Goal: Communication & Community: Answer question/provide support

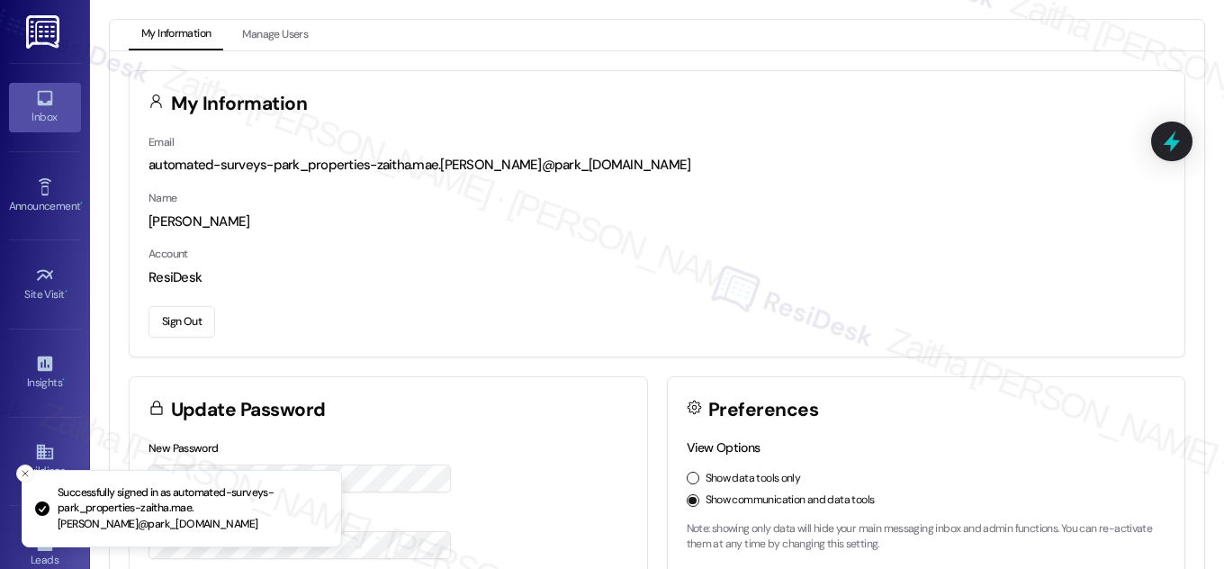
click at [47, 118] on div "Inbox" at bounding box center [45, 117] width 90 height 18
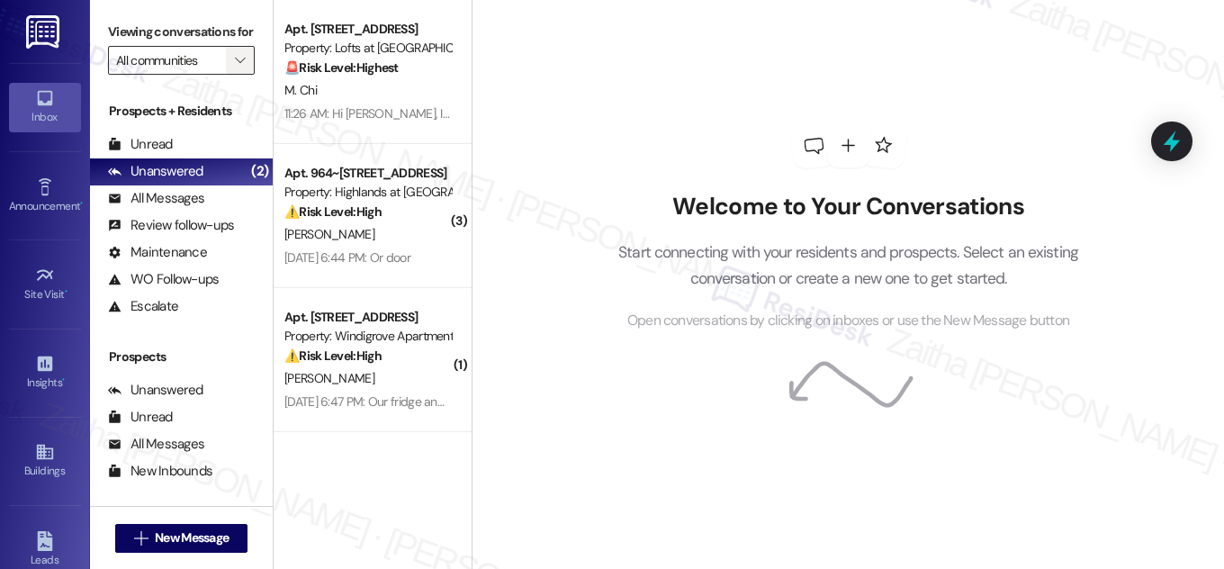
click at [226, 75] on button "" at bounding box center [240, 60] width 29 height 29
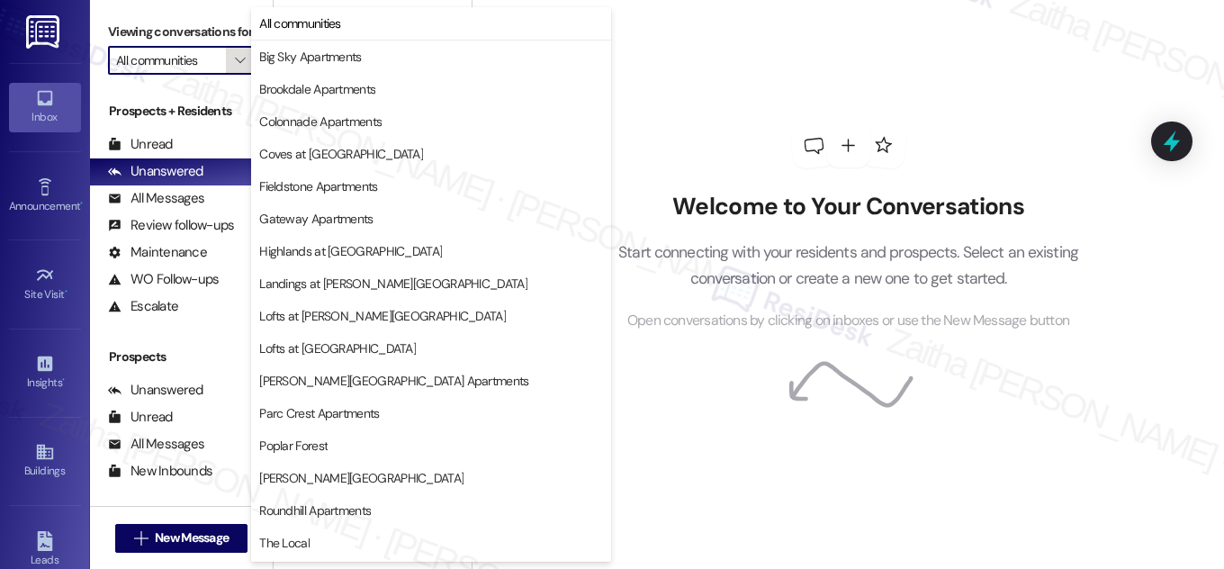
click at [231, 75] on span "" at bounding box center [239, 60] width 17 height 29
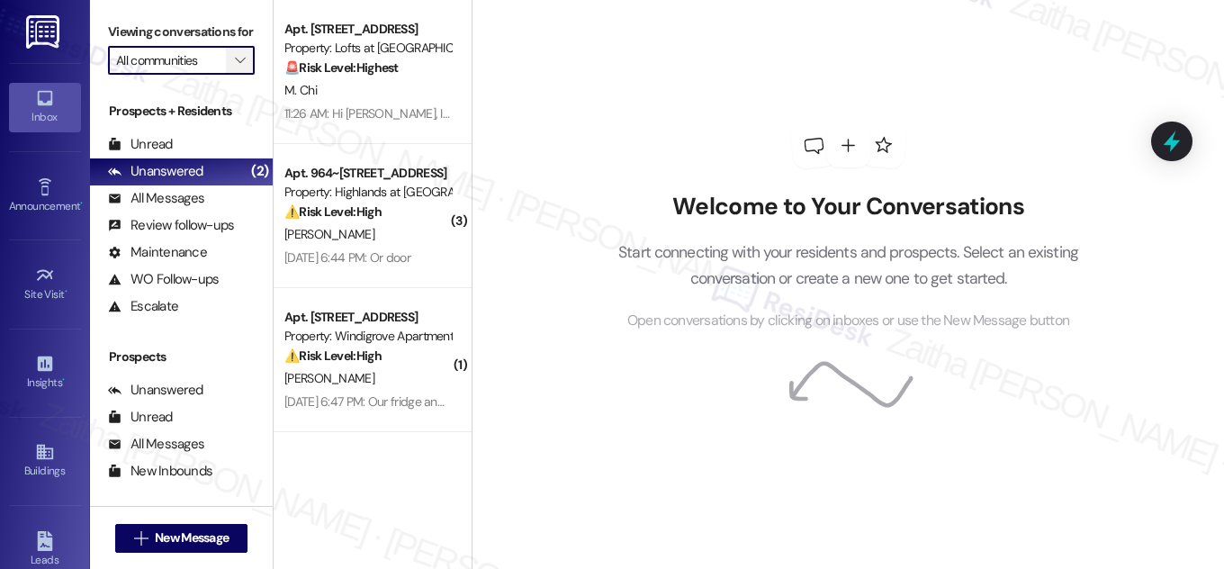
click at [226, 75] on button "" at bounding box center [240, 60] width 29 height 29
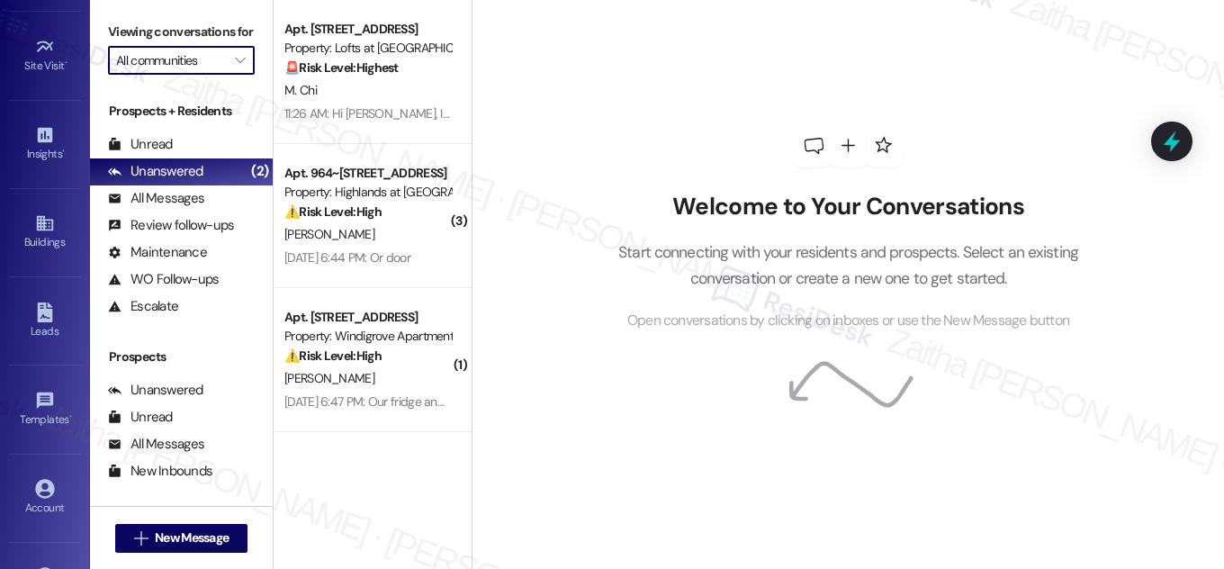
scroll to position [202, 0]
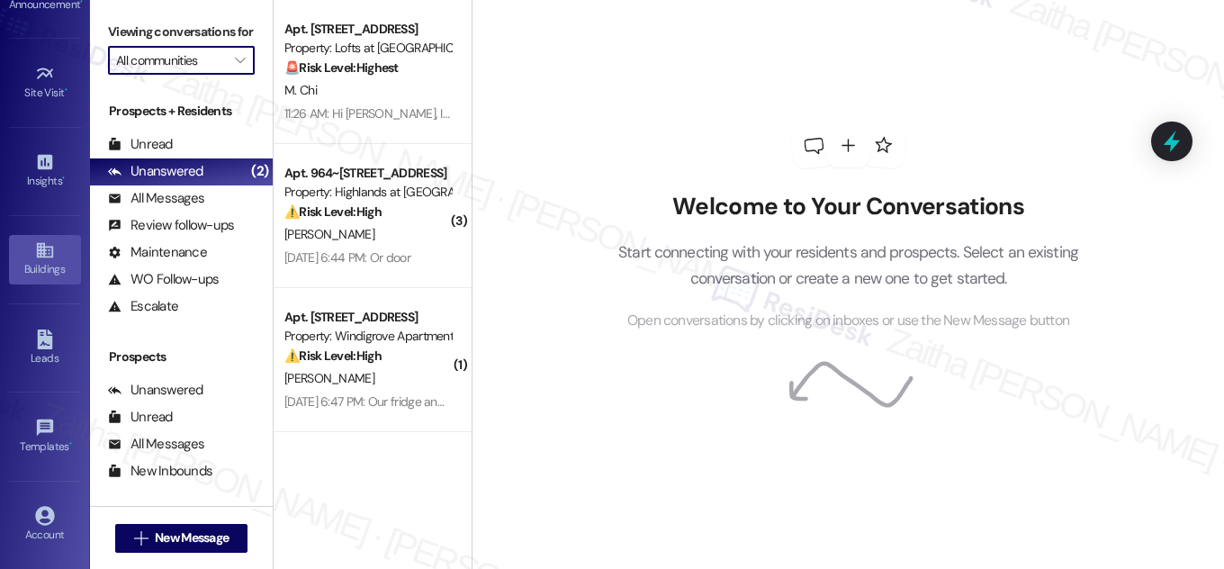
click at [43, 269] on div "Buildings" at bounding box center [45, 269] width 90 height 18
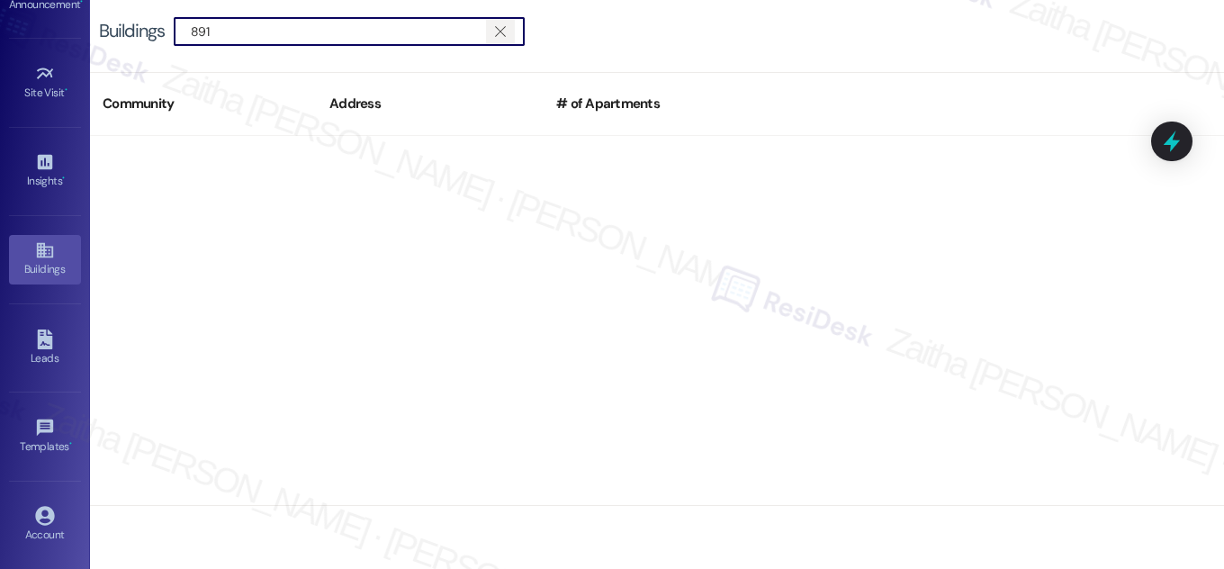
type input "891"
click at [503, 31] on icon "" at bounding box center [500, 31] width 10 height 14
type input "907"
click at [509, 25] on span "" at bounding box center [500, 31] width 17 height 27
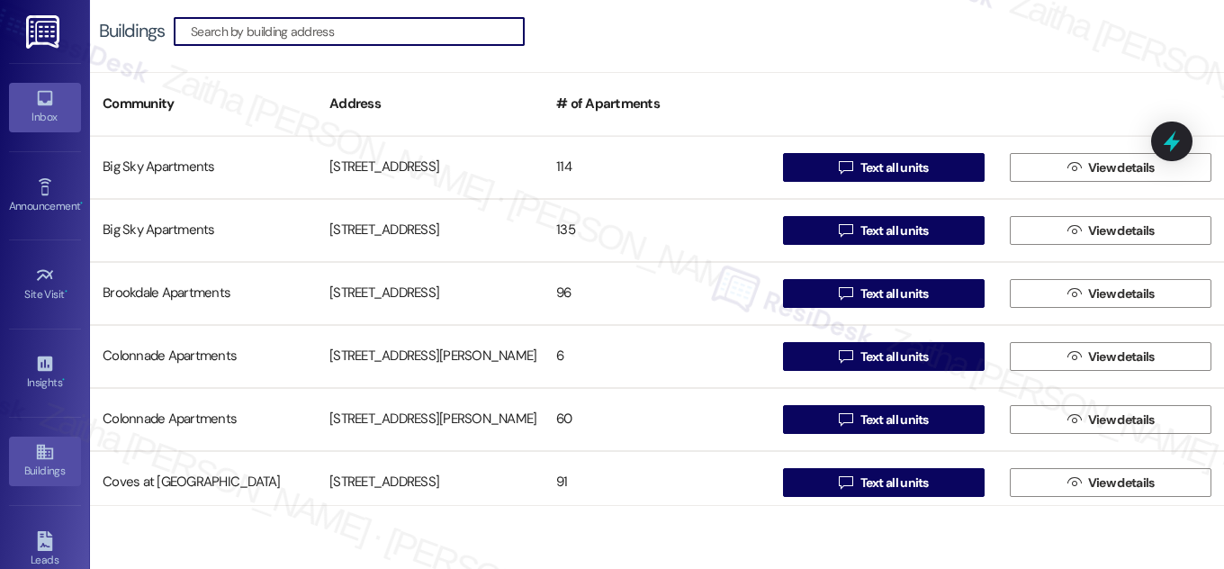
click at [50, 122] on div "Inbox" at bounding box center [45, 117] width 90 height 18
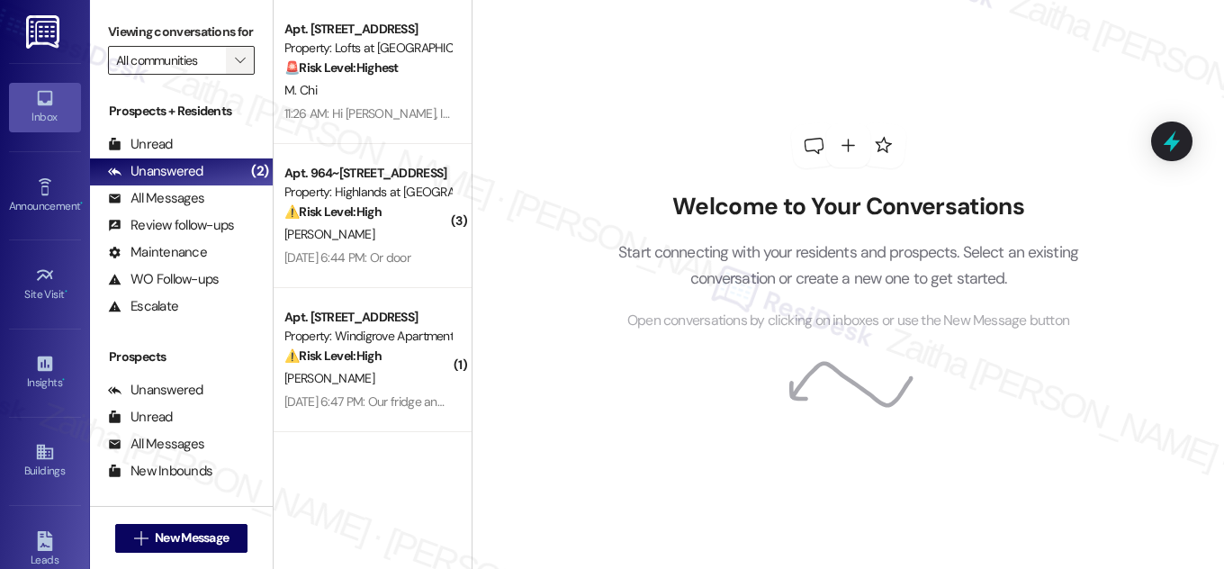
click at [226, 75] on button "" at bounding box center [240, 60] width 29 height 29
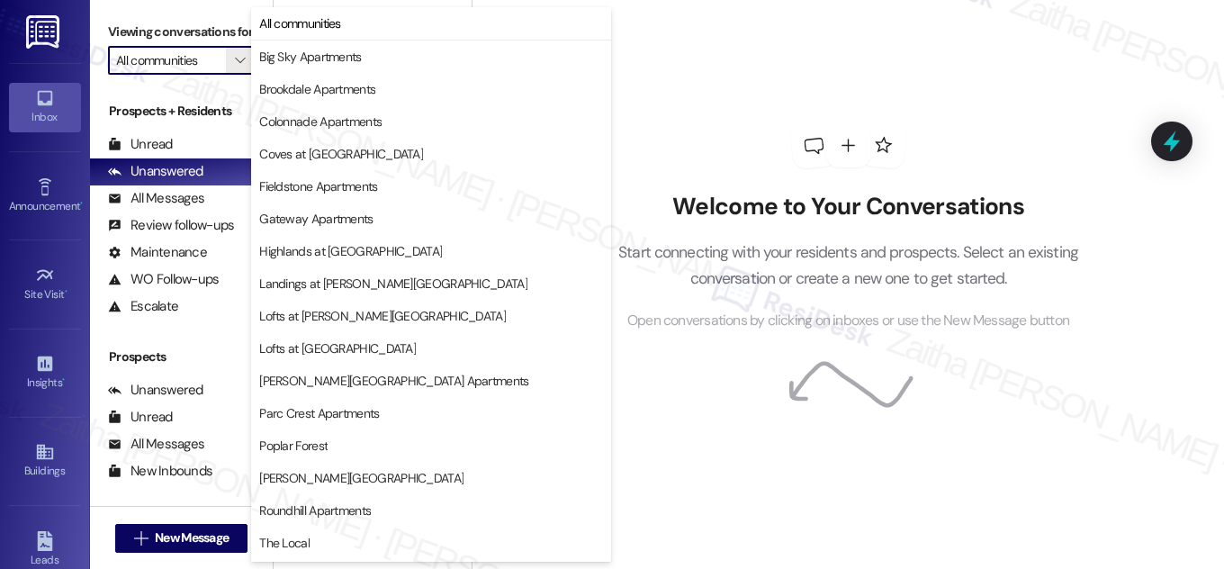
drag, startPoint x: 512, startPoint y: 247, endPoint x: 792, endPoint y: 81, distance: 325.4
click at [830, 91] on body "Inbox Go to Inbox Announcement • Send A Text Announcement Site Visit • Go to Si…" at bounding box center [612, 284] width 1224 height 569
click at [368, 253] on span "Highlands at [GEOGRAPHIC_DATA]" at bounding box center [350, 251] width 183 height 18
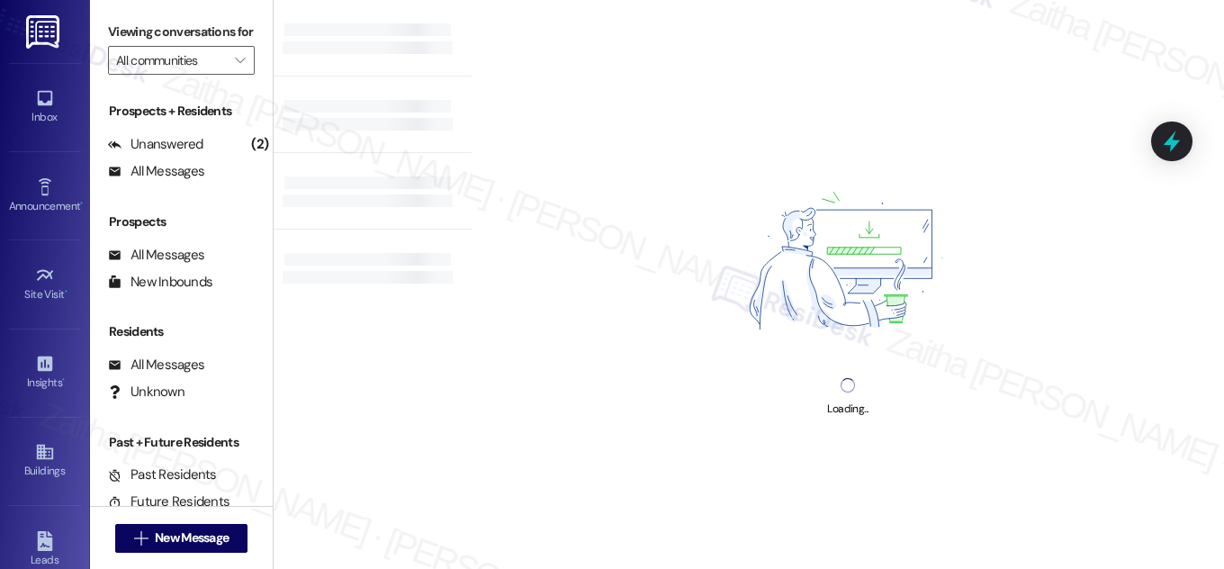
type input "Highlands at [GEOGRAPHIC_DATA]"
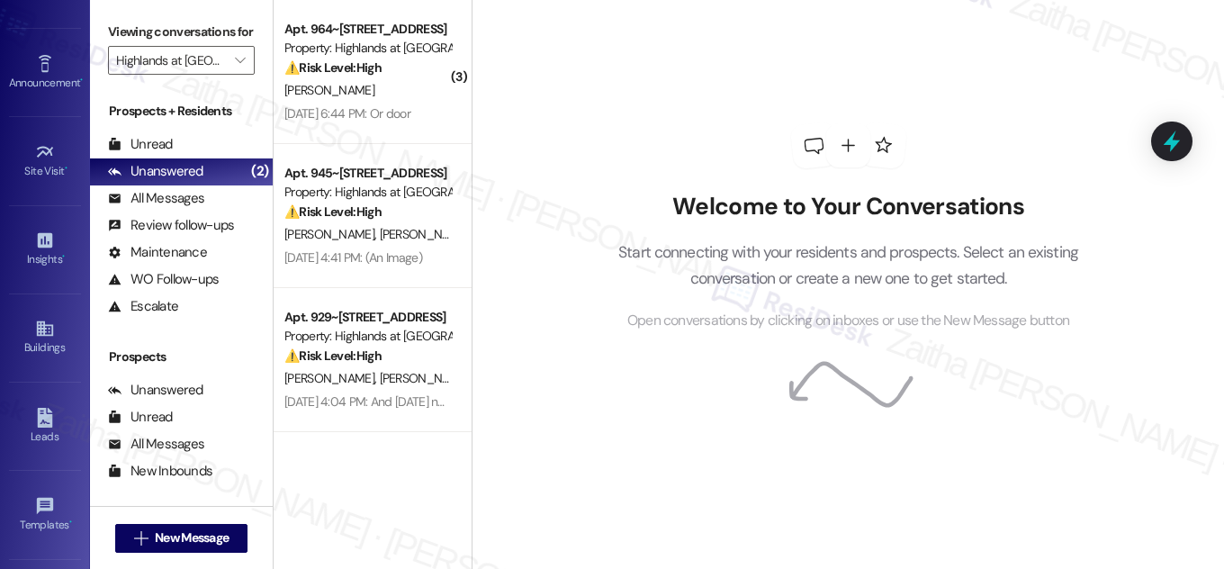
scroll to position [245, 0]
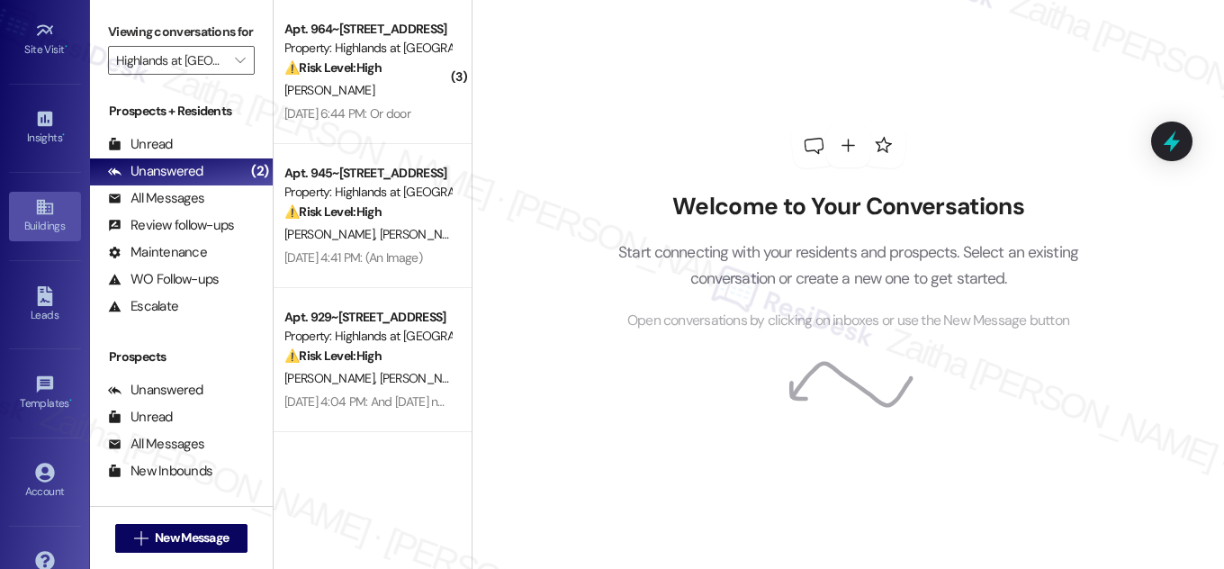
click at [35, 227] on div "Buildings" at bounding box center [45, 226] width 90 height 18
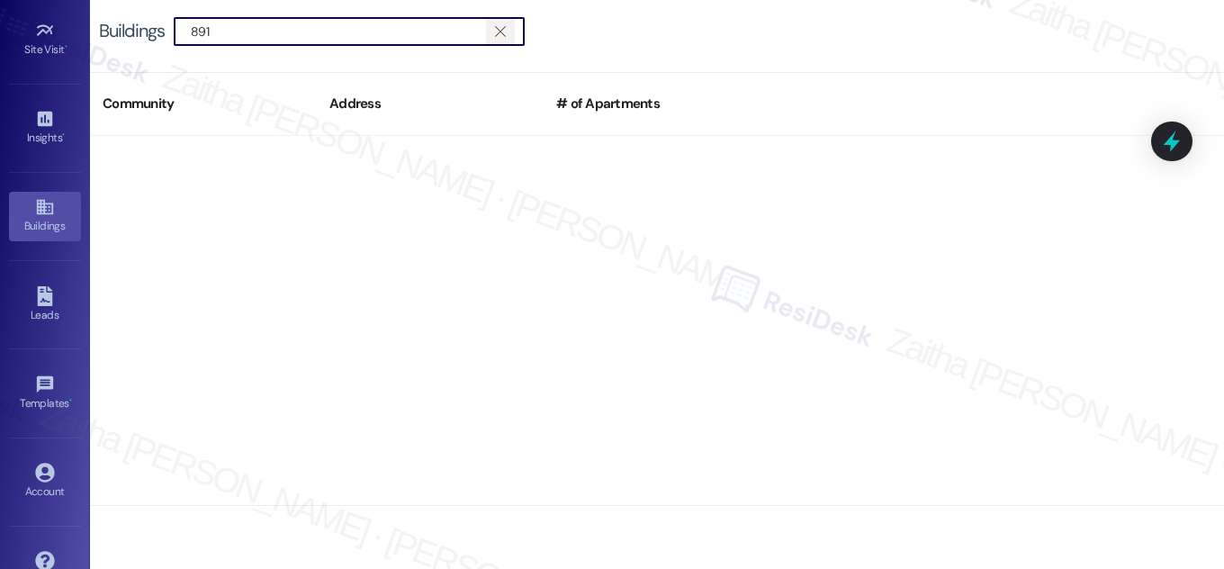
type input "891"
click at [502, 27] on icon "" at bounding box center [500, 31] width 10 height 14
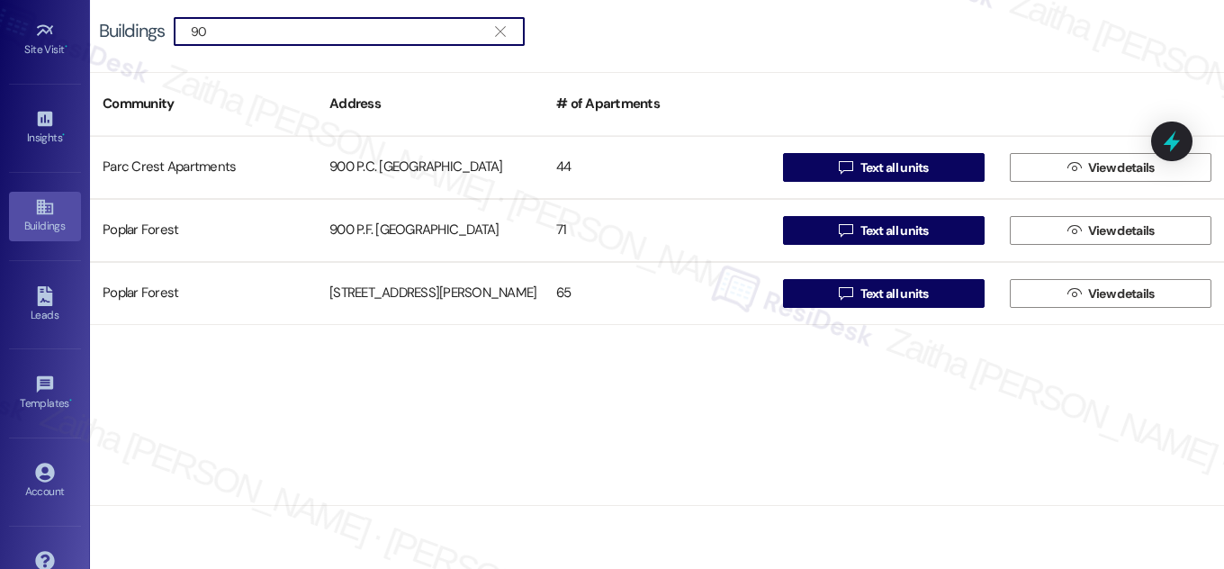
type input "9"
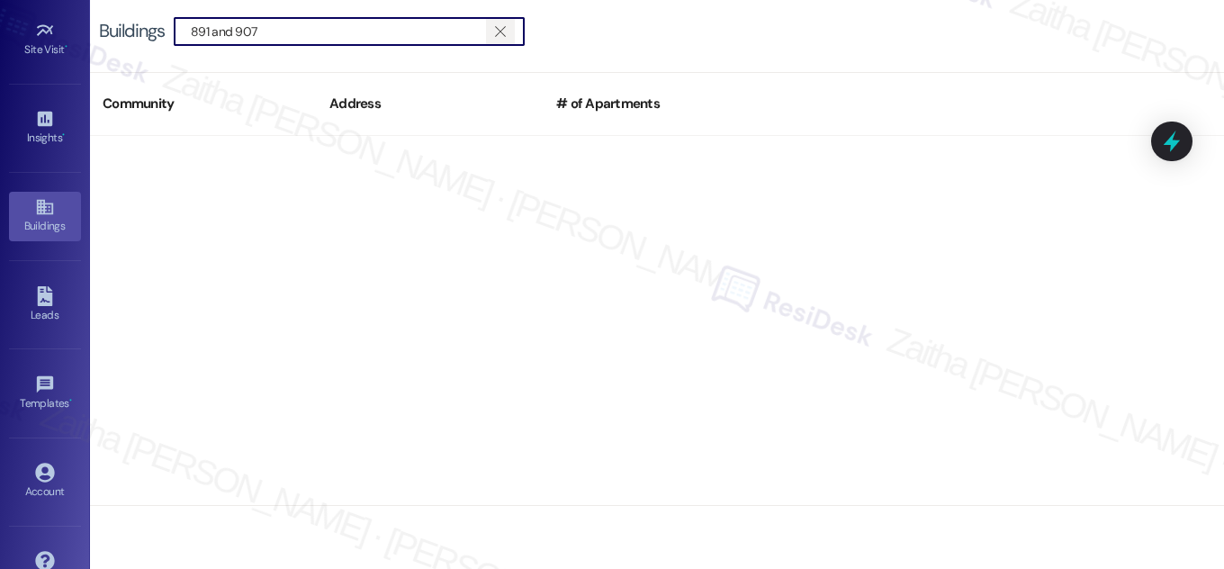
type input "891 and 907"
click at [497, 31] on icon "" at bounding box center [500, 31] width 10 height 14
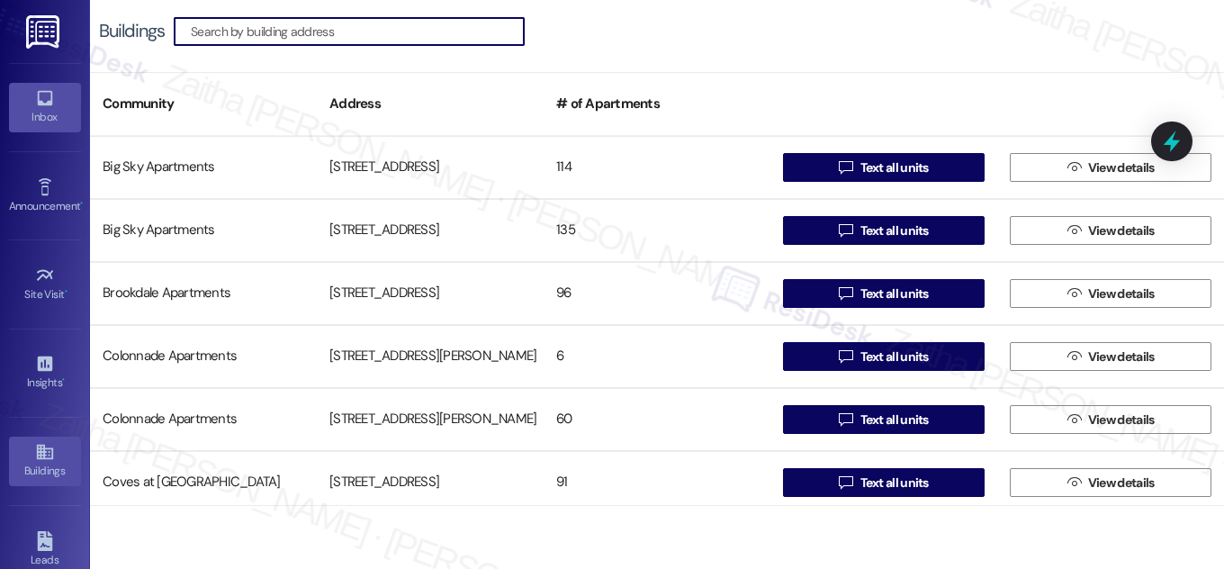
click at [38, 123] on div "Inbox" at bounding box center [45, 117] width 90 height 18
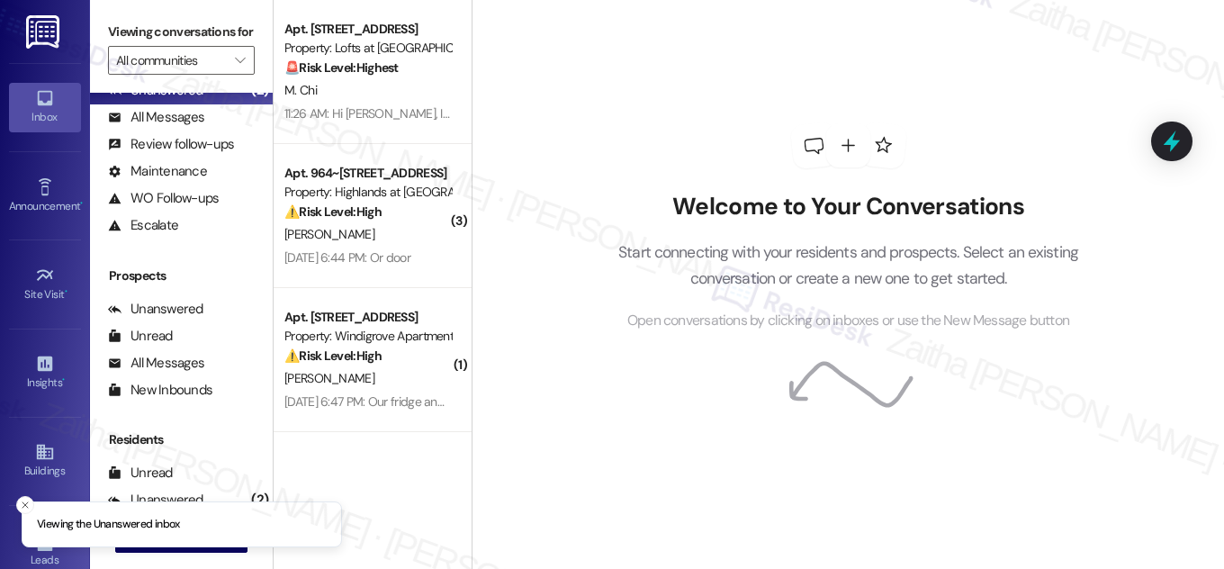
scroll to position [238, 0]
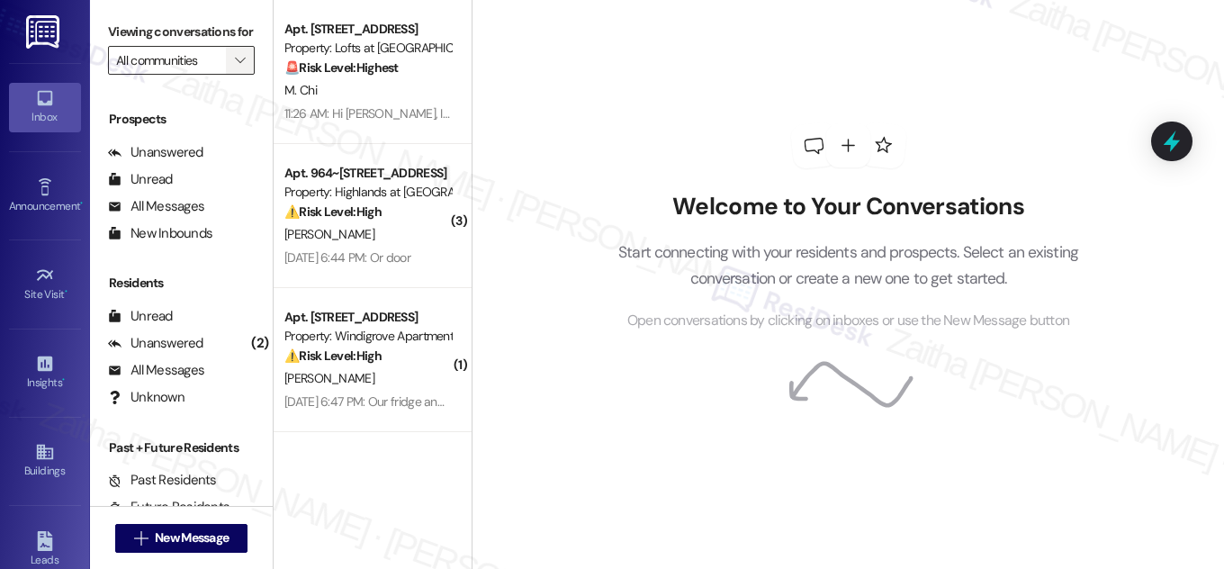
click at [226, 75] on button "" at bounding box center [240, 60] width 29 height 29
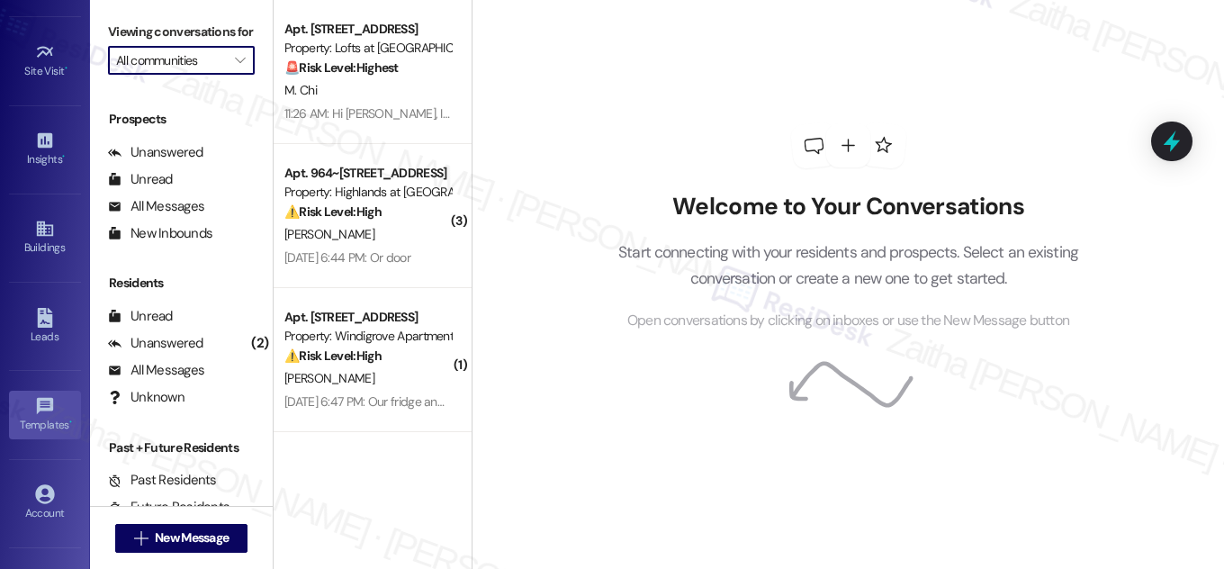
scroll to position [245, 0]
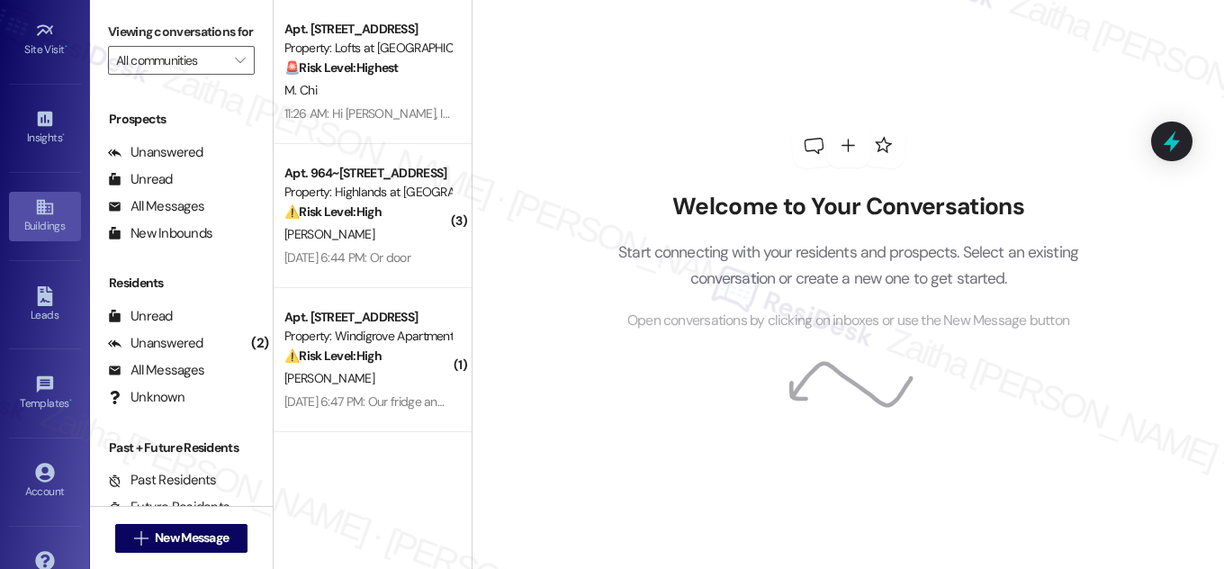
click at [51, 225] on div "Buildings" at bounding box center [45, 226] width 90 height 18
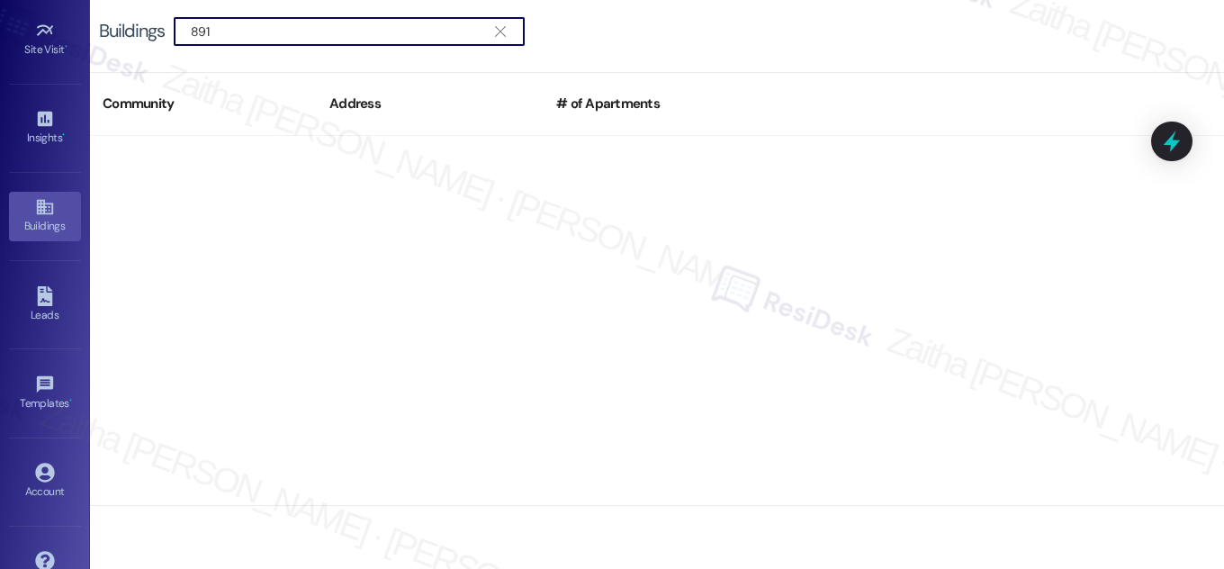
drag, startPoint x: 256, startPoint y: 35, endPoint x: 88, endPoint y: 18, distance: 168.3
click at [87, 18] on div "Inbox Go to Inbox Announcement • Send A Text Announcement Site Visit • Go to Si…" at bounding box center [612, 284] width 1224 height 569
type input "907"
click at [501, 32] on icon "" at bounding box center [500, 31] width 10 height 14
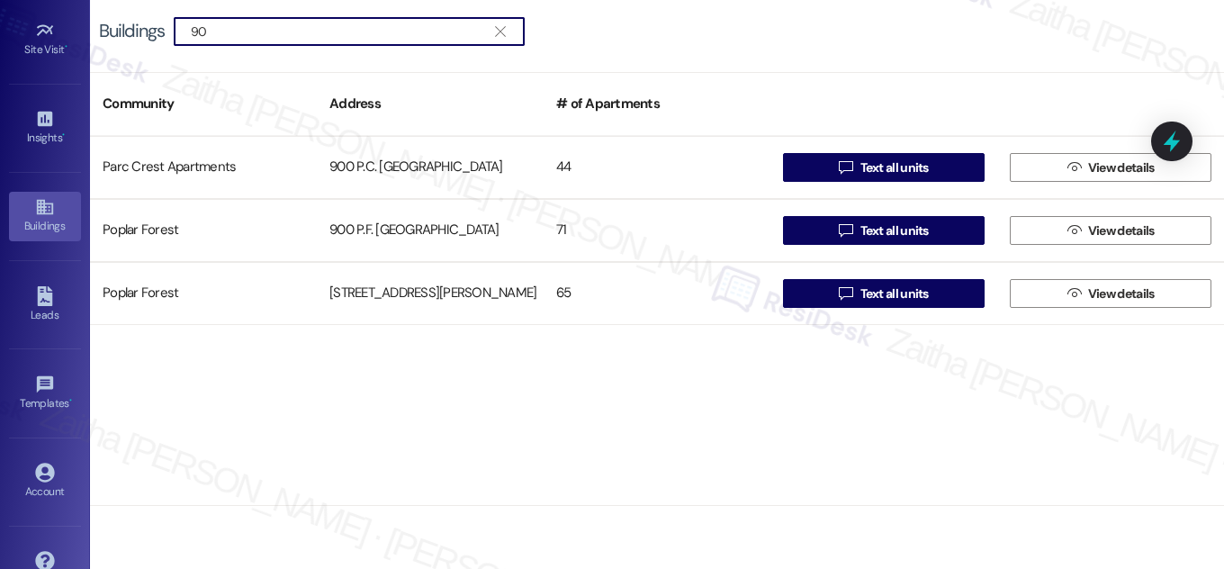
type input "90"
click at [595, 18] on div "Buildings  90 " at bounding box center [657, 31] width 1134 height 63
click at [505, 28] on icon "" at bounding box center [500, 31] width 10 height 14
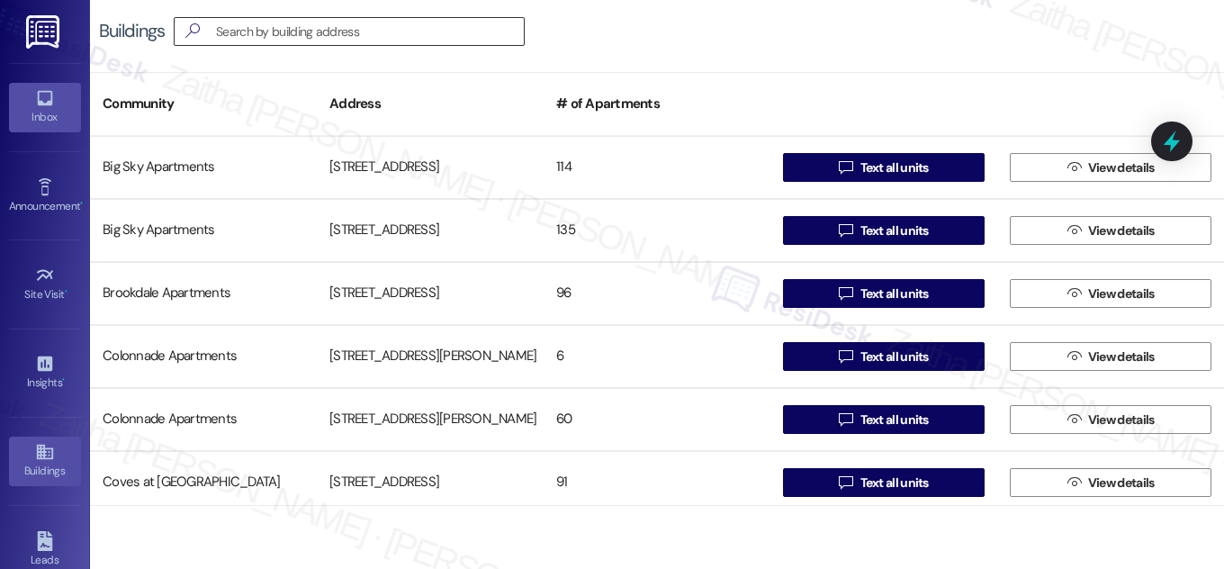
click at [43, 114] on div "Inbox" at bounding box center [45, 117] width 90 height 18
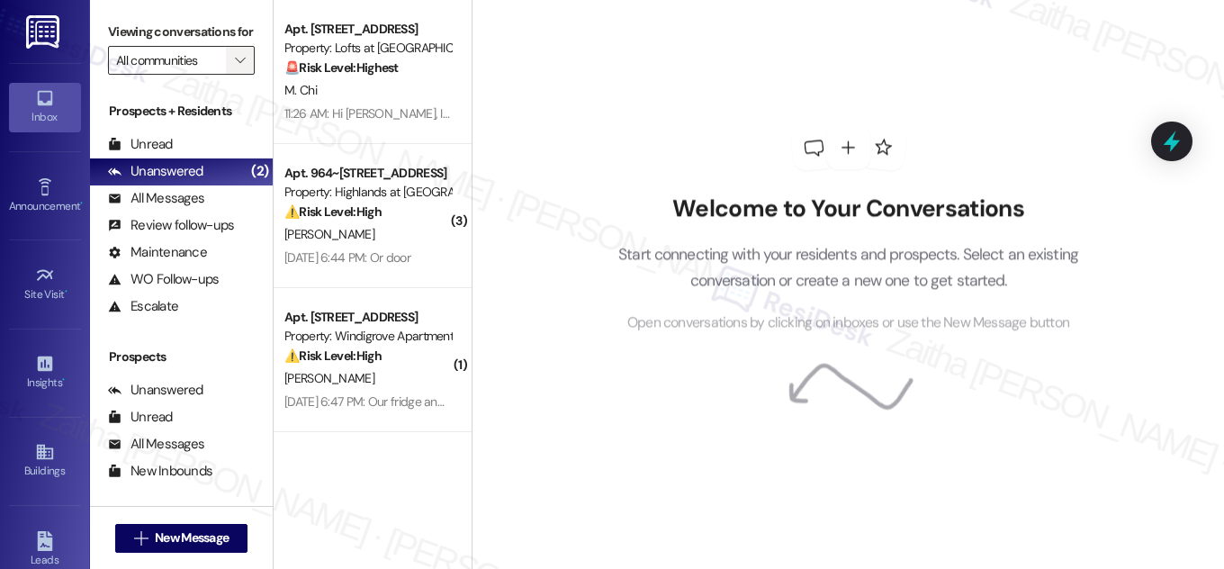
click at [236, 68] on icon "" at bounding box center [240, 60] width 10 height 14
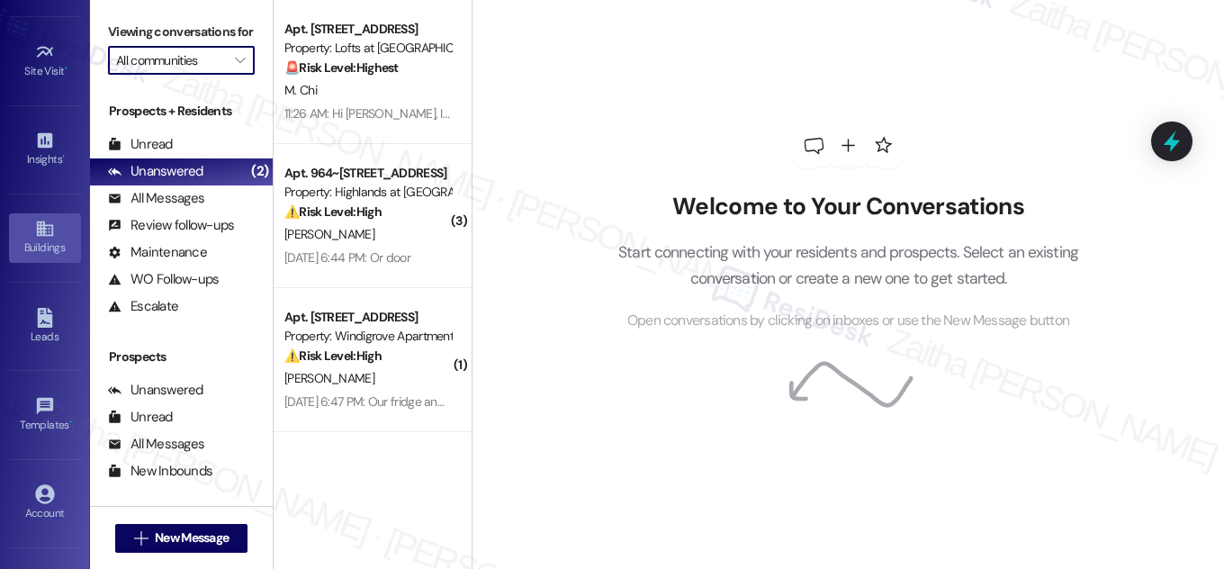
scroll to position [120, 0]
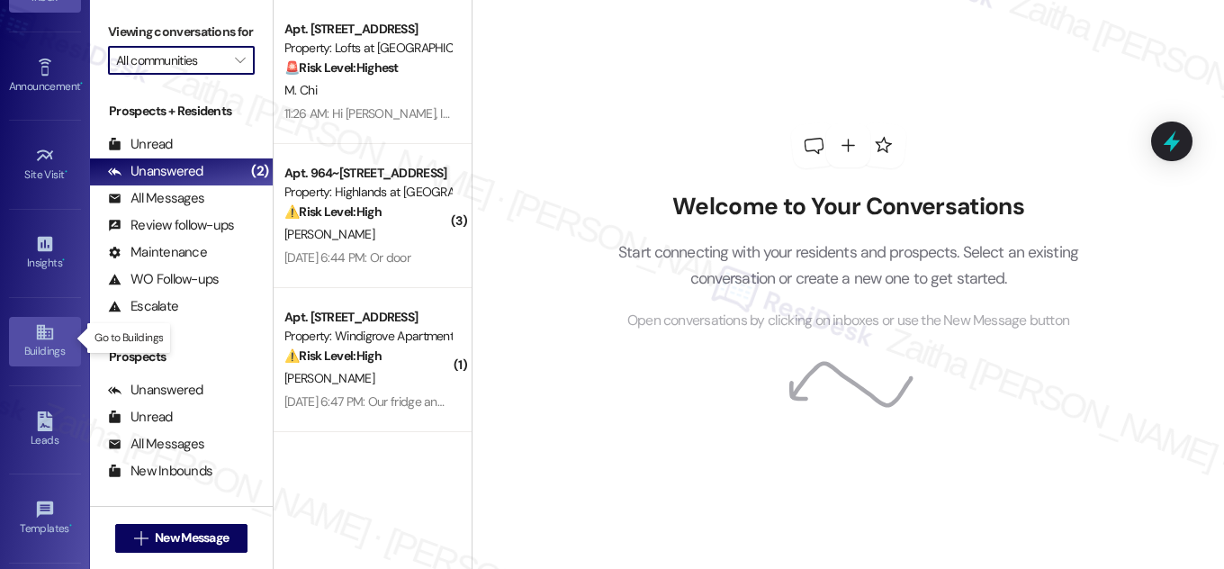
click at [43, 348] on div "Buildings" at bounding box center [45, 351] width 90 height 18
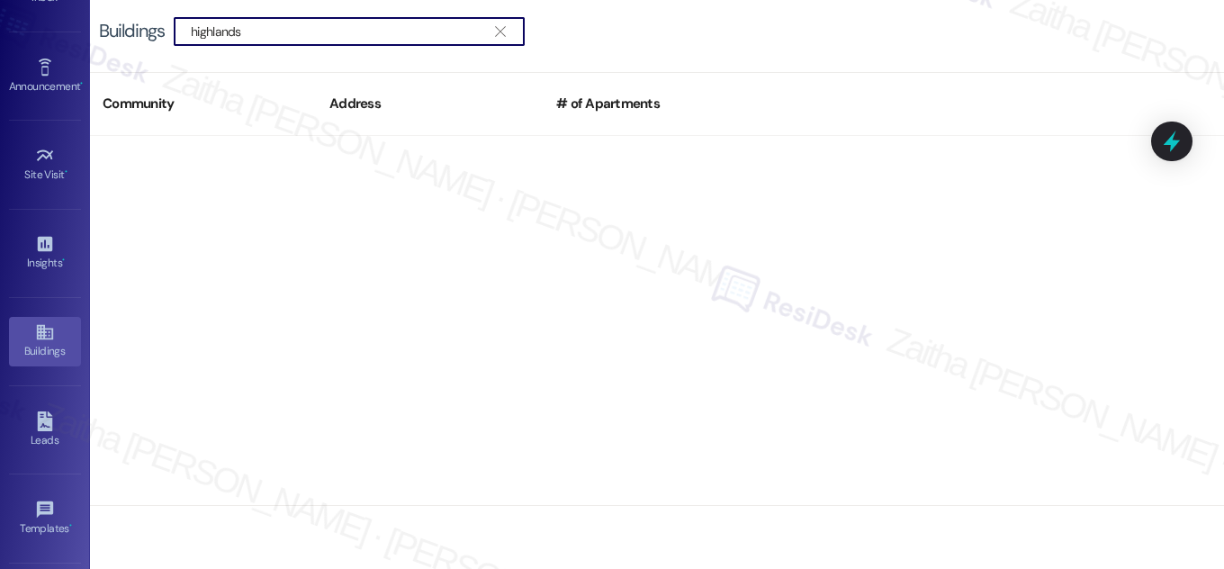
type input "highlands"
click at [504, 25] on icon "" at bounding box center [500, 31] width 10 height 14
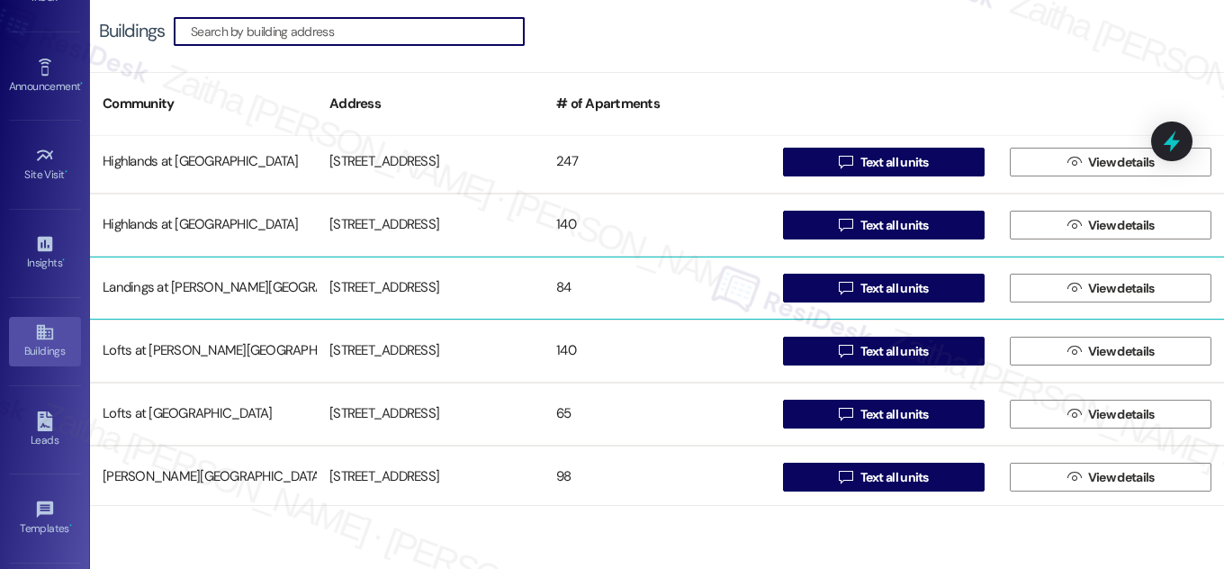
scroll to position [491, 0]
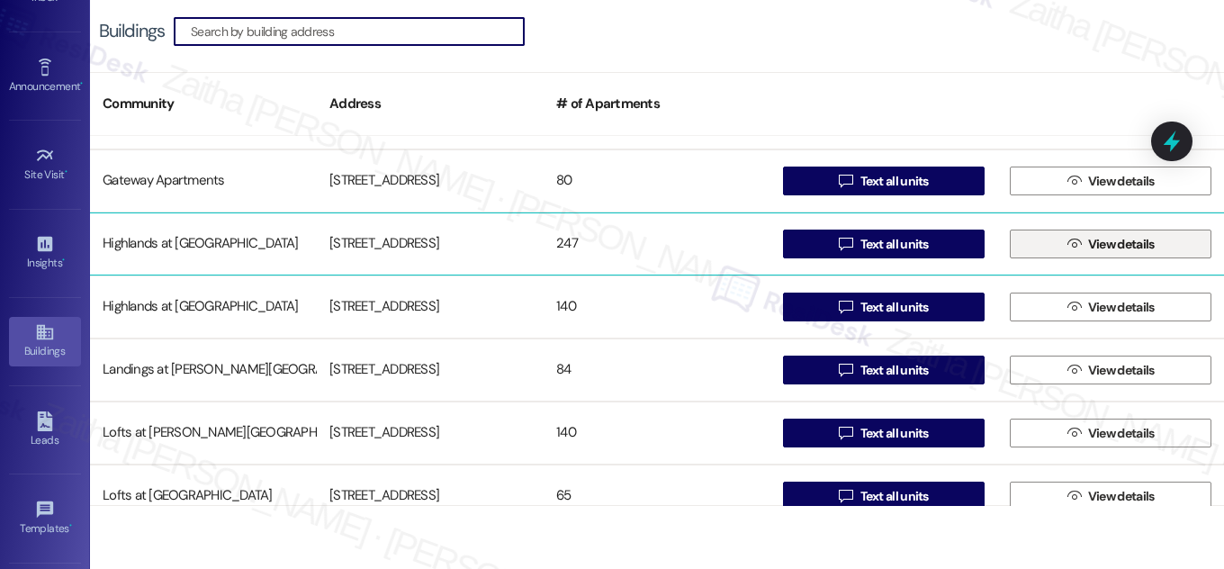
click at [1104, 241] on span "View details" at bounding box center [1122, 244] width 67 height 19
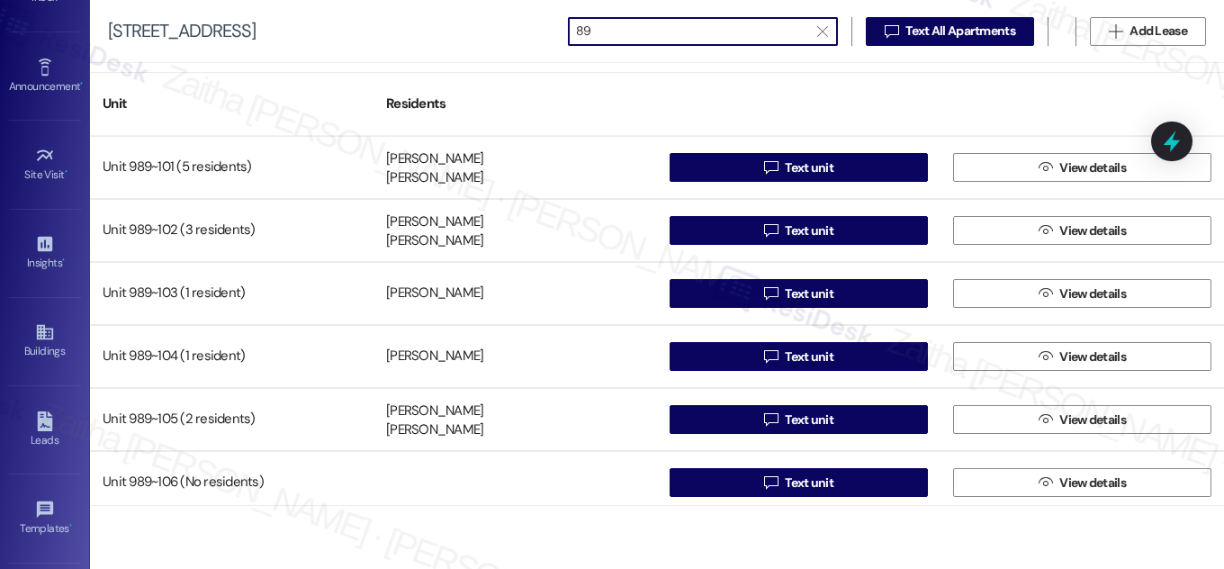
type input "8"
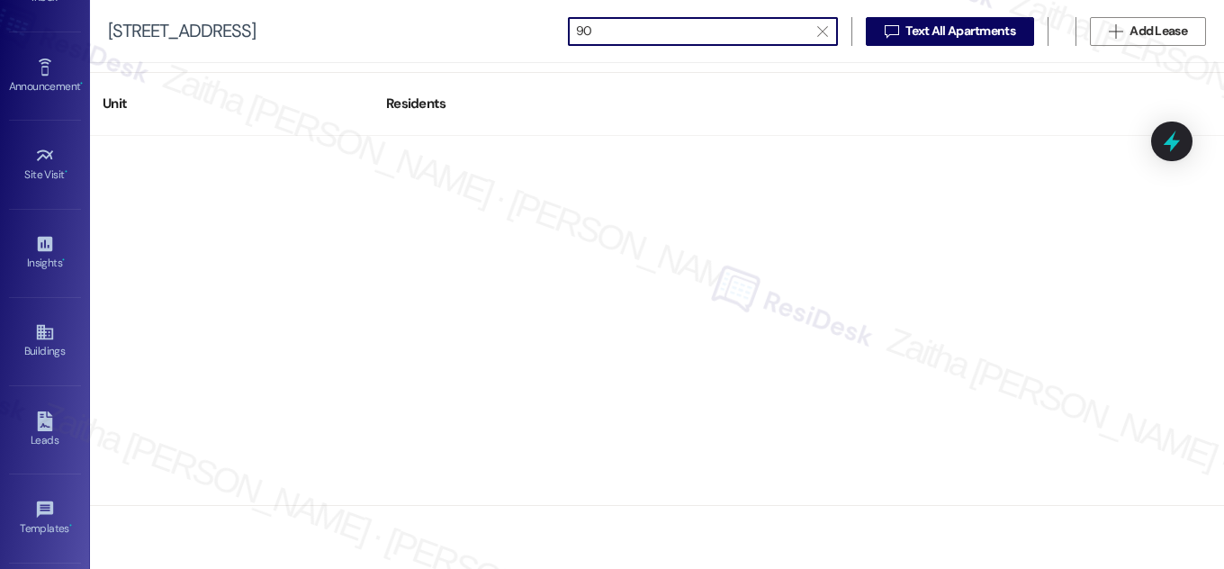
type input "9"
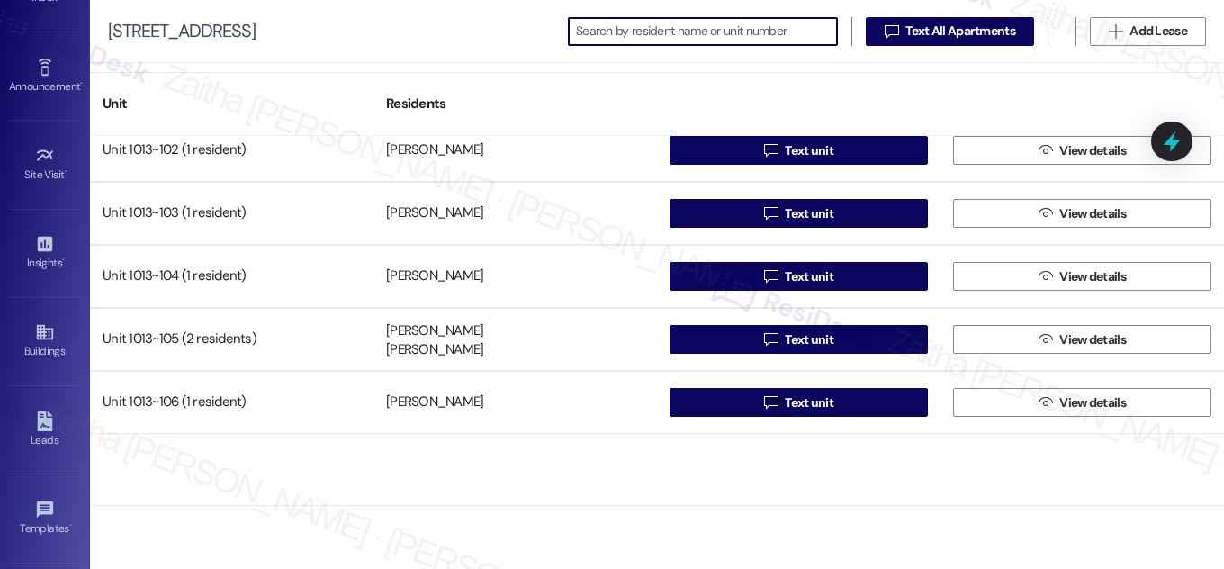
scroll to position [1309, 0]
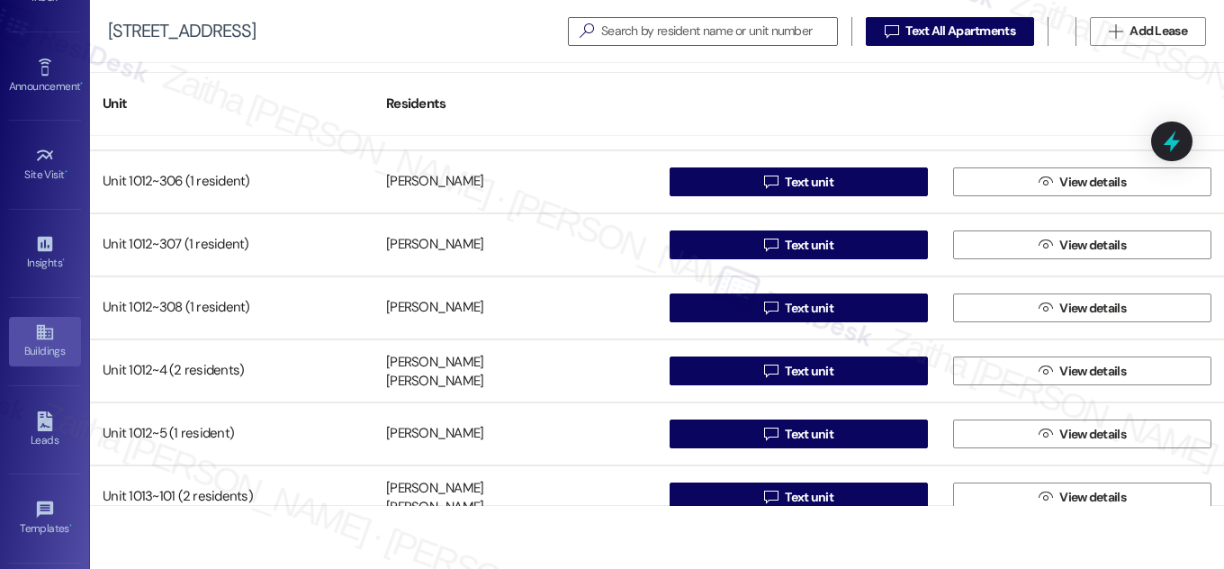
click at [41, 323] on icon at bounding box center [45, 332] width 20 height 20
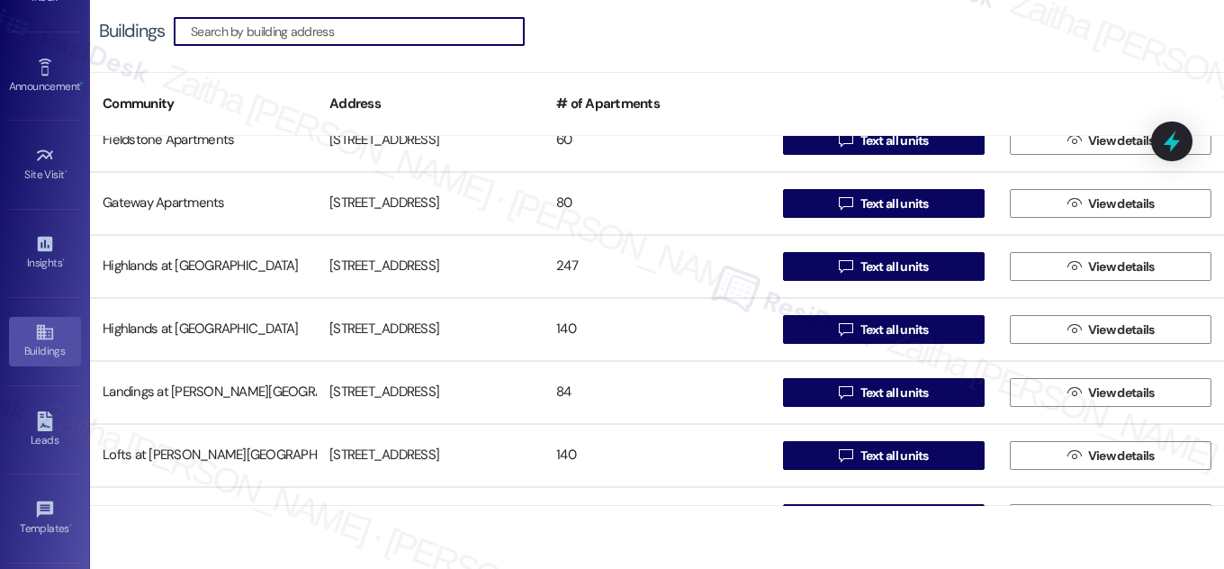
scroll to position [573, 0]
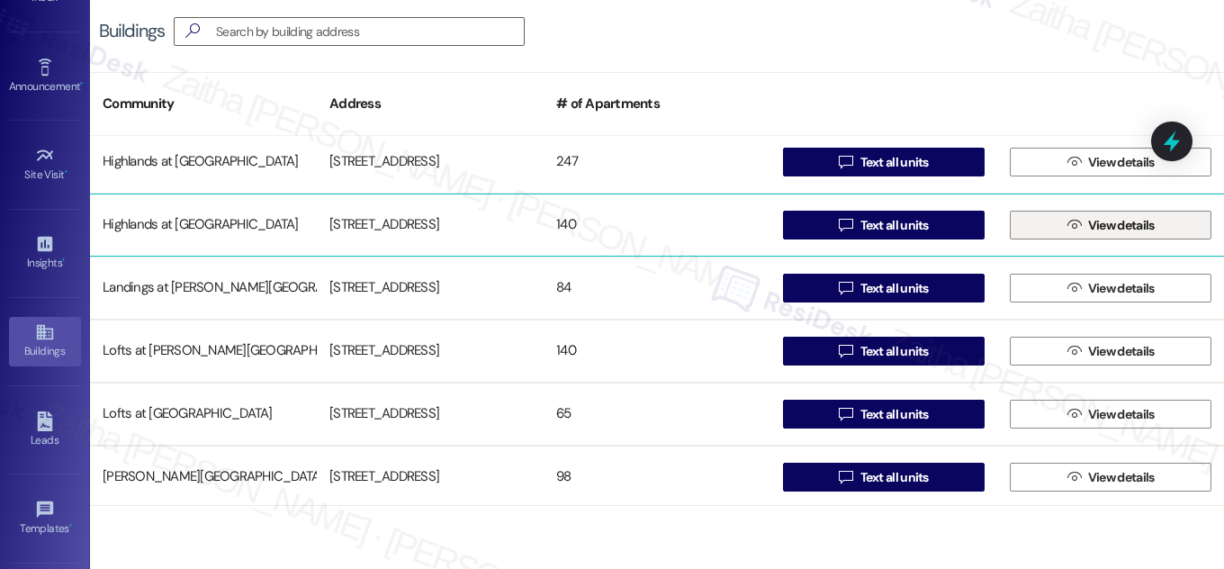
click at [1125, 224] on span "View details" at bounding box center [1122, 225] width 67 height 19
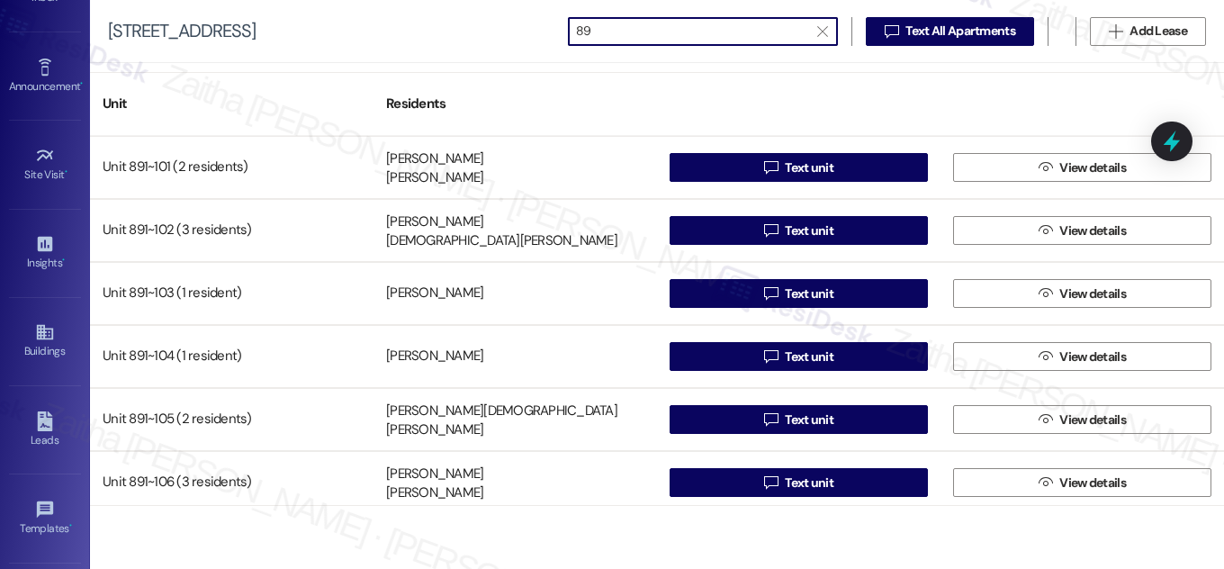
type input "8"
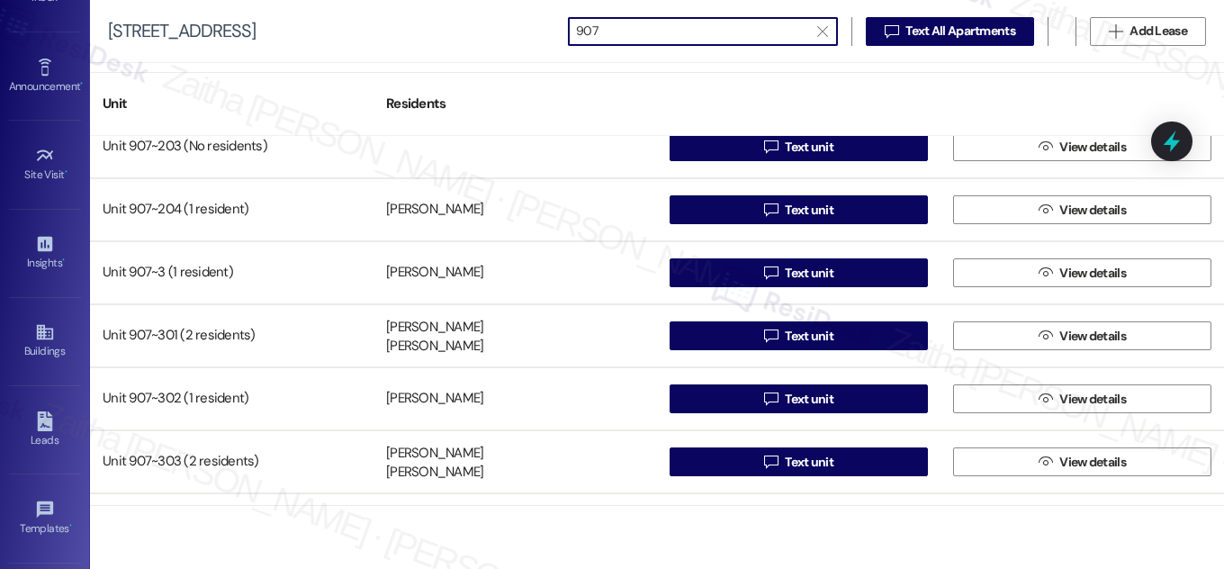
scroll to position [512, 0]
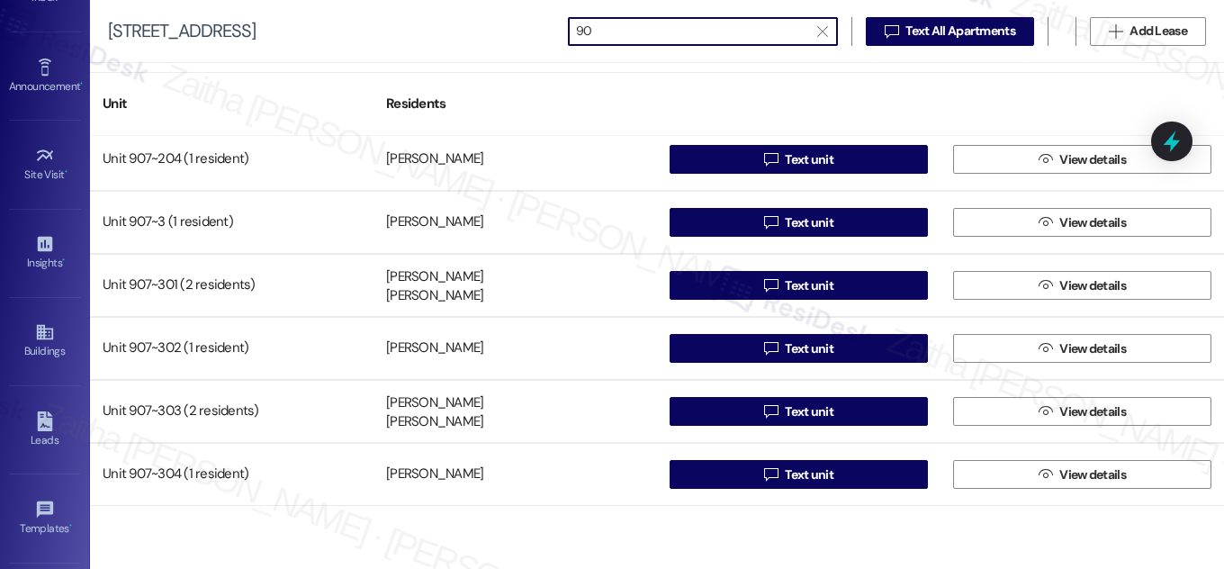
type input "9"
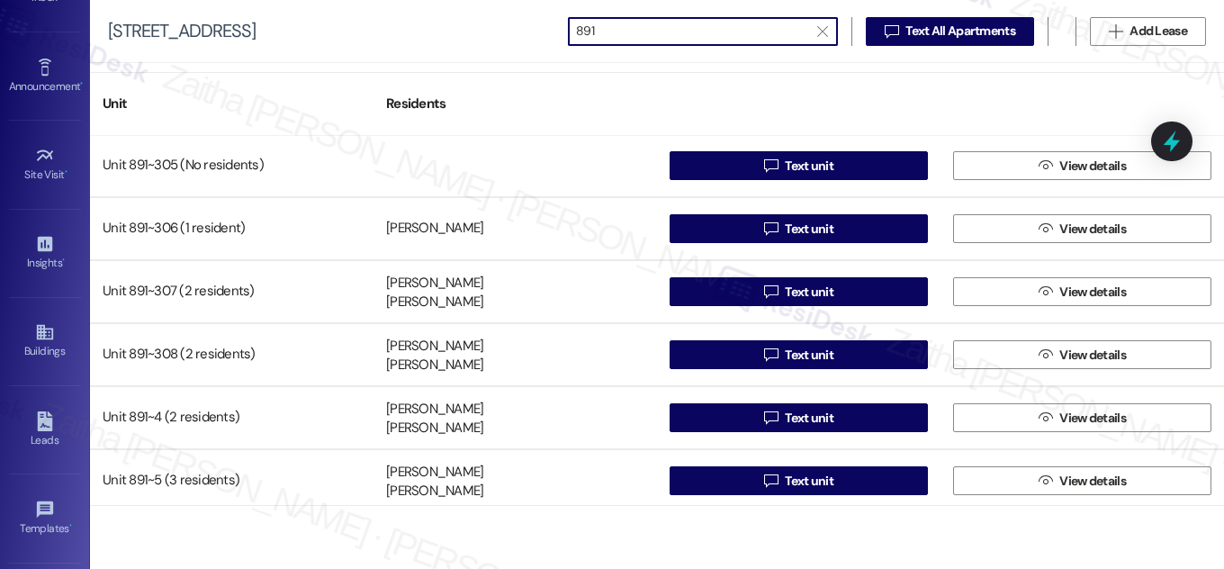
scroll to position [1269, 0]
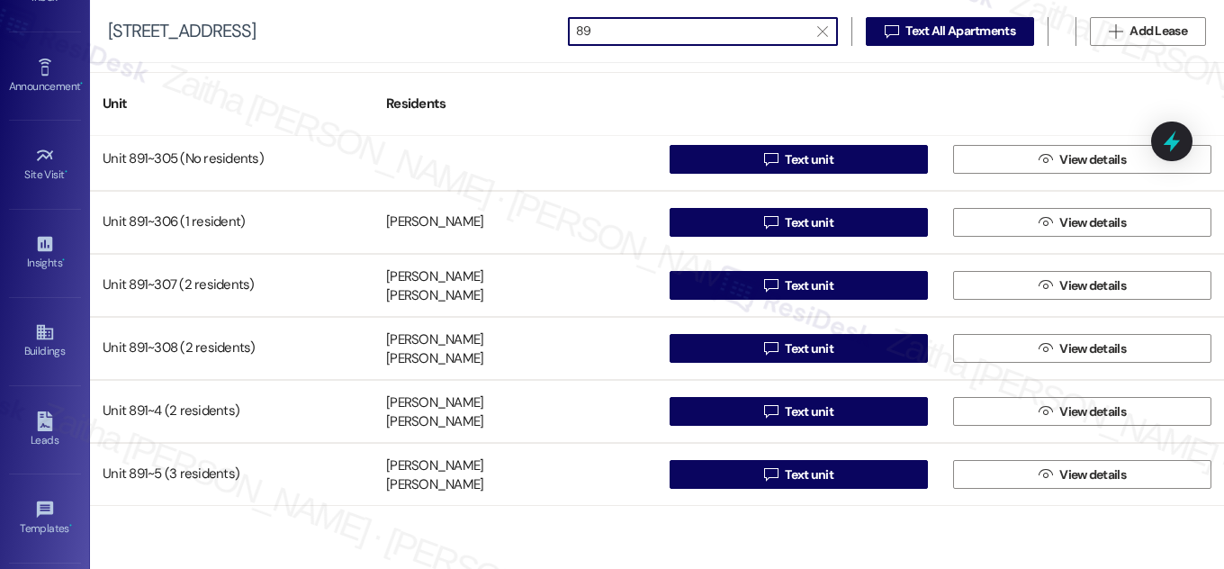
type input "8"
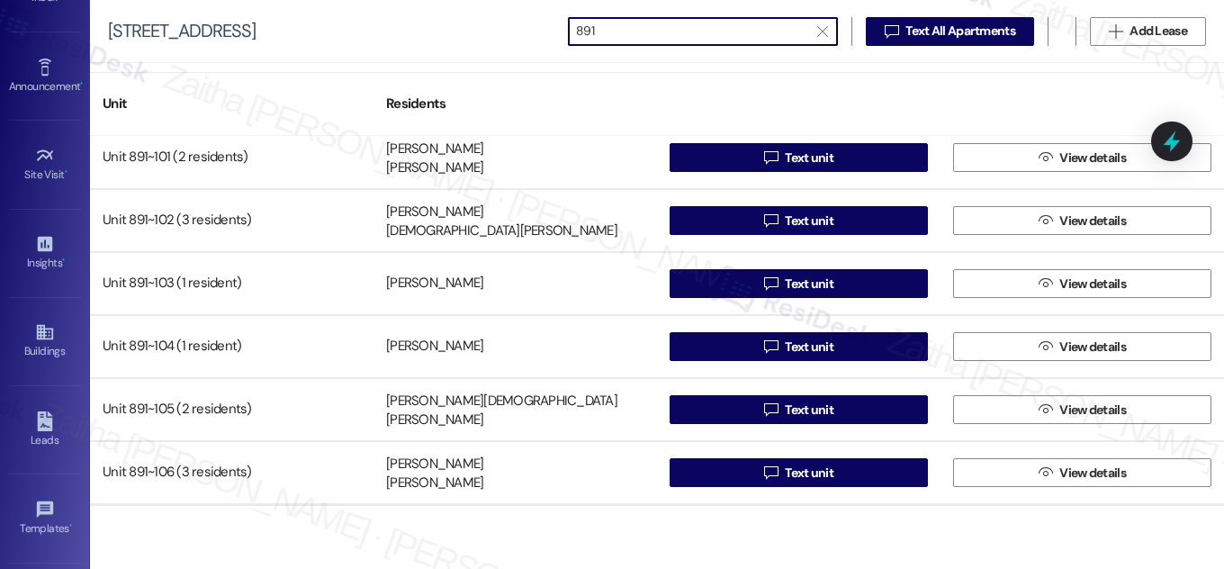
scroll to position [0, 0]
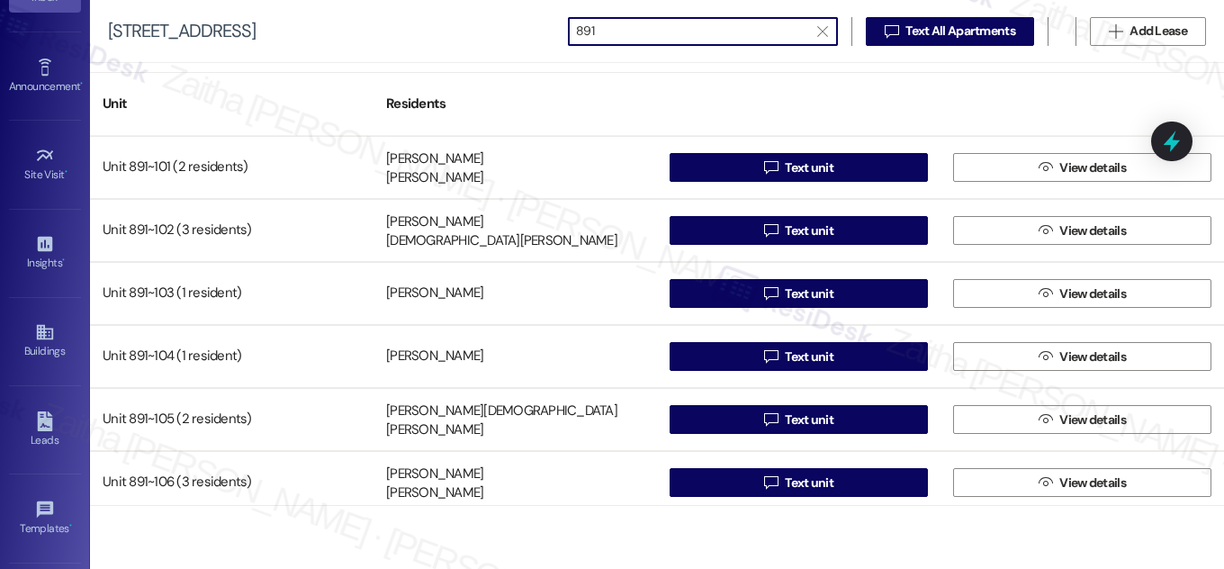
type input "891"
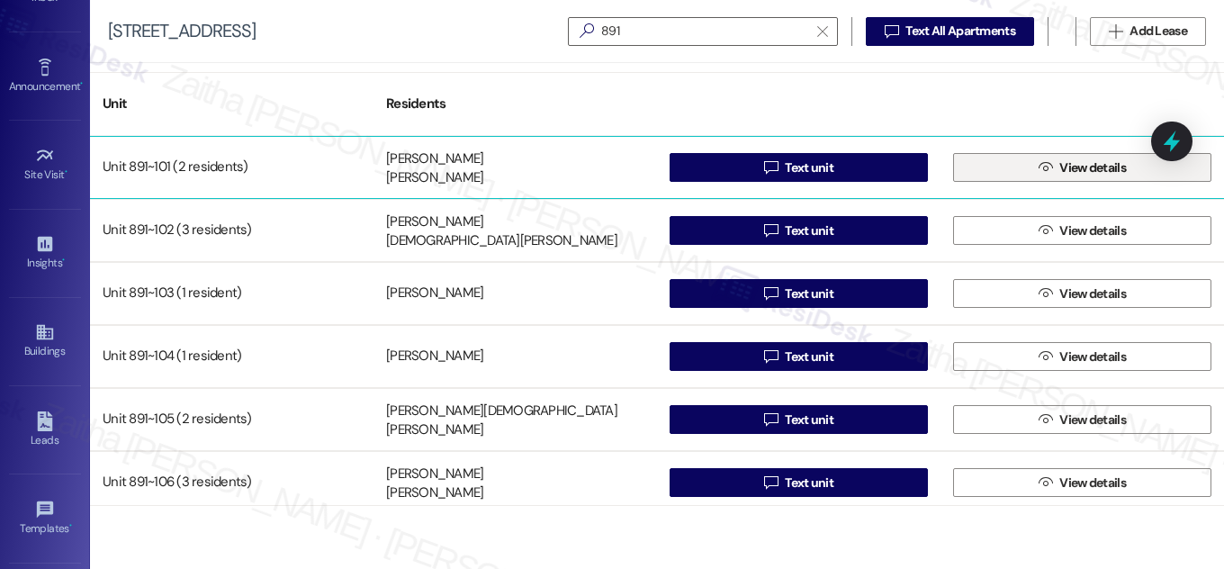
click at [1086, 162] on span "View details" at bounding box center [1093, 167] width 67 height 19
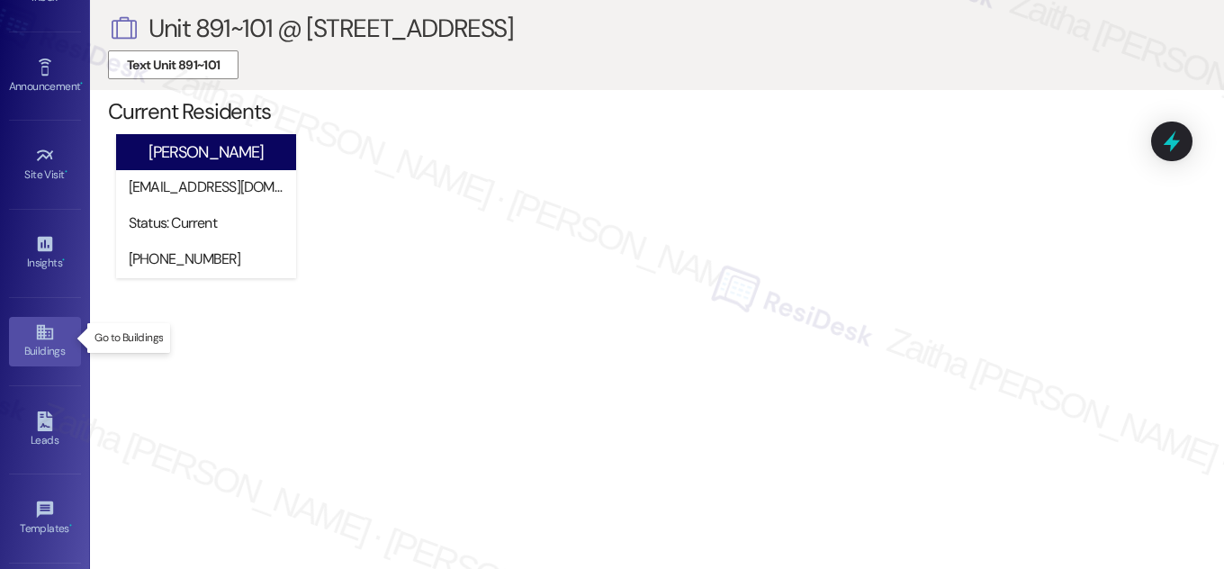
click at [44, 356] on div "Buildings" at bounding box center [45, 351] width 90 height 18
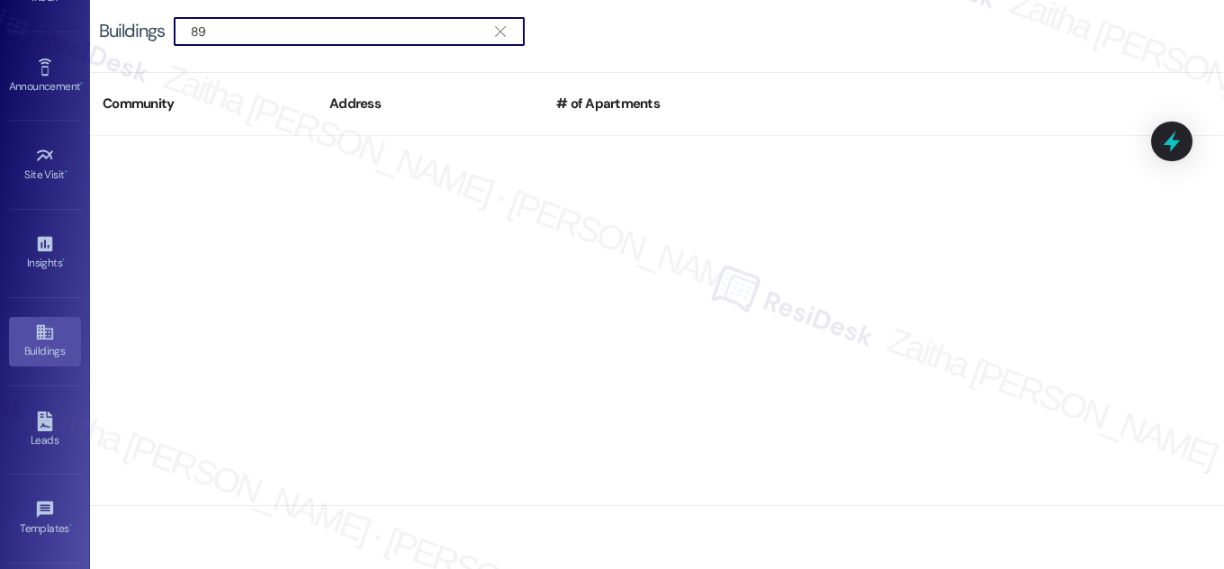
type input "8"
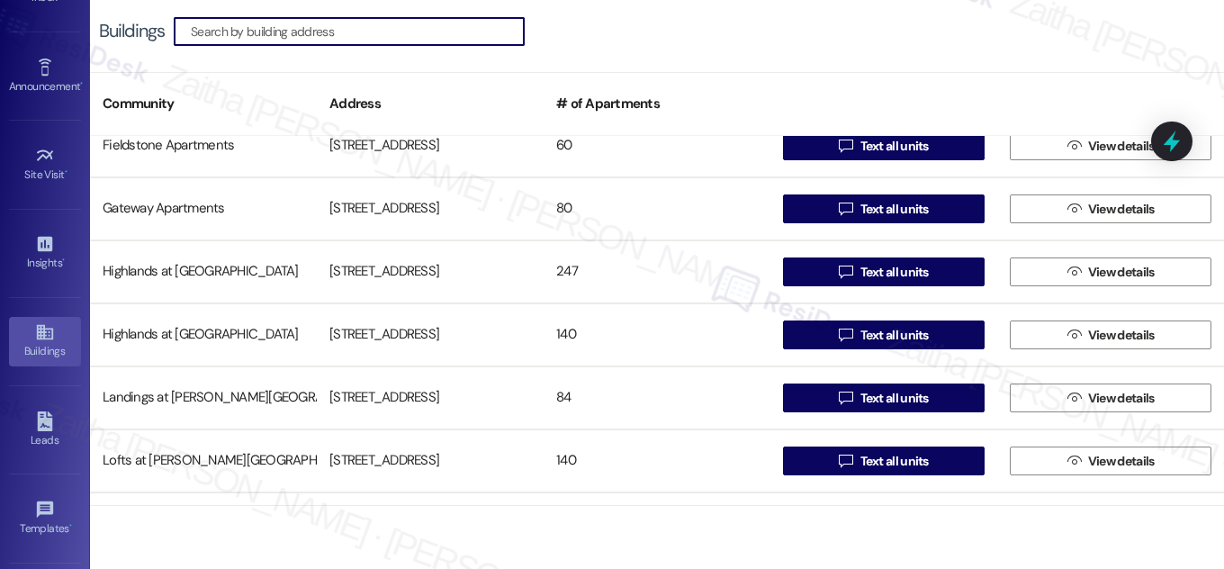
scroll to position [491, 0]
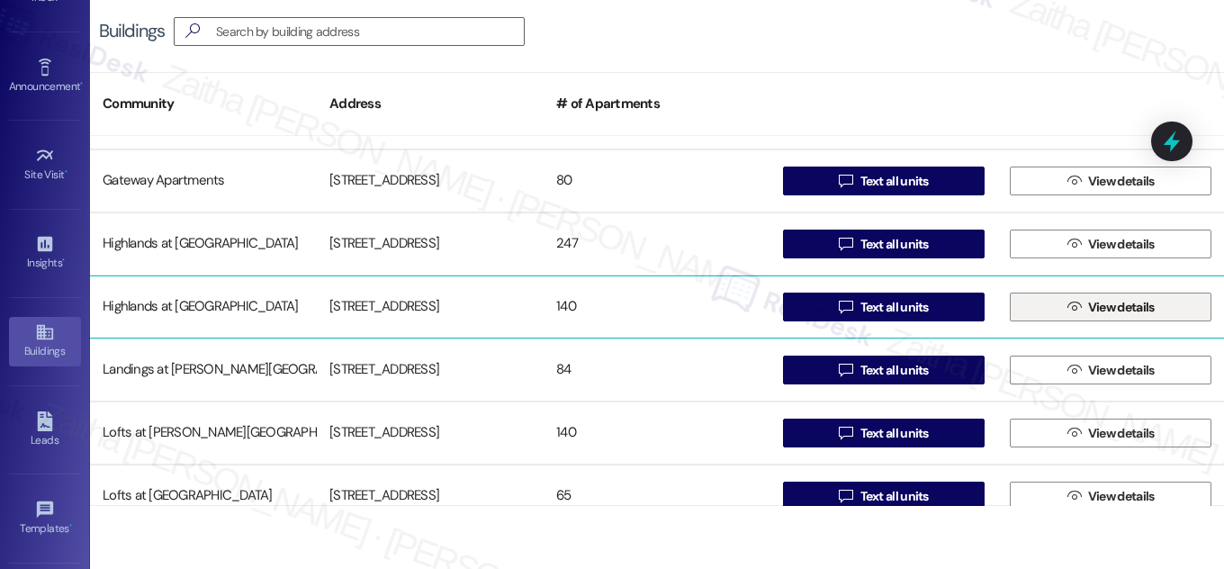
click at [1123, 307] on span "View details" at bounding box center [1122, 307] width 67 height 19
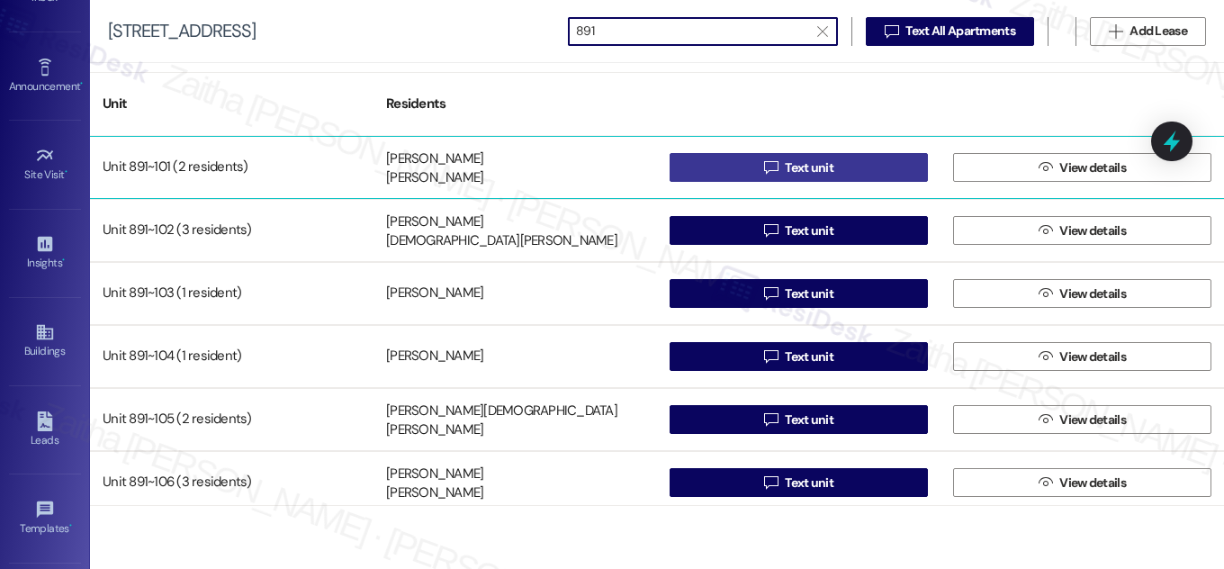
type input "891"
click at [700, 169] on button " Text unit" at bounding box center [799, 167] width 258 height 29
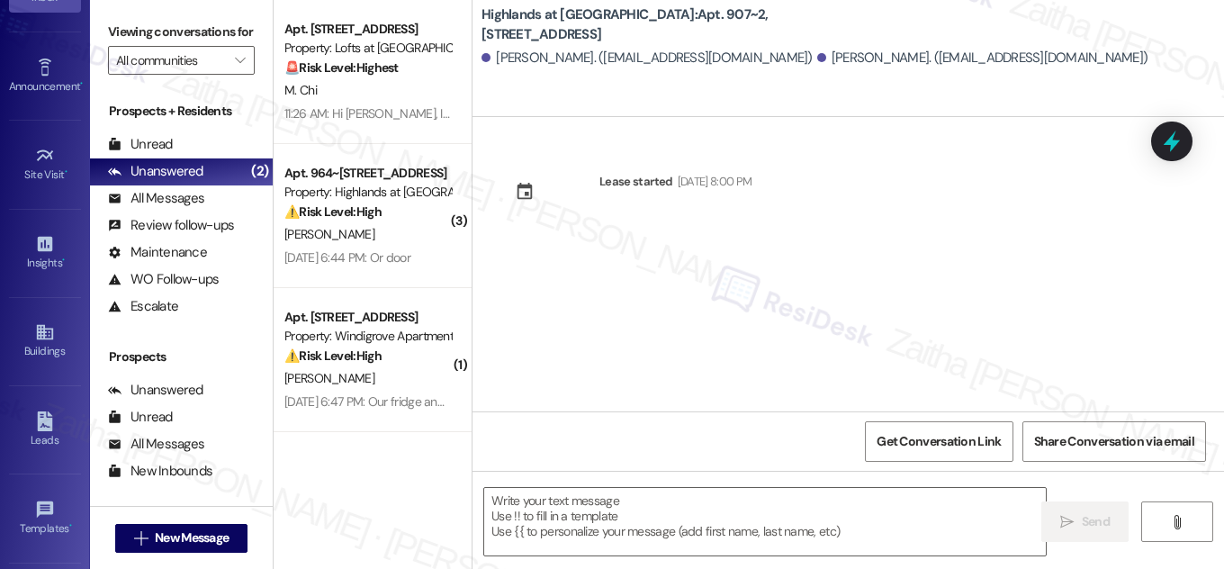
type textarea "Fetching suggested responses. Please feel free to read through the conversation…"
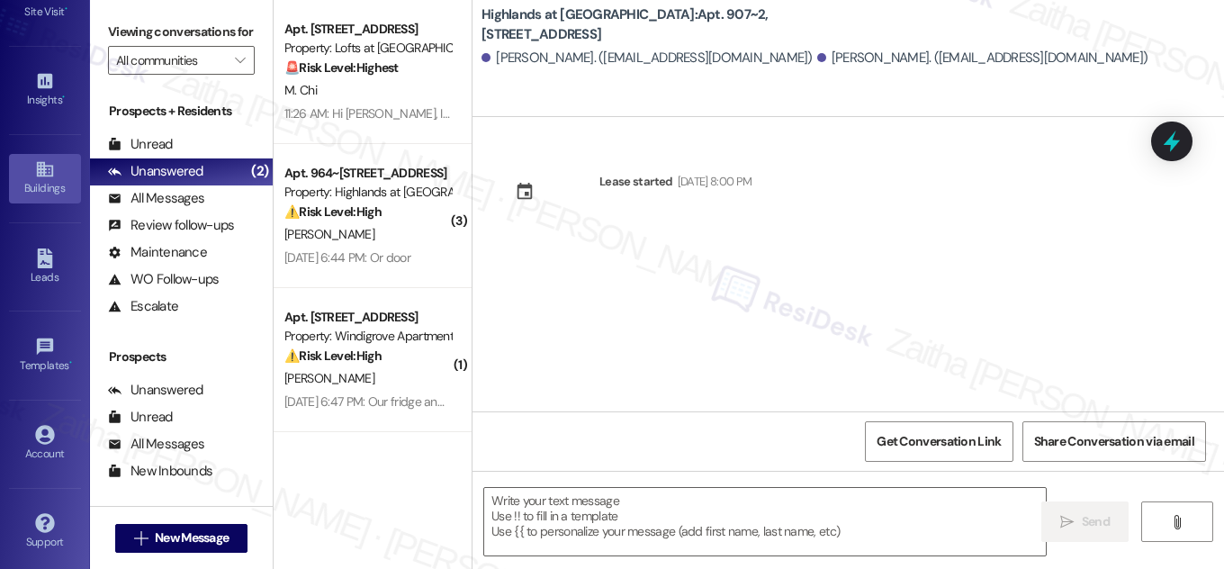
click at [32, 183] on div "Buildings" at bounding box center [45, 188] width 90 height 18
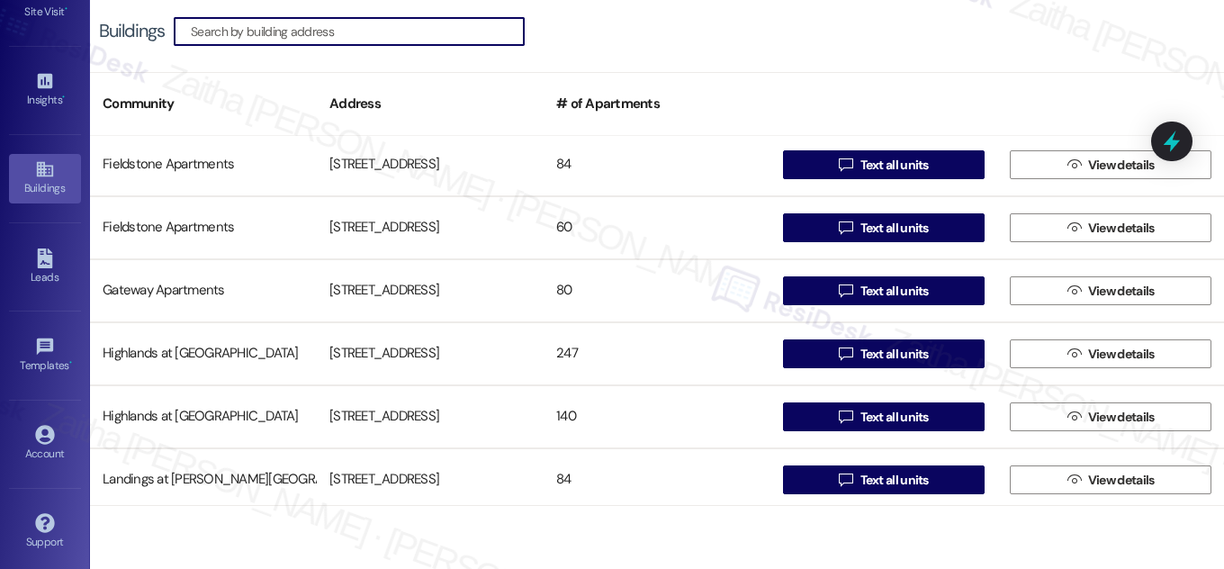
scroll to position [409, 0]
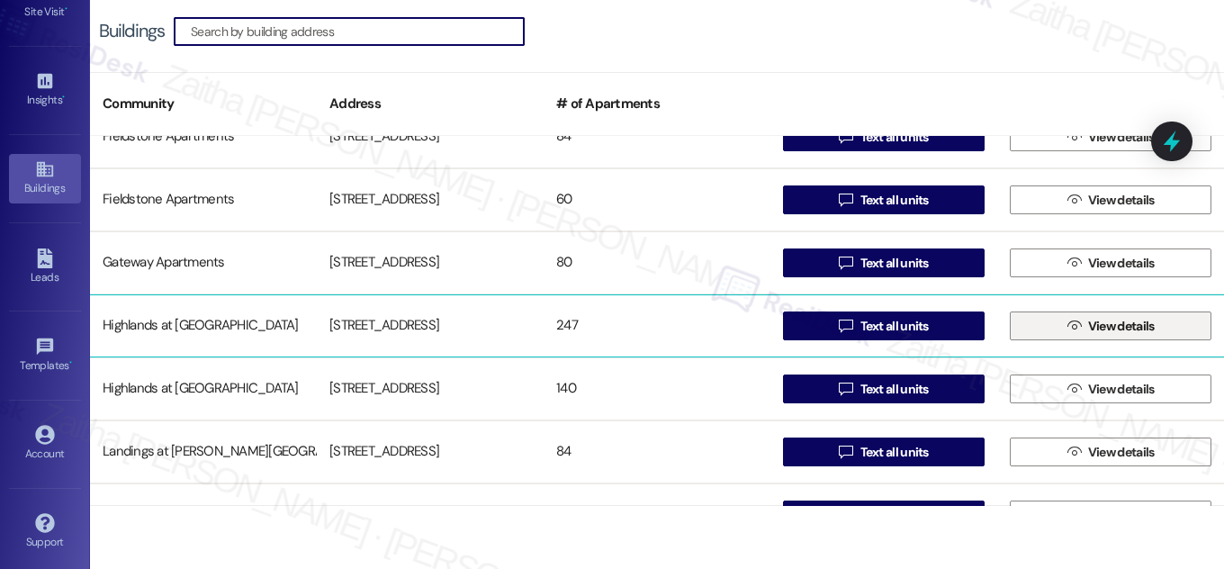
click at [1106, 322] on span "View details" at bounding box center [1122, 326] width 67 height 19
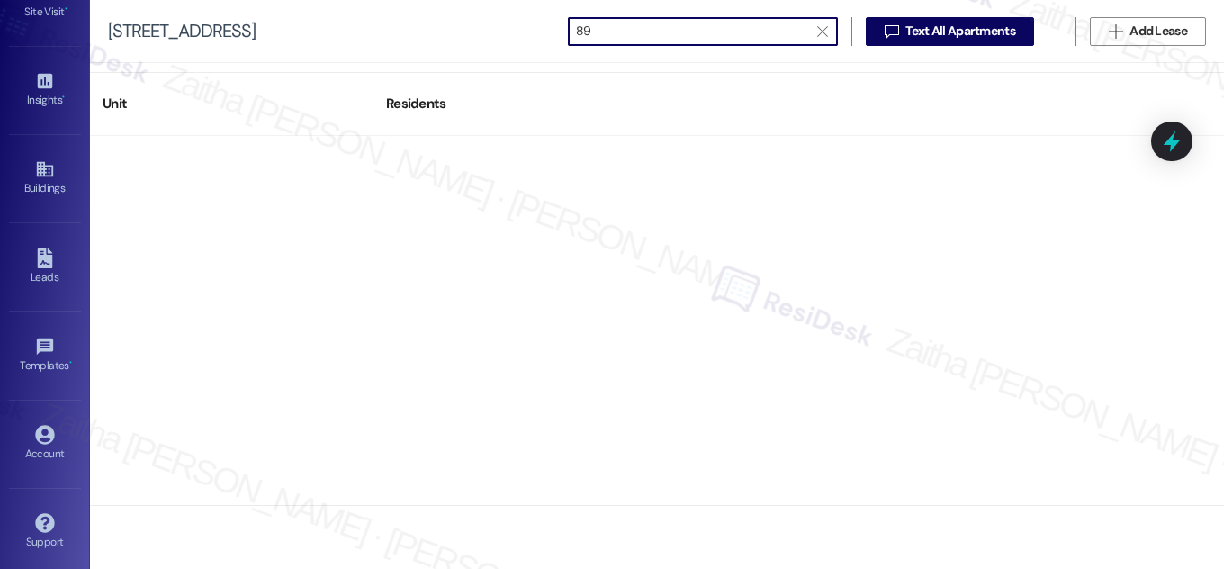
type input "8"
type input "907"
click at [820, 31] on icon "" at bounding box center [823, 31] width 10 height 14
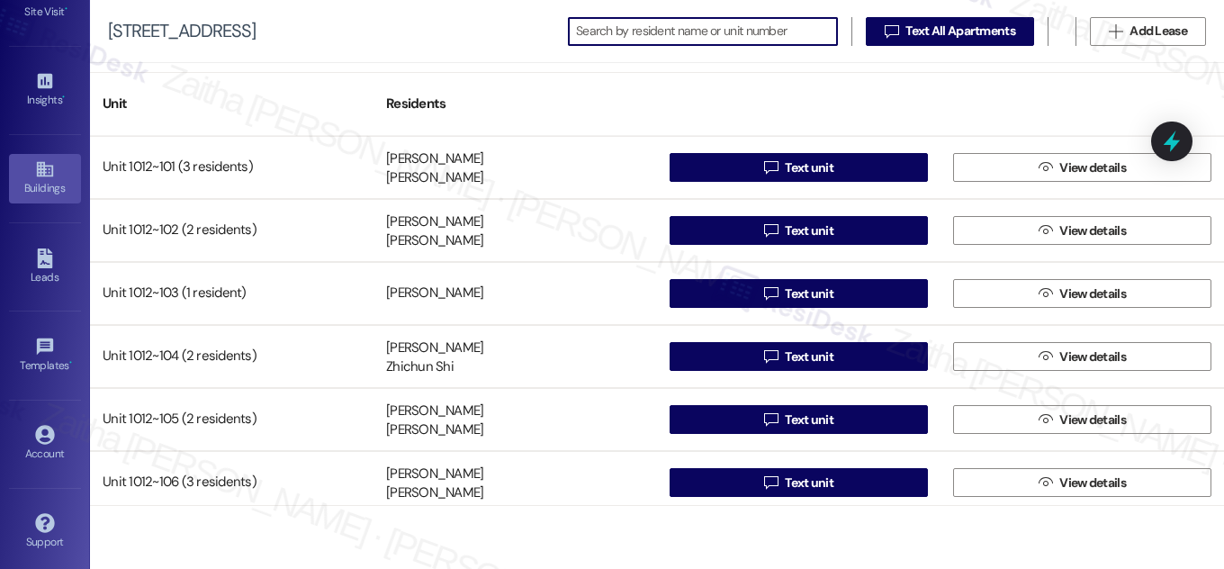
click at [48, 173] on icon at bounding box center [45, 169] width 20 height 20
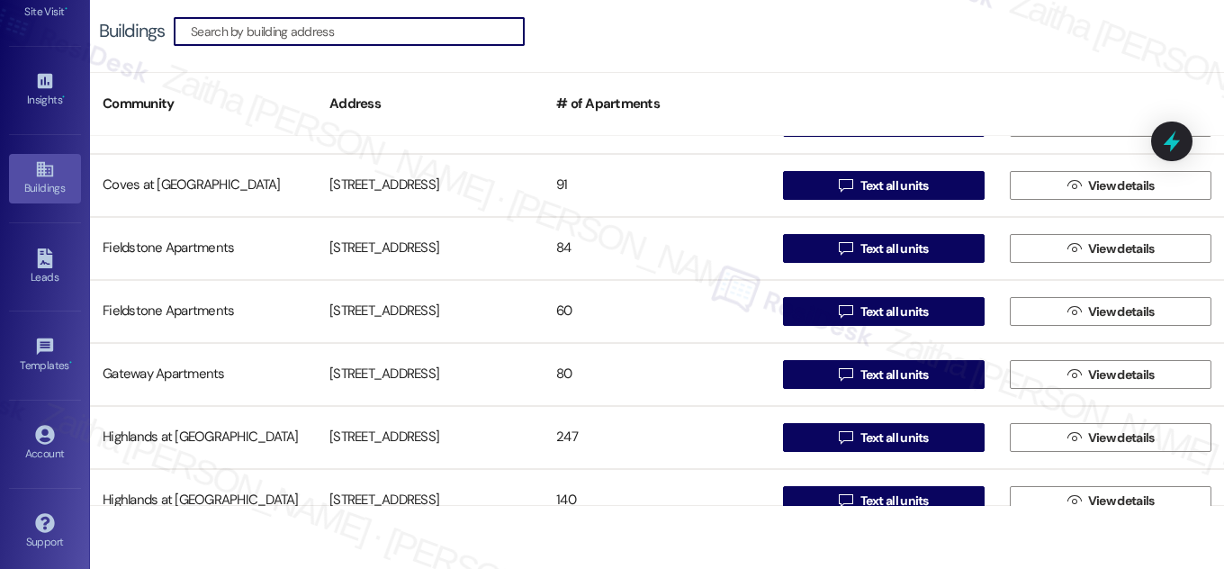
scroll to position [409, 0]
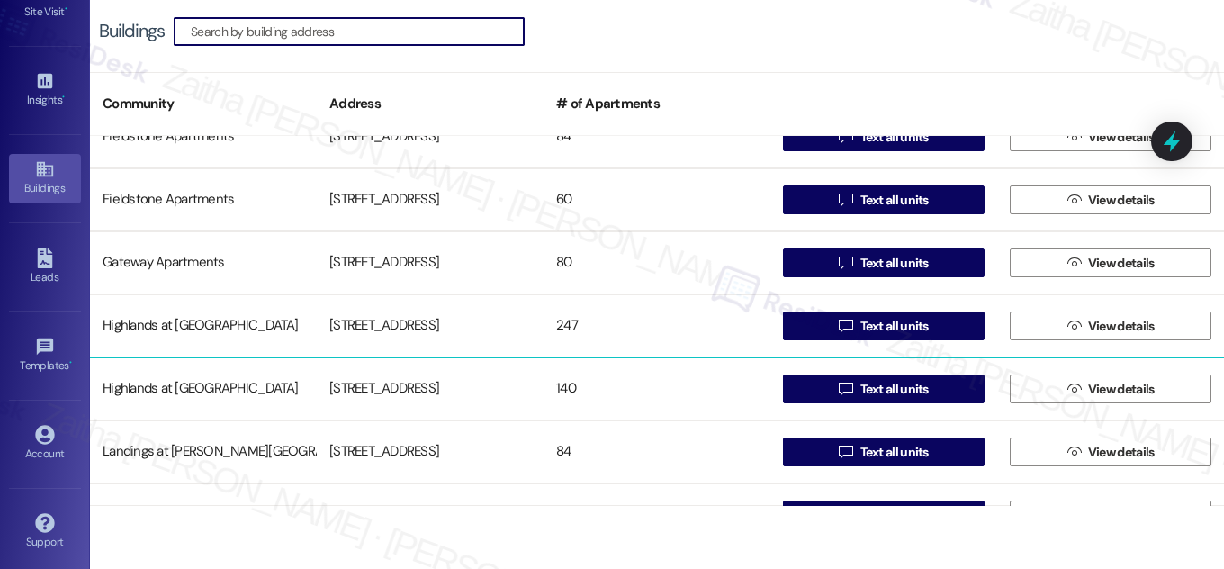
click at [387, 388] on div "[STREET_ADDRESS]" at bounding box center [430, 389] width 227 height 36
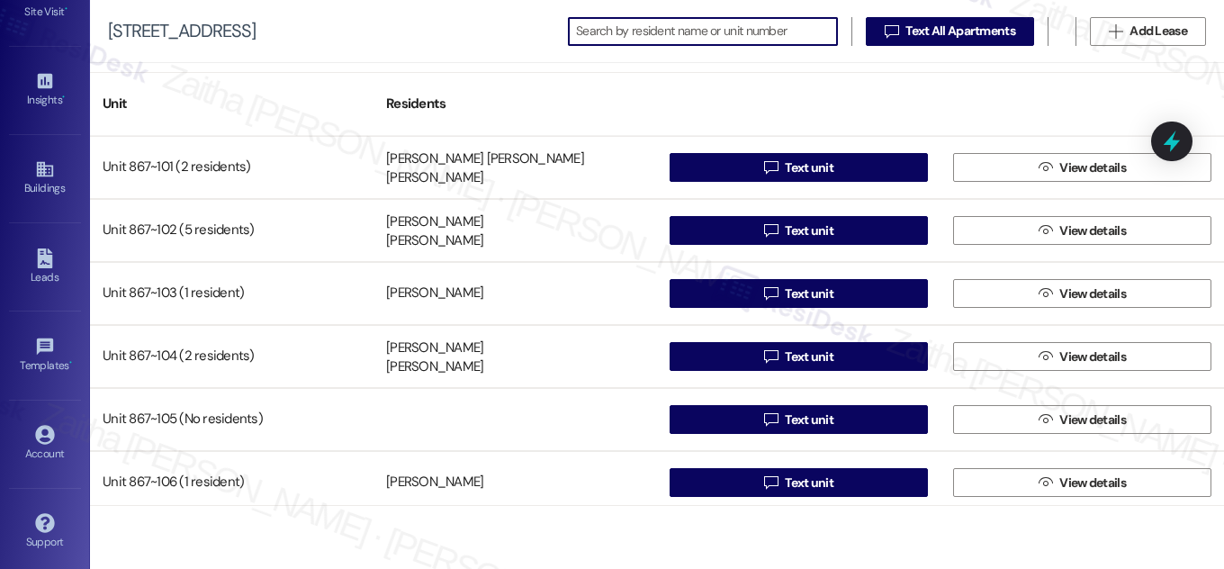
click at [607, 28] on input at bounding box center [706, 31] width 261 height 25
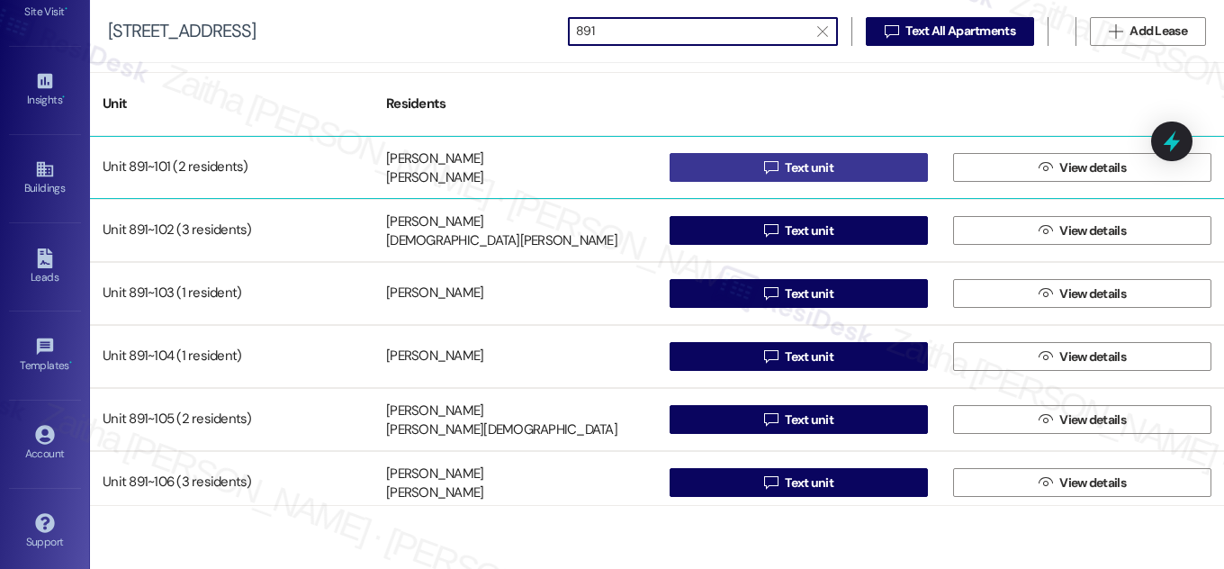
type input "891"
click at [854, 169] on button " Text unit" at bounding box center [799, 167] width 258 height 29
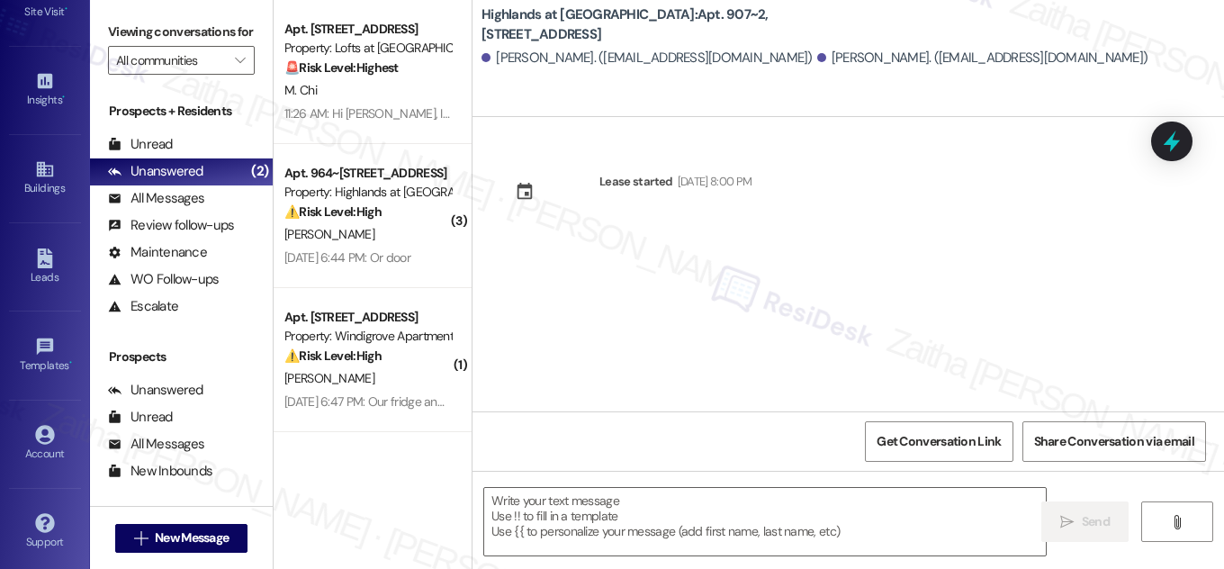
type textarea "Fetching suggested responses. Please feel free to read through the conversation…"
click at [533, 511] on textarea at bounding box center [765, 522] width 562 height 68
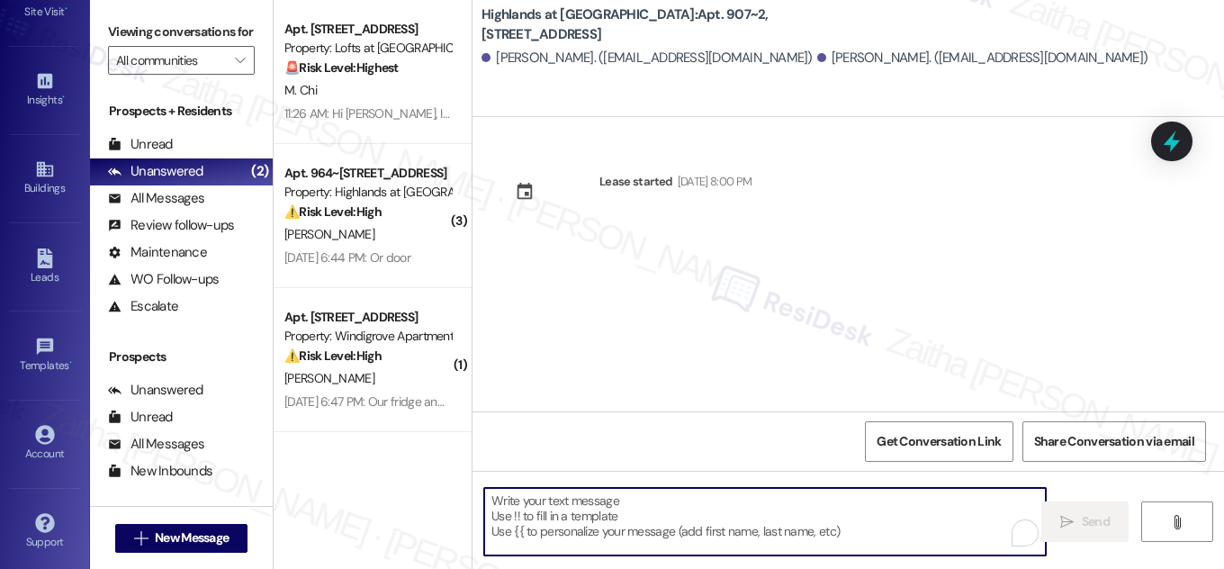
paste textarea "Hi {{first_name}}! NOTICE: Quarterly air filter changes and unit inspections wi…"
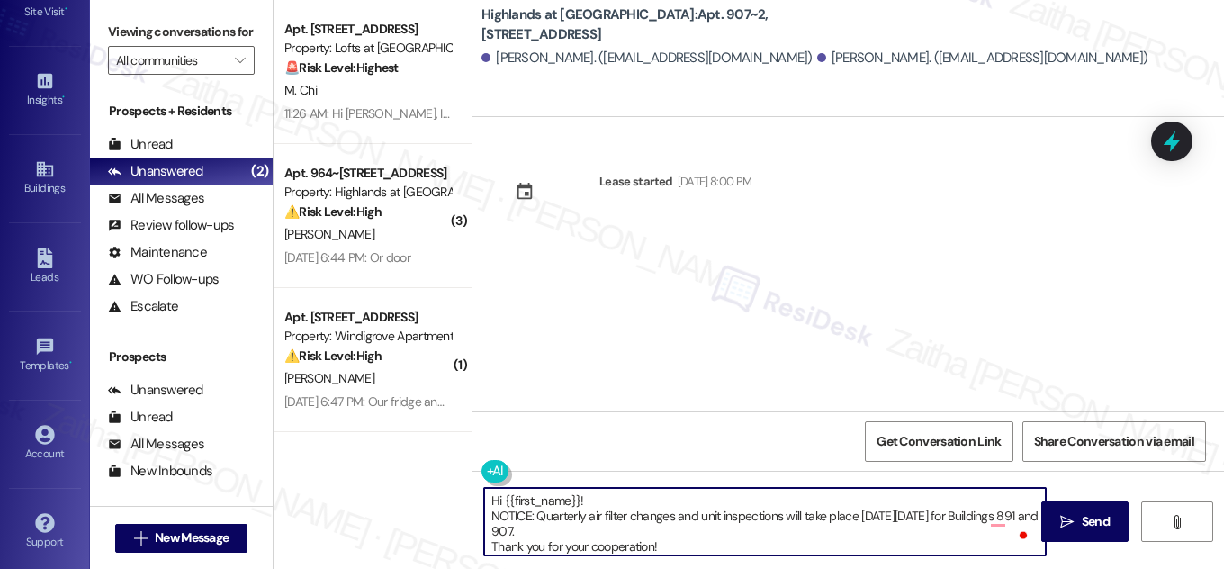
click at [600, 494] on textarea "Hi {{first_name}}! NOTICE: Quarterly air filter changes and unit inspections wi…" at bounding box center [765, 522] width 562 height 68
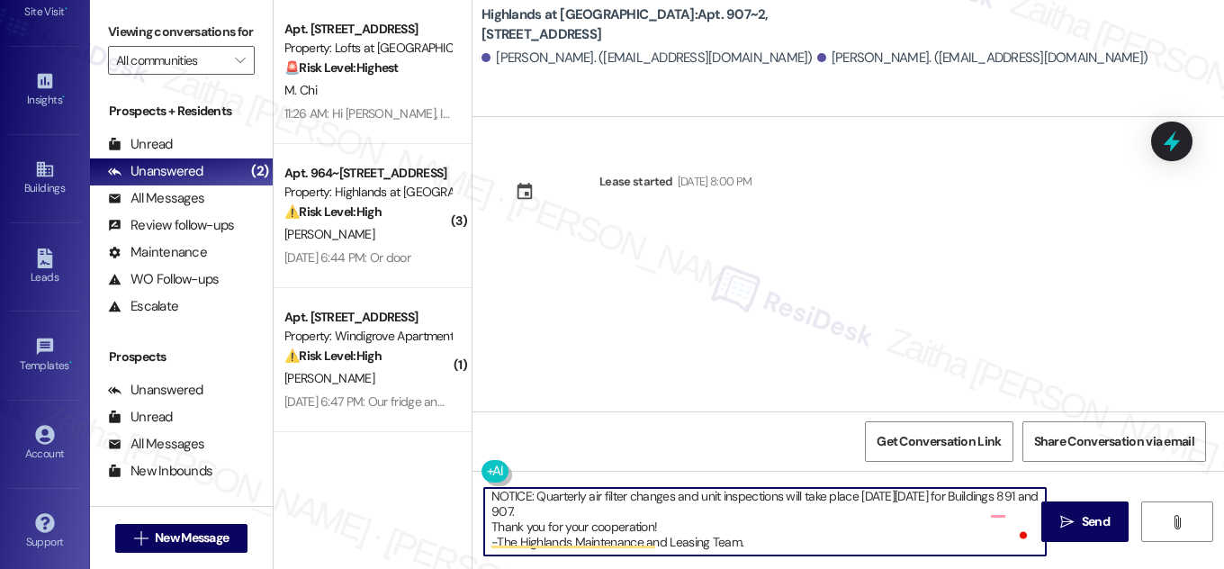
scroll to position [35, 0]
click at [624, 511] on textarea "Hi {{first_name}}! NOTICE: Quarterly air filter changes and unit inspections wi…" at bounding box center [765, 522] width 562 height 68
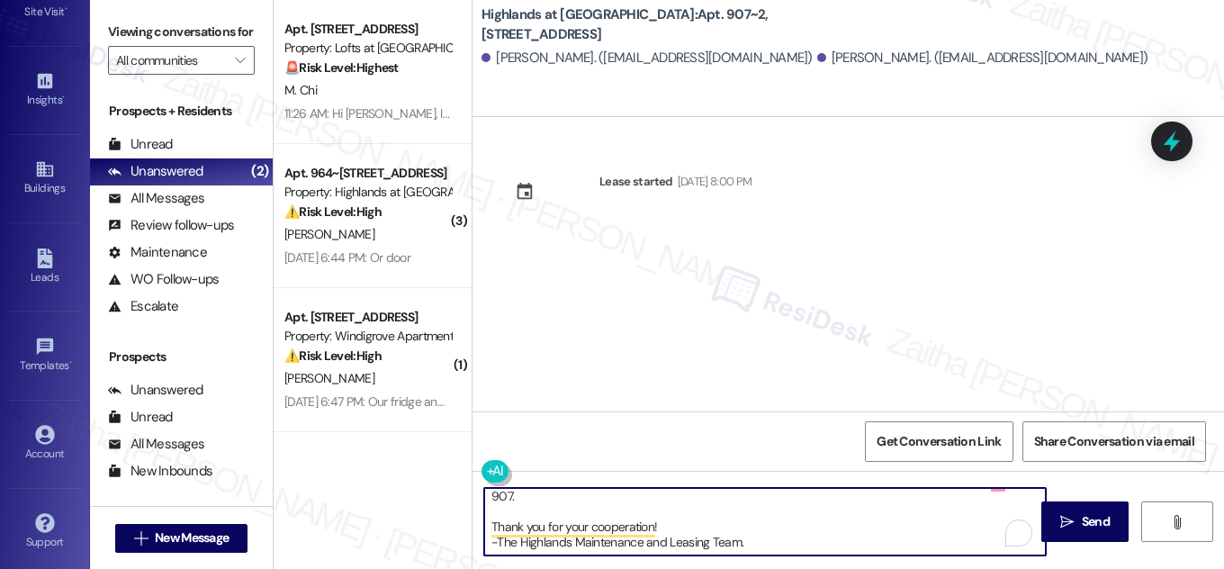
click at [664, 528] on textarea "Hi {{first_name}}! NOTICE: Quarterly air filter changes and unit inspections wi…" at bounding box center [765, 522] width 562 height 68
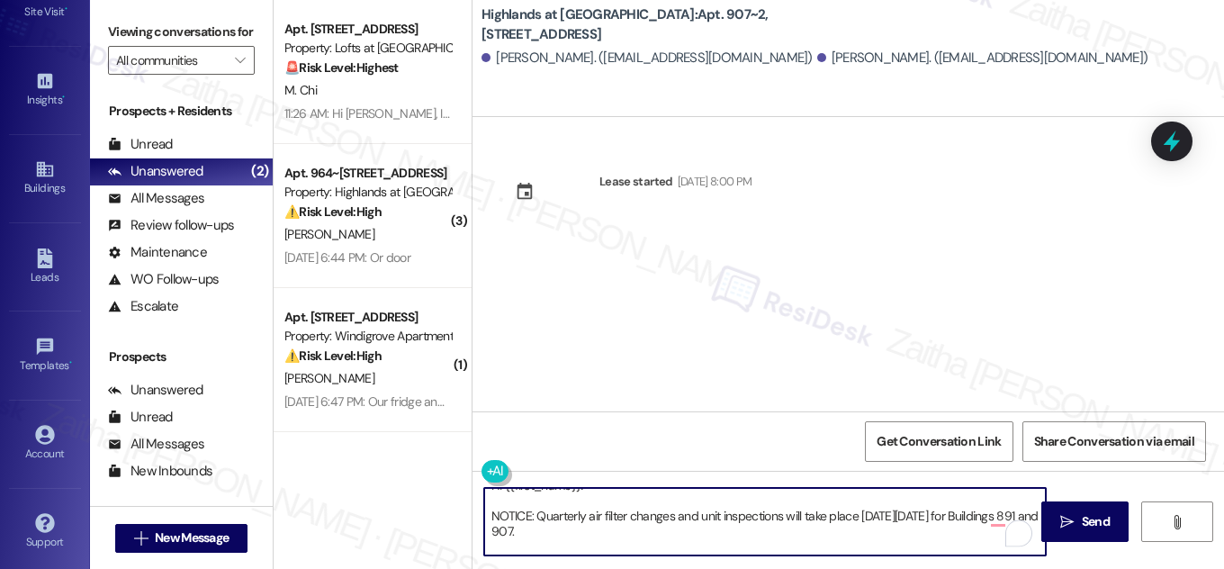
scroll to position [0, 0]
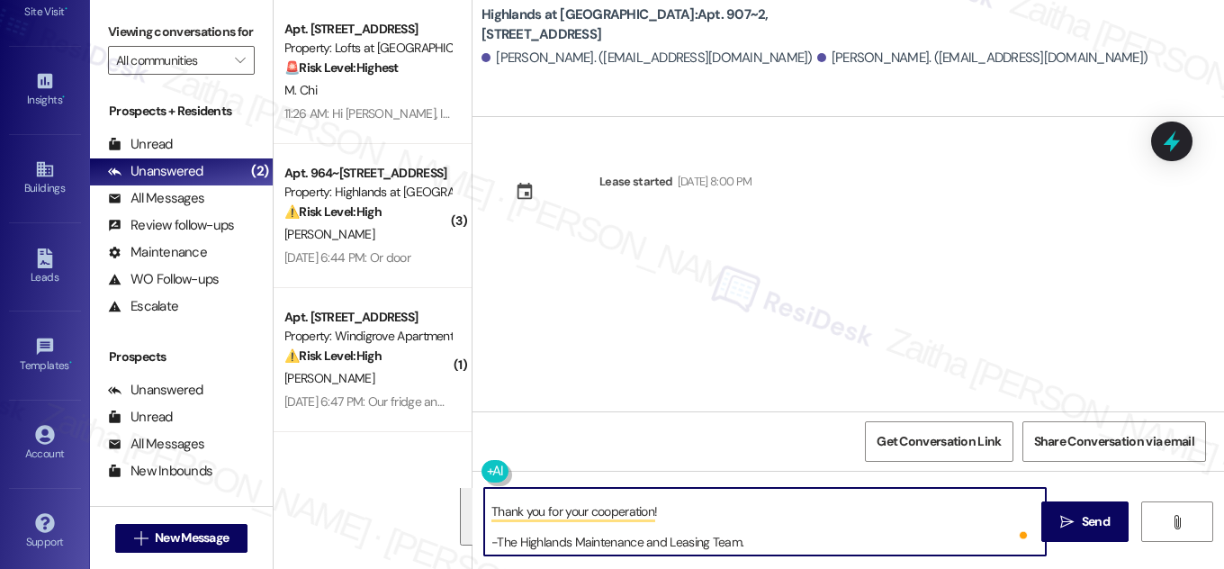
drag, startPoint x: 484, startPoint y: 503, endPoint x: 774, endPoint y: 550, distance: 293.7
click at [774, 550] on textarea "Hi {{first_name}}! NOTICE: Quarterly air filter changes and unit inspections wi…" at bounding box center [765, 522] width 562 height 68
type textarea "Hi {{first_name}}! NOTICE: Quarterly air filter changes and unit inspections wi…"
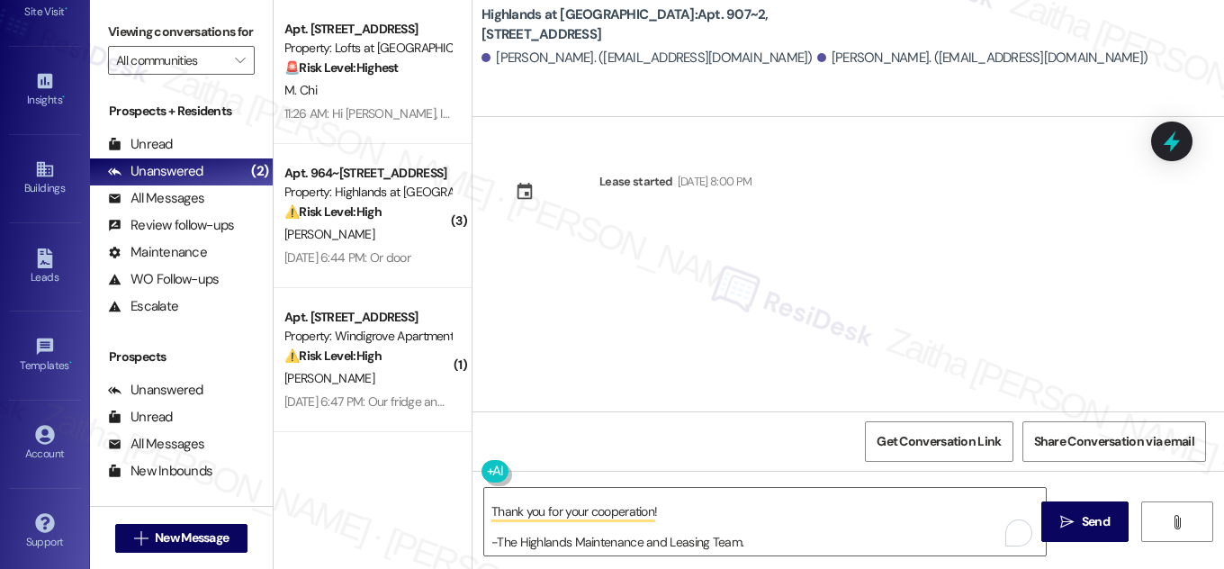
drag, startPoint x: 747, startPoint y: 11, endPoint x: 751, endPoint y: 26, distance: 15.7
click at [751, 26] on b "Highlands at Huckleberry Ridge Apartments: Apt. 907~2, 535 II Blackrock Drive" at bounding box center [662, 24] width 360 height 39
copy b "Apt. 907~2, [STREET_ADDRESS]"
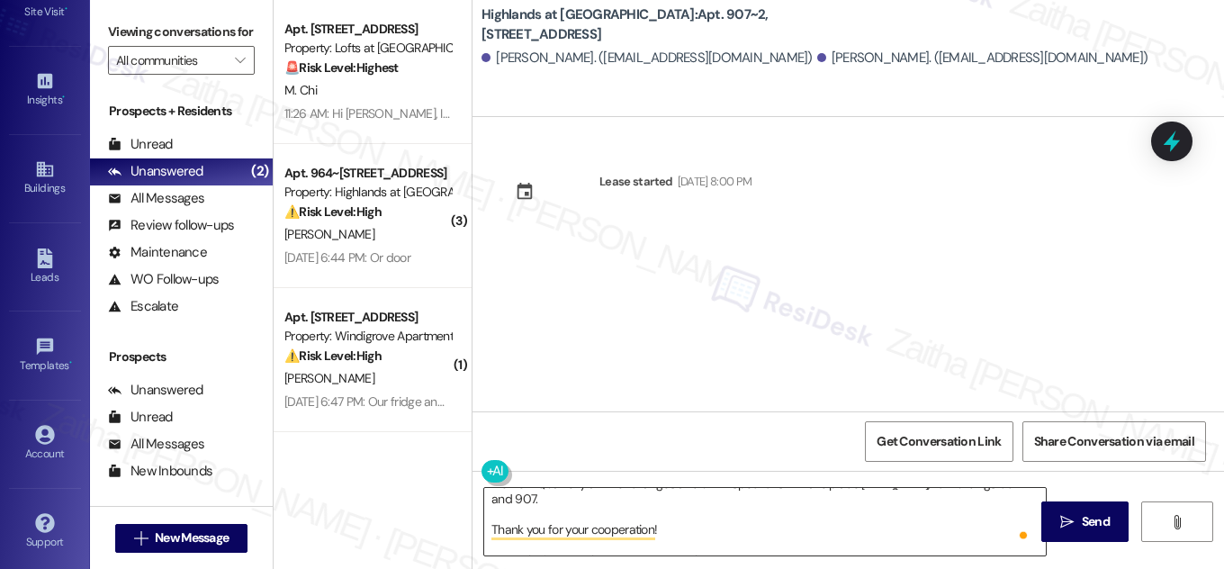
scroll to position [66, 0]
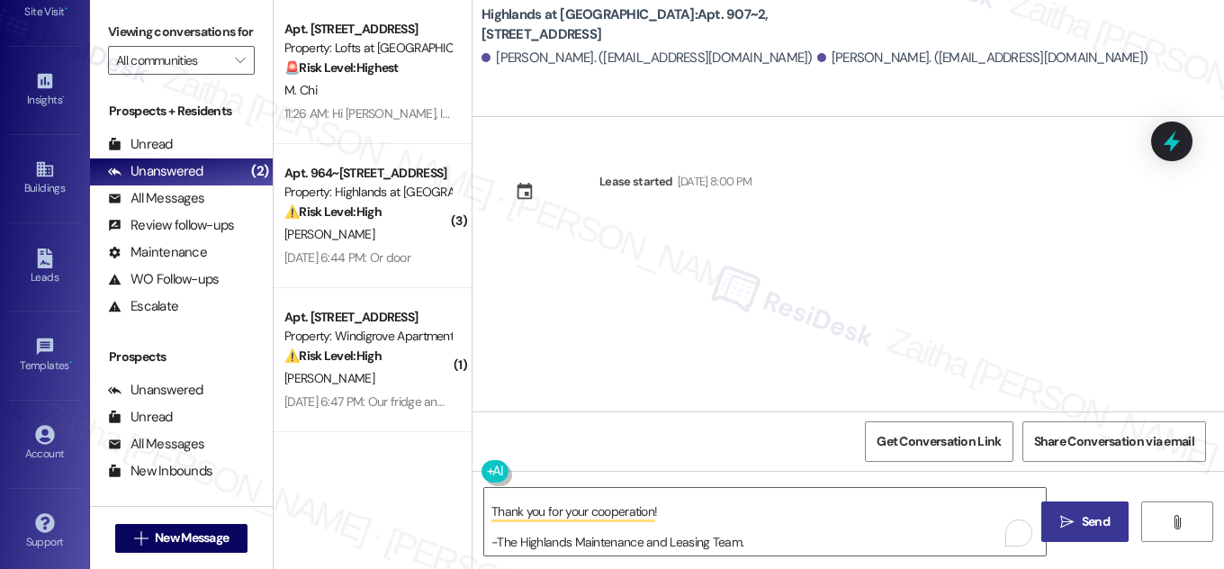
click at [1085, 532] on button " Send" at bounding box center [1085, 522] width 87 height 41
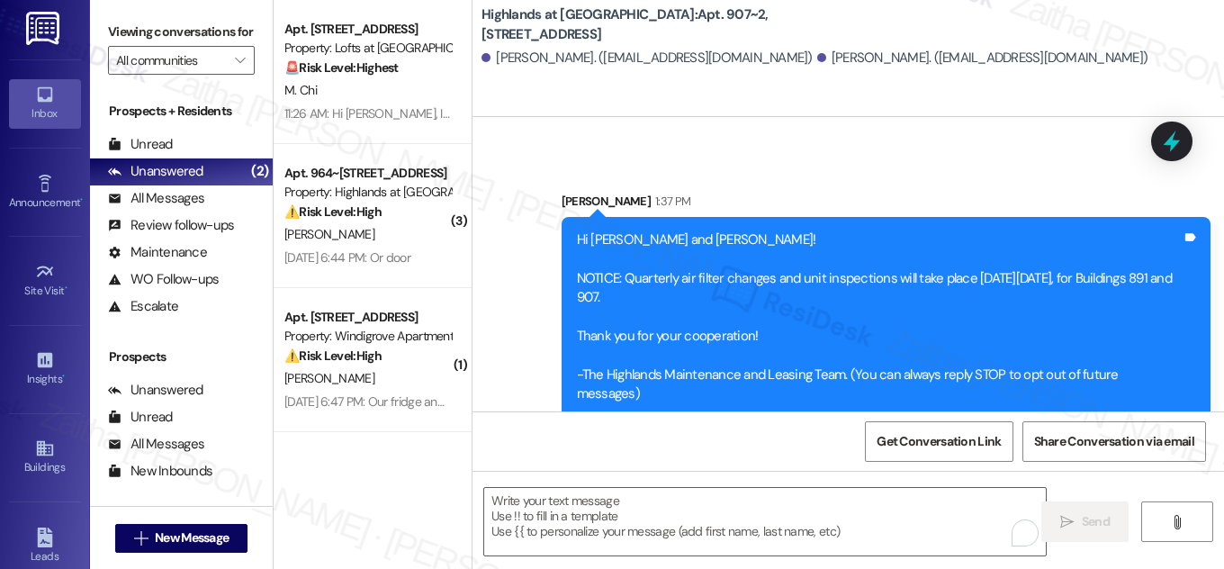
scroll to position [0, 0]
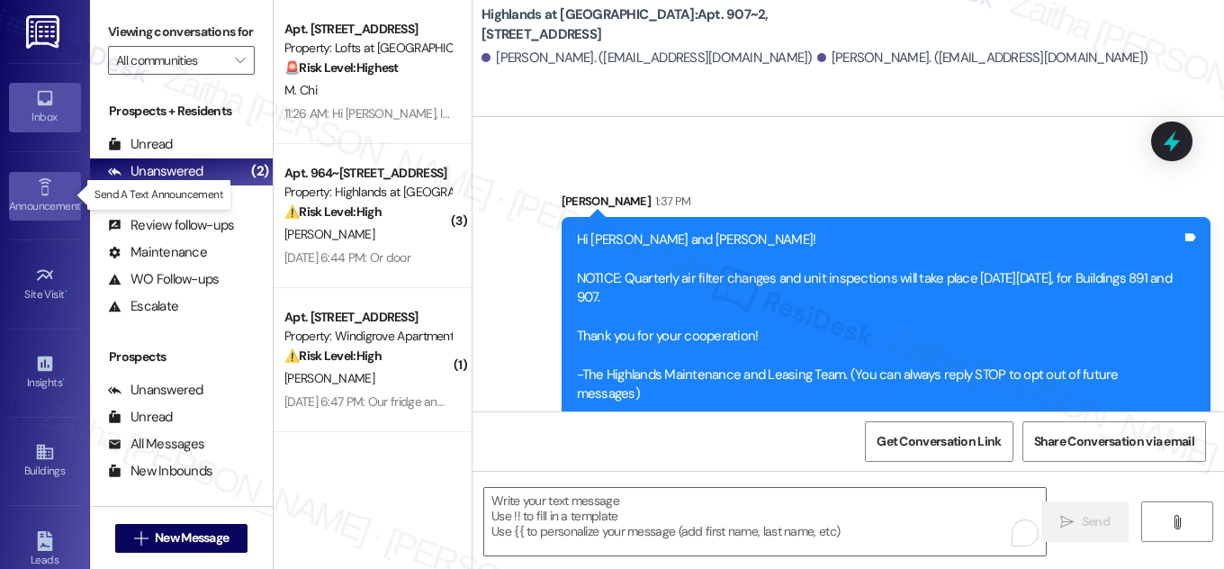
click at [44, 194] on icon at bounding box center [45, 187] width 20 height 20
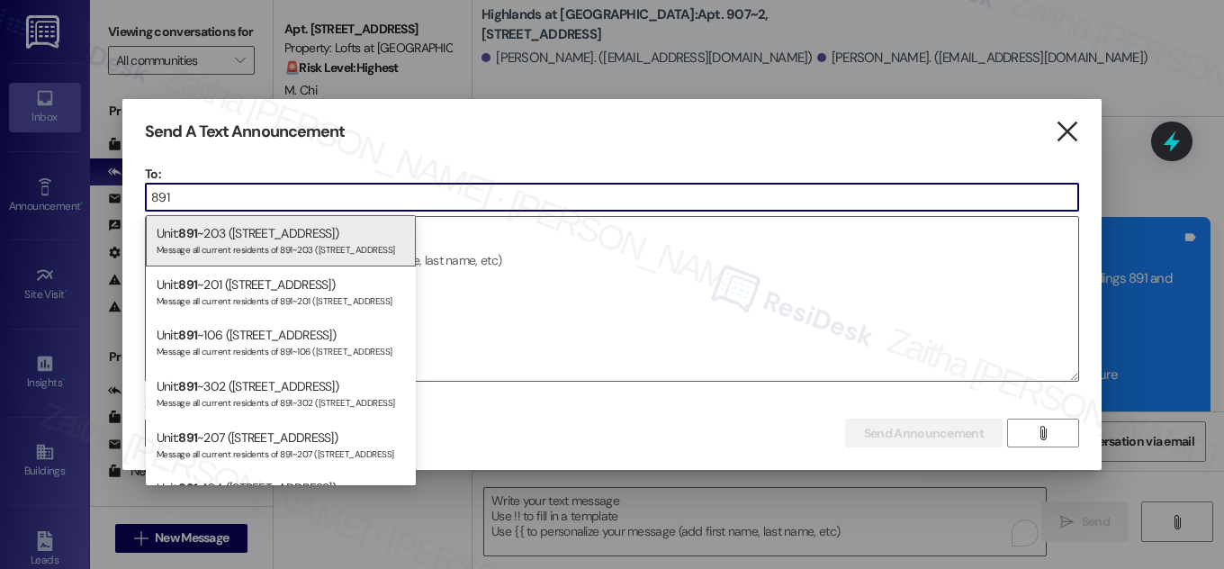
type input "891"
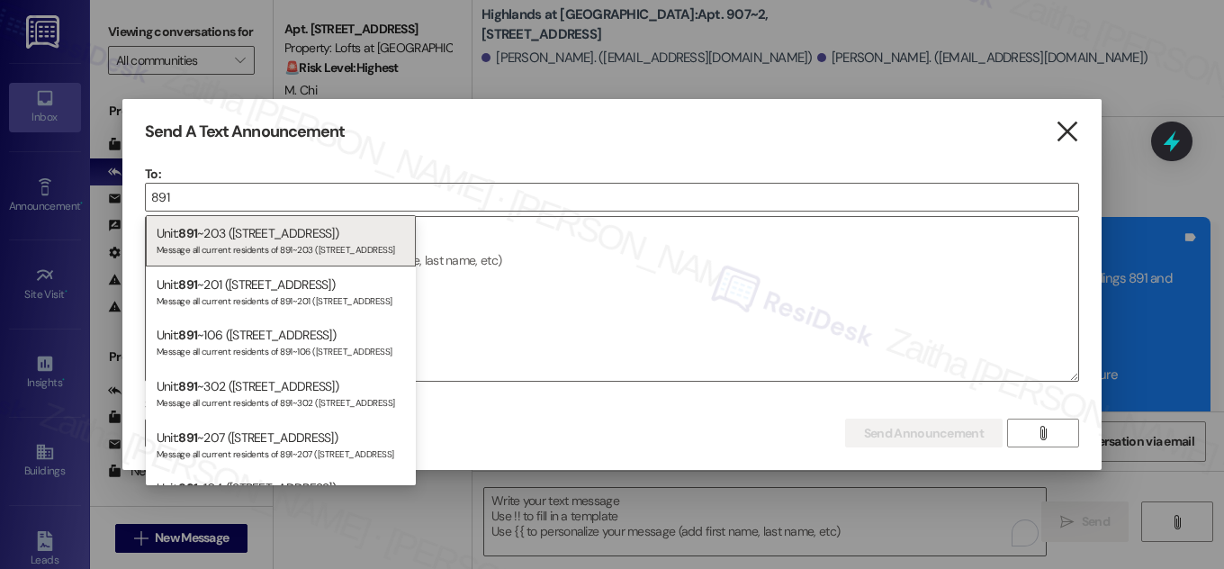
click at [1070, 131] on icon "" at bounding box center [1067, 131] width 24 height 19
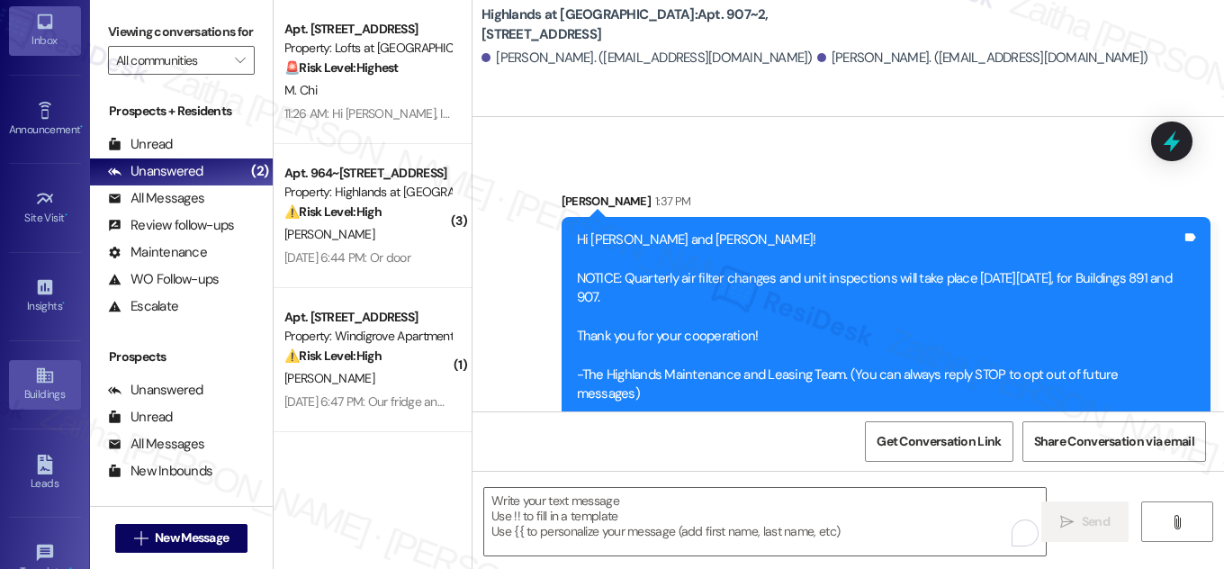
scroll to position [163, 0]
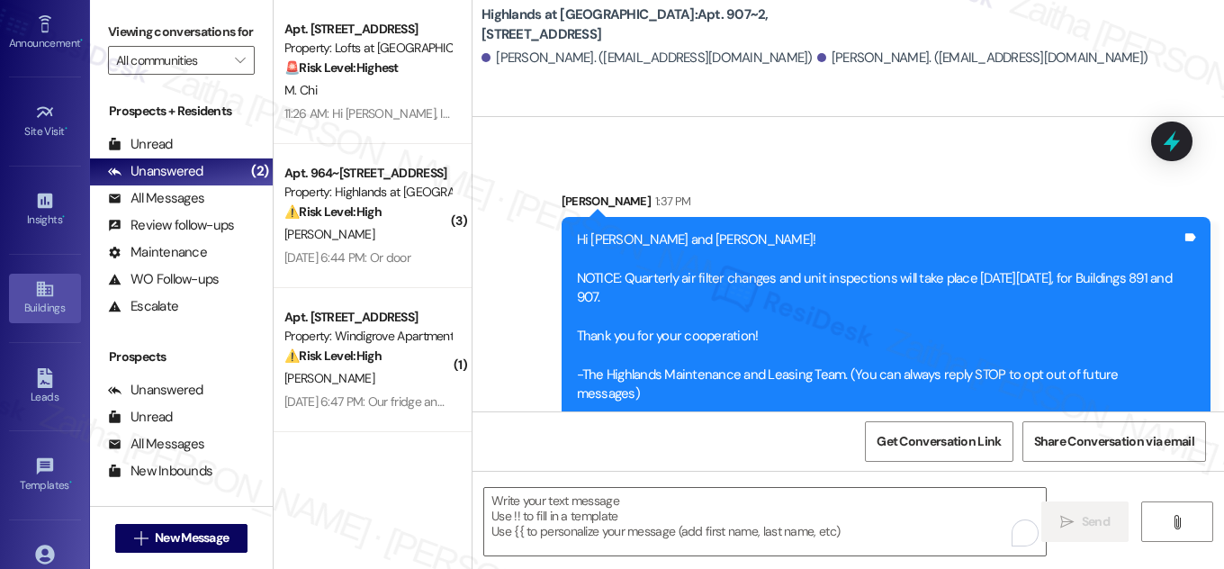
click at [59, 312] on div "Buildings" at bounding box center [45, 308] width 90 height 18
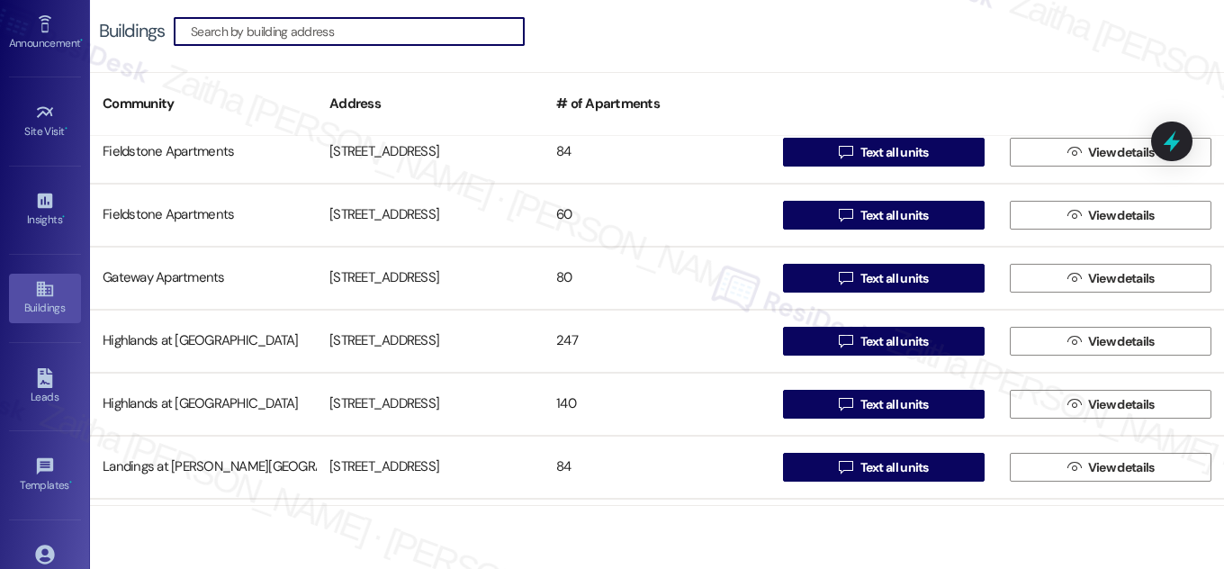
scroll to position [409, 0]
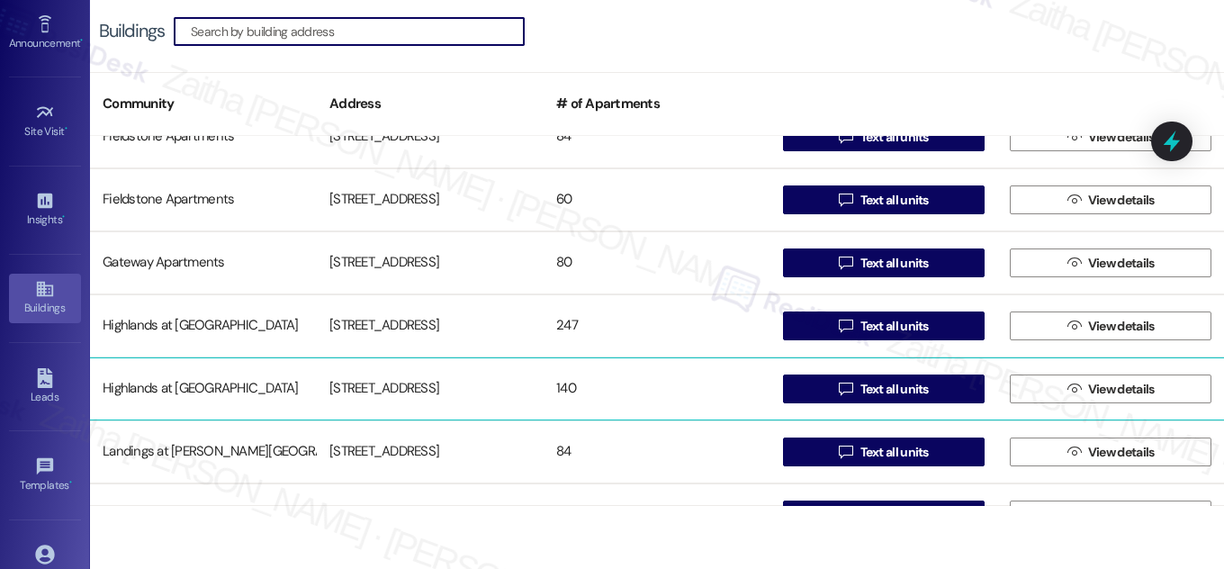
click at [182, 384] on div "Highlands at [GEOGRAPHIC_DATA]" at bounding box center [203, 389] width 227 height 36
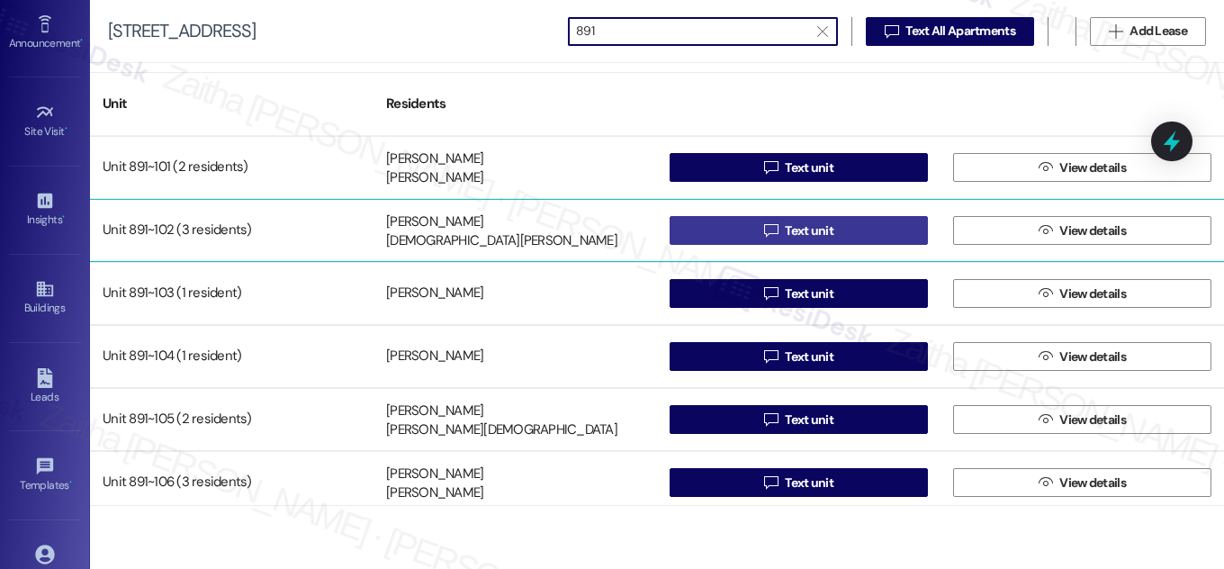
type input "891"
click at [825, 232] on span "Text unit" at bounding box center [809, 230] width 49 height 19
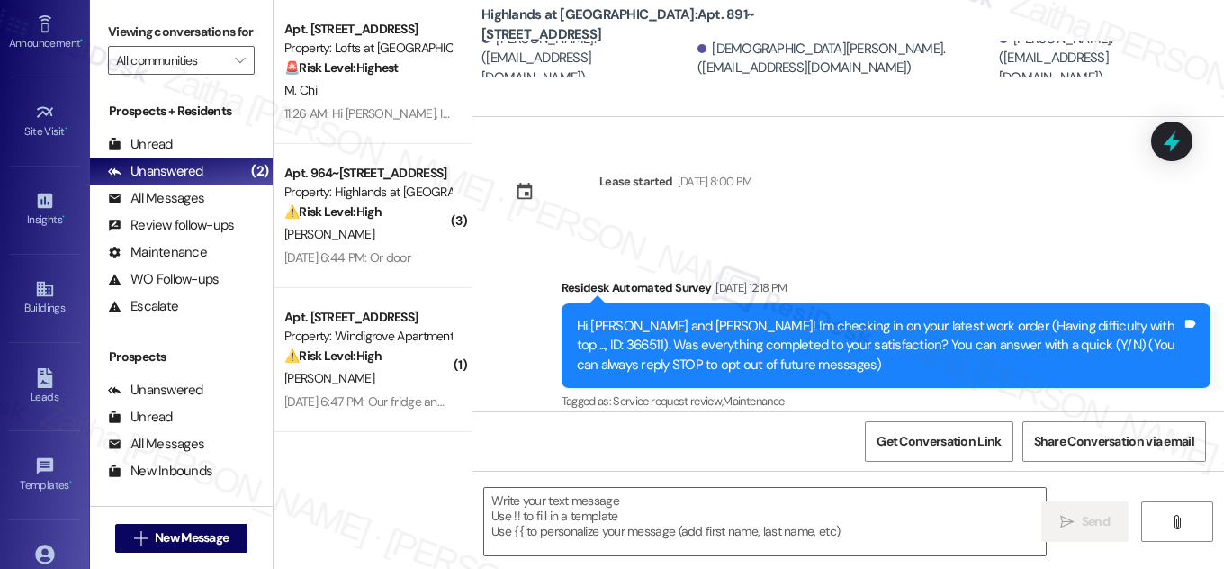
type textarea "Fetching suggested responses. Please feel free to read through the conversation…"
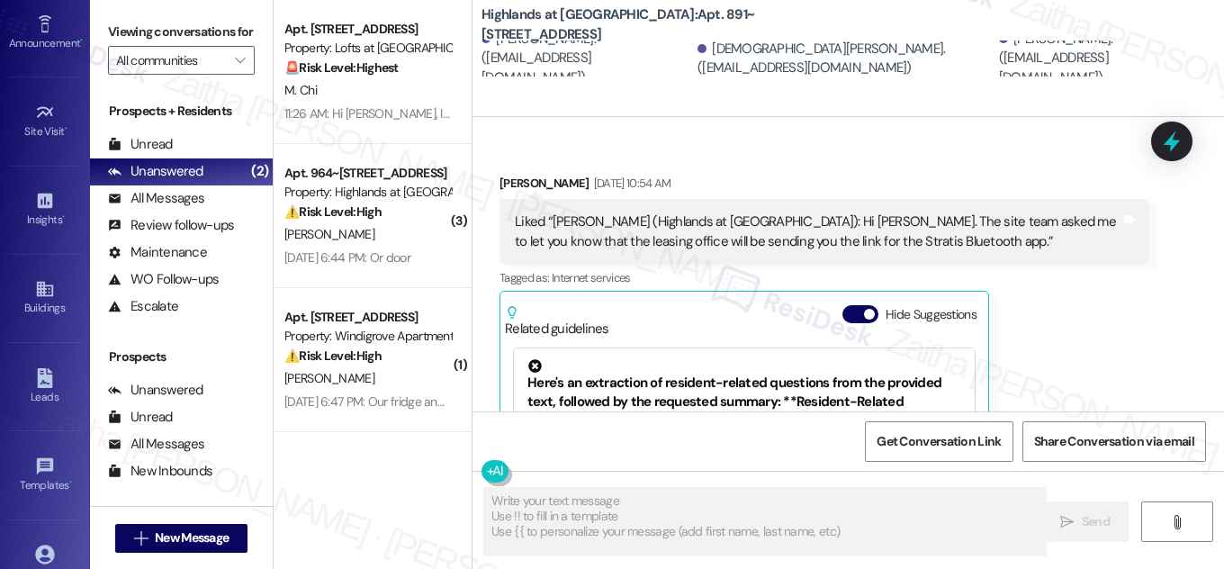
scroll to position [23792, 0]
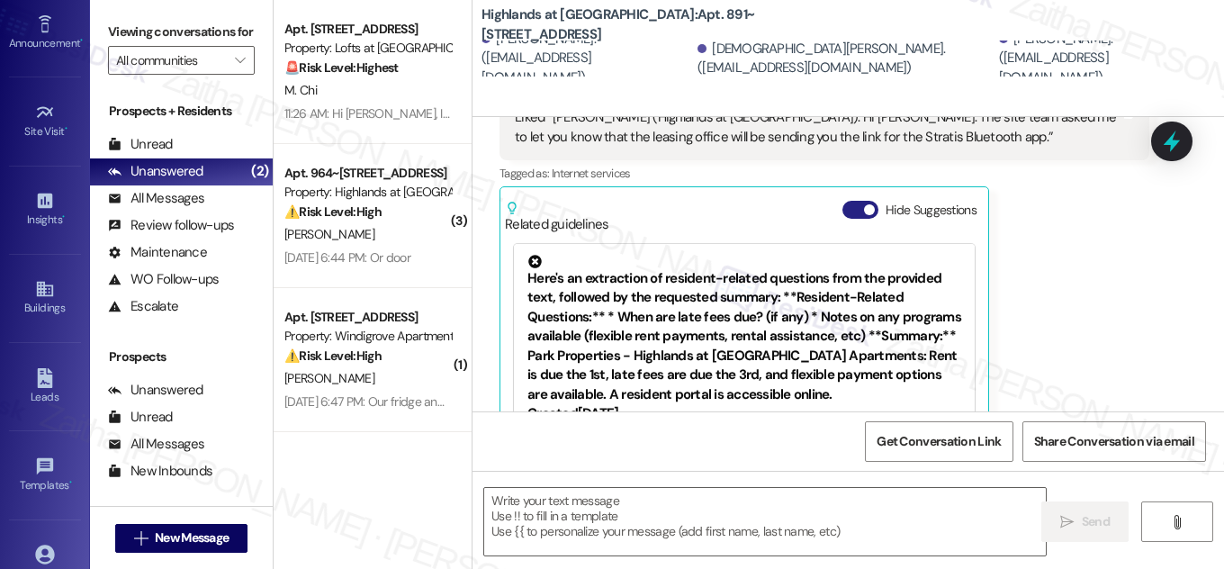
click at [845, 201] on button "Hide Suggestions" at bounding box center [861, 210] width 36 height 18
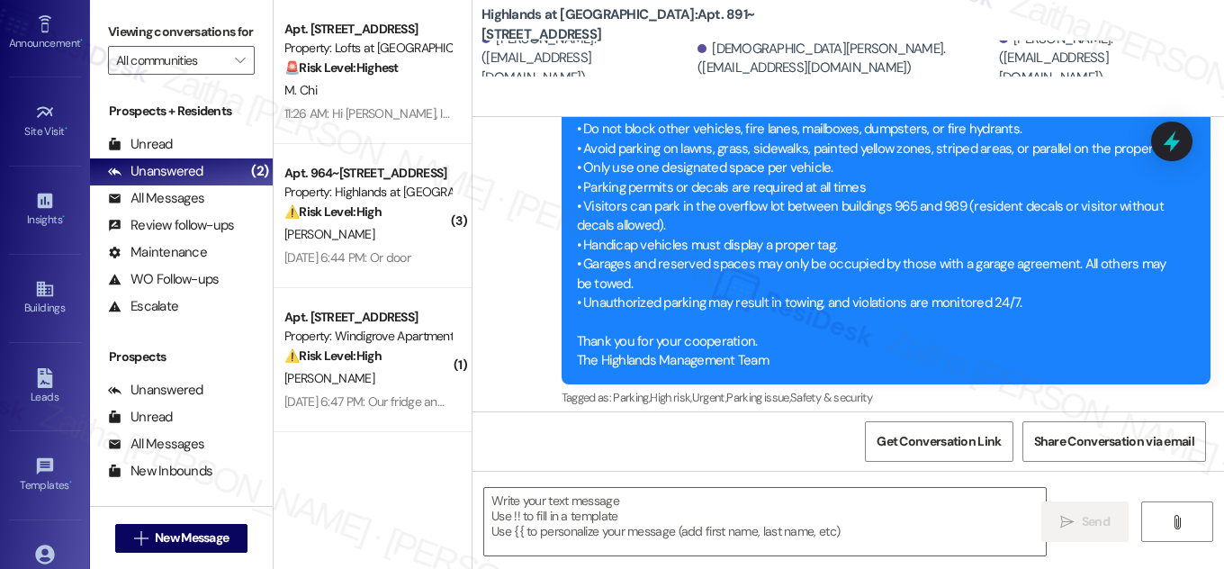
scroll to position [24884, 0]
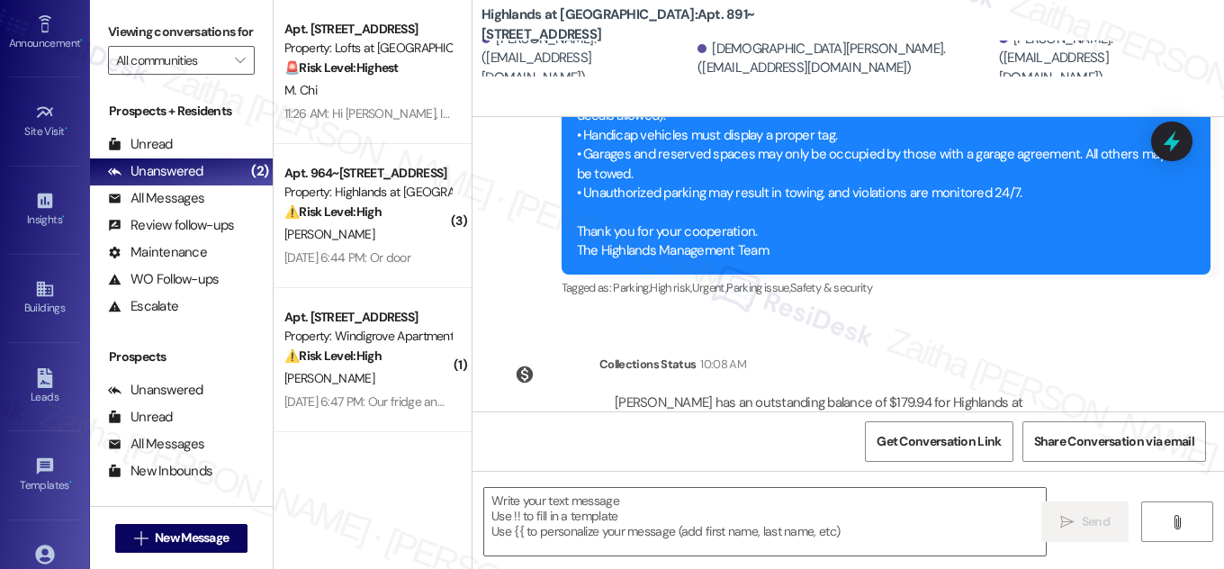
drag, startPoint x: 746, startPoint y: 12, endPoint x: 739, endPoint y: 26, distance: 16.1
click at [739, 26] on b "Highlands at Huckleberry Ridge Apartments: Apt. 891~102, 535 II Blackrock Drive" at bounding box center [662, 24] width 360 height 39
copy b "Apt. 891~[STREET_ADDRESS]"
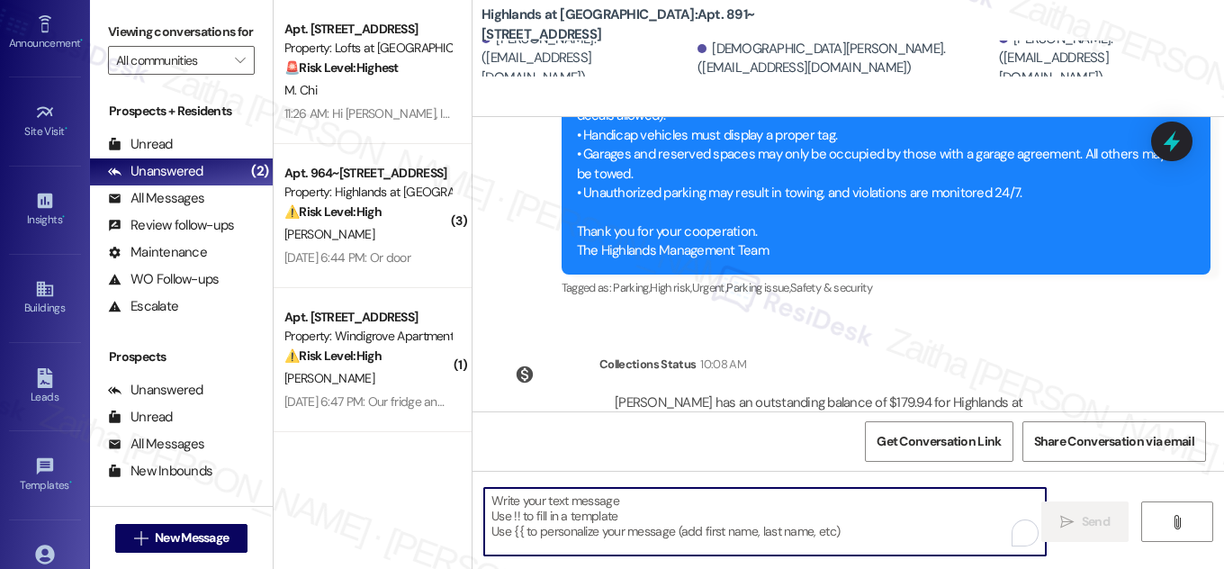
click at [637, 516] on textarea "To enrich screen reader interactions, please activate Accessibility in Grammarl…" at bounding box center [765, 522] width 562 height 68
paste textarea "Hi {{first_name}}! NOTICE: Quarterly air filter changes and unit inspections wi…"
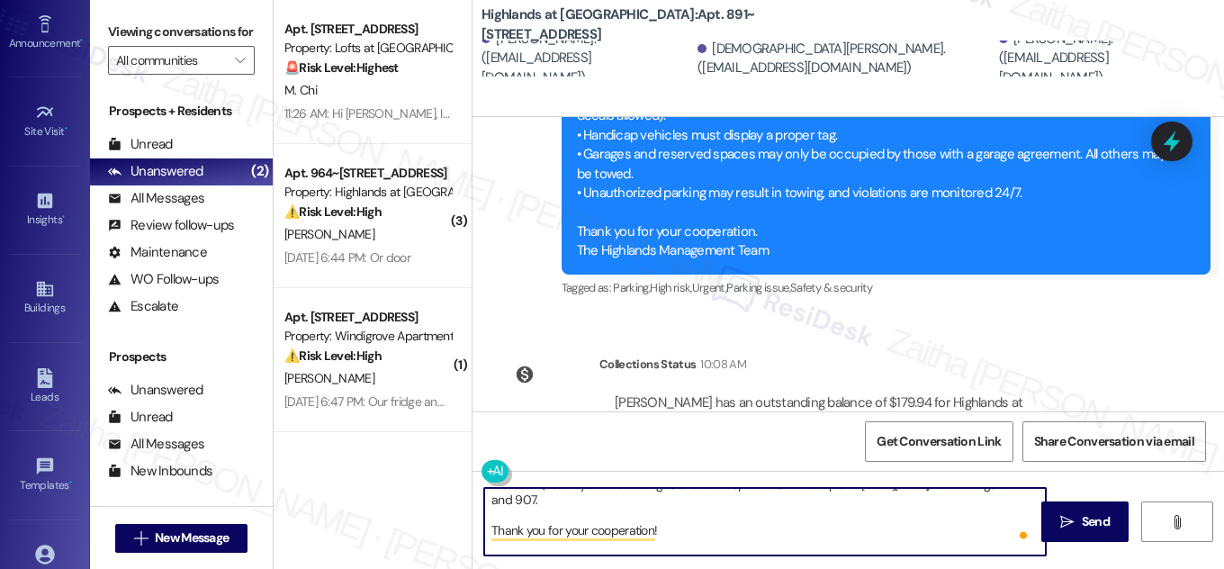
scroll to position [66, 0]
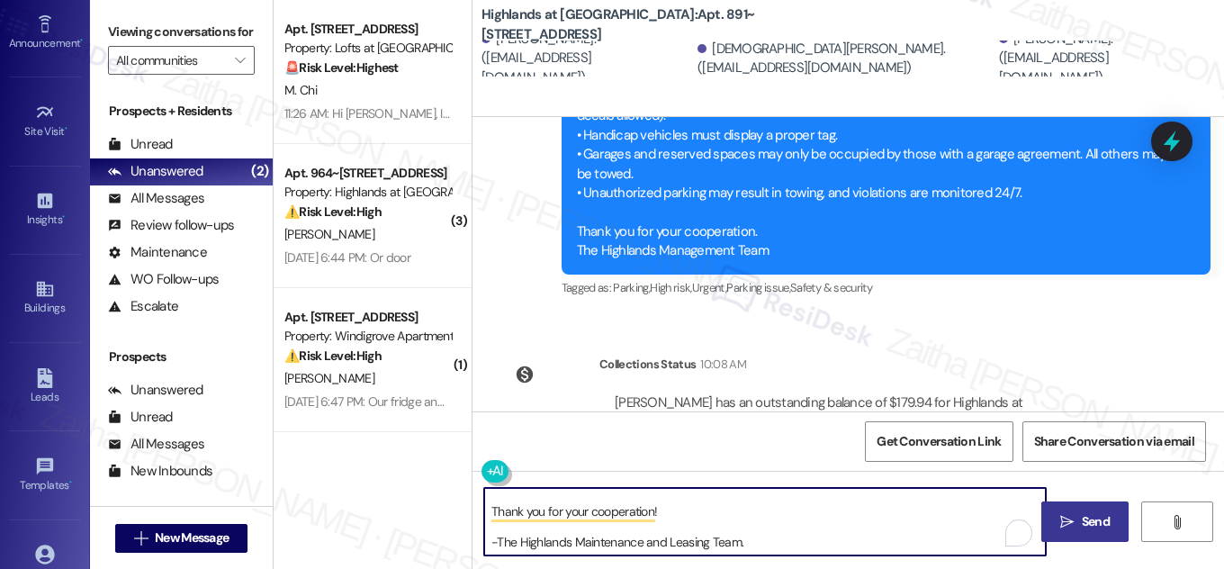
type textarea "Hi {{first_name}}! NOTICE: Quarterly air filter changes and unit inspections wi…"
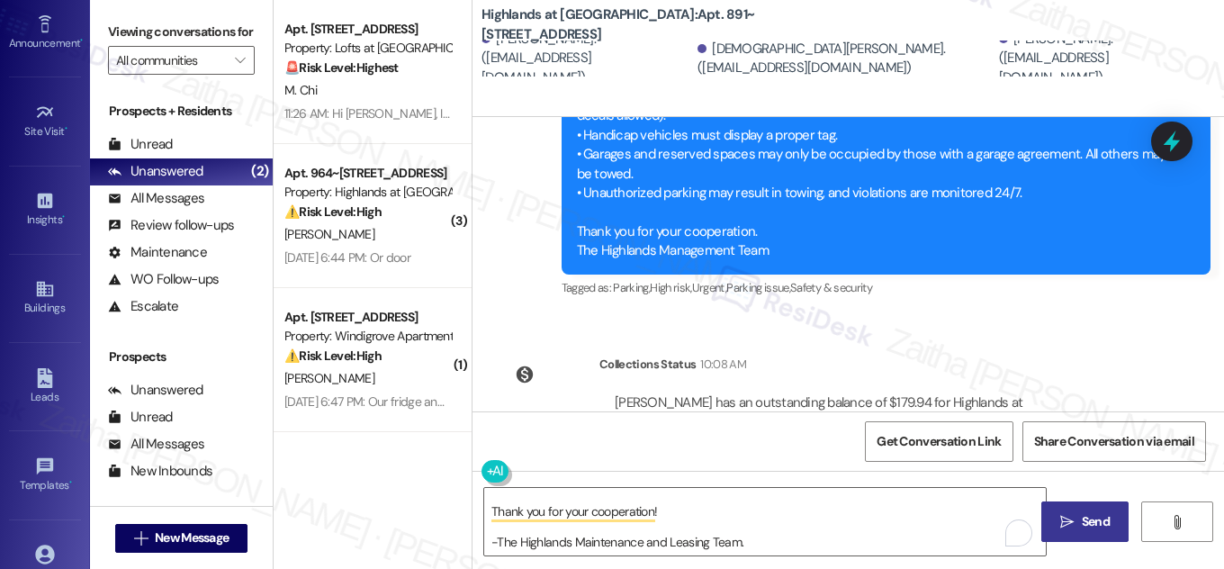
click at [1101, 521] on span "Send" at bounding box center [1096, 521] width 28 height 19
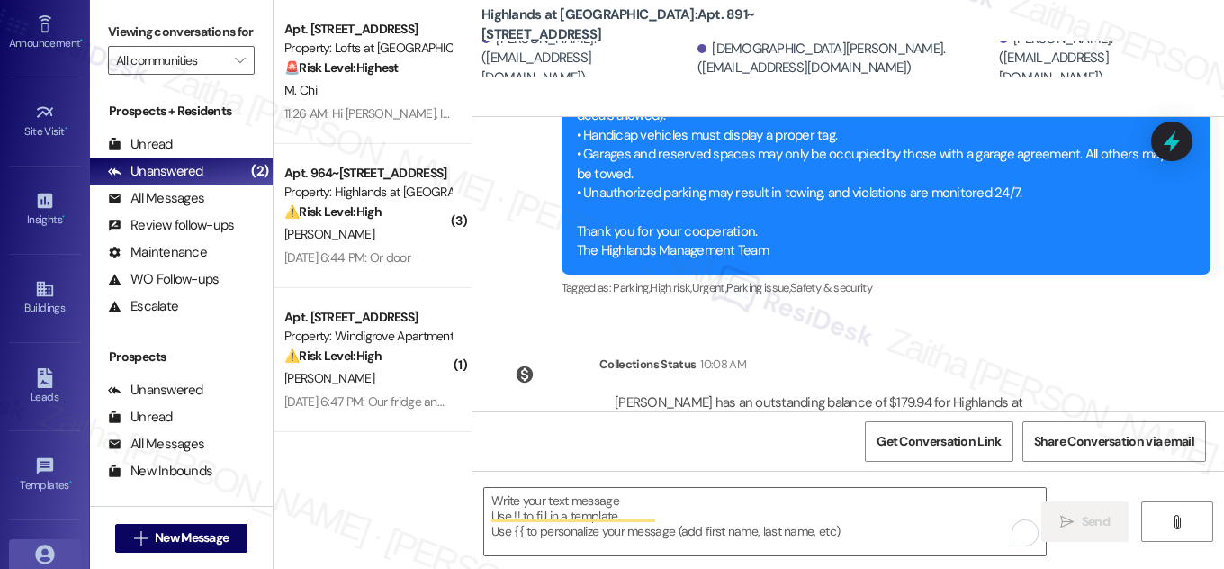
scroll to position [0, 0]
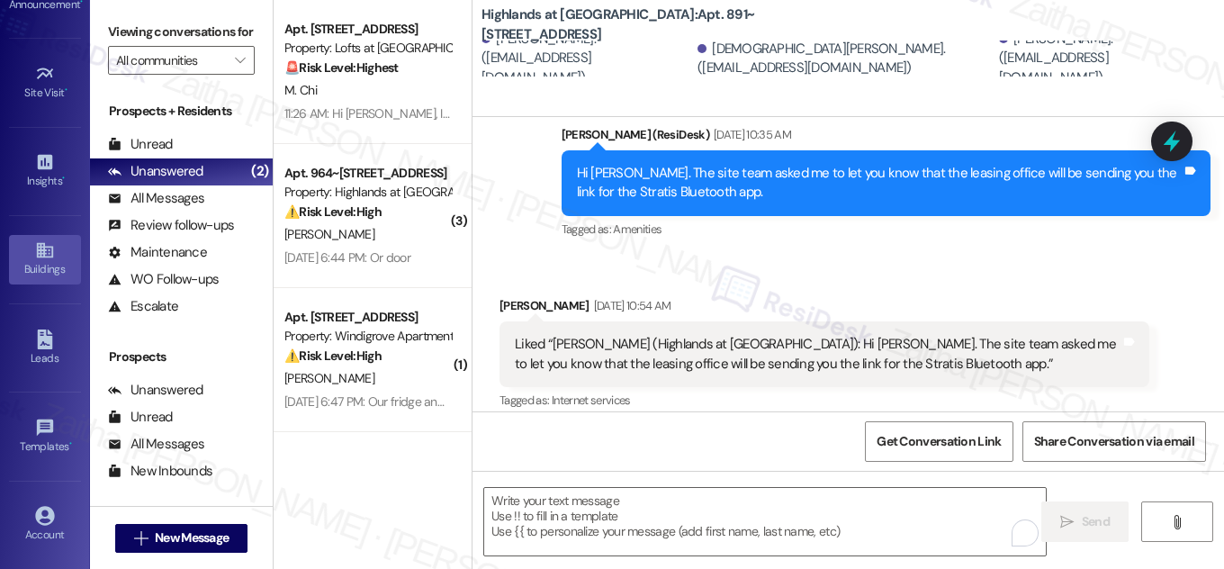
click at [41, 272] on div "Buildings" at bounding box center [45, 269] width 90 height 18
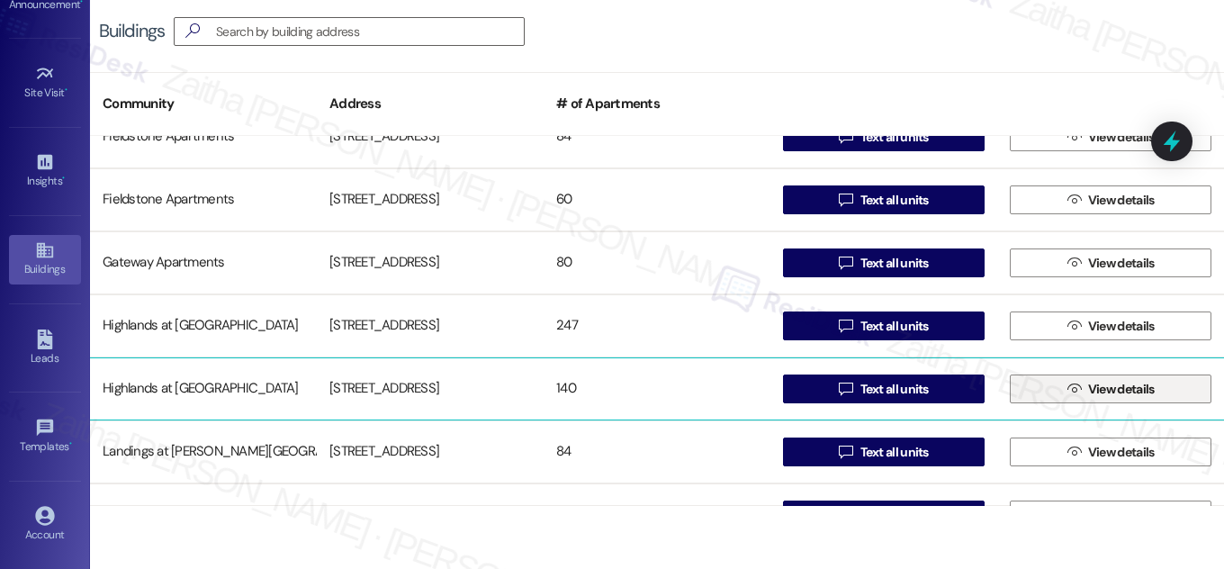
click at [1107, 385] on span "View details" at bounding box center [1122, 389] width 67 height 19
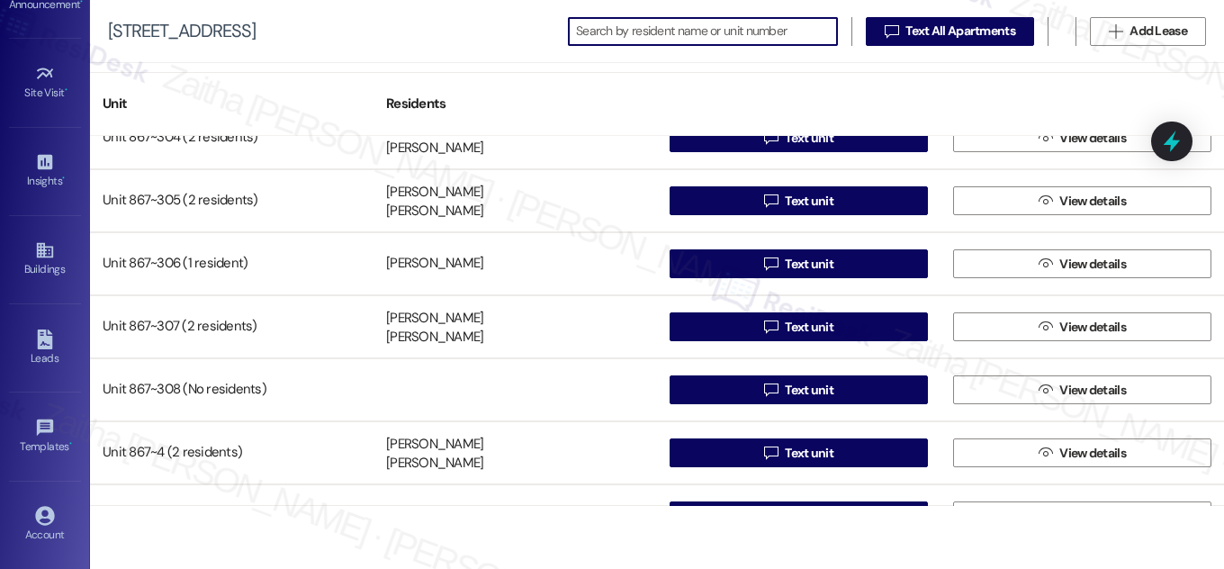
click at [622, 29] on input at bounding box center [706, 31] width 261 height 25
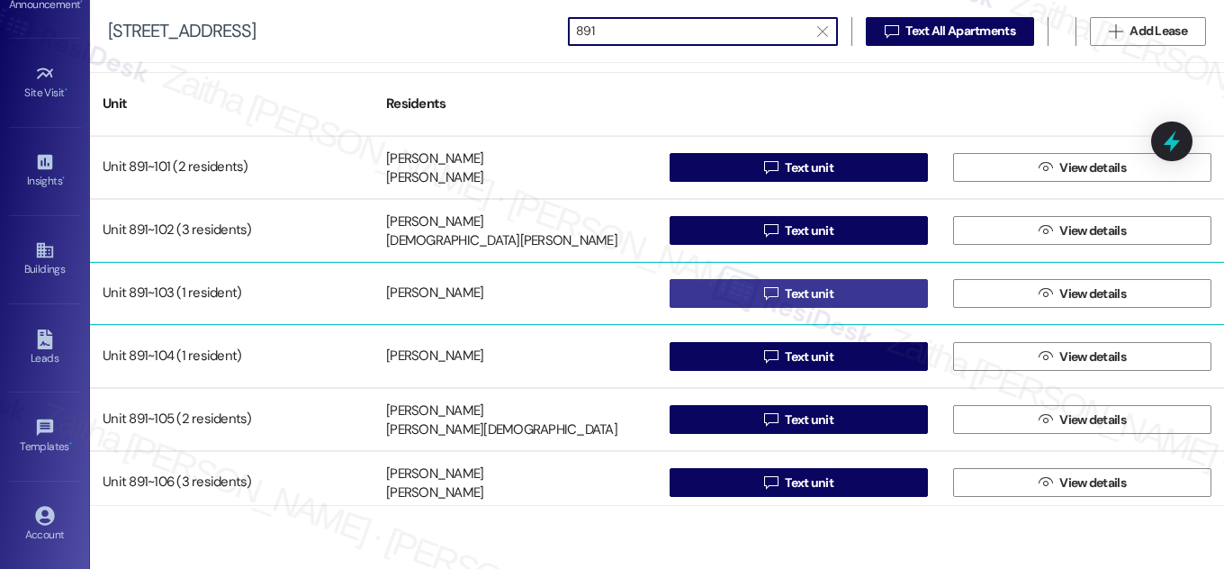
type input "891"
click at [789, 290] on span "Text unit" at bounding box center [809, 294] width 49 height 19
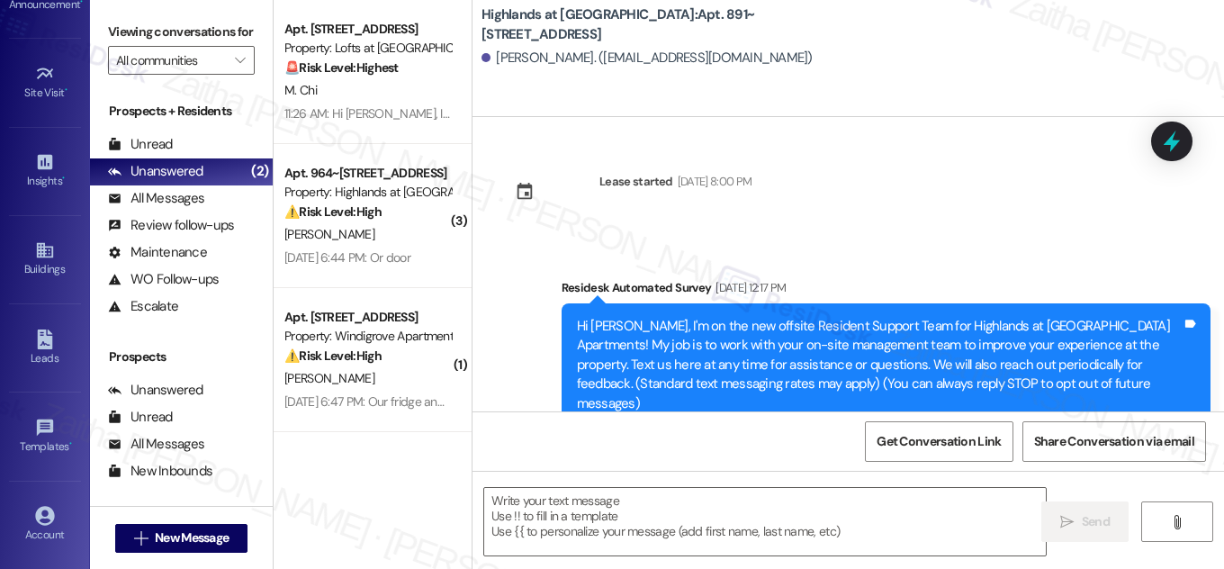
type textarea "Fetching suggested responses. Please feel free to read through the conversation…"
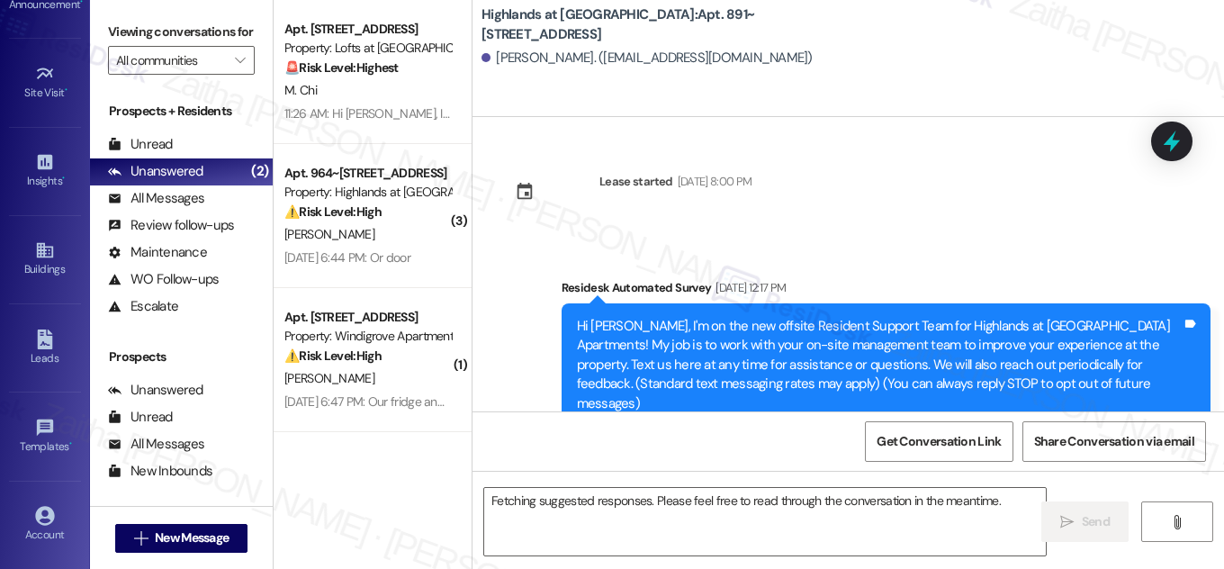
scroll to position [14720, 0]
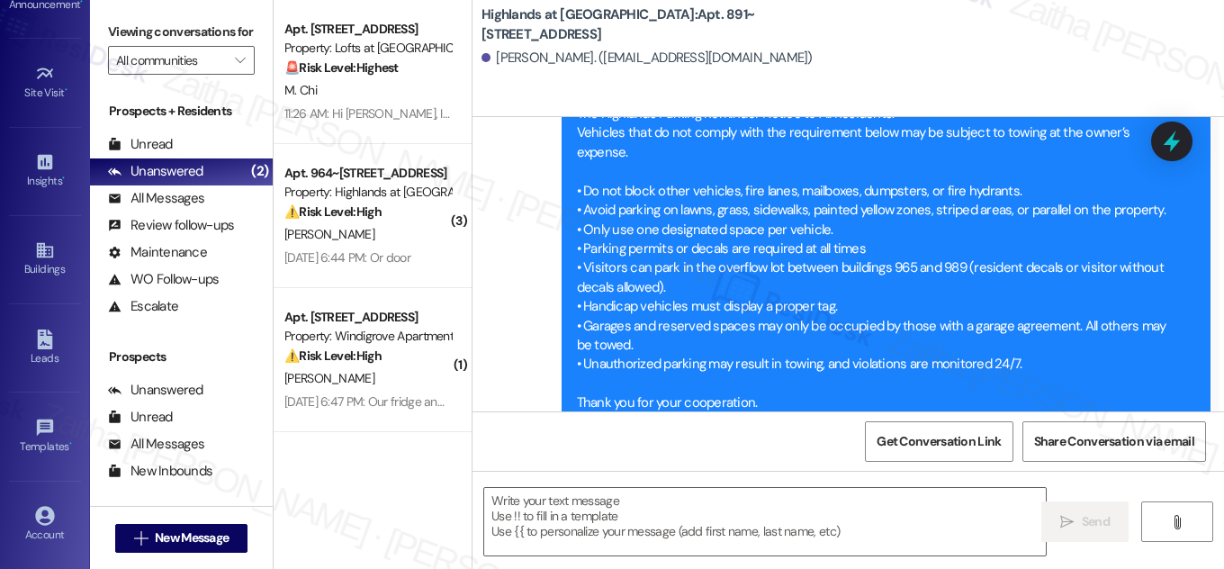
drag, startPoint x: 744, startPoint y: 12, endPoint x: 752, endPoint y: 26, distance: 16.5
click at [752, 26] on b "Highlands at Huckleberry Ridge Apartments: Apt. 891~103, 535 II Blackrock Drive" at bounding box center [662, 24] width 360 height 39
copy b "Apt. 891~103, 535 II Blackrock Drive"
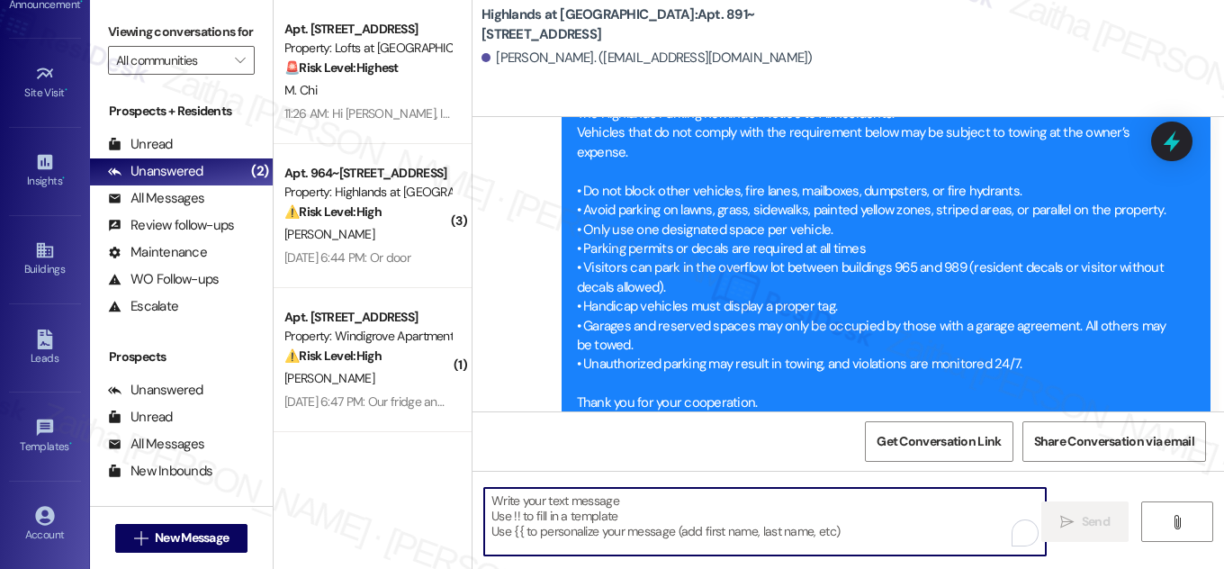
click at [564, 510] on textarea "To enrich screen reader interactions, please activate Accessibility in Grammarl…" at bounding box center [765, 522] width 562 height 68
paste textarea "Hi {{first_name}}! NOTICE: Quarterly air filter changes and unit inspections wi…"
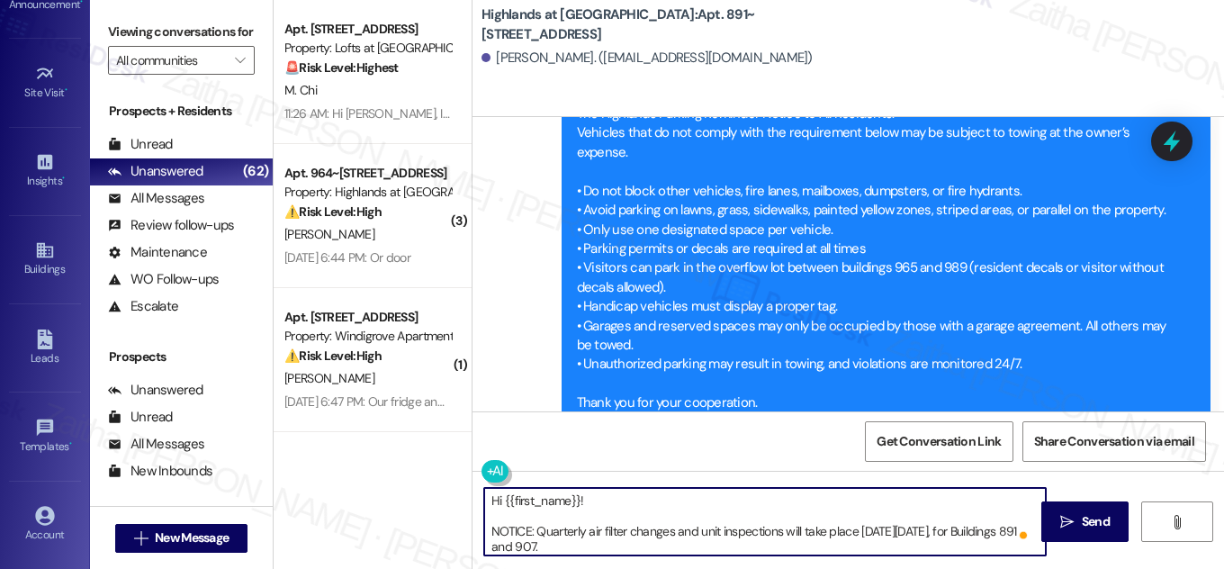
scroll to position [66, 0]
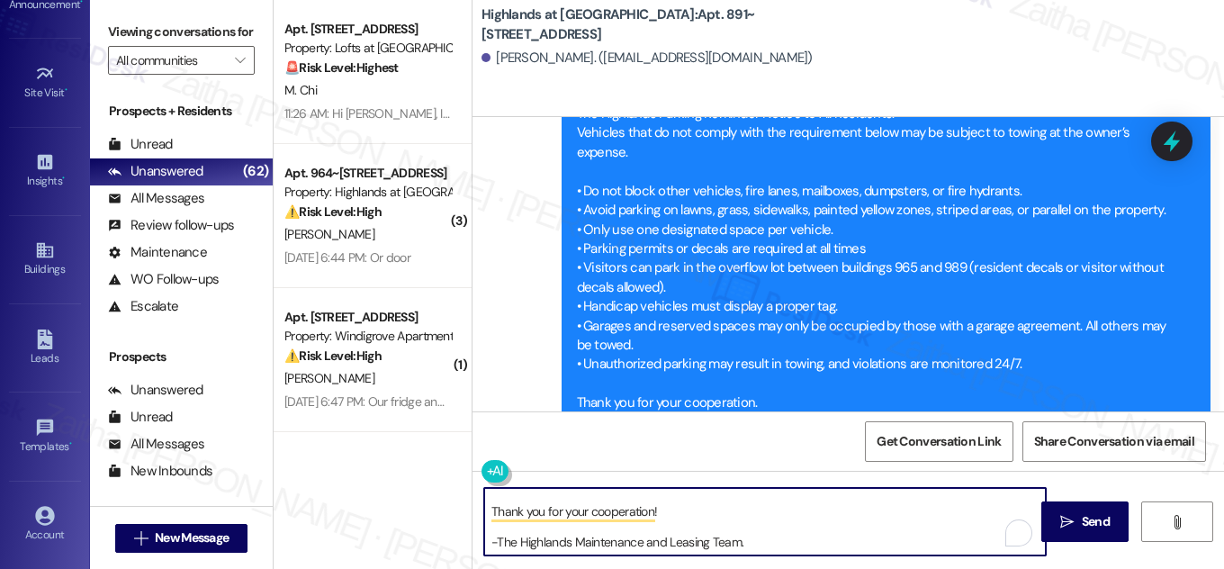
type textarea "Hi {{first_name}}! NOTICE: Quarterly air filter changes and unit inspections wi…"
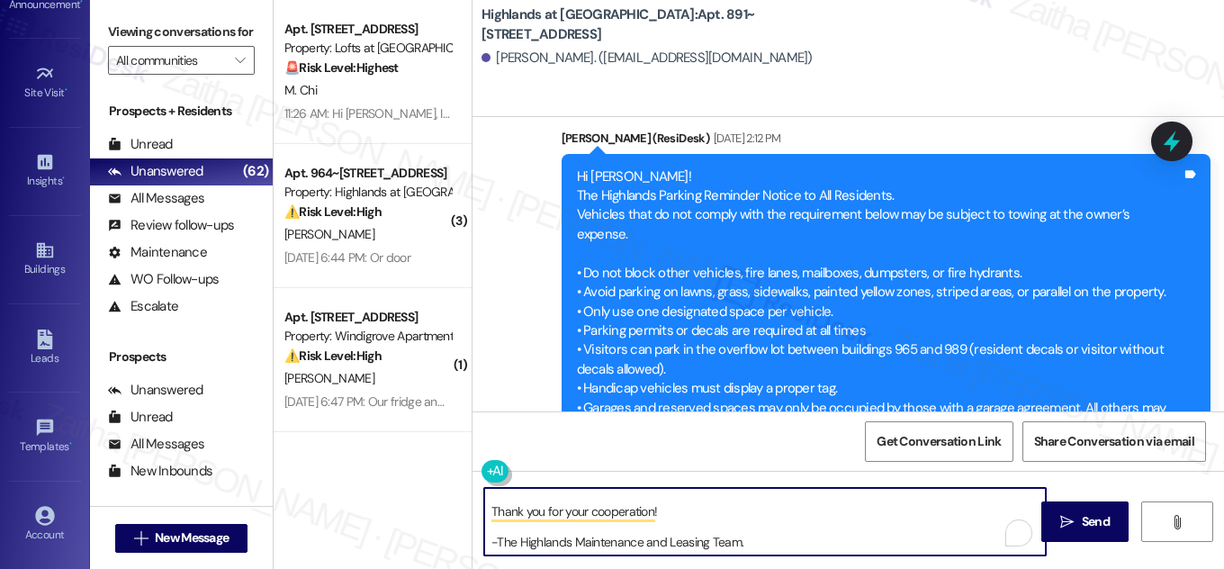
scroll to position [21, 0]
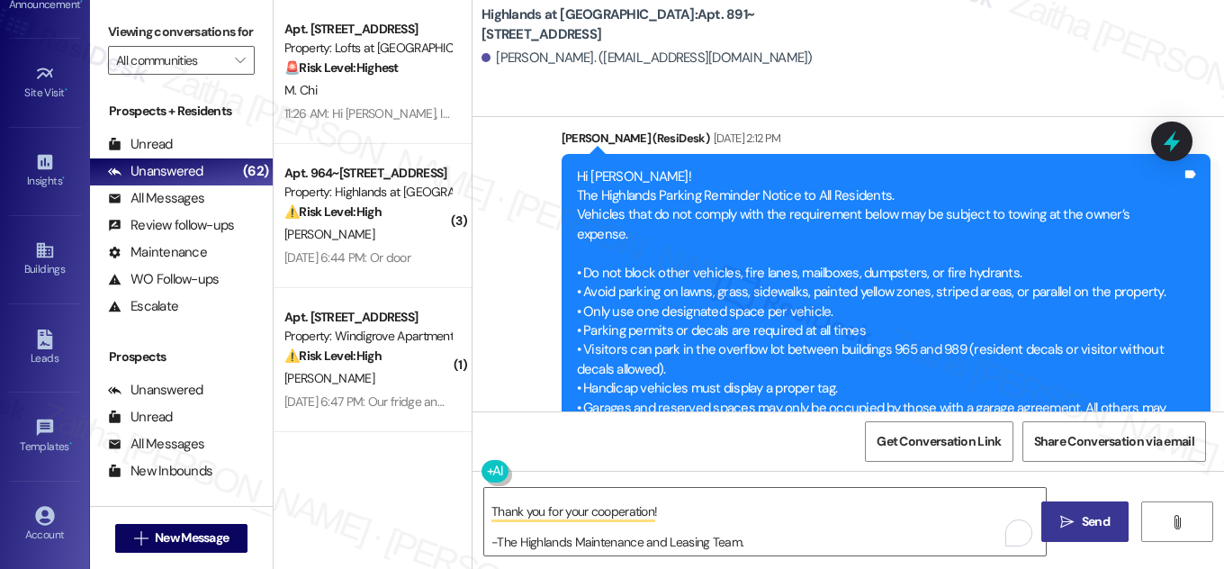
click at [1084, 520] on span "Send" at bounding box center [1096, 521] width 28 height 19
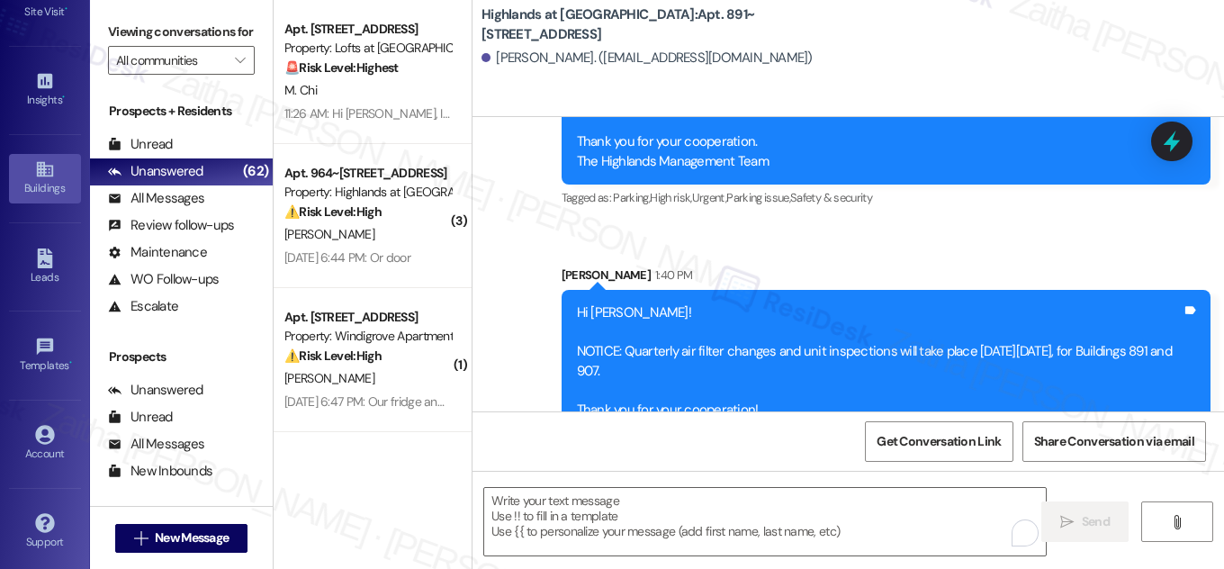
click at [48, 179] on div "Buildings" at bounding box center [45, 188] width 90 height 18
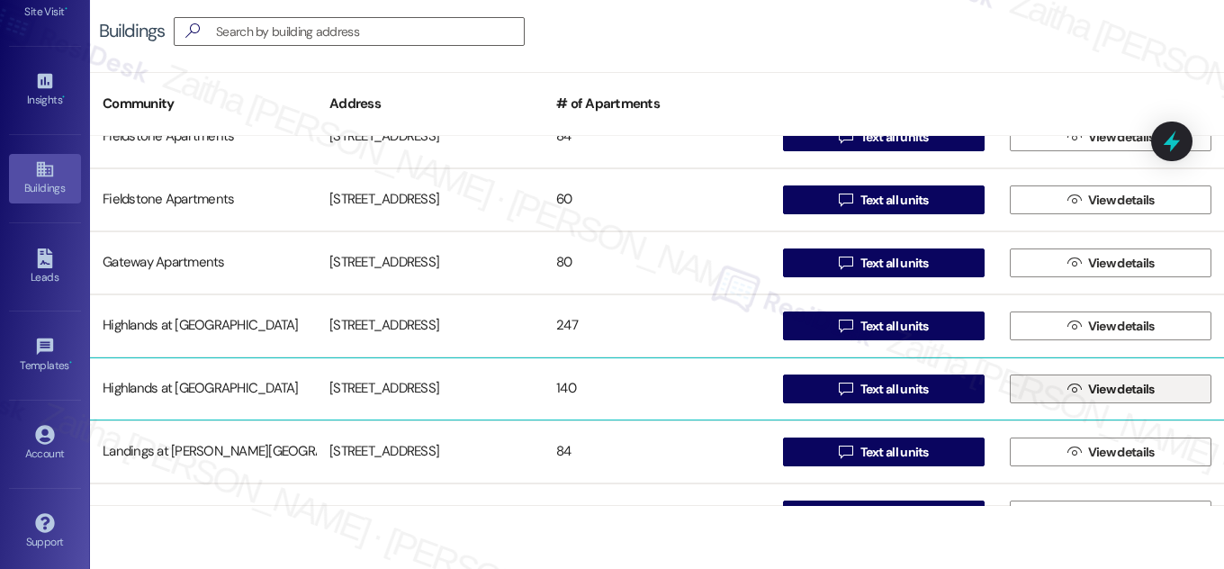
click at [1090, 393] on span "View details" at bounding box center [1122, 389] width 67 height 19
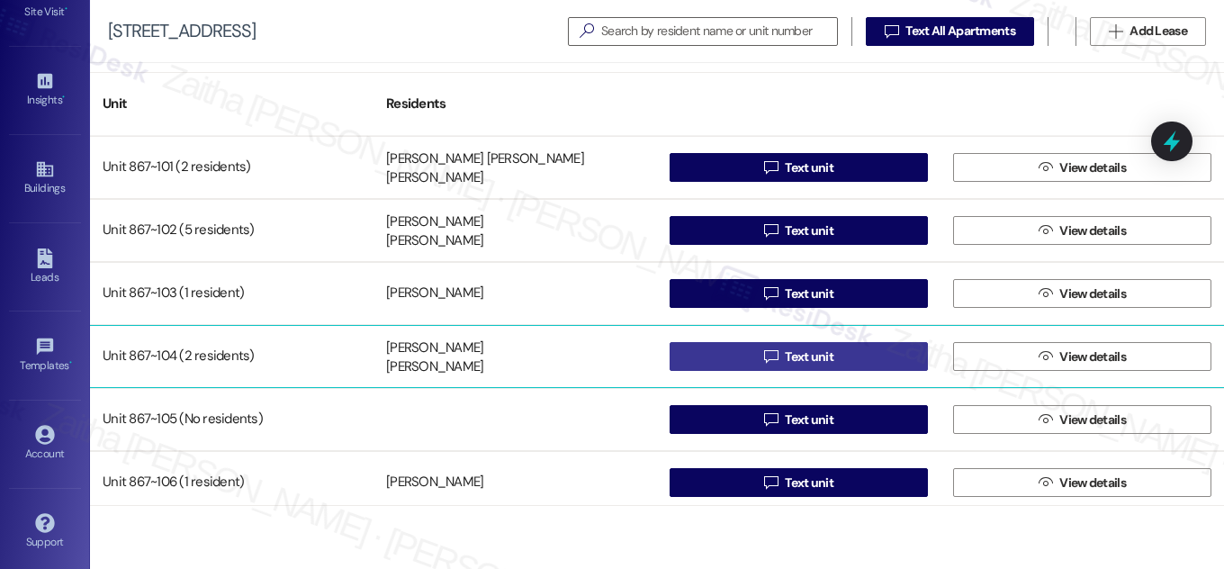
click at [785, 357] on span "Text unit" at bounding box center [809, 357] width 49 height 19
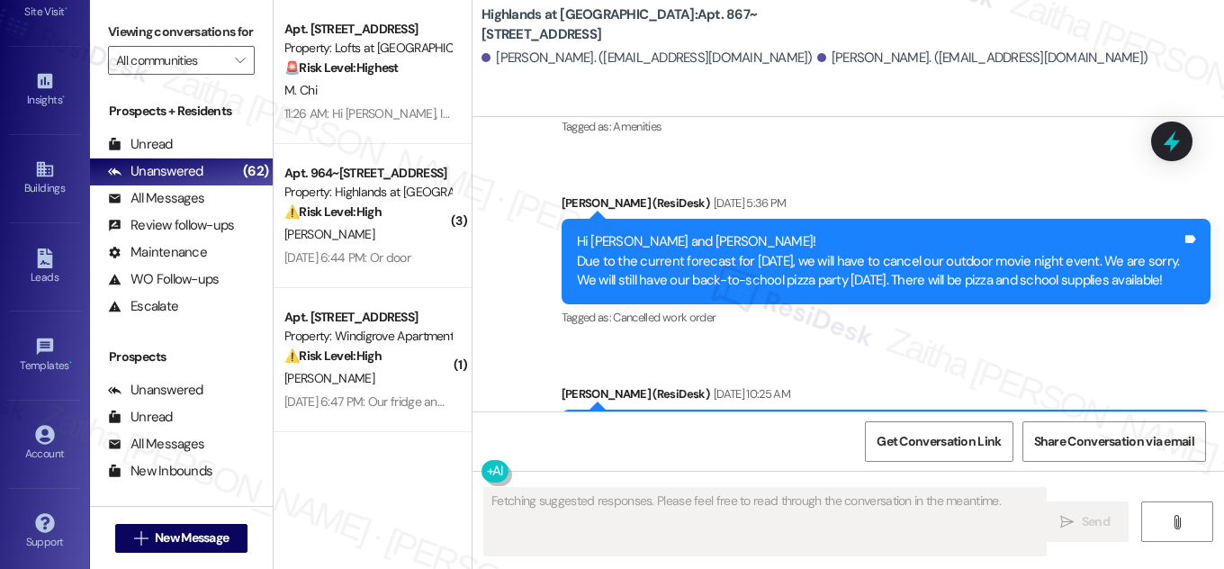
type textarea "Fetching suggested responses. Please feel free to read through the conversation…"
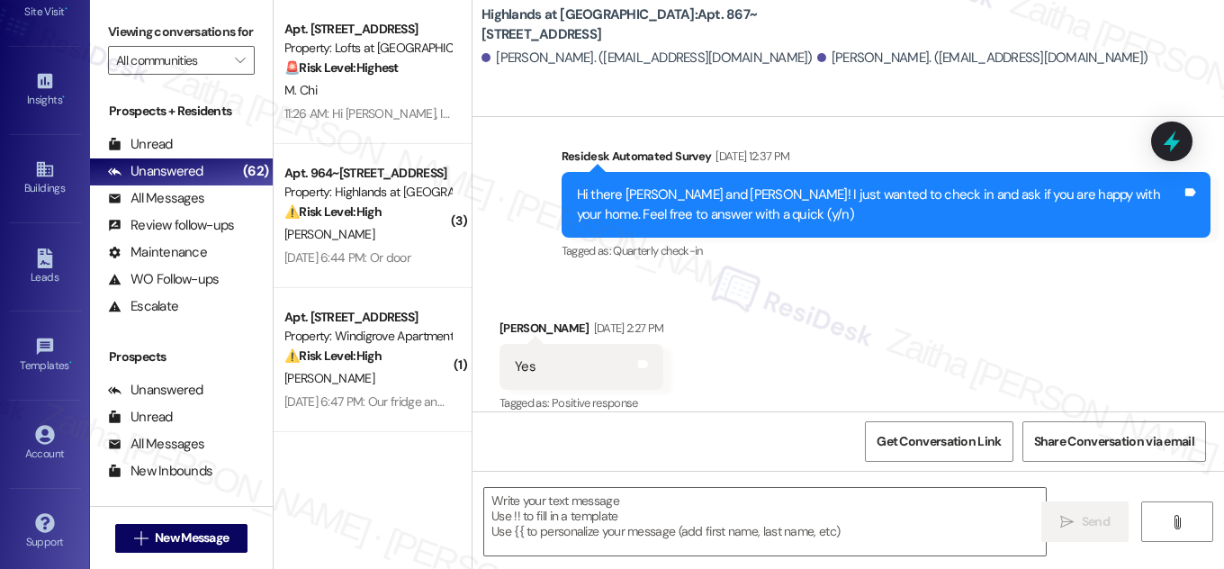
drag, startPoint x: 742, startPoint y: 10, endPoint x: 744, endPoint y: 31, distance: 20.8
click at [744, 31] on b "Highlands at Huckleberry Ridge Apartments: Apt. 867~104, 535 II Blackrock Drive" at bounding box center [662, 24] width 360 height 39
copy b ": Apt. 867~104, 535 II Blackrock Drive"
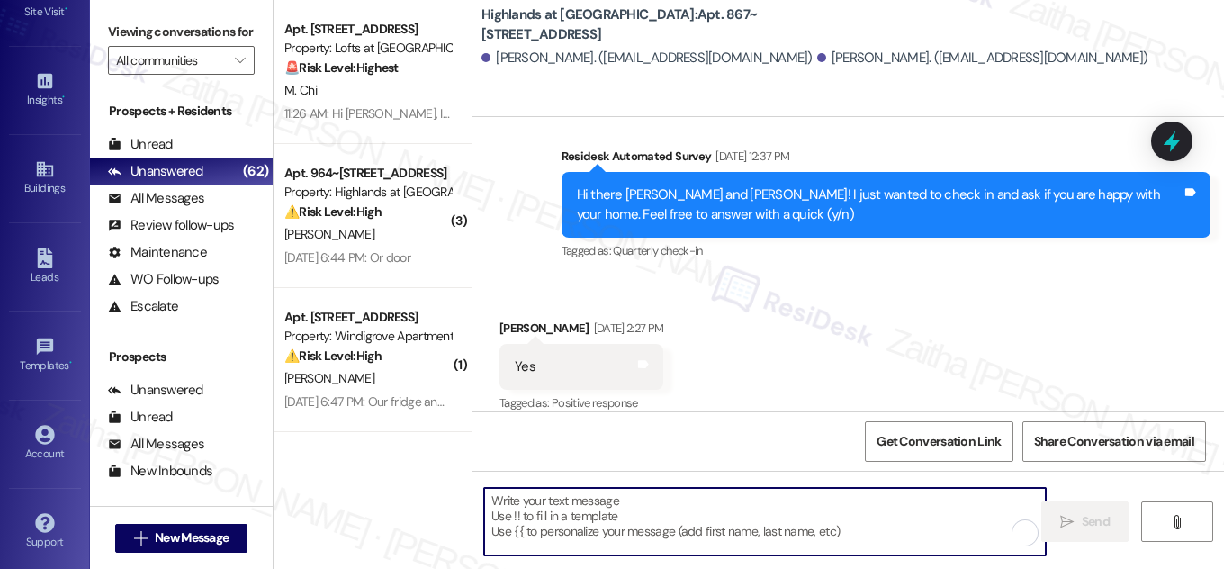
click at [523, 511] on textarea "To enrich screen reader interactions, please activate Accessibility in Grammarl…" at bounding box center [765, 522] width 562 height 68
paste textarea "Hi {{first_name}}! NOTICE: Quarterly air filter changes and unit inspections wi…"
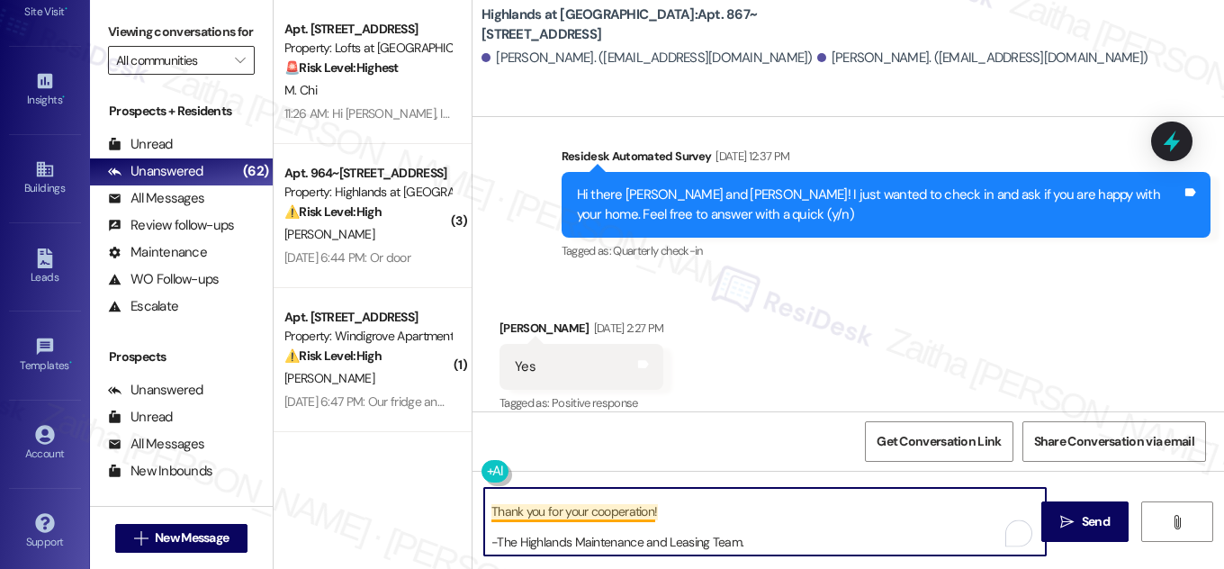
scroll to position [66, 0]
type textarea "Hi {{first_name}}! NOTICE: Quarterly air filter changes and unit inspections wi…"
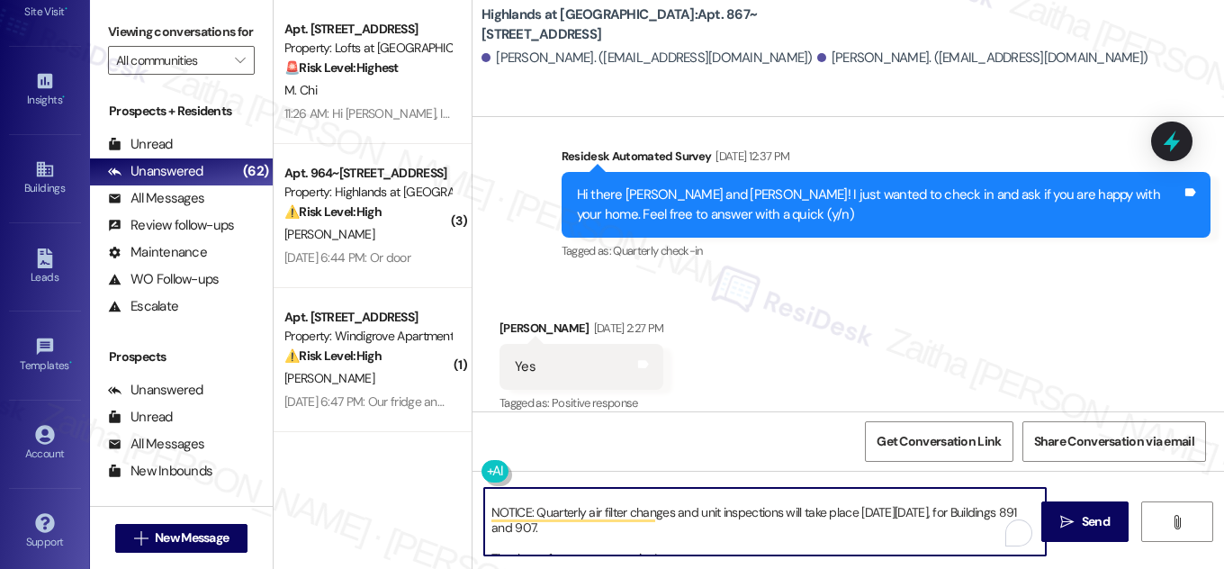
scroll to position [19, 0]
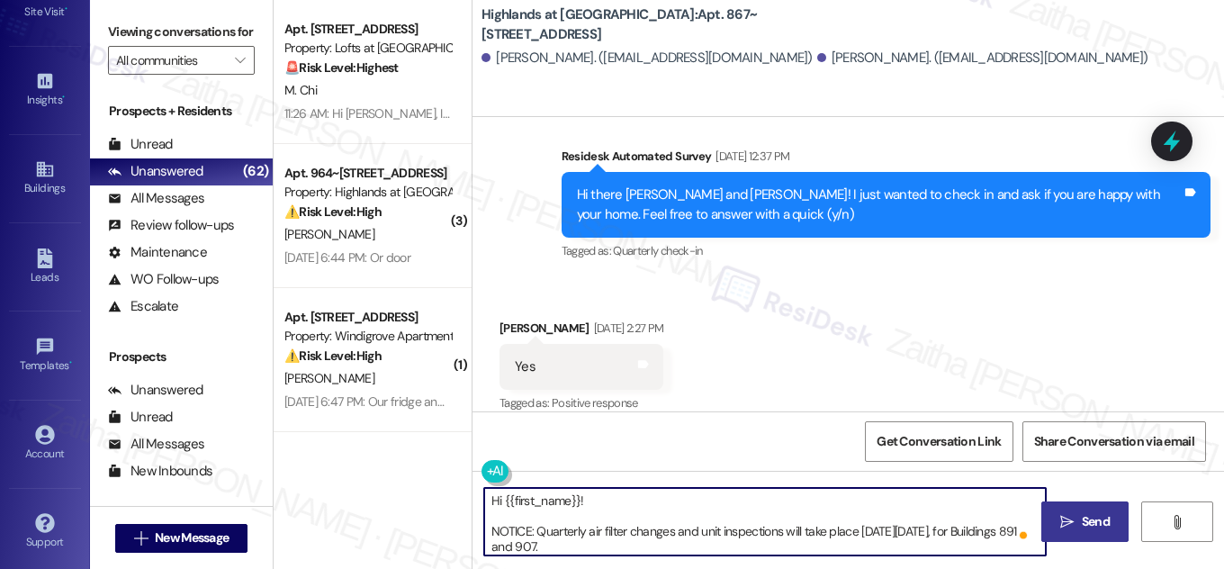
click at [1089, 519] on span "Send" at bounding box center [1096, 521] width 28 height 19
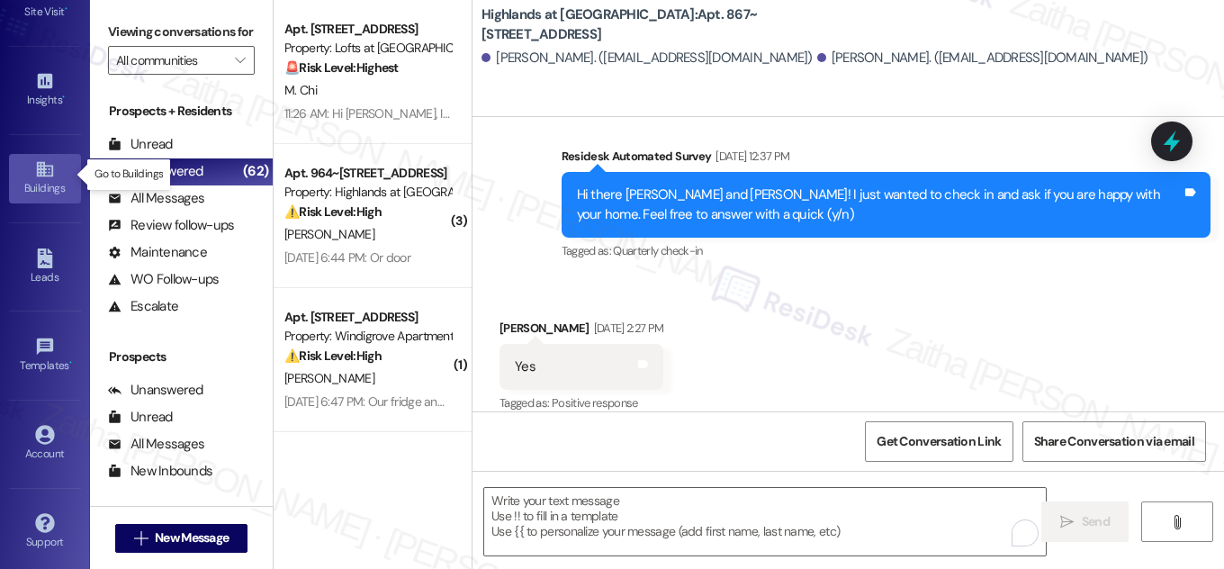
click at [50, 185] on div "Buildings" at bounding box center [45, 188] width 90 height 18
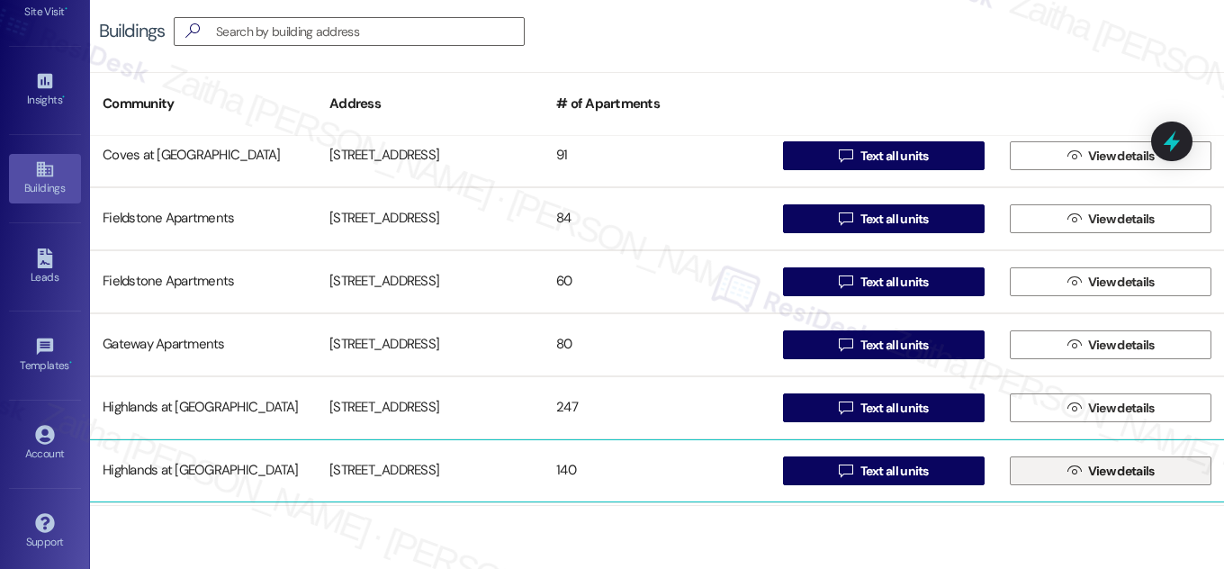
click at [1093, 474] on span "View details" at bounding box center [1122, 471] width 67 height 19
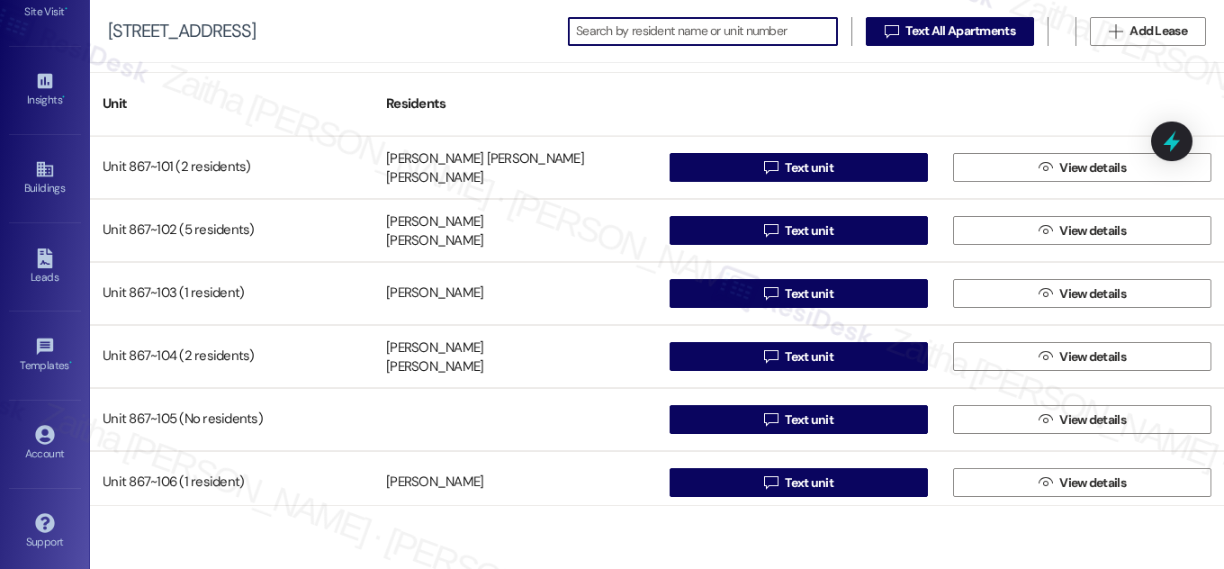
click at [650, 30] on input at bounding box center [706, 31] width 261 height 25
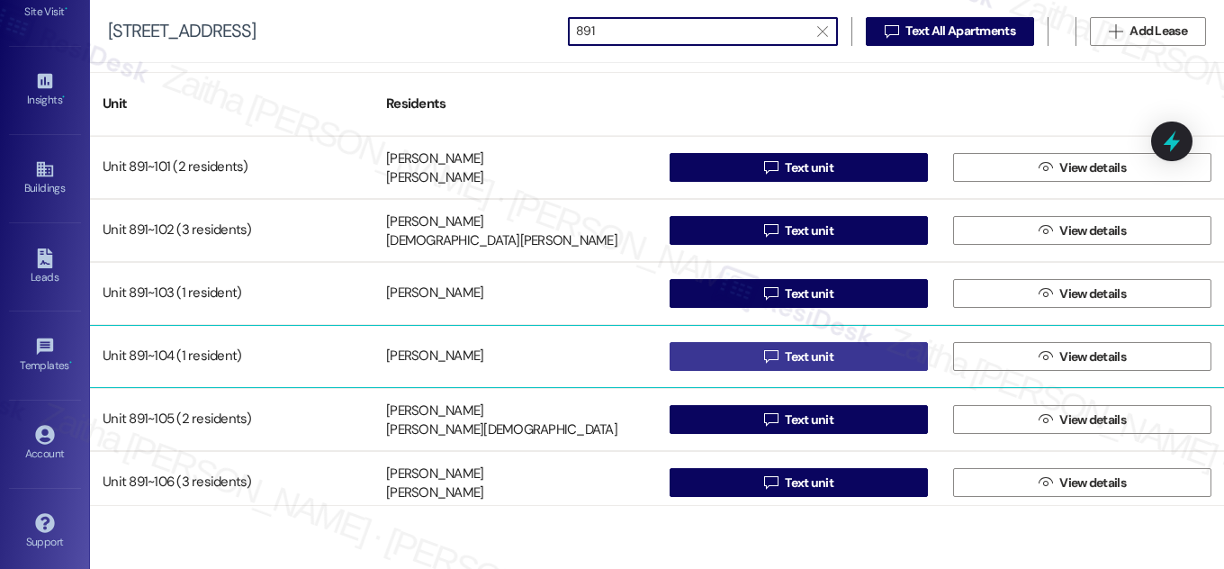
type input "891"
click at [838, 359] on button " Text unit" at bounding box center [799, 356] width 258 height 29
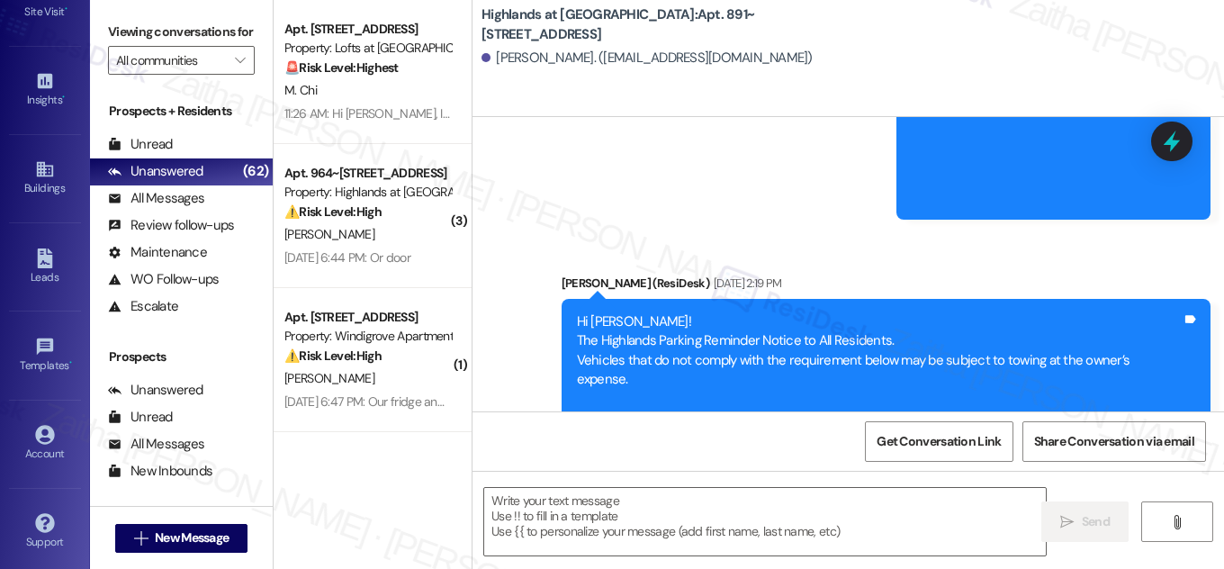
scroll to position [14216, 0]
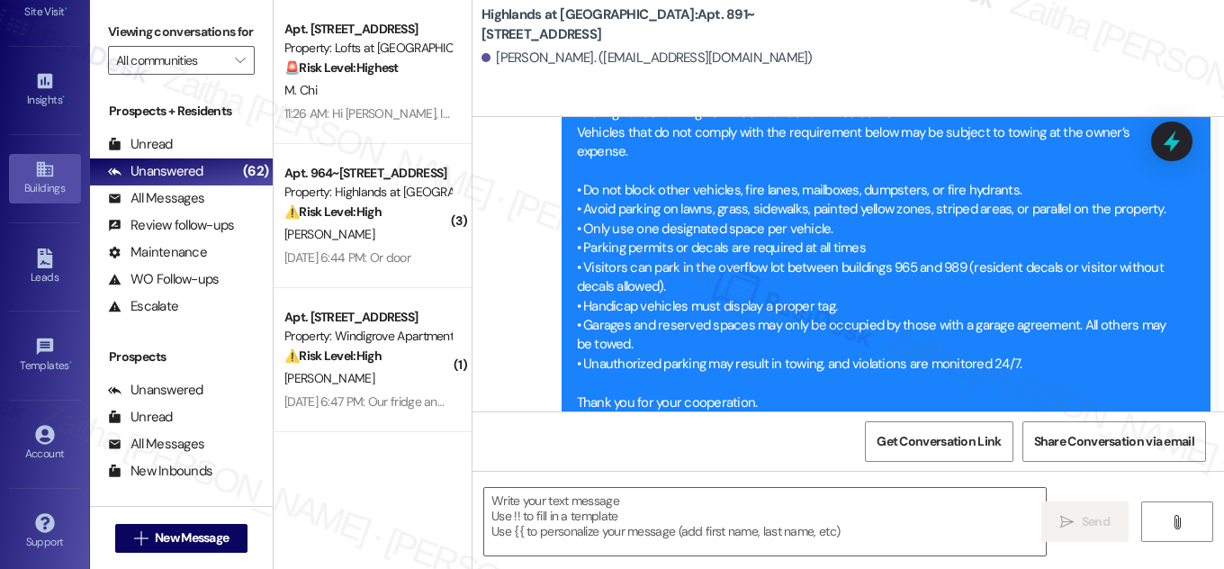
click at [39, 180] on div "Buildings" at bounding box center [45, 188] width 90 height 18
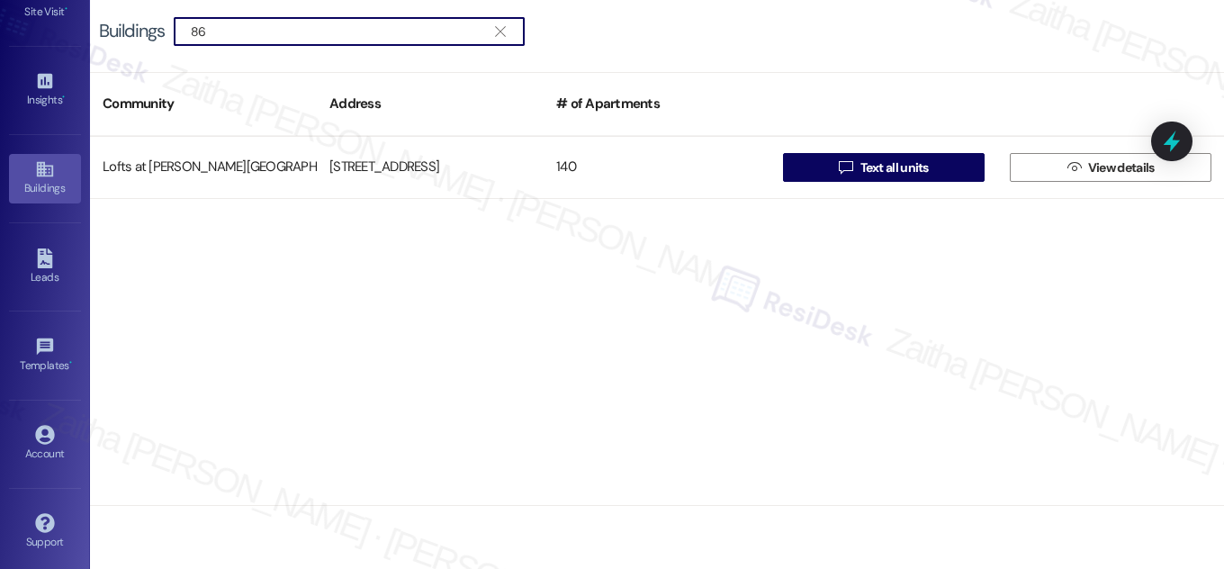
type input "8"
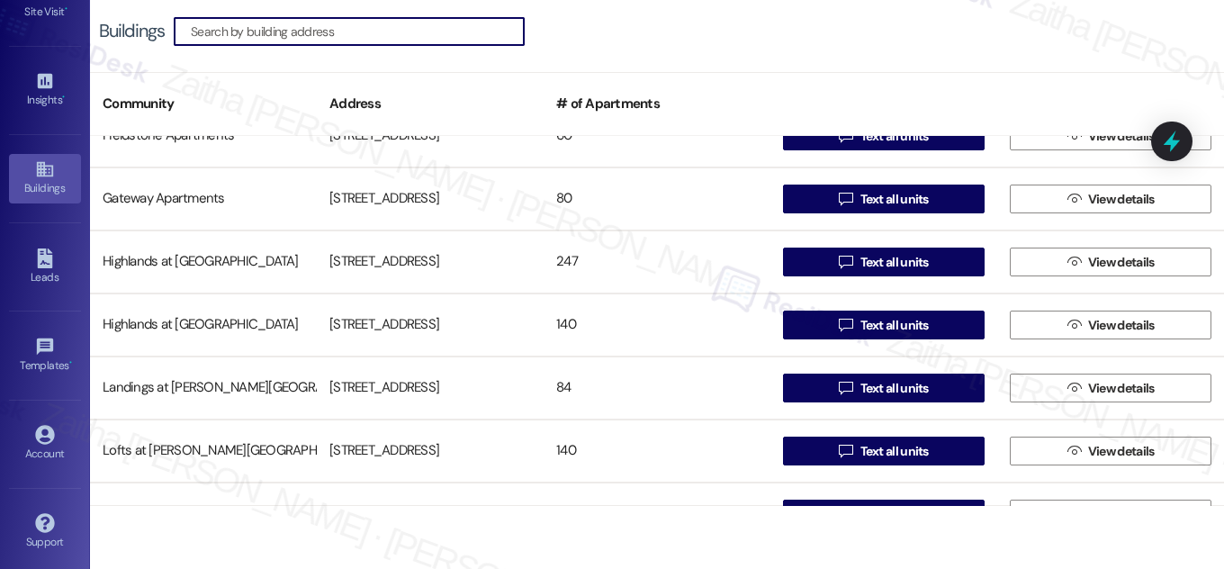
scroll to position [491, 0]
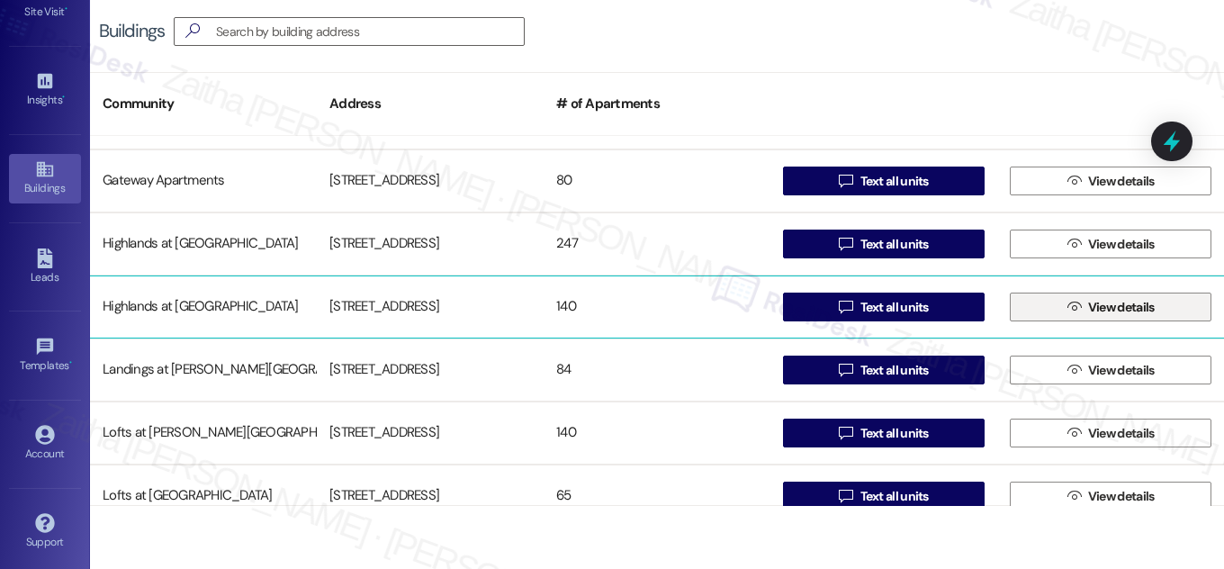
click at [1107, 304] on span "View details" at bounding box center [1122, 307] width 67 height 19
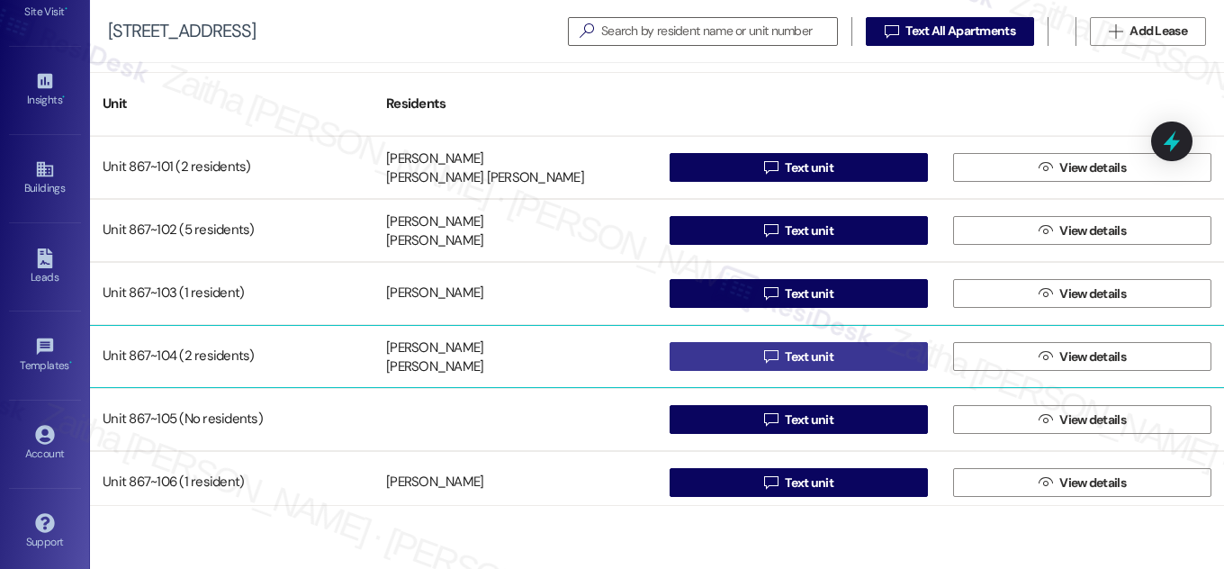
click at [827, 359] on span "Text unit" at bounding box center [809, 357] width 49 height 19
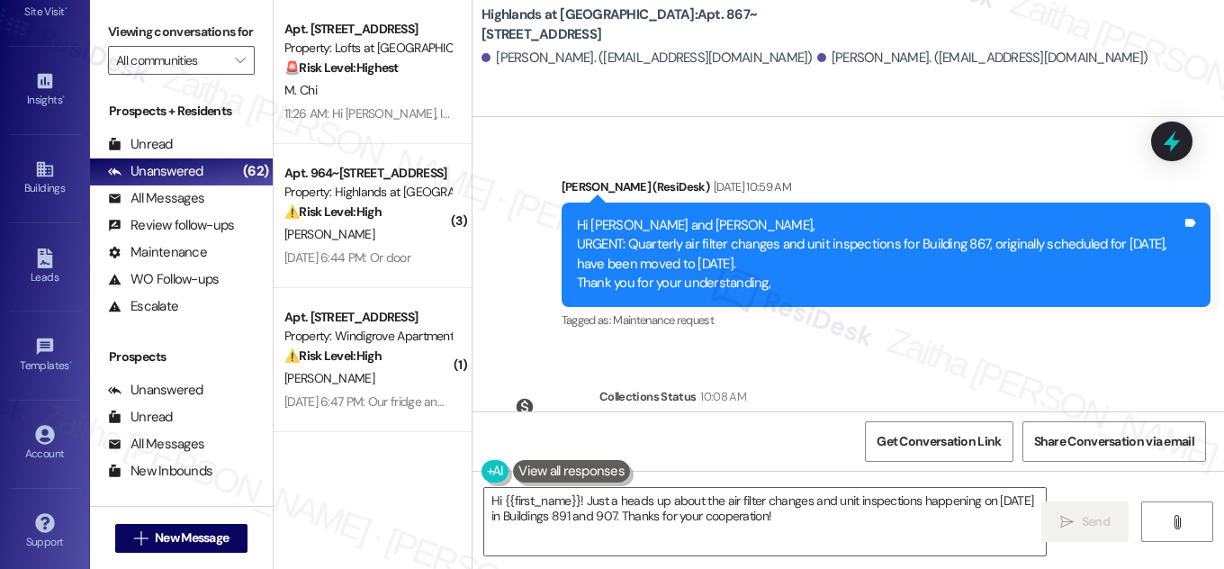
scroll to position [15190, 0]
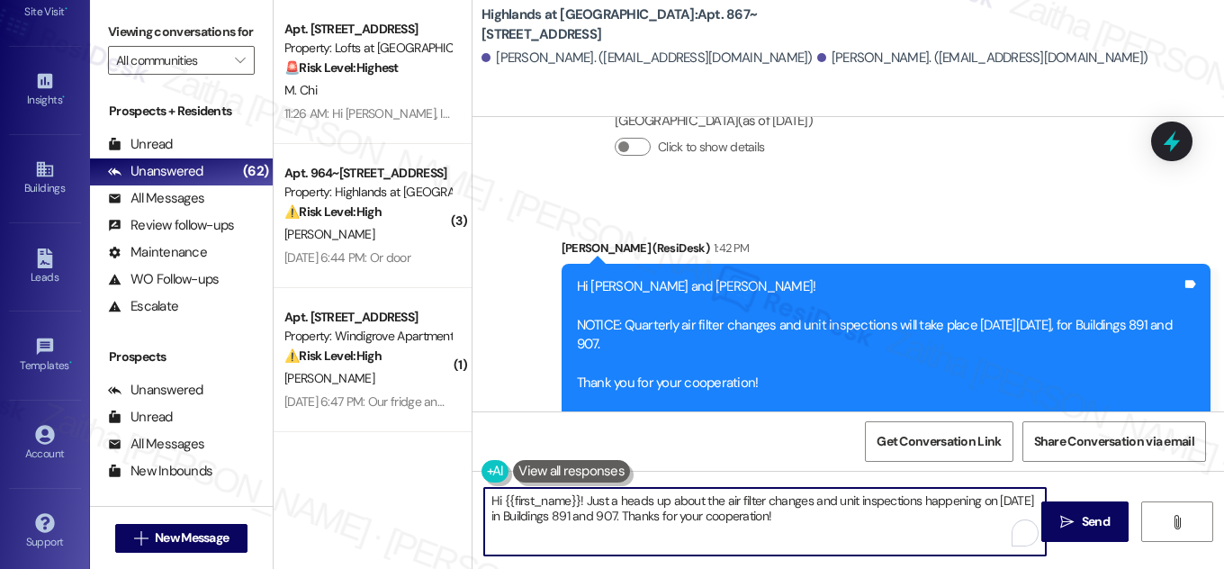
drag, startPoint x: 582, startPoint y: 500, endPoint x: 831, endPoint y: 532, distance: 251.5
click at [831, 532] on textarea "Hi {{first_name}}! Just a heads up about the air filter changes and unit inspec…" at bounding box center [765, 522] width 562 height 68
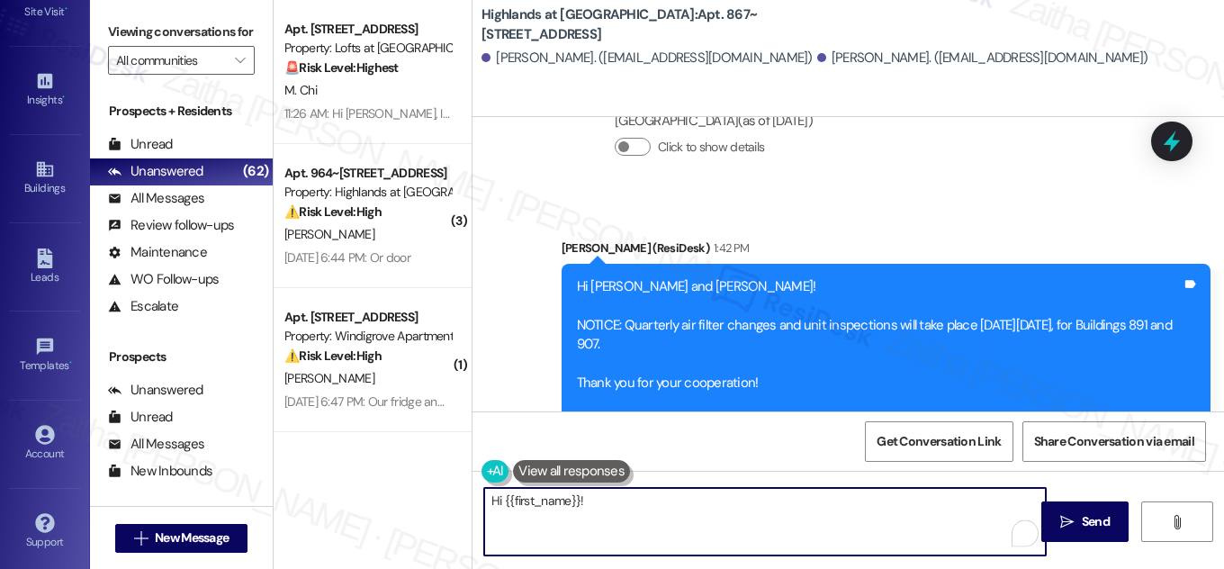
type textarea "Hi {{first_name}}!"
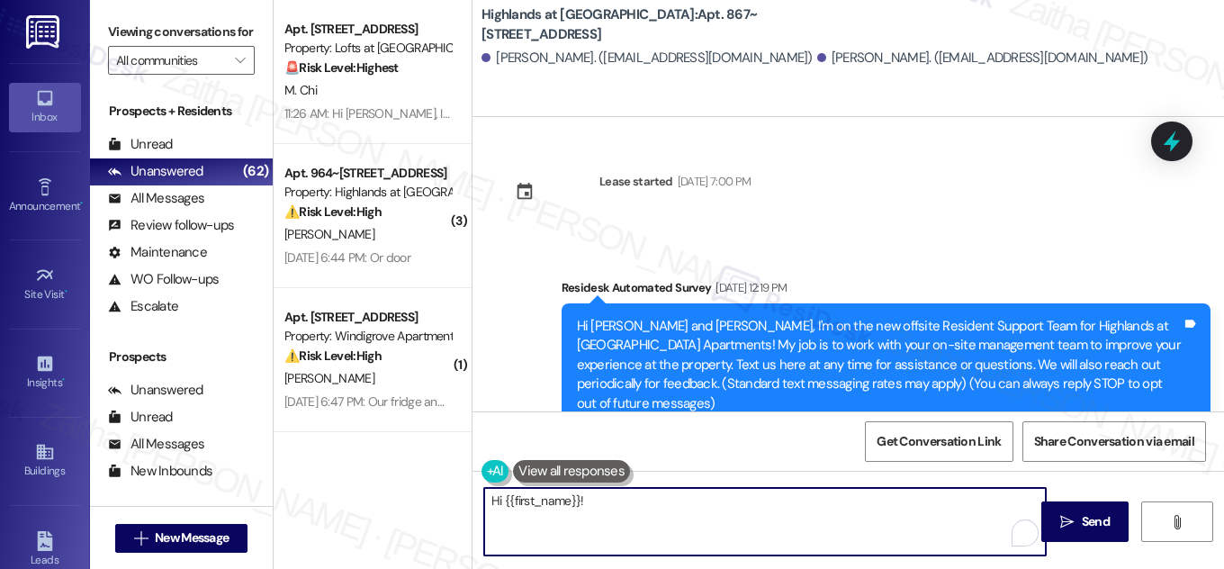
scroll to position [15190, 0]
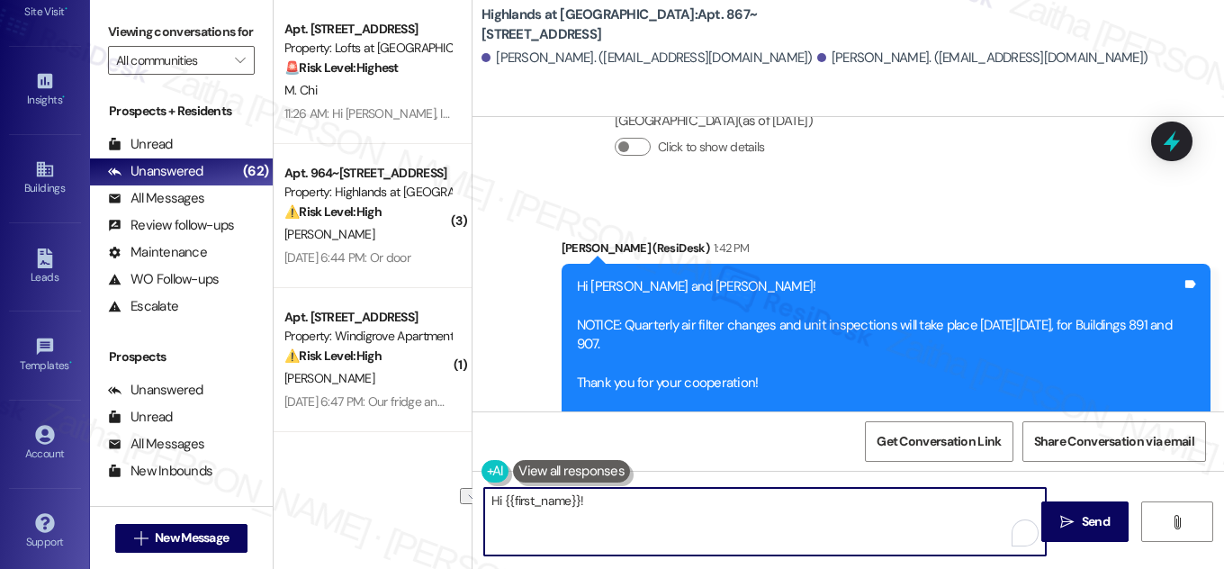
drag, startPoint x: 610, startPoint y: 501, endPoint x: 483, endPoint y: 504, distance: 127.0
click at [484, 504] on textarea "Hi {{first_name}}!" at bounding box center [765, 522] width 562 height 68
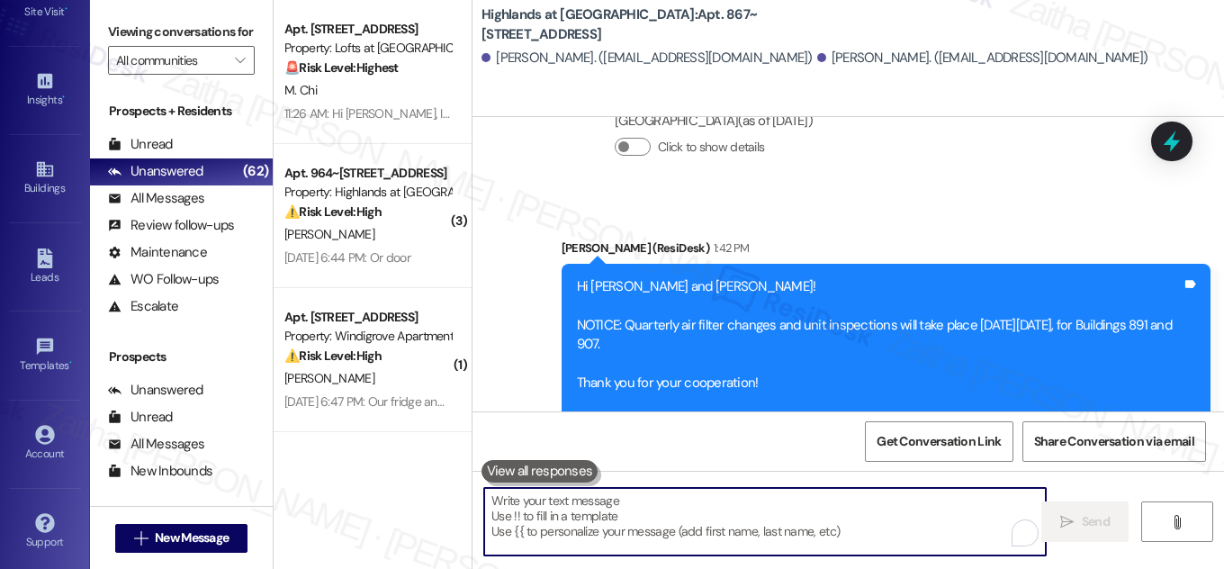
paste textarea "I’m sorry for the confusion caused by the earlier announcement. Please disregar…"
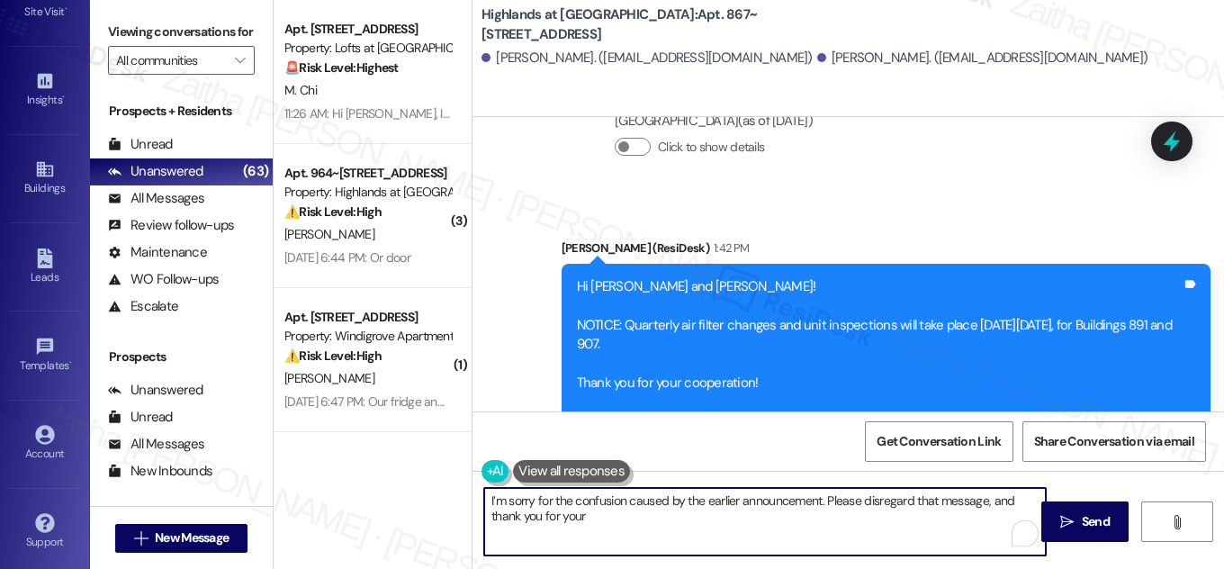
paste textarea "understanding"
type textarea "I’m sorry for the confusion caused by the earlier announcement. Please disregar…"
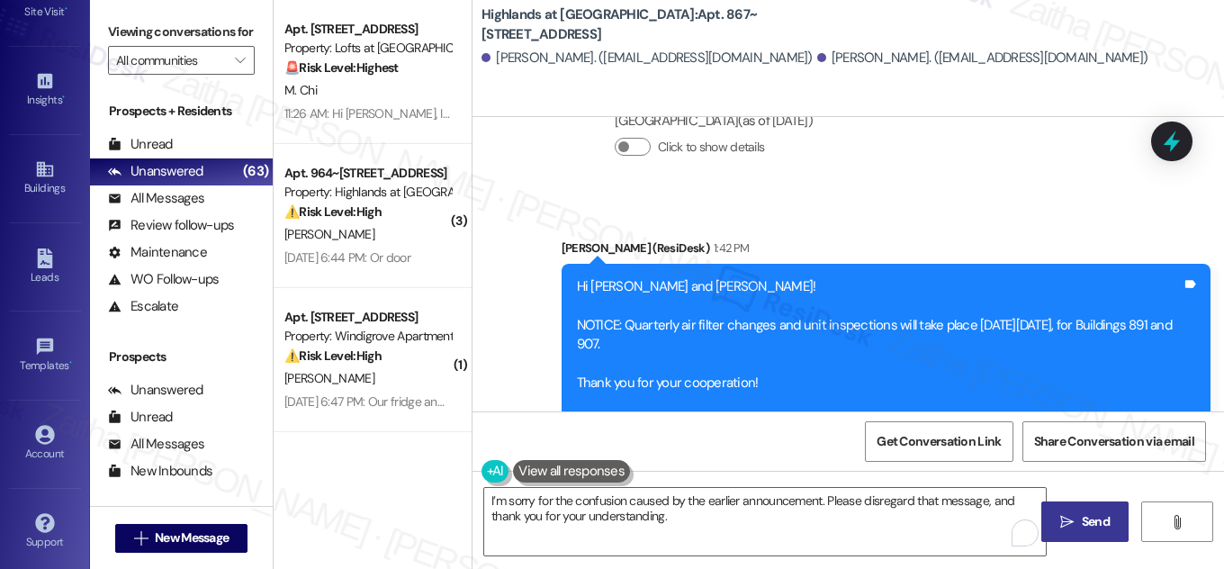
drag, startPoint x: 1086, startPoint y: 528, endPoint x: 1082, endPoint y: 517, distance: 11.4
click at [1085, 528] on span "Send" at bounding box center [1096, 521] width 28 height 19
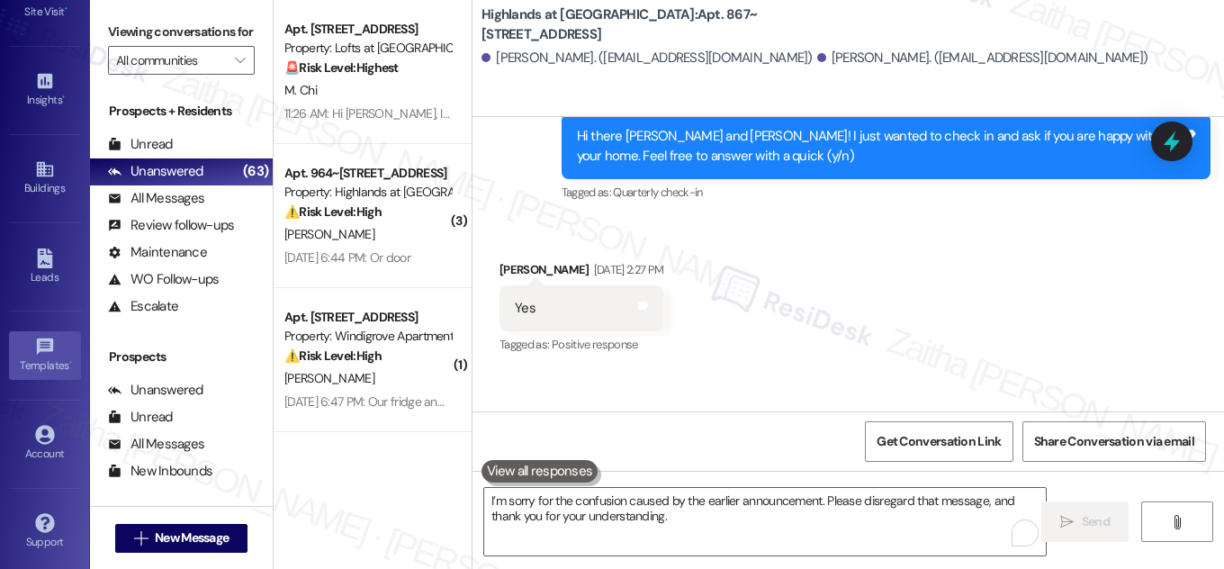
scroll to position [9291, 0]
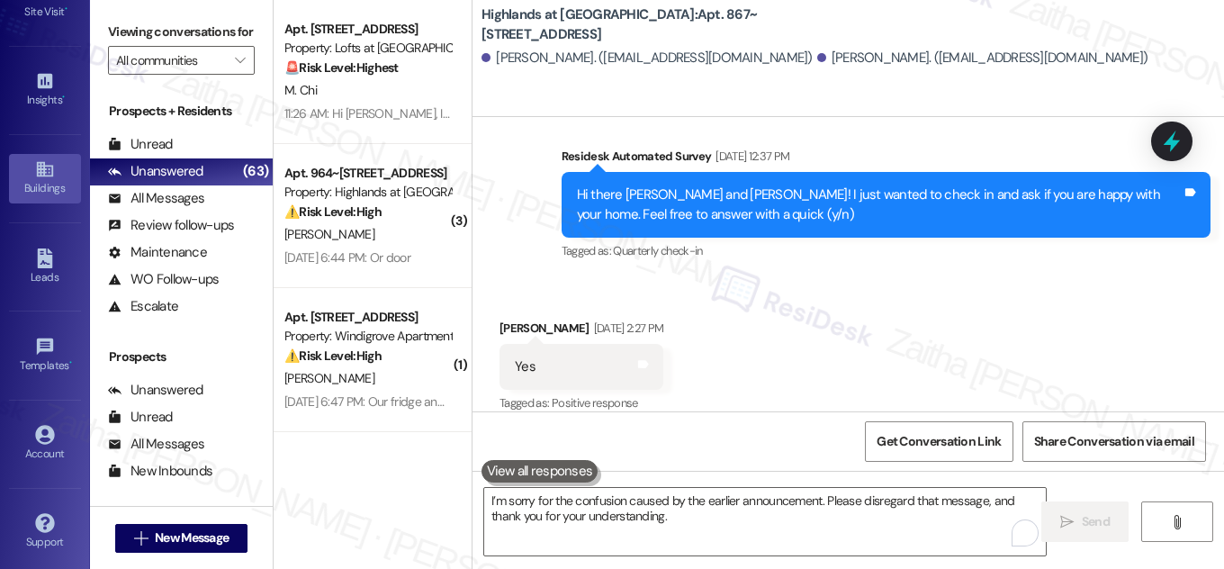
click at [41, 191] on div "Buildings" at bounding box center [45, 188] width 90 height 18
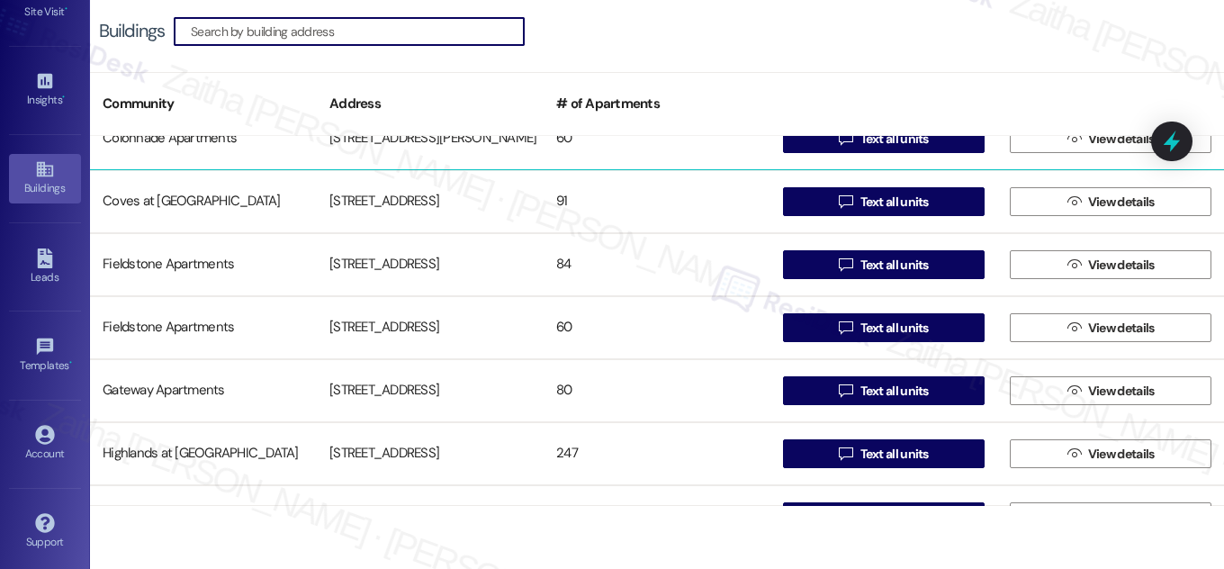
scroll to position [327, 0]
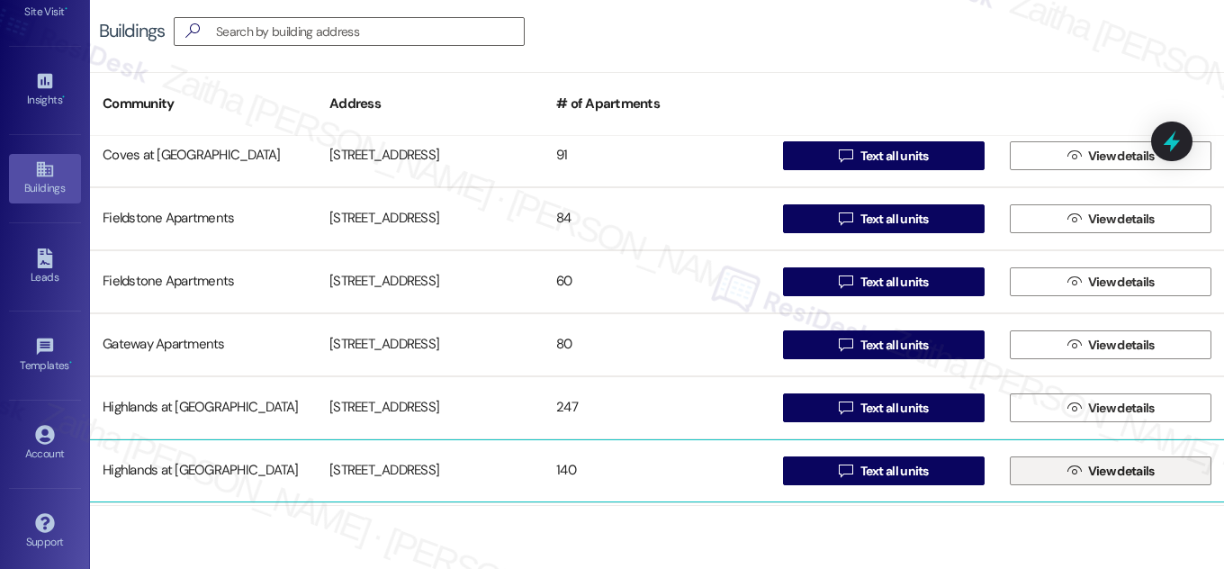
click at [1133, 466] on span "View details" at bounding box center [1122, 471] width 67 height 19
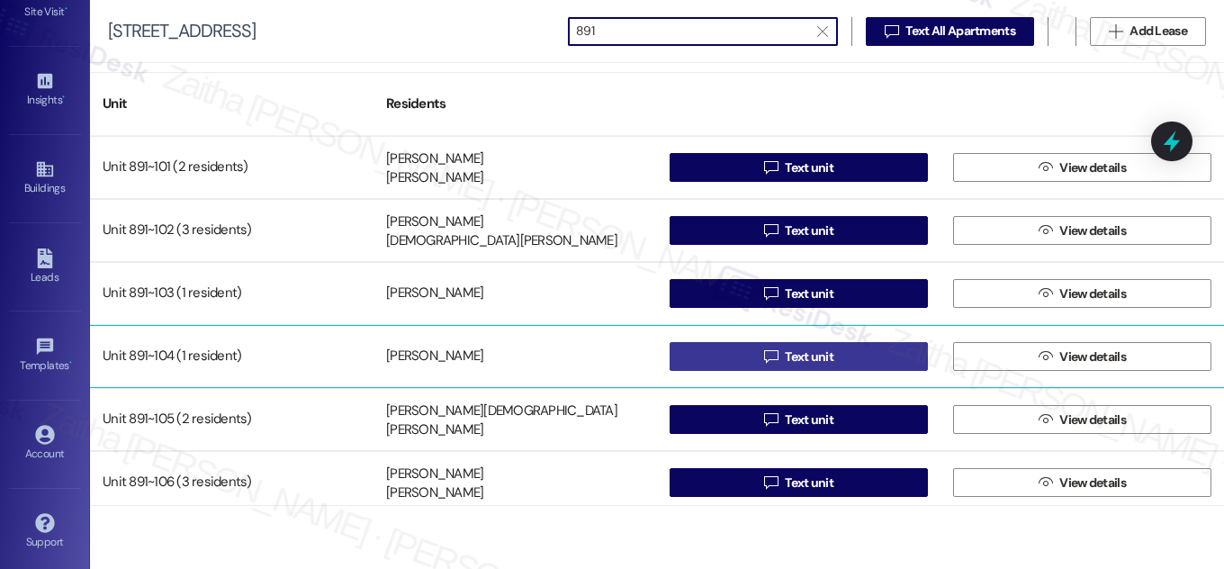
type input "891"
click at [727, 354] on button " Text unit" at bounding box center [799, 356] width 258 height 29
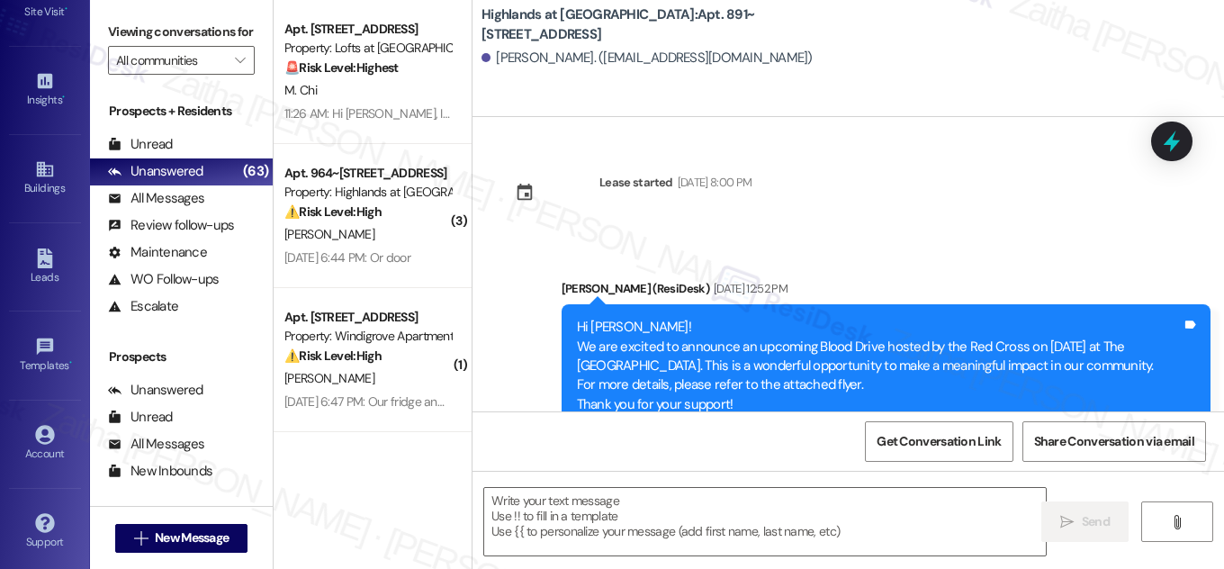
type textarea "Fetching suggested responses. Please feel free to read through the conversation…"
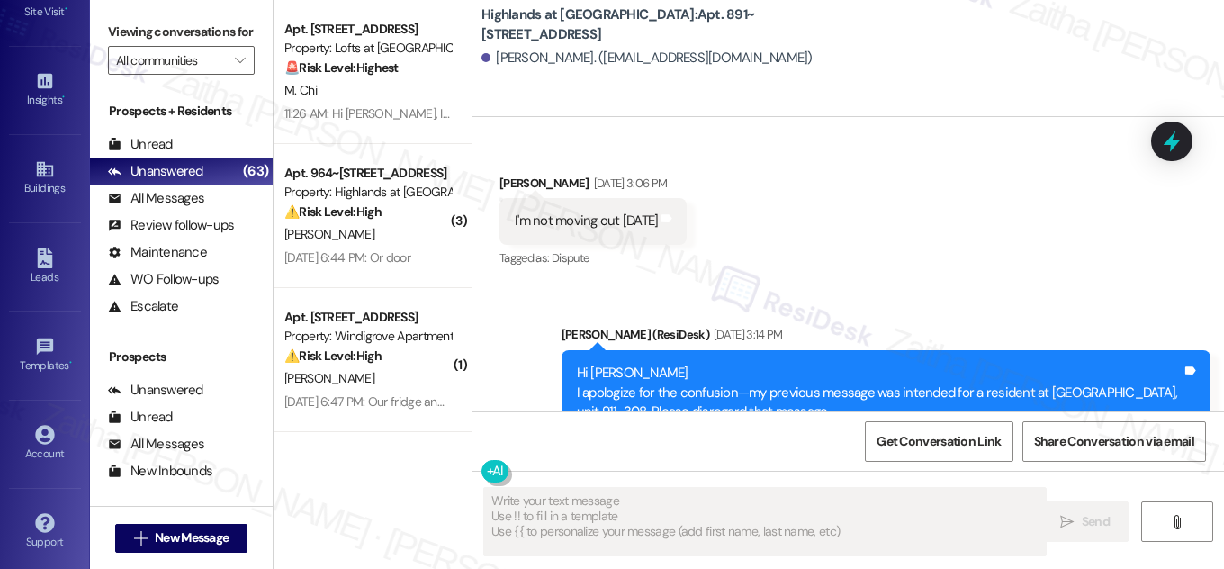
scroll to position [10192, 0]
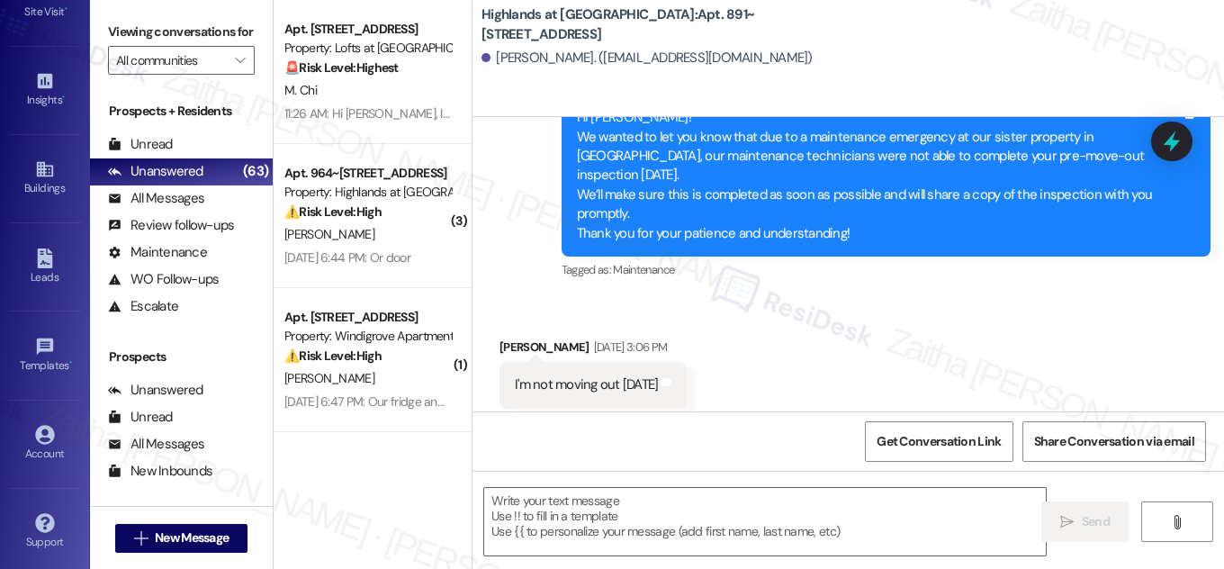
drag, startPoint x: 744, startPoint y: 9, endPoint x: 751, endPoint y: 28, distance: 20.2
click at [751, 28] on b "Highlands at [GEOGRAPHIC_DATA]: Apt. 891~[STREET_ADDRESS]" at bounding box center [662, 24] width 360 height 39
copy b "Apt. 891~[STREET_ADDRESS]"
click at [523, 502] on textarea at bounding box center [765, 522] width 562 height 68
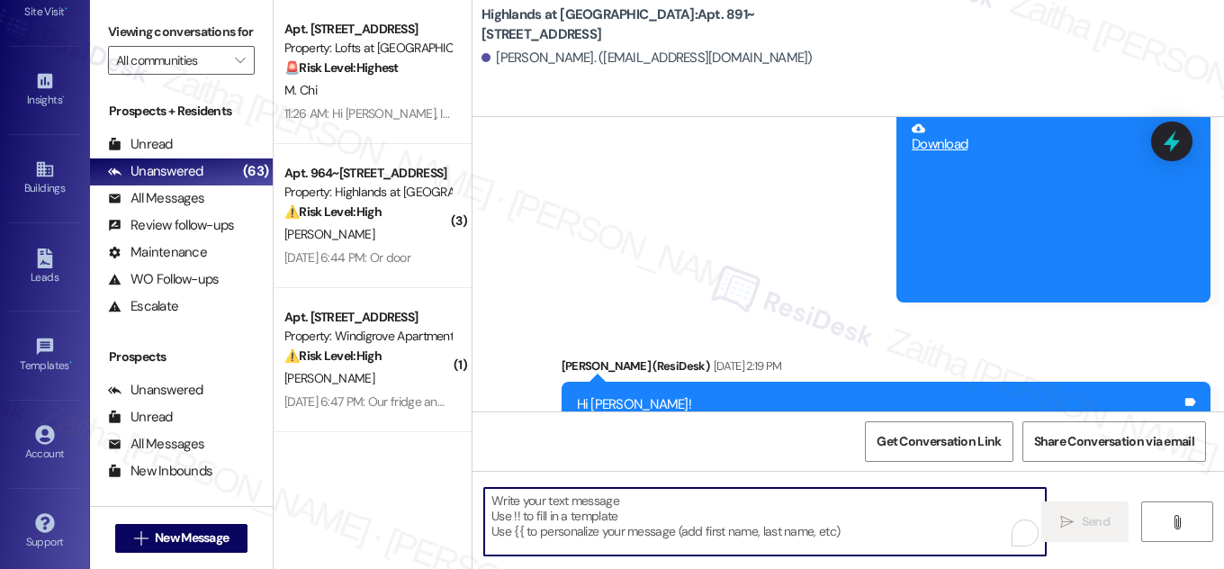
scroll to position [14216, 0]
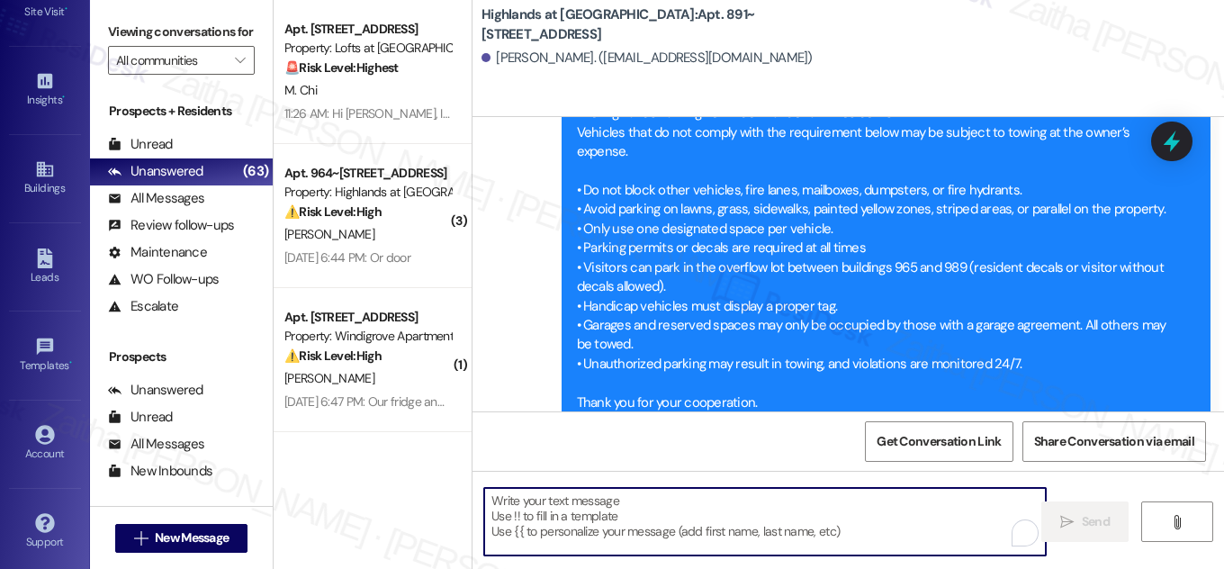
paste textarea "Hi {{first_name}}! NOTICE: Quarterly air filter changes and unit inspections wi…"
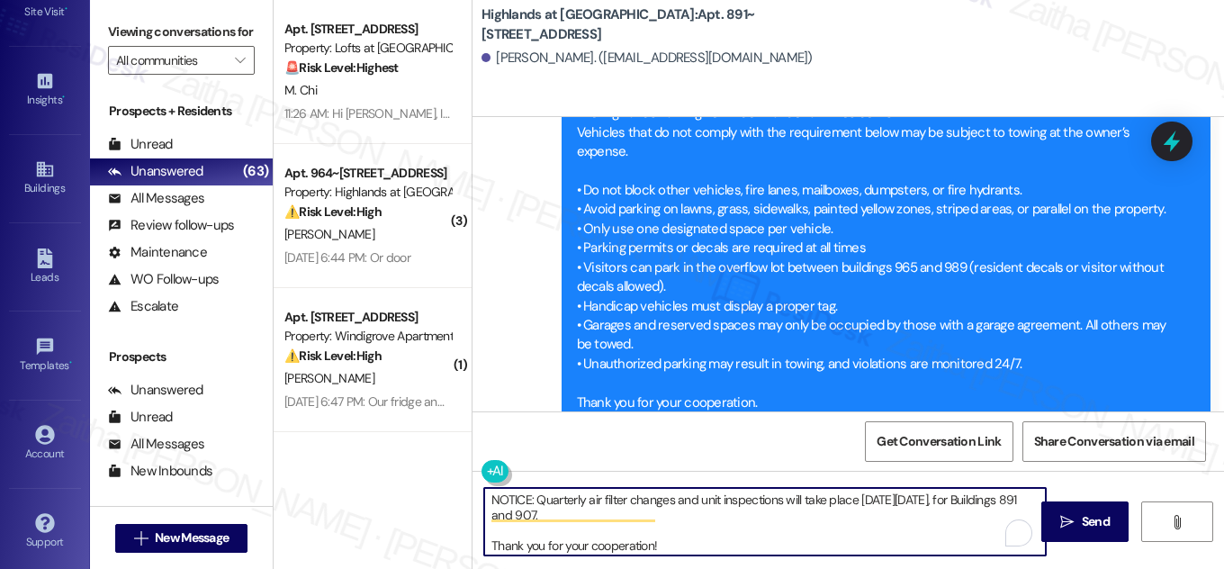
scroll to position [0, 0]
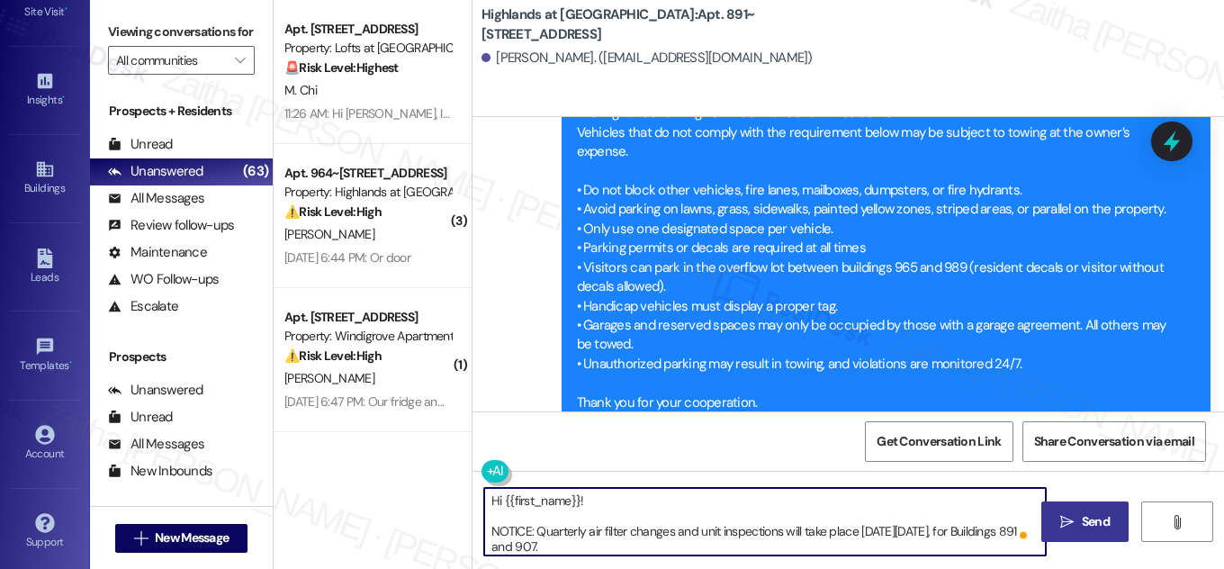
type textarea "Hi {{first_name}}! NOTICE: Quarterly air filter changes and unit inspections wi…"
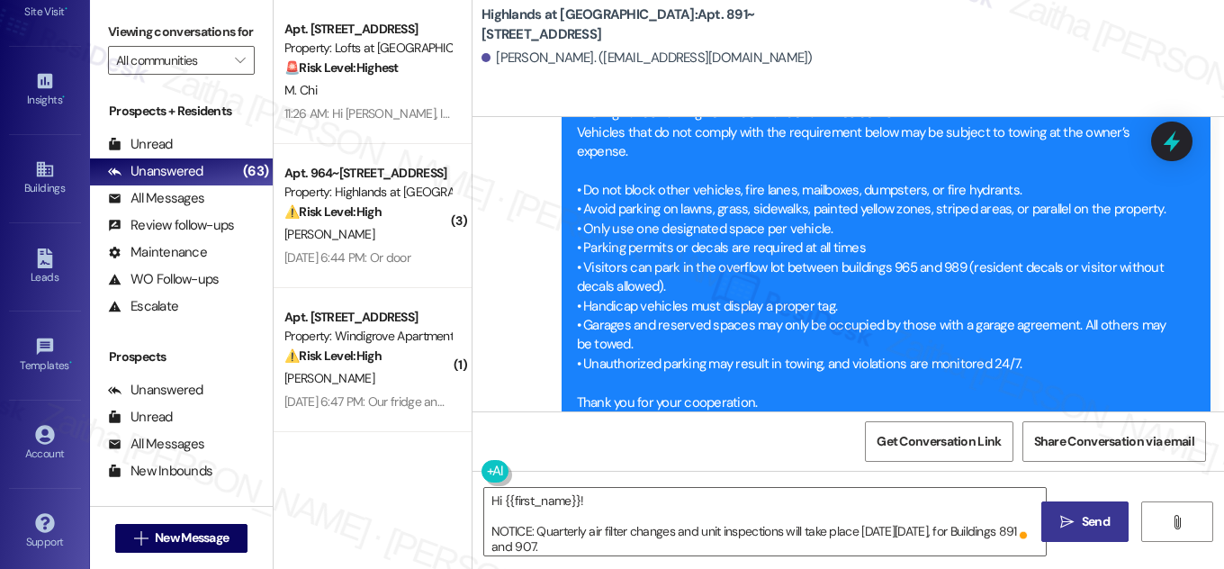
click at [1088, 515] on span "Send" at bounding box center [1096, 521] width 28 height 19
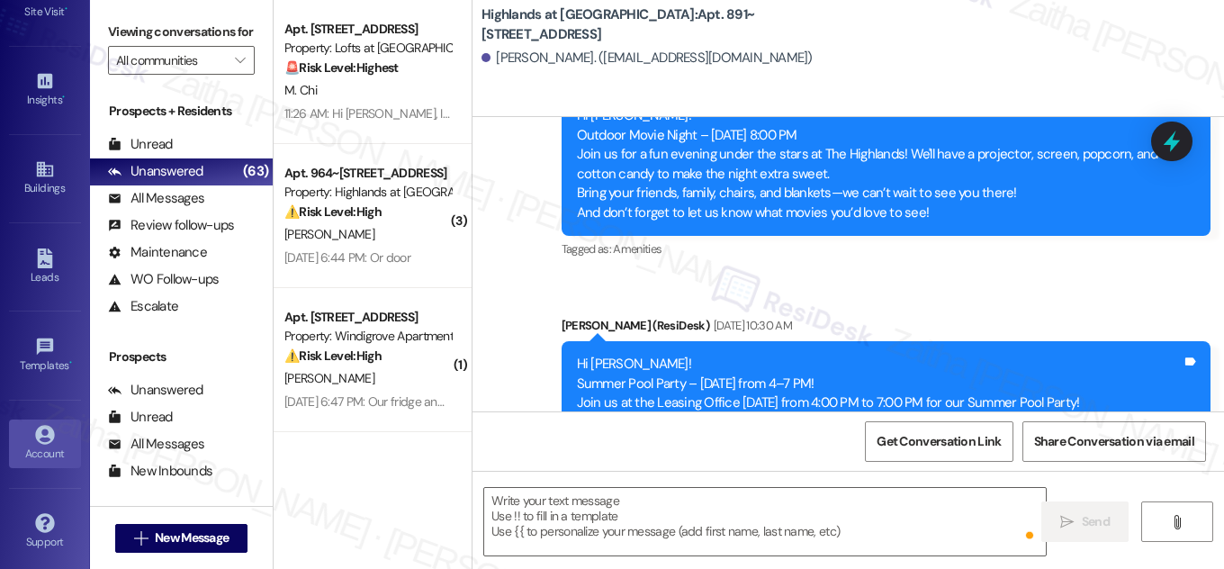
scroll to position [10192, 0]
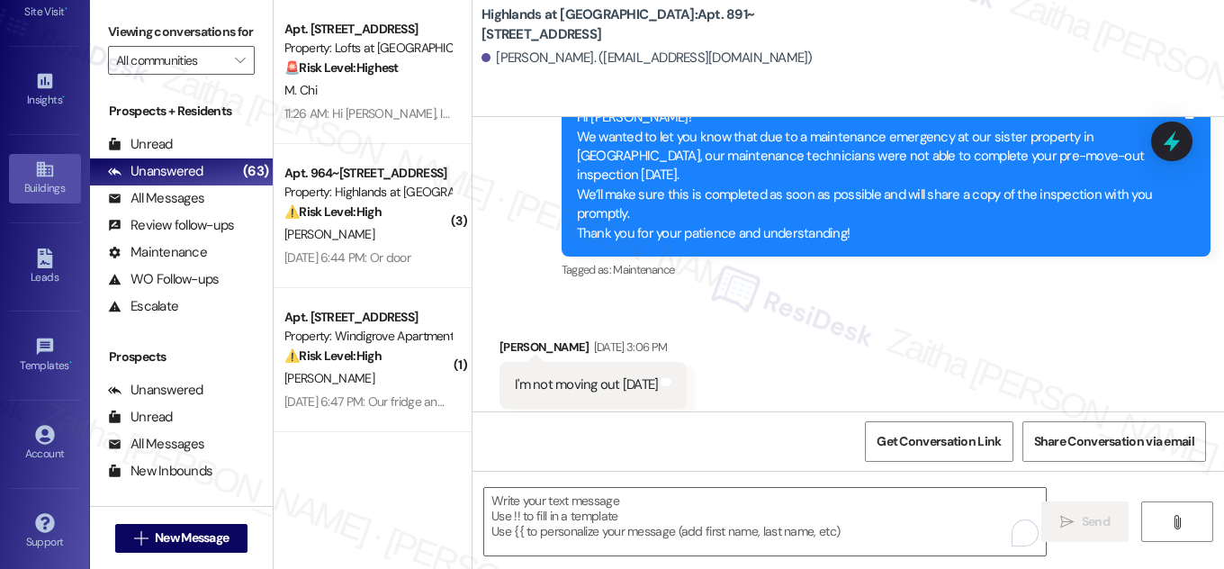
click at [32, 194] on div "Buildings" at bounding box center [45, 188] width 90 height 18
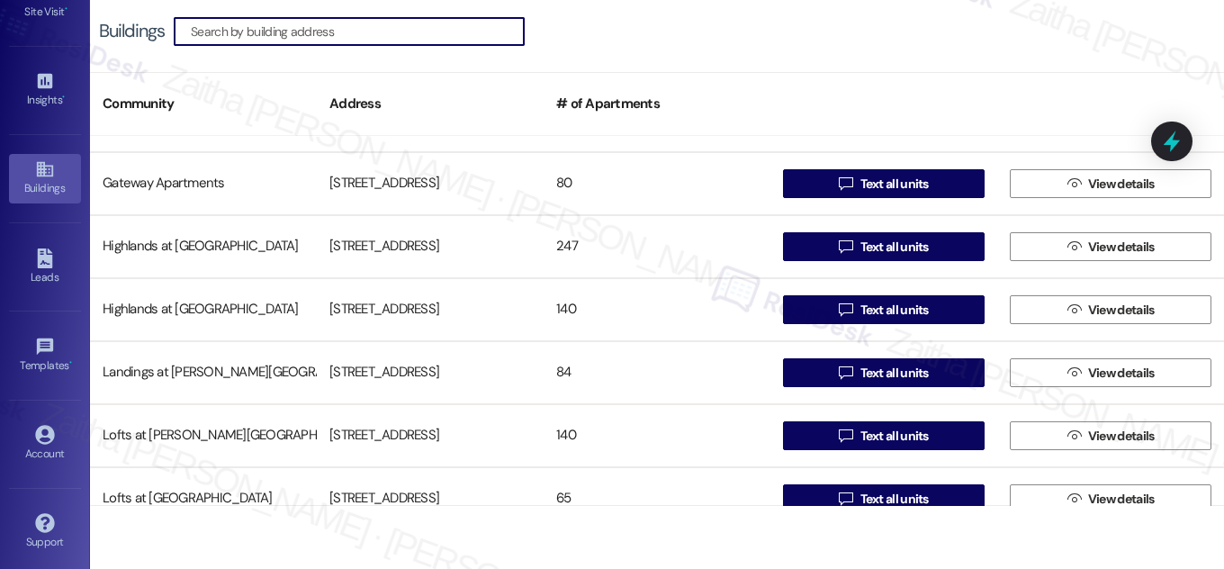
scroll to position [491, 0]
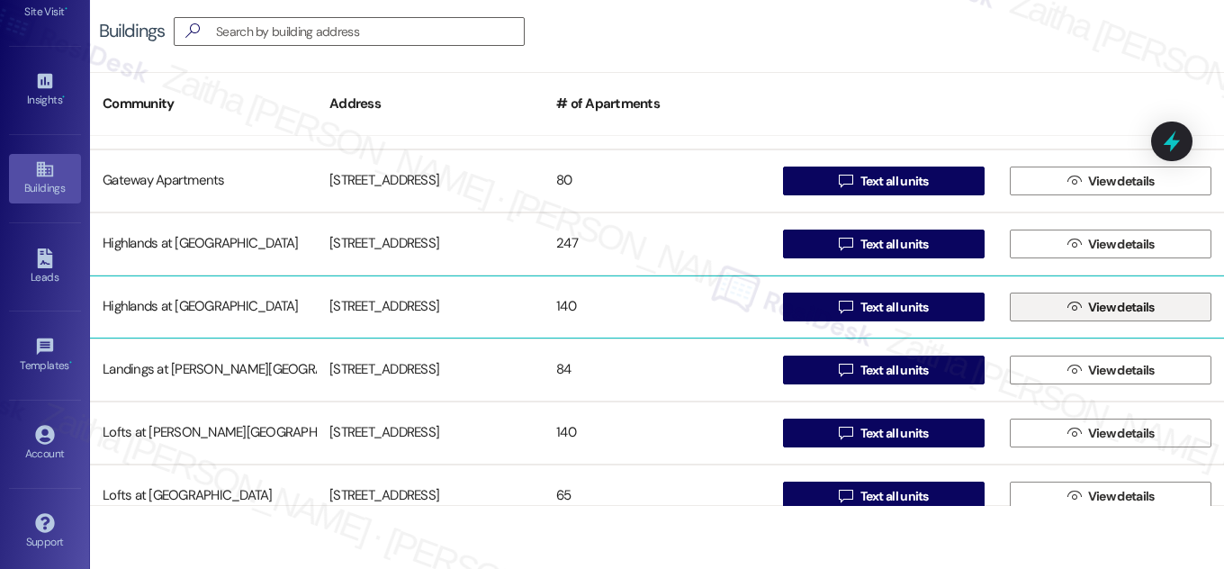
click at [1114, 298] on span "View details" at bounding box center [1122, 307] width 67 height 19
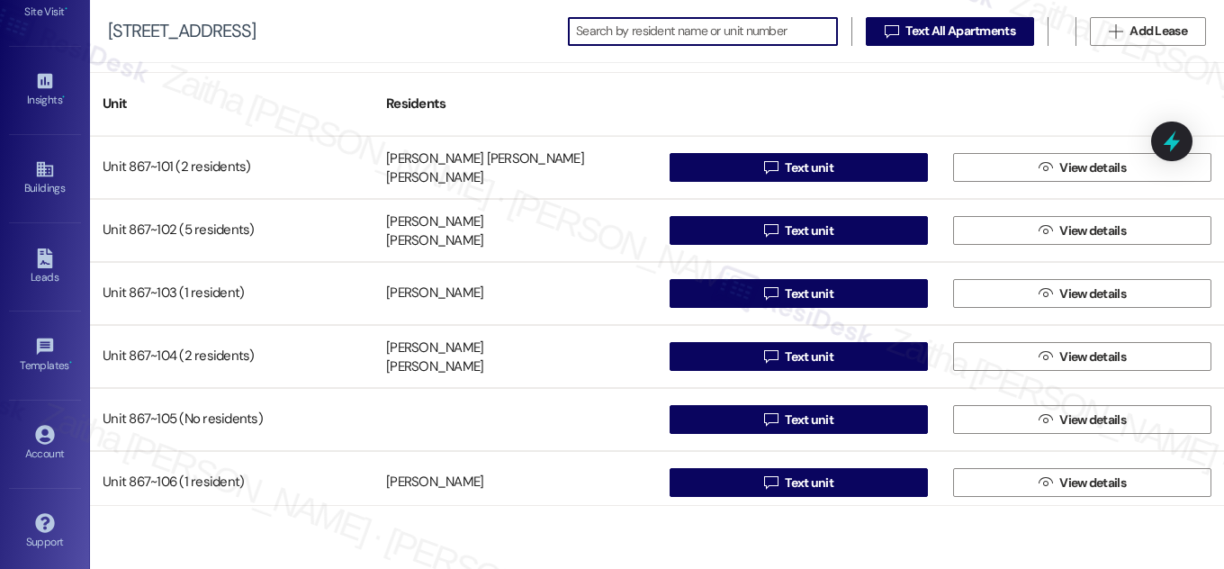
click at [660, 27] on input at bounding box center [706, 31] width 261 height 25
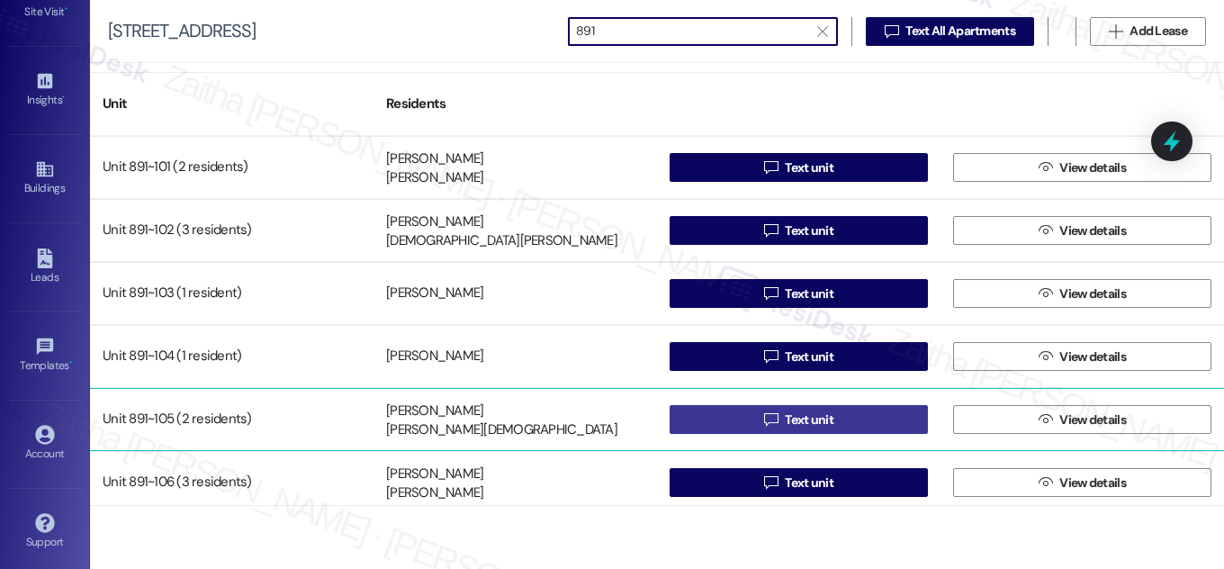
type input "891"
click at [804, 422] on span "Text unit" at bounding box center [809, 420] width 49 height 19
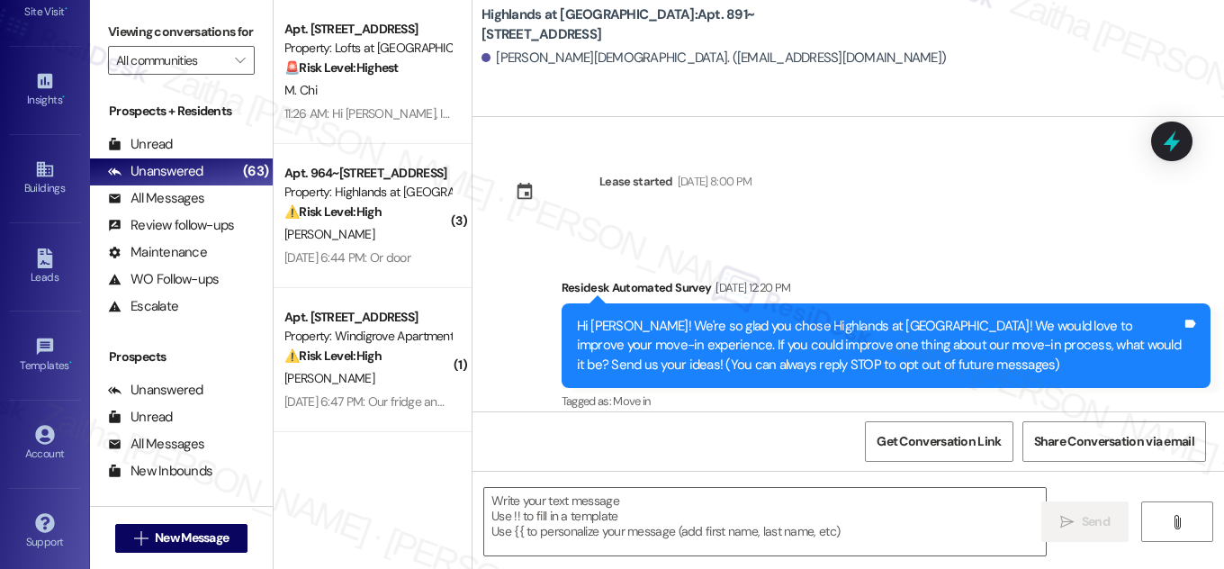
type textarea "Fetching suggested responses. Please feel free to read through the conversation…"
click at [769, 12] on b "Highlands at Huckleberry Ridge Apartments: Apt. 891~105, 535 II Blackrock Drive" at bounding box center [662, 24] width 360 height 39
drag, startPoint x: 747, startPoint y: 12, endPoint x: 749, endPoint y: 25, distance: 13.6
click at [749, 25] on b "Highlands at Huckleberry Ridge Apartments: Apt. 891~105, 535 II Blackrock Drive" at bounding box center [662, 24] width 360 height 39
copy b "Apt. 891~105, 535 II Blackrock Drive"
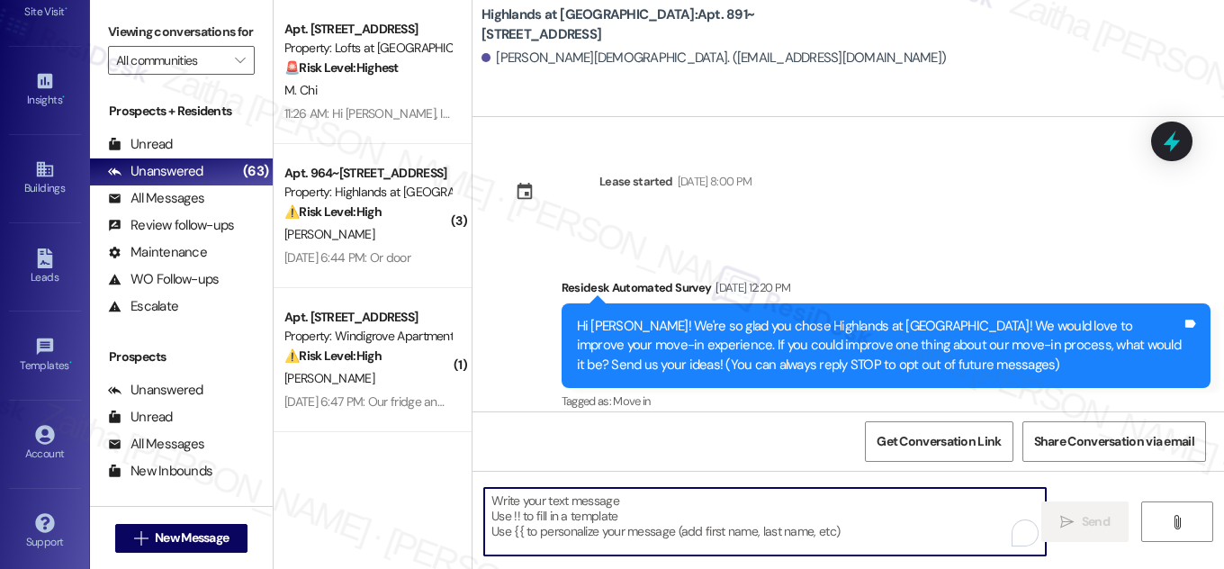
click at [532, 500] on textarea "To enrich screen reader interactions, please activate Accessibility in Grammarl…" at bounding box center [765, 522] width 562 height 68
paste textarea "Hi {{first_name}}! NOTICE: Quarterly air filter changes and unit inspections wi…"
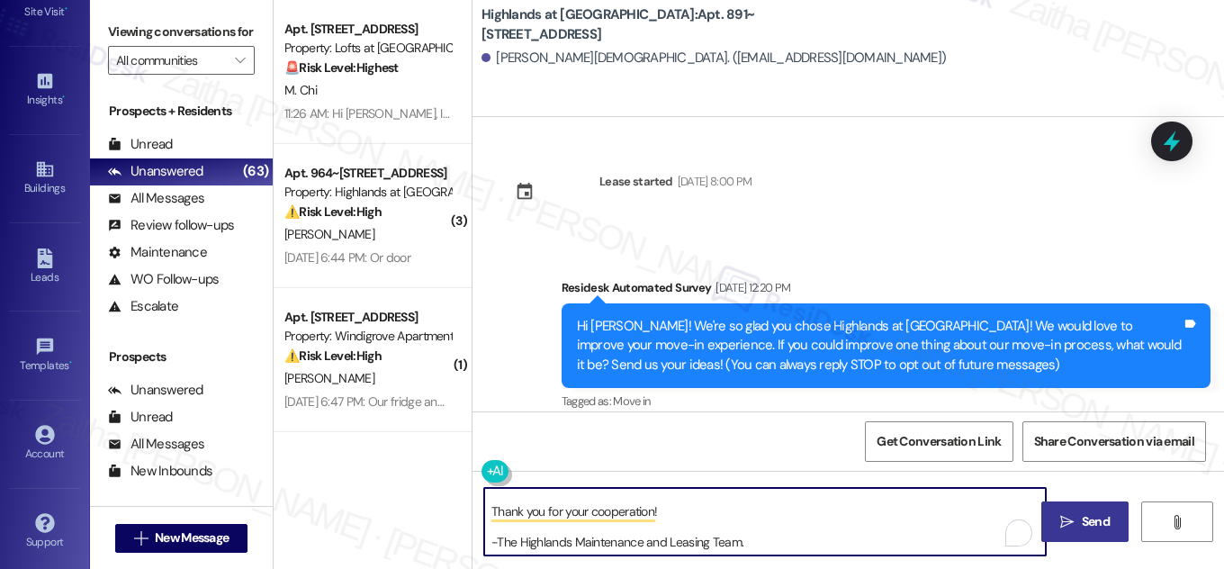
type textarea "Hi {{first_name}}! NOTICE: Quarterly air filter changes and unit inspections wi…"
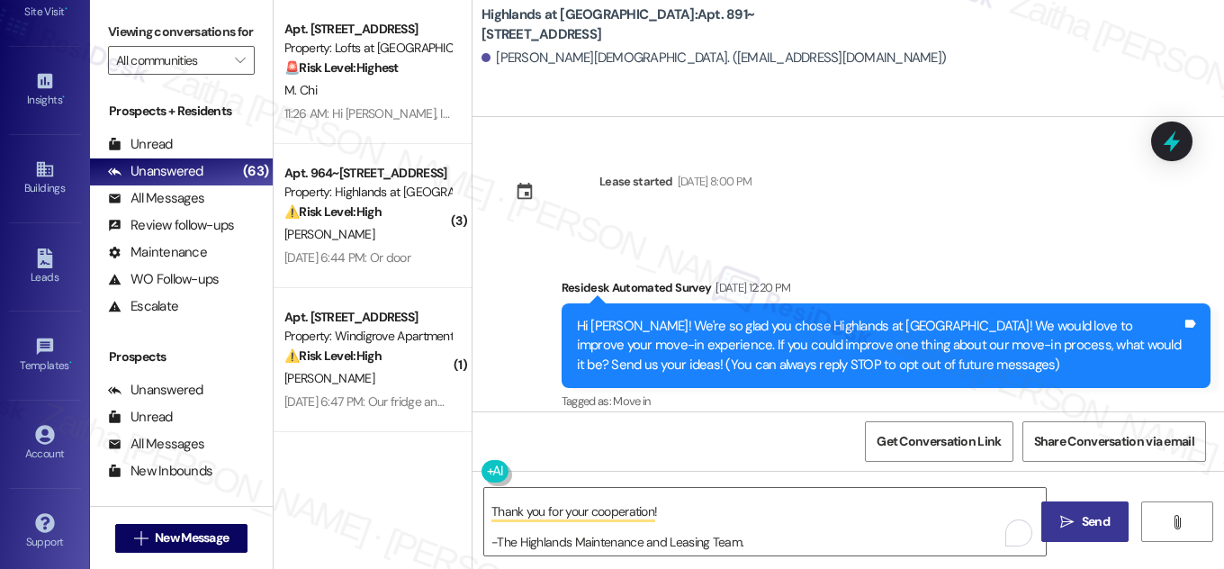
click at [1099, 522] on span "Send" at bounding box center [1096, 521] width 28 height 19
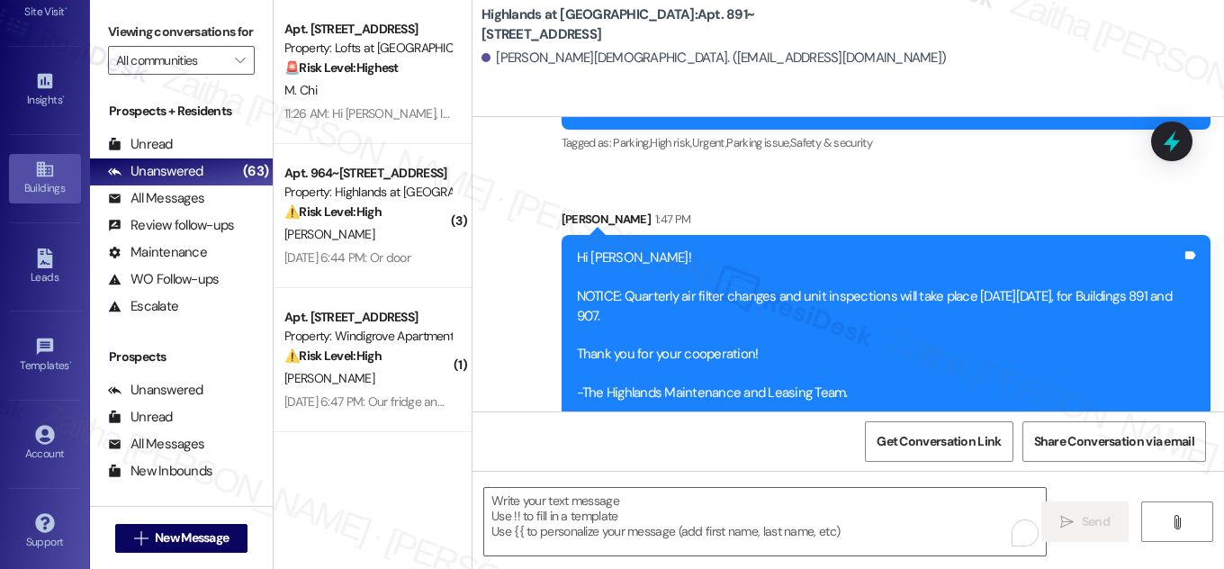
click at [41, 169] on icon at bounding box center [45, 169] width 20 height 20
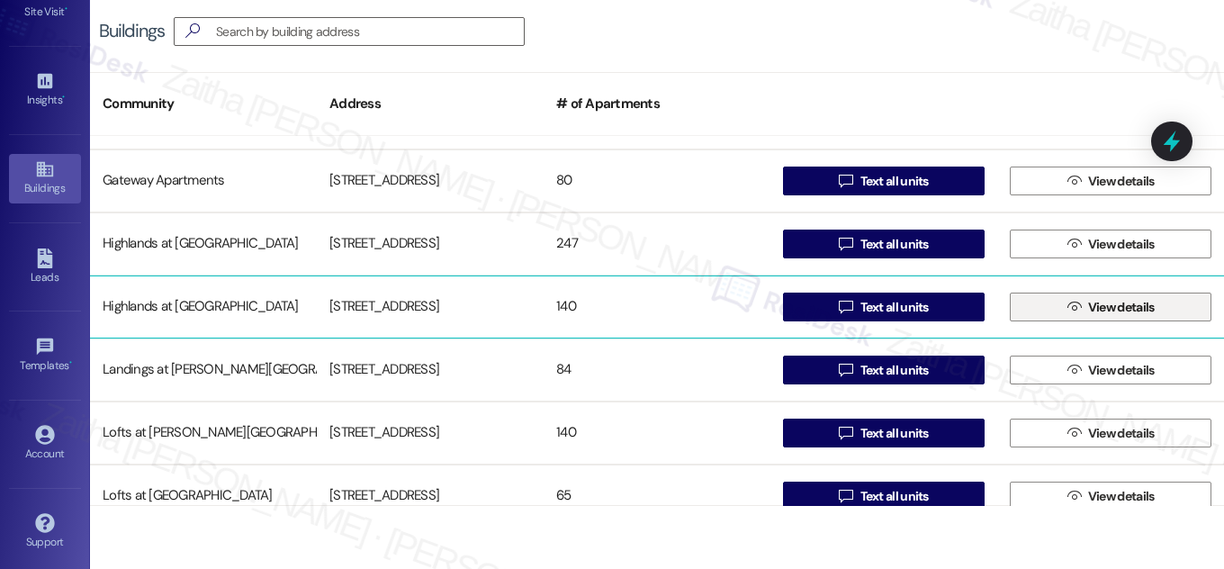
click at [1089, 312] on span "View details" at bounding box center [1122, 307] width 67 height 19
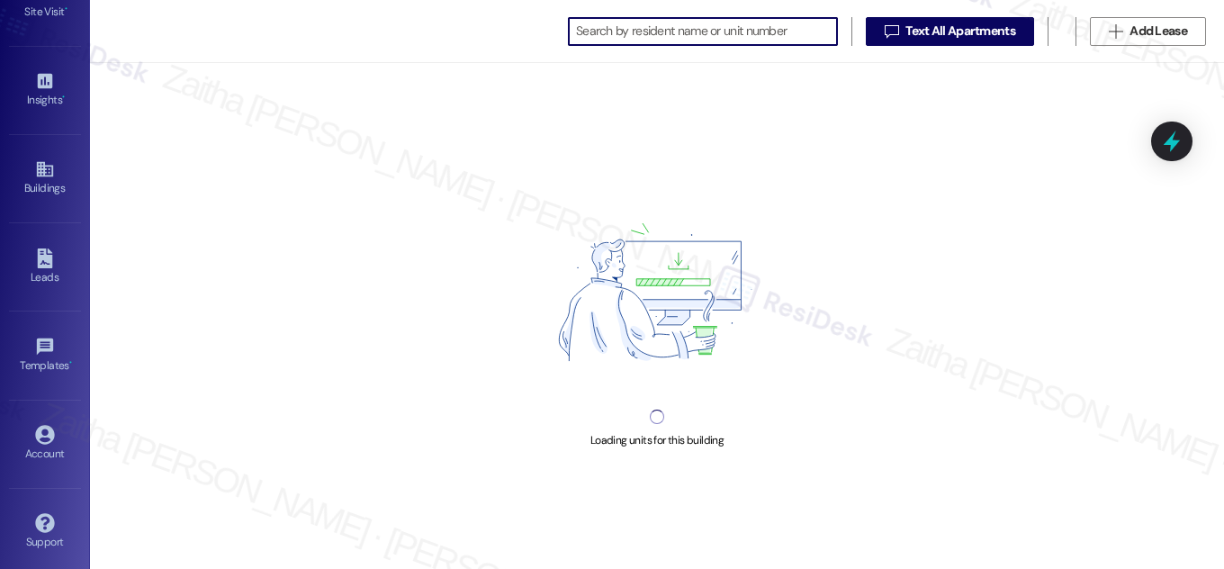
click at [621, 31] on input at bounding box center [706, 31] width 261 height 25
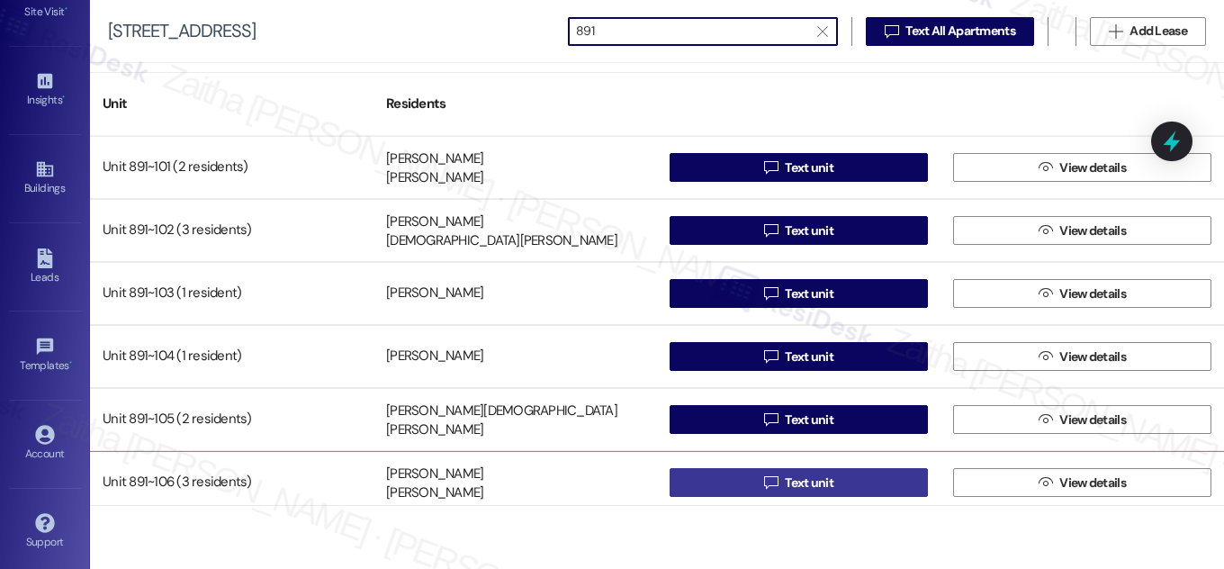
type input "891"
click at [821, 479] on span "Text unit" at bounding box center [809, 483] width 49 height 19
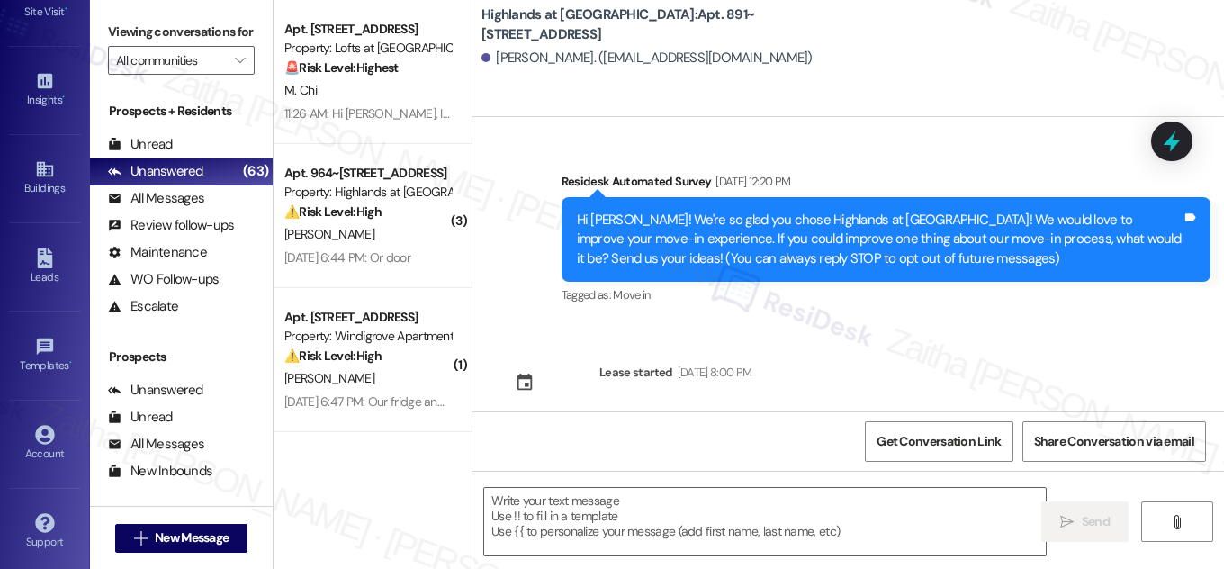
type textarea "Fetching suggested responses. Please feel free to read through the conversation…"
click at [748, 21] on b "Highlands at Huckleberry Ridge Apartments: Apt. 891~106, 535 II Blackrock Drive" at bounding box center [662, 24] width 360 height 39
drag, startPoint x: 748, startPoint y: 12, endPoint x: 643, endPoint y: 34, distance: 107.7
click at [643, 34] on b "Highlands at Huckleberry Ridge Apartments: Apt. 891~106, 535 II Blackrock Drive" at bounding box center [662, 24] width 360 height 39
copy b "Apt. 891~106, 535 II Blackrock Drive"
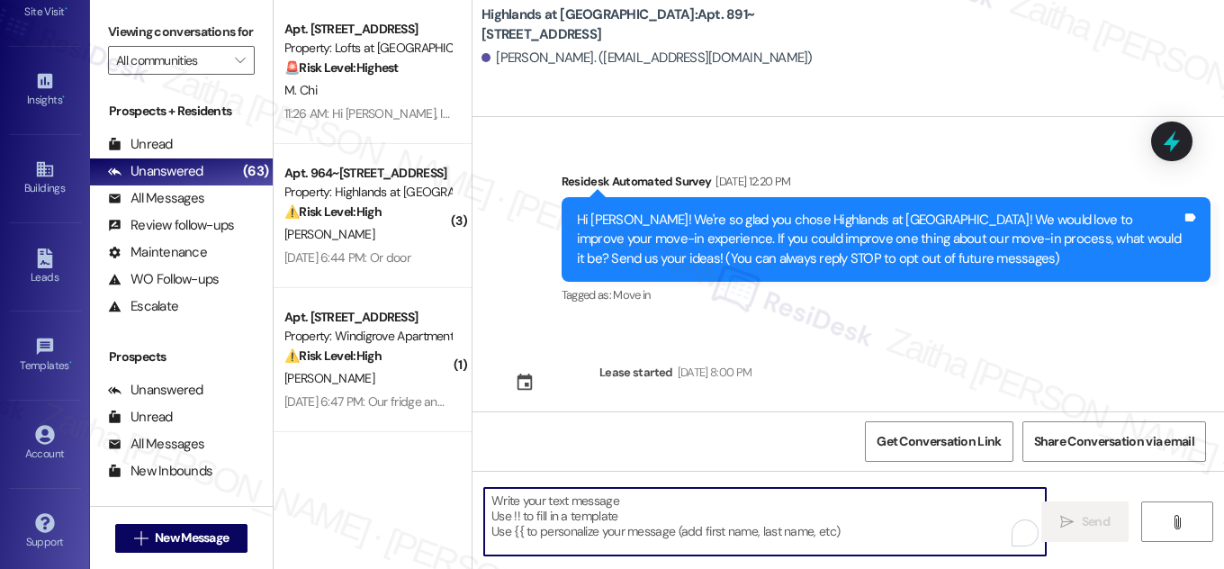
click at [568, 505] on textarea "To enrich screen reader interactions, please activate Accessibility in Grammarl…" at bounding box center [765, 522] width 562 height 68
paste textarea "Hi {{first_name}}! NOTICE: Quarterly air filter changes and unit inspections wi…"
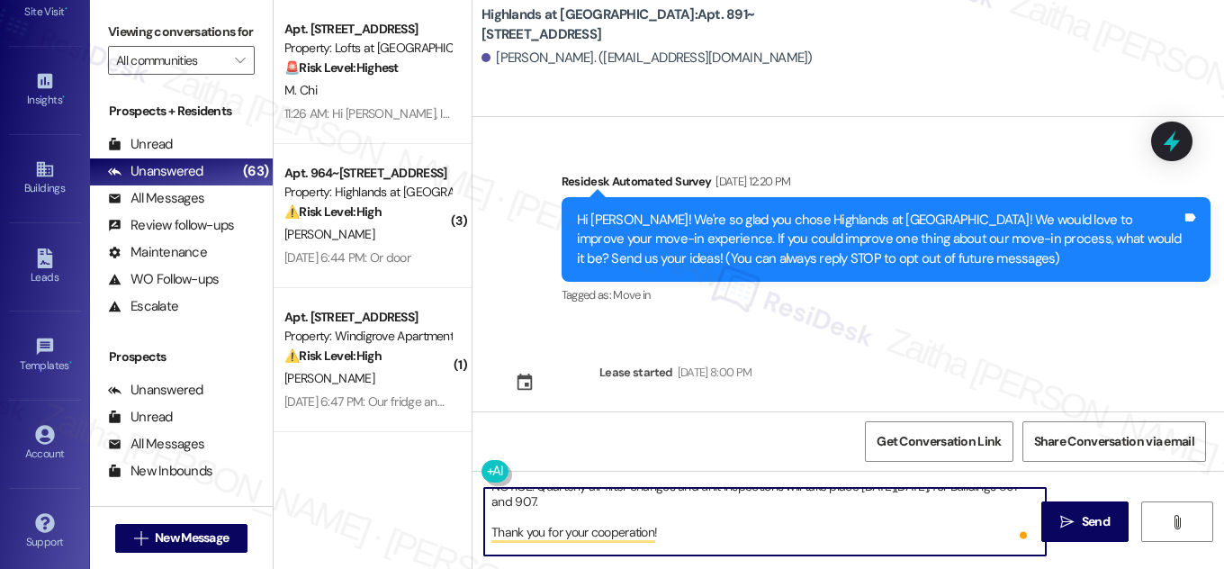
scroll to position [66, 0]
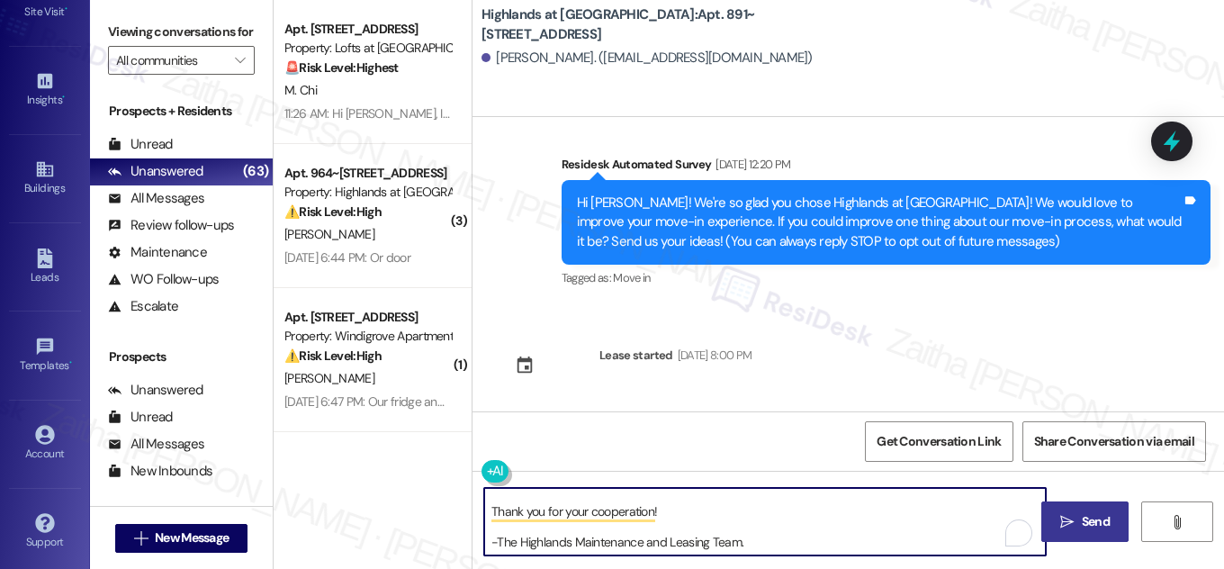
type textarea "Hi {{first_name}}! NOTICE: Quarterly air filter changes and unit inspections wi…"
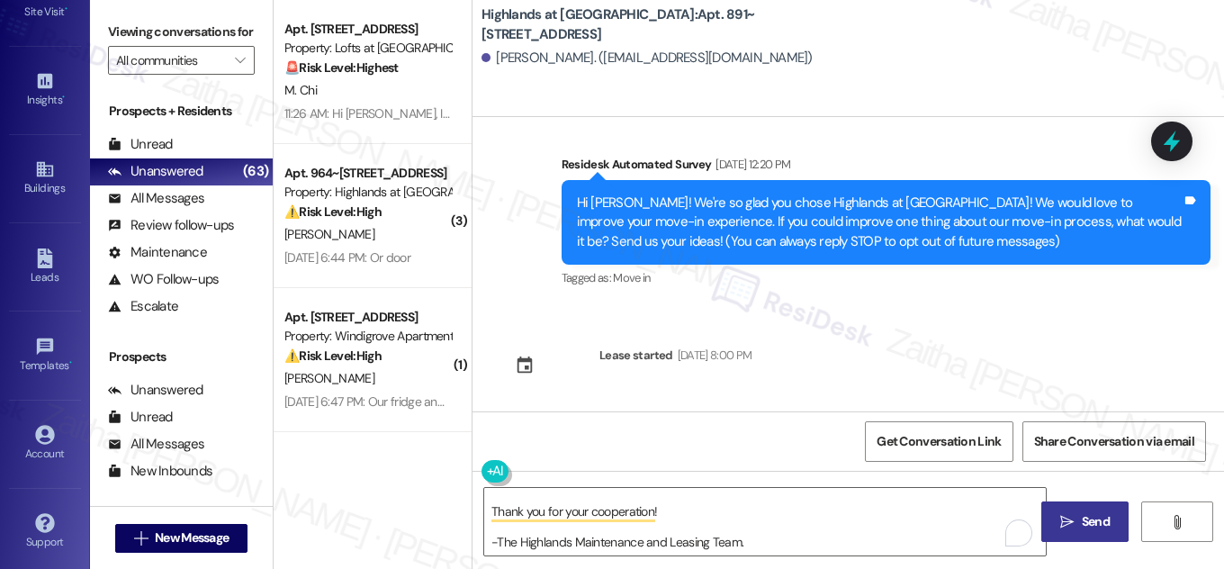
click at [1102, 520] on span "Send" at bounding box center [1096, 521] width 28 height 19
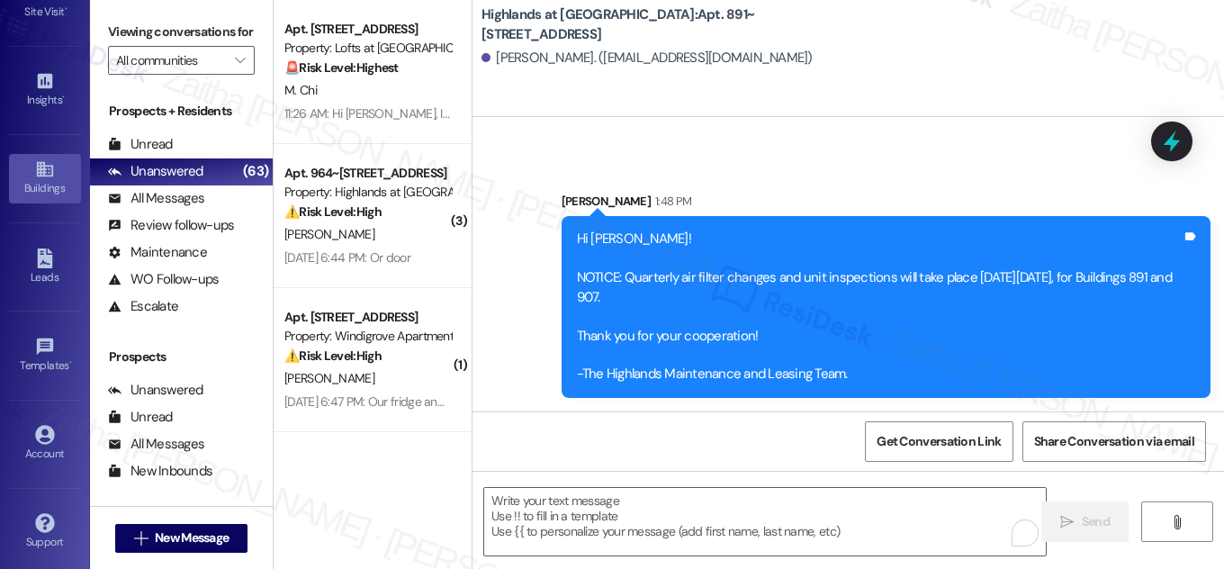
click at [38, 173] on icon at bounding box center [45, 169] width 20 height 20
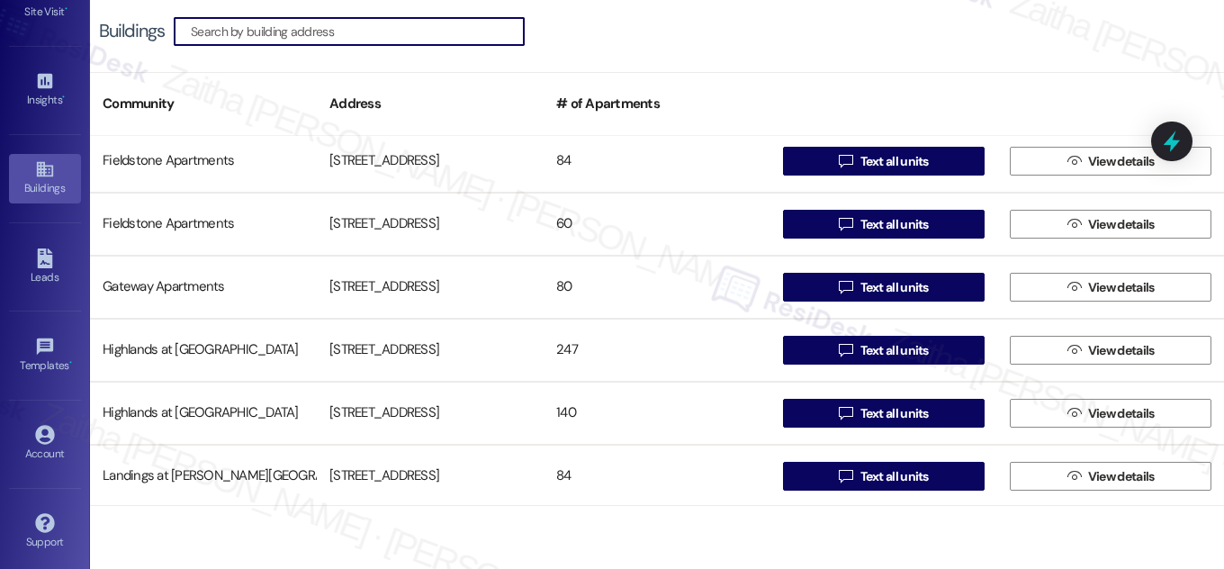
scroll to position [409, 0]
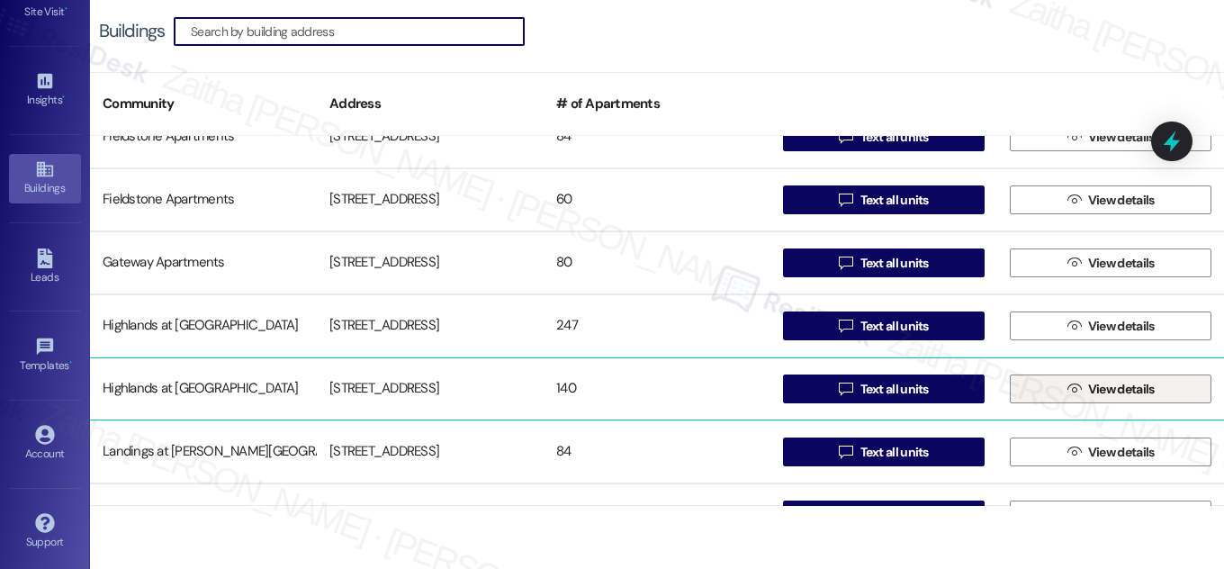
click at [1116, 391] on span "View details" at bounding box center [1122, 389] width 67 height 19
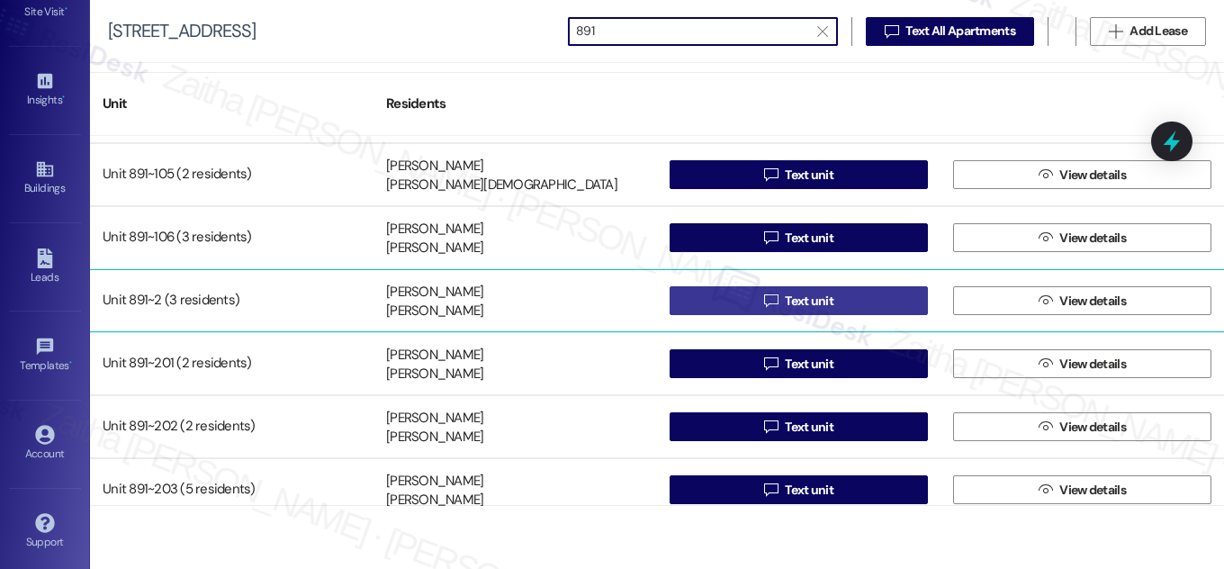
type input "891"
click at [809, 299] on span "Text unit" at bounding box center [809, 301] width 49 height 19
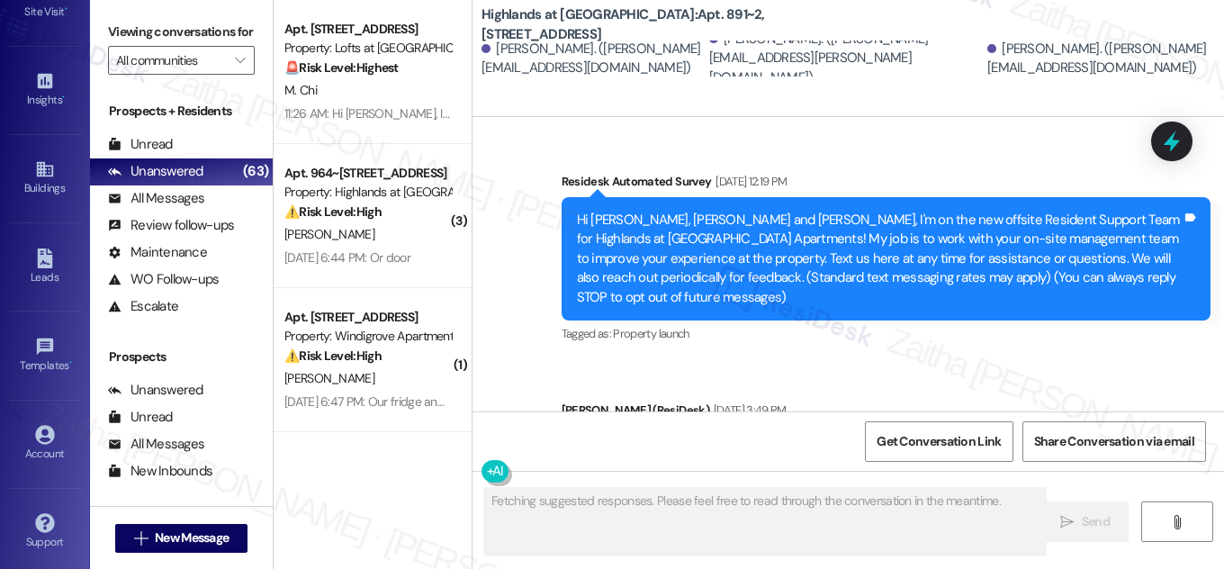
type textarea "Fetching suggested responses. Please feel free to read through the conversation…"
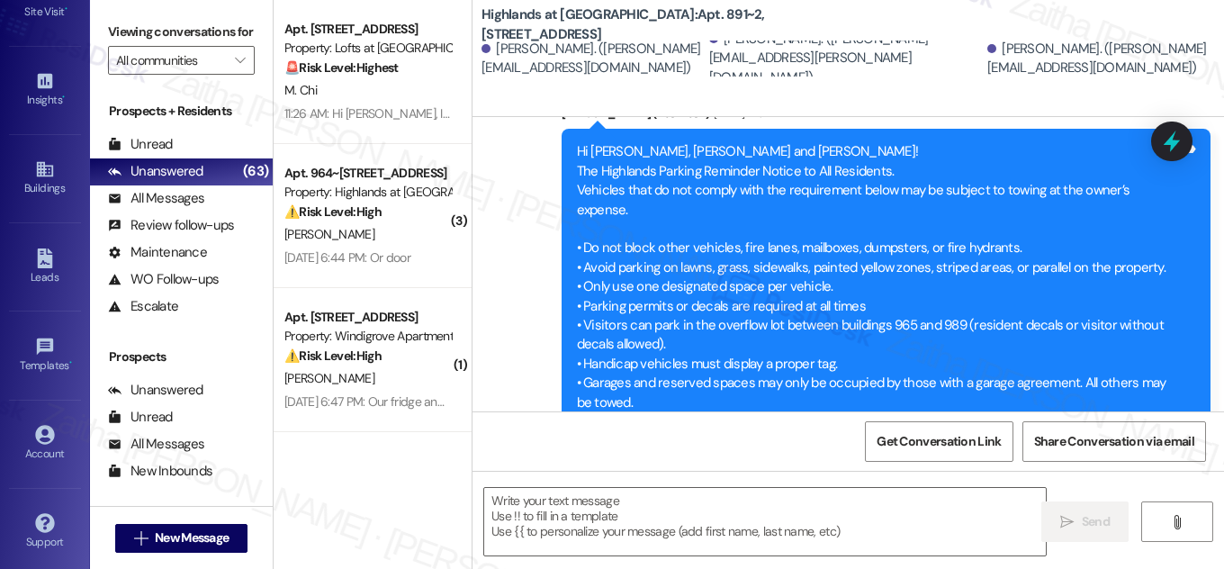
drag, startPoint x: 744, startPoint y: 11, endPoint x: 605, endPoint y: 32, distance: 140.3
click at [605, 32] on b "Highlands at Huckleberry Ridge Apartments: Apt. 891~2, 535 II Blackrock Drive" at bounding box center [662, 24] width 360 height 39
copy b "Apt. 891~2, 535 II Blackrock Drive"
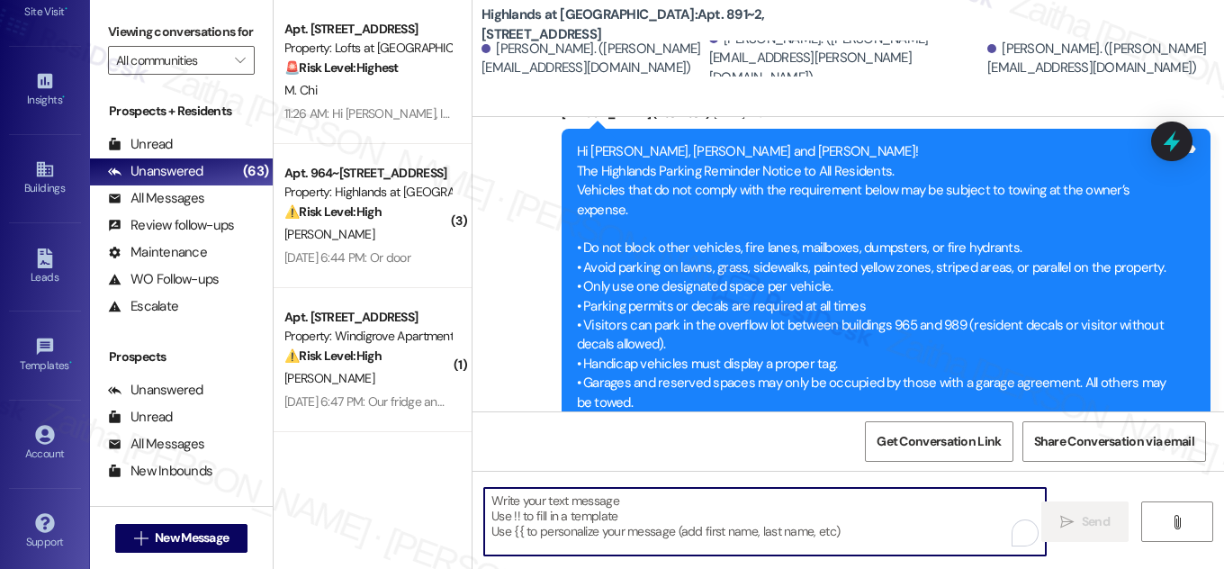
click at [540, 519] on textarea "To enrich screen reader interactions, please activate Accessibility in Grammarl…" at bounding box center [765, 522] width 562 height 68
paste textarea "Hi {{first_name}}! NOTICE: Quarterly air filter changes and unit inspections wi…"
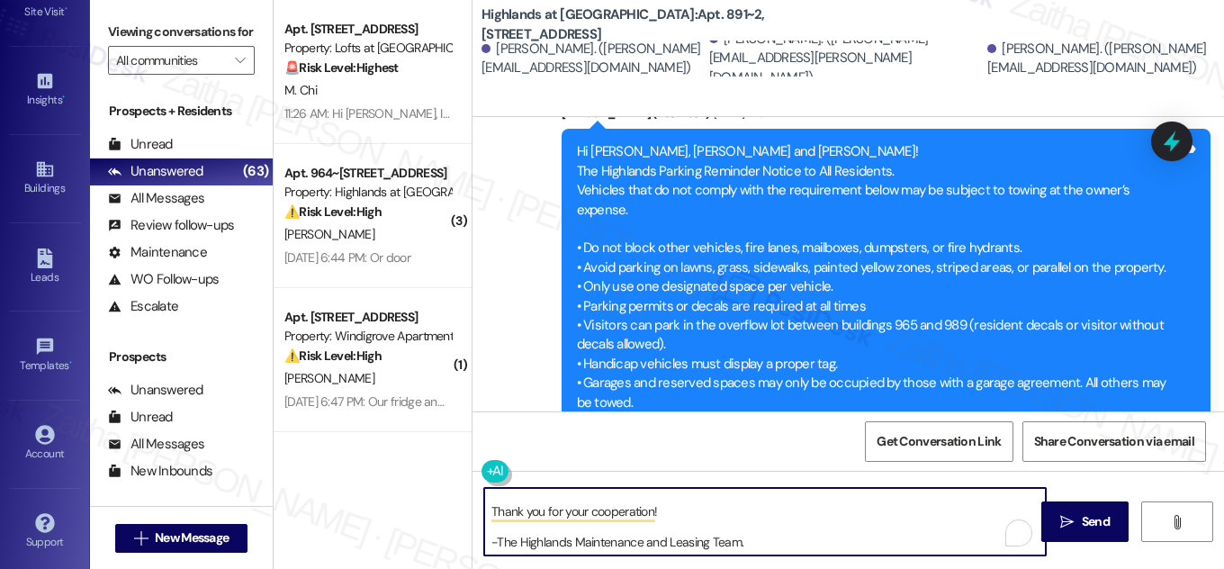
scroll to position [19, 0]
type textarea "Hi {{first_name}}! NOTICE: Quarterly air filter changes and unit inspections wi…"
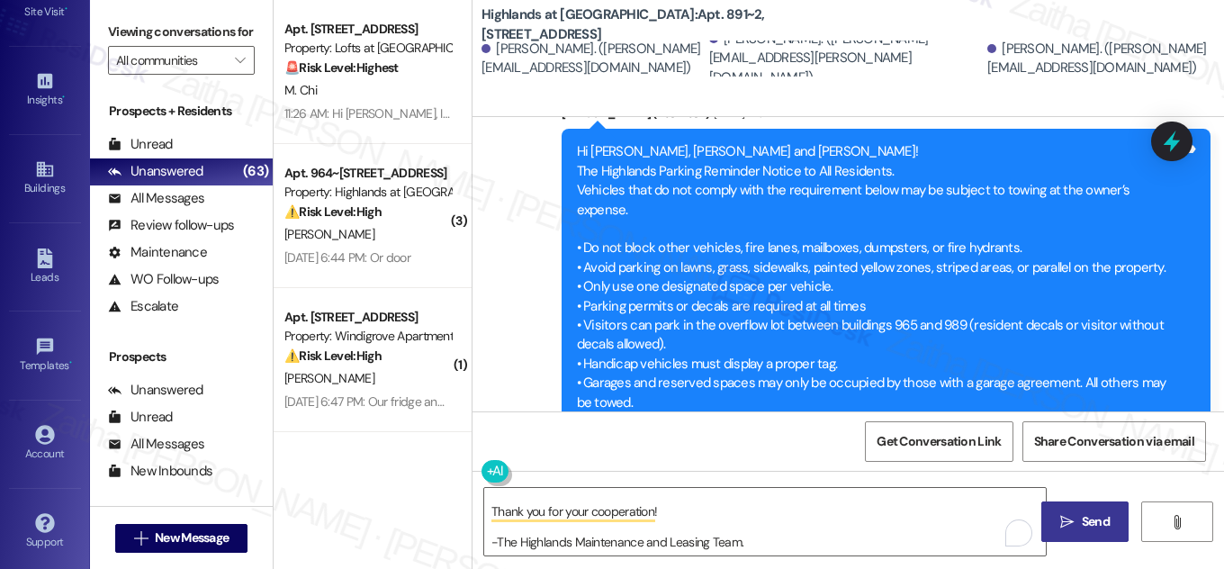
click at [1091, 523] on span "Send" at bounding box center [1096, 521] width 28 height 19
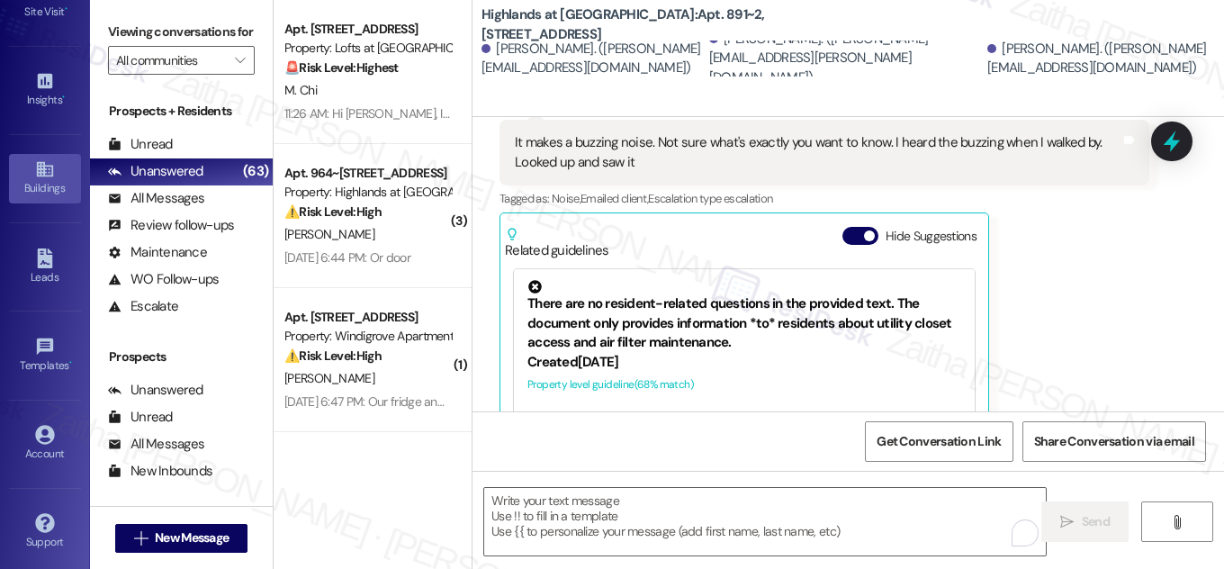
click at [53, 168] on link "Buildings" at bounding box center [45, 178] width 72 height 49
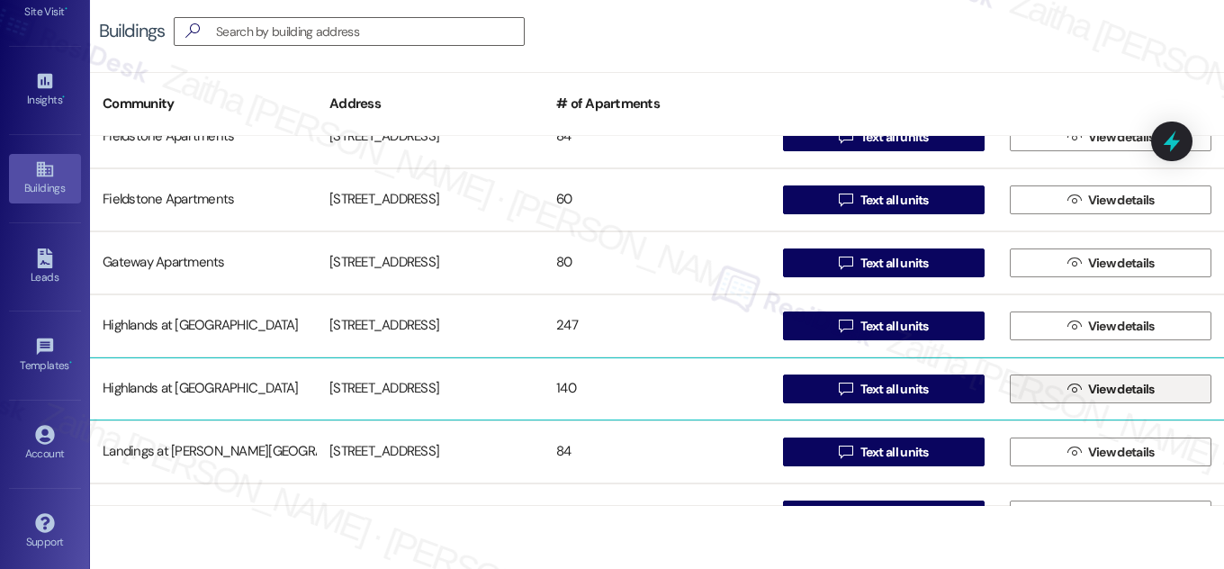
click at [1111, 384] on span "View details" at bounding box center [1122, 389] width 67 height 19
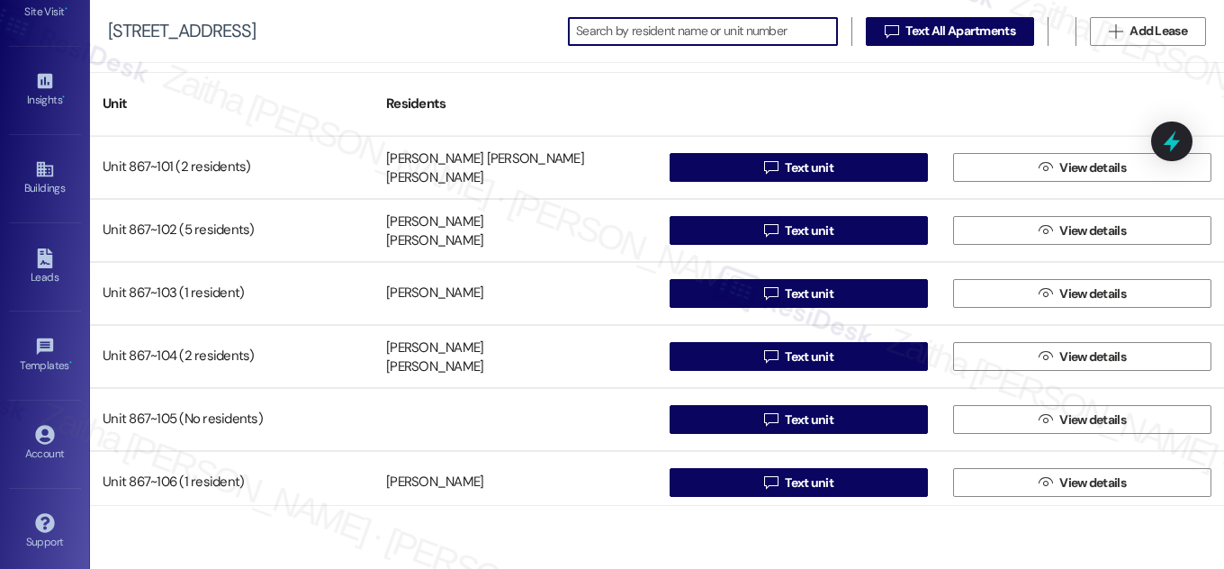
click at [648, 25] on input at bounding box center [706, 31] width 261 height 25
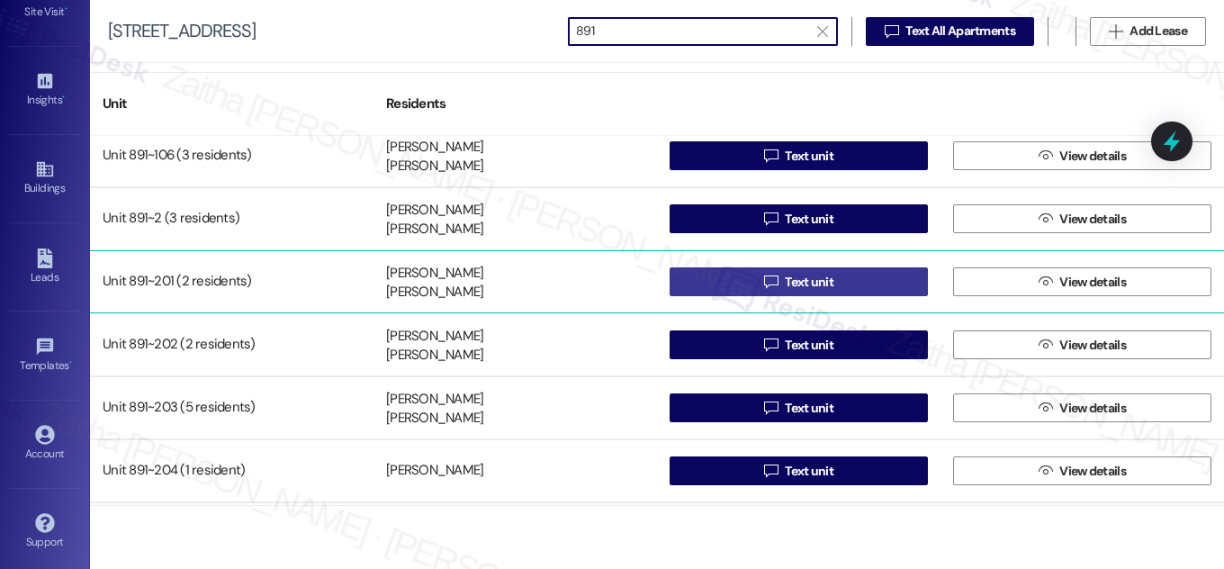
type input "891"
click at [847, 283] on button " Text unit" at bounding box center [799, 281] width 258 height 29
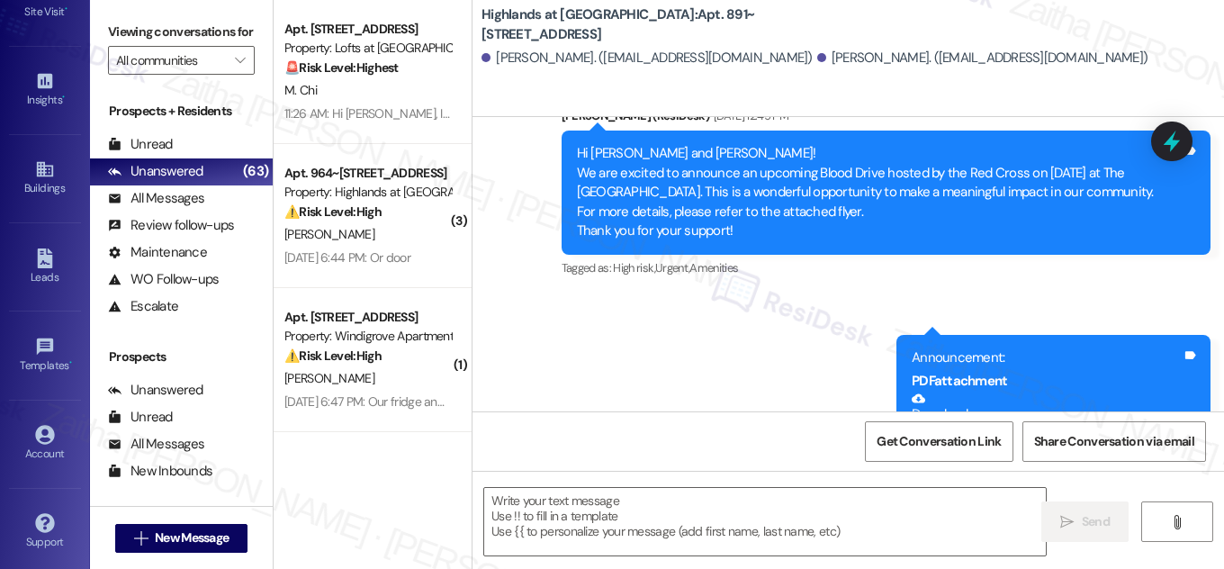
type textarea "Fetching suggested responses. Please feel free to read through the conversation…"
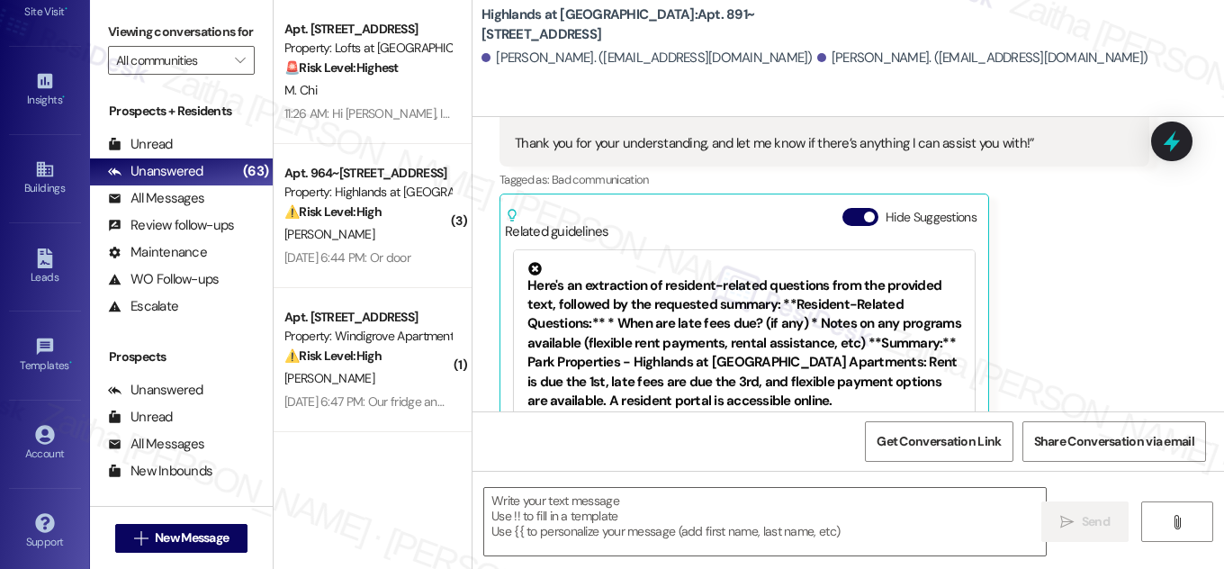
drag, startPoint x: 744, startPoint y: 14, endPoint x: 750, endPoint y: 29, distance: 16.6
click at [750, 29] on b "Highlands at Huckleberry Ridge Apartments: Apt. 891~201, 535 II Blackrock Drive" at bounding box center [662, 24] width 360 height 39
copy b "Apt. 891~201, 535 II Blackrock Drive"
click at [591, 519] on textarea at bounding box center [765, 522] width 562 height 68
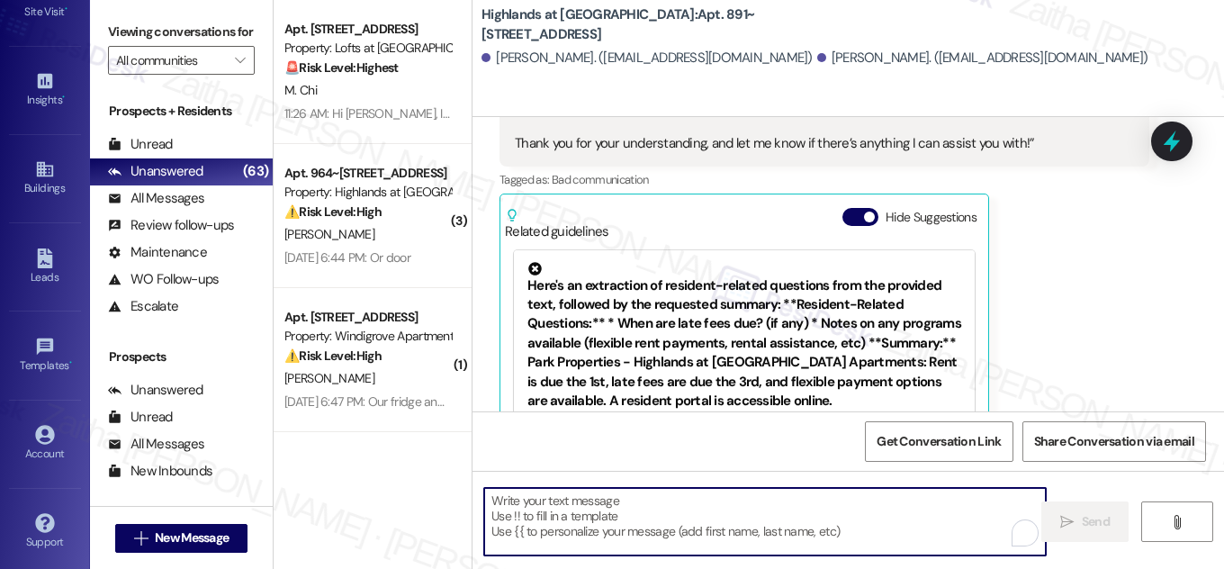
paste textarea "Hi {{first_name}}! NOTICE: Quarterly air filter changes and unit inspections wi…"
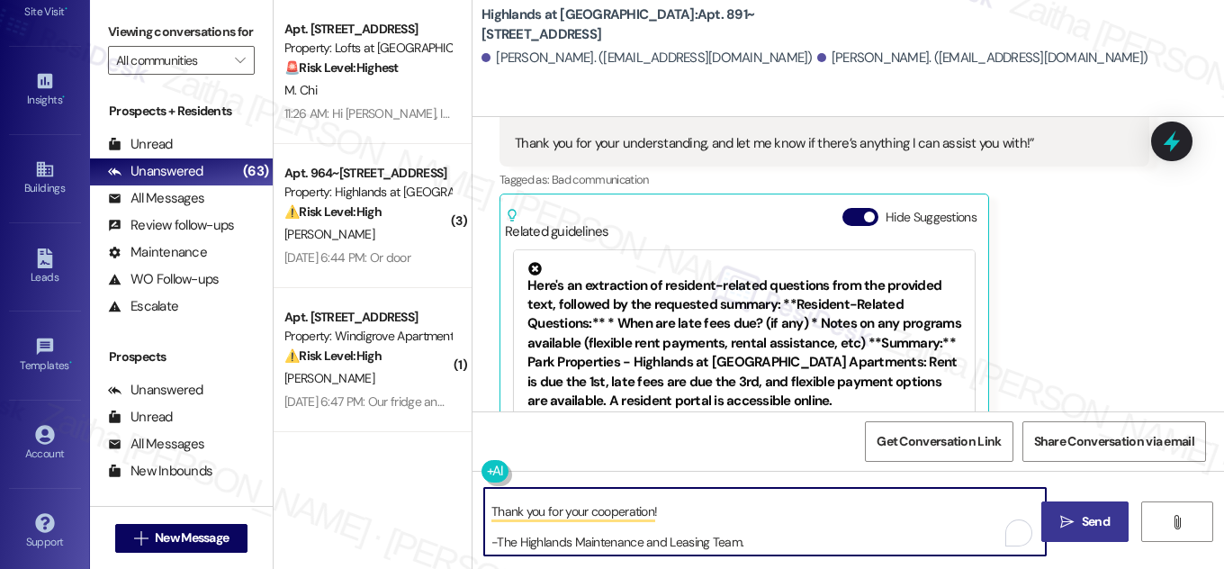
type textarea "Hi {{first_name}}! NOTICE: Quarterly air filter changes and unit inspections wi…"
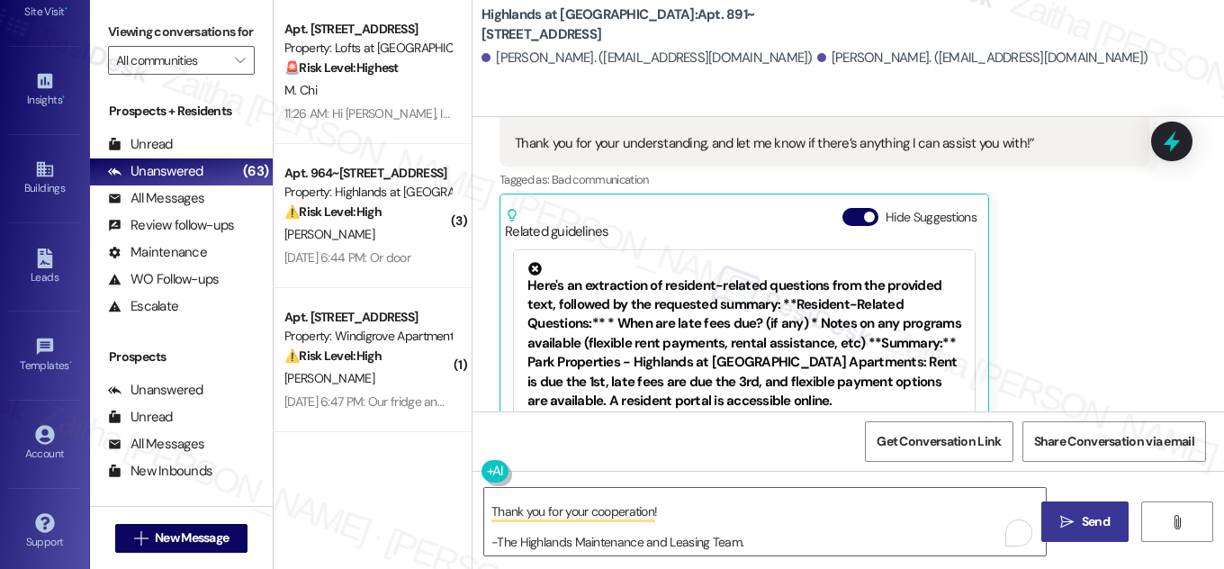
click at [1102, 520] on span "Send" at bounding box center [1096, 521] width 28 height 19
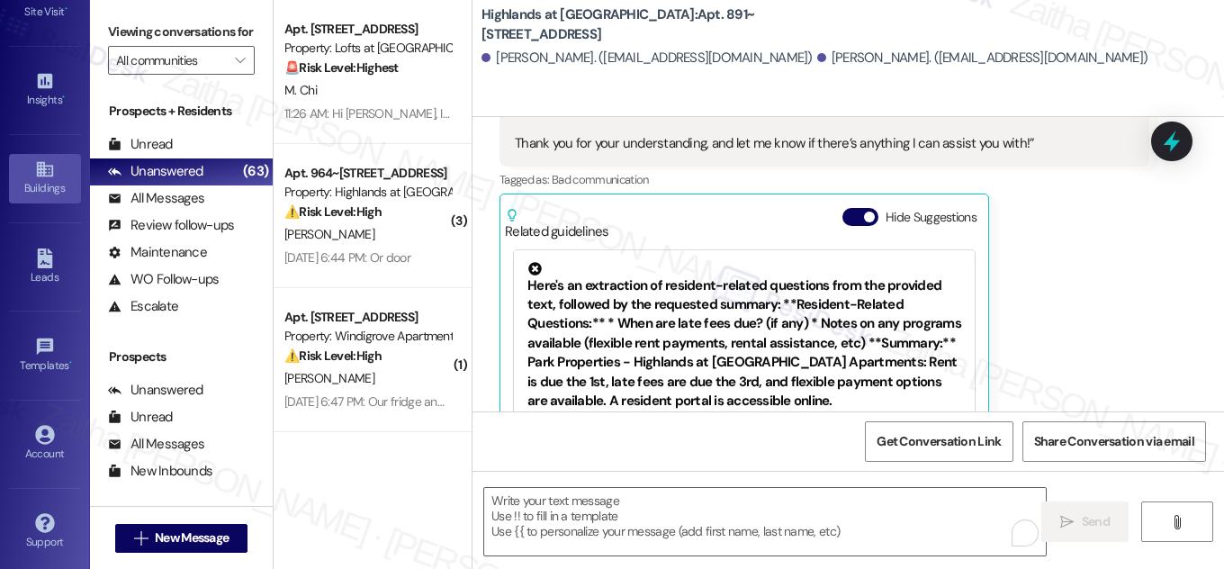
click at [41, 186] on div "Buildings" at bounding box center [45, 188] width 90 height 18
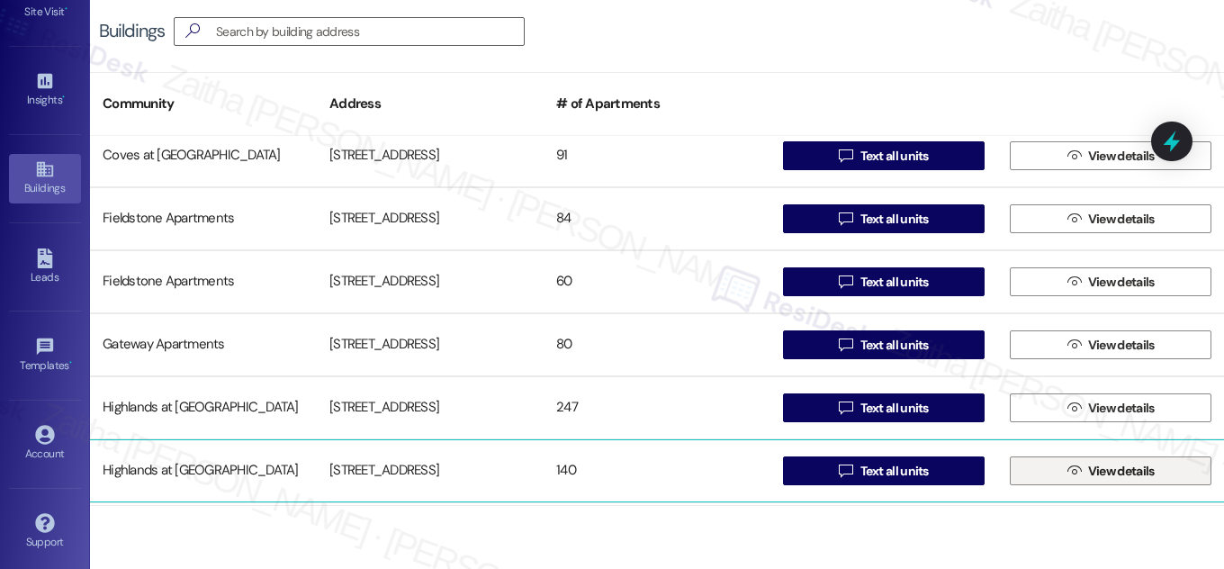
click at [1108, 472] on span "View details" at bounding box center [1122, 471] width 67 height 19
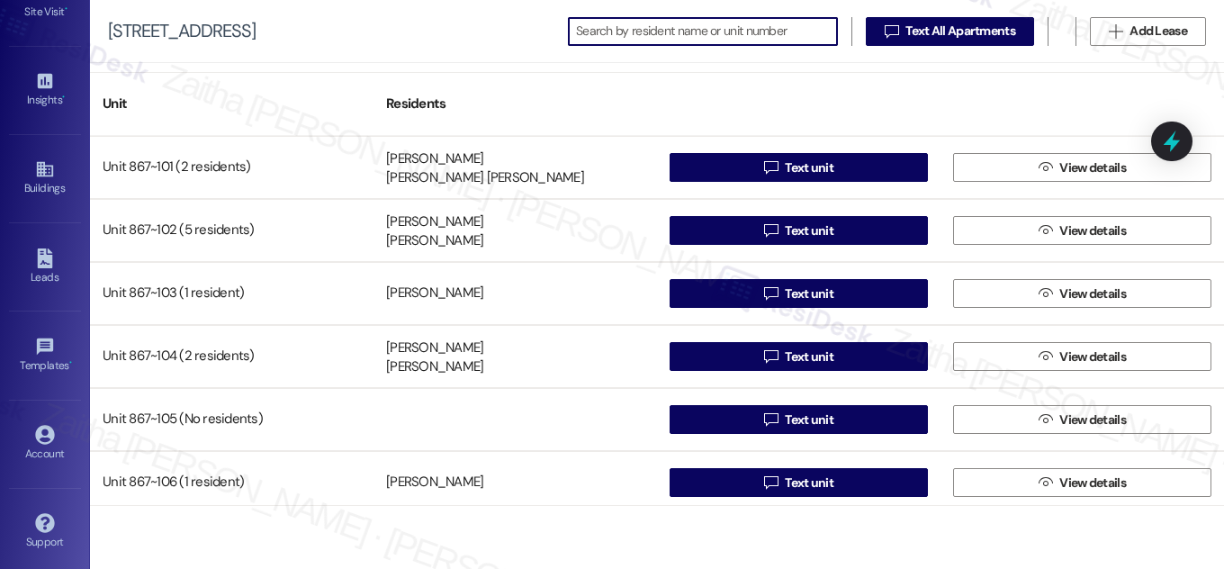
click at [614, 33] on input at bounding box center [706, 31] width 261 height 25
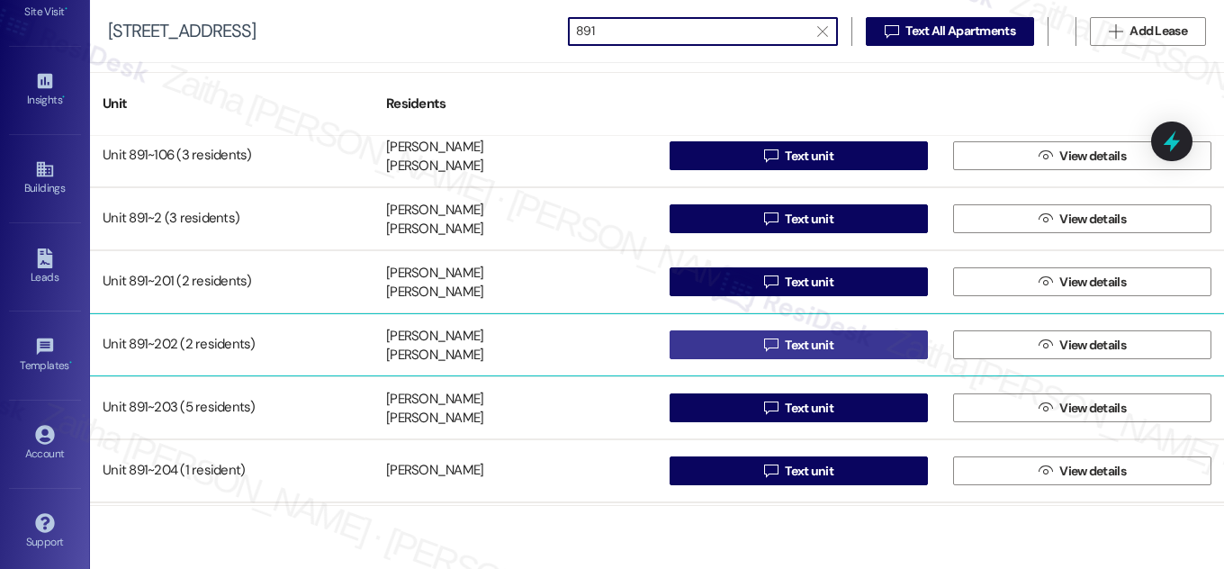
type input "891"
click at [830, 342] on span "Text unit" at bounding box center [810, 345] width 56 height 19
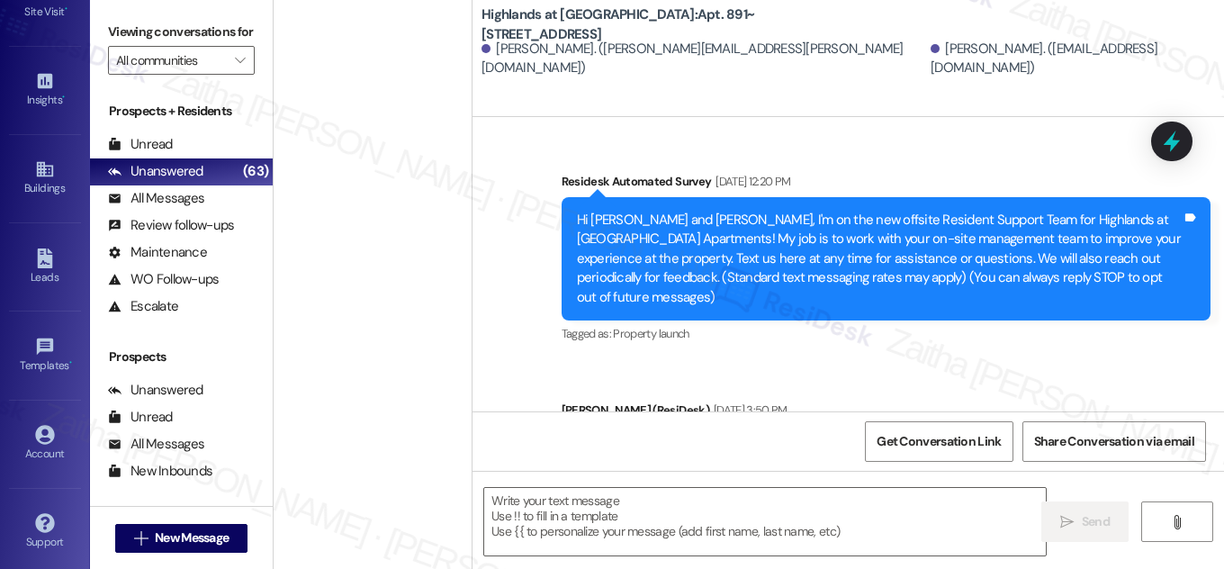
type textarea "Fetching suggested responses. Please feel free to read through the conversation…"
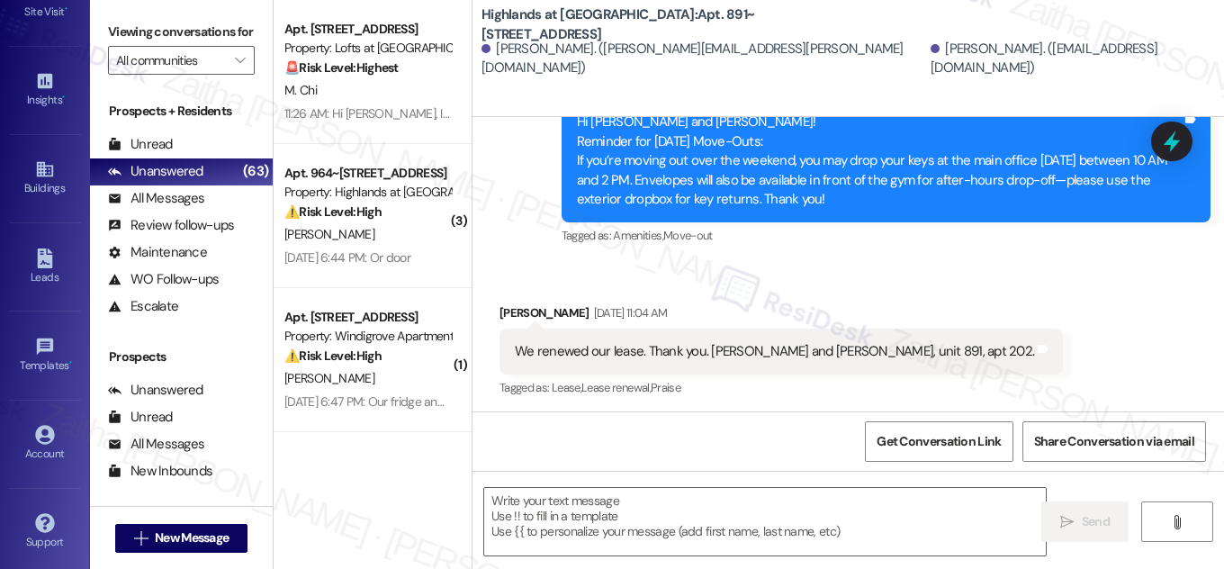
scroll to position [12876, 0]
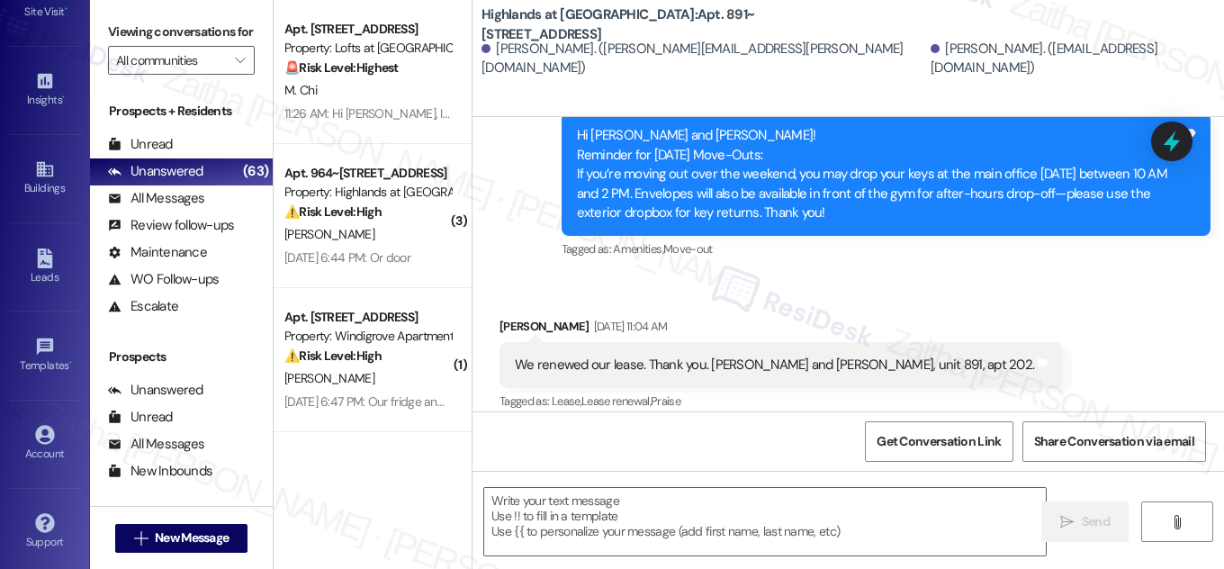
drag, startPoint x: 771, startPoint y: 14, endPoint x: 749, endPoint y: 29, distance: 26.5
click at [749, 29] on b "Highlands at Huckleberry Ridge Apartments: Apt. 891~202, 535 II Blackrock Drive" at bounding box center [662, 24] width 360 height 39
copy b "891~202, 535 II Blackrock Drive"
click at [556, 510] on textarea at bounding box center [765, 522] width 562 height 68
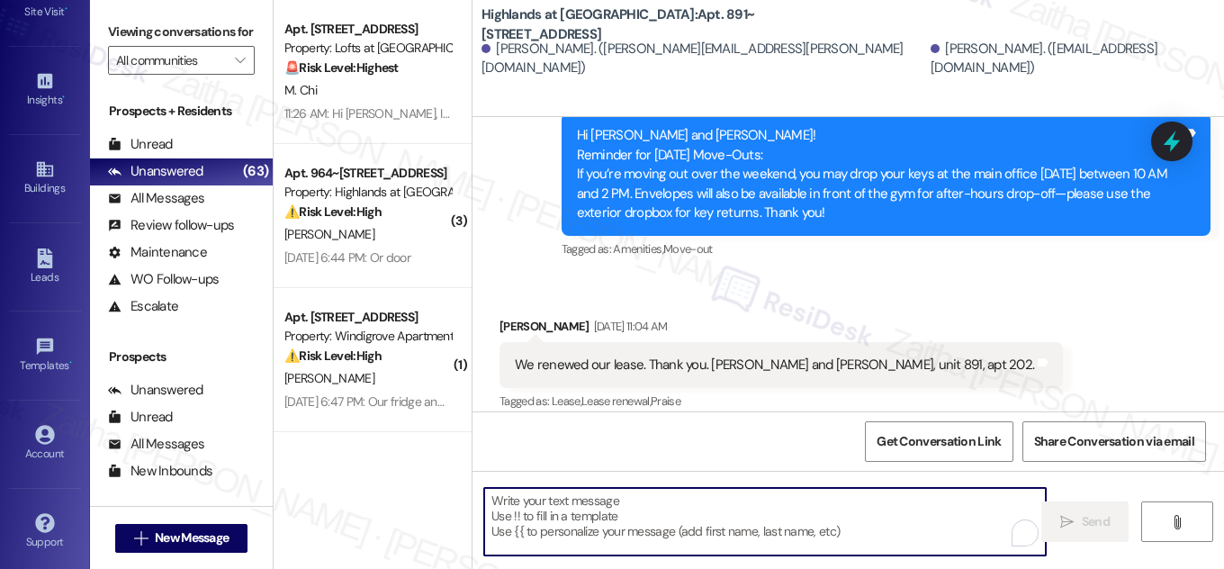
paste textarea "Hi {{first_name}}! NOTICE: Quarterly air filter changes and unit inspections wi…"
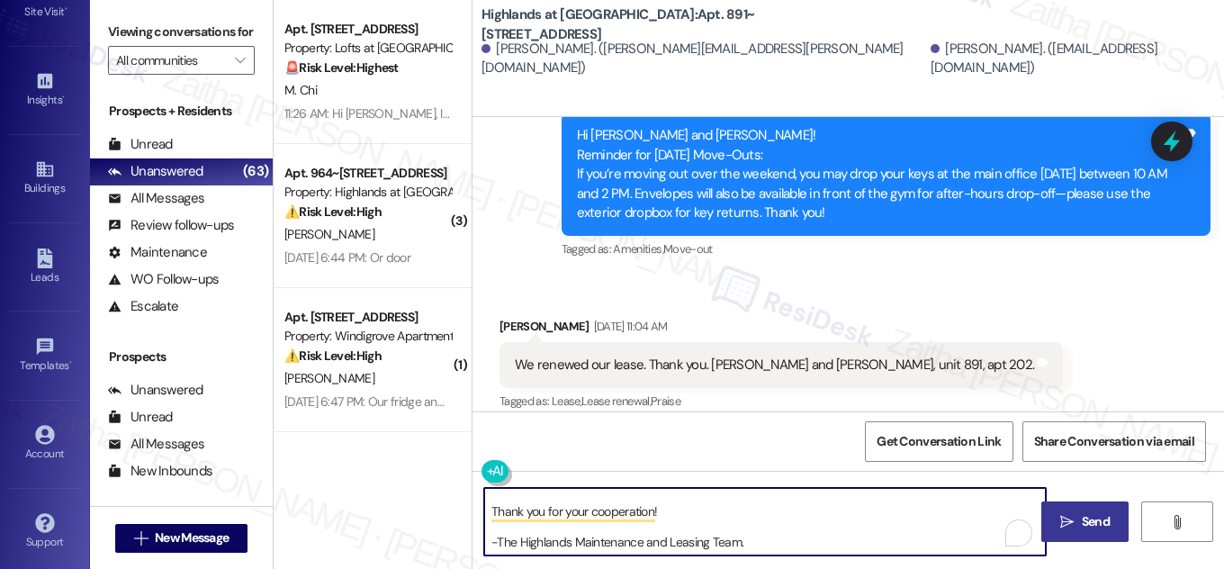
type textarea "Hi {{first_name}}! NOTICE: Quarterly air filter changes and unit inspections wi…"
click at [1098, 518] on span "Send" at bounding box center [1096, 521] width 28 height 19
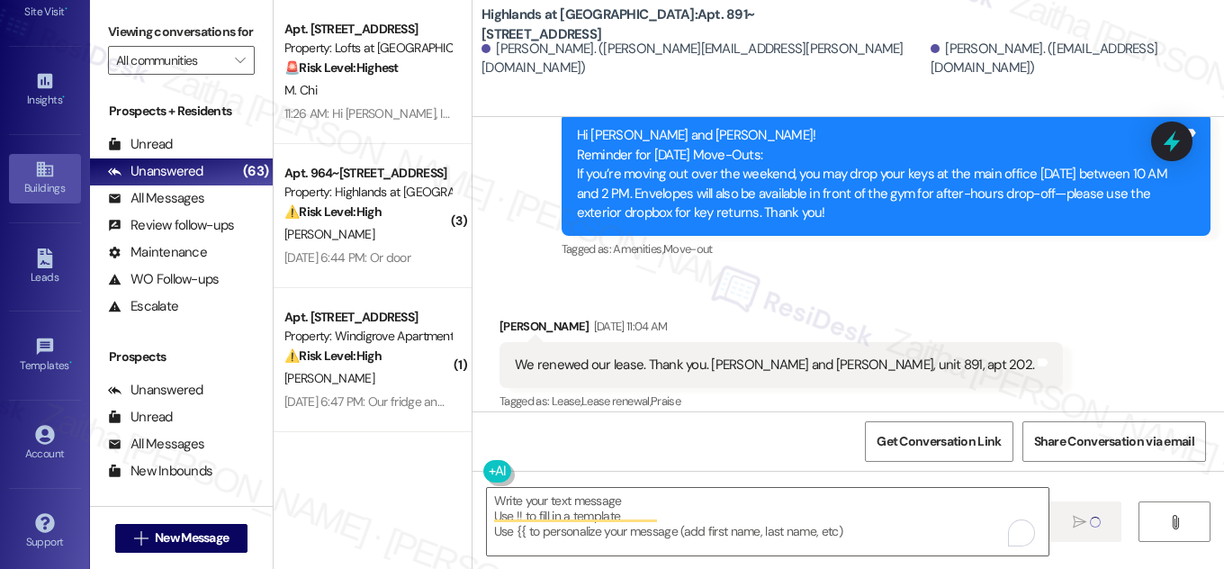
scroll to position [0, 0]
click at [38, 180] on div "Buildings" at bounding box center [45, 188] width 90 height 18
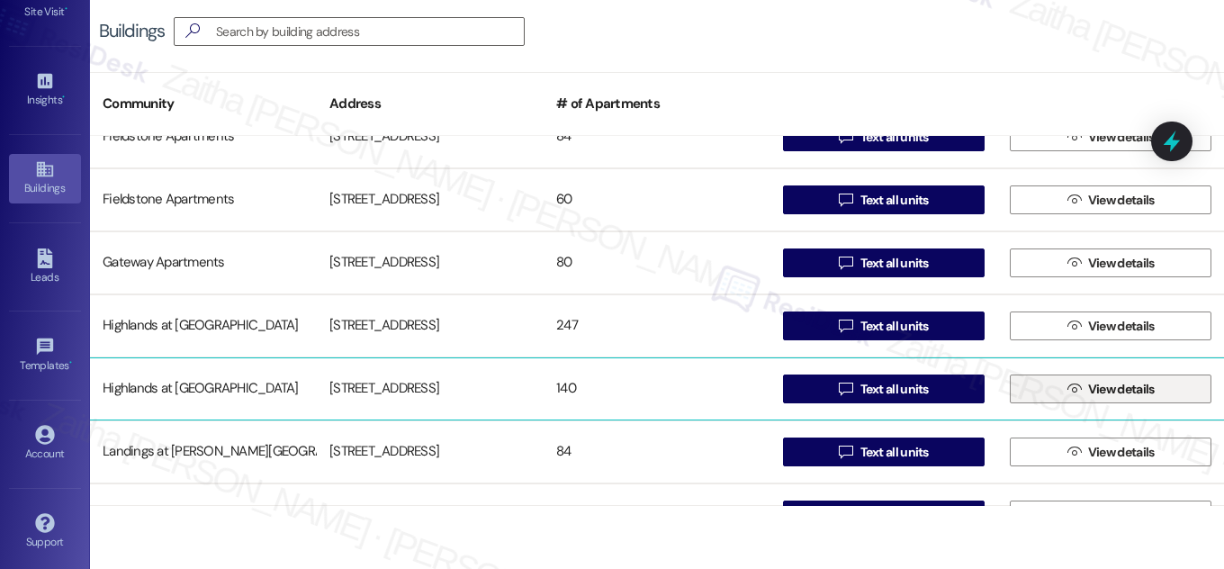
click at [1090, 391] on span "View details" at bounding box center [1122, 389] width 67 height 19
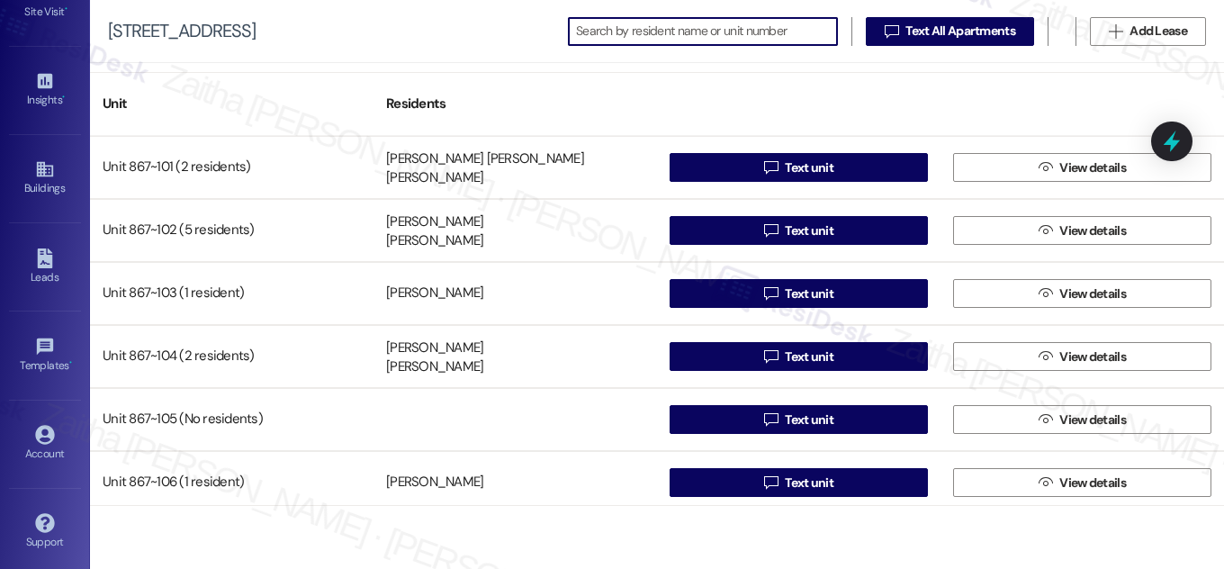
click at [598, 32] on input at bounding box center [706, 31] width 261 height 25
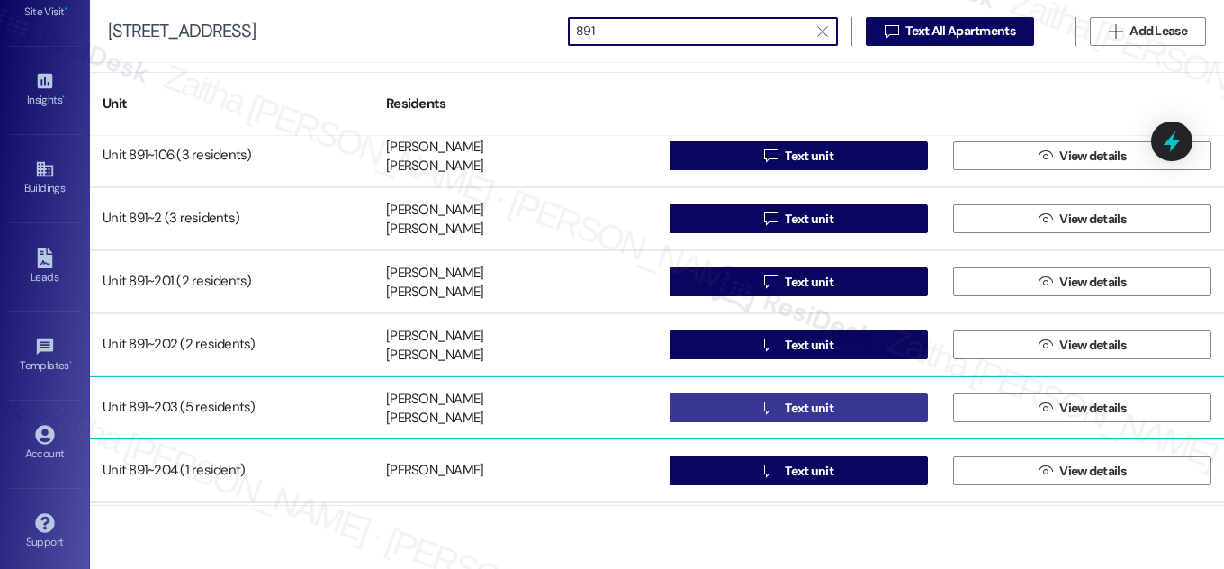
type input "891"
click at [818, 407] on span "Text unit" at bounding box center [809, 408] width 49 height 19
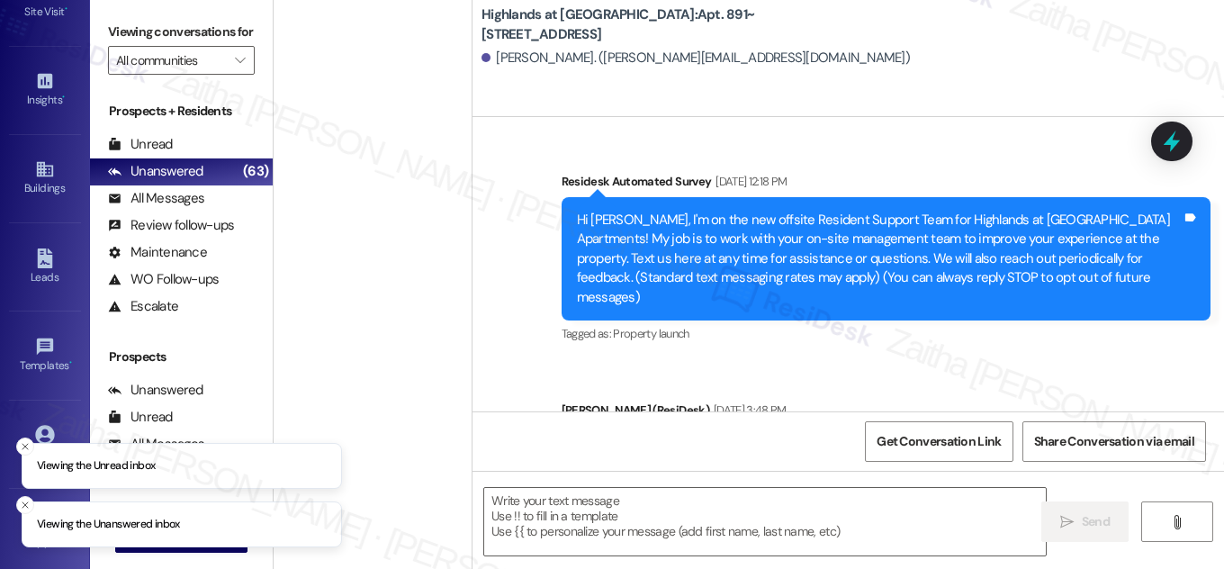
type textarea "Fetching suggested responses. Please feel free to read through the conversation…"
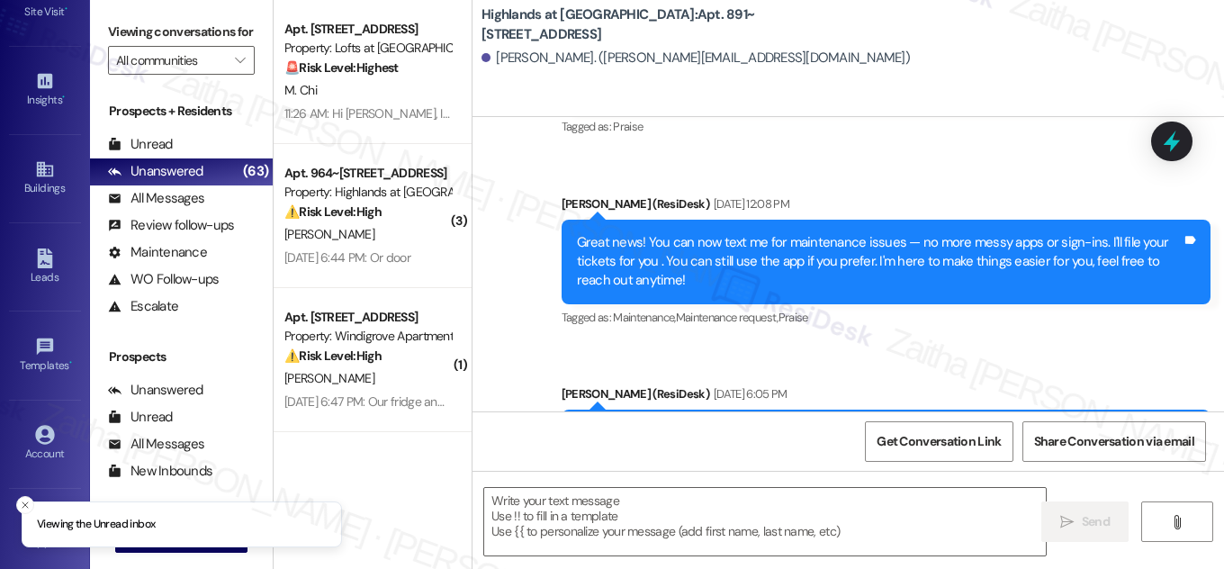
scroll to position [2490, 0]
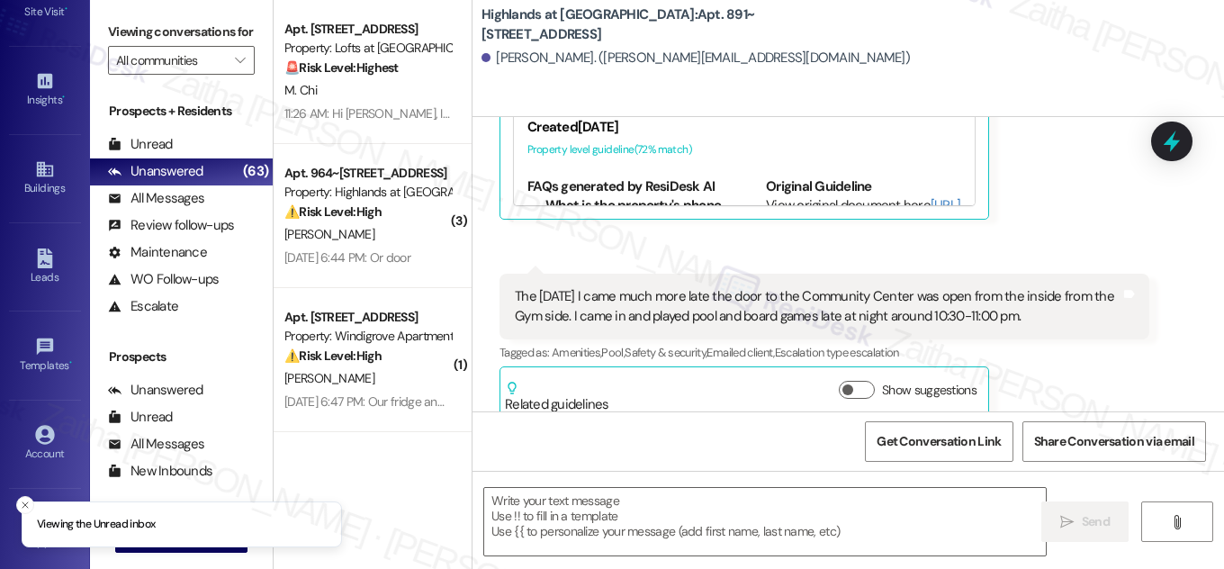
drag, startPoint x: 746, startPoint y: 15, endPoint x: 746, endPoint y: 27, distance: 11.7
click at [746, 27] on b "Highlands at Huckleberry Ridge Apartments: Apt. 891~203, 535 II Blackrock Drive" at bounding box center [662, 24] width 360 height 39
copy b "Apt. 891~203, 535 II Blackrock Drive"
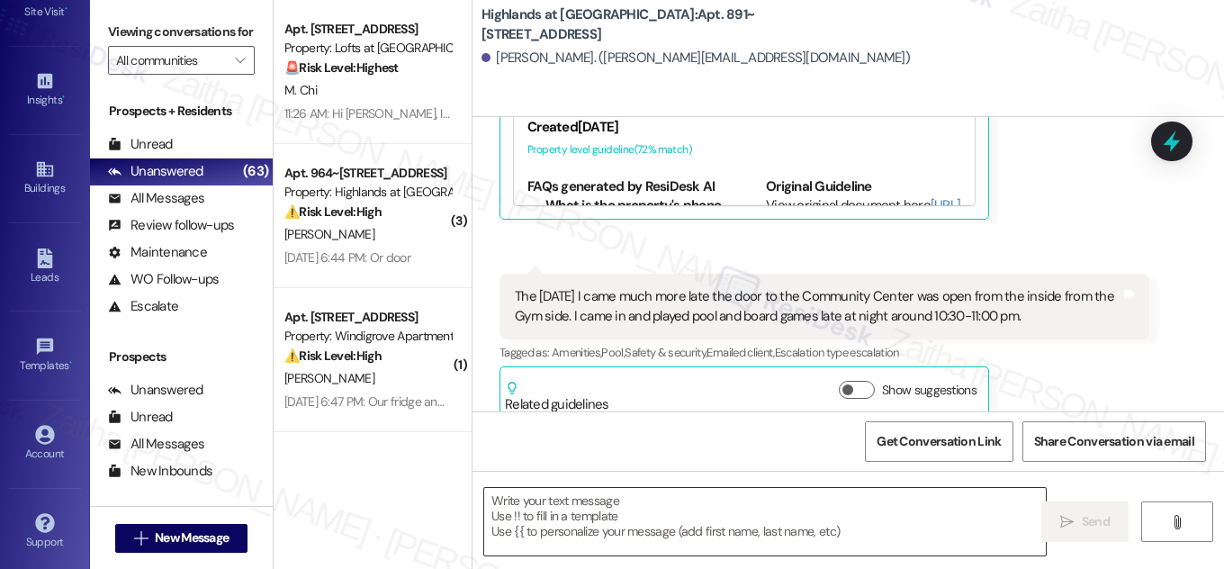
click at [555, 537] on textarea at bounding box center [765, 522] width 562 height 68
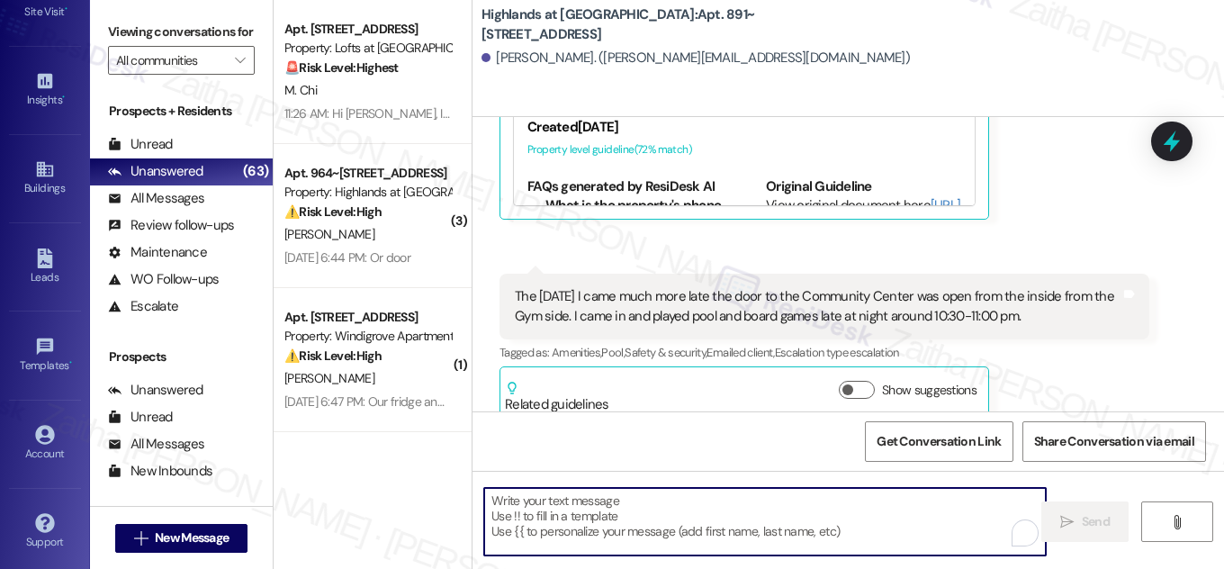
paste textarea "Hi {{first_name}}! NOTICE: Quarterly air filter changes and unit inspections wi…"
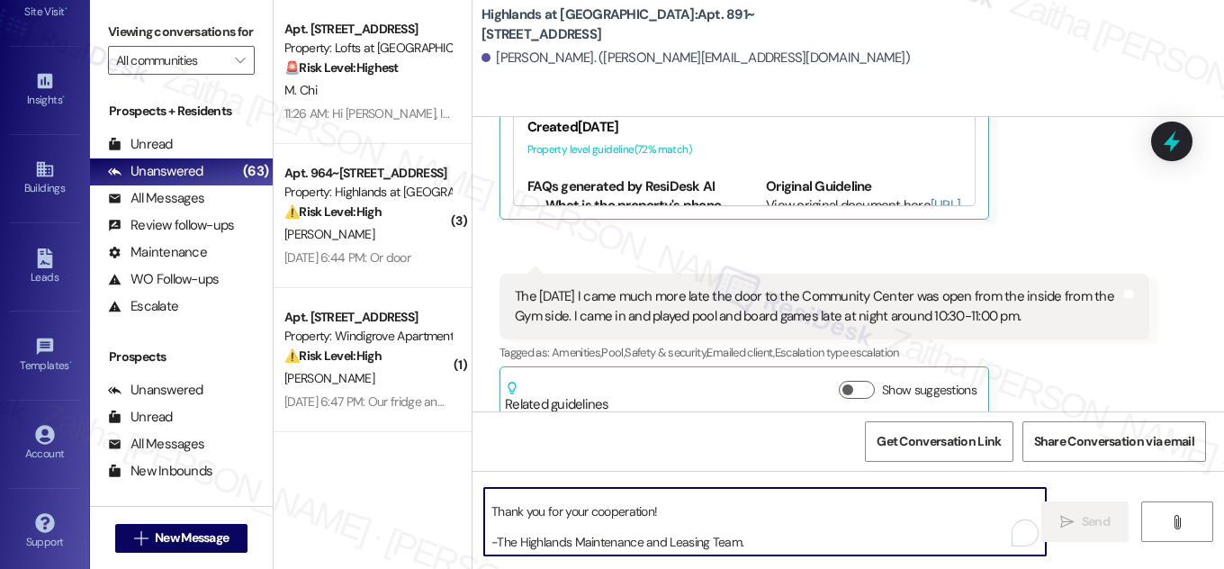
scroll to position [77, 0]
type textarea "Hi {{first_name}}! NOTICE: Quarterly air filter changes and unit inspections wi…"
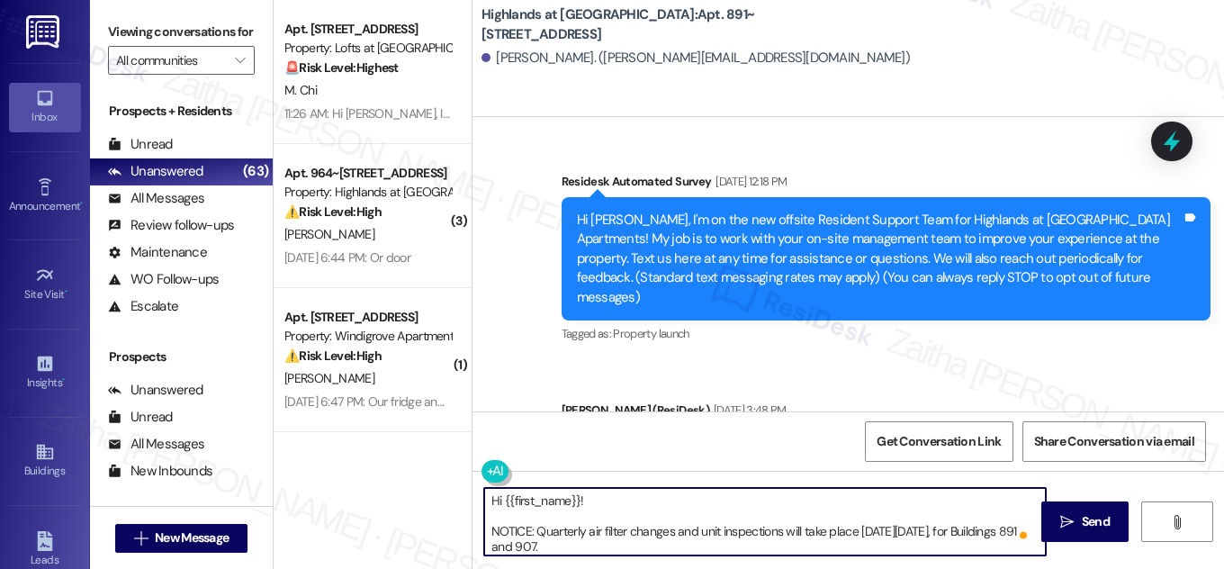
scroll to position [2490, 0]
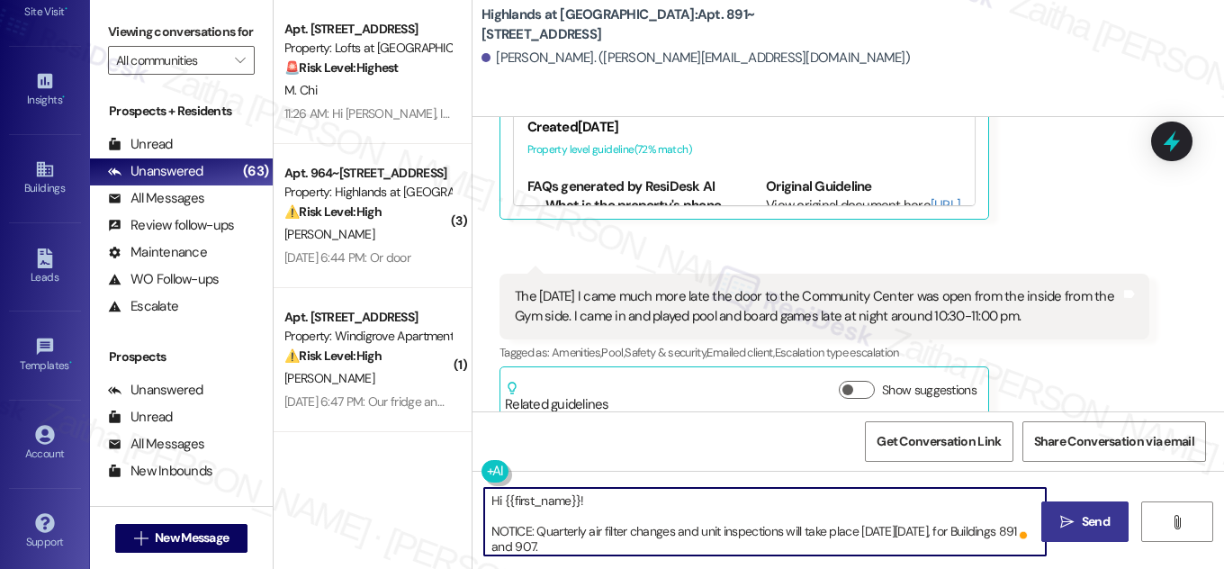
type textarea "Hi {{first_name}}! NOTICE: Quarterly air filter changes and unit inspections wi…"
click at [1080, 521] on span "Send" at bounding box center [1096, 521] width 35 height 19
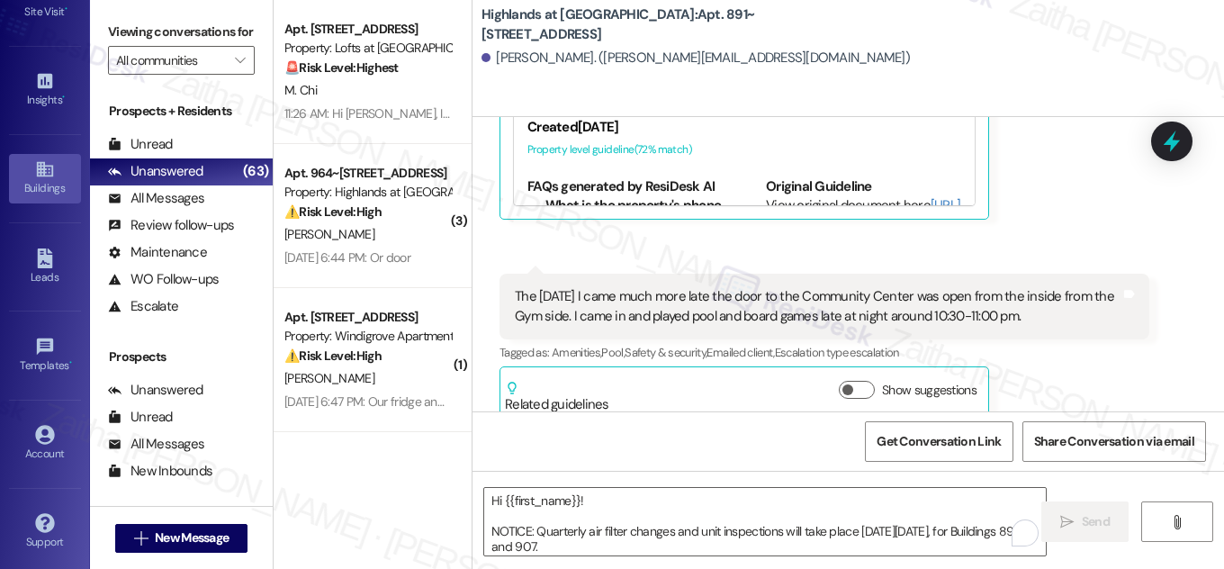
click at [43, 179] on div "Buildings" at bounding box center [45, 188] width 90 height 18
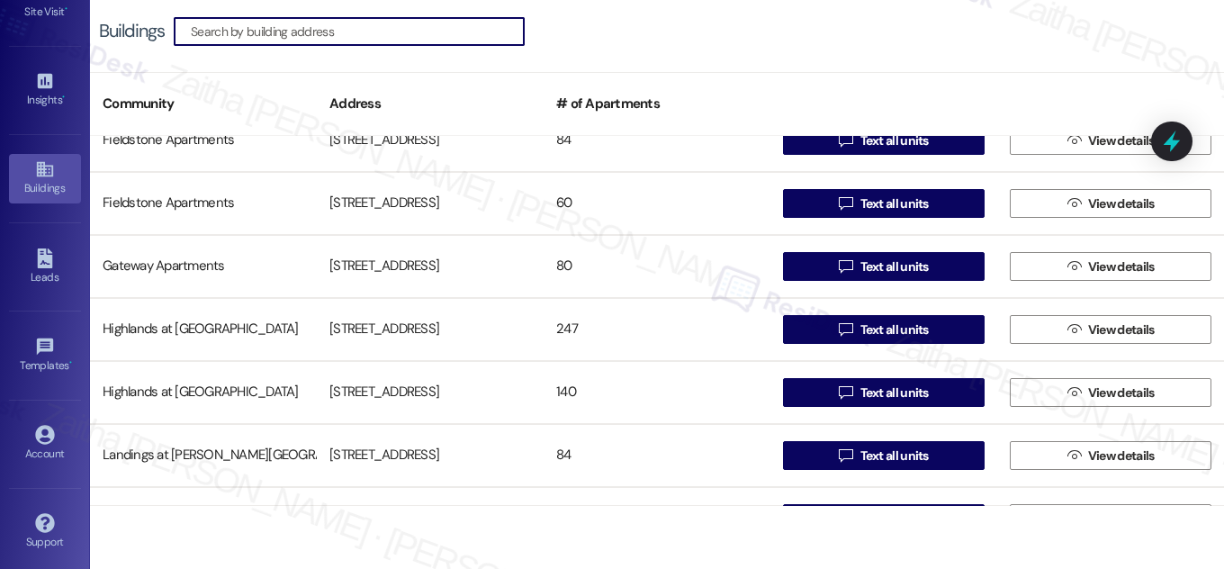
scroll to position [409, 0]
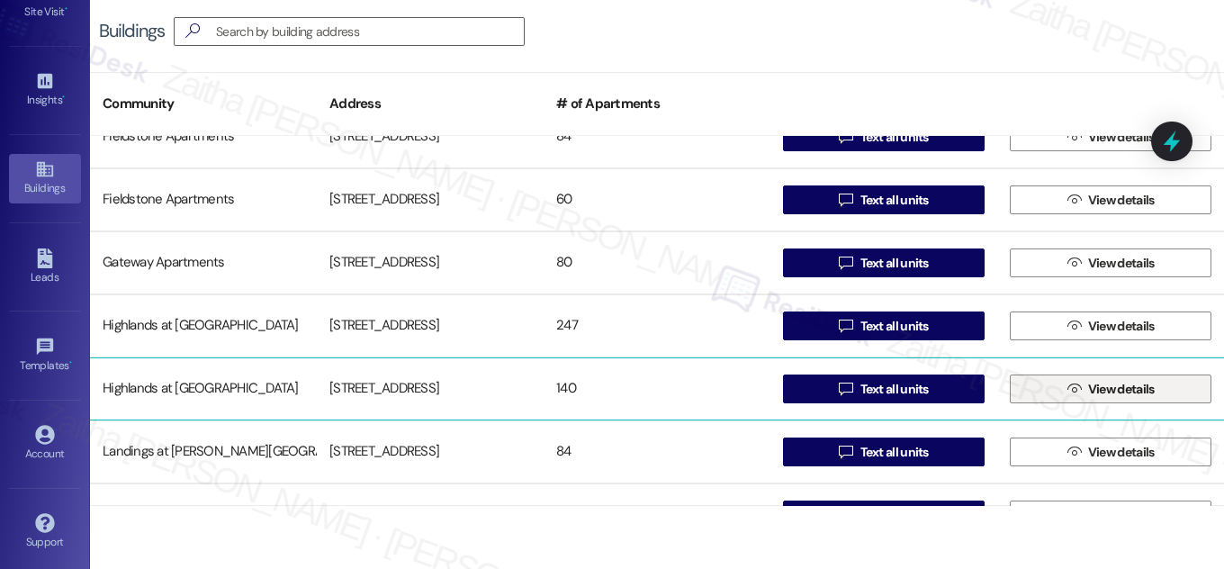
click at [1104, 393] on span "View details" at bounding box center [1122, 389] width 67 height 19
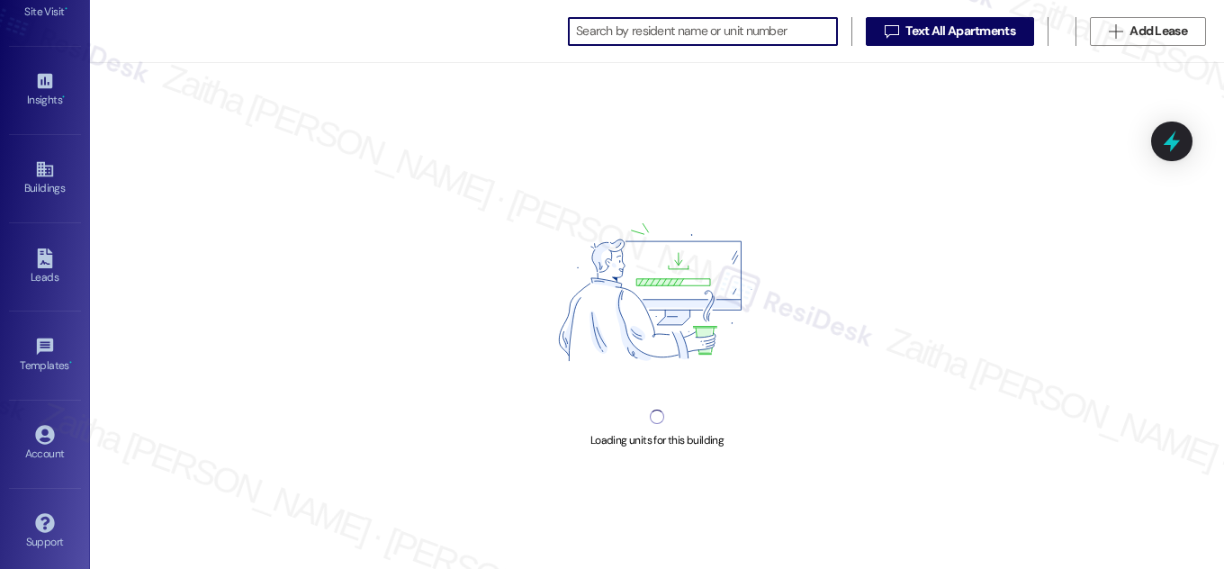
click at [598, 28] on input at bounding box center [706, 31] width 261 height 25
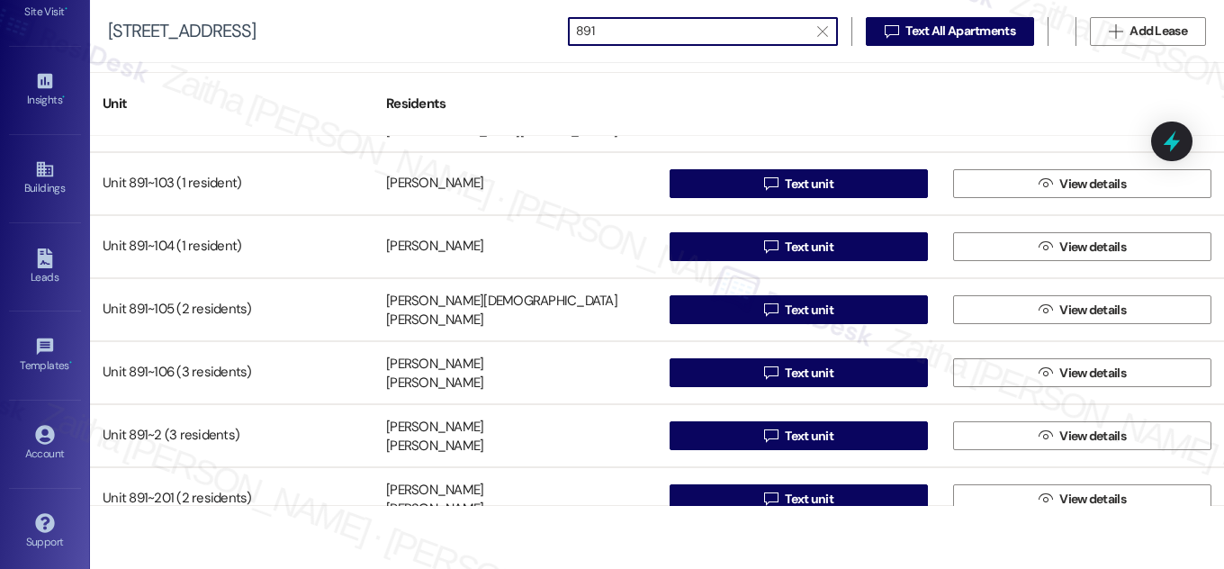
scroll to position [81, 0]
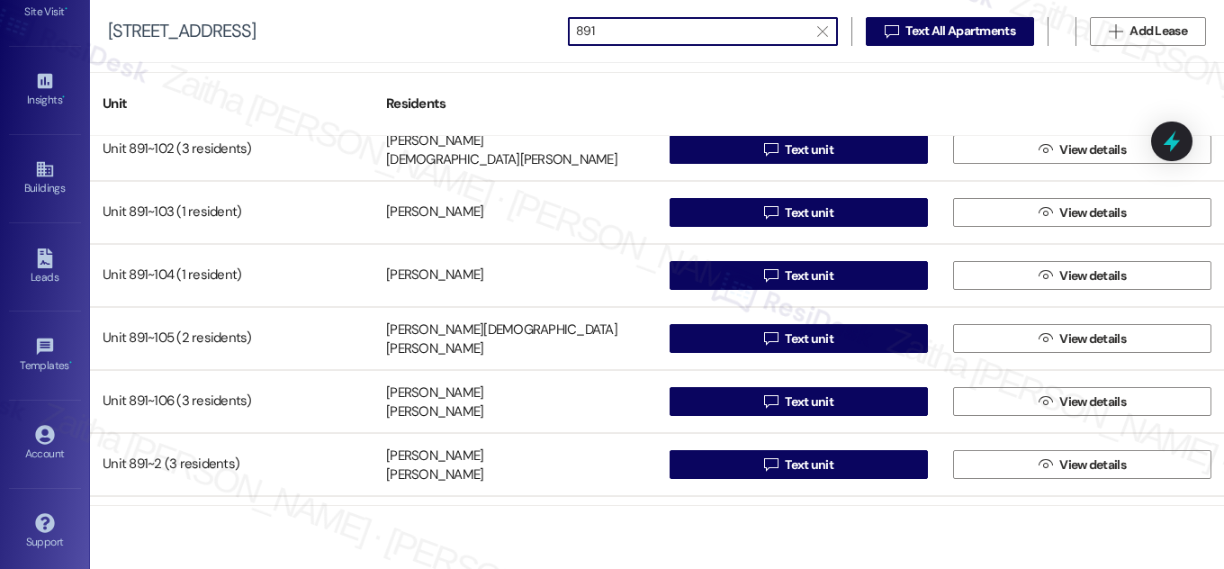
type input "891"
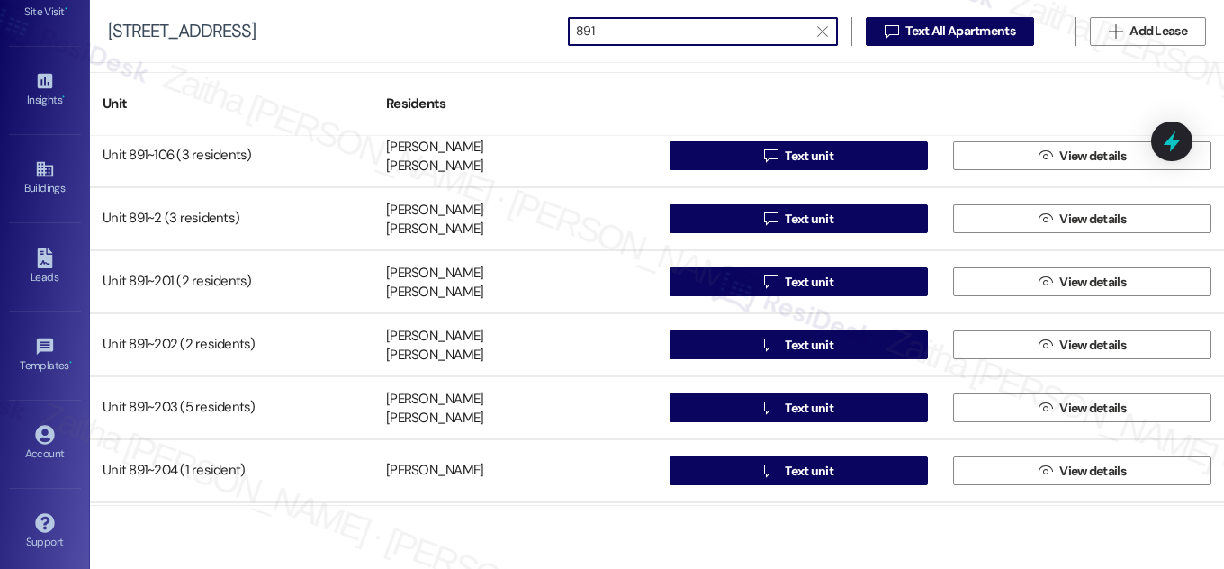
scroll to position [409, 0]
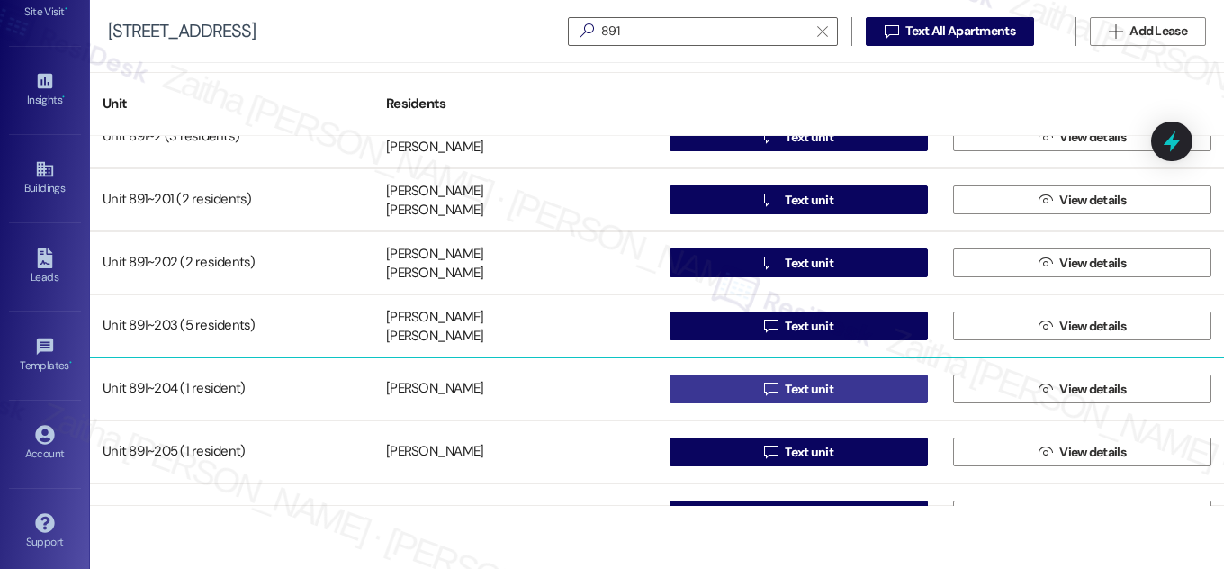
click at [821, 383] on span "Text unit" at bounding box center [809, 389] width 49 height 19
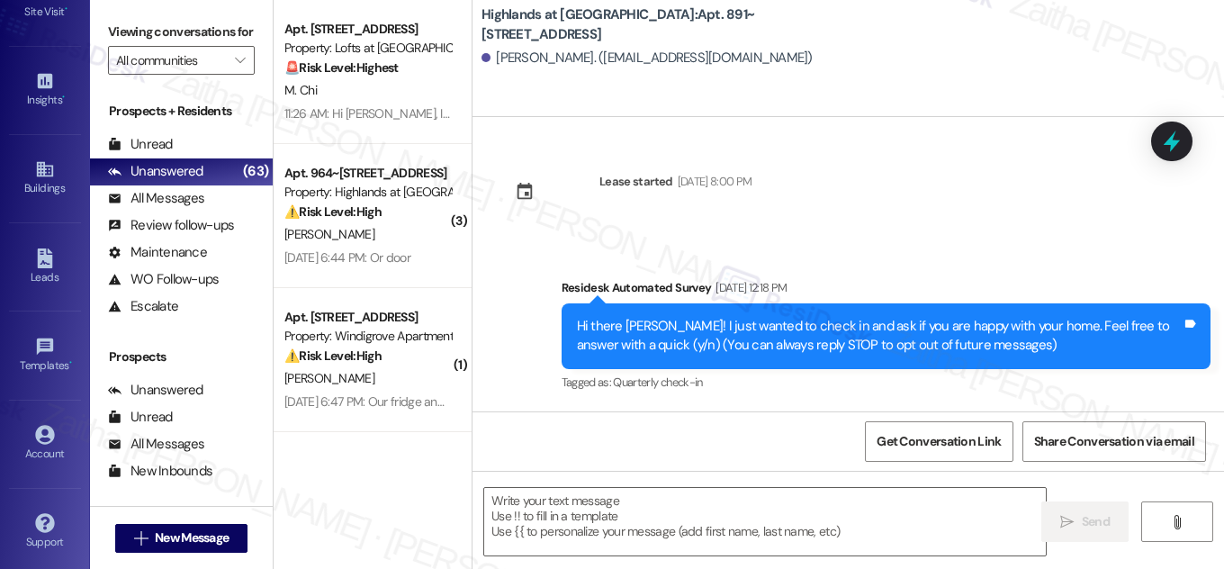
type textarea "Fetching suggested responses. Please feel free to read through the conversation…"
click at [739, 11] on b "Highlands at Huckleberry Ridge Apartments: Apt. 891~204, 535 II Blackrock Drive" at bounding box center [662, 24] width 360 height 39
drag, startPoint x: 746, startPoint y: 16, endPoint x: 749, endPoint y: 25, distance: 9.7
click at [749, 25] on b "Highlands at Huckleberry Ridge Apartments: Apt. 891~204, 535 II Blackrock Drive" at bounding box center [662, 24] width 360 height 39
copy b "Apt. 891~204, 535 II Blackrock Drive"
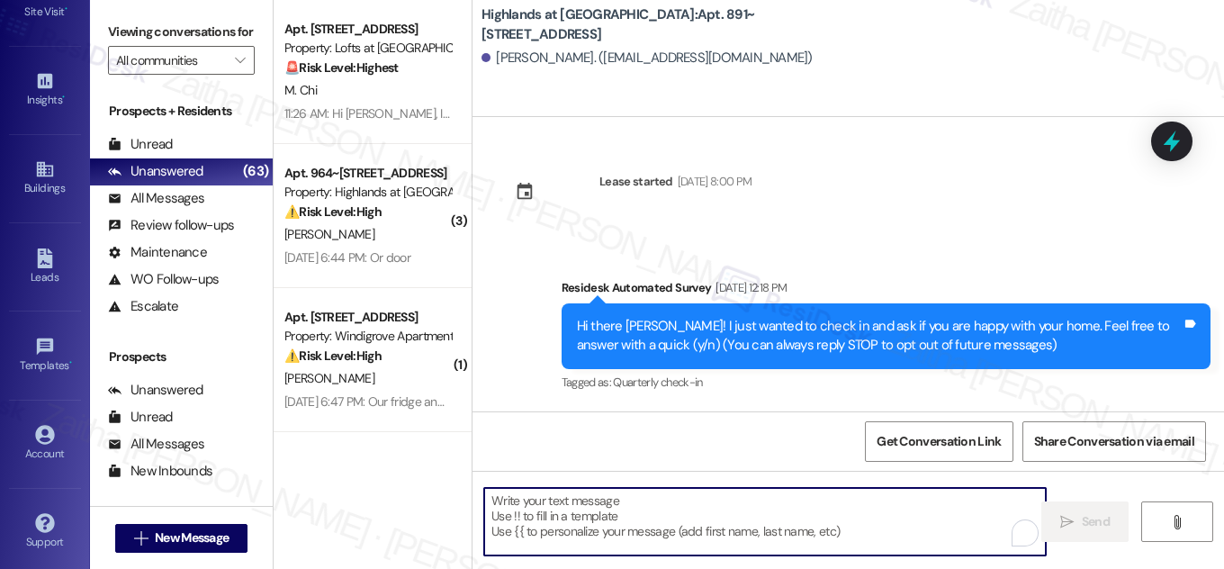
click at [641, 515] on textarea "To enrich screen reader interactions, please activate Accessibility in Grammarl…" at bounding box center [765, 522] width 562 height 68
paste textarea "Hi {{first_name}}! NOTICE: Quarterly air filter changes and unit inspections wi…"
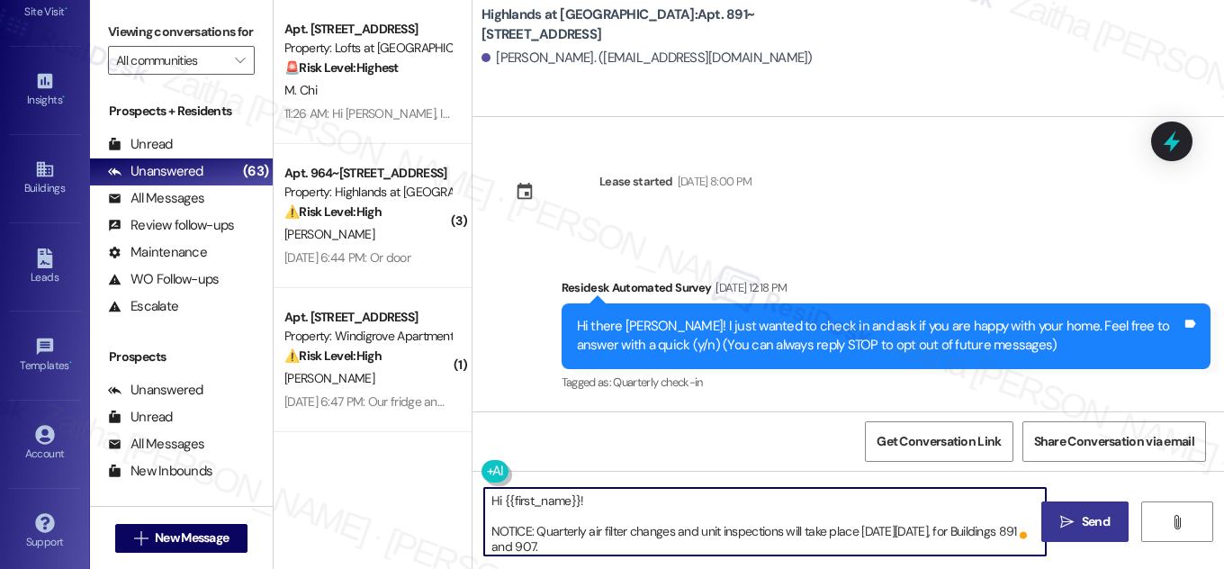
type textarea "Hi {{first_name}}! NOTICE: Quarterly air filter changes and unit inspections wi…"
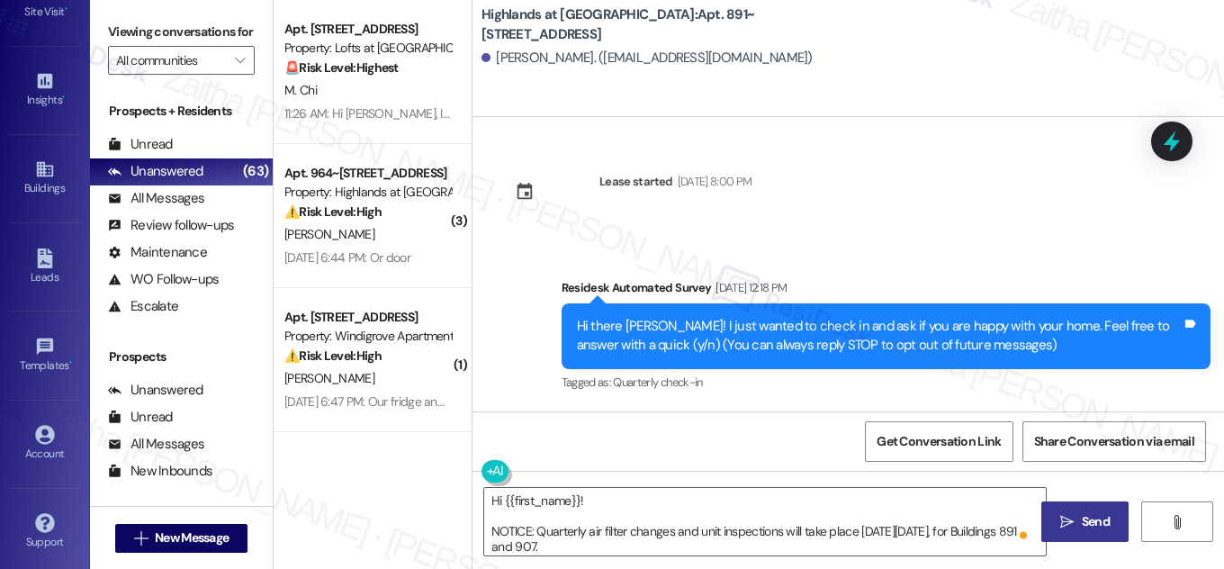
click at [1099, 521] on span "Send" at bounding box center [1096, 521] width 28 height 19
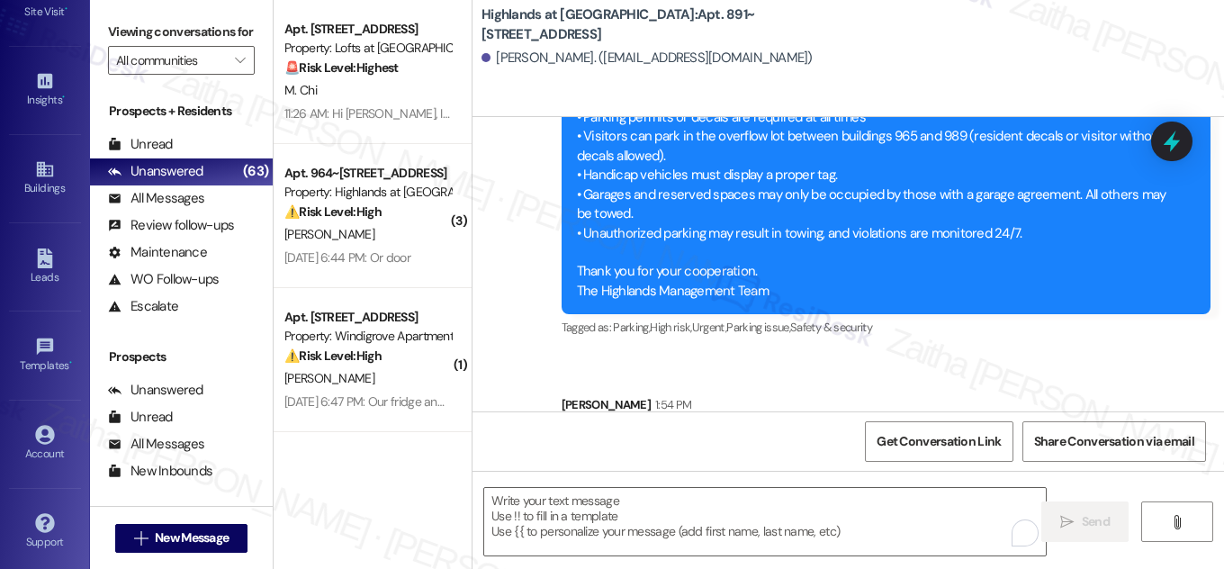
scroll to position [4972, 0]
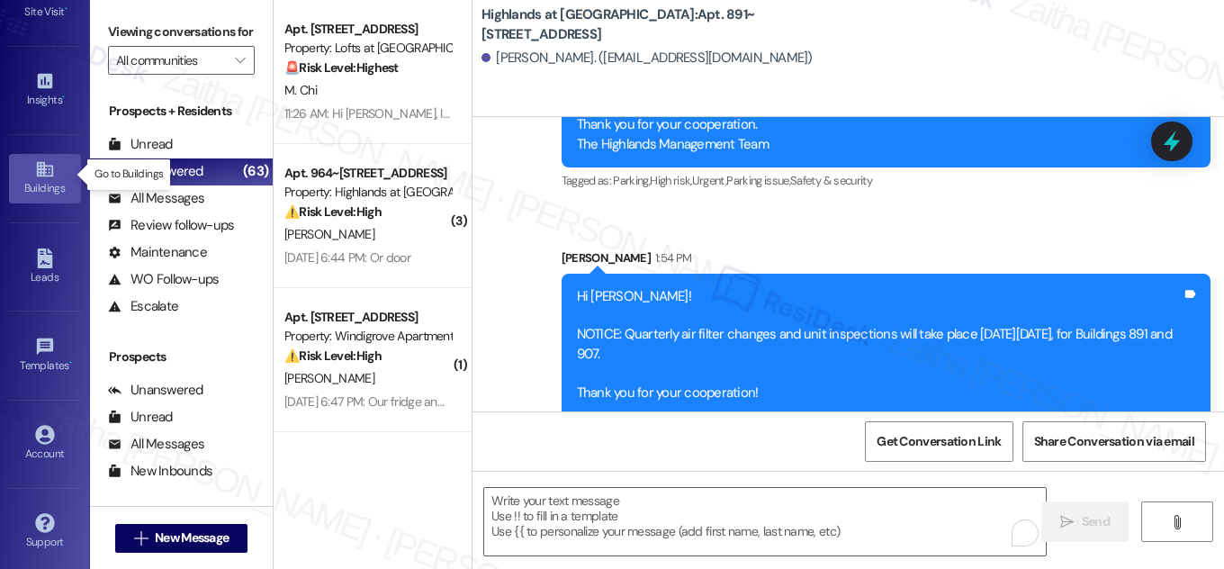
click at [33, 179] on div "Buildings" at bounding box center [45, 188] width 90 height 18
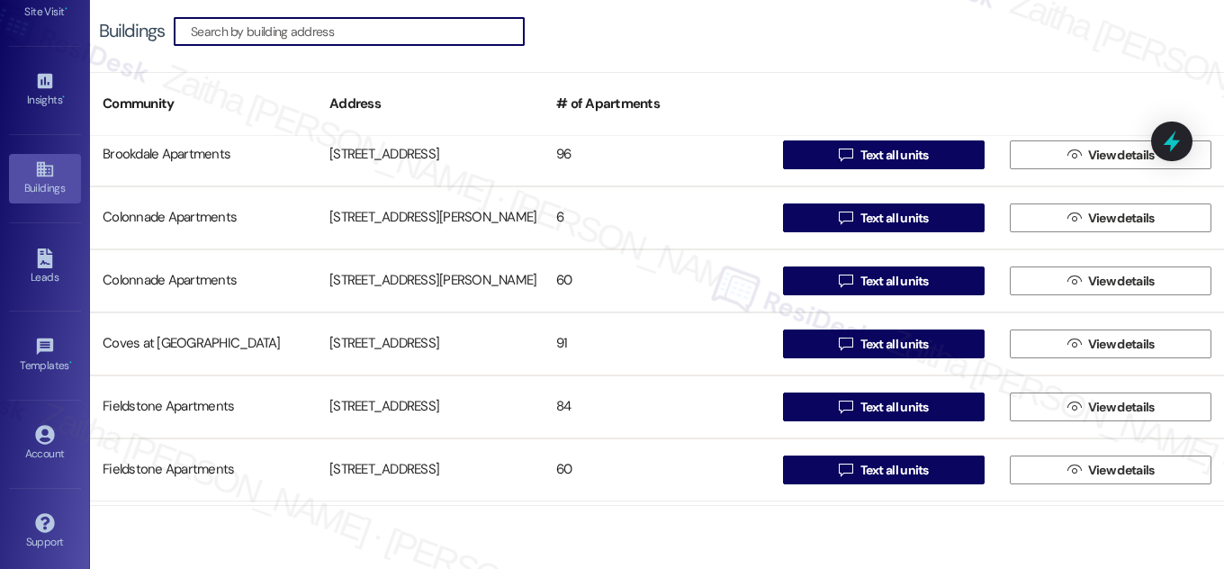
scroll to position [409, 0]
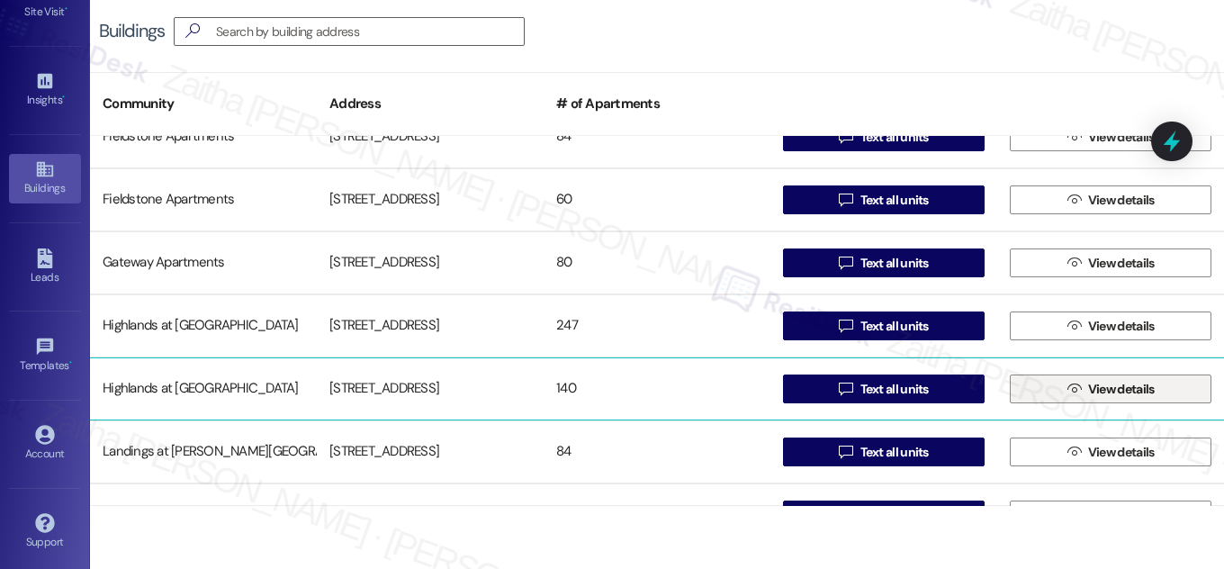
click at [1143, 395] on span "View details" at bounding box center [1122, 389] width 67 height 19
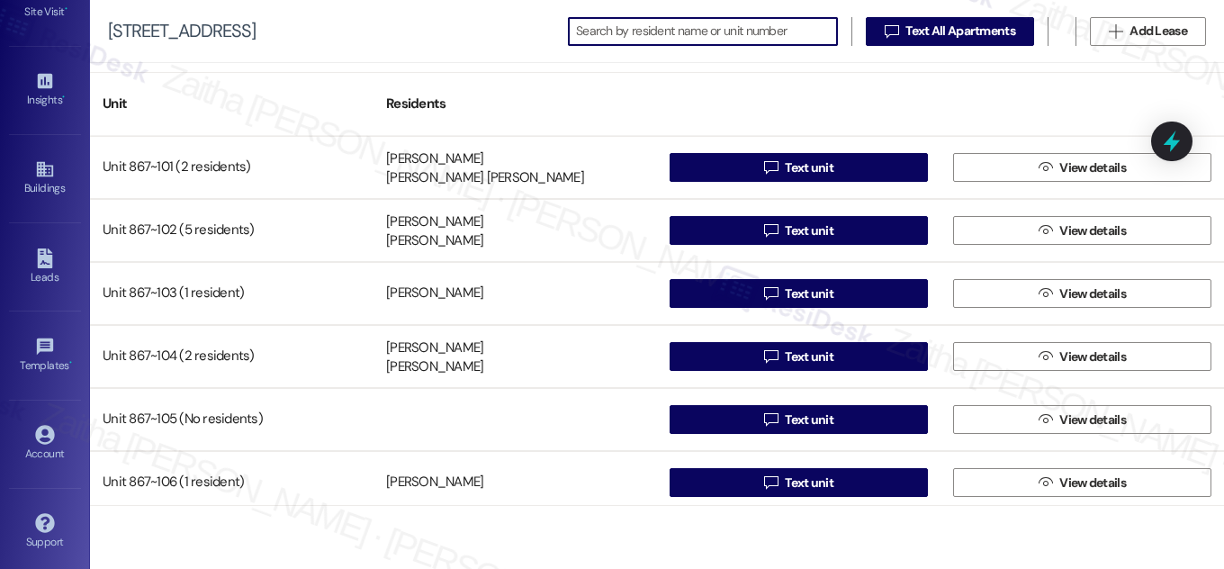
click at [648, 25] on input at bounding box center [706, 31] width 261 height 25
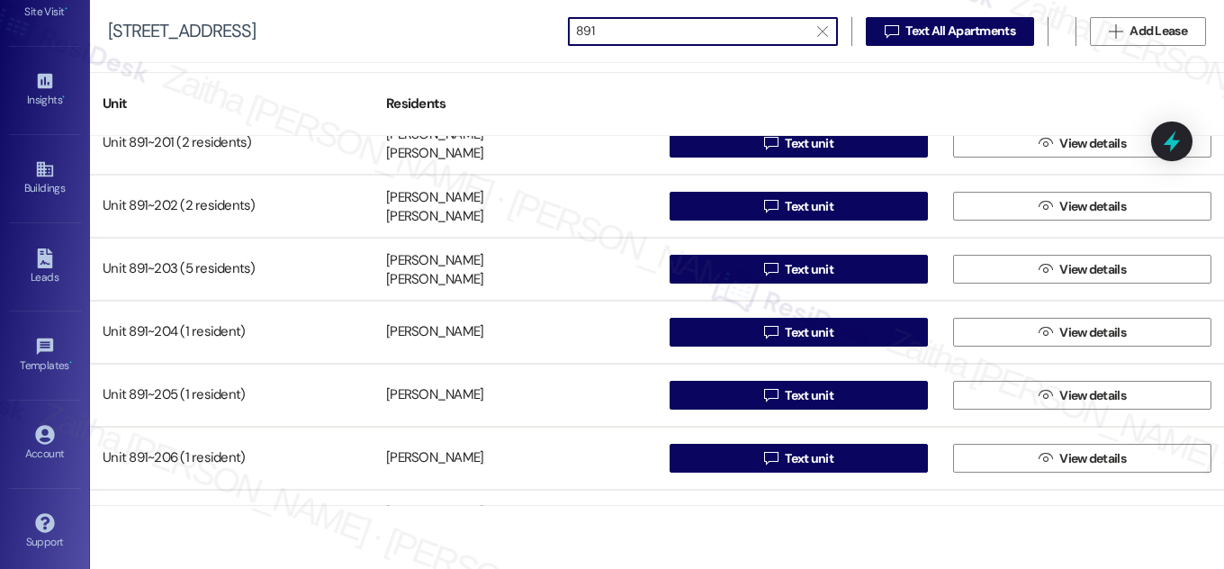
scroll to position [491, 0]
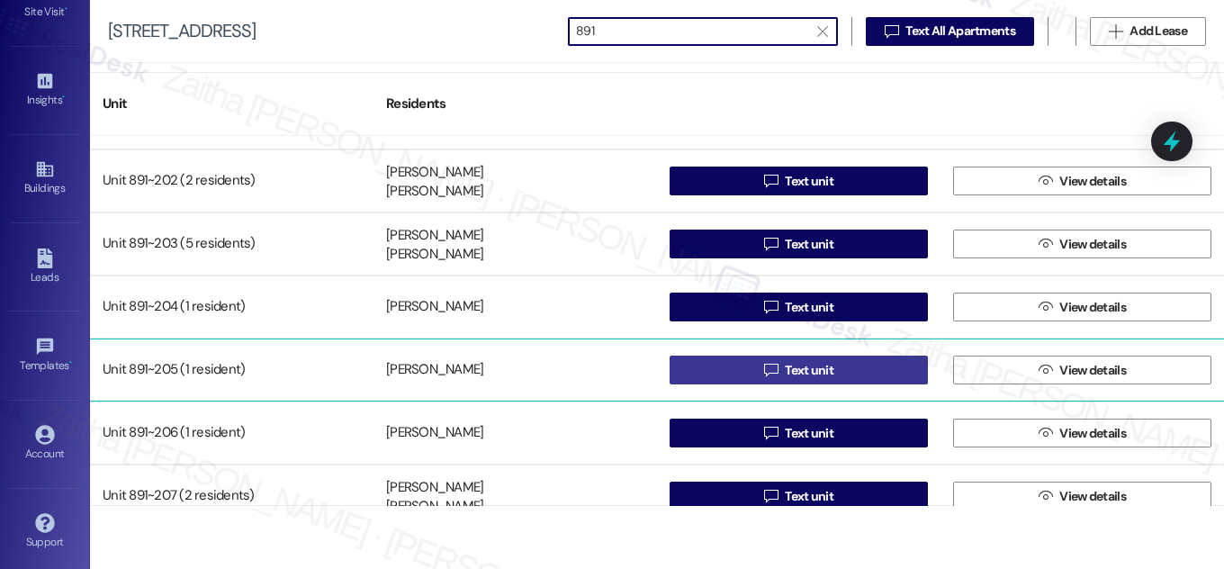
type input "891"
click at [812, 373] on span "Text unit" at bounding box center [809, 370] width 49 height 19
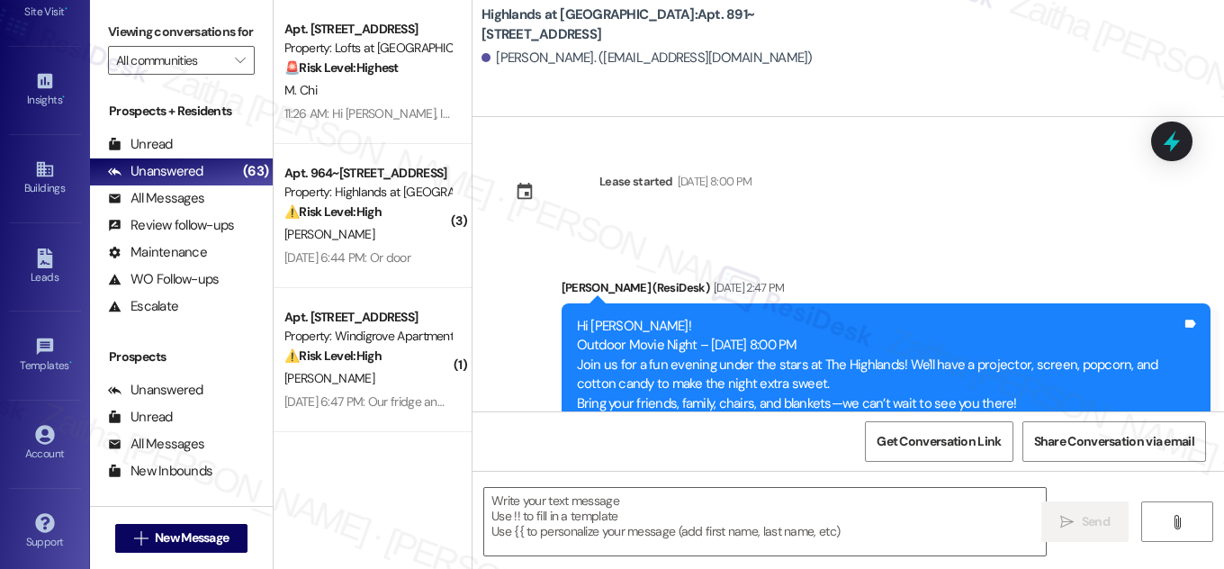
type textarea "Fetching suggested responses. Please feel free to read through the conversation…"
drag, startPoint x: 746, startPoint y: 16, endPoint x: 754, endPoint y: 41, distance: 25.6
click at [754, 41] on b "Highlands at Huckleberry Ridge Apartments: Apt. 891~205, 535 II Blackrock Drive" at bounding box center [662, 24] width 360 height 39
copy b "Apt. 891~205, 535 II Blackrock Drive"
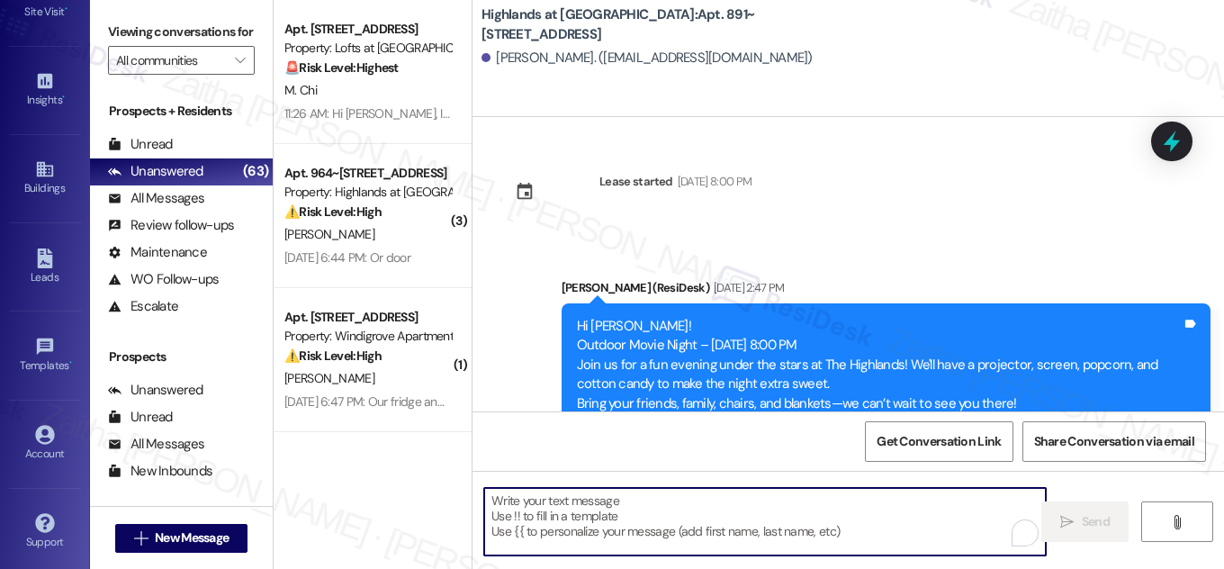
click at [598, 501] on textarea "To enrich screen reader interactions, please activate Accessibility in Grammarl…" at bounding box center [765, 522] width 562 height 68
paste textarea "Hi {{first_name}}! NOTICE: Quarterly air filter changes and unit inspections wi…"
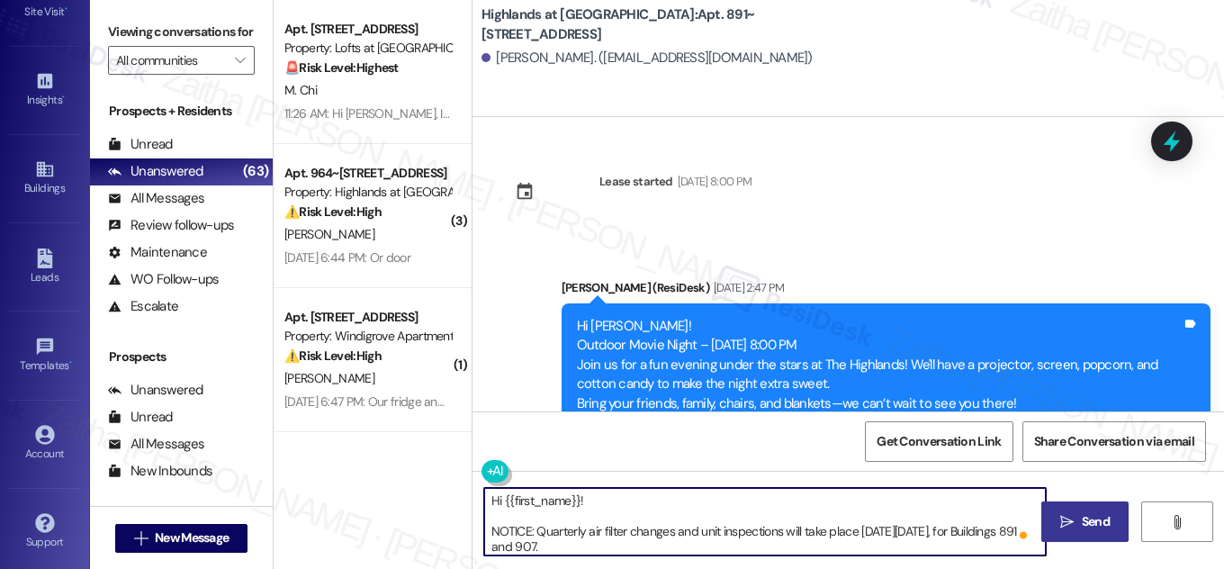
type textarea "Hi {{first_name}}! NOTICE: Quarterly air filter changes and unit inspections wi…"
click at [1095, 528] on span "Send" at bounding box center [1096, 521] width 28 height 19
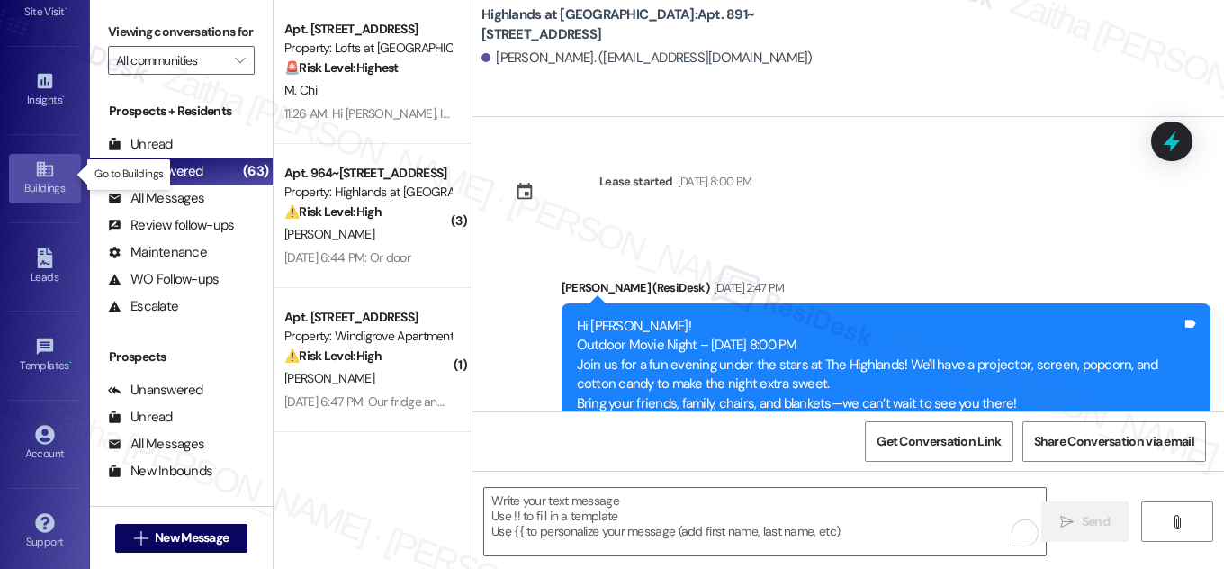
click at [26, 182] on div "Buildings" at bounding box center [45, 188] width 90 height 18
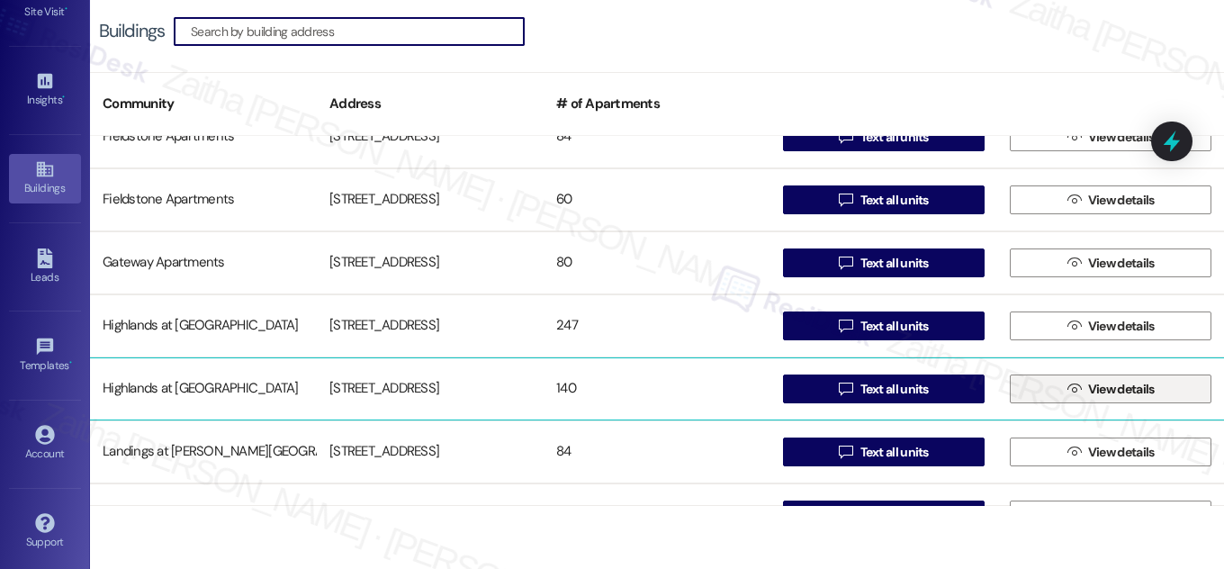
click at [1115, 387] on span "View details" at bounding box center [1122, 389] width 67 height 19
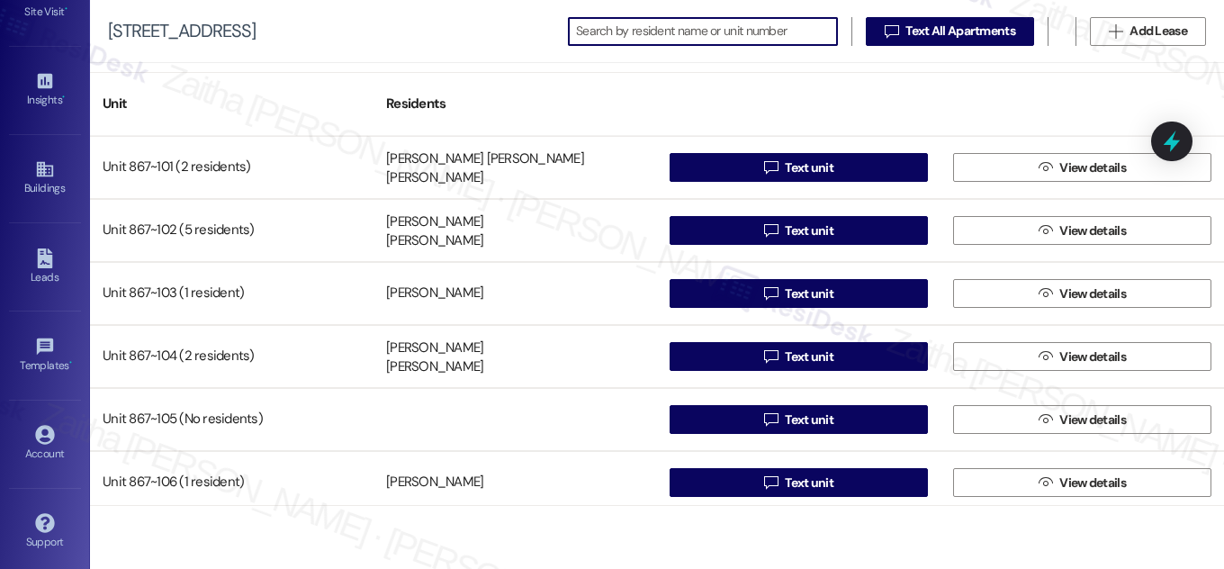
click at [635, 35] on input at bounding box center [706, 31] width 261 height 25
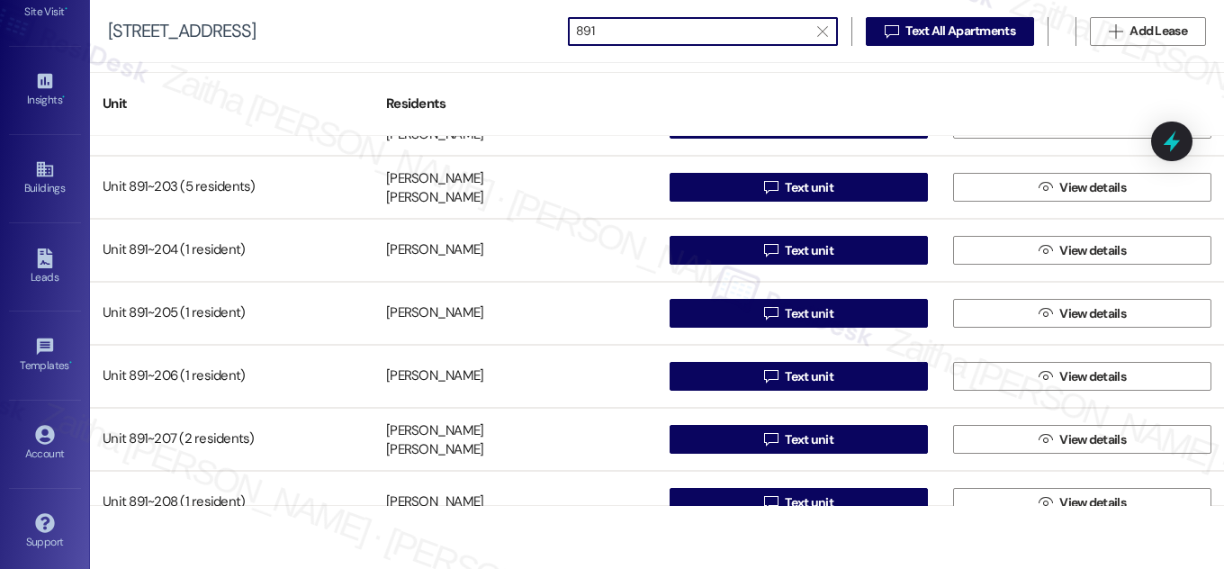
scroll to position [573, 0]
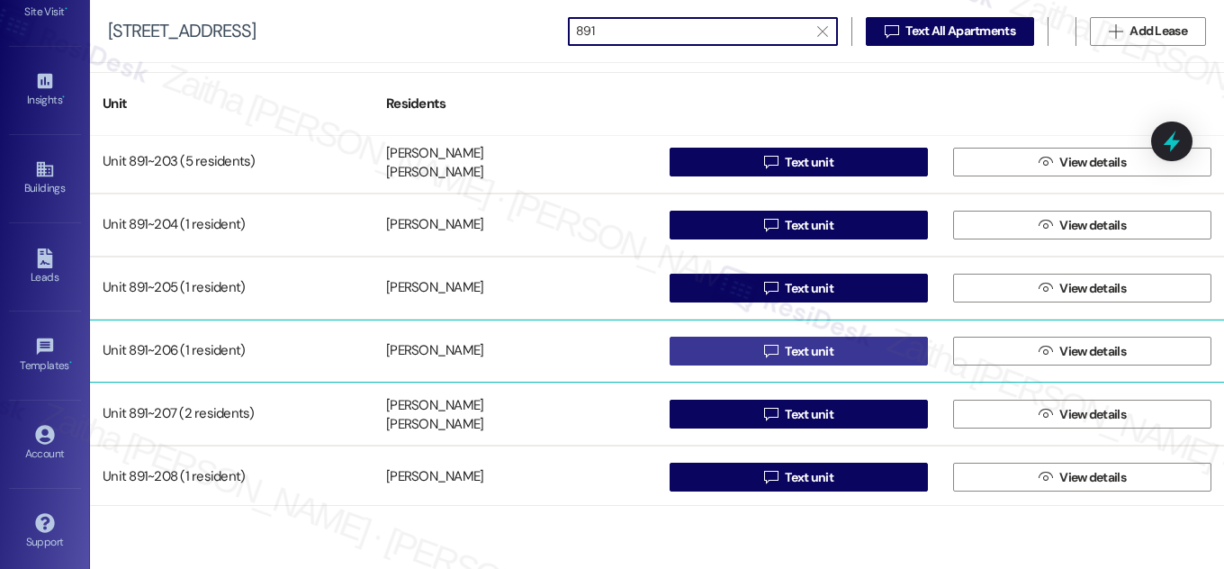
type input "891"
click at [828, 349] on span "Text unit" at bounding box center [809, 351] width 49 height 19
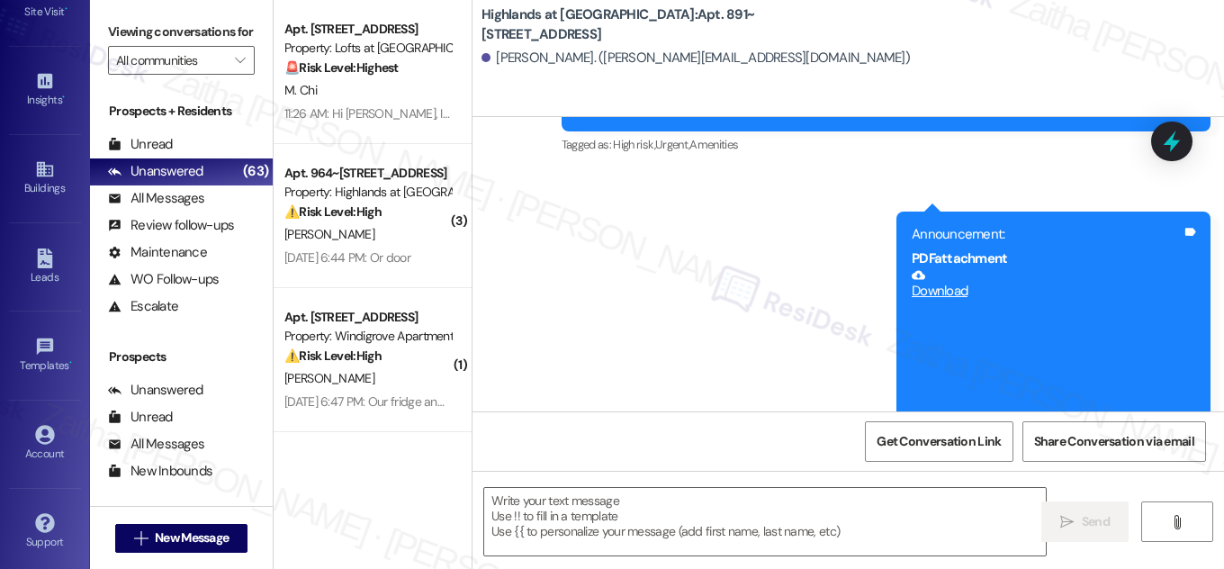
type textarea "Fetching suggested responses. Please feel free to read through the conversation…"
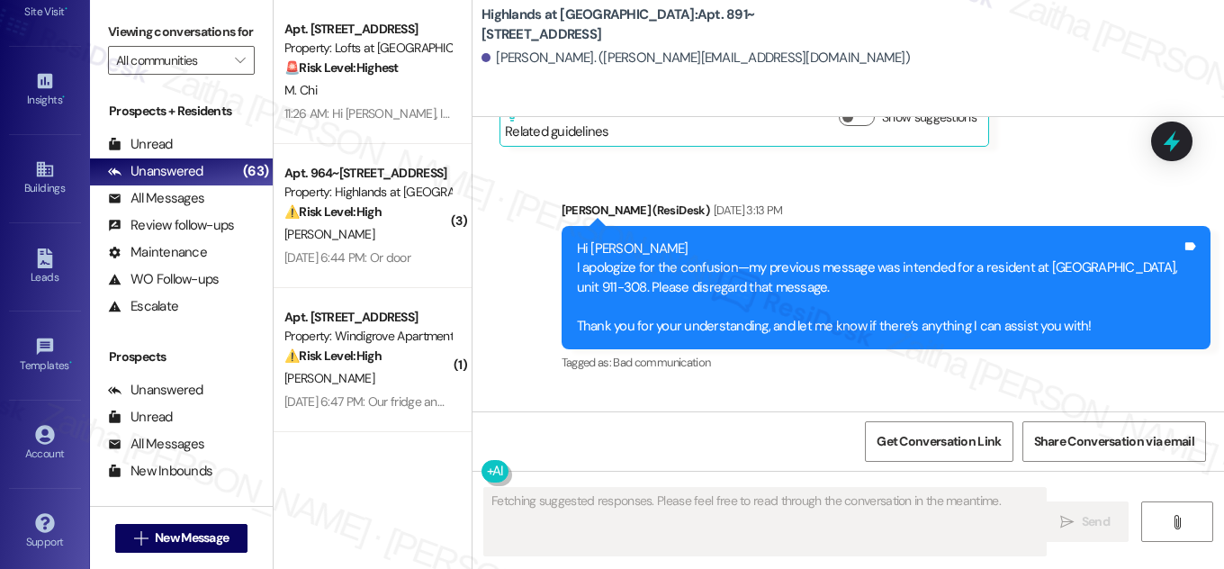
scroll to position [10790, 0]
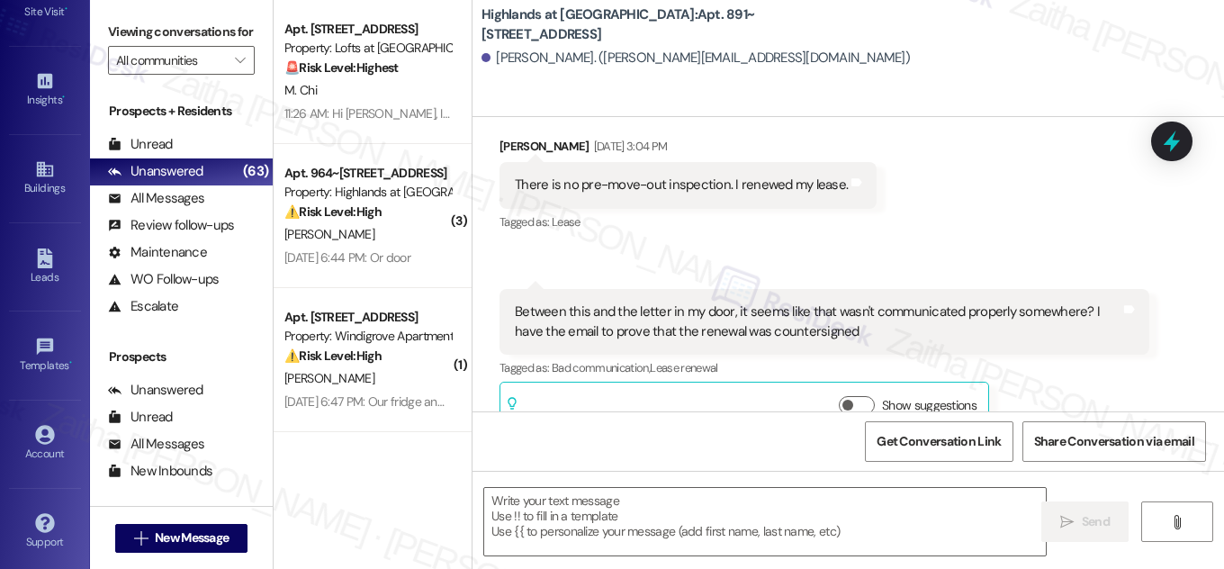
click at [755, 39] on b "Highlands at Huckleberry Ridge Apartments: Apt. 891~206, 535 II Blackrock Drive" at bounding box center [662, 24] width 360 height 39
copy b "Apt. 891~206, 535 II Blackrock Drive"
click at [548, 518] on textarea at bounding box center [765, 522] width 562 height 68
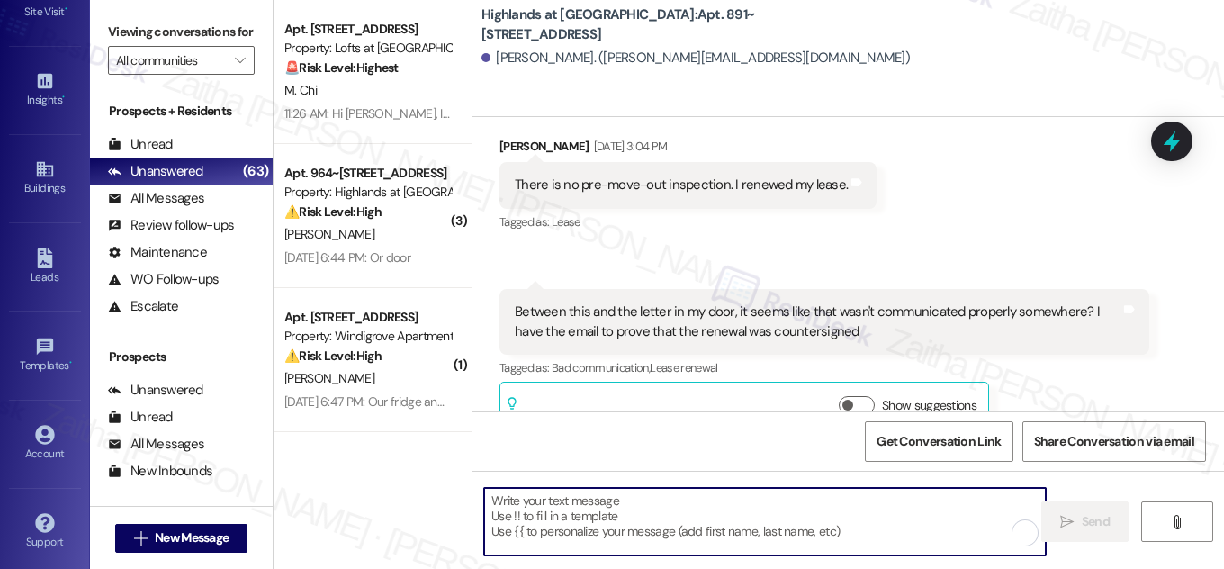
paste textarea "Hi {{first_name}}! NOTICE: Quarterly air filter changes and unit inspections wi…"
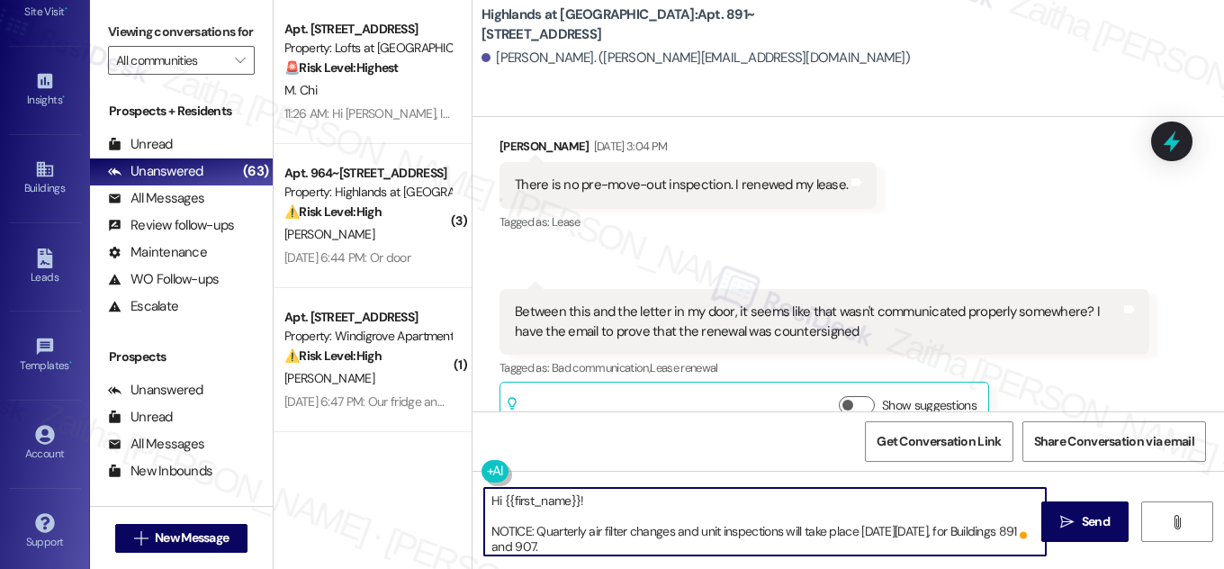
scroll to position [46, 0]
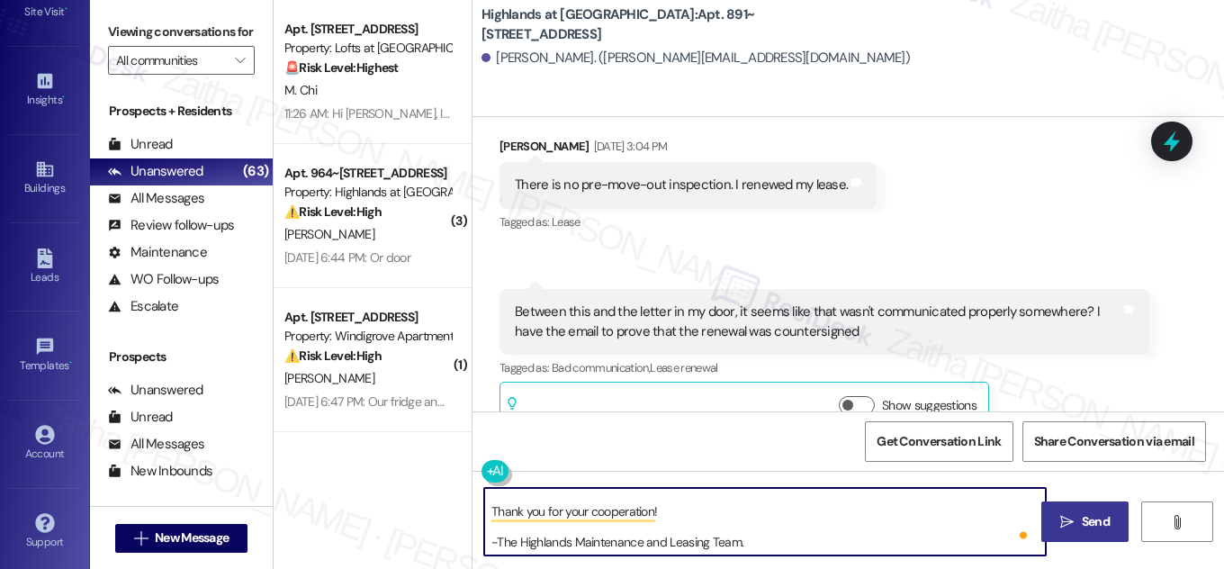
type textarea "Hi {{first_name}}! NOTICE: Quarterly air filter changes and unit inspections wi…"
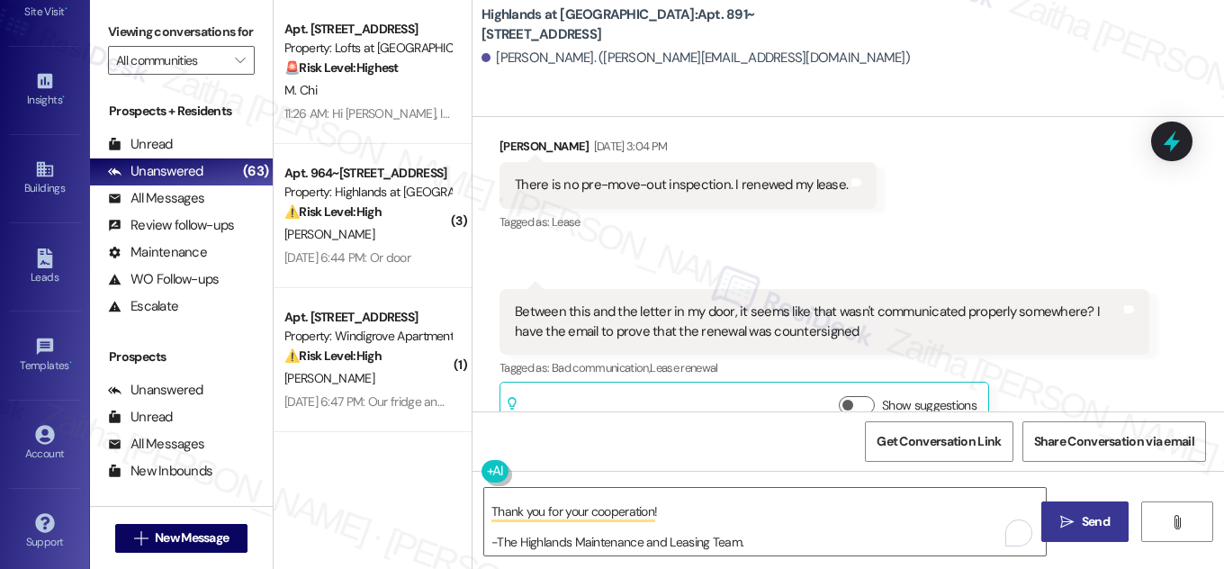
click at [1101, 510] on button " Send" at bounding box center [1085, 522] width 87 height 41
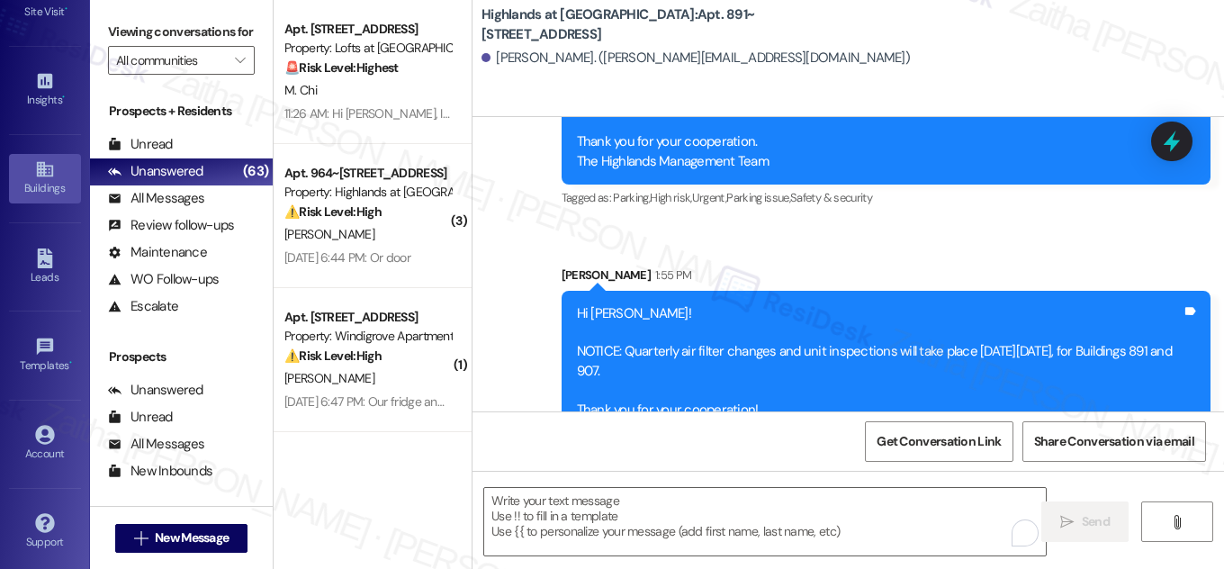
click at [36, 184] on div "Buildings" at bounding box center [45, 188] width 90 height 18
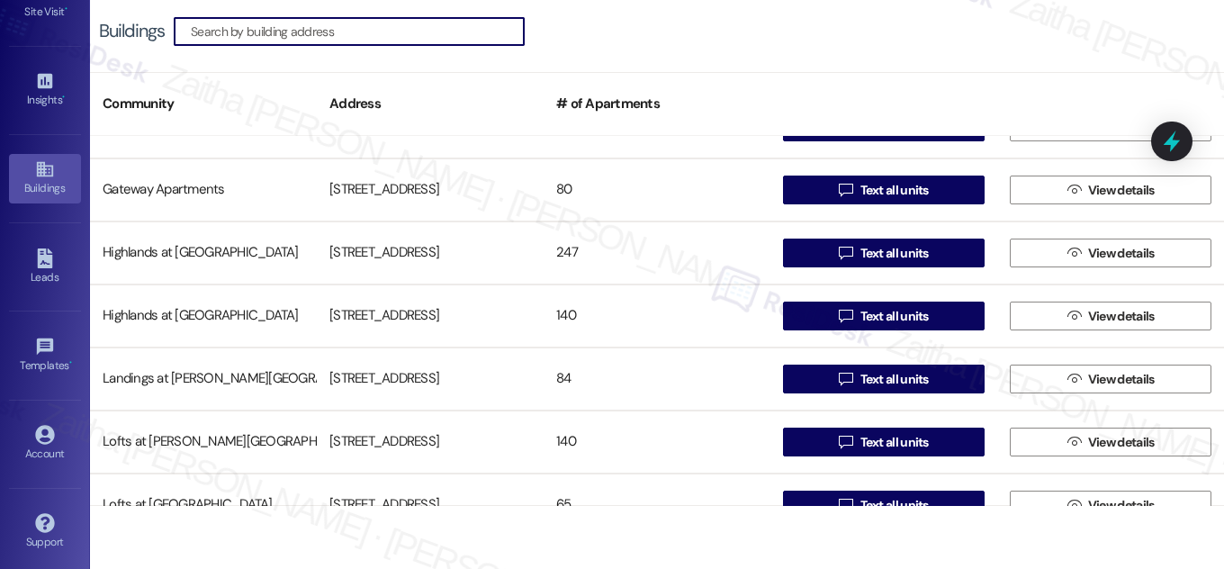
scroll to position [491, 0]
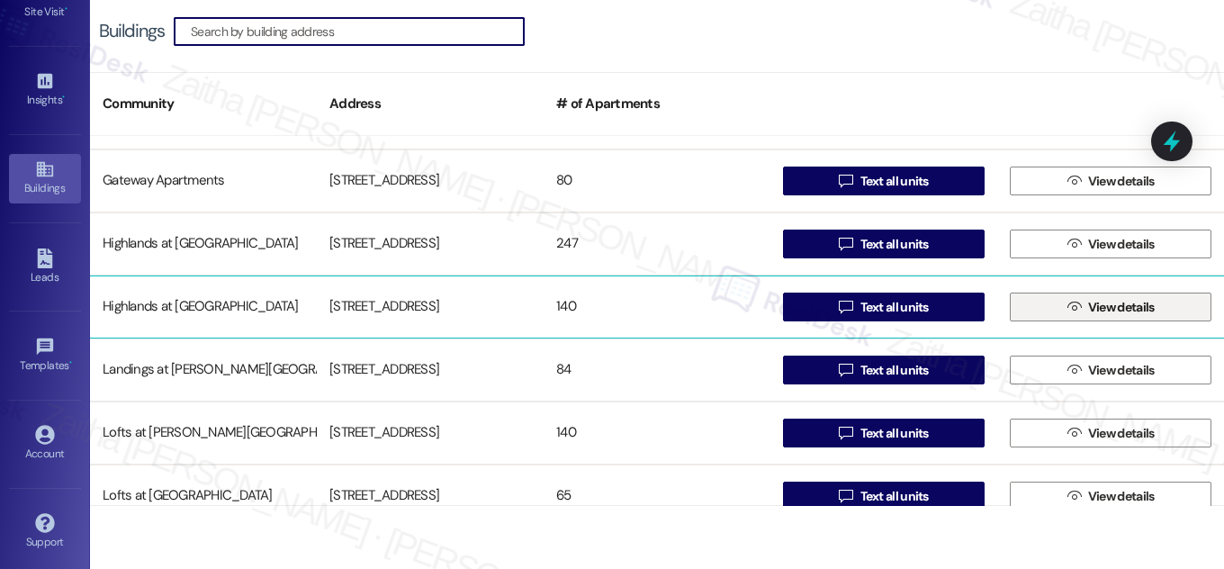
click at [1119, 311] on span "View details" at bounding box center [1122, 307] width 67 height 19
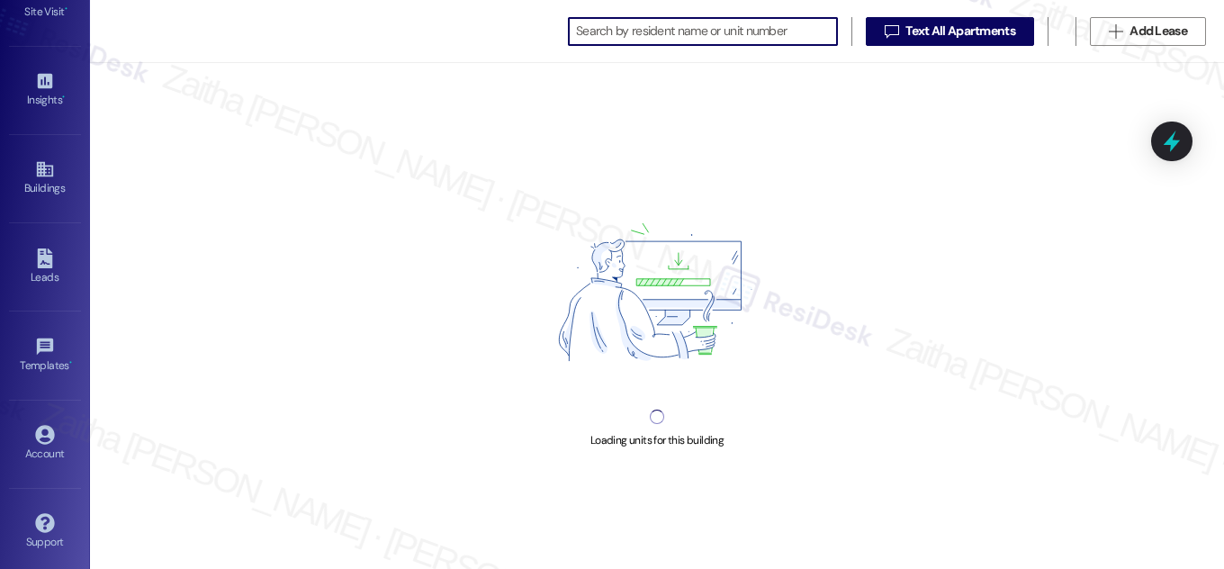
scroll to position [0, 33]
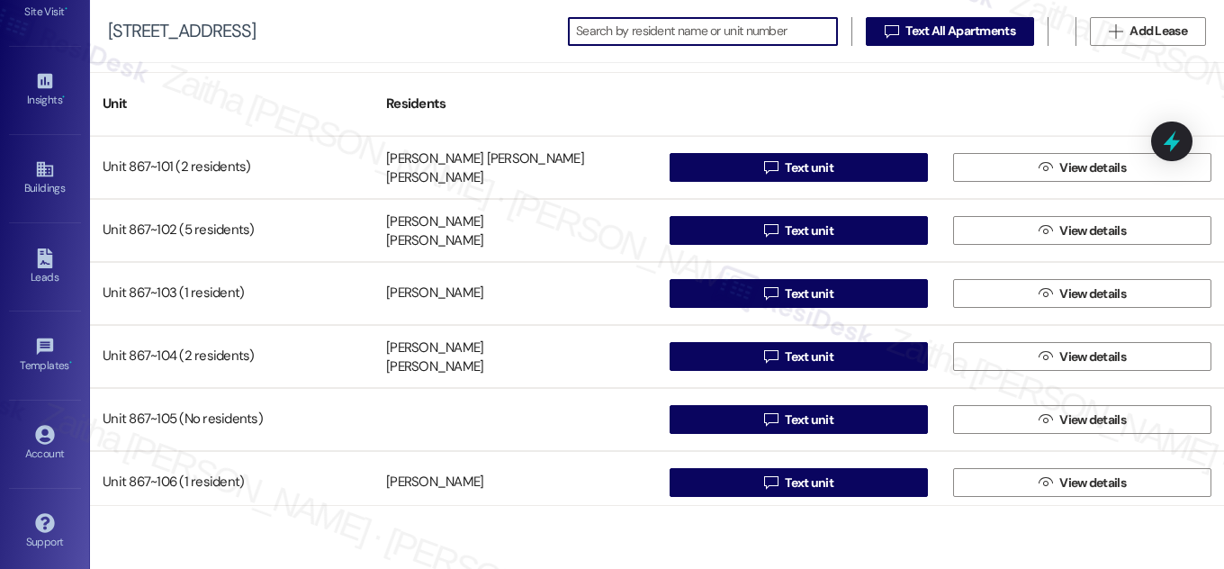
click at [637, 26] on input at bounding box center [706, 31] width 261 height 25
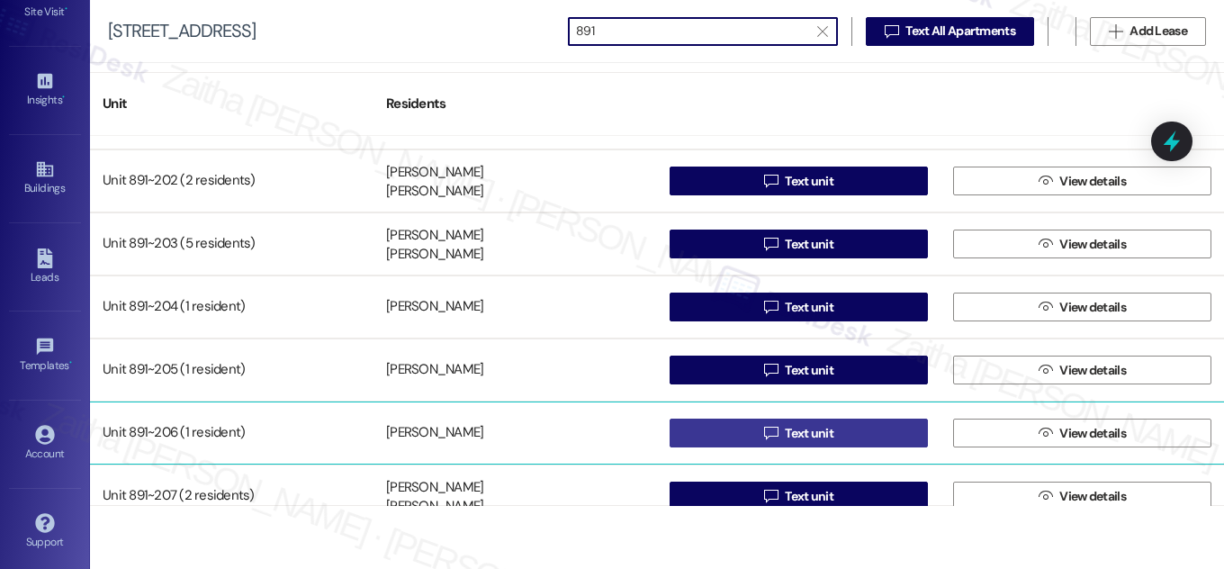
type input "891"
click at [814, 430] on span "Text unit" at bounding box center [809, 433] width 49 height 19
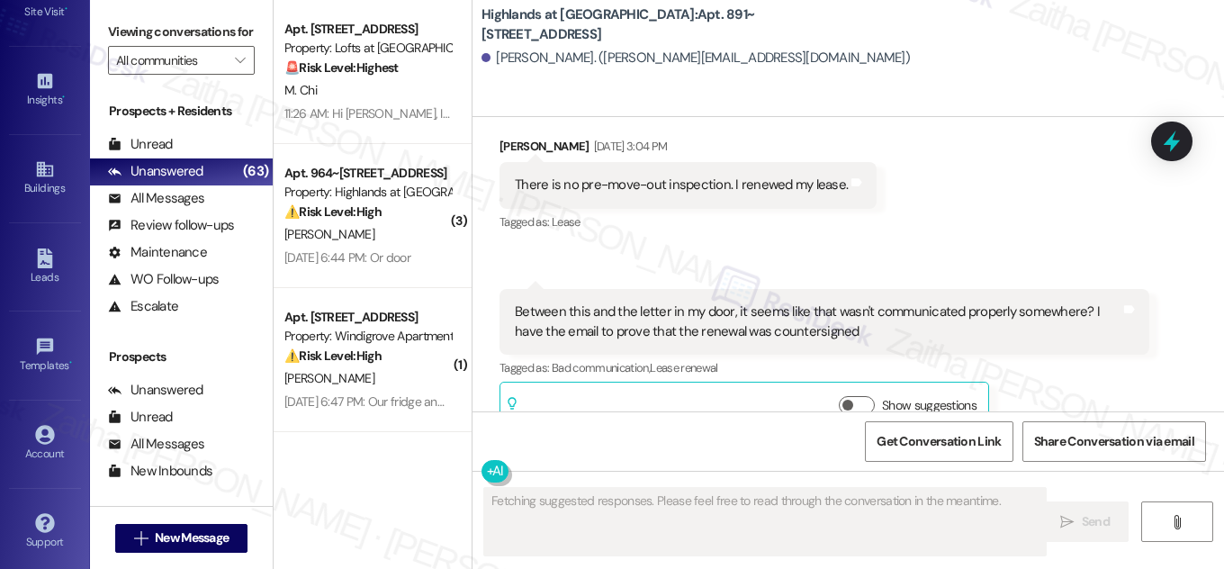
click at [742, 32] on b "Highlands at Huckleberry Ridge Apartments: Apt. 891~206, 535 II Blackrock Drive" at bounding box center [662, 24] width 360 height 39
copy b ": Apt. 891~206, 535 II Blackrock Drive"
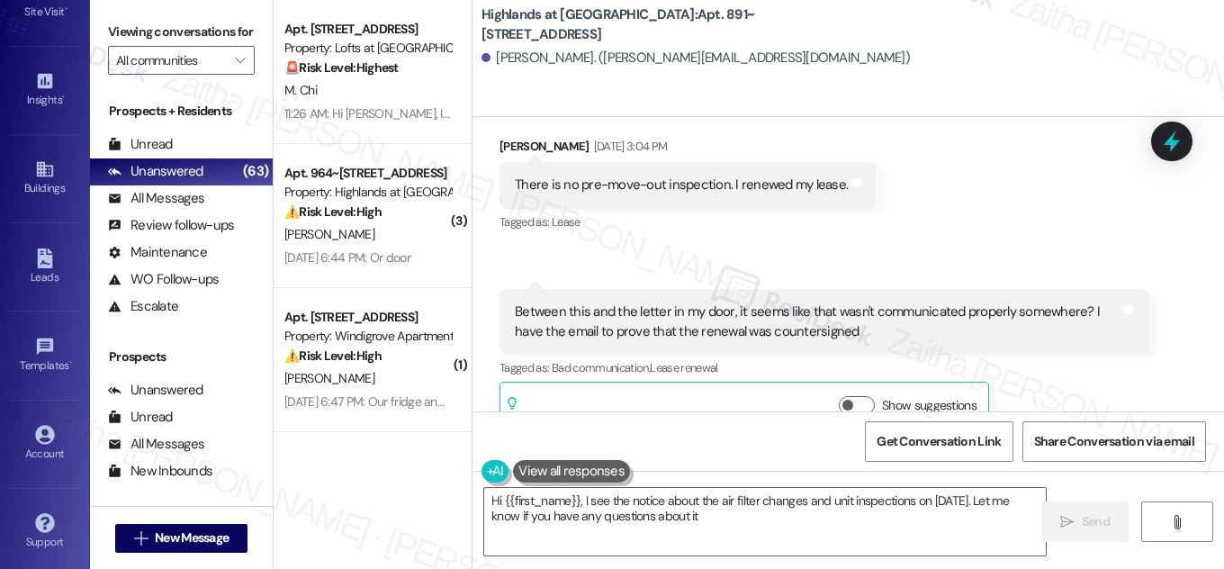
type textarea "Hi {{first_name}}, I see the notice about the air filter changes and unit inspe…"
click at [27, 190] on div "Buildings" at bounding box center [45, 188] width 90 height 18
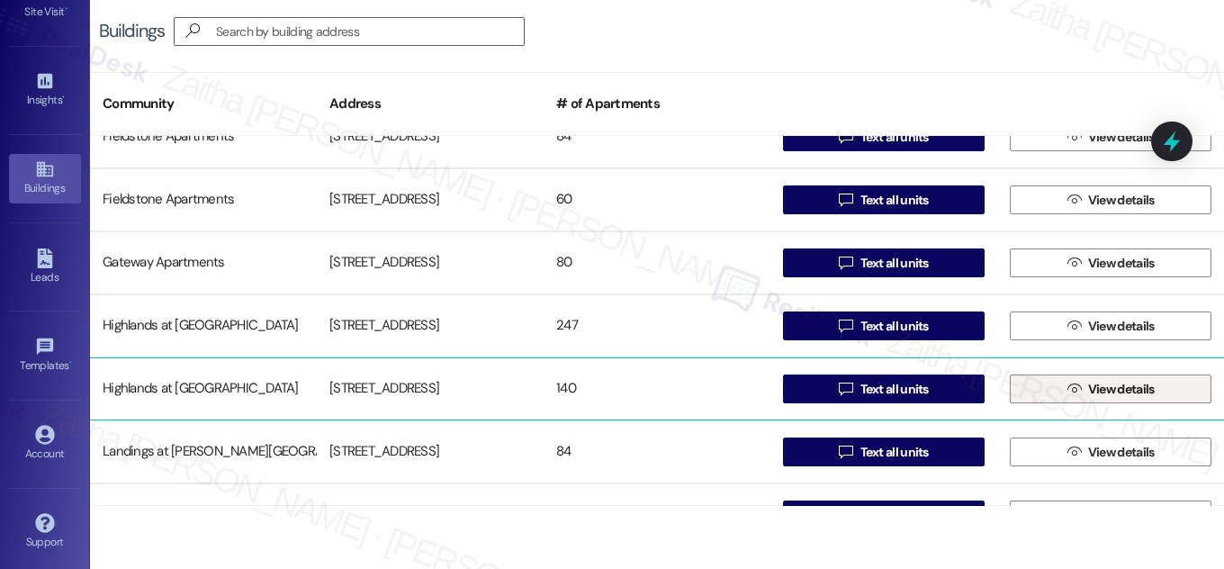
click at [1148, 386] on span "View details" at bounding box center [1122, 389] width 67 height 19
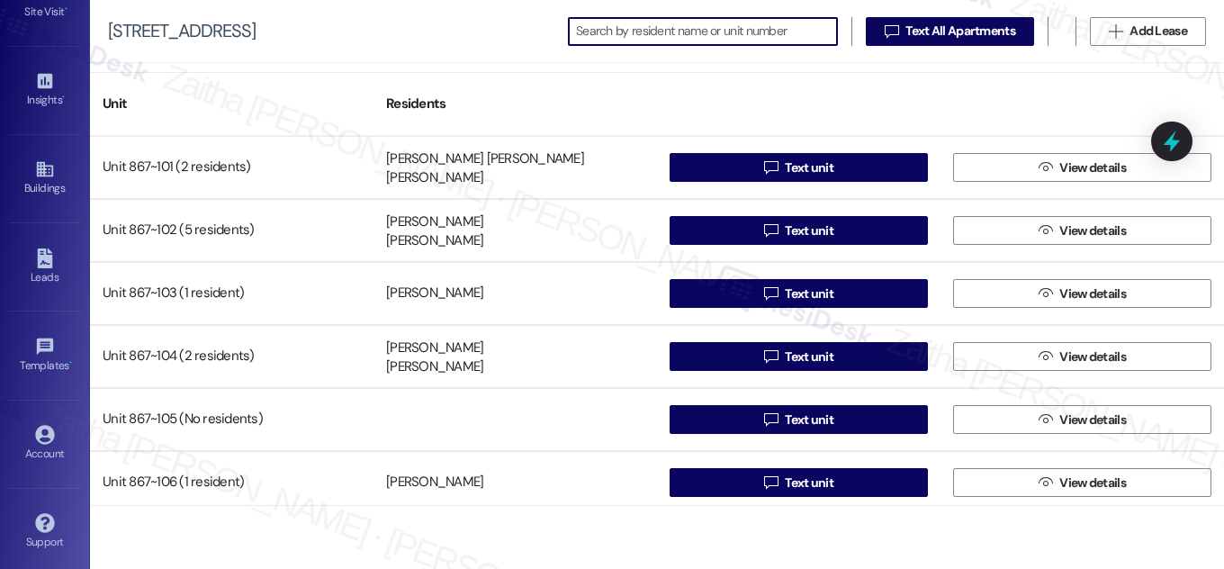
click at [602, 24] on input at bounding box center [706, 31] width 261 height 25
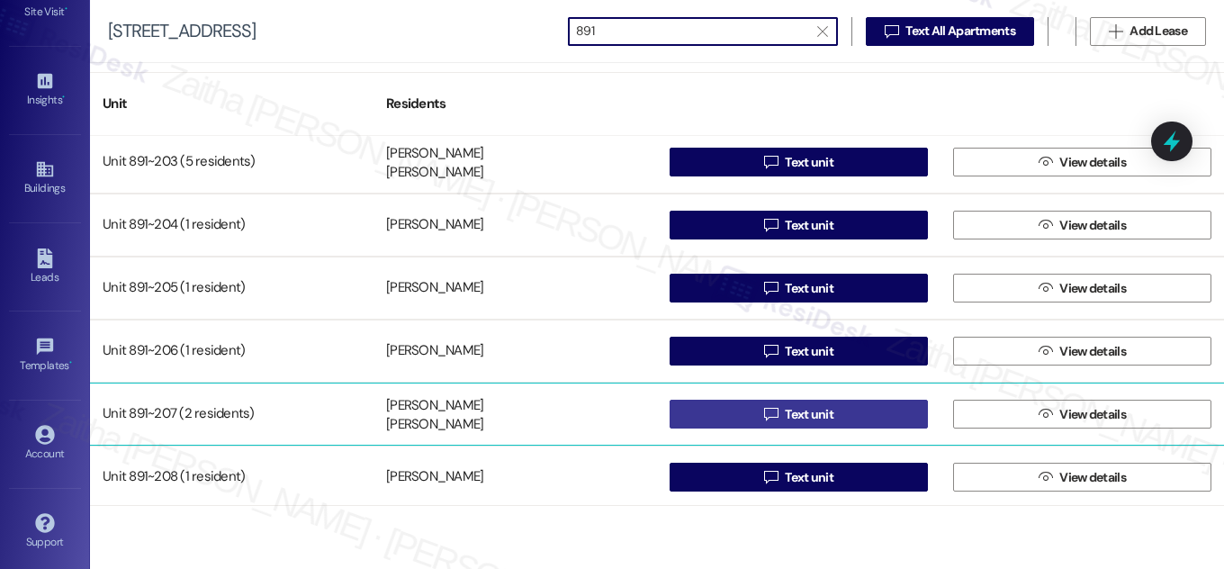
type input "891"
click at [835, 412] on button " Text unit" at bounding box center [799, 414] width 258 height 29
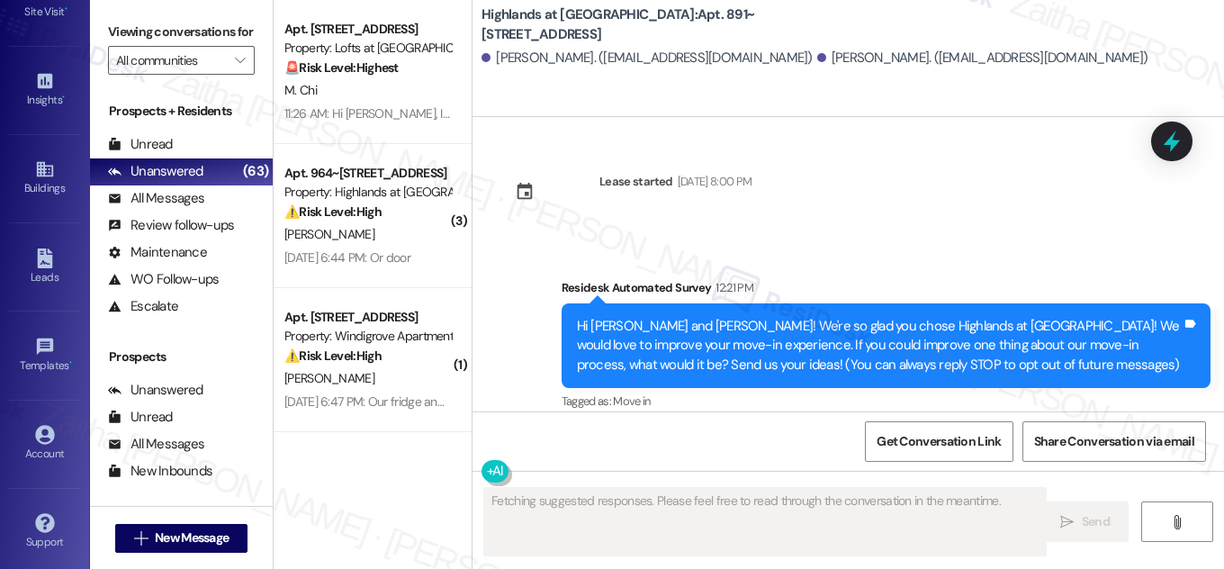
drag, startPoint x: 746, startPoint y: 11, endPoint x: 752, endPoint y: 27, distance: 17.1
click at [752, 27] on b "Highlands at Huckleberry Ridge Apartments: Apt. 891~207, 535 II Blackrock Drive" at bounding box center [662, 24] width 360 height 39
copy b "Apt. 891~207, 535 II Blackrock Drive"
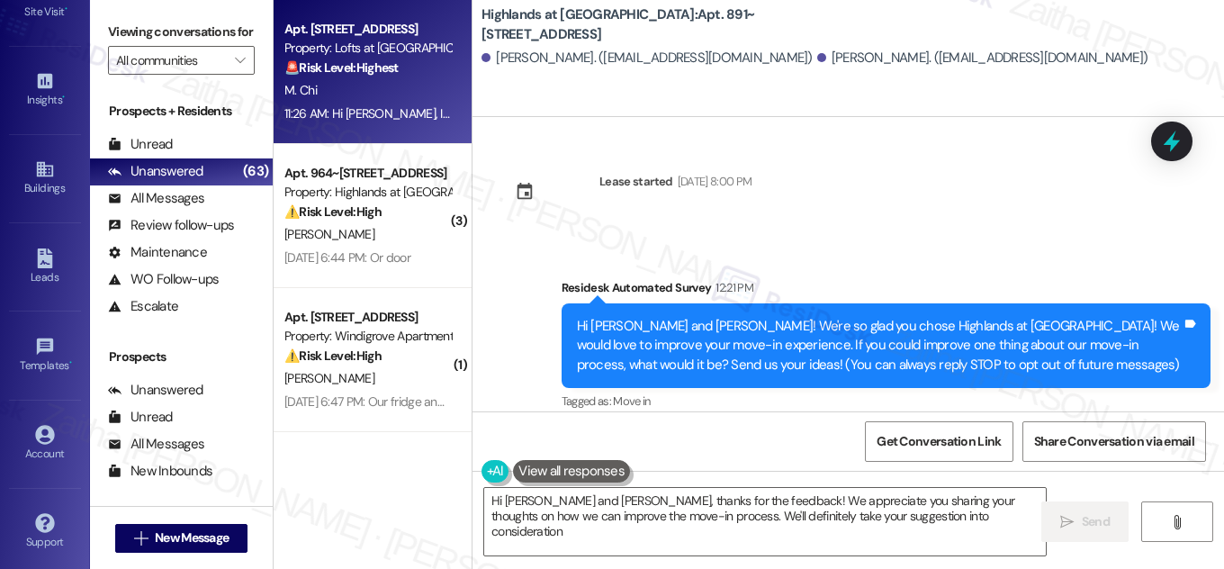
type textarea "Hi Cristofer and Carlos, thanks for the feedback! We appreciate you sharing you…"
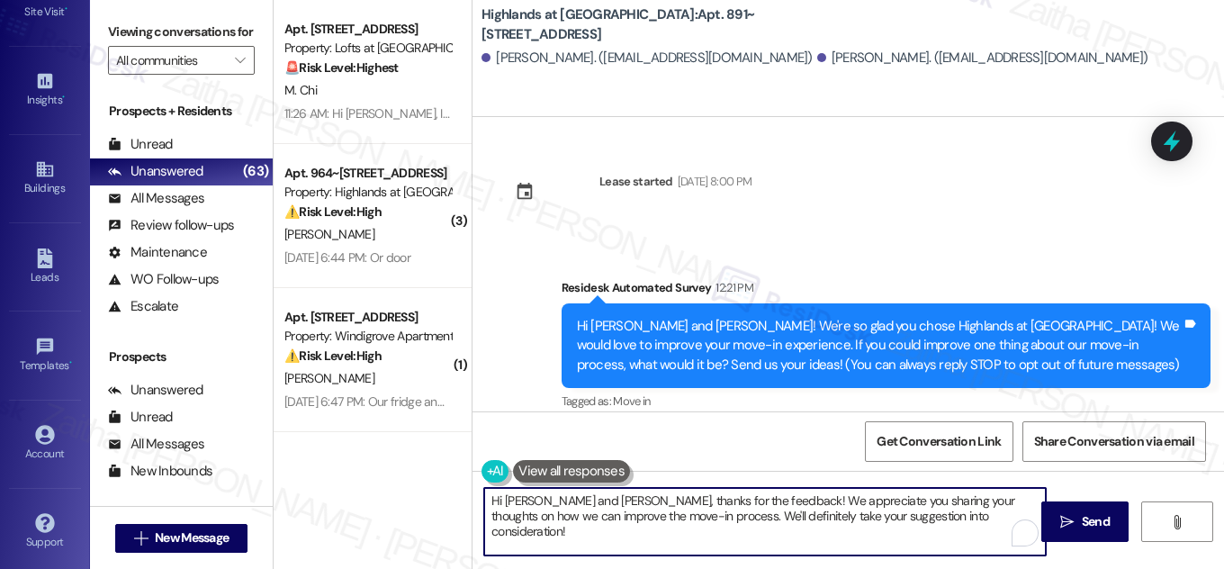
drag, startPoint x: 488, startPoint y: 501, endPoint x: 972, endPoint y: 538, distance: 485.8
click at [966, 539] on textarea "Hi Cristofer and Carlos, thanks for the feedback! We appreciate you sharing you…" at bounding box center [765, 522] width 562 height 68
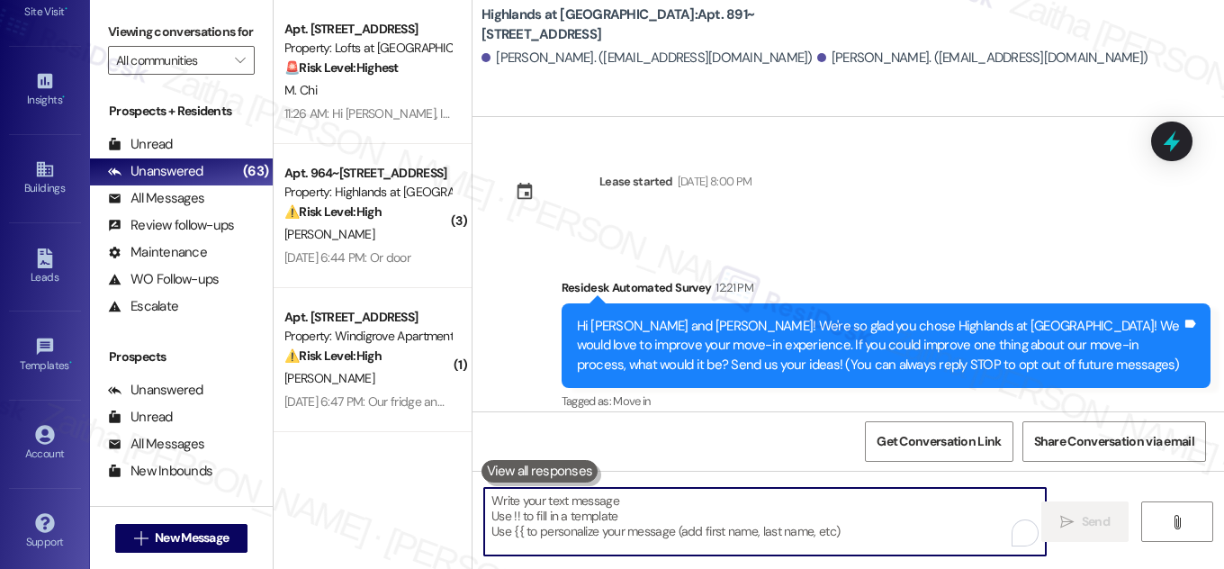
paste textarea "Hi {{first_name}}! NOTICE: Quarterly air filter changes and unit inspections wi…"
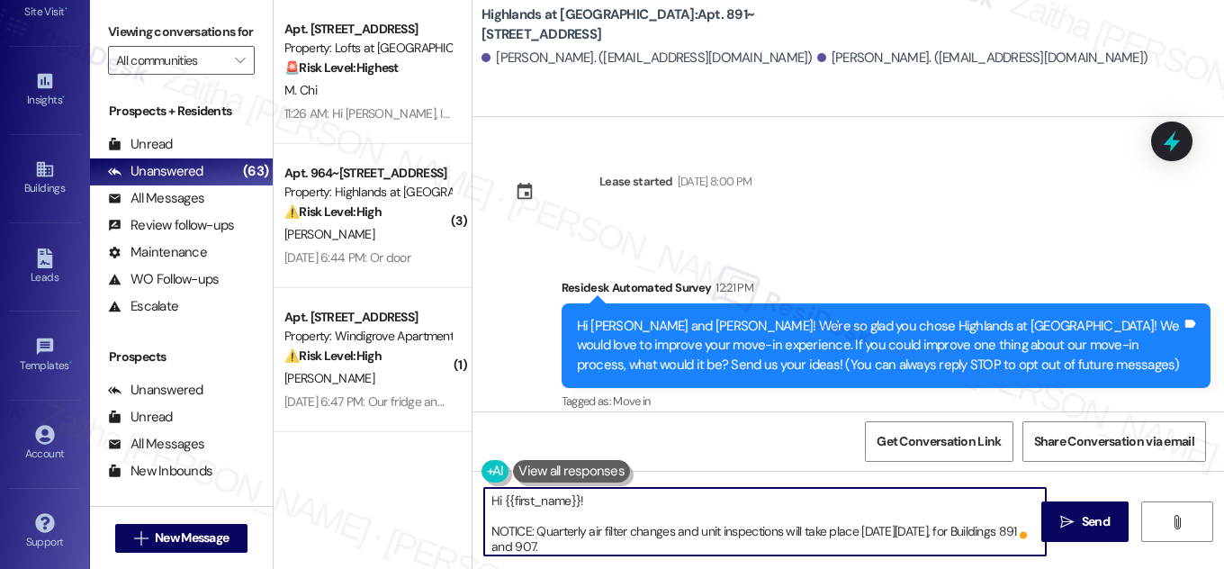
scroll to position [45, 0]
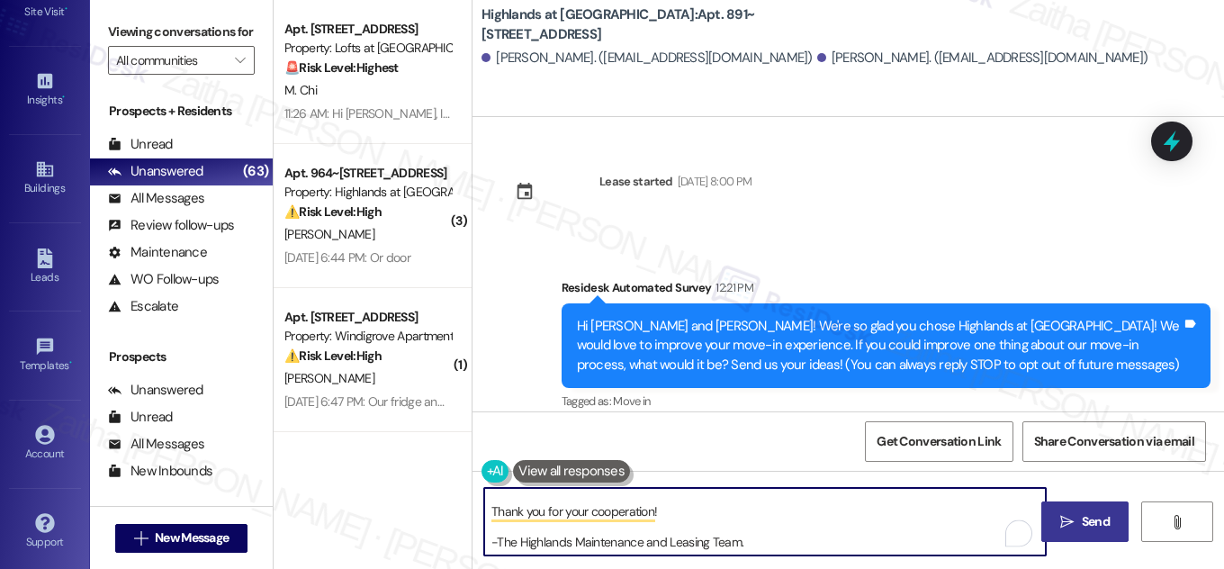
type textarea "Hi {{first_name}}! NOTICE: Quarterly air filter changes and unit inspections wi…"
click at [1093, 520] on span "Send" at bounding box center [1096, 521] width 28 height 19
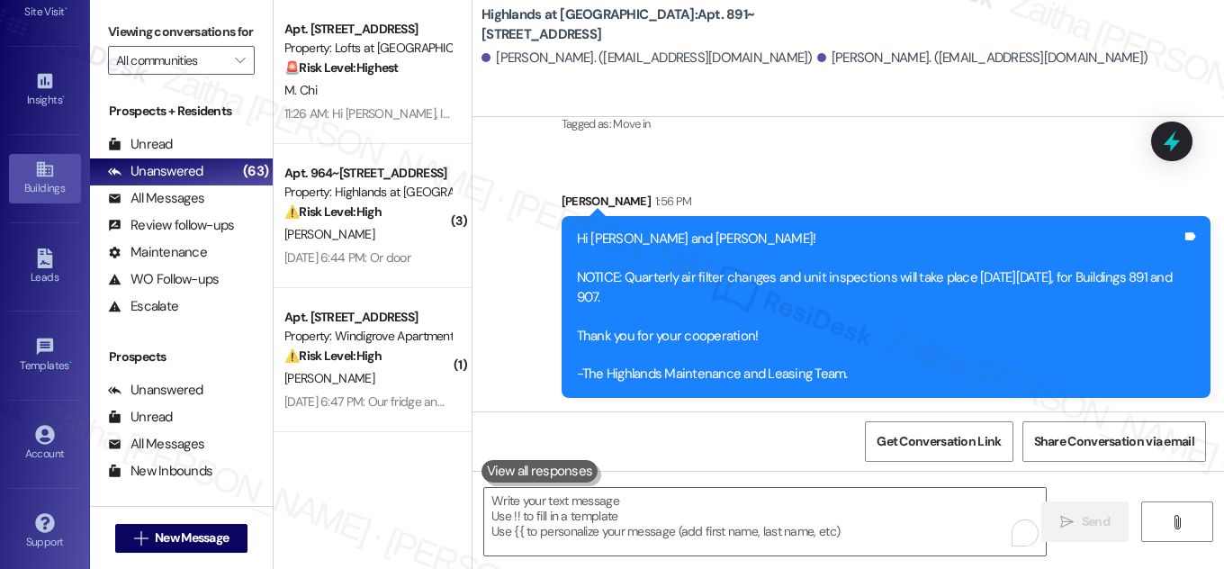
click at [37, 185] on div "Buildings" at bounding box center [45, 188] width 90 height 18
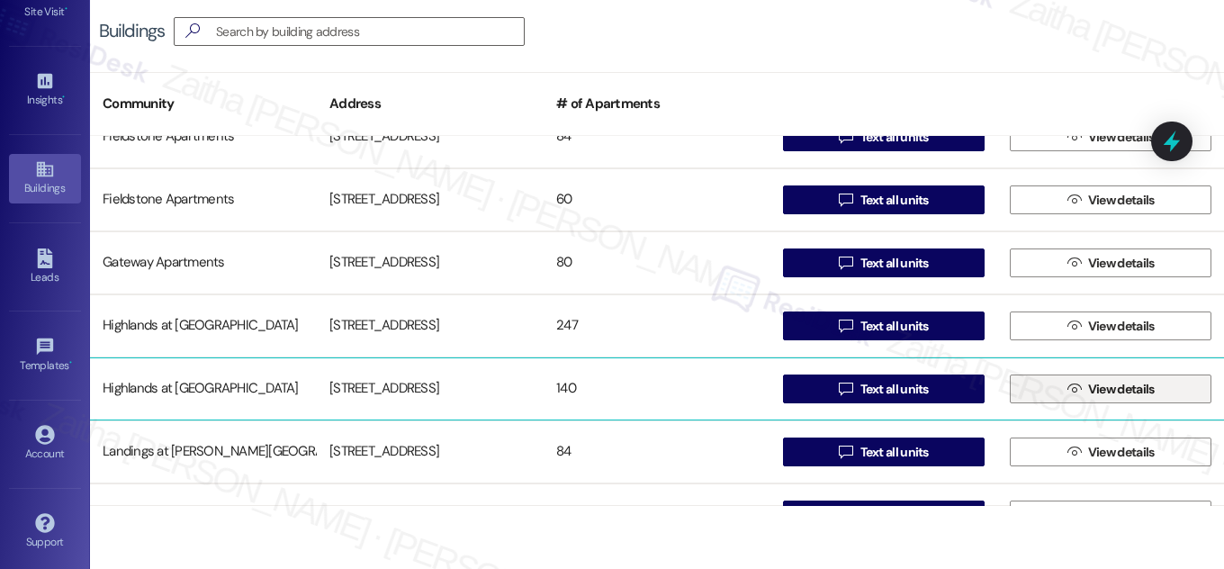
click at [1128, 396] on span "View details" at bounding box center [1122, 389] width 67 height 19
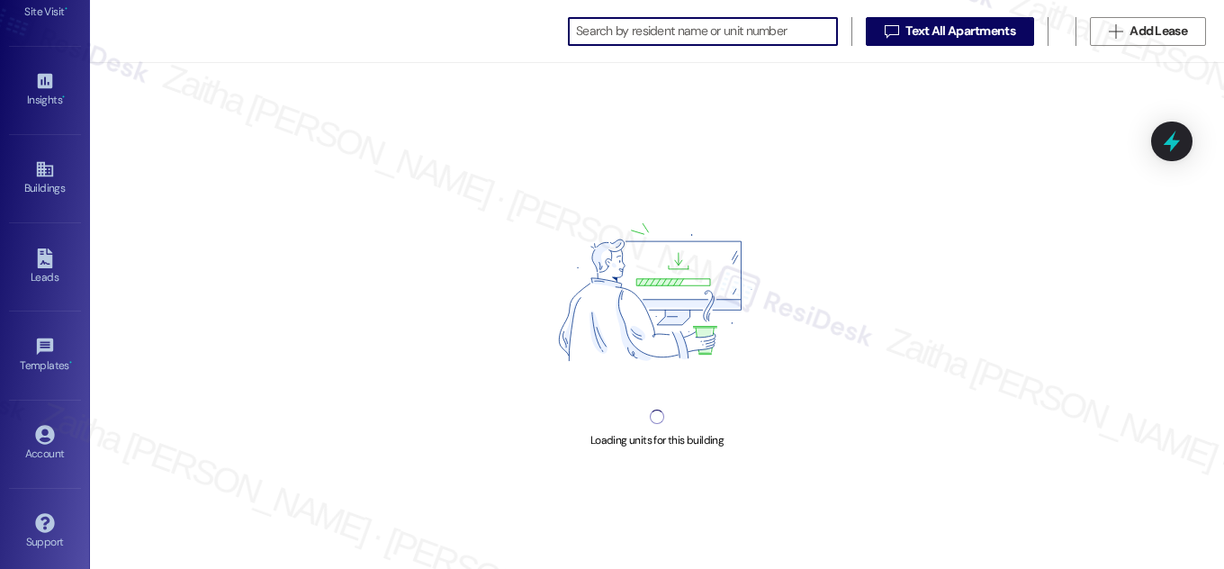
click at [682, 20] on input at bounding box center [706, 31] width 261 height 25
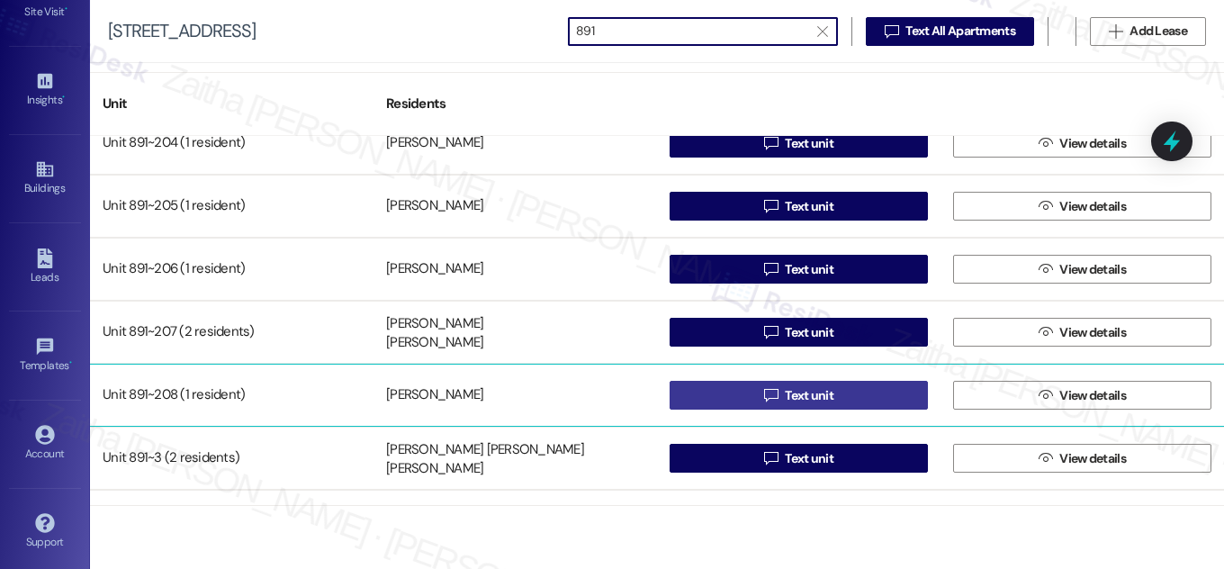
type input "891"
click at [812, 388] on span "Text unit" at bounding box center [809, 395] width 49 height 19
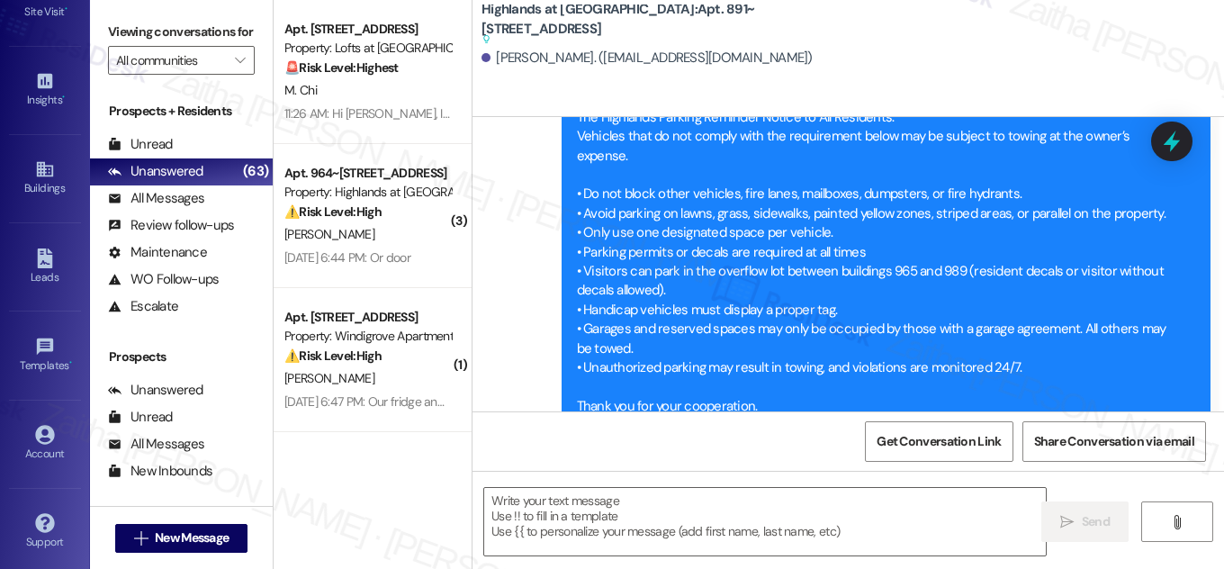
type textarea "Fetching suggested responses. Please feel free to read through the conversation…"
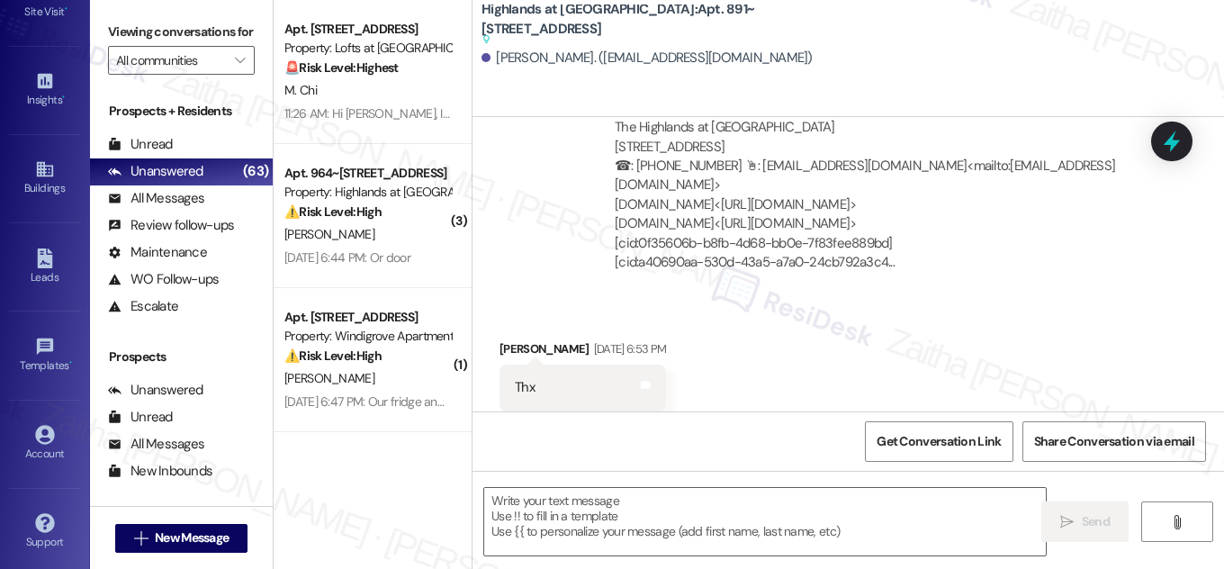
drag, startPoint x: 744, startPoint y: 5, endPoint x: 753, endPoint y: 26, distance: 23.4
click at [753, 26] on b "Highlands at Huckleberry Ridge Apartments: Apt. 891~208, 535 II Blackrock Drive…" at bounding box center [662, 24] width 360 height 49
copy b "Apt. 891~208, 535 II Blackrock Drive"
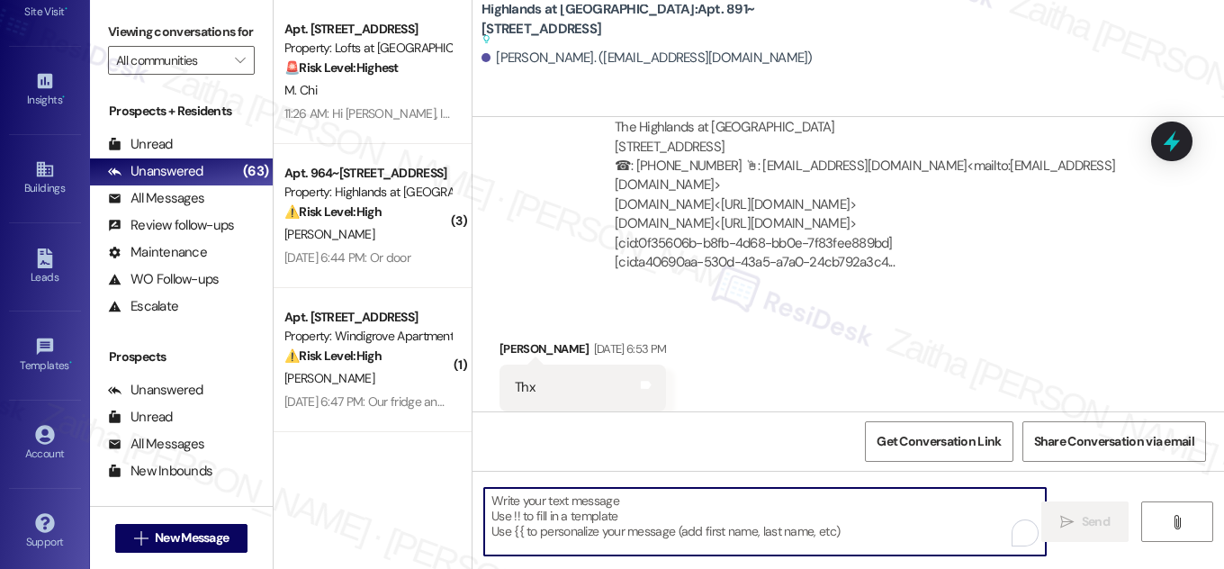
click at [571, 519] on textarea "To enrich screen reader interactions, please activate Accessibility in Grammarl…" at bounding box center [765, 522] width 562 height 68
paste textarea "Hi {{first_name}}! NOTICE: Quarterly air filter changes and unit inspections wi…"
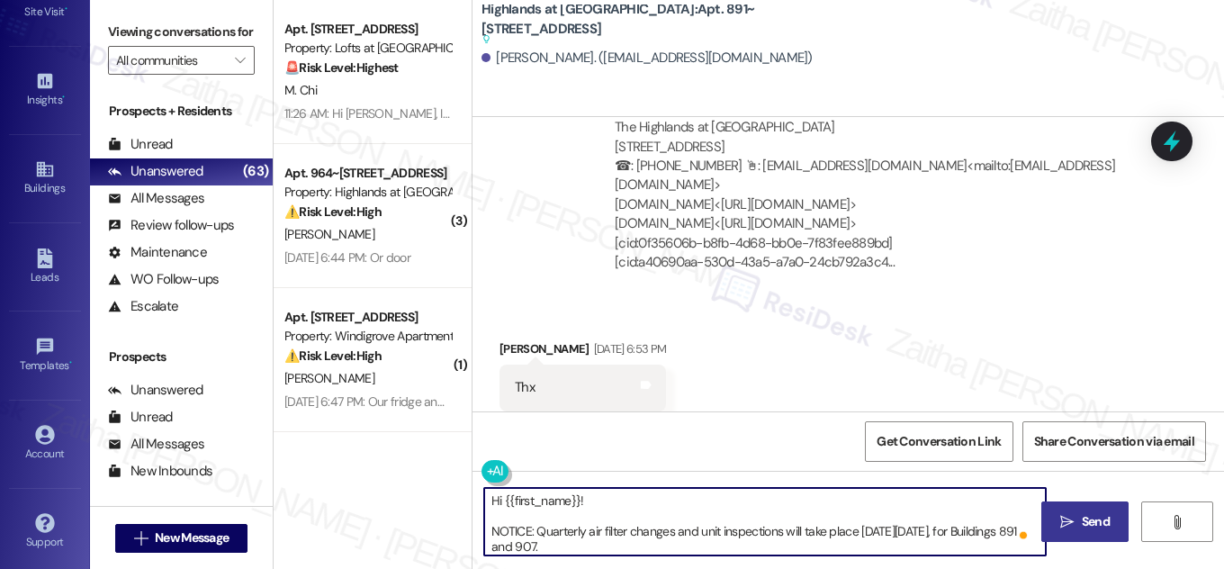
type textarea "Hi {{first_name}}! NOTICE: Quarterly air filter changes and unit inspections wi…"
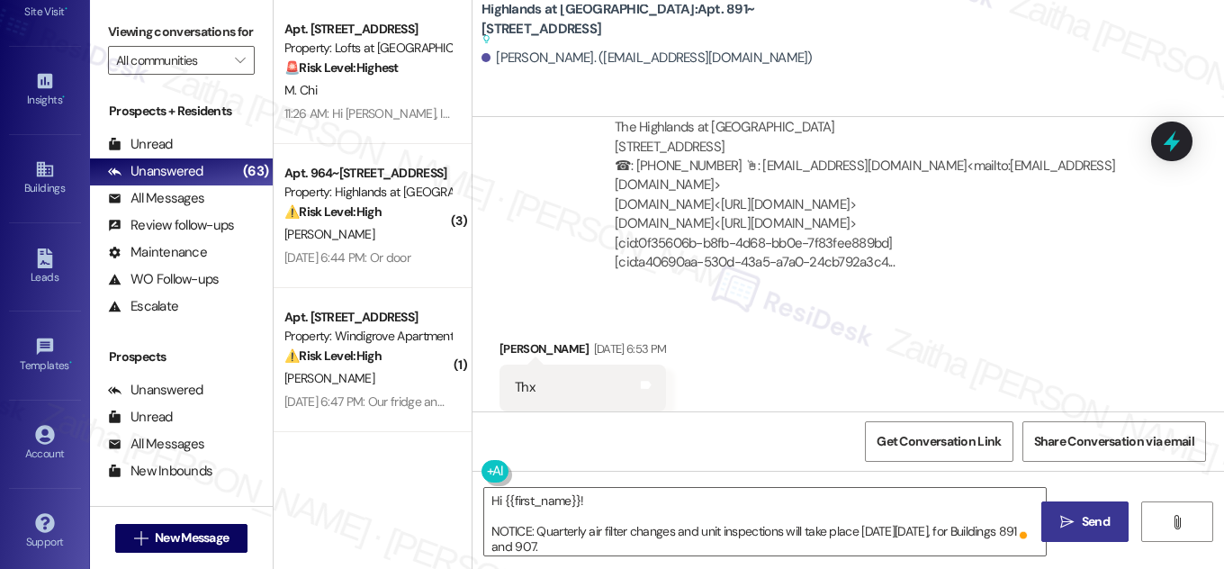
click at [1096, 512] on span "Send" at bounding box center [1096, 521] width 28 height 19
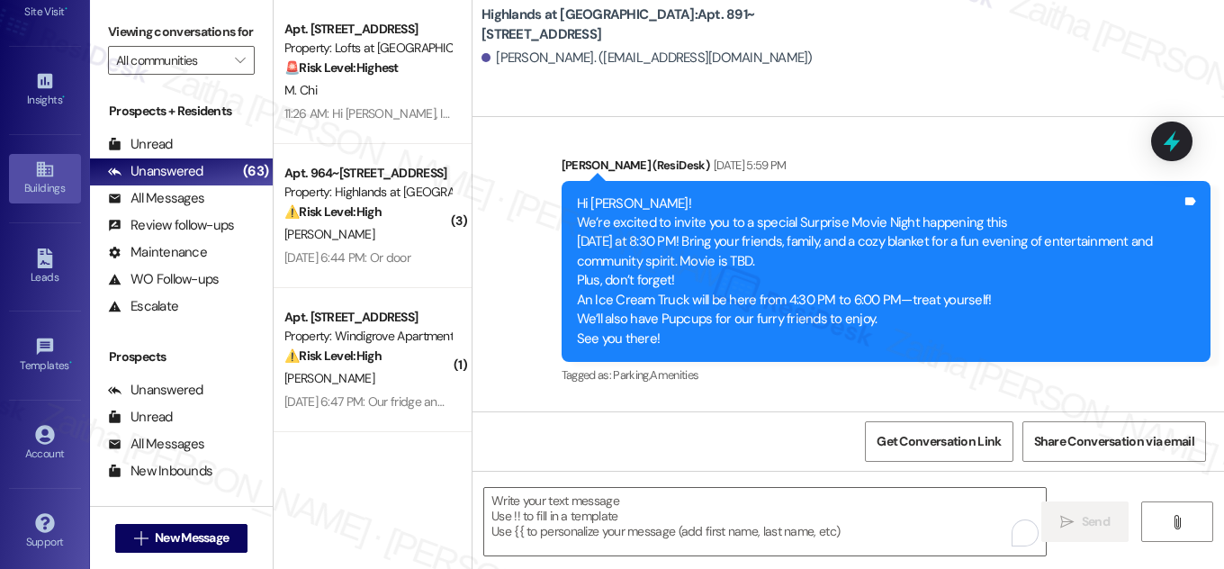
click at [48, 184] on div "Buildings" at bounding box center [45, 188] width 90 height 18
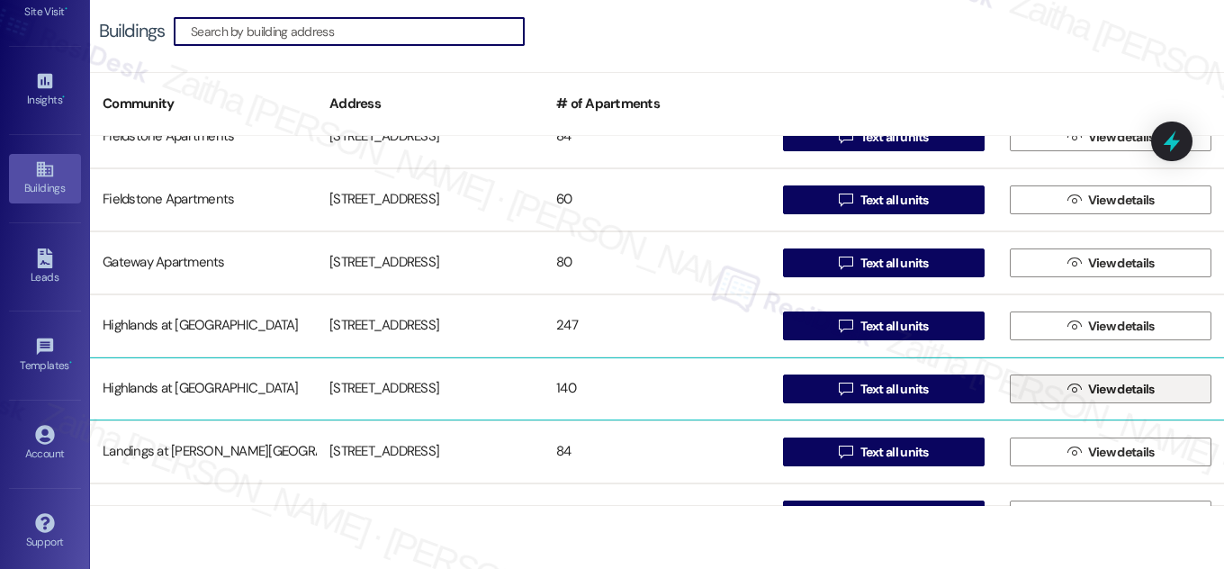
click at [1127, 384] on span "View details" at bounding box center [1122, 389] width 67 height 19
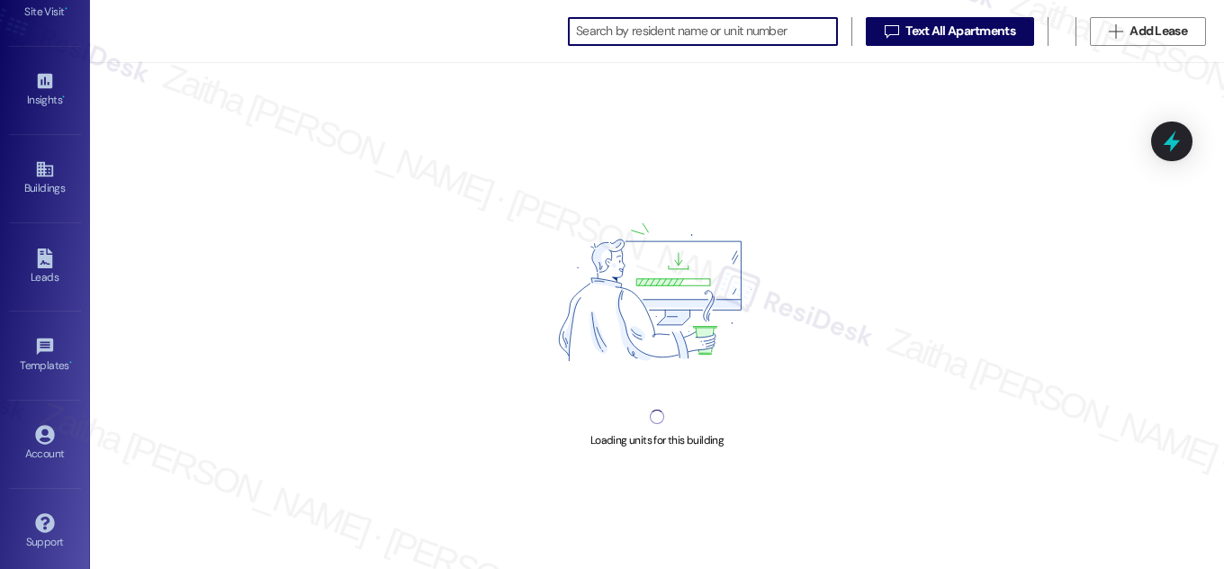
click at [589, 32] on input at bounding box center [706, 31] width 261 height 25
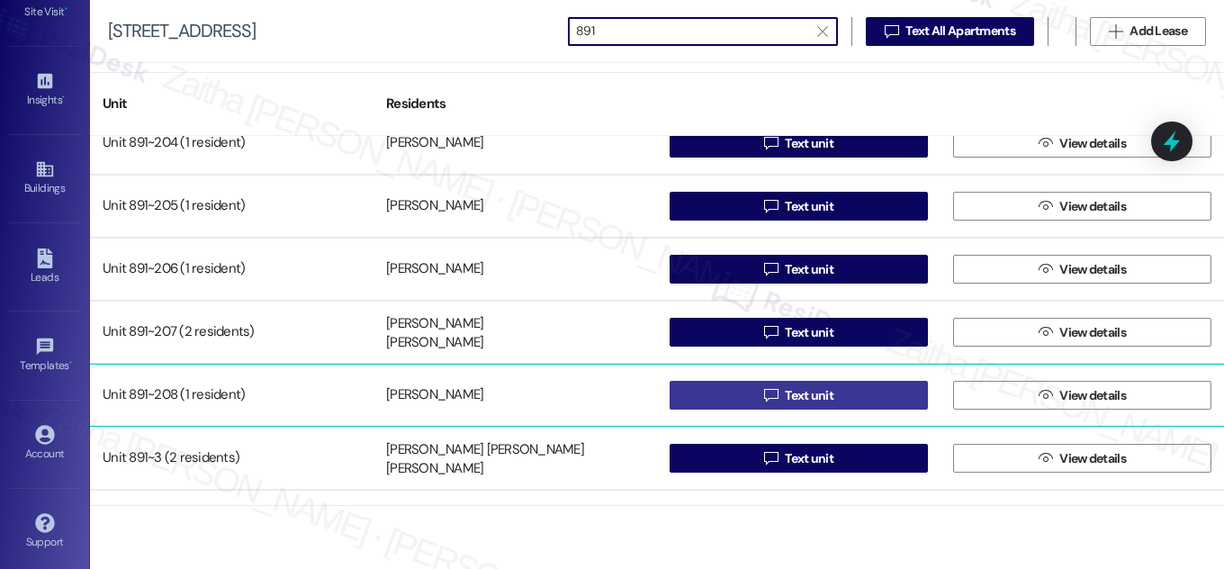
type input "891"
click at [848, 393] on button " Text unit" at bounding box center [799, 395] width 258 height 29
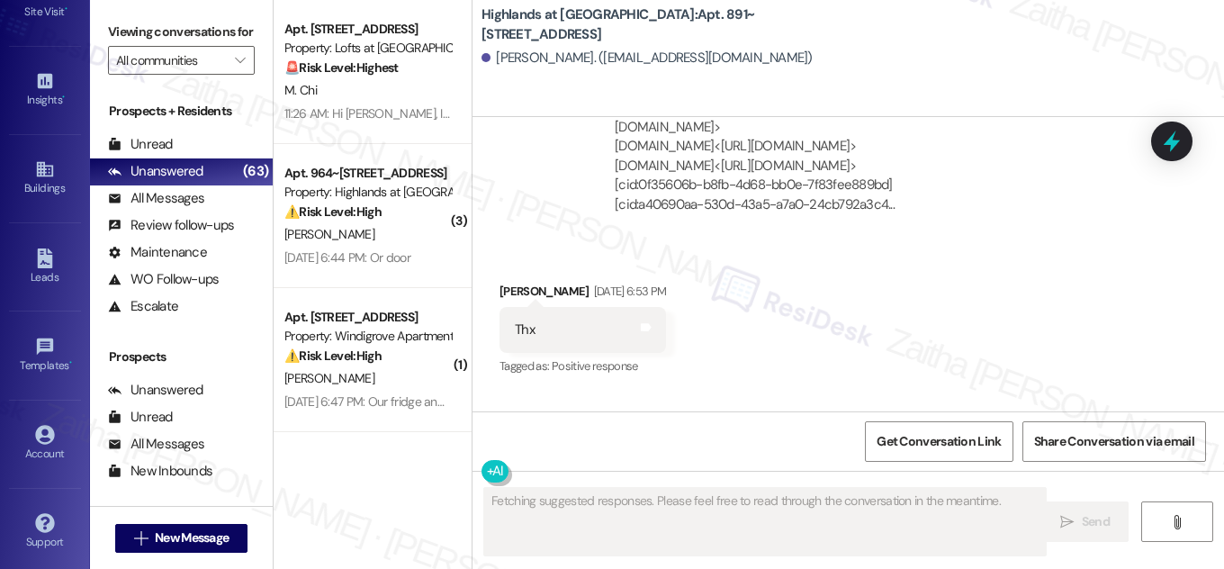
scroll to position [17423, 0]
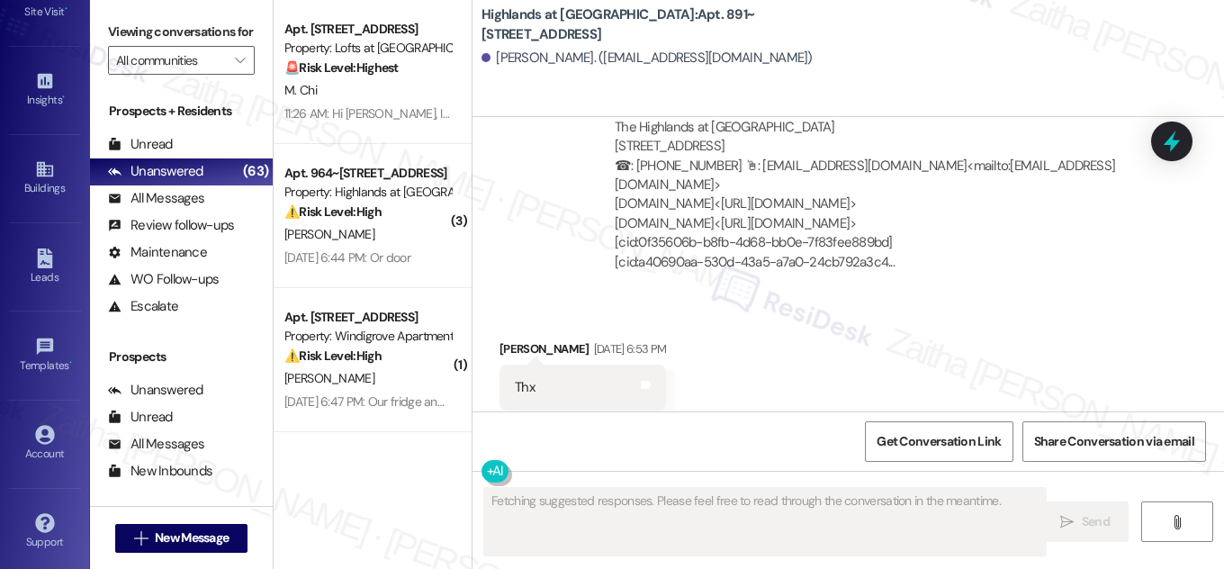
drag, startPoint x: 746, startPoint y: 10, endPoint x: 755, endPoint y: 36, distance: 27.6
click at [755, 36] on b "Highlands at Huckleberry Ridge Apartments: Apt. 891~208, 535 II Blackrock Drive" at bounding box center [662, 24] width 360 height 39
copy b "Apt. 891~208, 535 II Blackrock Drive"
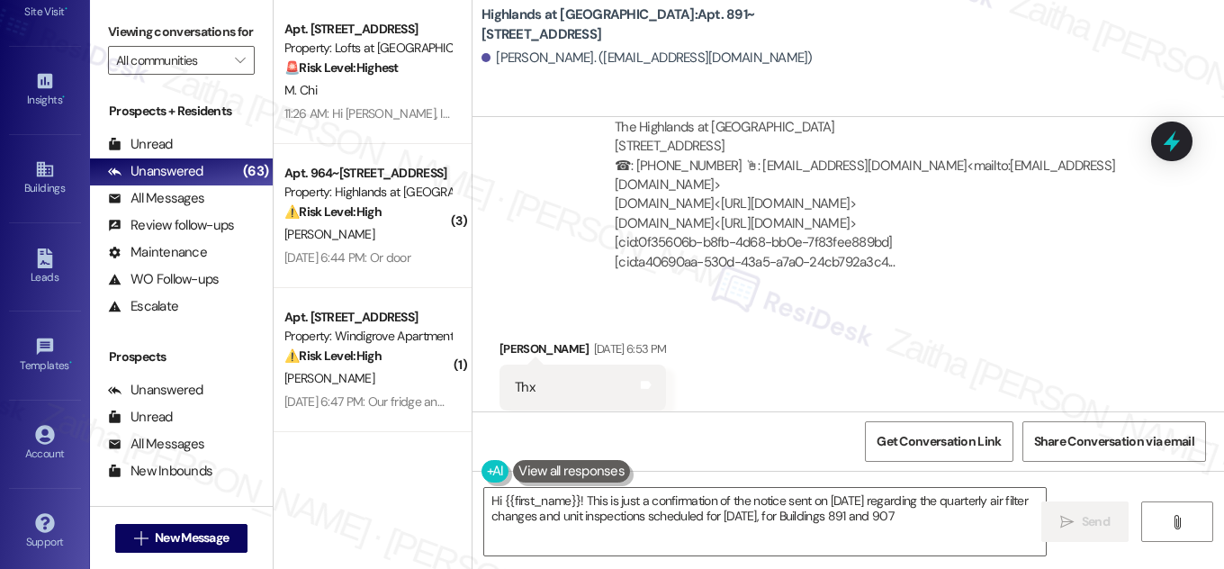
type textarea "Hi {{first_name}}! This is just a confirmation of the notice sent on 08/18/2025…"
click at [51, 191] on div "Buildings" at bounding box center [45, 188] width 90 height 18
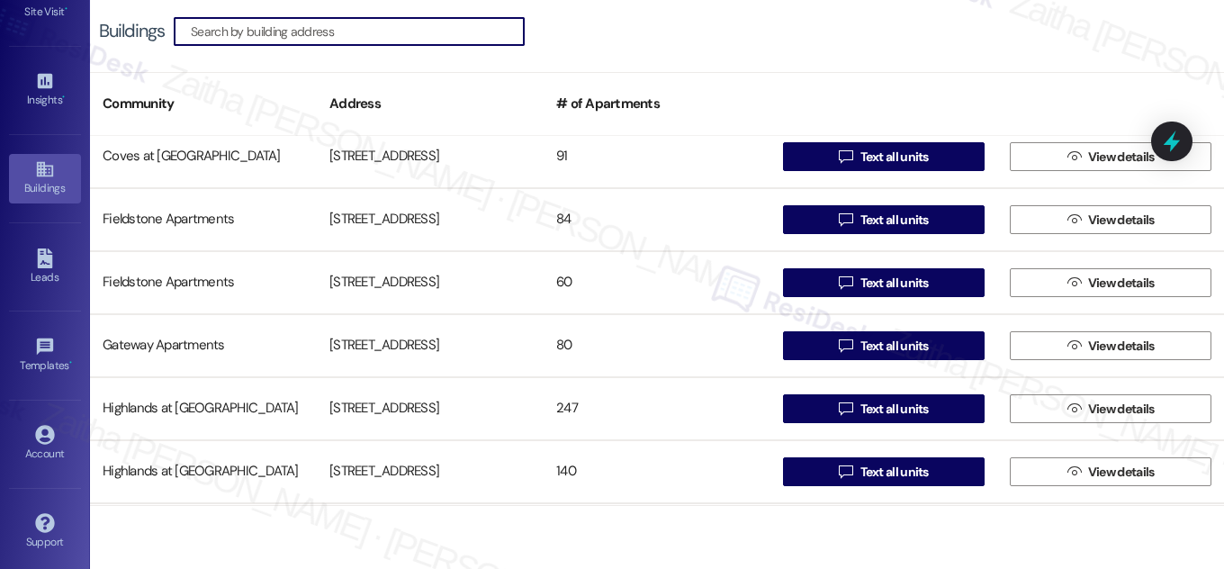
scroll to position [327, 0]
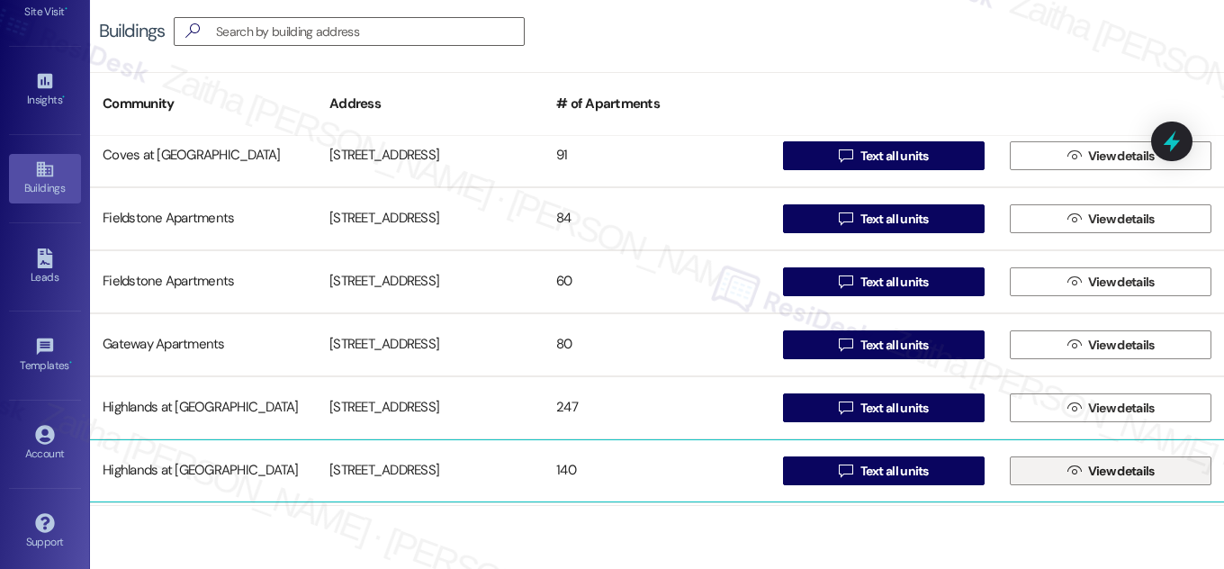
click at [1116, 472] on span "View details" at bounding box center [1122, 471] width 67 height 19
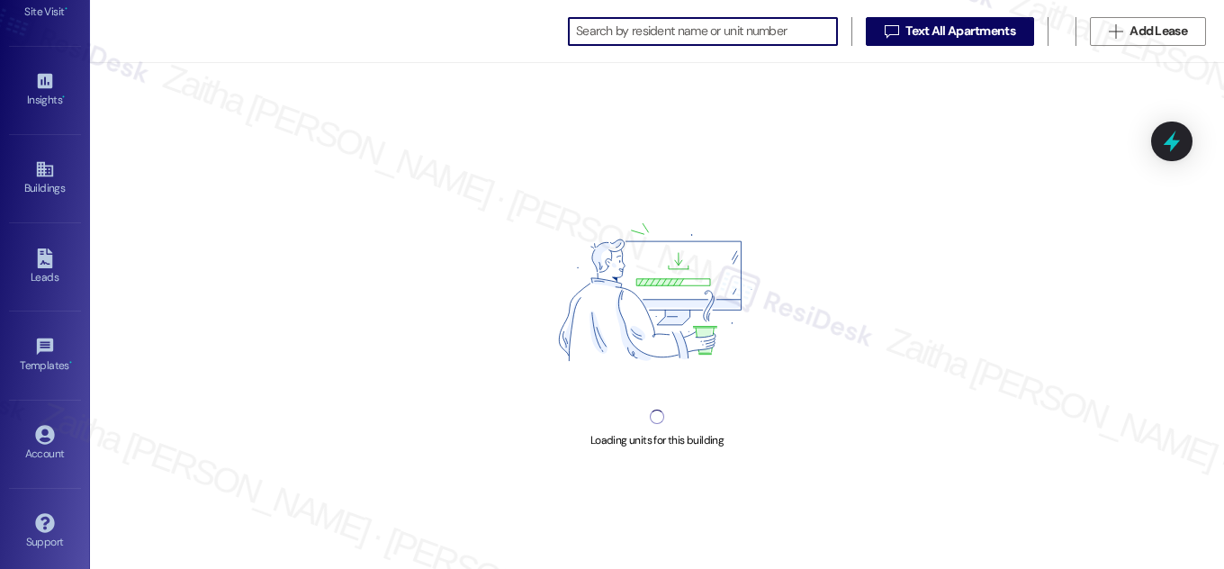
click at [621, 43] on input at bounding box center [706, 31] width 261 height 25
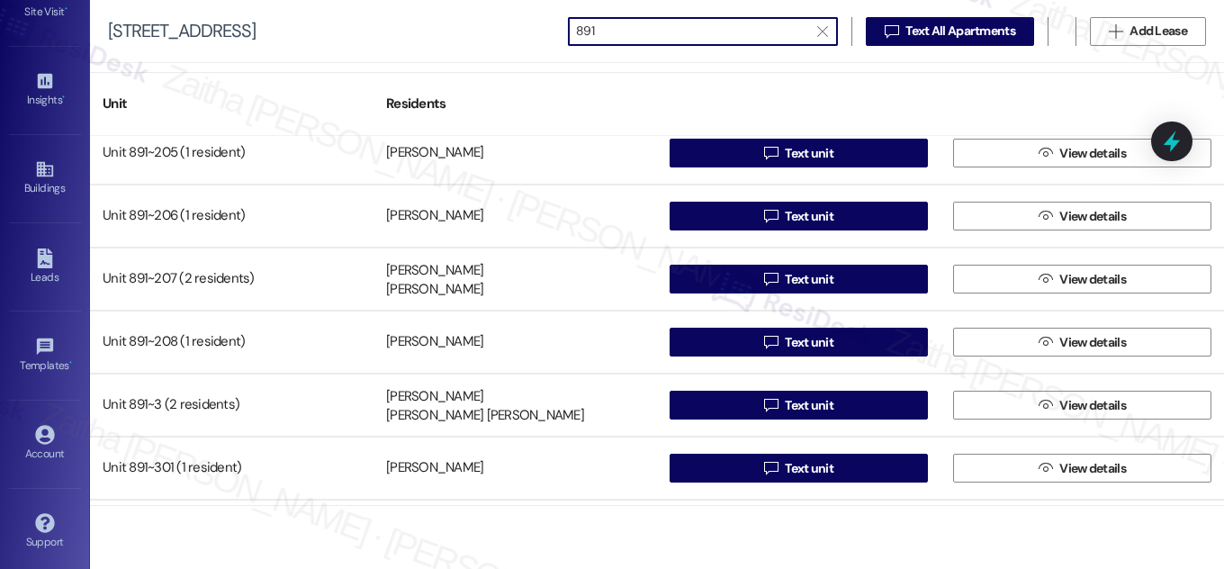
scroll to position [736, 0]
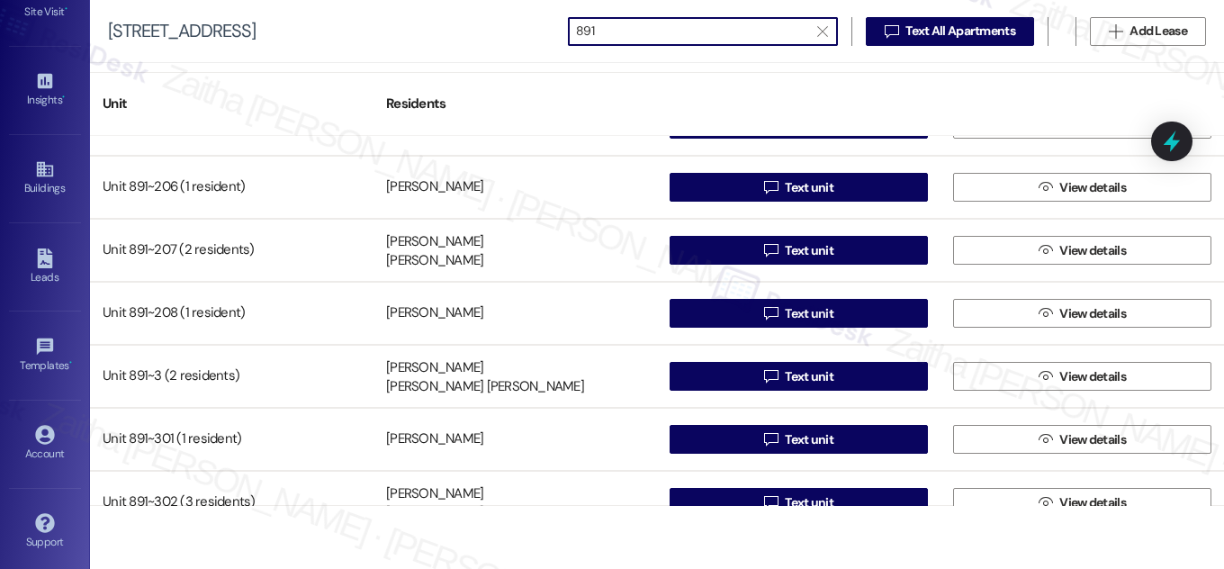
type input "891"
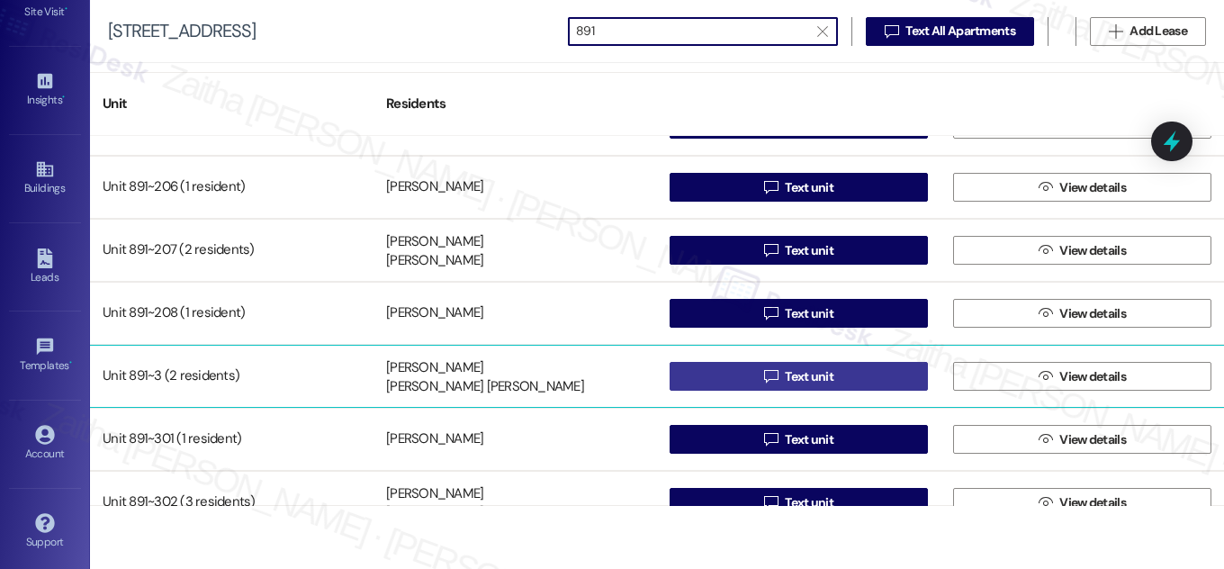
click at [804, 373] on span "Text unit" at bounding box center [809, 376] width 49 height 19
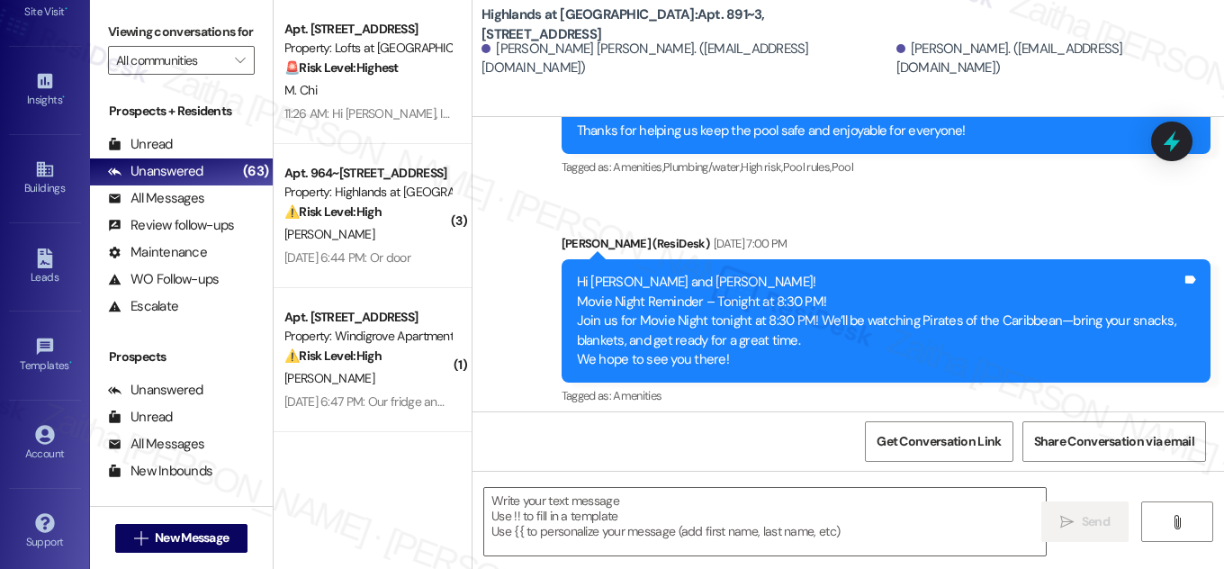
type textarea "Fetching suggested responses. Please feel free to read through the conversation…"
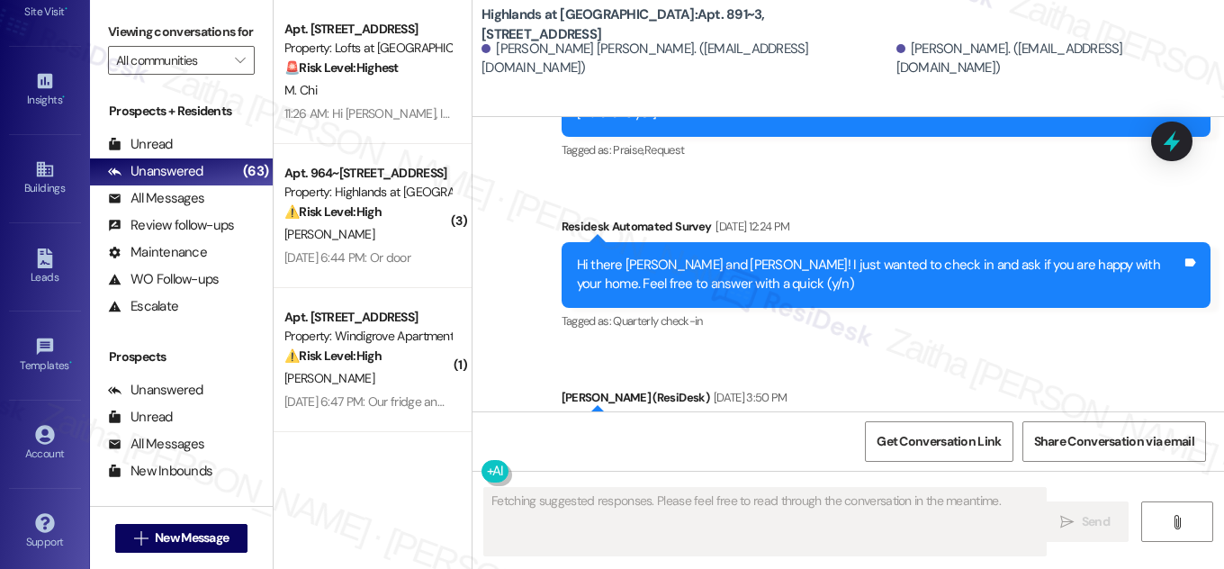
scroll to position [9098, 0]
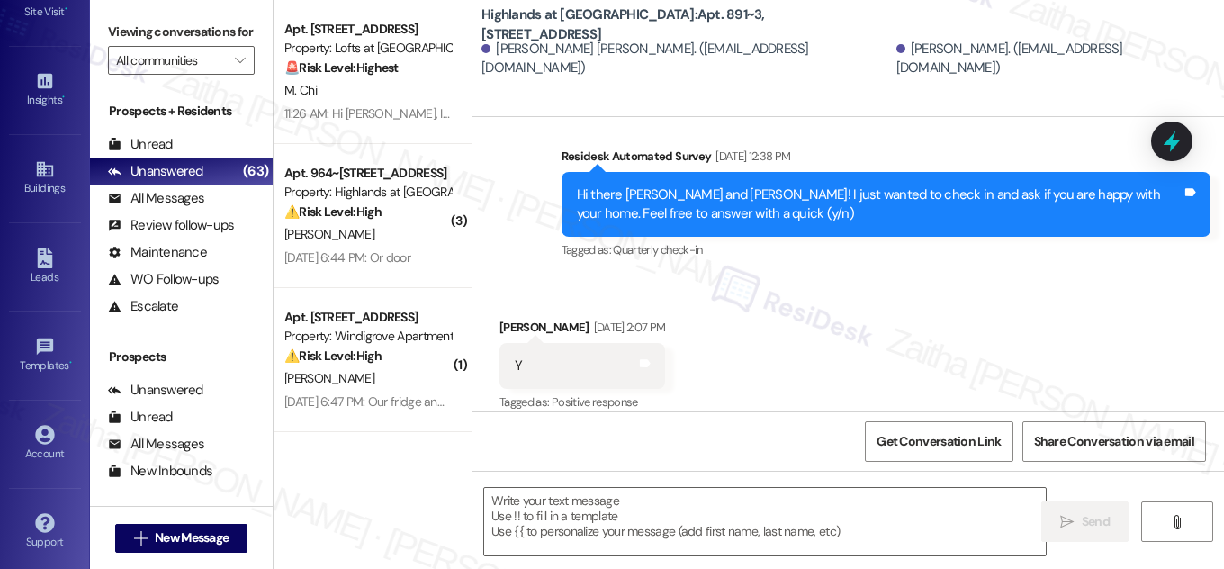
drag, startPoint x: 744, startPoint y: 9, endPoint x: 756, endPoint y: 33, distance: 27.4
click at [756, 33] on b "Highlands at Huckleberry Ridge Apartments: Apt. 891~3, 535 II Blackrock Drive" at bounding box center [662, 24] width 360 height 39
copy b "Apt. 891~3, 535 II Blackrock Drive"
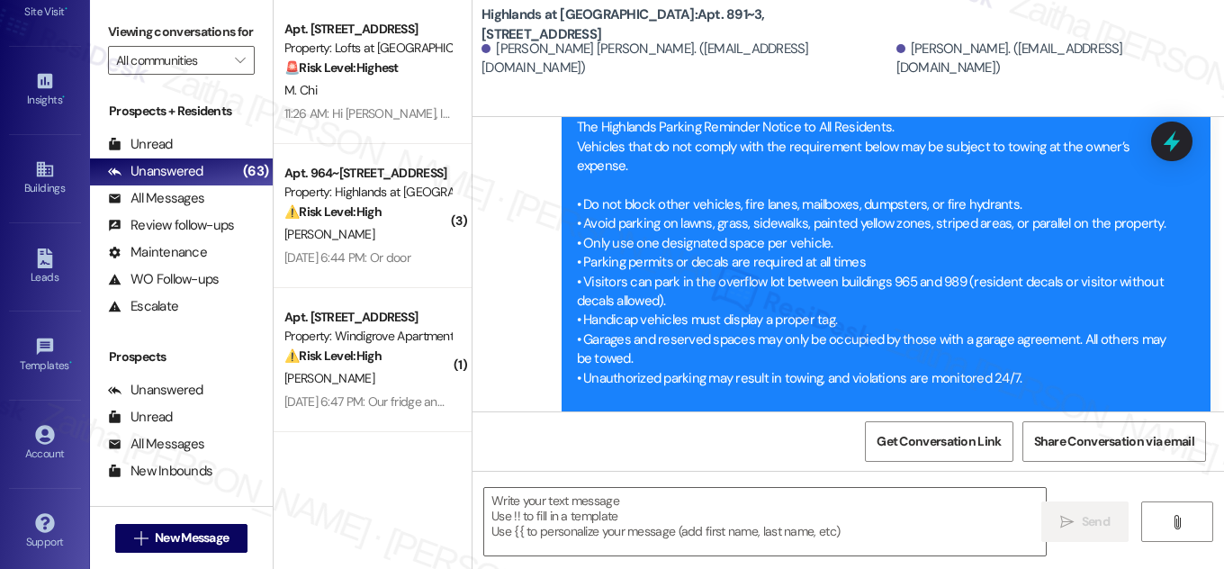
scroll to position [14213, 0]
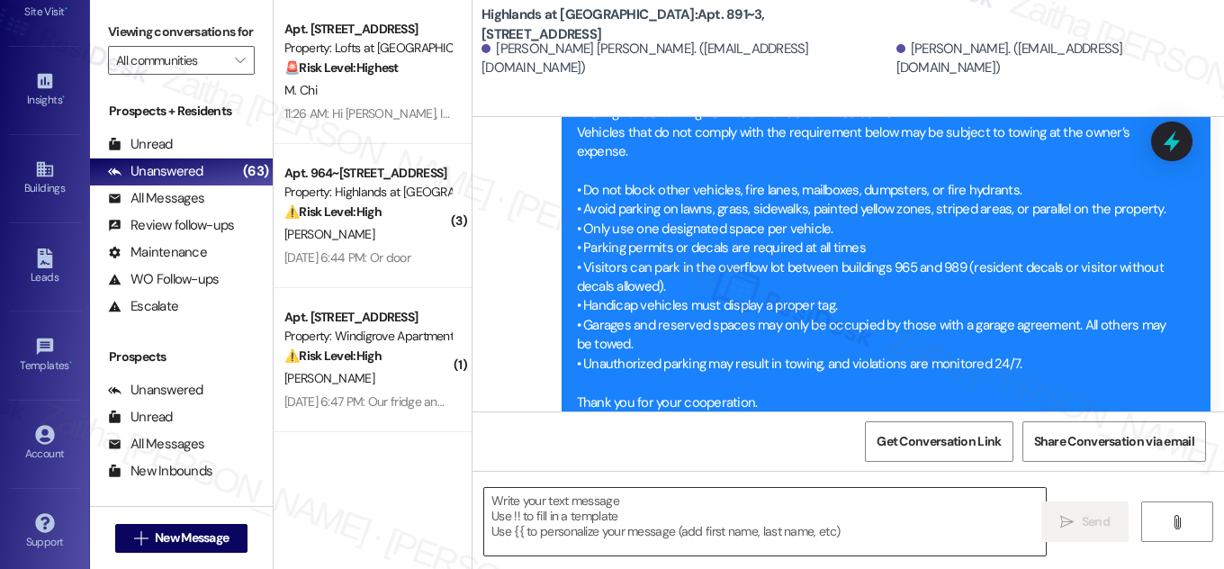
click at [619, 516] on textarea at bounding box center [765, 522] width 562 height 68
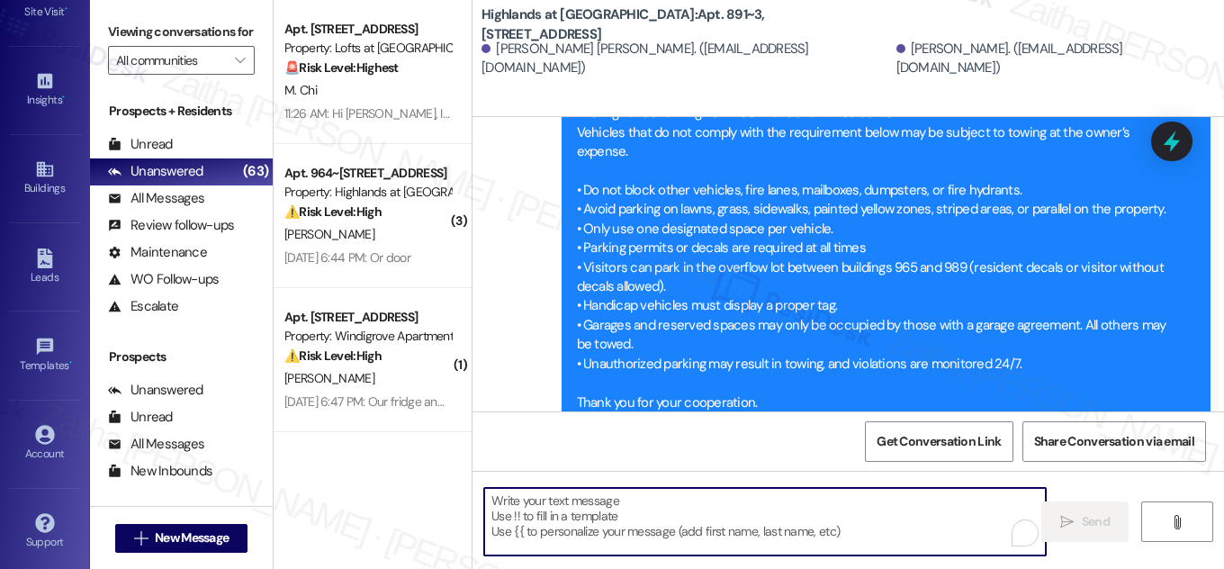
paste textarea "Hi {{first_name}}! NOTICE: Quarterly air filter changes and unit inspections wi…"
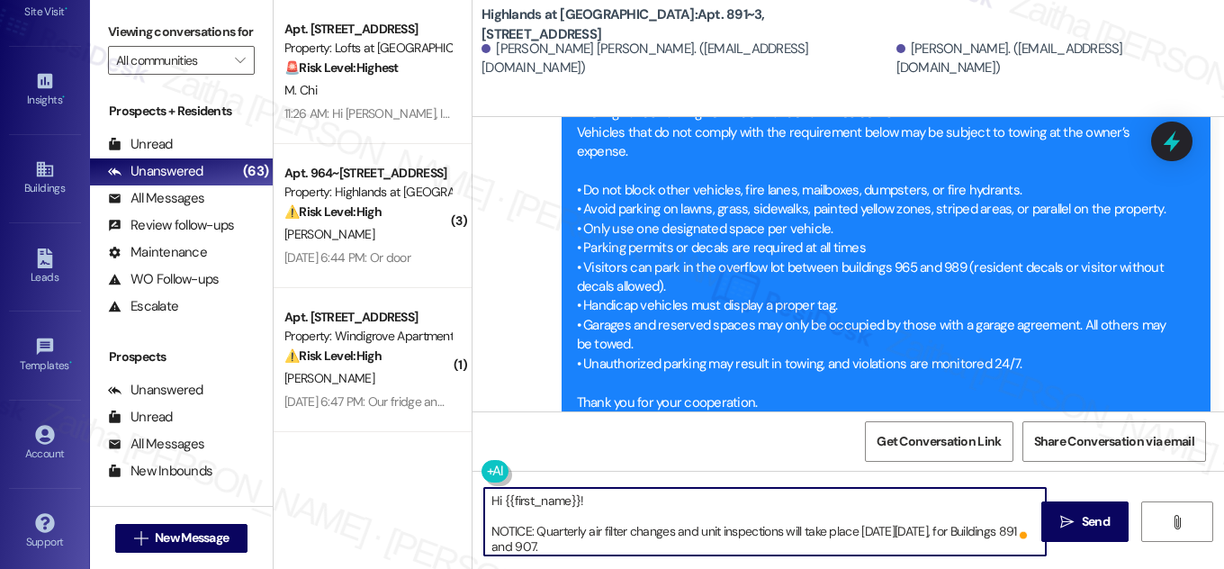
scroll to position [0, 0]
type textarea "Hi {{first_name}}! NOTICE: Quarterly air filter changes and unit inspections wi…"
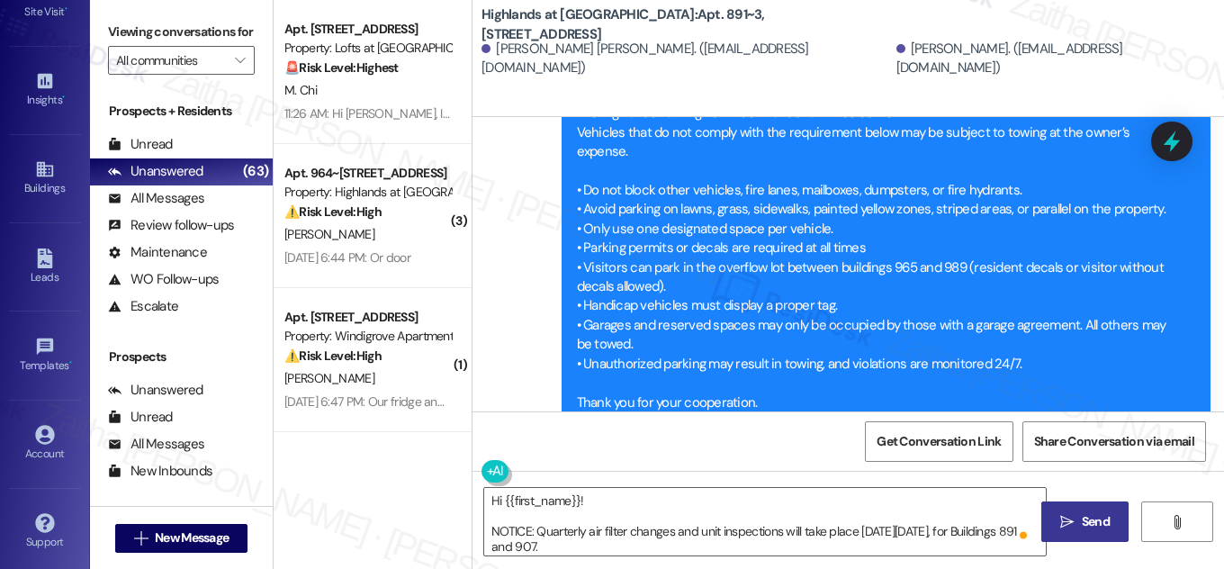
click at [1086, 526] on span "Send" at bounding box center [1096, 521] width 28 height 19
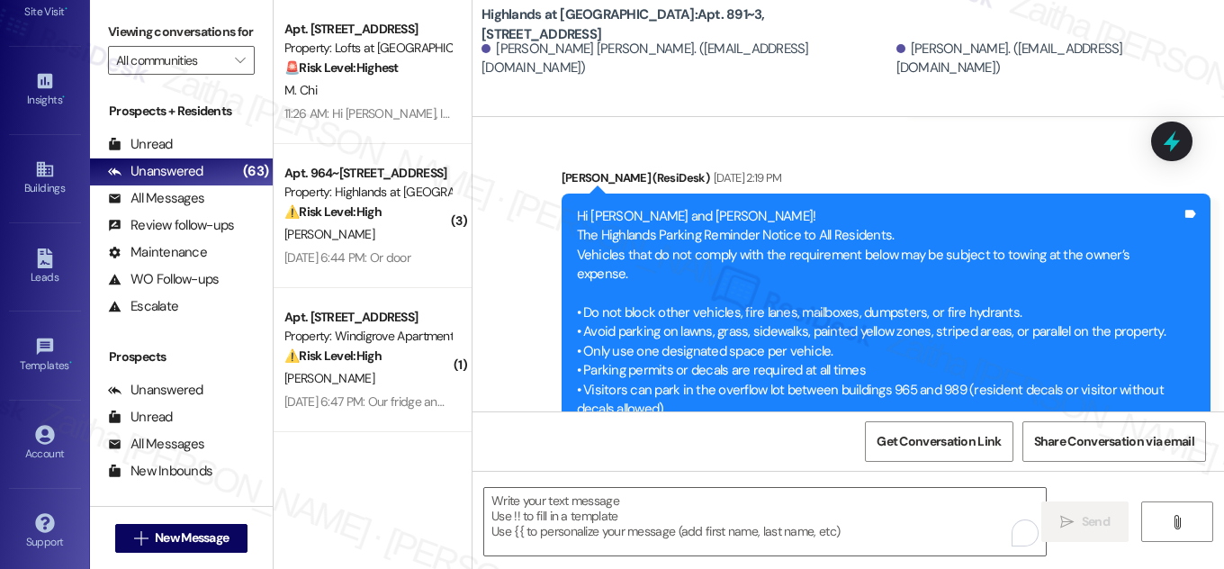
scroll to position [14473, 0]
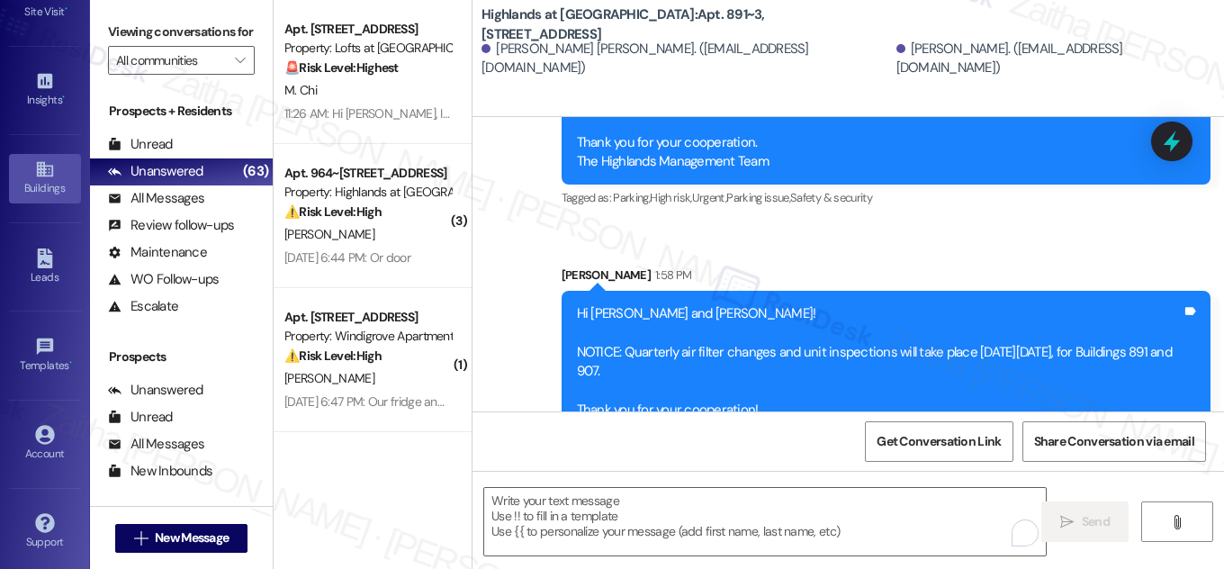
click at [32, 179] on div "Buildings" at bounding box center [45, 188] width 90 height 18
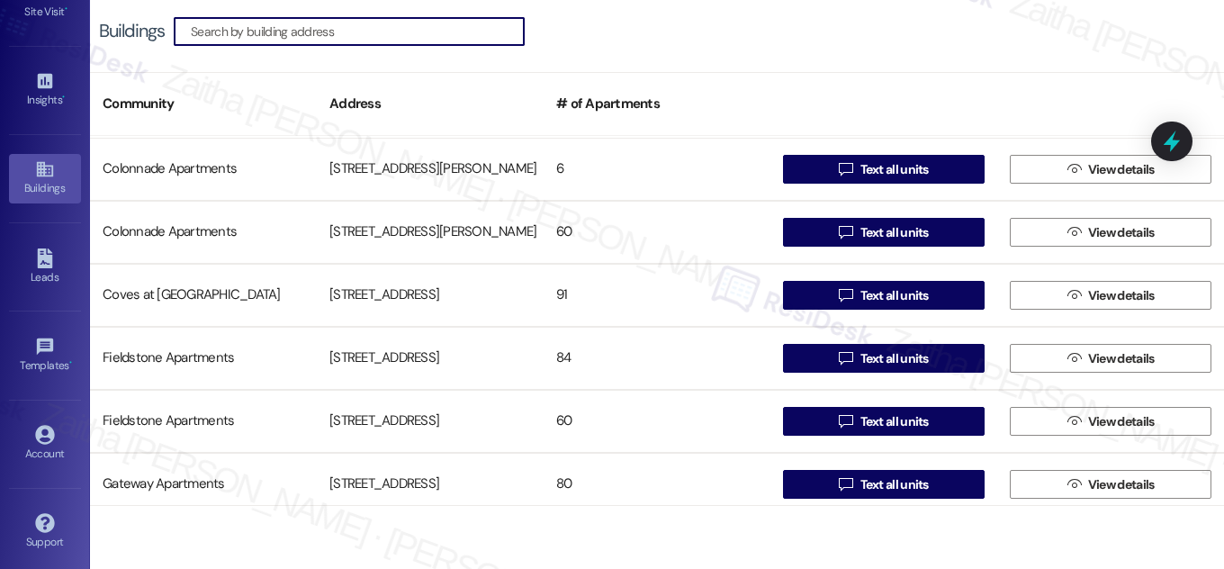
scroll to position [409, 0]
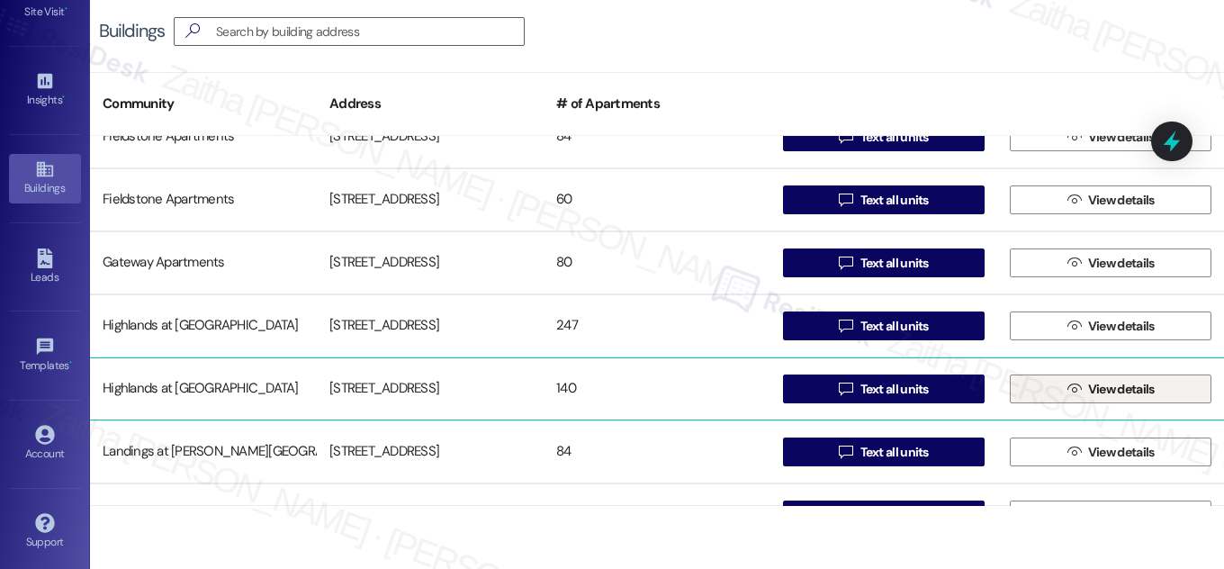
click at [1094, 395] on span "View details" at bounding box center [1122, 389] width 67 height 19
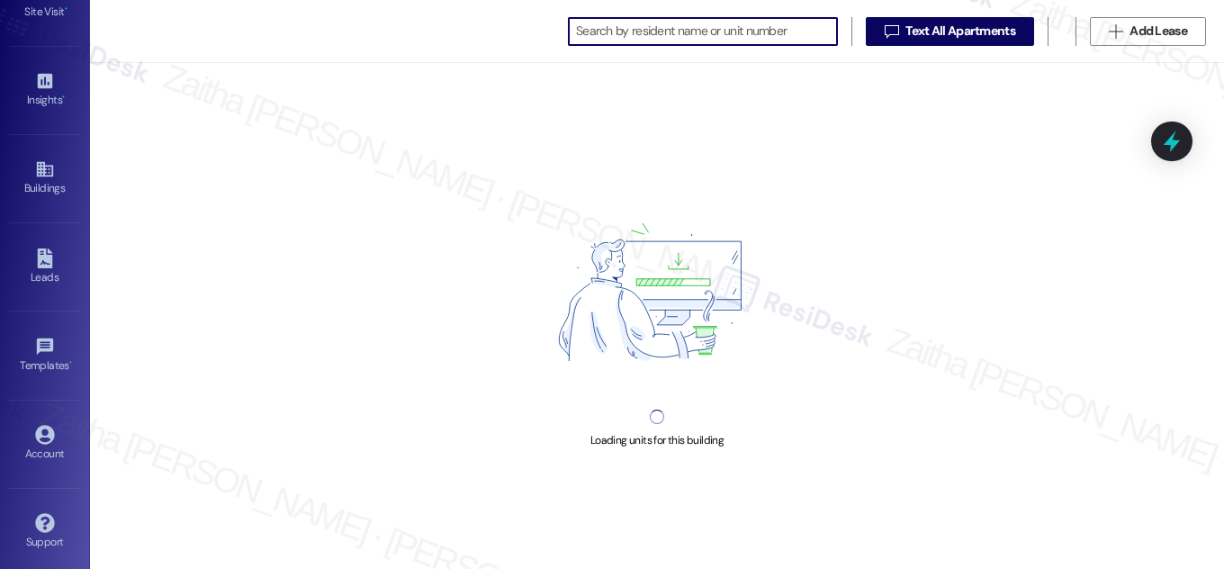
click at [619, 28] on input at bounding box center [706, 31] width 261 height 25
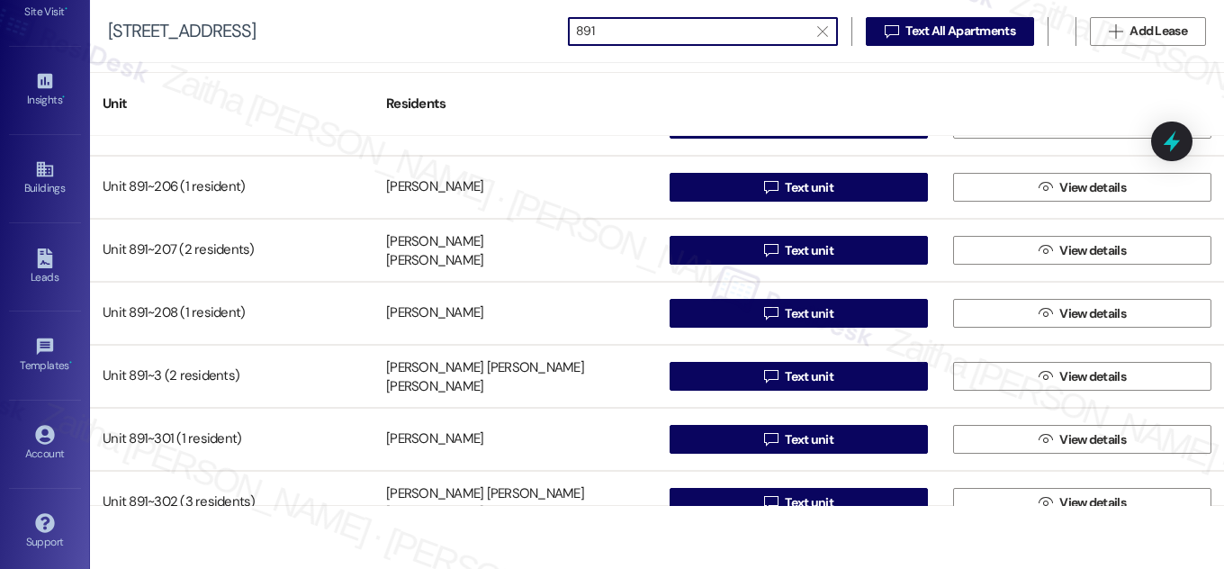
scroll to position [818, 0]
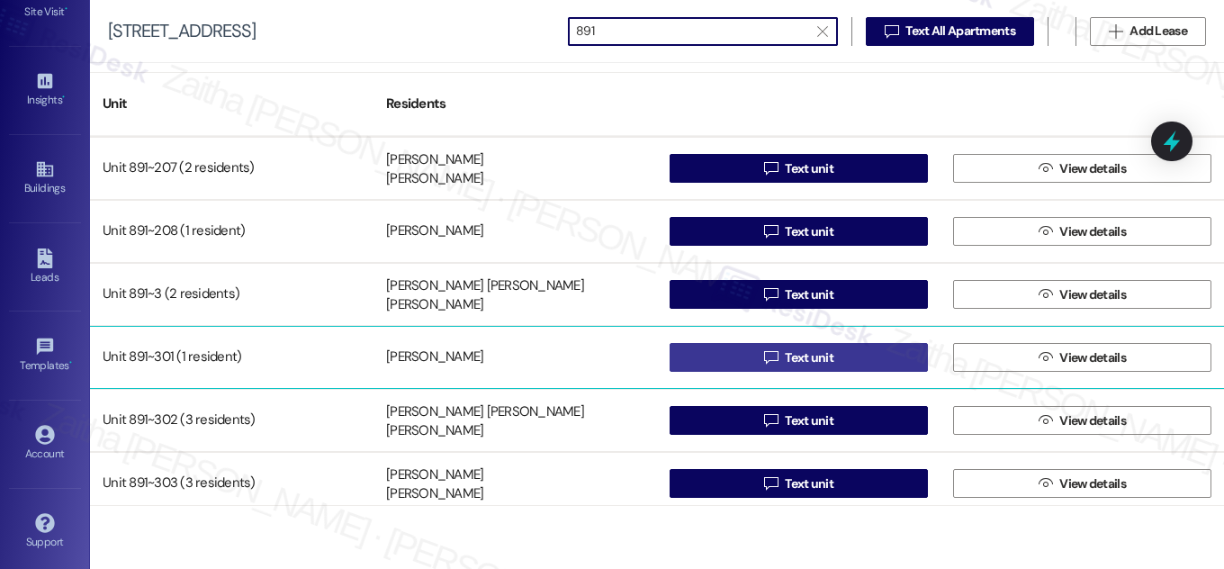
type input "891"
click at [782, 351] on span "Text unit" at bounding box center [810, 357] width 56 height 19
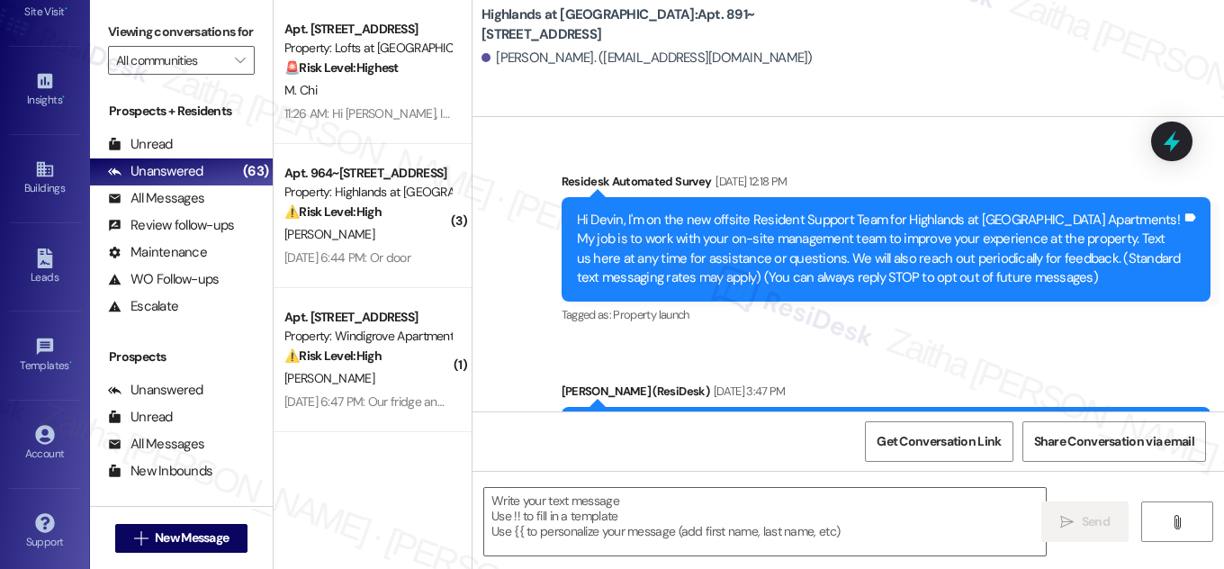
scroll to position [13781, 0]
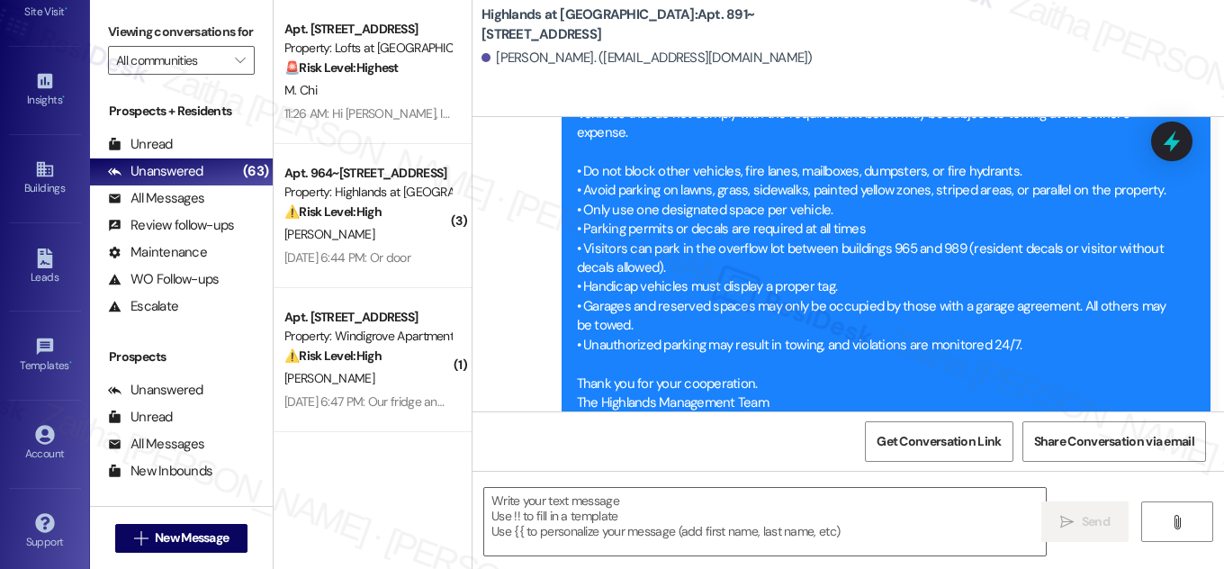
type textarea "Fetching suggested responses. Please feel free to read through the conversation…"
drag, startPoint x: 746, startPoint y: 12, endPoint x: 746, endPoint y: 27, distance: 15.3
click at [746, 27] on b "Highlands at Huckleberry Ridge Apartments: Apt. 891~301, 535 II Blackrock Drive" at bounding box center [662, 24] width 360 height 39
copy b "Apt. 891~301, 535 II Blackrock Drive"
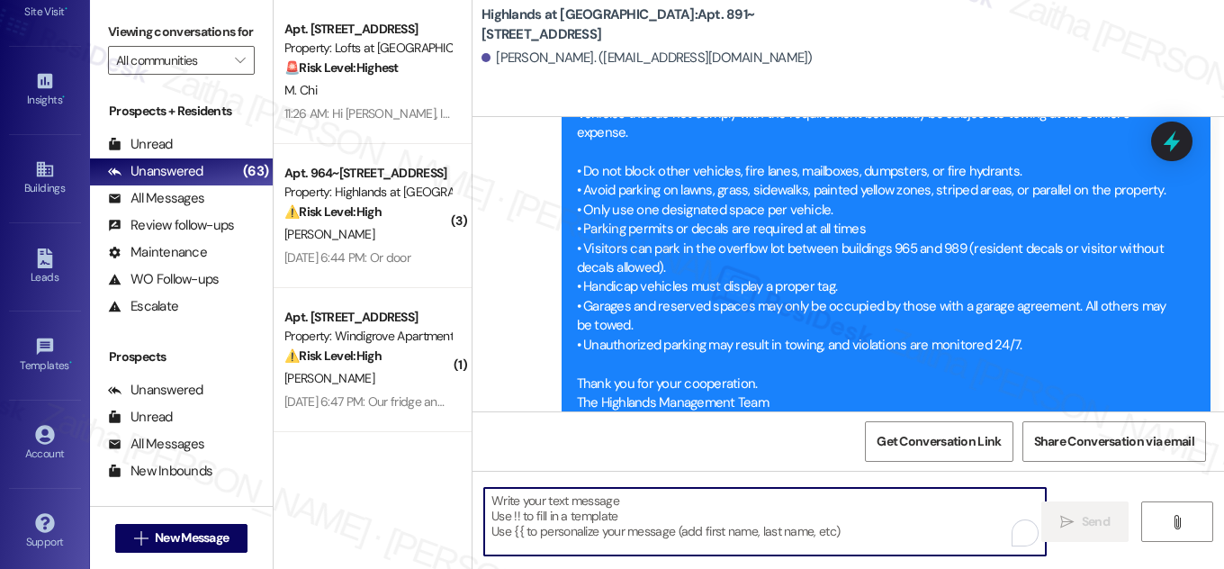
click at [563, 510] on textarea "To enrich screen reader interactions, please activate Accessibility in Grammarl…" at bounding box center [765, 522] width 562 height 68
paste textarea "Hi {{first_name}}! NOTICE: Quarterly air filter changes and unit inspections wi…"
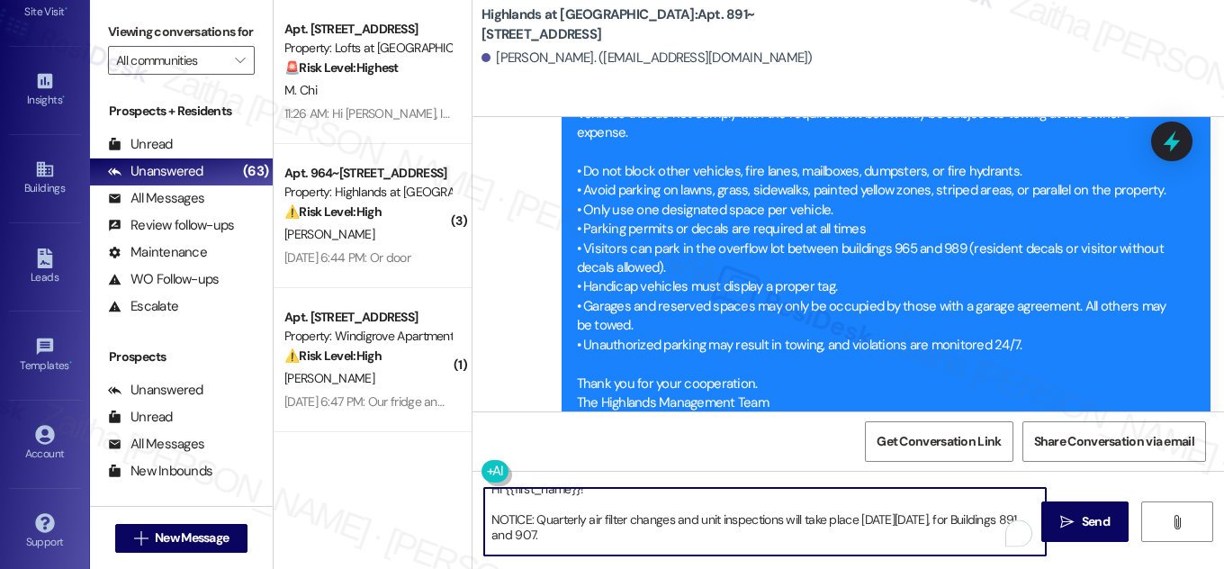
scroll to position [2, 0]
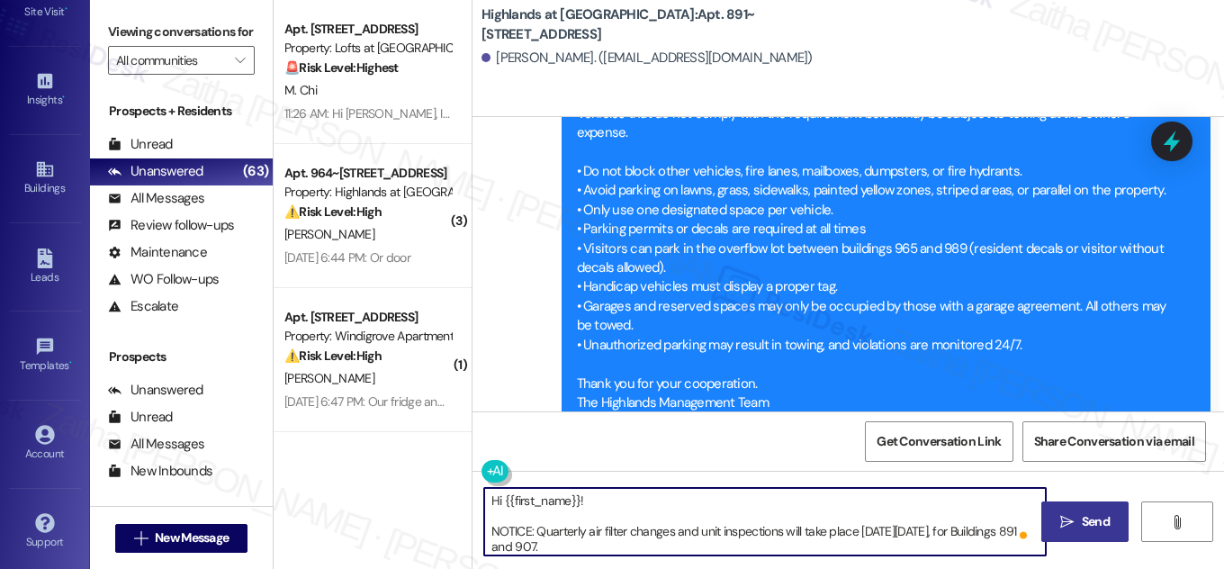
type textarea "Hi {{first_name}}! NOTICE: Quarterly air filter changes and unit inspections wi…"
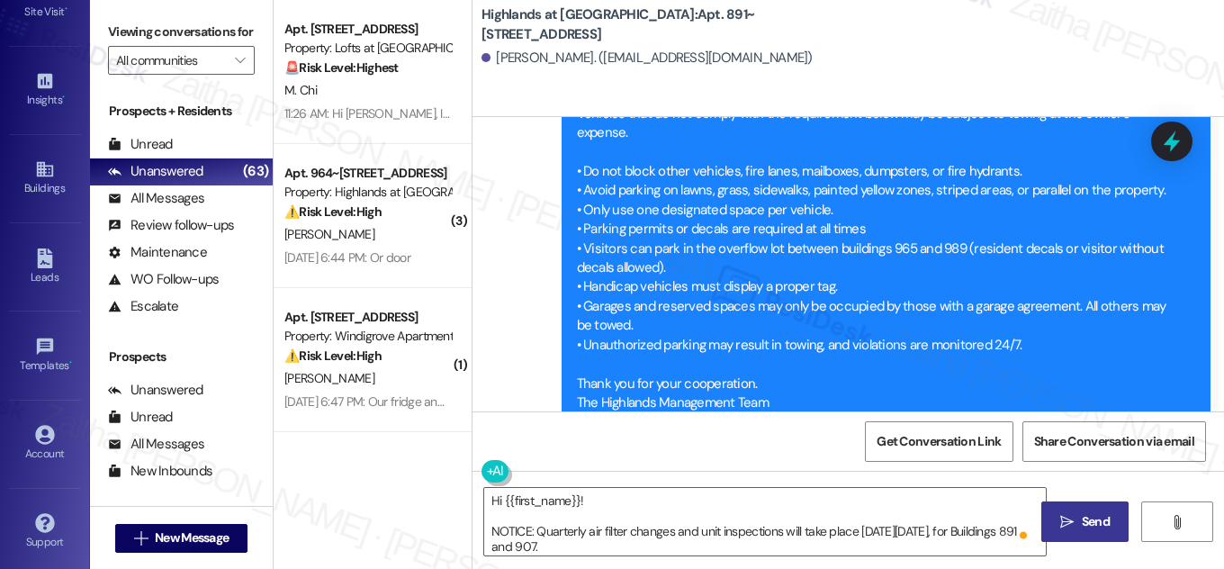
click at [1089, 520] on span "Send" at bounding box center [1096, 521] width 28 height 19
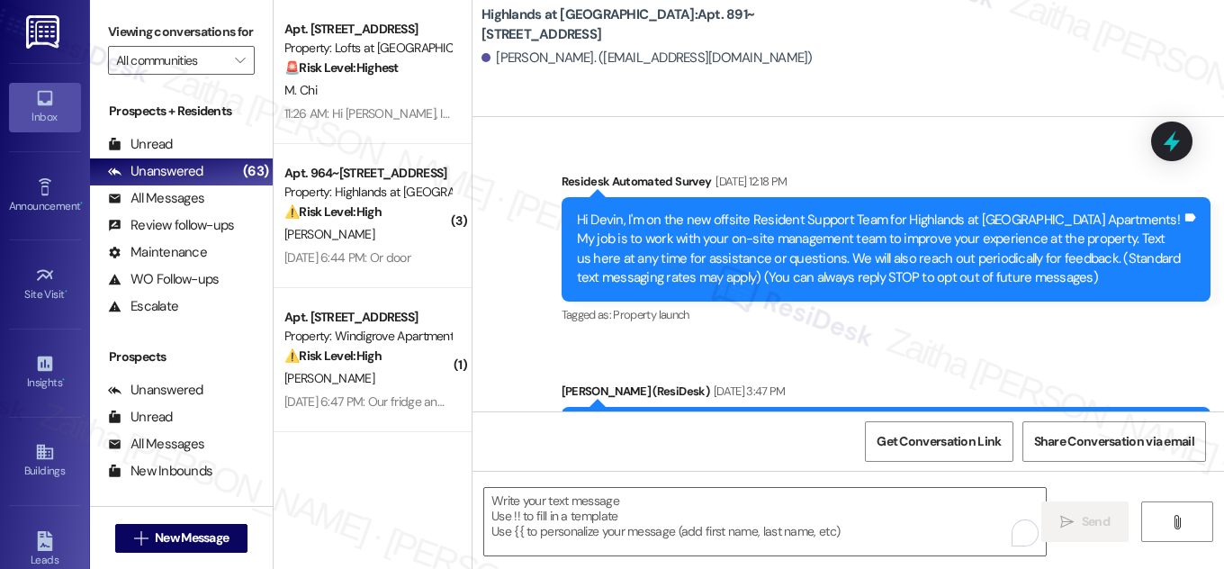
scroll to position [14042, 0]
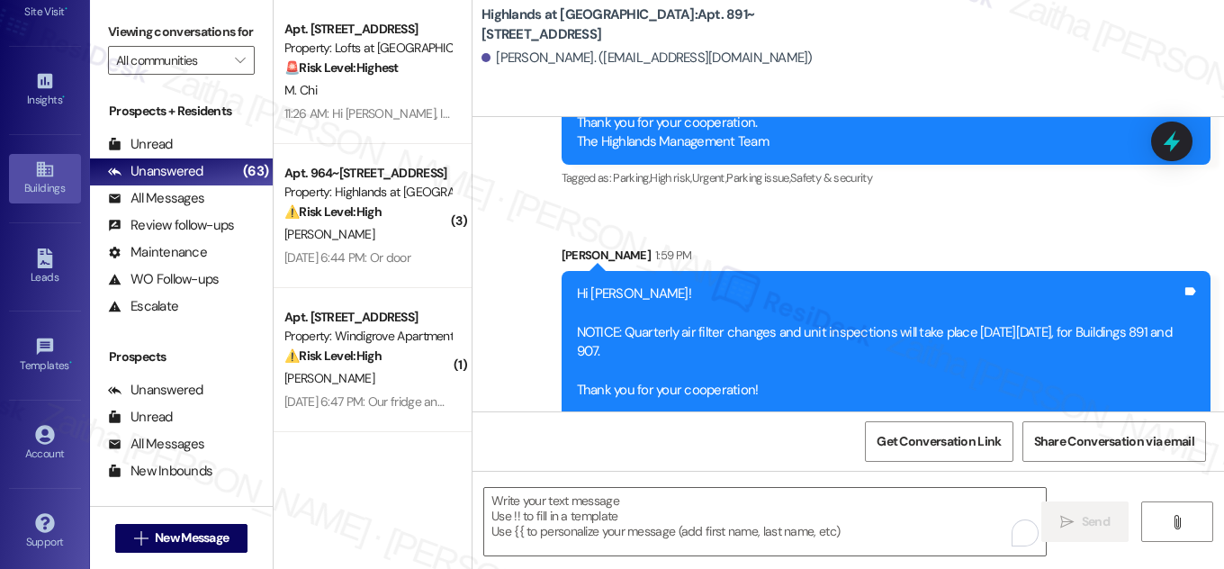
click at [26, 175] on link "Buildings" at bounding box center [45, 178] width 72 height 49
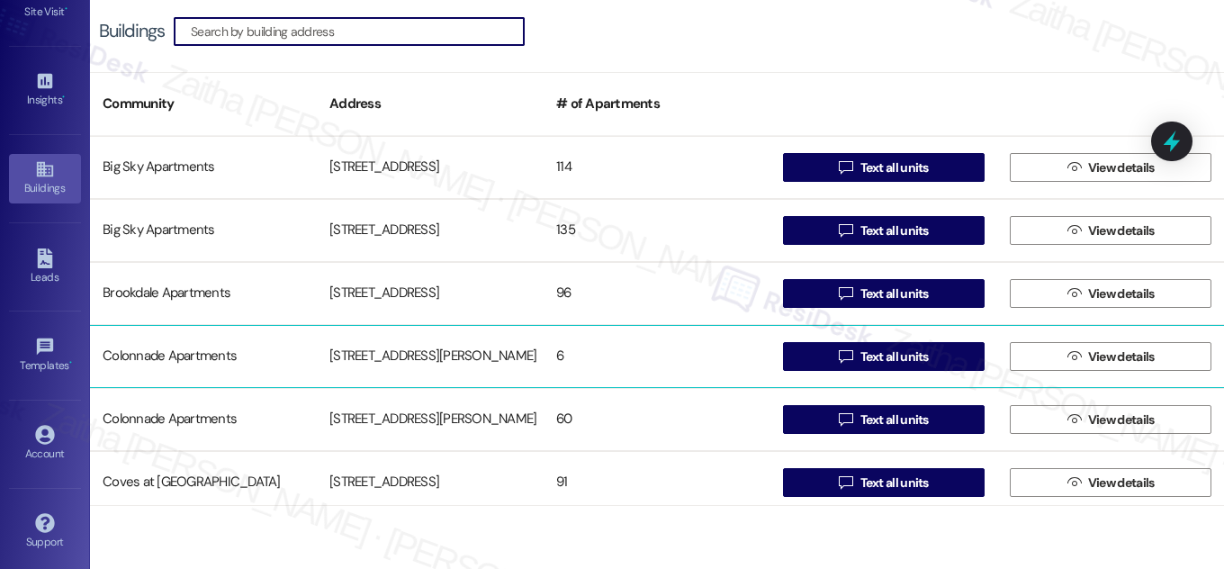
scroll to position [409, 0]
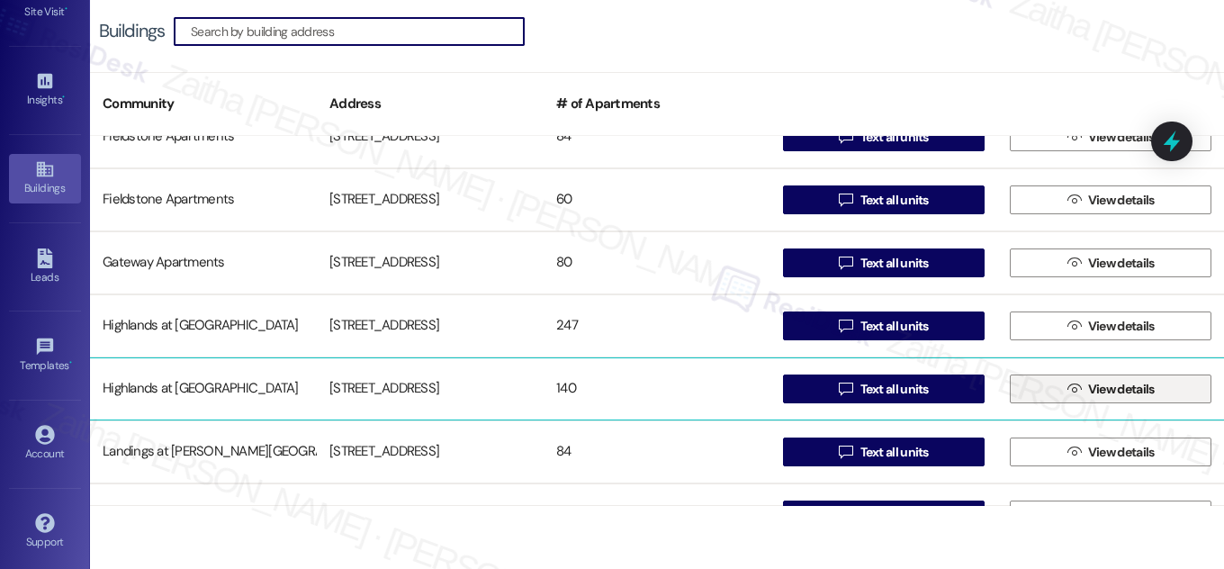
click at [1089, 389] on span "View details" at bounding box center [1122, 389] width 67 height 19
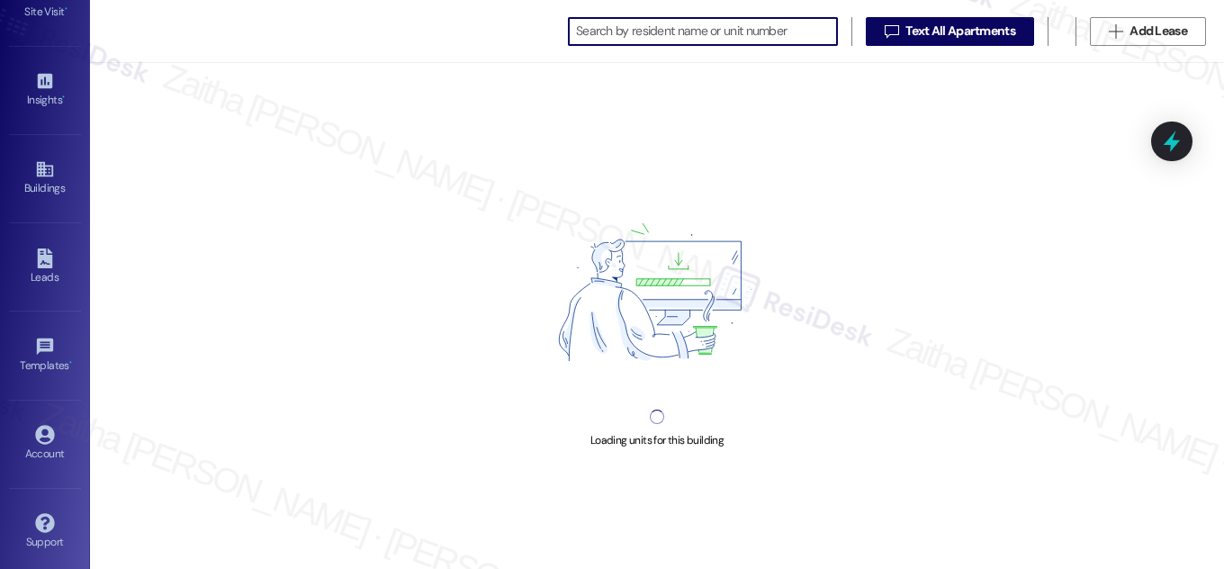
click at [685, 35] on input at bounding box center [706, 31] width 261 height 25
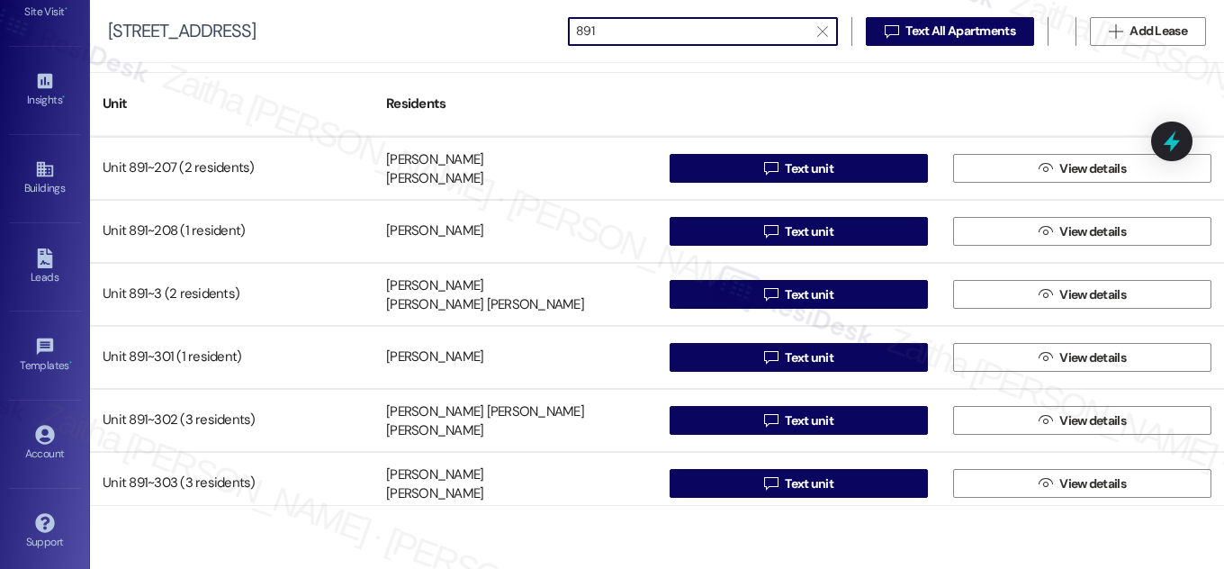
scroll to position [900, 0]
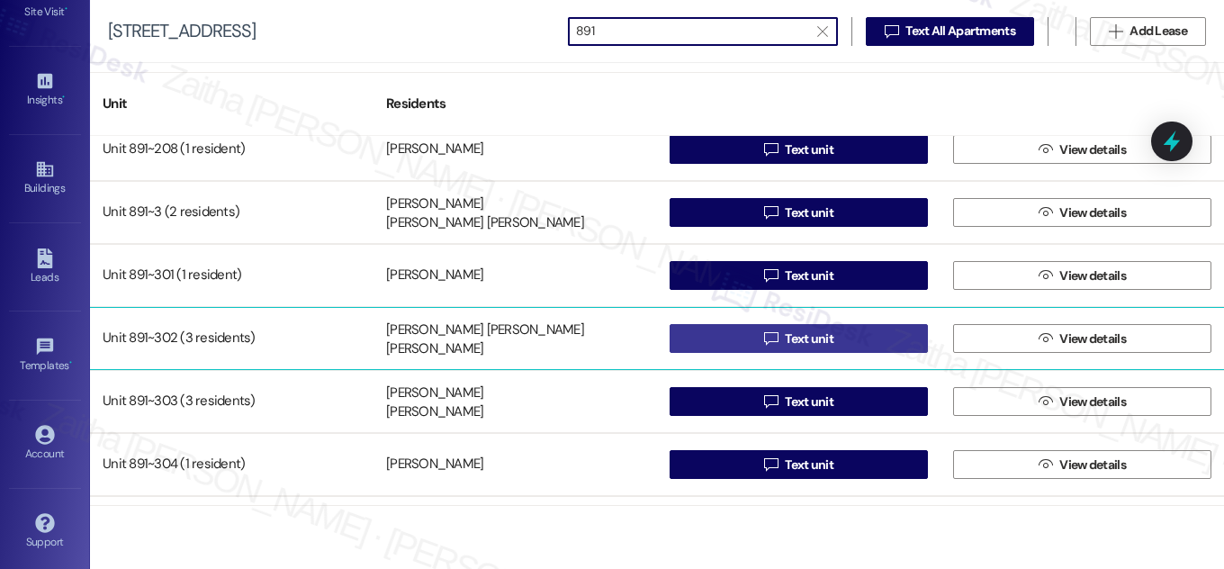
type input "891"
click at [831, 335] on span "Text unit" at bounding box center [810, 339] width 56 height 19
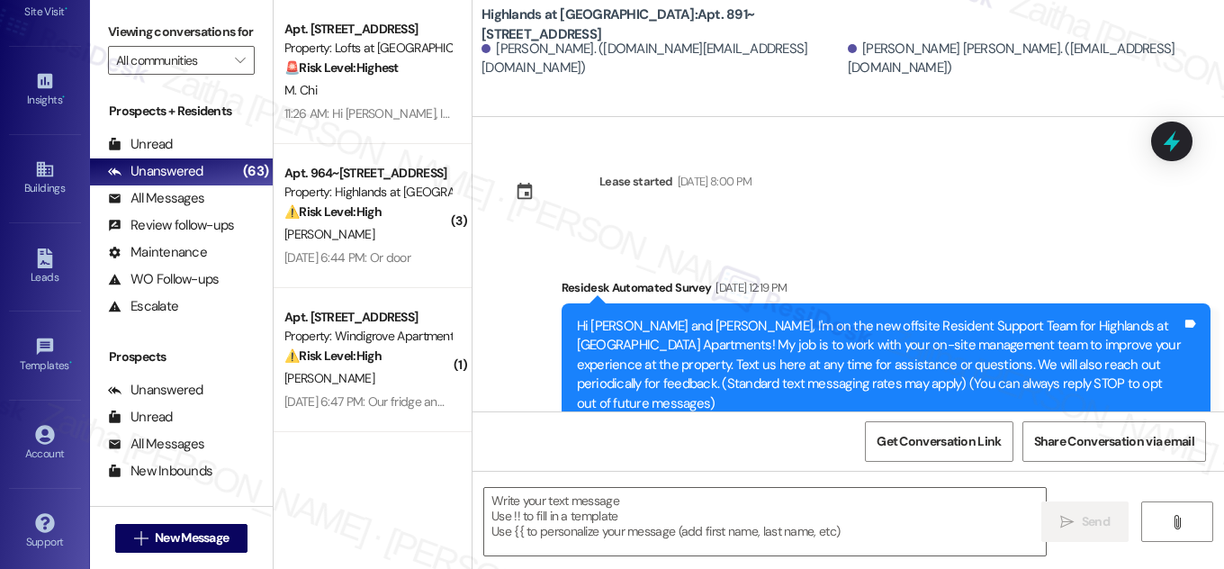
type textarea "Fetching suggested responses. Please feel free to read through the conversation…"
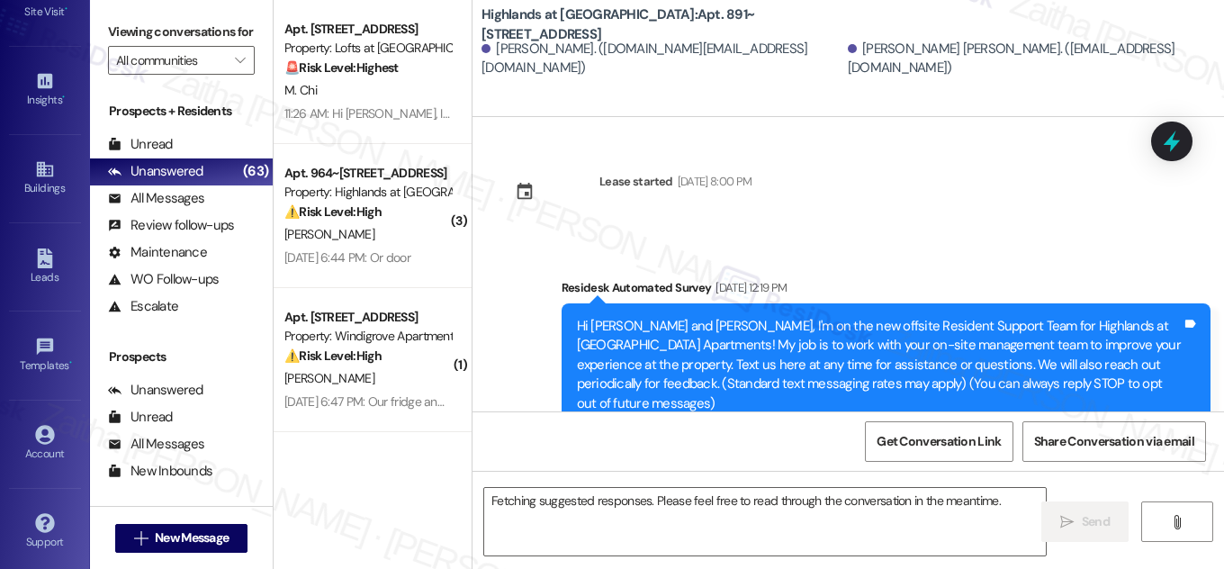
scroll to position [13851, 0]
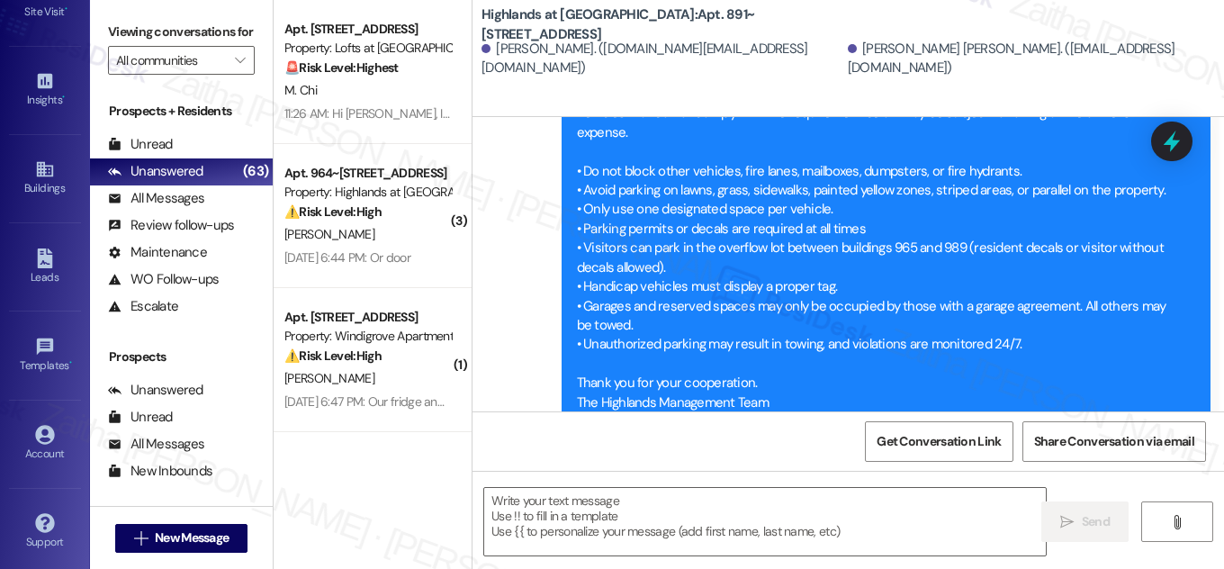
drag, startPoint x: 745, startPoint y: 12, endPoint x: 750, endPoint y: 31, distance: 19.7
click at [750, 31] on b "Highlands at Huckleberry Ridge Apartments: Apt. 891~302, 535 II Blackrock Drive" at bounding box center [662, 24] width 360 height 39
copy b "Apt. 891~302, 535 II Blackrock Drive"
click at [575, 506] on textarea at bounding box center [765, 522] width 562 height 68
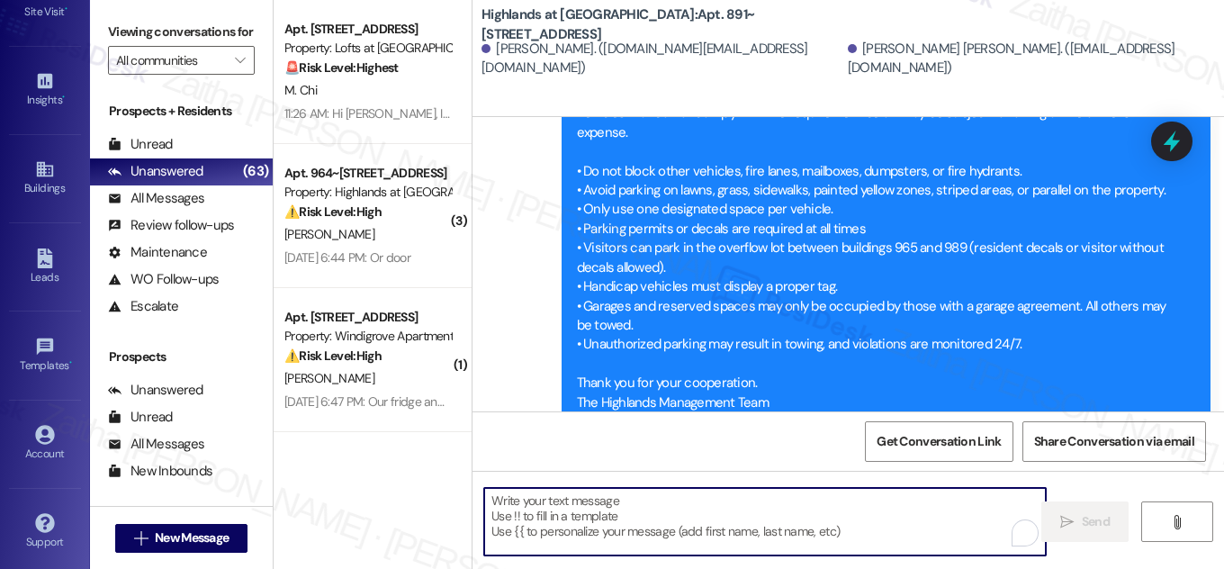
paste textarea "Hi {{first_name}}! NOTICE: Quarterly air filter changes and unit inspections wi…"
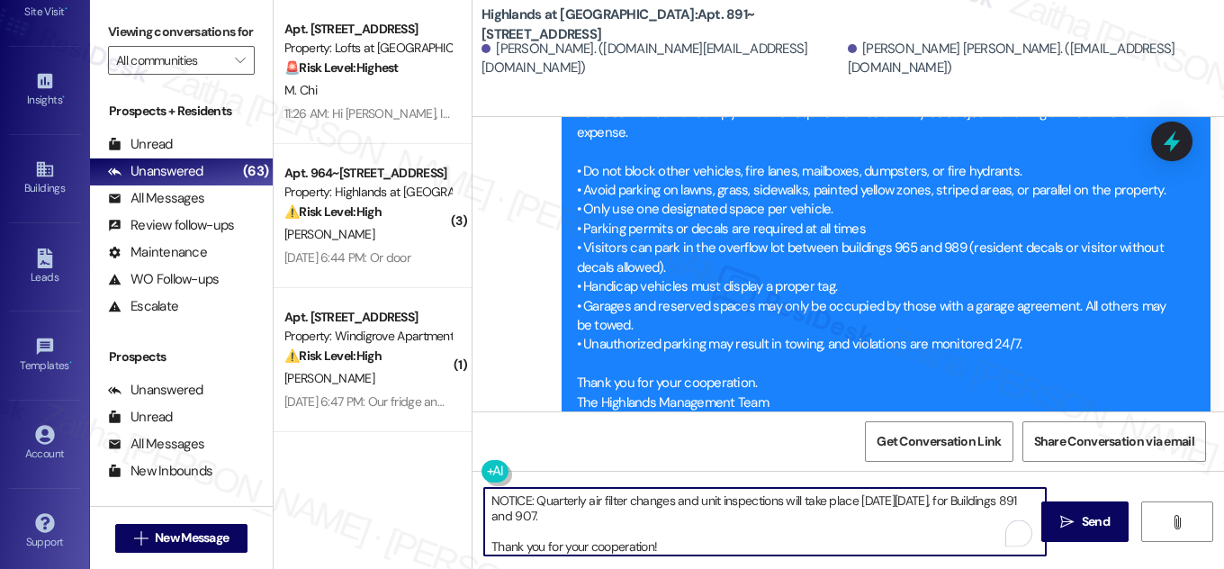
scroll to position [0, 0]
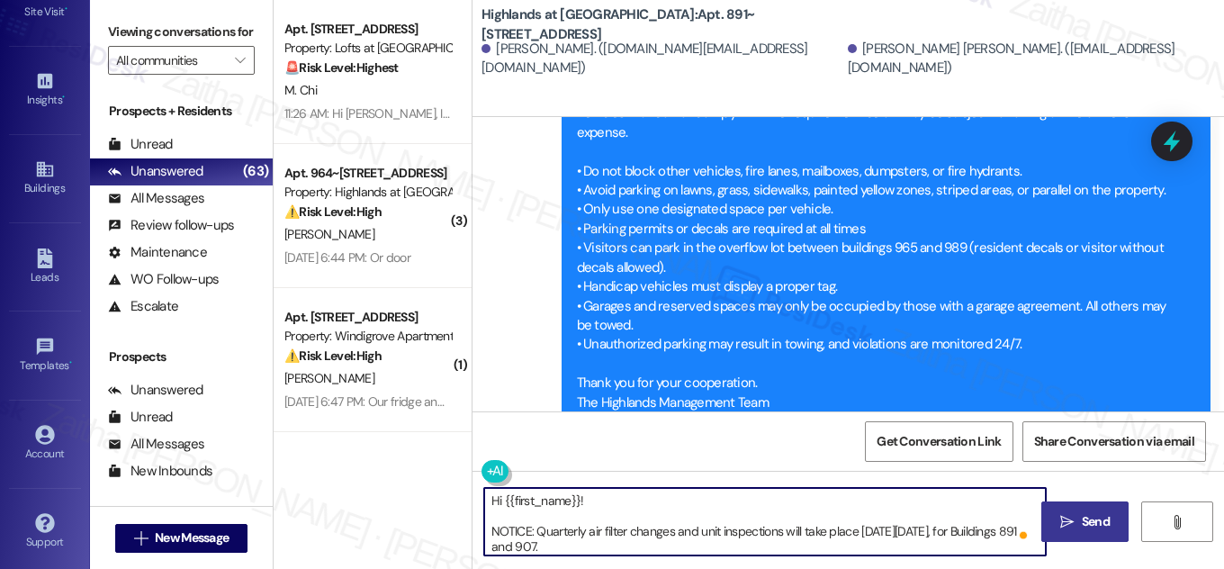
type textarea "Hi {{first_name}}! NOTICE: Quarterly air filter changes and unit inspections wi…"
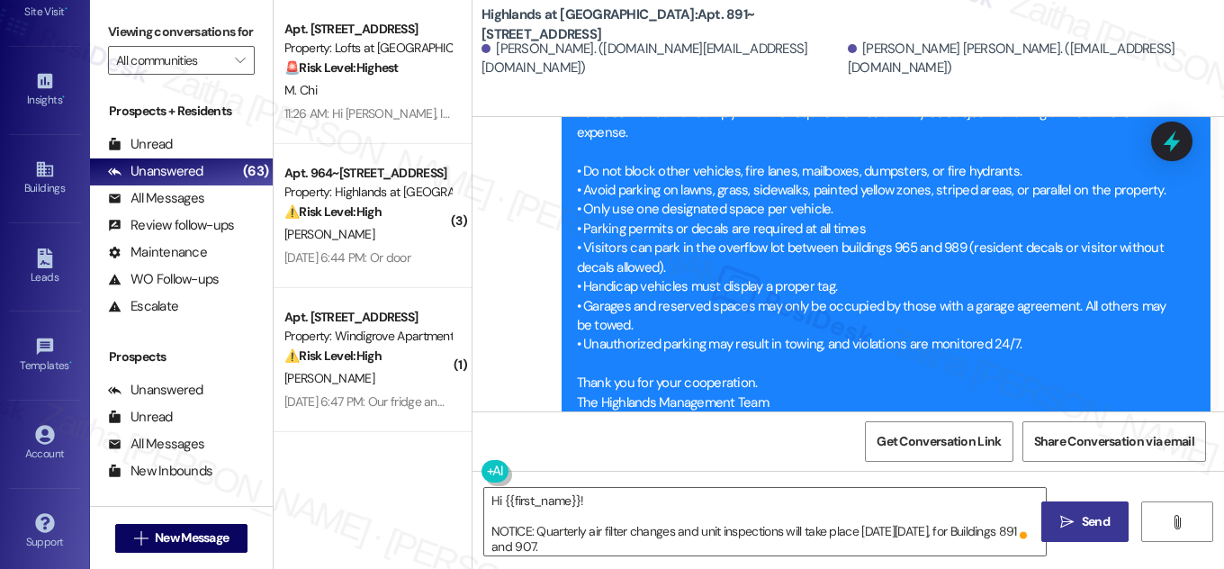
click at [1102, 529] on span "Send" at bounding box center [1096, 521] width 28 height 19
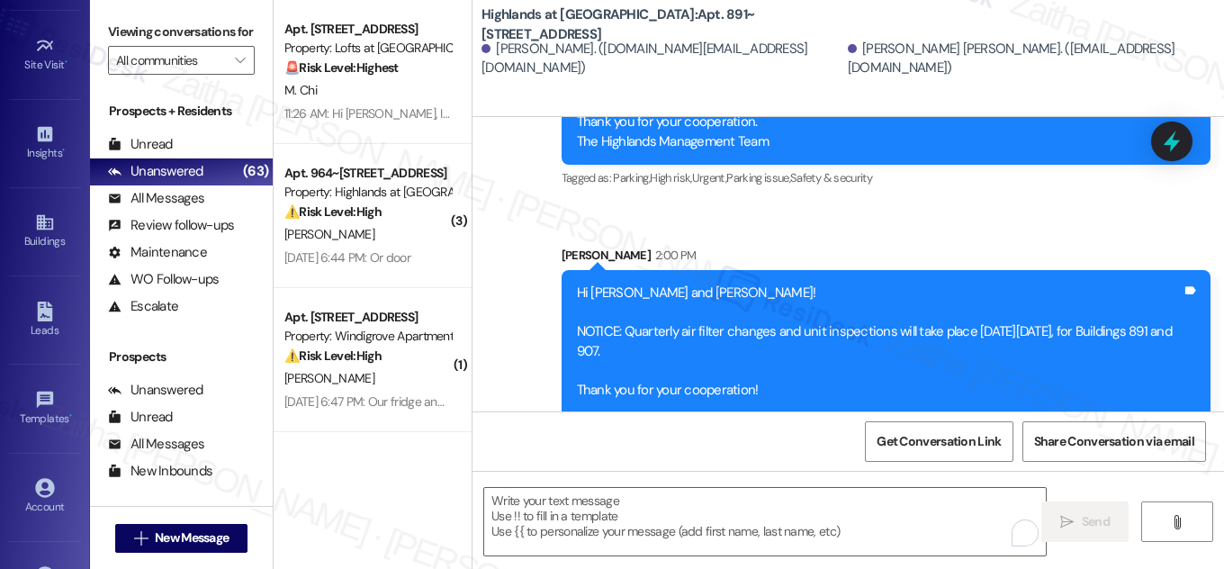
scroll to position [202, 0]
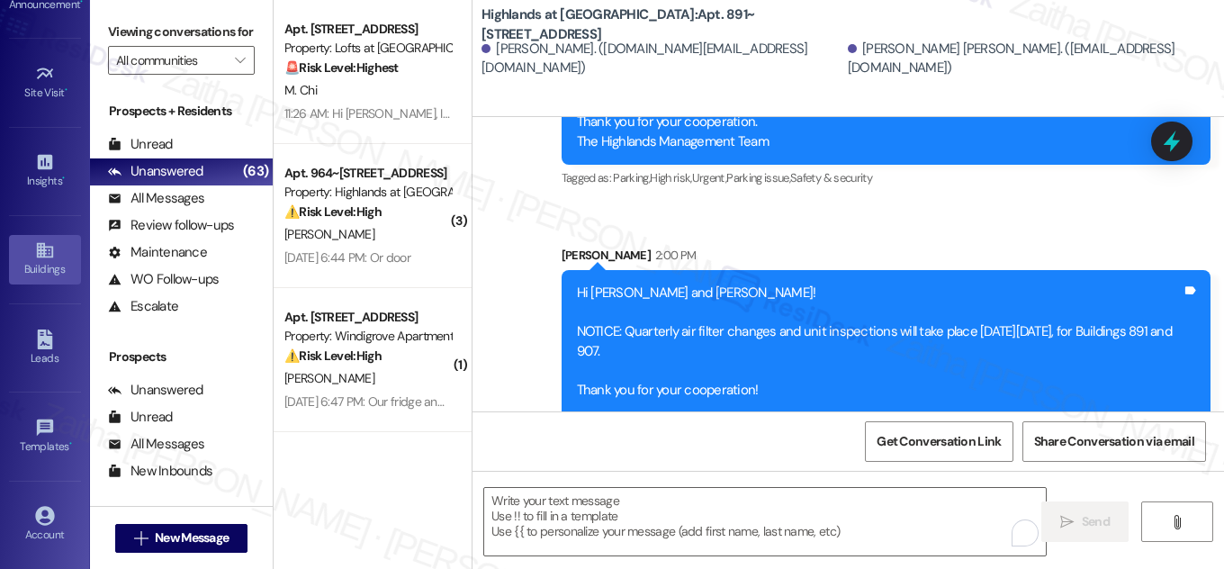
click at [59, 249] on link "Buildings" at bounding box center [45, 259] width 72 height 49
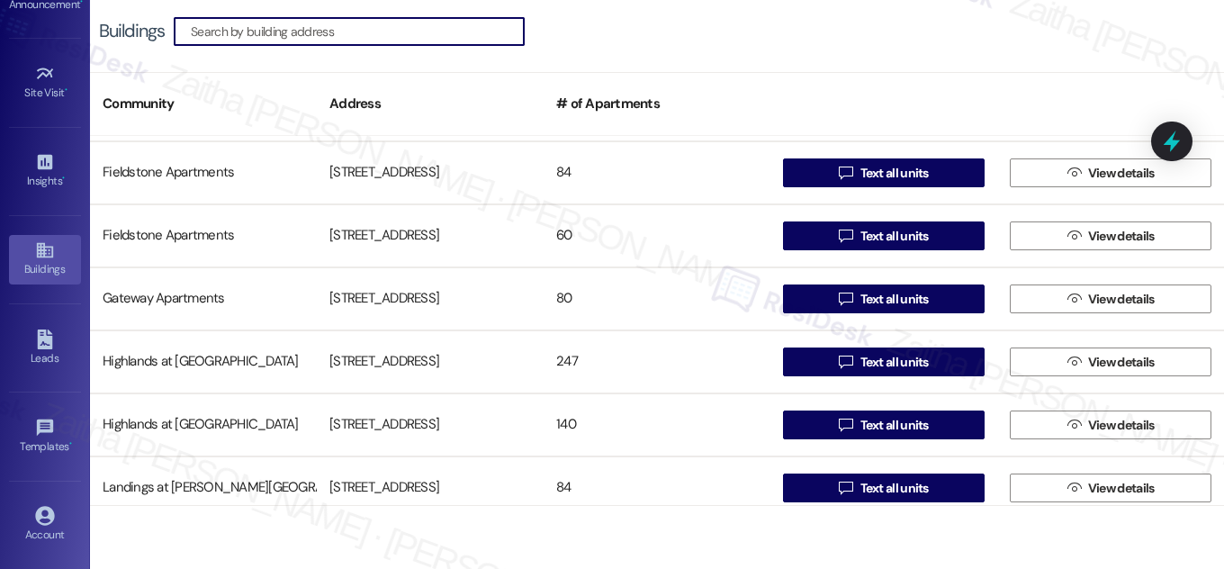
scroll to position [409, 0]
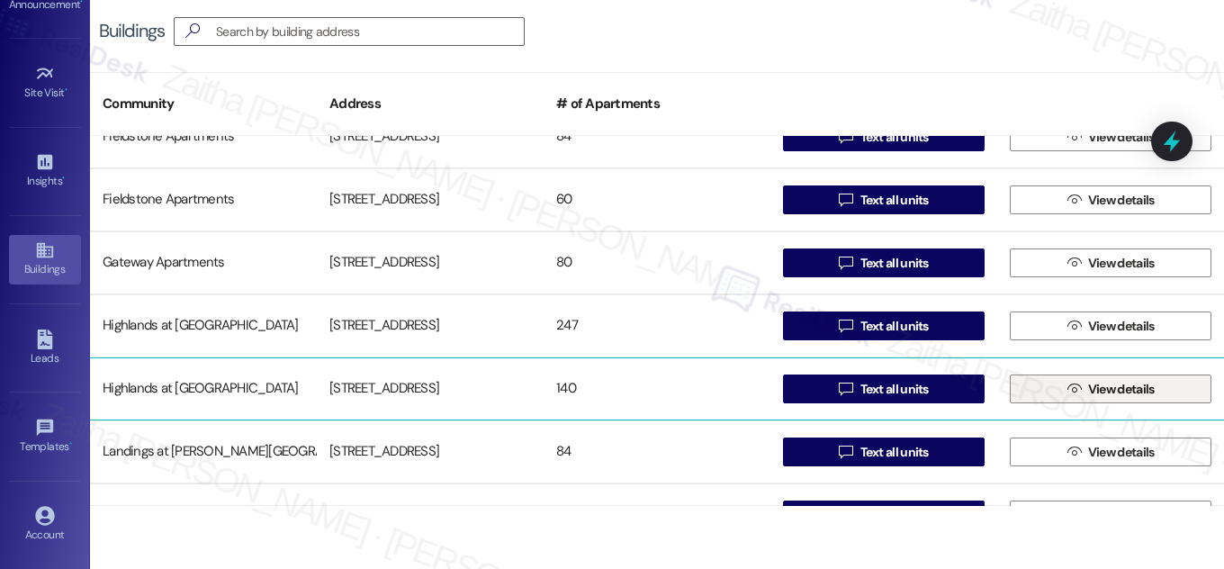
click at [1121, 381] on span "View details" at bounding box center [1122, 389] width 67 height 19
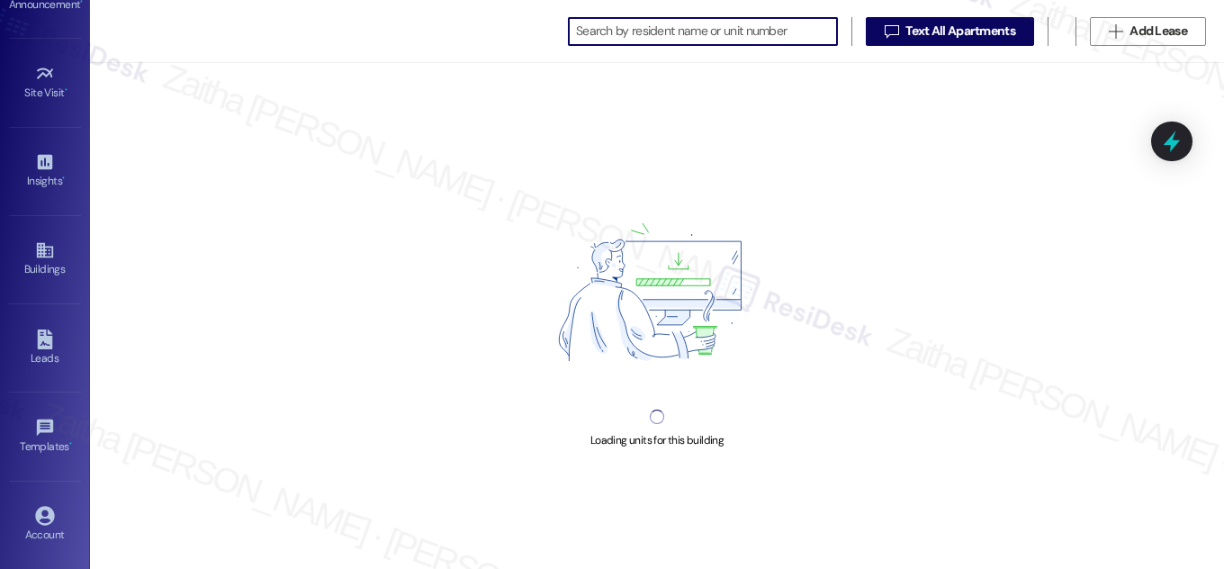
click at [628, 32] on input at bounding box center [706, 31] width 261 height 25
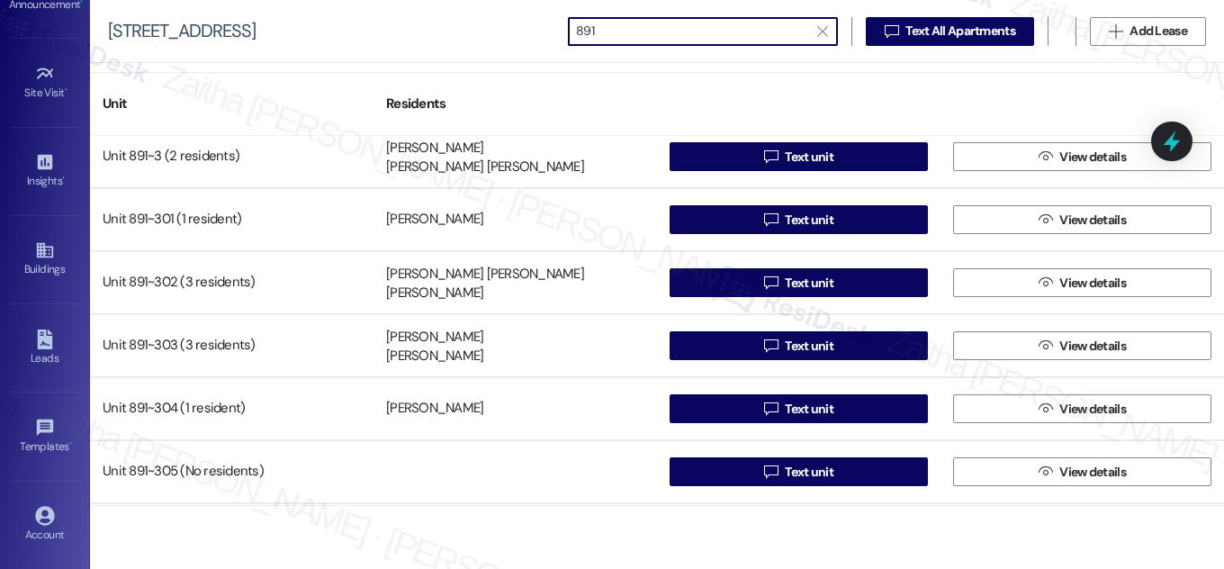
scroll to position [981, 0]
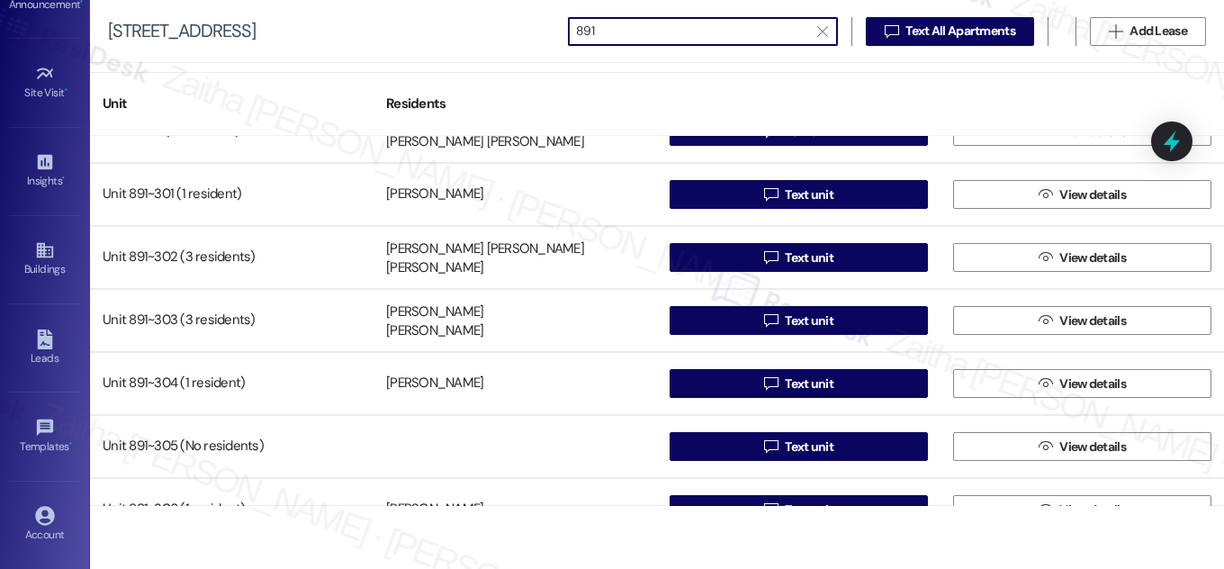
type input "891"
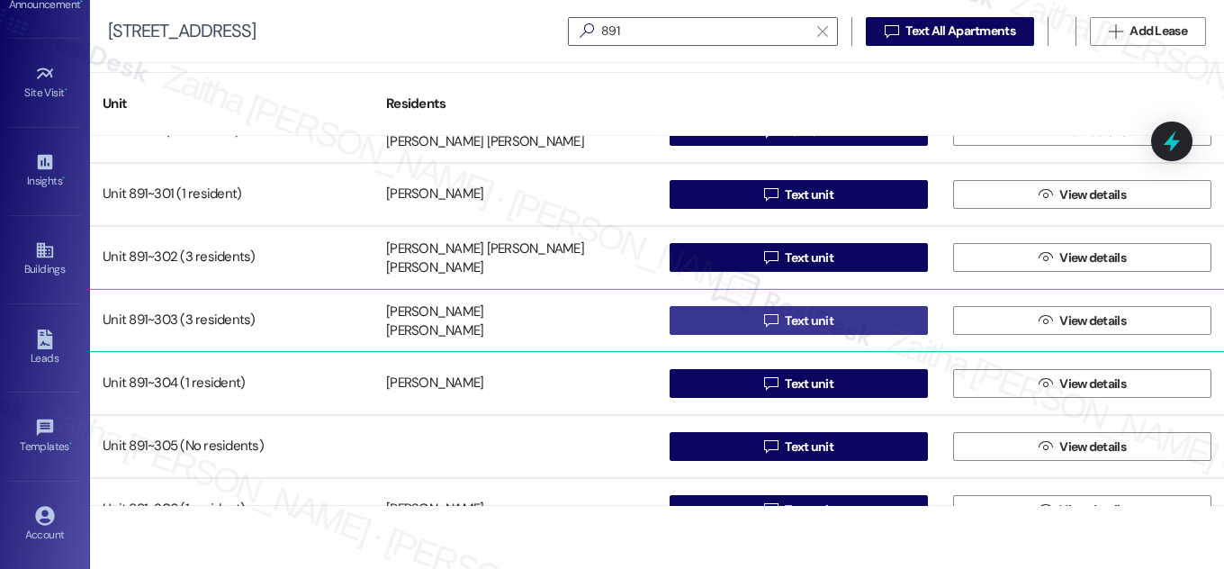
click at [829, 322] on span "Text unit" at bounding box center [809, 321] width 49 height 19
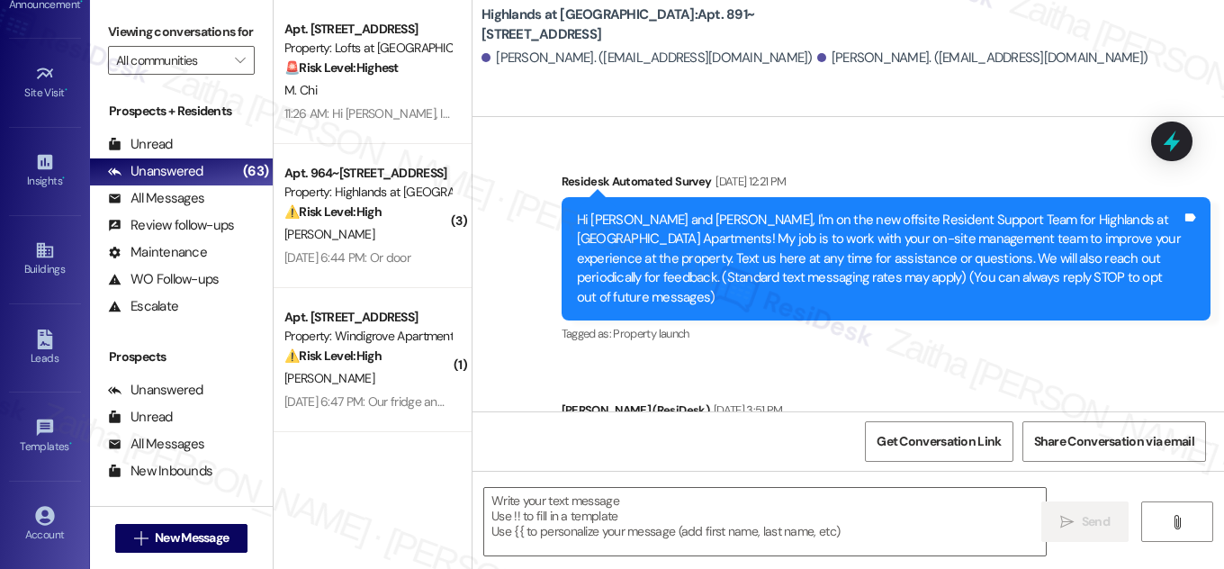
type textarea "Fetching suggested responses. Please feel free to read through the conversation…"
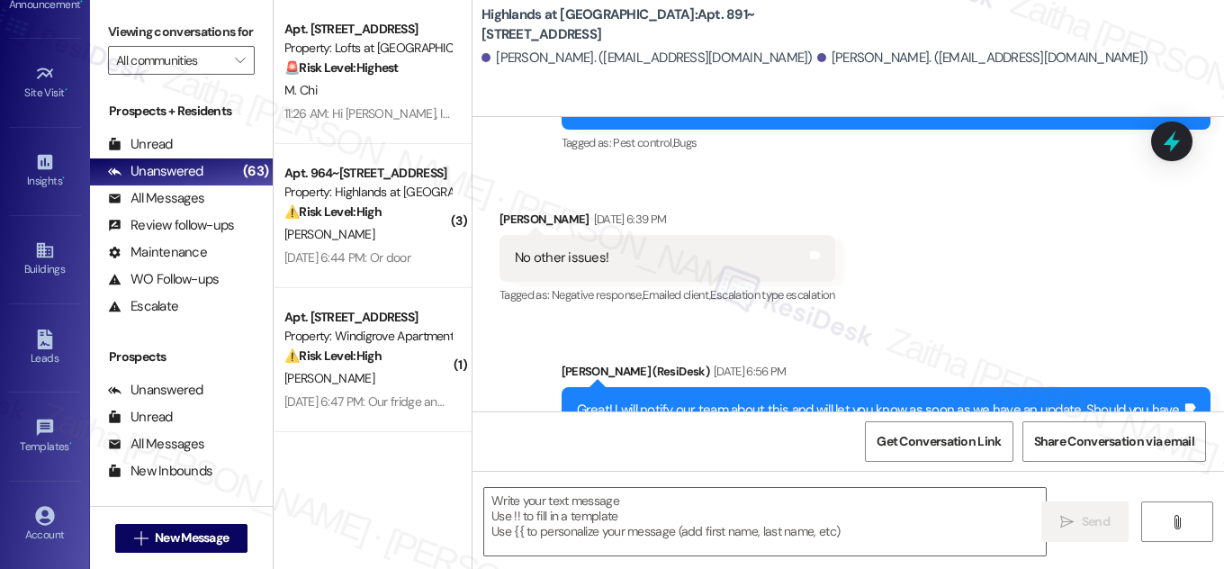
scroll to position [16166, 0]
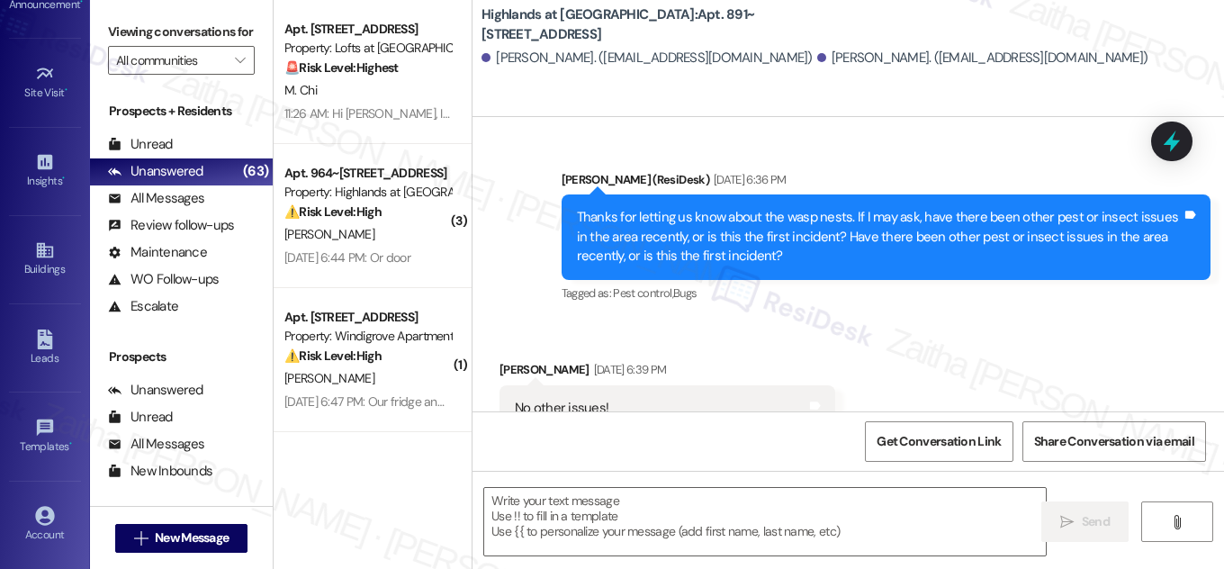
click at [742, 11] on b "Highlands at Huckleberry Ridge Apartments: Apt. 891~303, 535 II Blackrock Drive" at bounding box center [662, 24] width 360 height 39
drag, startPoint x: 746, startPoint y: 9, endPoint x: 752, endPoint y: 36, distance: 27.5
click at [752, 36] on b "Highlands at Huckleberry Ridge Apartments: Apt. 891~303, 535 II Blackrock Drive" at bounding box center [662, 24] width 360 height 39
copy b "Apt. 891~303, 535 II Blackrock Drive"
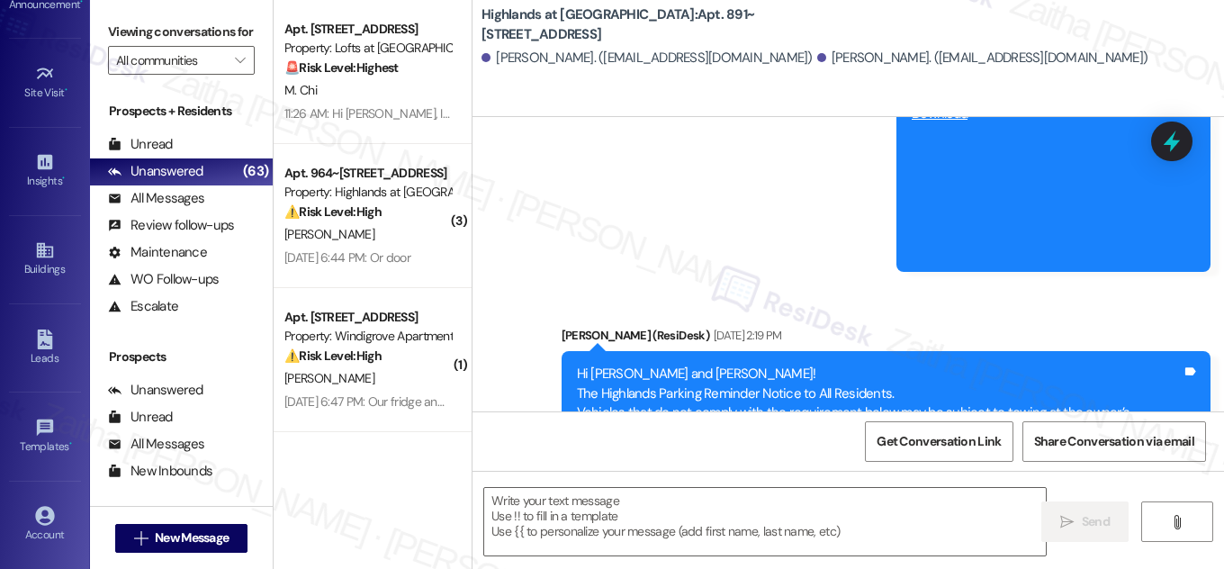
scroll to position [19848, 0]
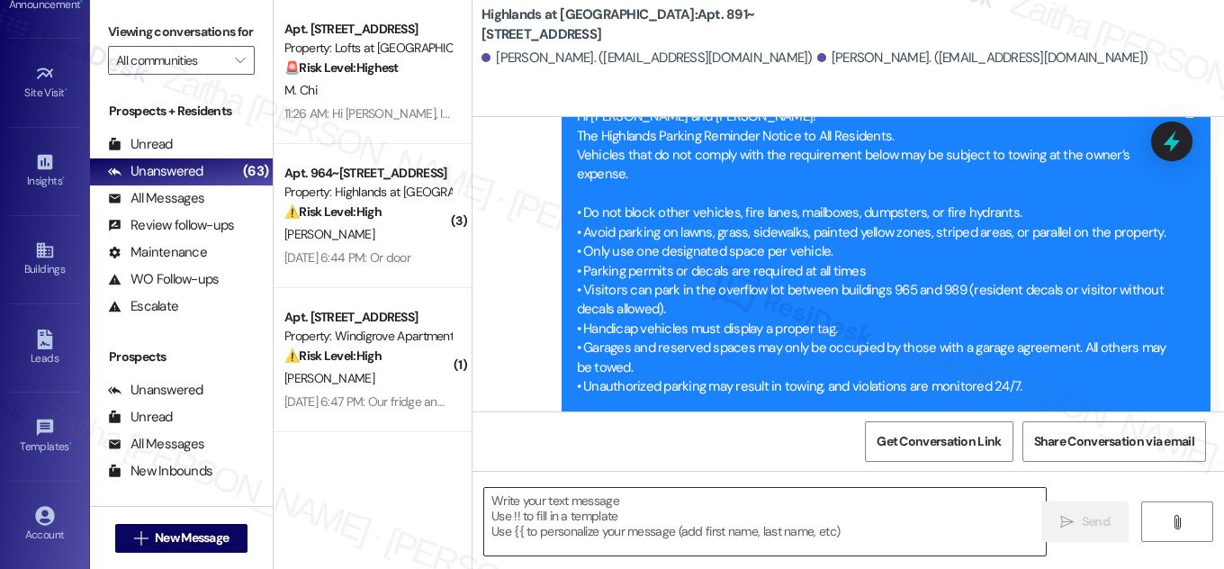
click at [601, 519] on textarea at bounding box center [765, 522] width 562 height 68
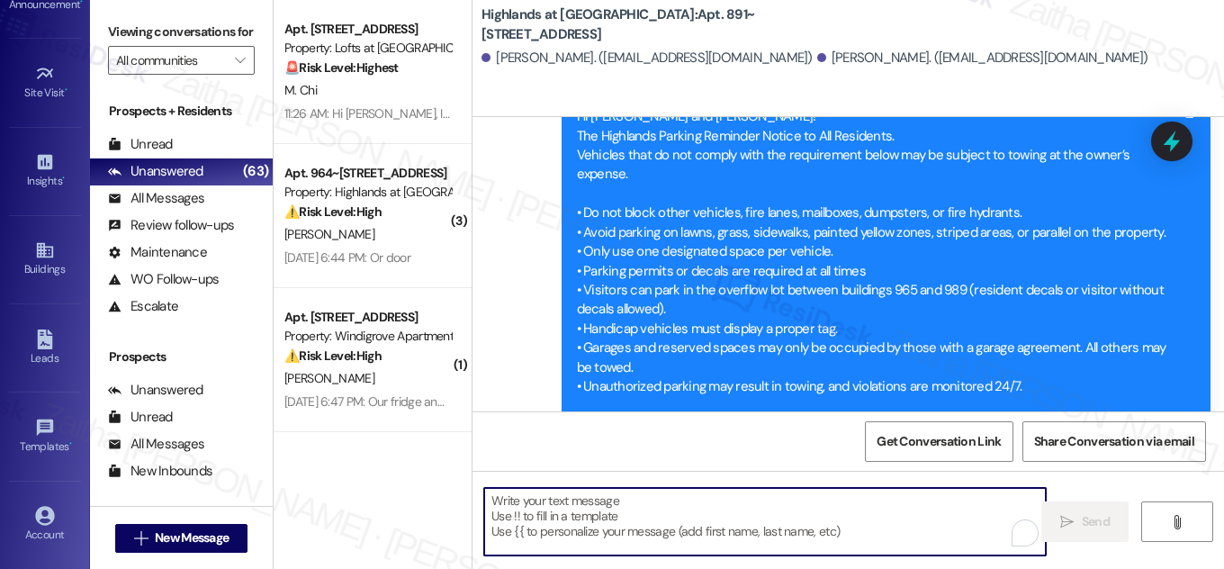
paste textarea "Hi {{first_name}}! NOTICE: Quarterly air filter changes and unit inspections wi…"
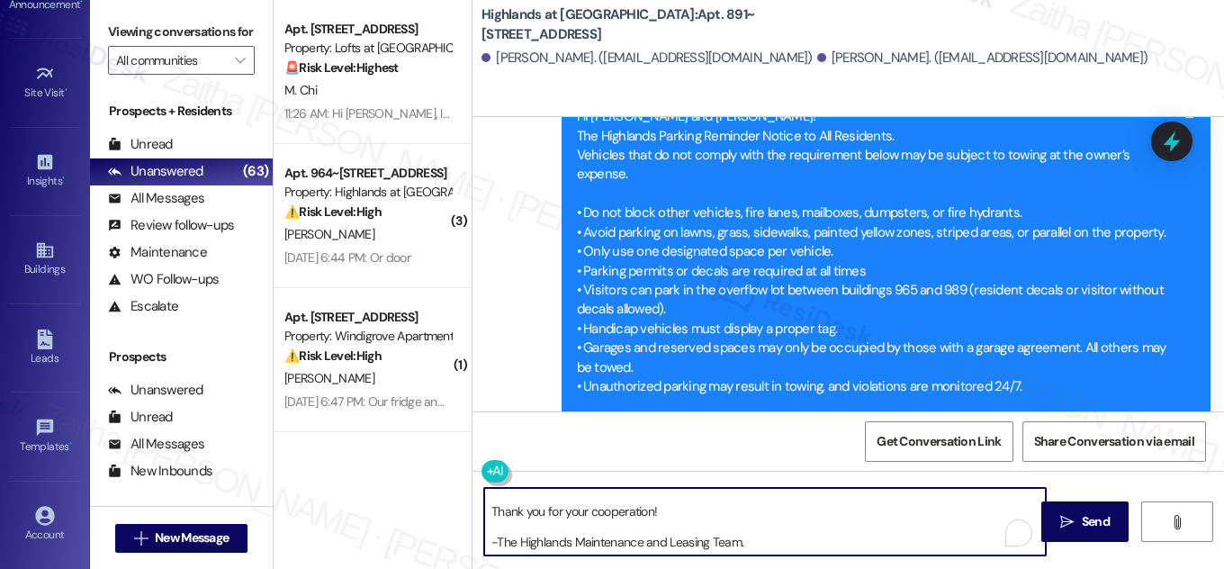
scroll to position [66, 0]
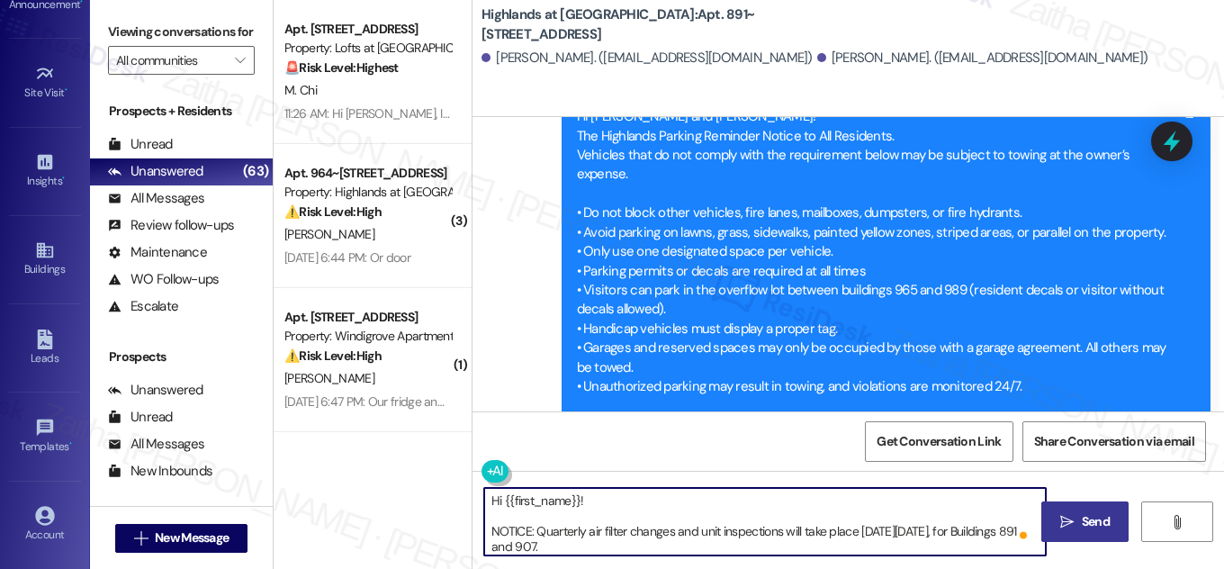
type textarea "Hi {{first_name}}! NOTICE: Quarterly air filter changes and unit inspections wi…"
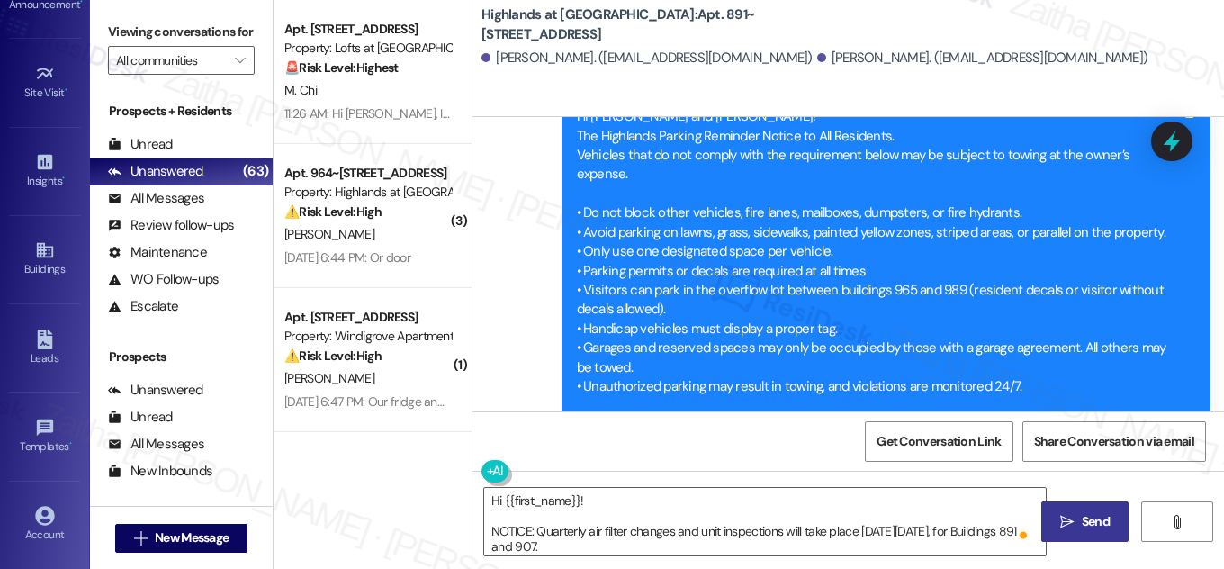
click at [1095, 518] on span "Send" at bounding box center [1096, 521] width 28 height 19
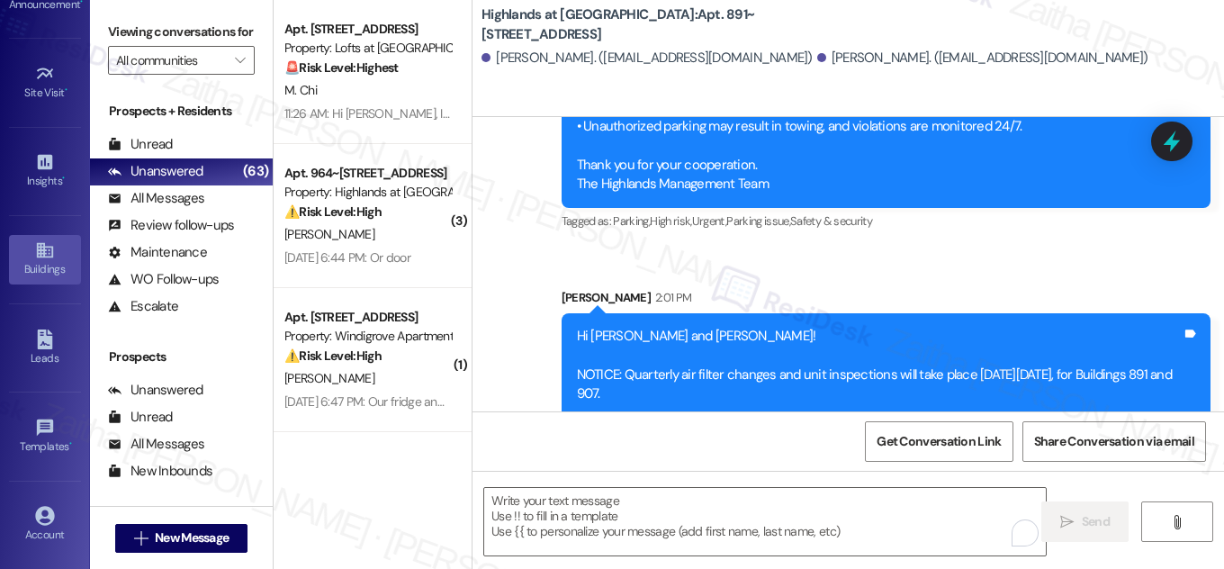
click at [46, 261] on div "Buildings" at bounding box center [45, 269] width 90 height 18
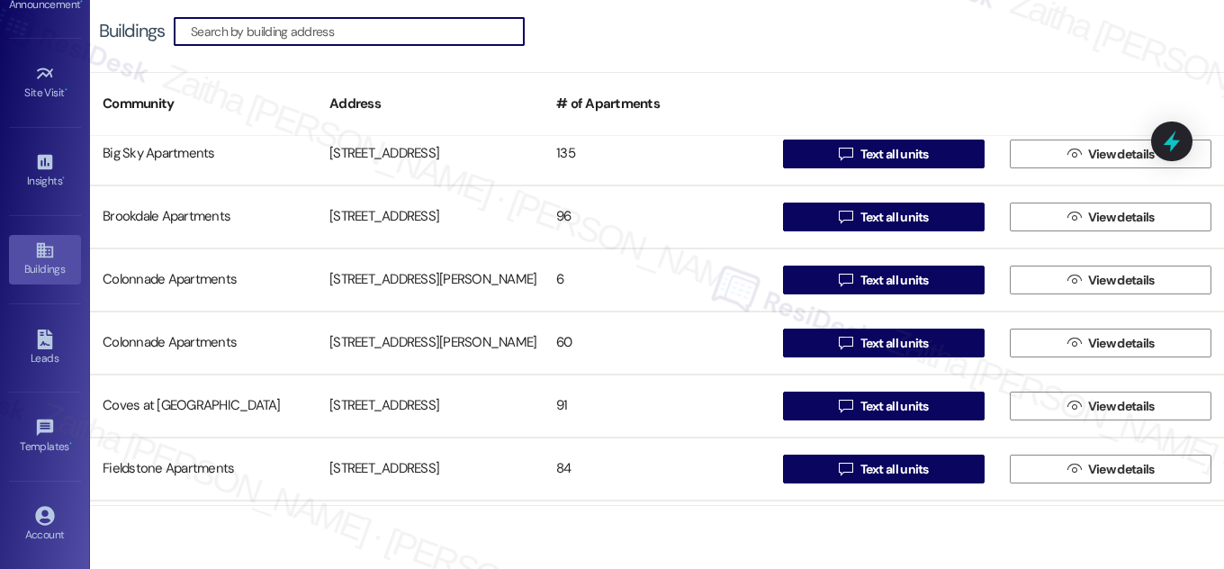
scroll to position [327, 0]
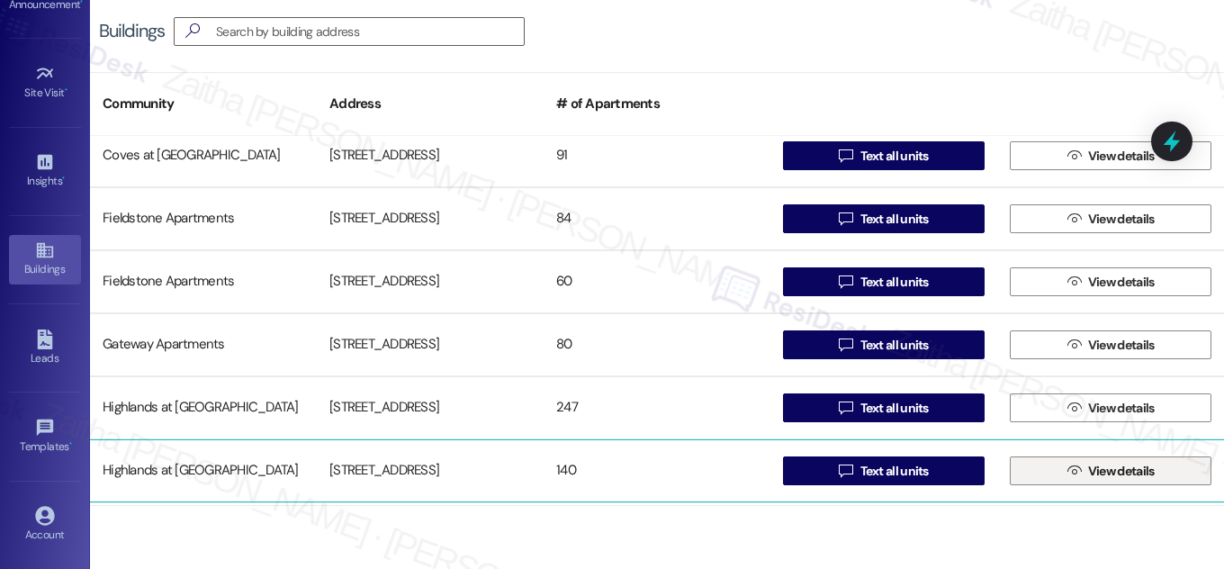
click at [1113, 465] on span "View details" at bounding box center [1122, 471] width 67 height 19
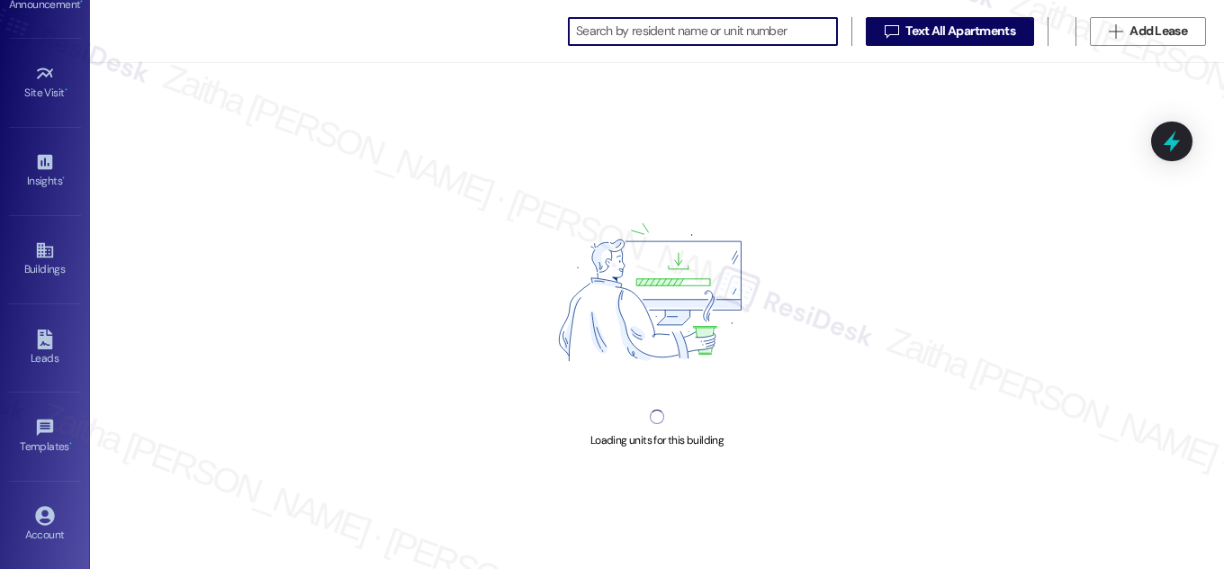
click at [648, 28] on input at bounding box center [706, 31] width 261 height 25
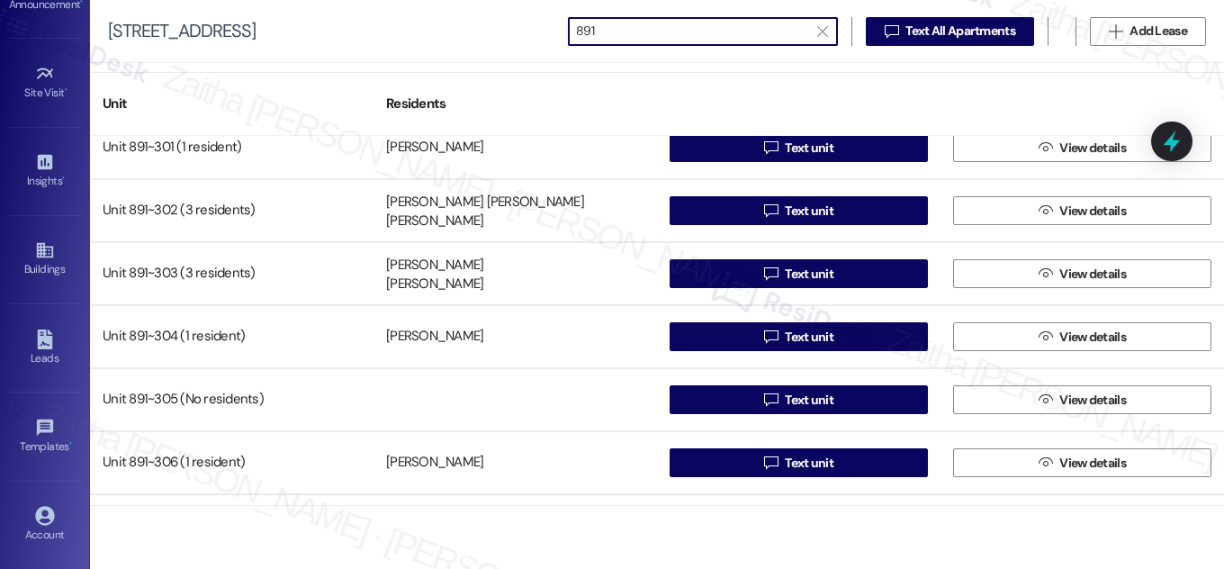
scroll to position [1063, 0]
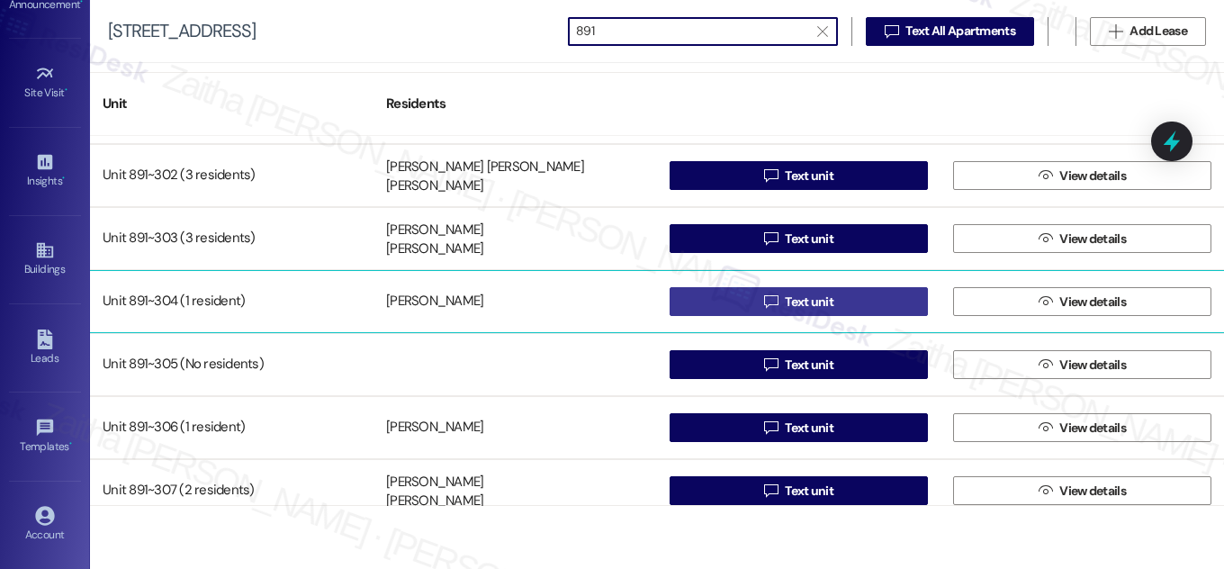
type input "891"
click at [834, 300] on button " Text unit" at bounding box center [799, 301] width 258 height 29
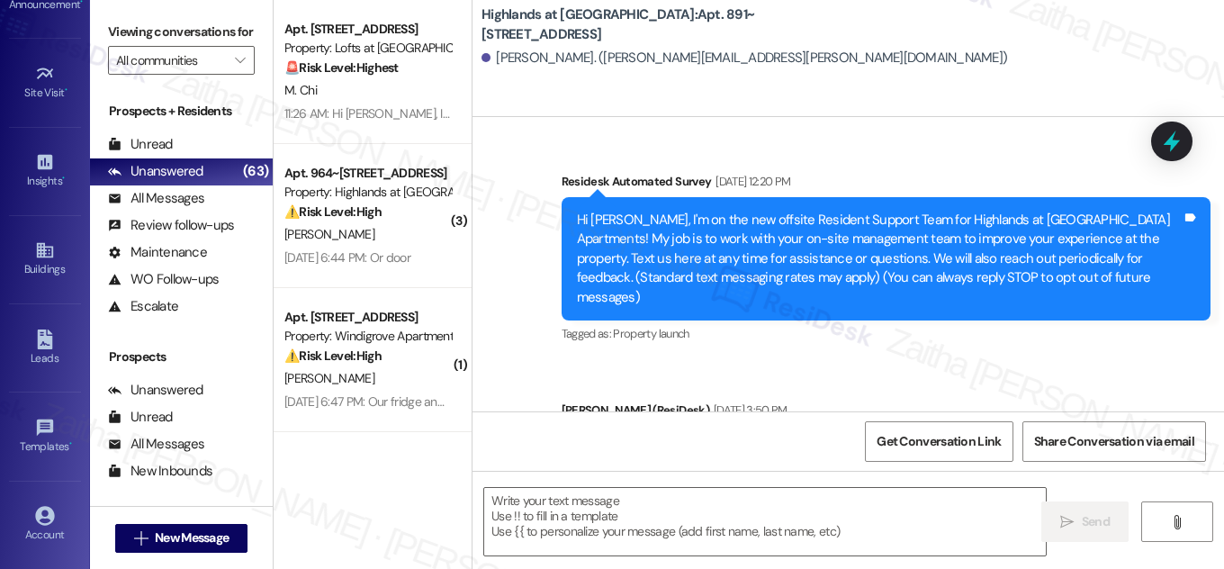
type textarea "Fetching suggested responses. Please feel free to read through the conversation…"
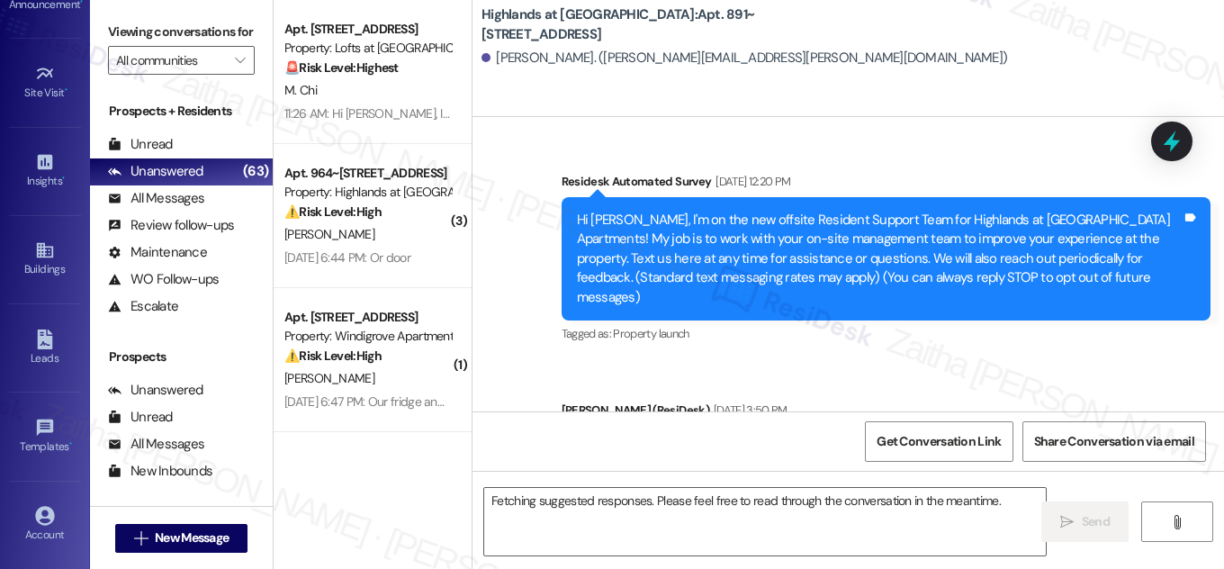
scroll to position [13839, 0]
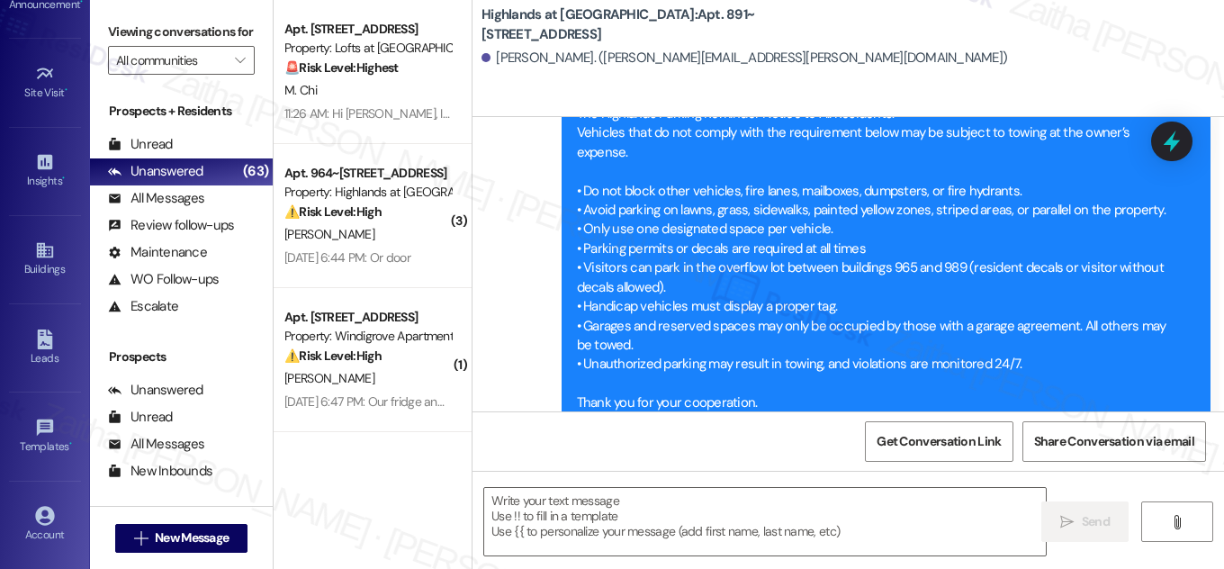
drag, startPoint x: 746, startPoint y: 11, endPoint x: 751, endPoint y: 36, distance: 25.8
click at [751, 36] on b "Highlands at Huckleberry Ridge Apartments: Apt. 891~304, 535 II Blackrock Drive" at bounding box center [662, 24] width 360 height 39
copy b "Apt. 891~304, 535 II Blackrock Drive"
click at [595, 516] on textarea at bounding box center [765, 522] width 562 height 68
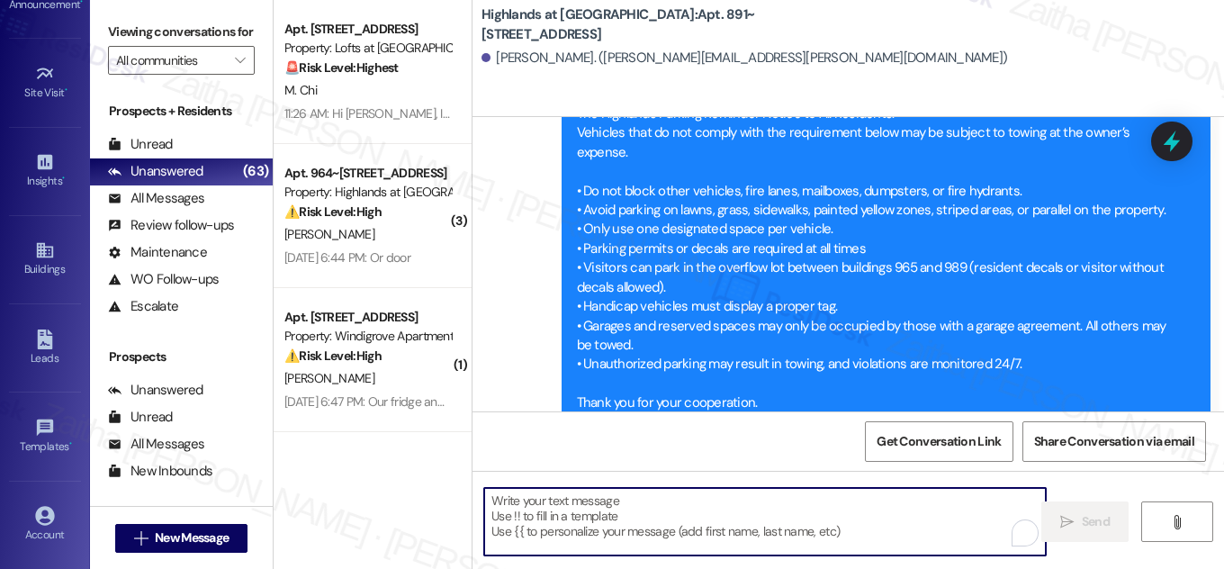
paste textarea "Hi {{first_name}}! NOTICE: Quarterly air filter changes and unit inspections wi…"
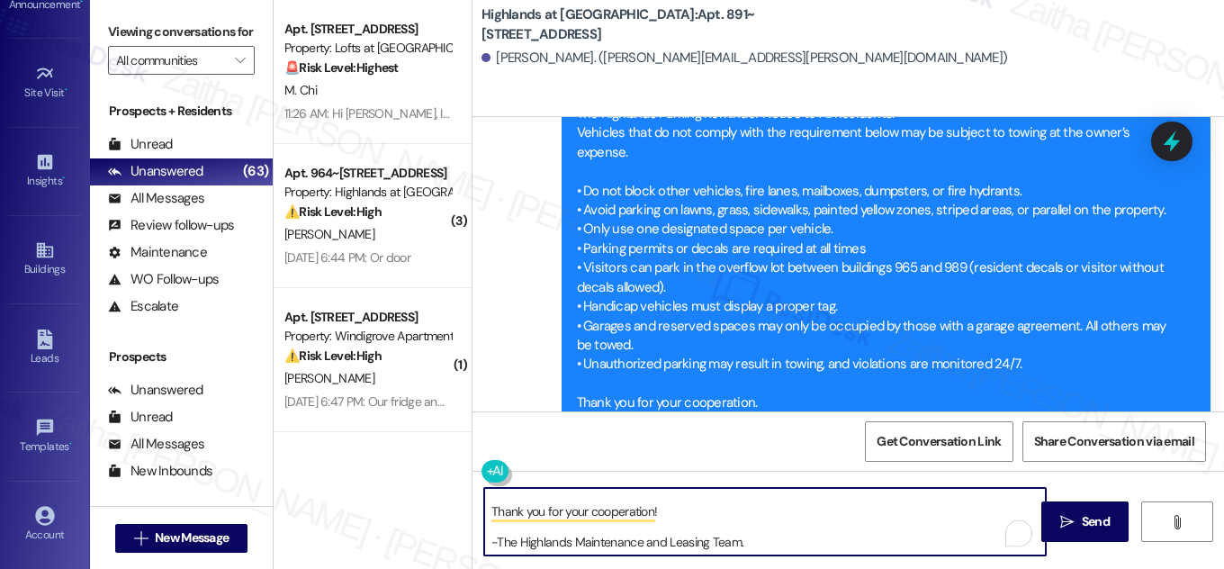
scroll to position [0, 0]
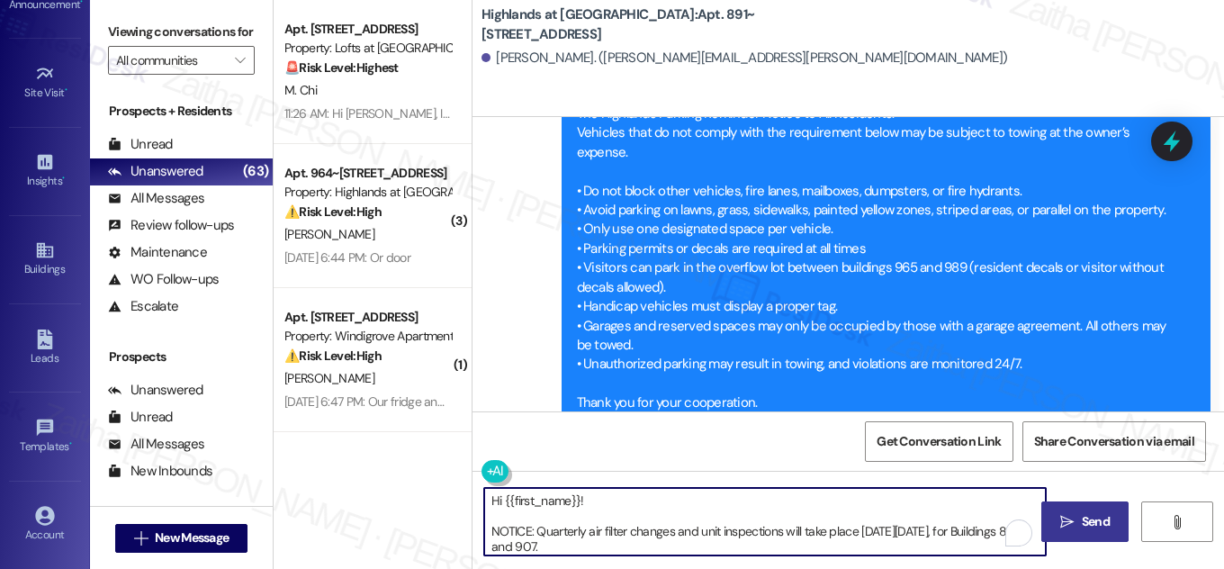
type textarea "Hi {{first_name}}! NOTICE: Quarterly air filter changes and unit inspections wi…"
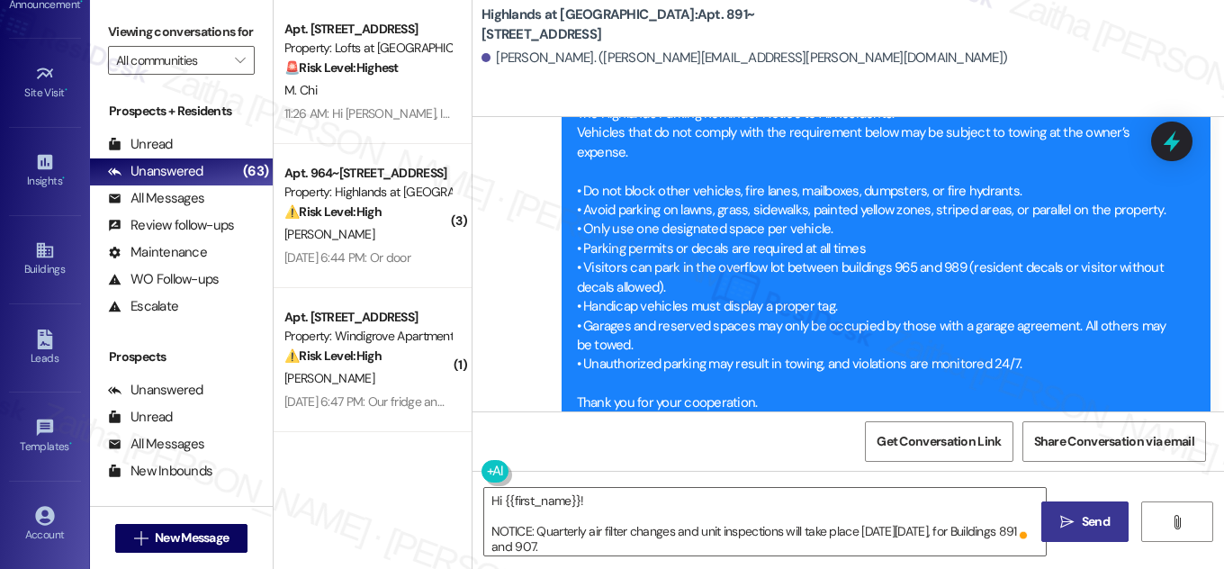
click at [1082, 515] on span "Send" at bounding box center [1096, 521] width 28 height 19
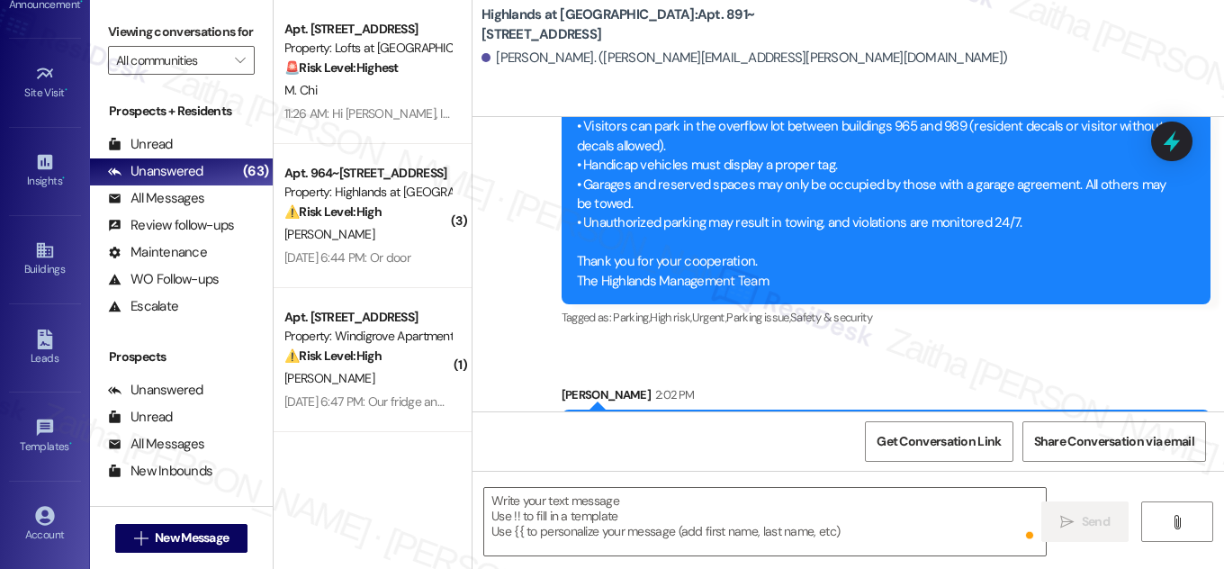
scroll to position [14100, 0]
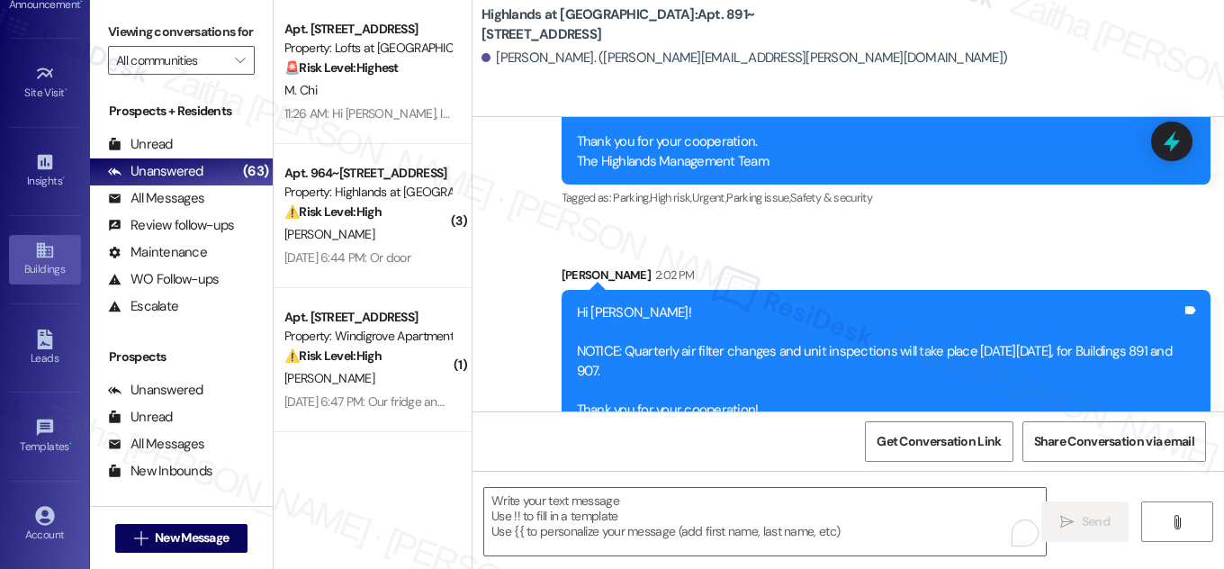
click at [17, 279] on link "Buildings" at bounding box center [45, 259] width 72 height 49
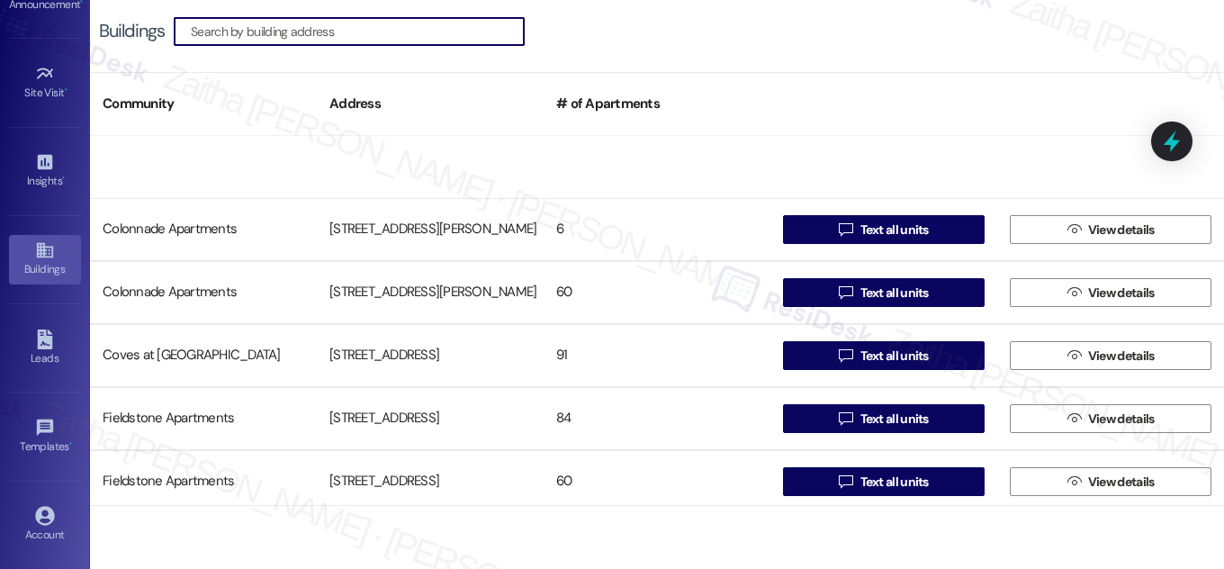
scroll to position [409, 0]
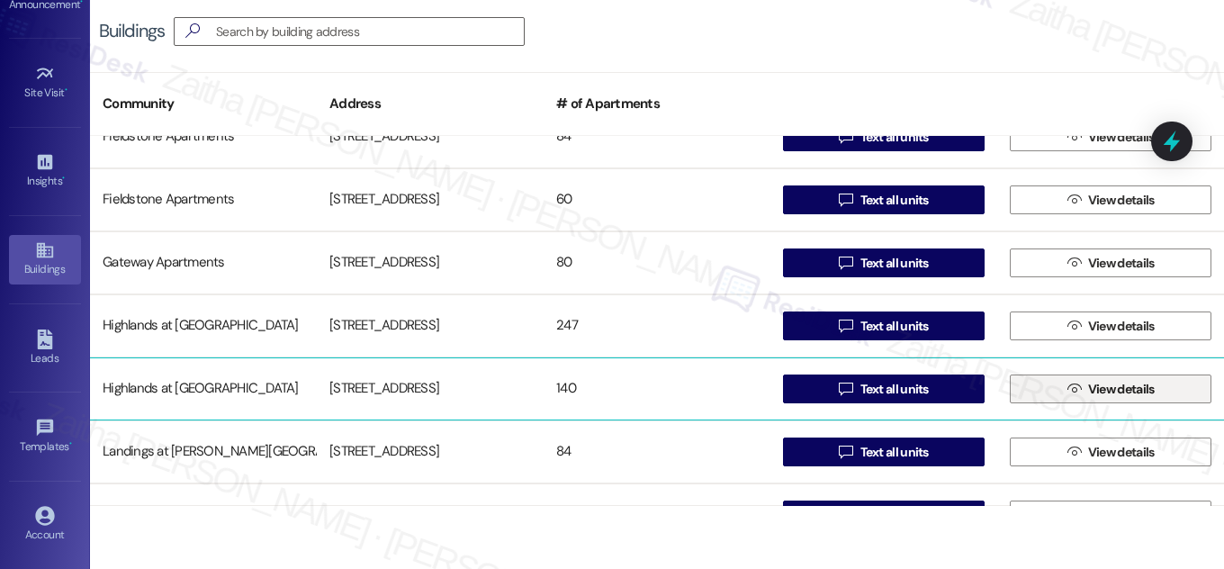
click at [1099, 390] on span "View details" at bounding box center [1122, 389] width 67 height 19
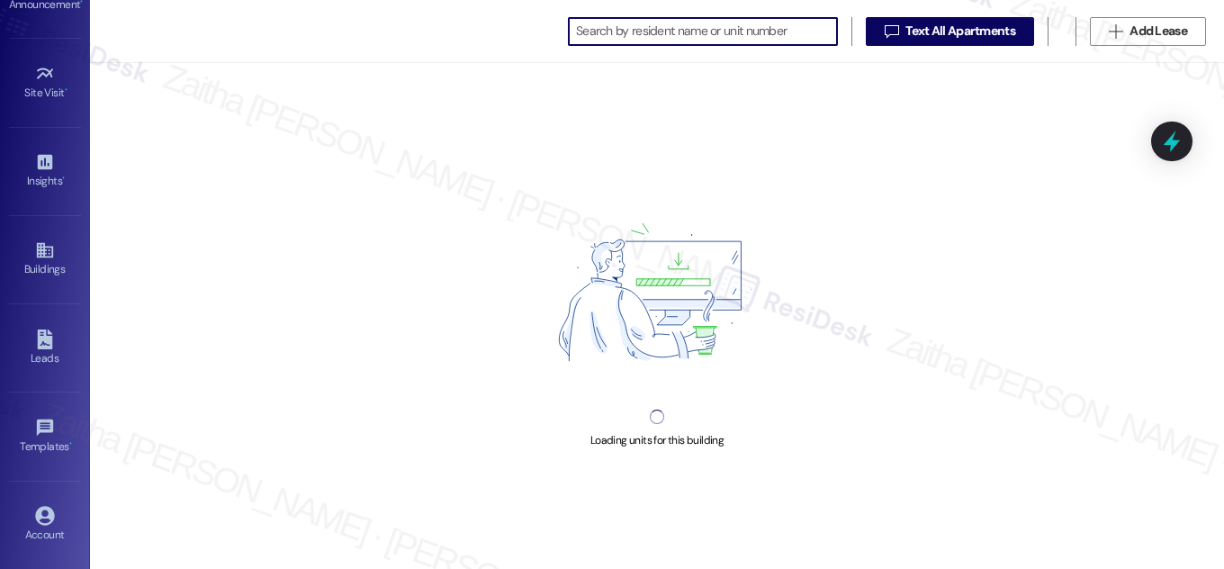
click at [663, 33] on input at bounding box center [706, 31] width 261 height 25
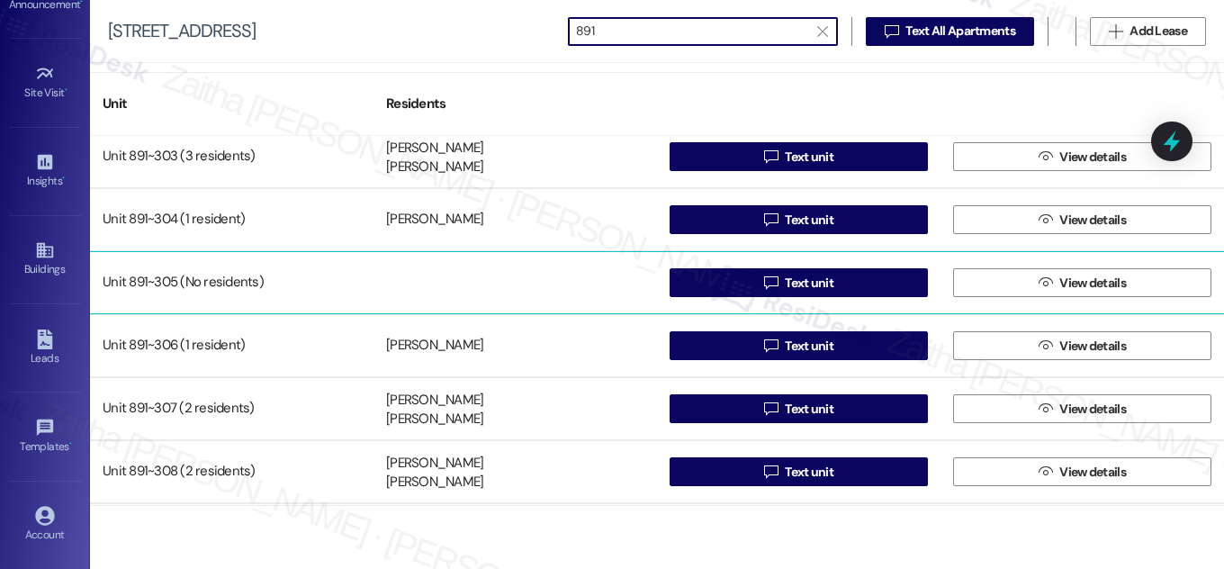
scroll to position [1145, 0]
type input "891"
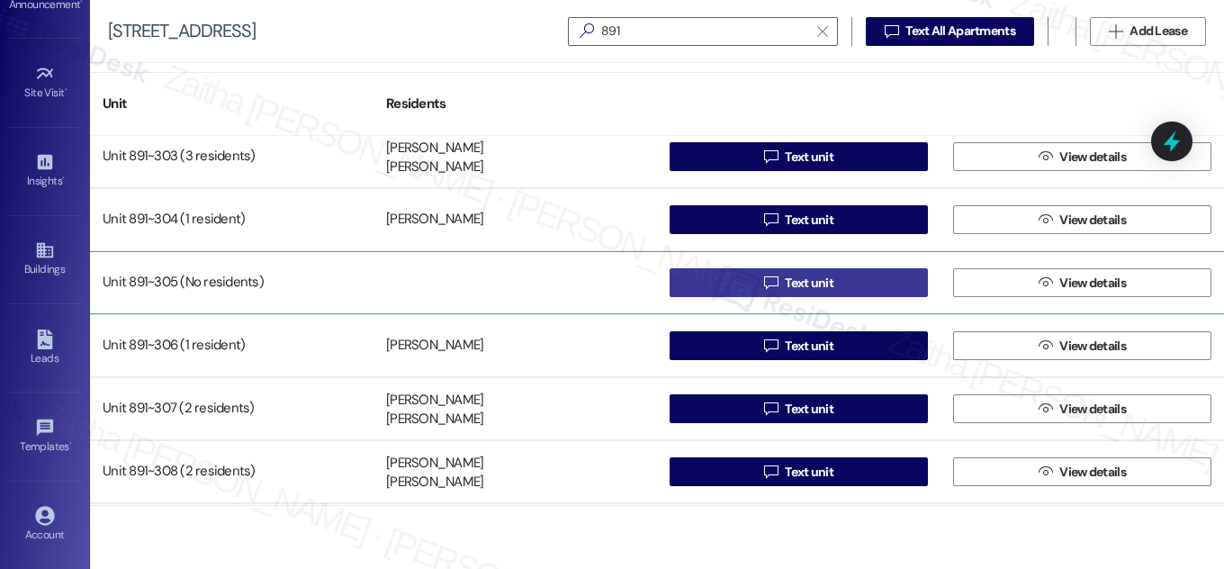
click at [821, 286] on span "Text unit" at bounding box center [809, 283] width 49 height 19
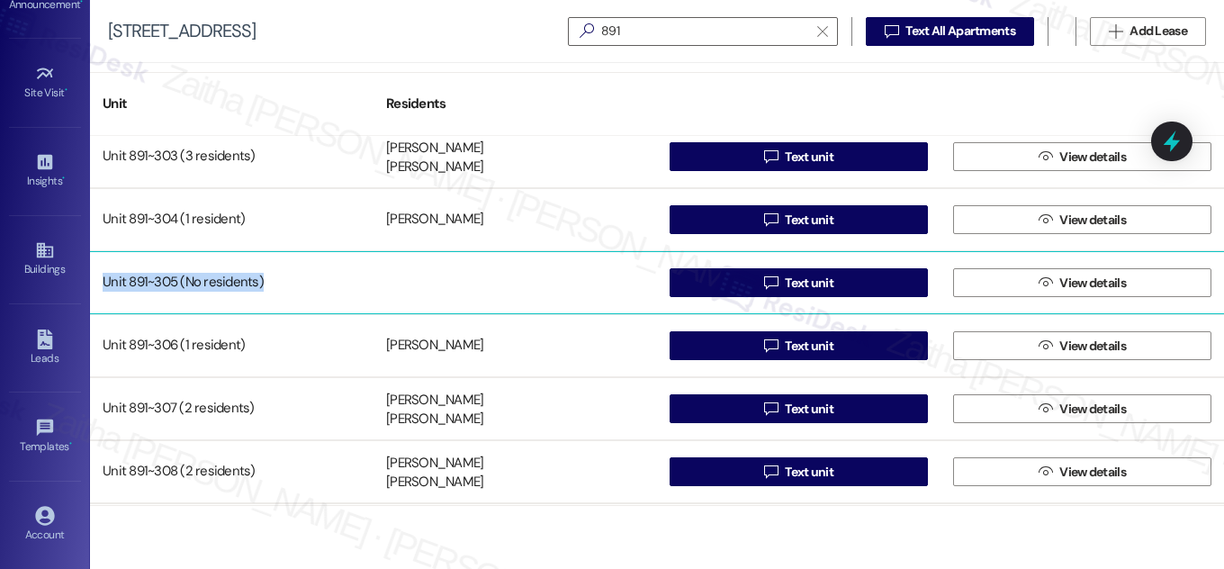
drag, startPoint x: 280, startPoint y: 276, endPoint x: 95, endPoint y: 280, distance: 184.6
click at [95, 280] on div "Unit 891~305 (No residents)" at bounding box center [232, 283] width 284 height 36
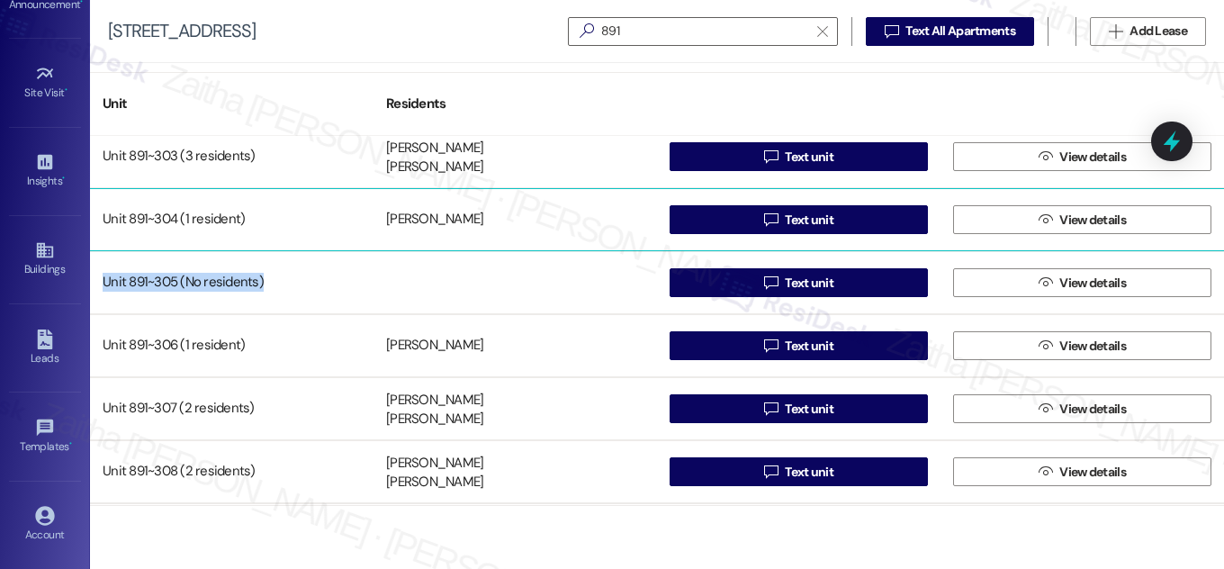
copy div "Unit 891~305 (No residents)"
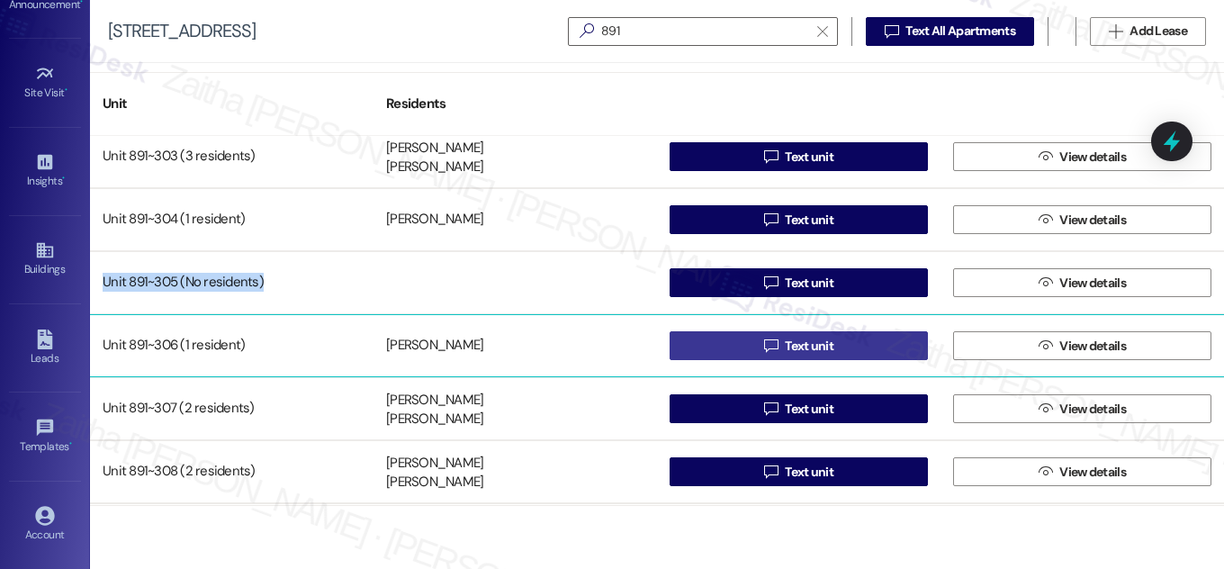
click at [820, 348] on span "Text unit" at bounding box center [809, 346] width 49 height 19
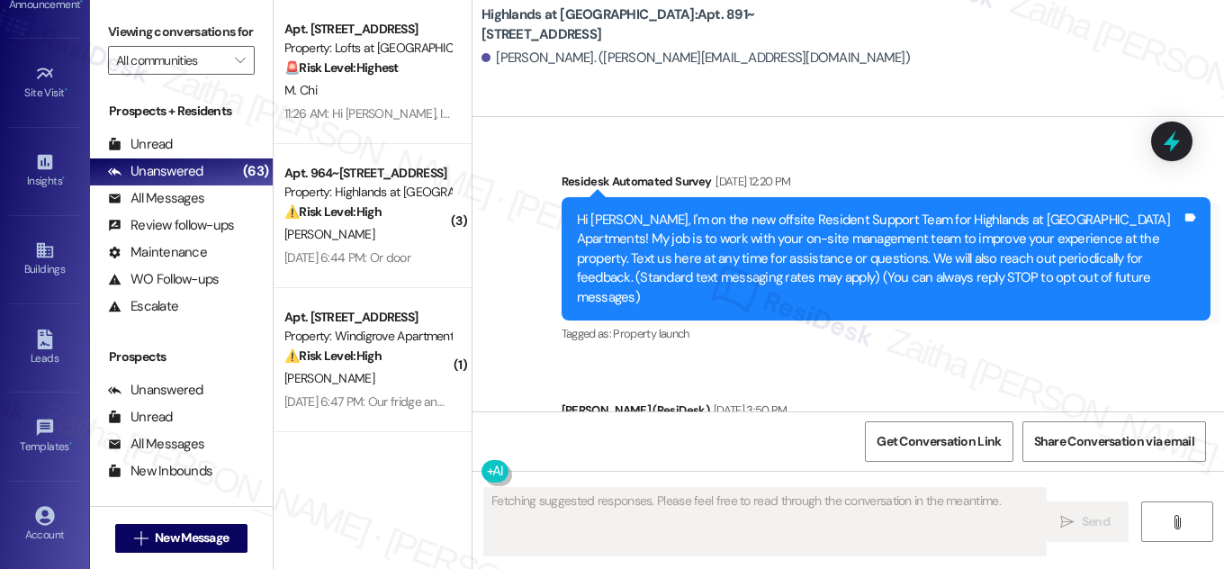
type textarea "Fetching suggested responses. Please feel free to read through the conversation…"
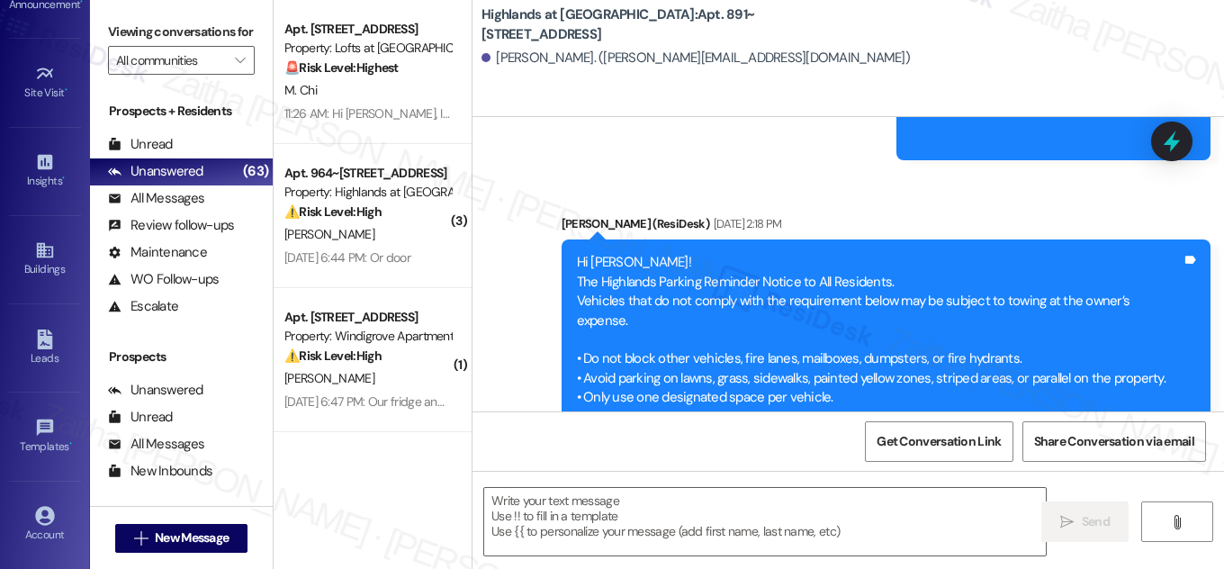
scroll to position [16823, 0]
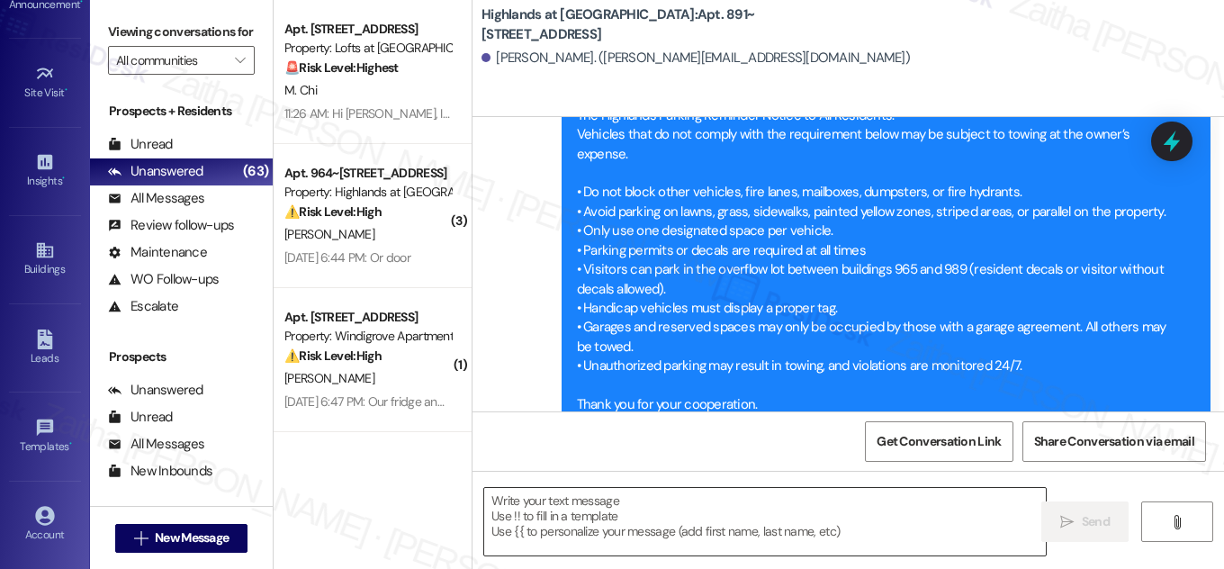
click at [627, 513] on textarea at bounding box center [765, 522] width 562 height 68
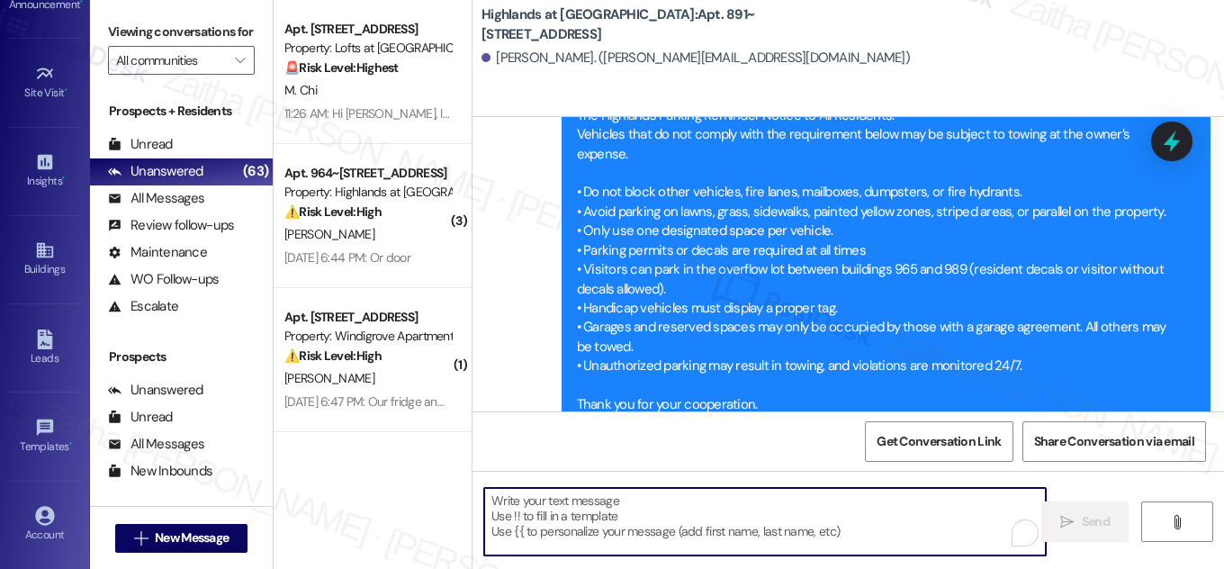
paste textarea "Hi {{first_name}}! NOTICE: Quarterly air filter changes and unit inspections wi…"
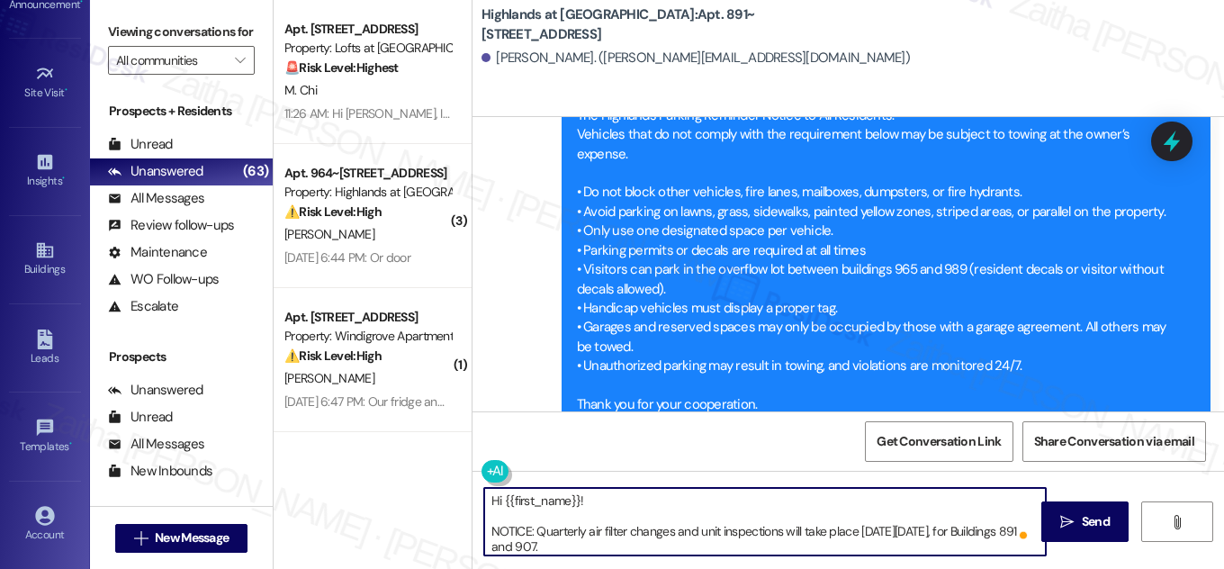
scroll to position [66, 0]
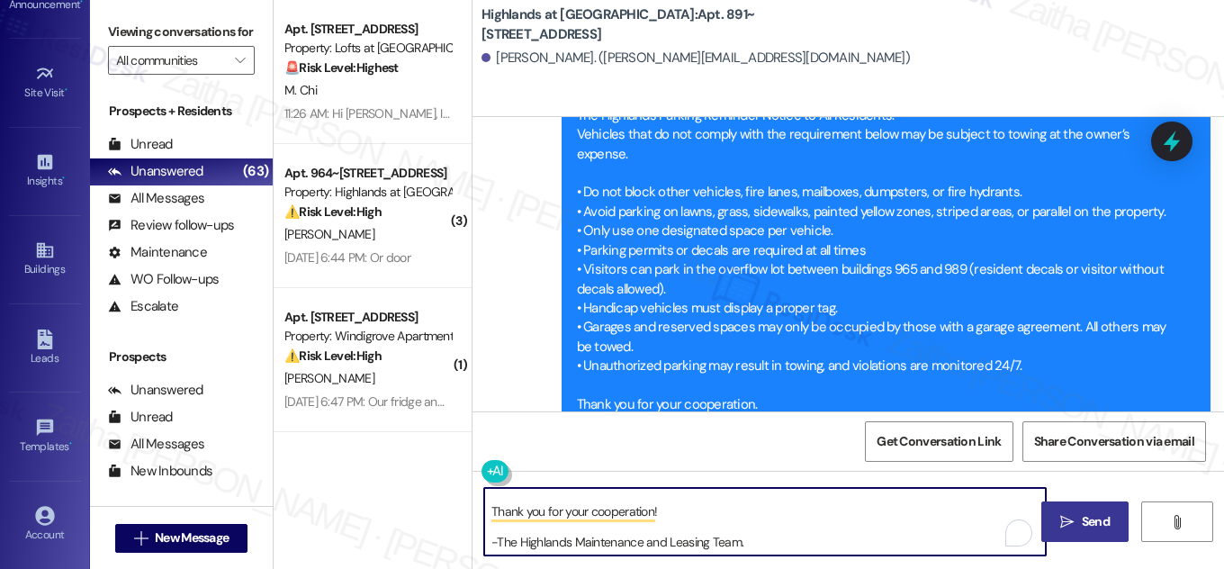
type textarea "Hi {{first_name}}! NOTICE: Quarterly air filter changes and unit inspections wi…"
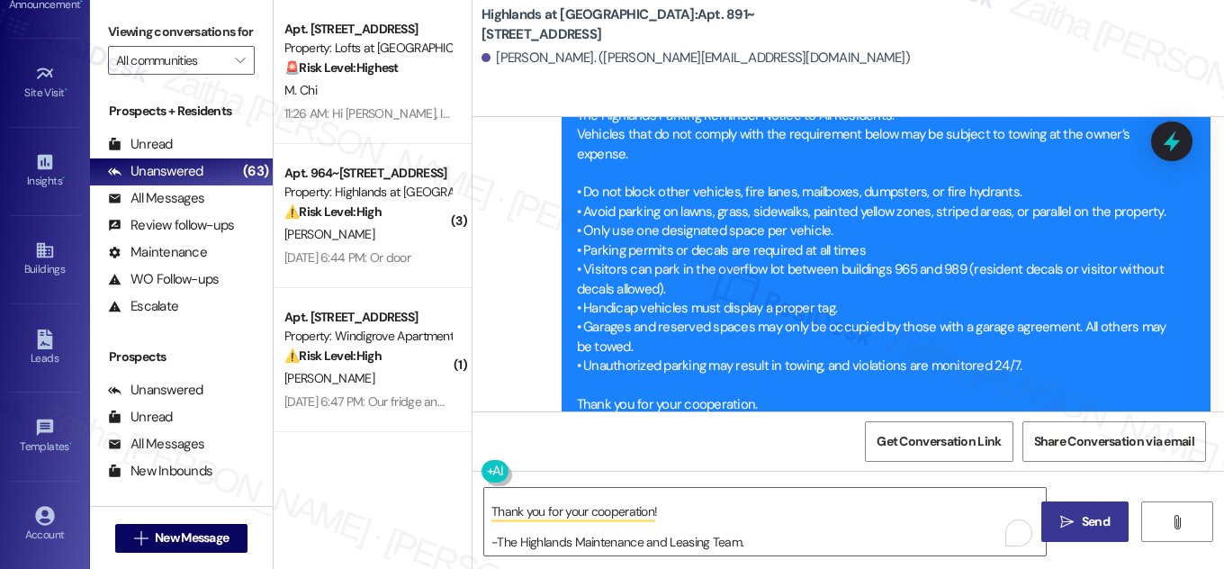
click at [1097, 515] on span "Send" at bounding box center [1096, 521] width 28 height 19
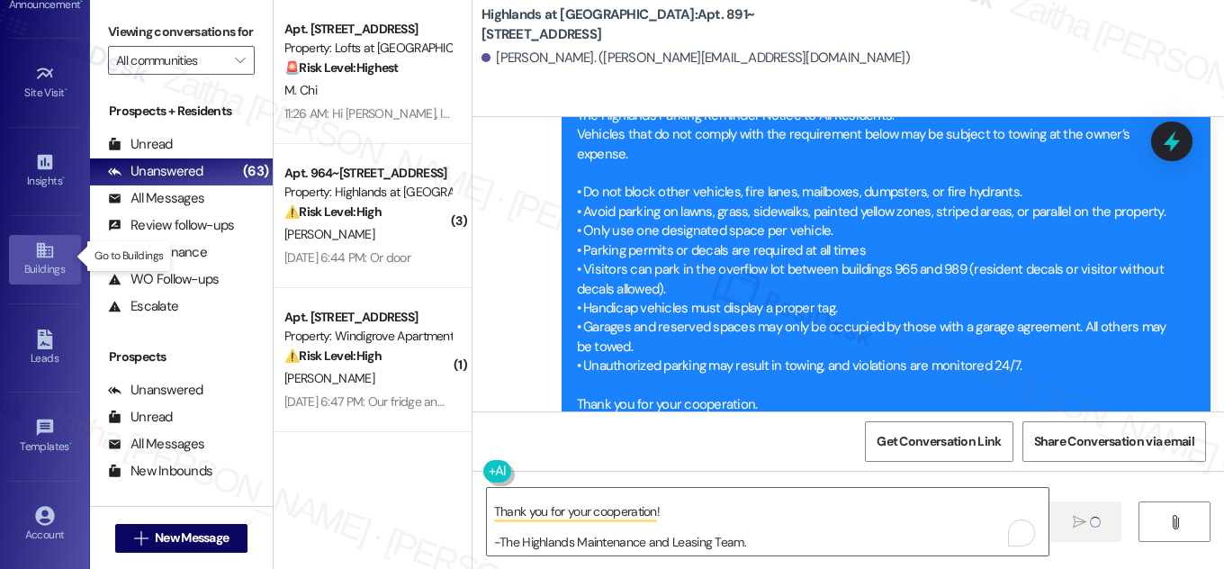
click at [53, 272] on div "Buildings" at bounding box center [45, 269] width 90 height 18
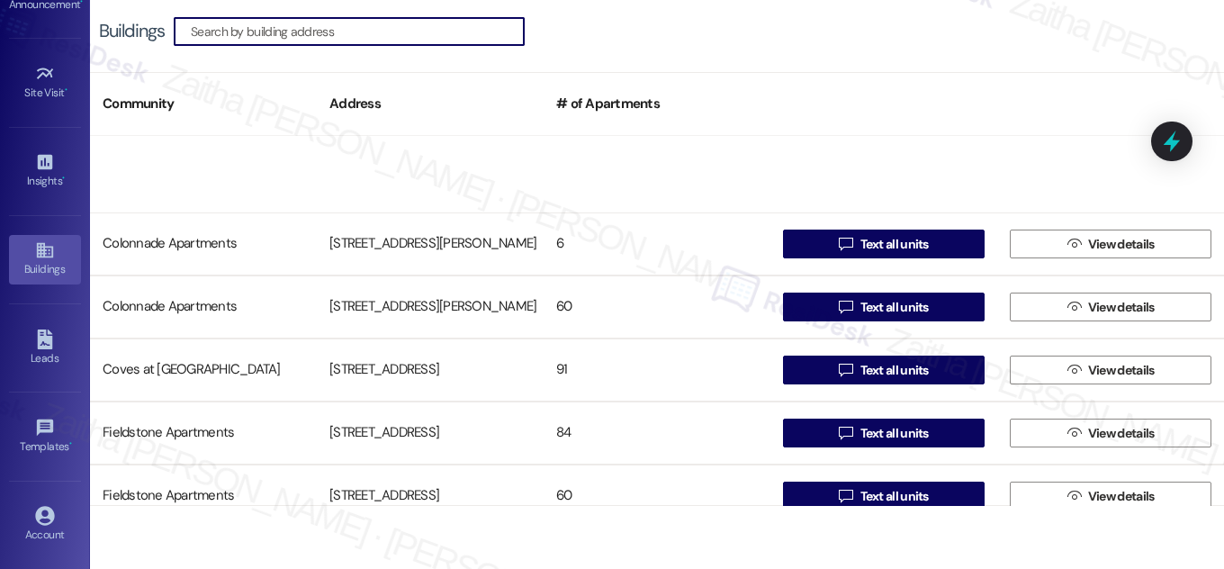
scroll to position [409, 0]
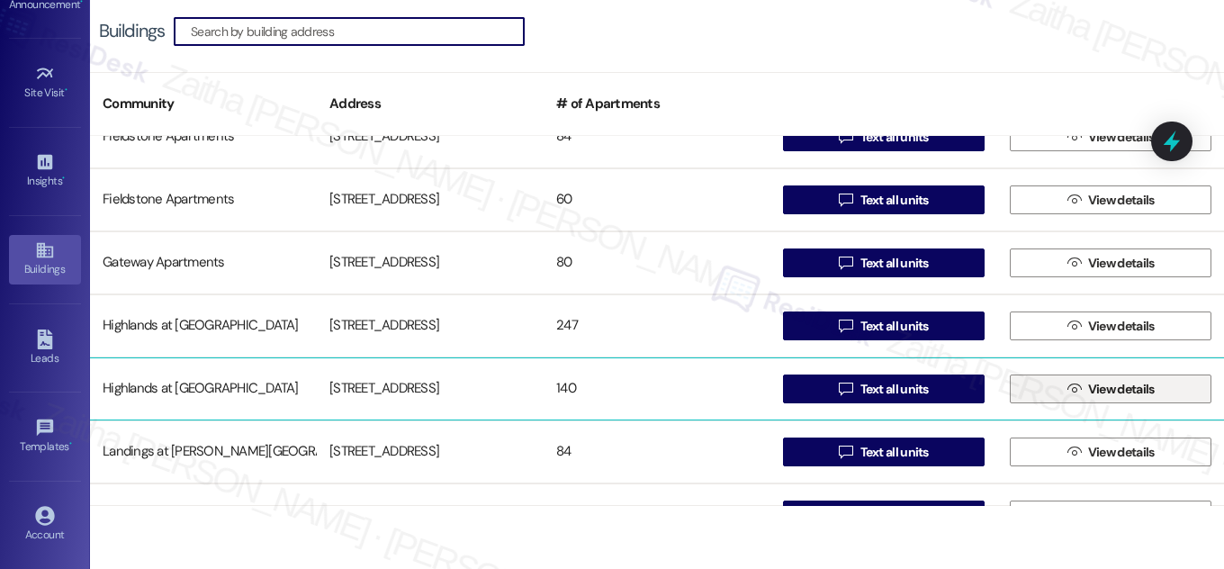
click at [1092, 381] on span "View details" at bounding box center [1122, 389] width 67 height 19
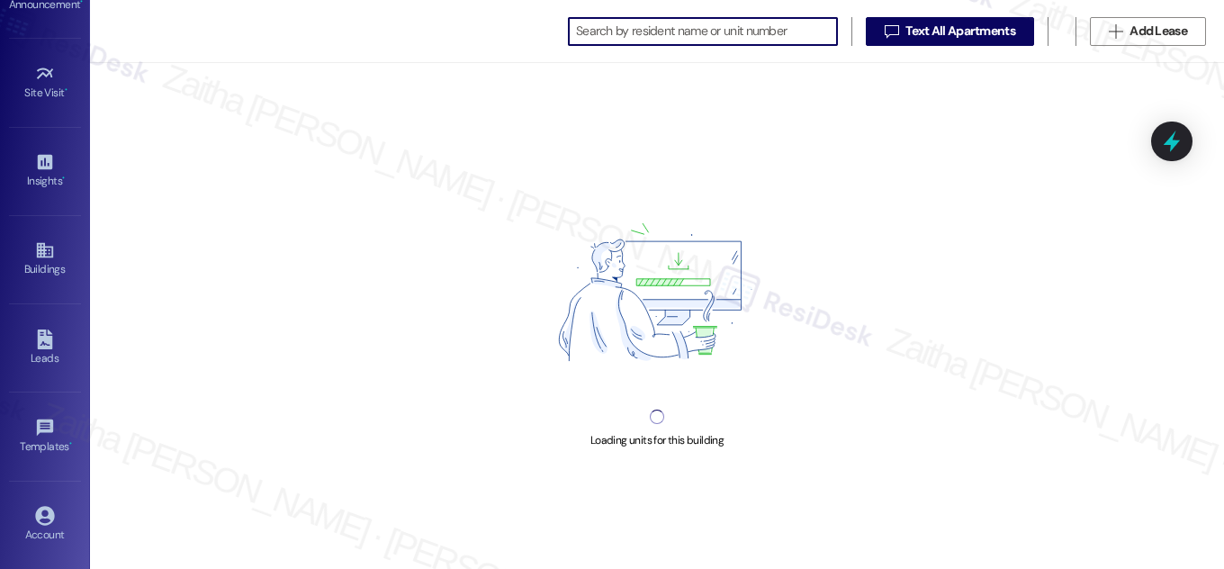
click at [639, 35] on input at bounding box center [706, 31] width 261 height 25
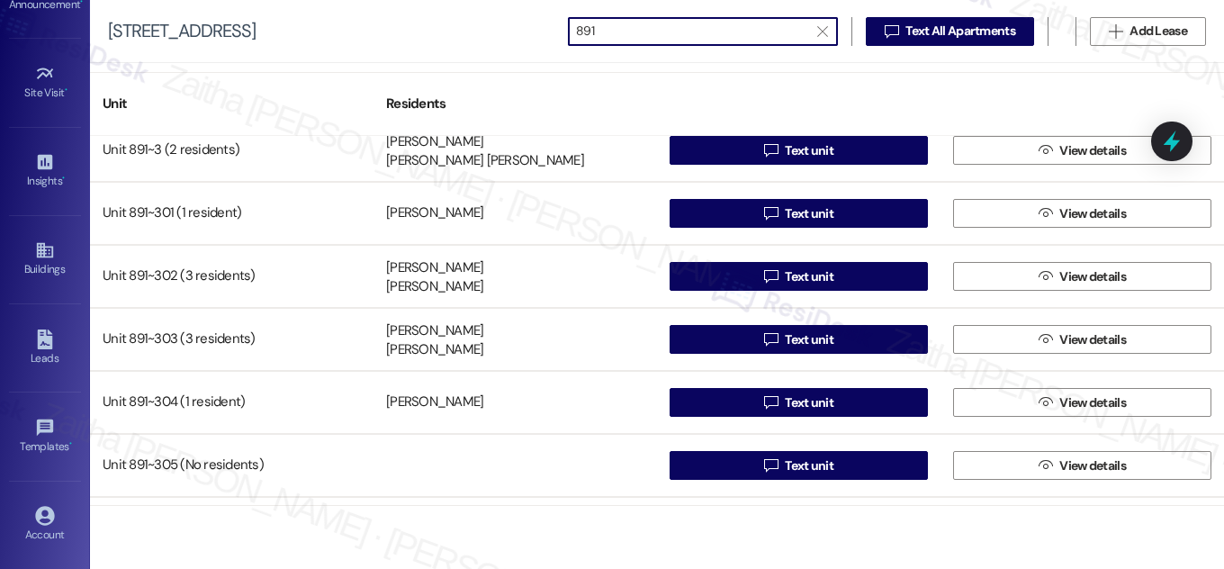
scroll to position [1269, 0]
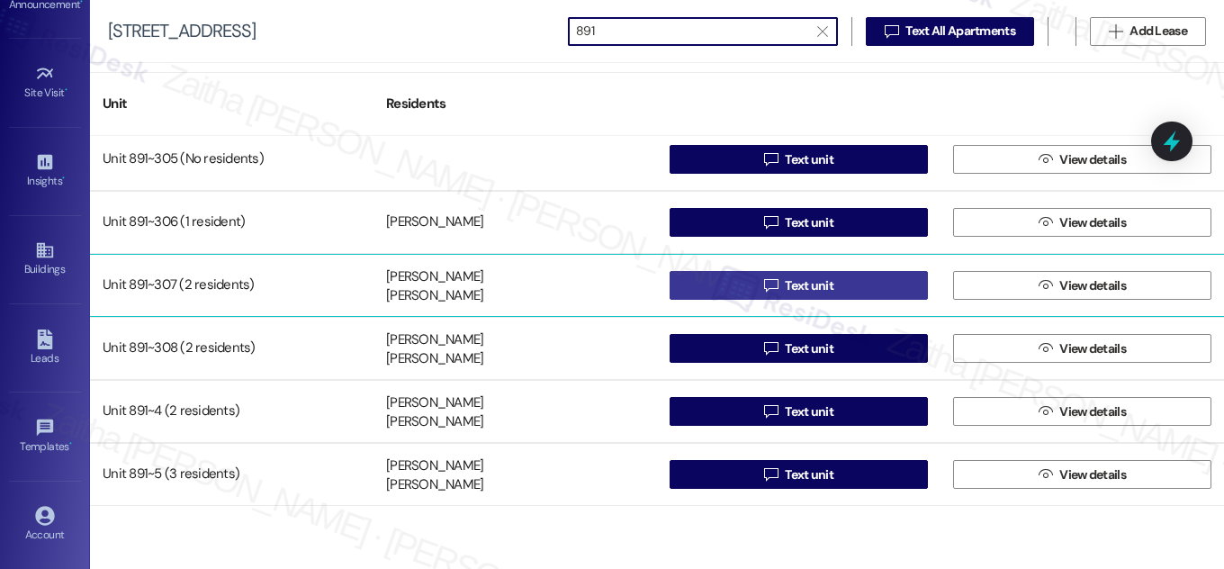
type input "891"
click at [814, 285] on span "Text unit" at bounding box center [809, 285] width 49 height 19
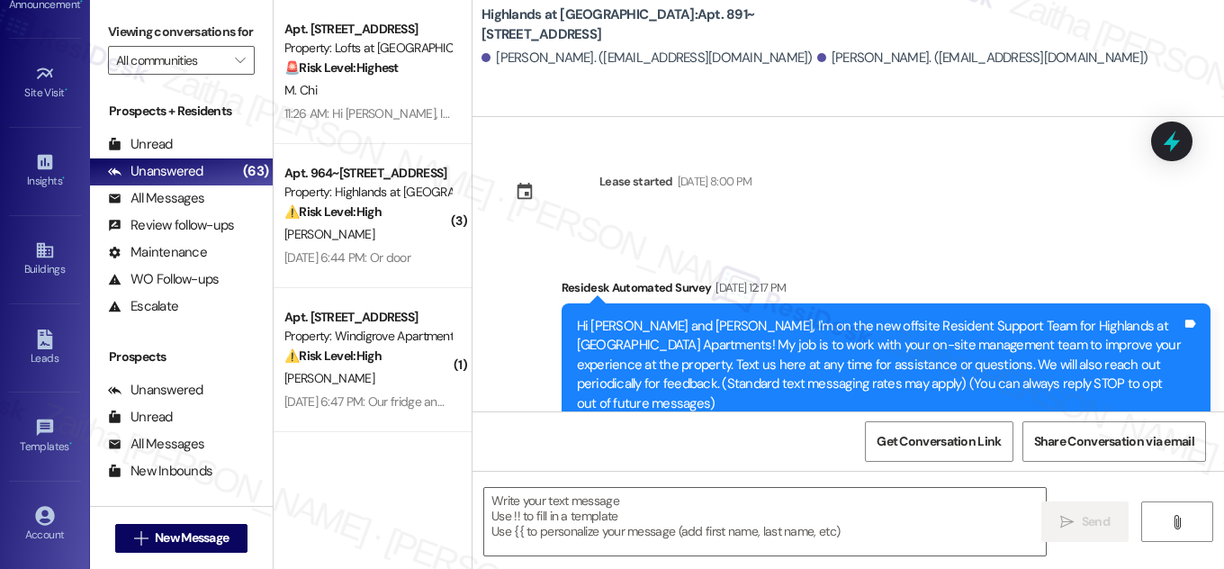
type textarea "Fetching suggested responses. Please feel free to read through the conversation…"
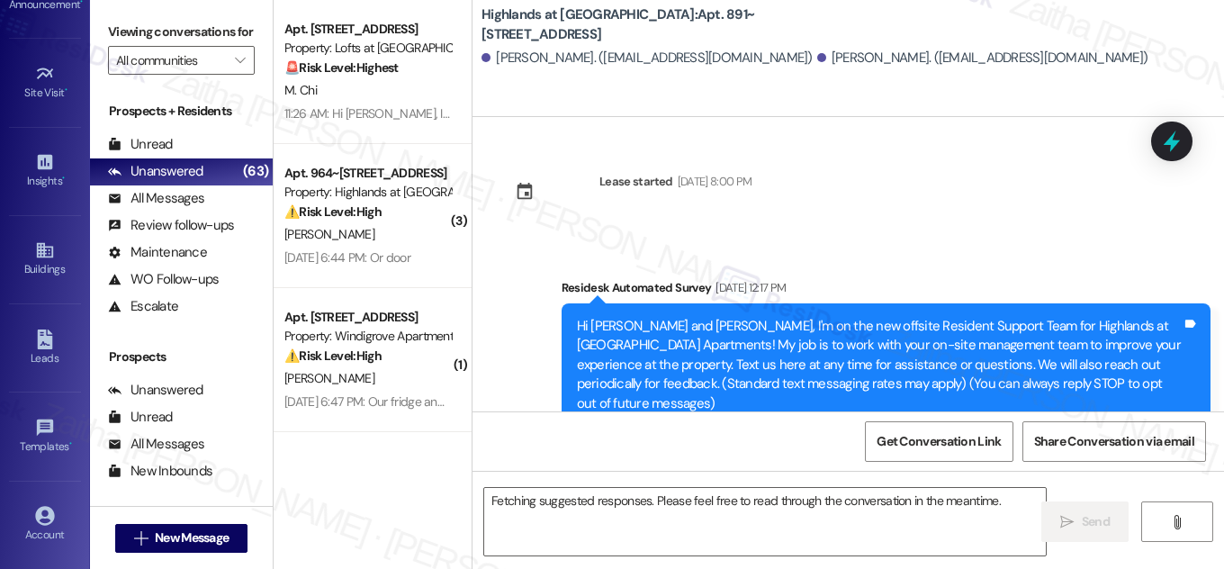
scroll to position [14068, 0]
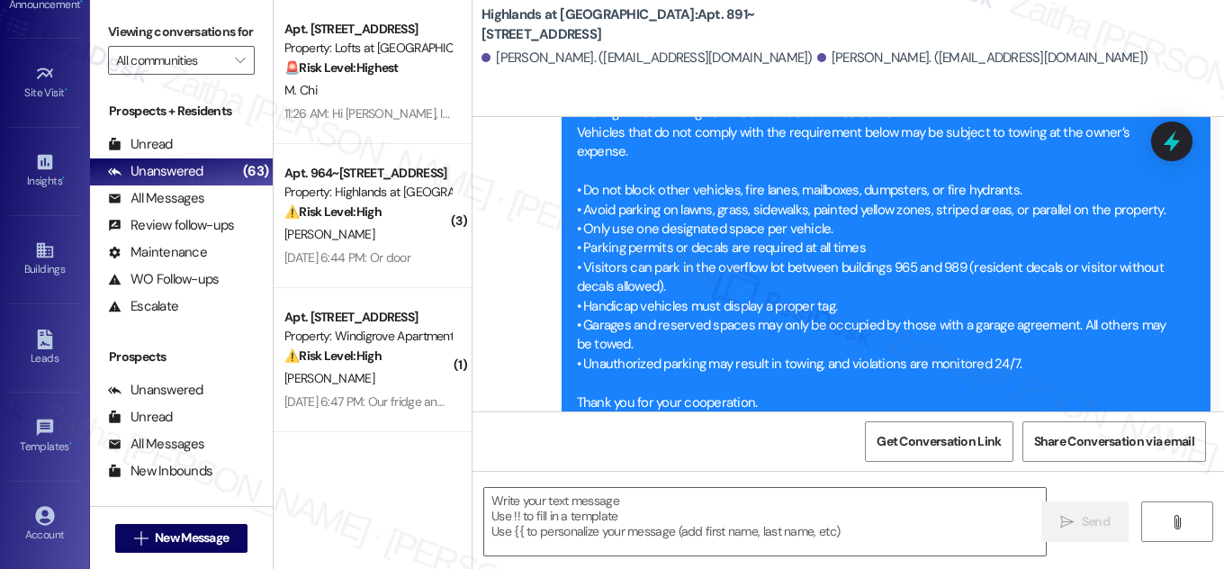
drag, startPoint x: 738, startPoint y: 10, endPoint x: 743, endPoint y: 35, distance: 25.6
click at [743, 35] on b "Highlands at Huckleberry Ridge Apartments: Apt. 891~307, 535 II Blackrock Drive" at bounding box center [662, 24] width 360 height 39
copy b ": Apt. 891~307, 535 II Blackrock Drive"
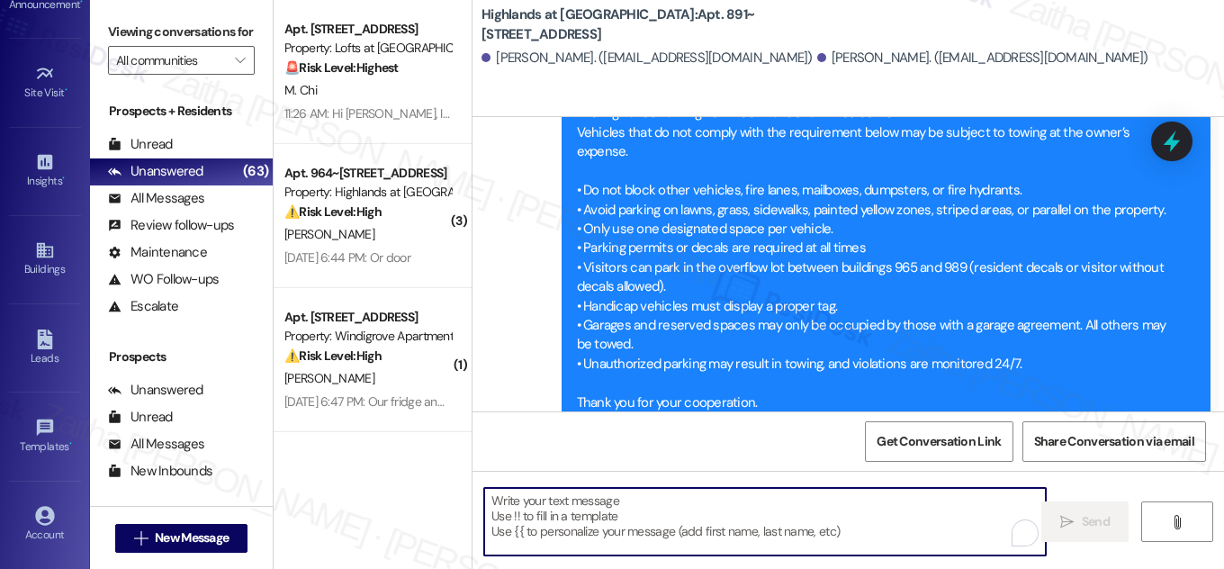
click at [637, 523] on textarea "To enrich screen reader interactions, please activate Accessibility in Grammarl…" at bounding box center [765, 522] width 562 height 68
paste textarea "Hi {{first_name}}! NOTICE: Quarterly air filter changes and unit inspections wi…"
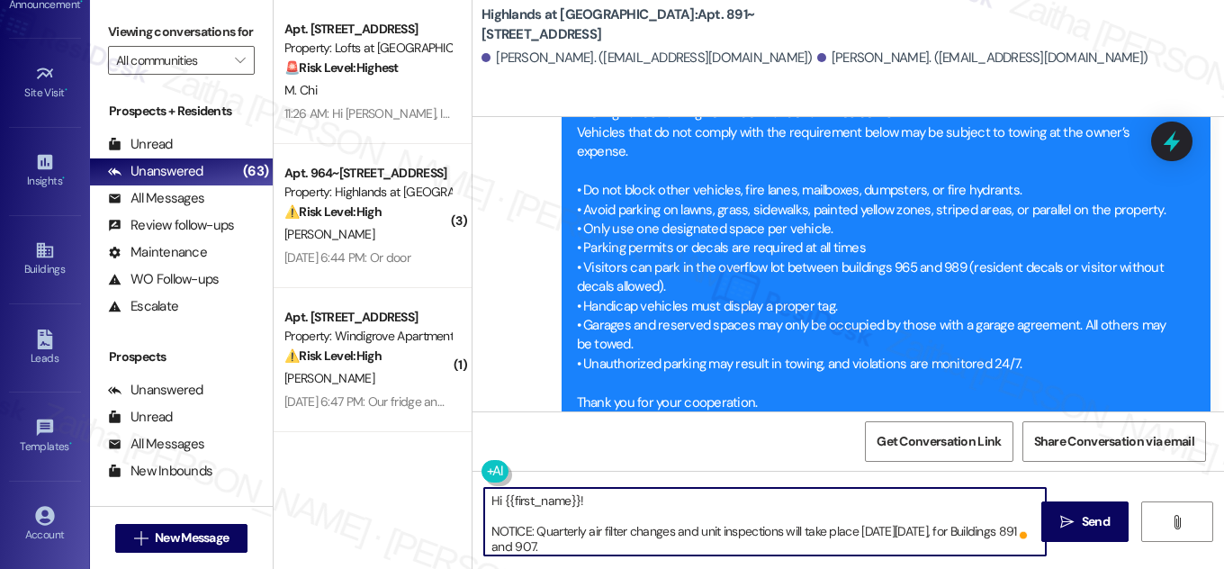
scroll to position [66, 0]
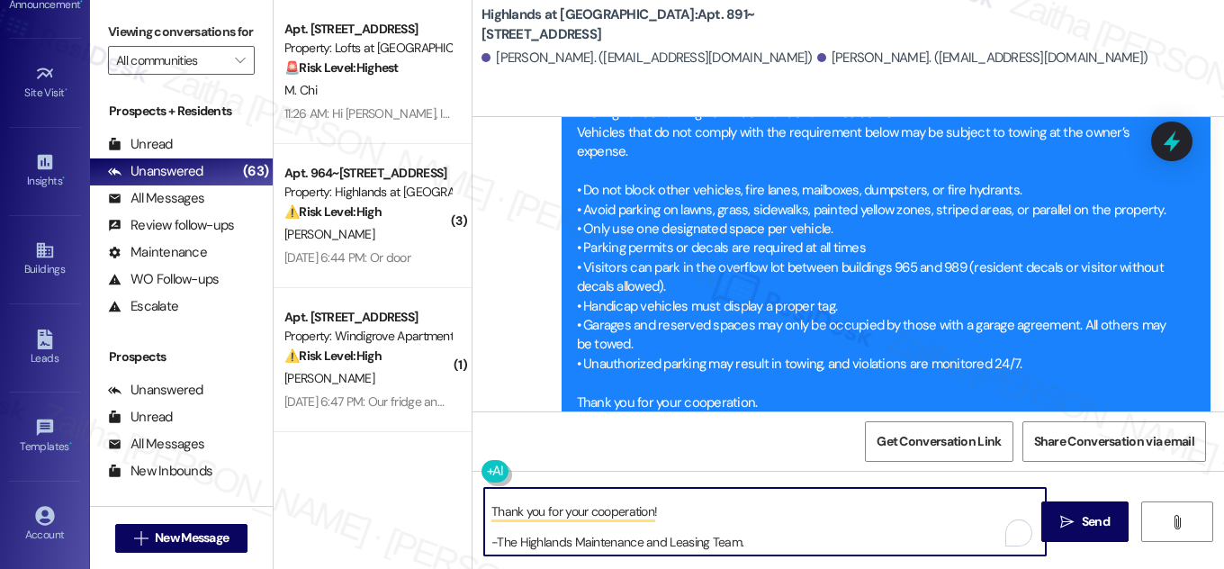
type textarea "Hi {{first_name}}! NOTICE: Quarterly air filter changes and unit inspections wi…"
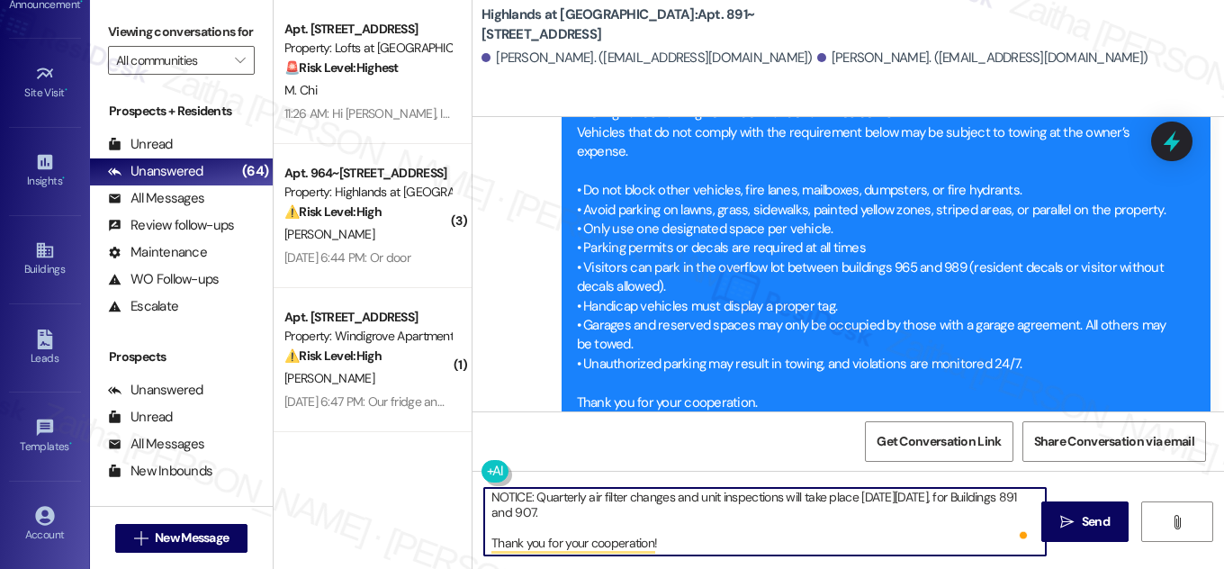
scroll to position [65, 0]
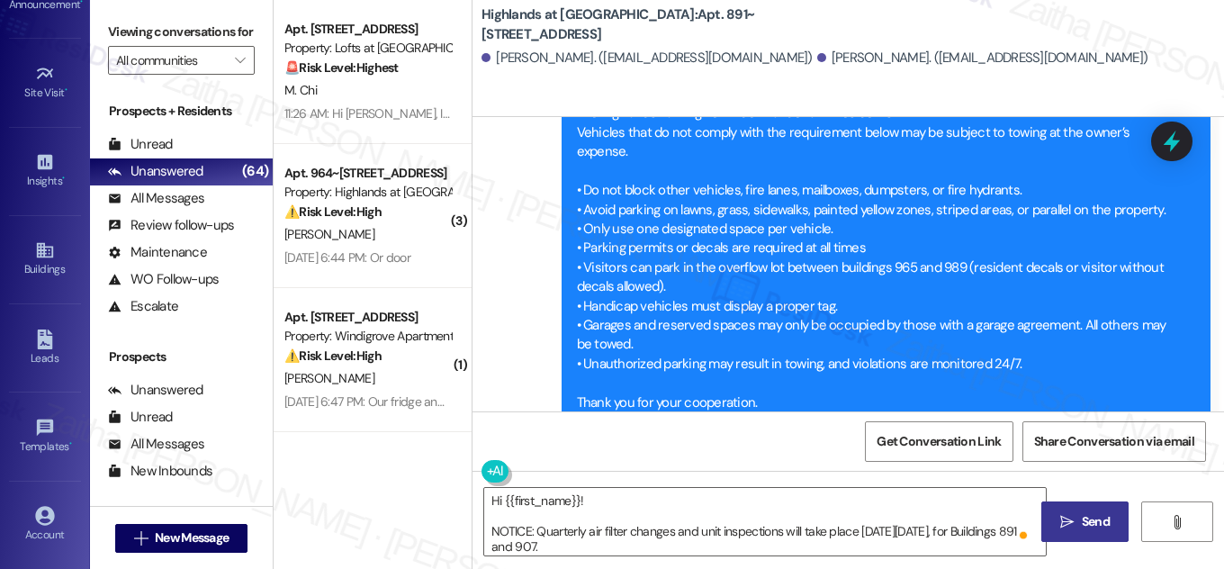
click at [1085, 515] on span "Send" at bounding box center [1096, 521] width 28 height 19
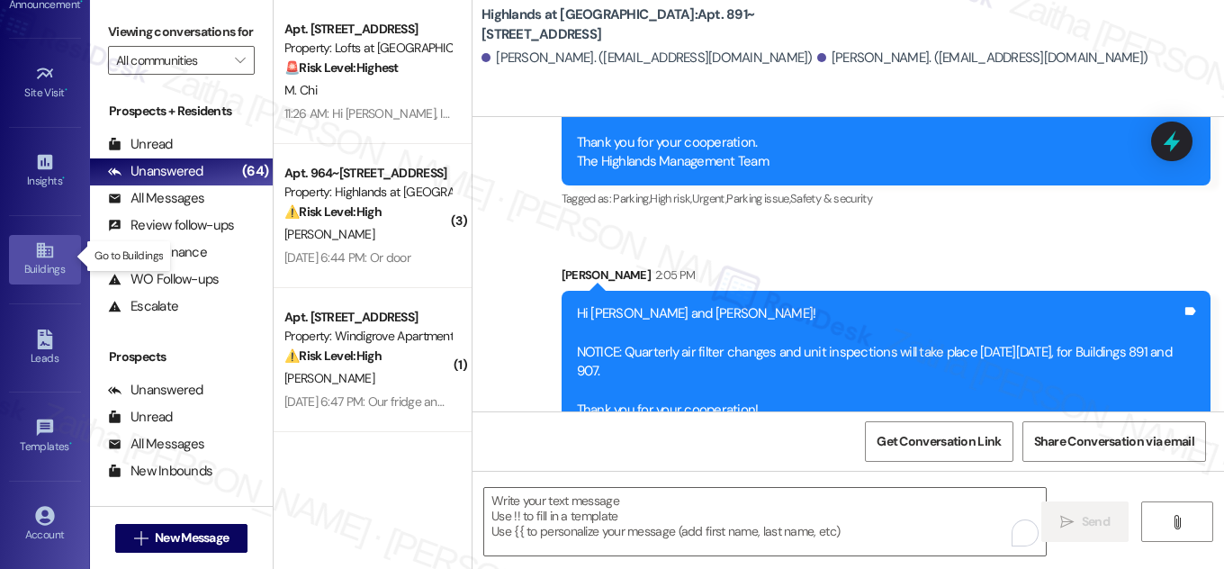
click at [27, 256] on link "Buildings" at bounding box center [45, 259] width 72 height 49
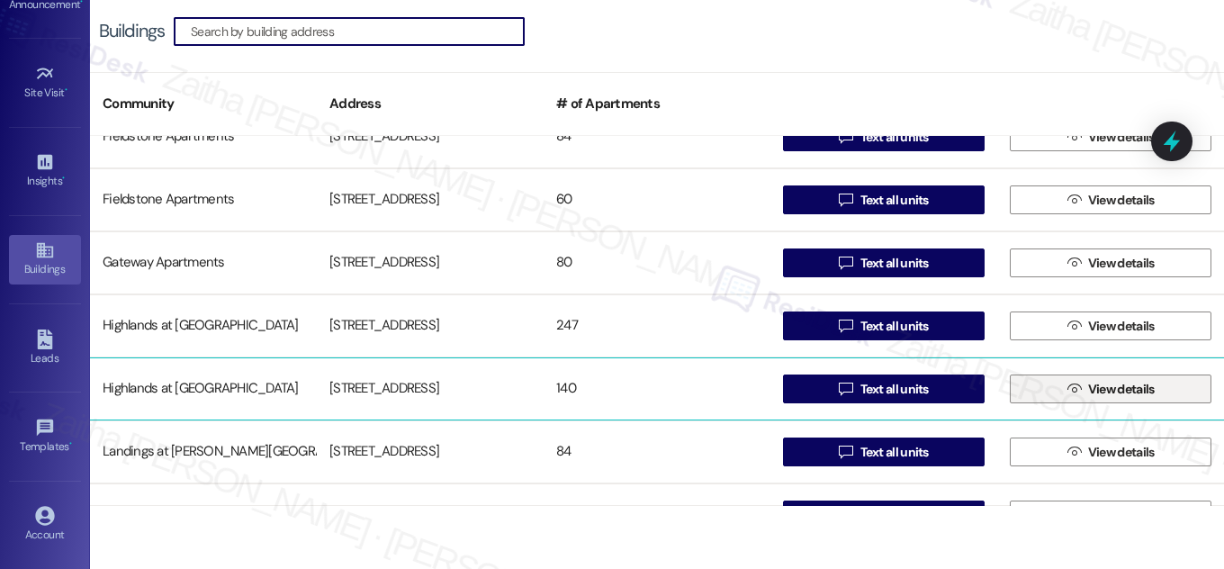
click at [1133, 386] on span "View details" at bounding box center [1122, 389] width 67 height 19
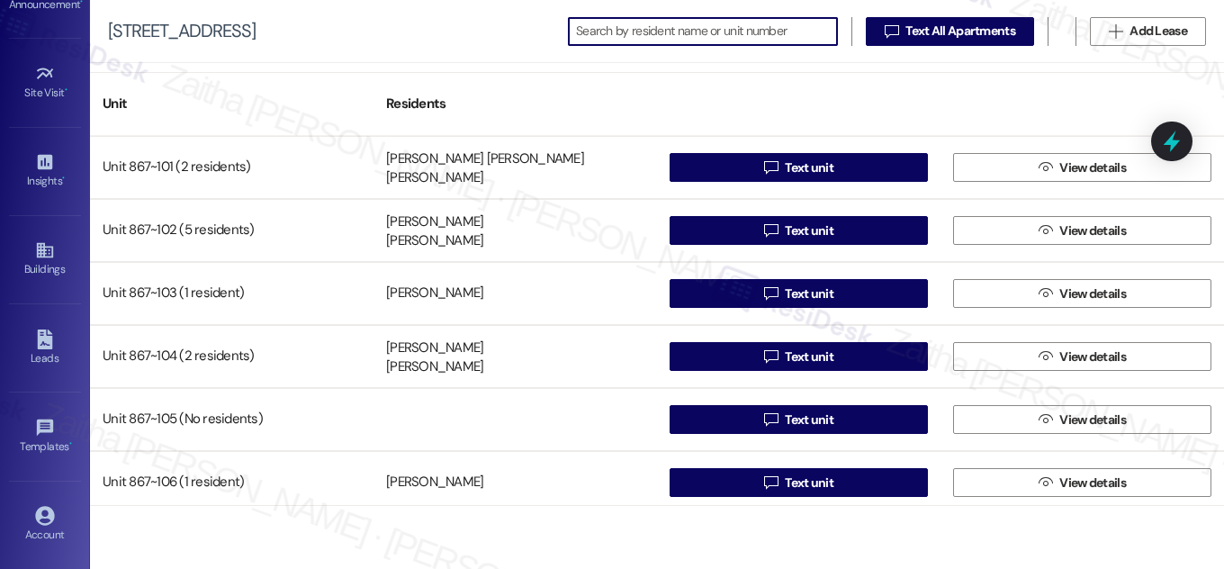
click at [610, 31] on input at bounding box center [706, 31] width 261 height 25
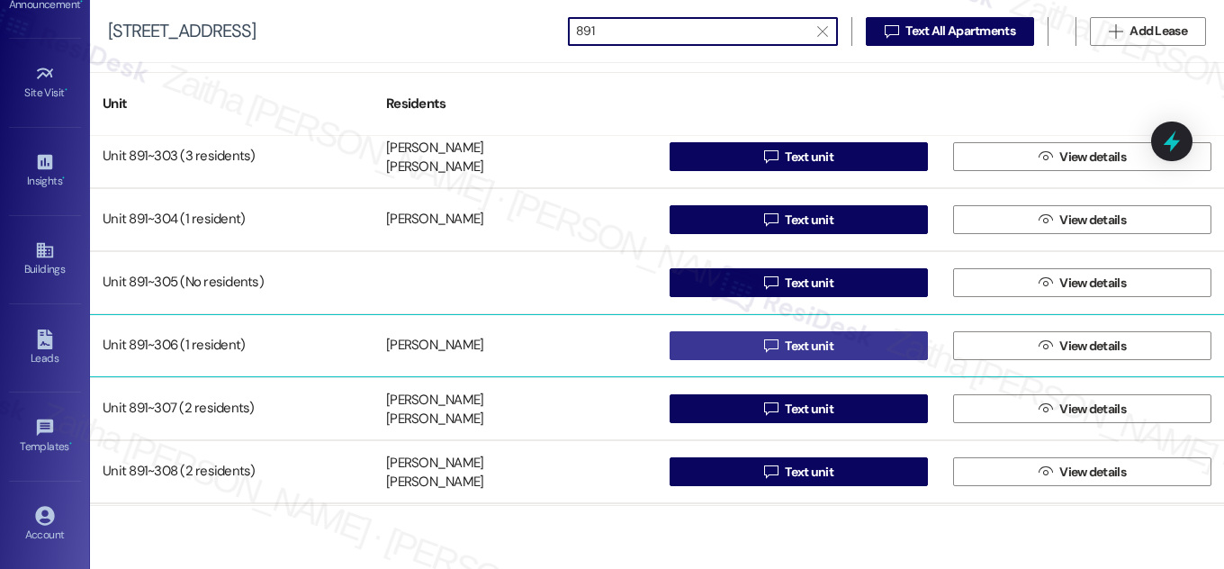
type input "891"
click at [843, 340] on button " Text unit" at bounding box center [799, 345] width 258 height 29
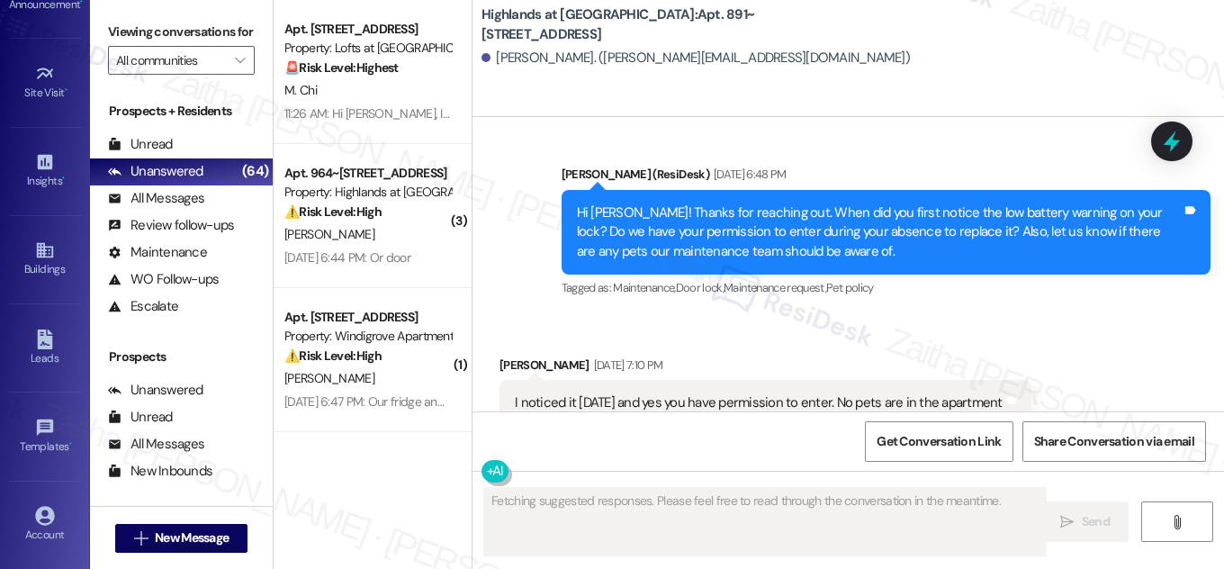
scroll to position [15485, 0]
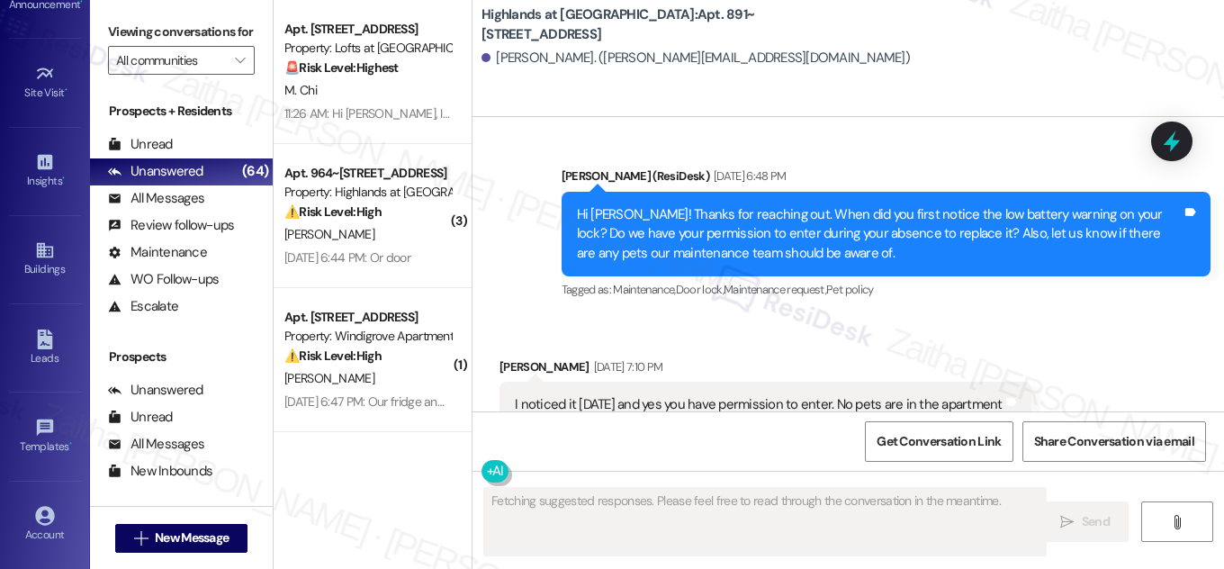
drag, startPoint x: 740, startPoint y: 14, endPoint x: 750, endPoint y: 37, distance: 25.4
click at [750, 37] on b "Highlands at Huckleberry Ridge Apartments: Apt. 891~306, 535 II Blackrock Drive" at bounding box center [662, 24] width 360 height 39
copy b ": Apt. 891~306, 535 II Blackrock Drive"
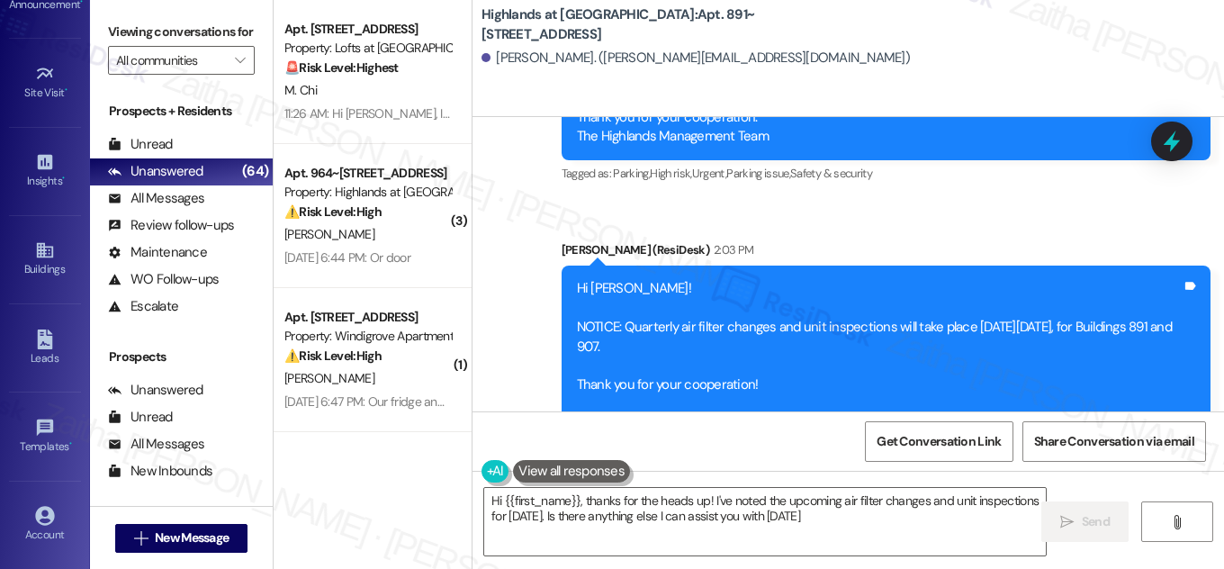
type textarea "Hi {{first_name}}, thanks for the heads up! I've noted the upcoming air filter …"
click at [47, 263] on div "Buildings" at bounding box center [45, 269] width 90 height 18
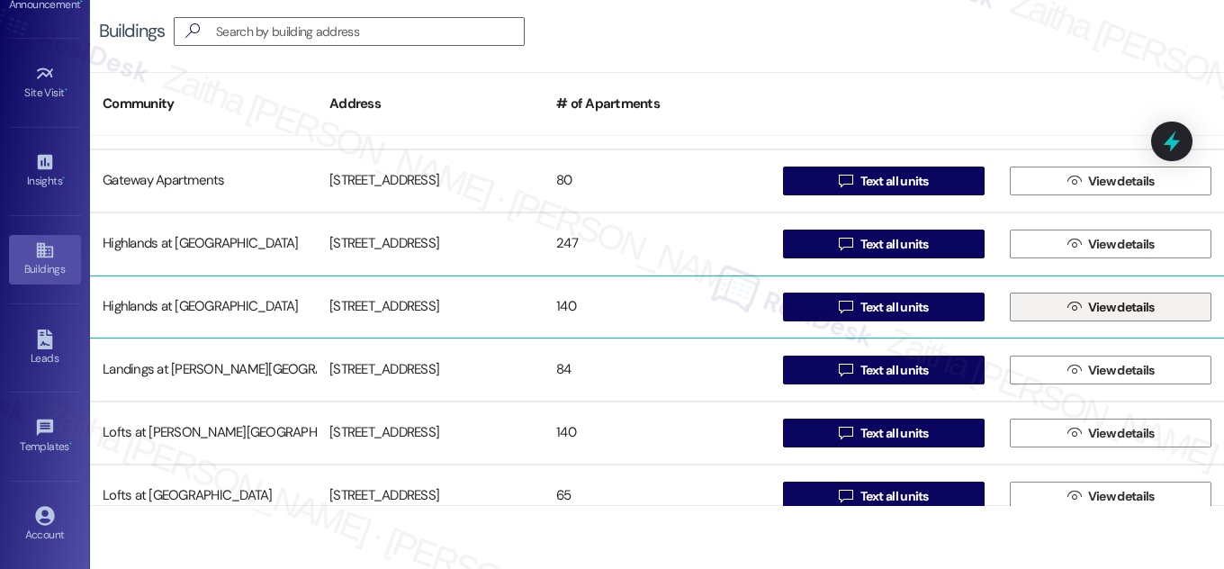
click at [1169, 301] on button " View details" at bounding box center [1111, 307] width 202 height 29
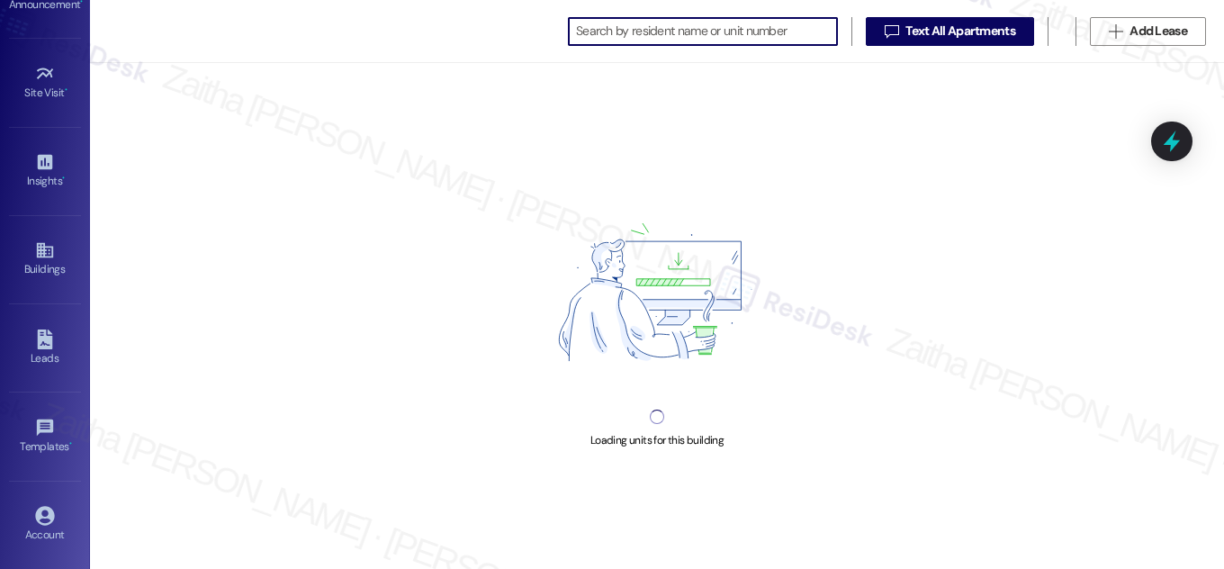
click at [604, 31] on input at bounding box center [706, 31] width 261 height 25
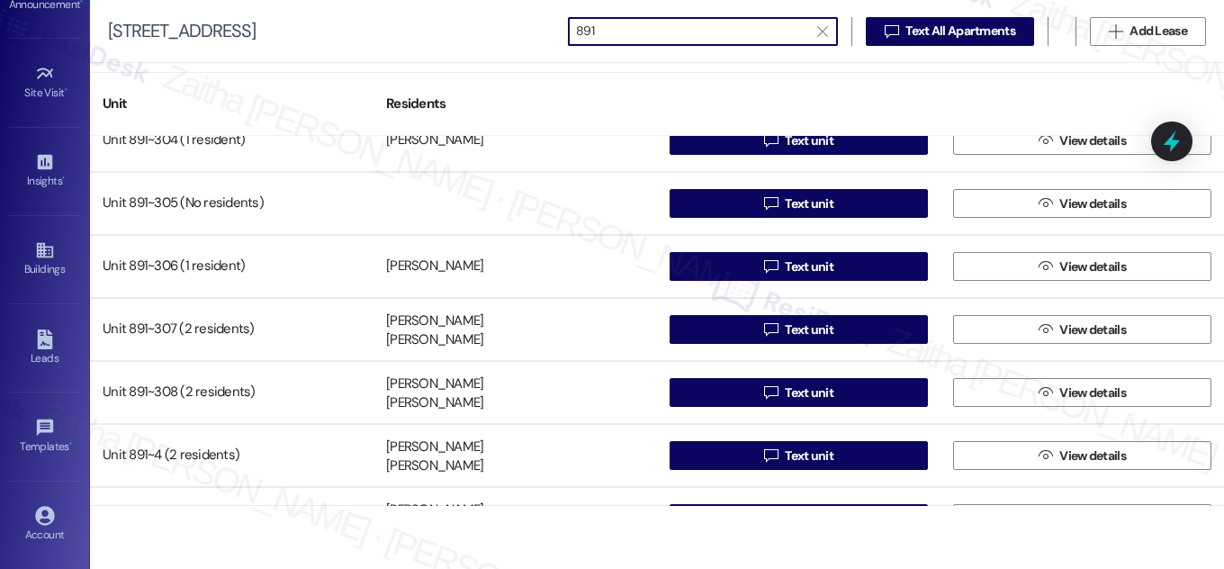
scroll to position [1227, 0]
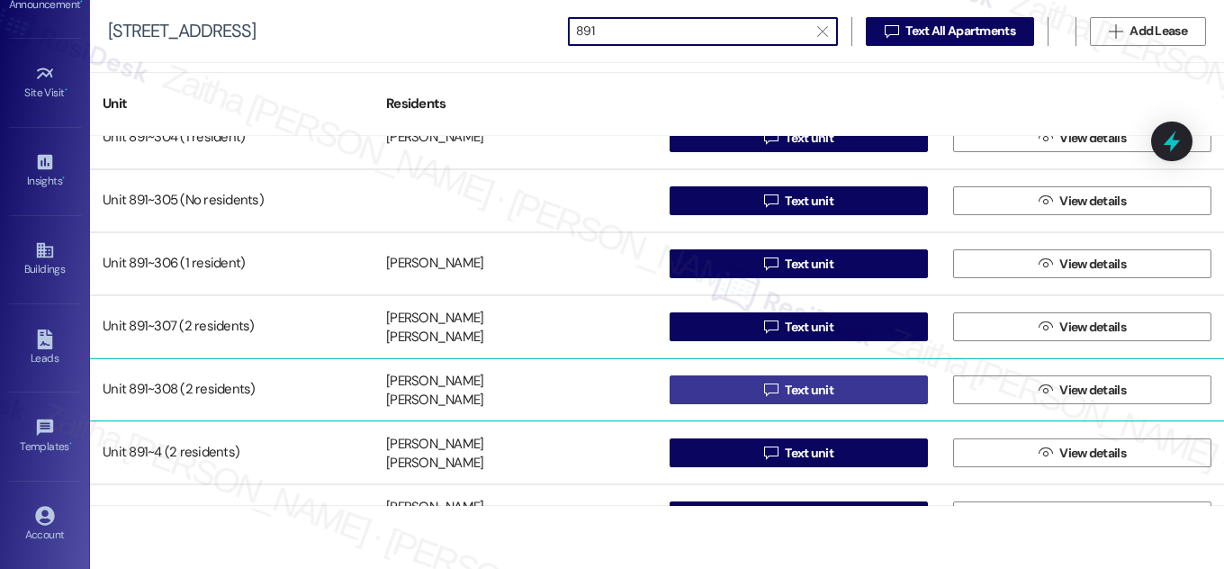
type input "891"
click at [830, 383] on span "Text unit" at bounding box center [810, 390] width 56 height 19
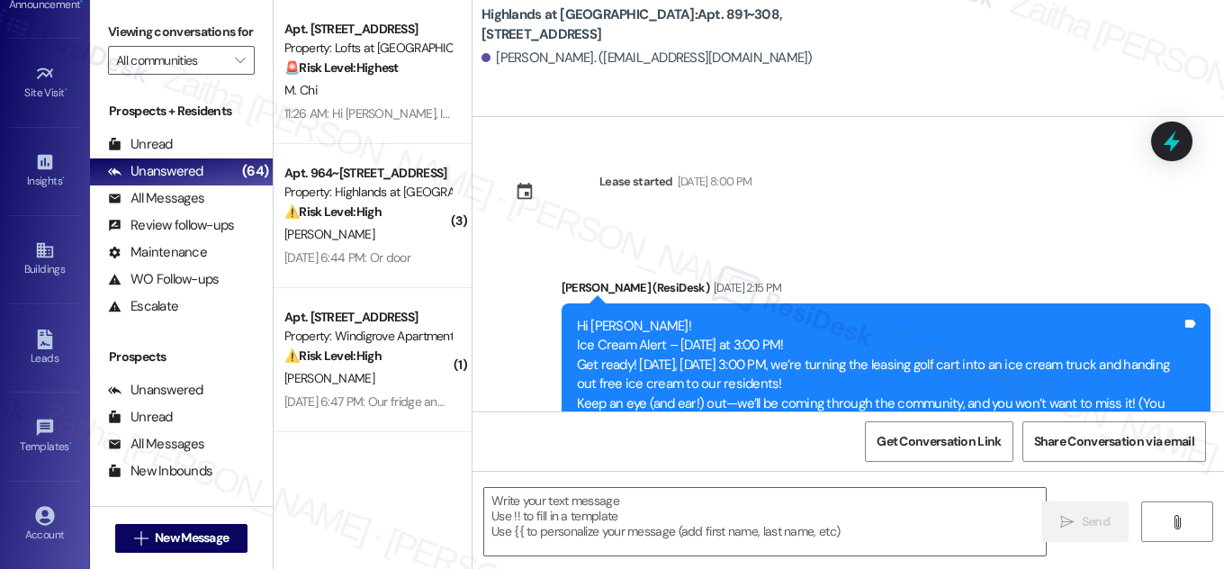
type textarea "Fetching suggested responses. Please feel free to read through the conversation…"
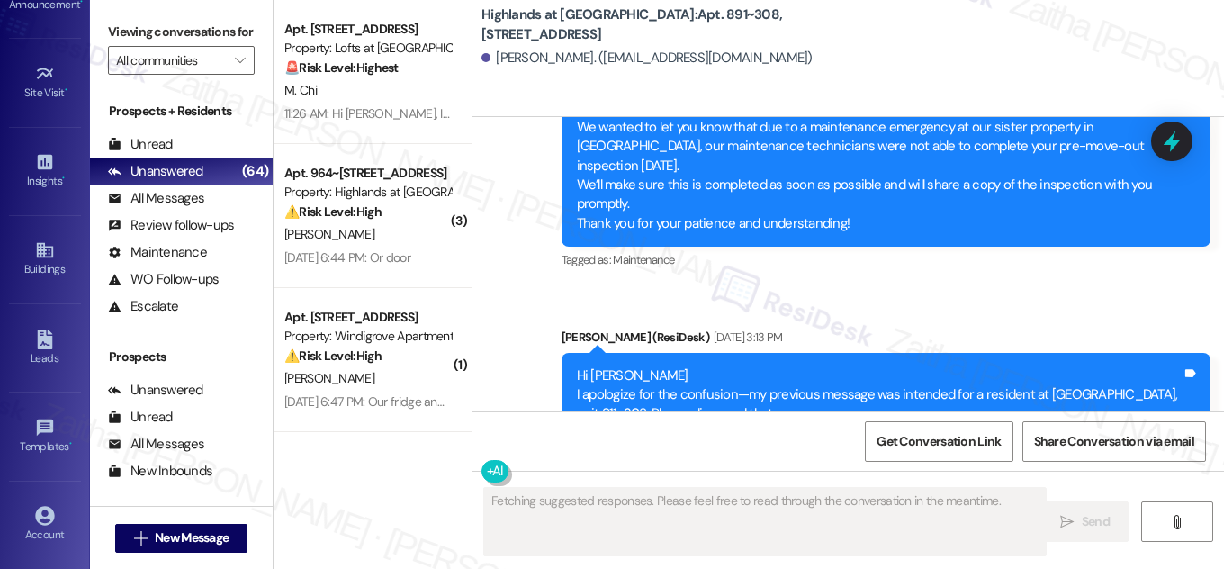
scroll to position [6377, 0]
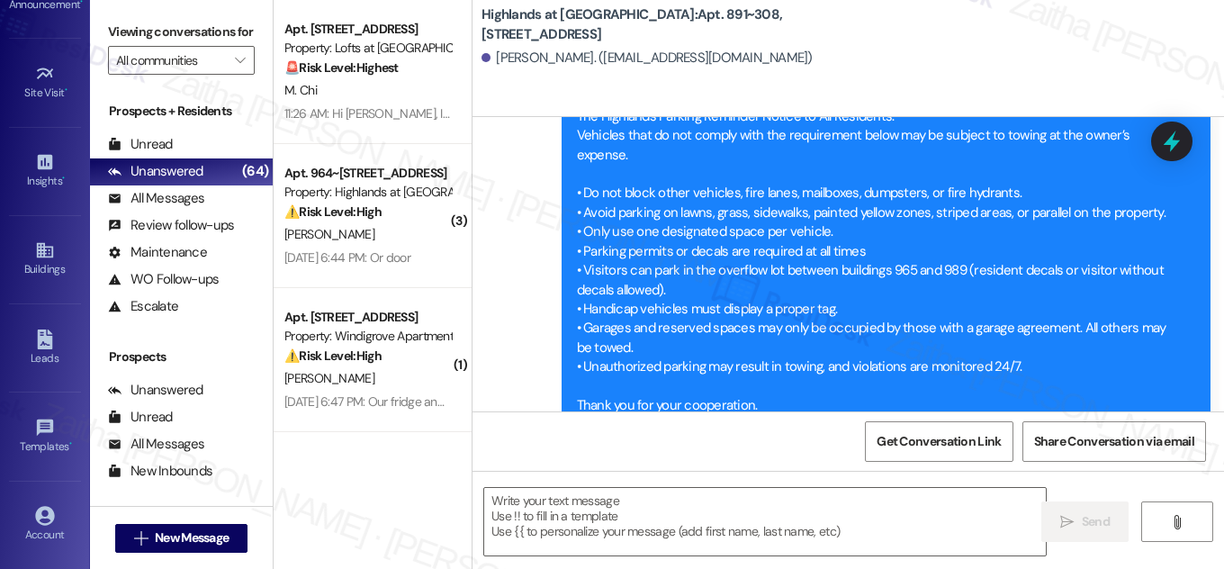
drag, startPoint x: 746, startPoint y: 12, endPoint x: 746, endPoint y: 31, distance: 18.9
click at [746, 31] on b "Highlands at Huckleberry Ridge Apartments: Apt. 891~308, 535 II Blackrock Drive" at bounding box center [662, 24] width 360 height 39
copy b "Apt. 891~308, 535 II Blackrock Drive"
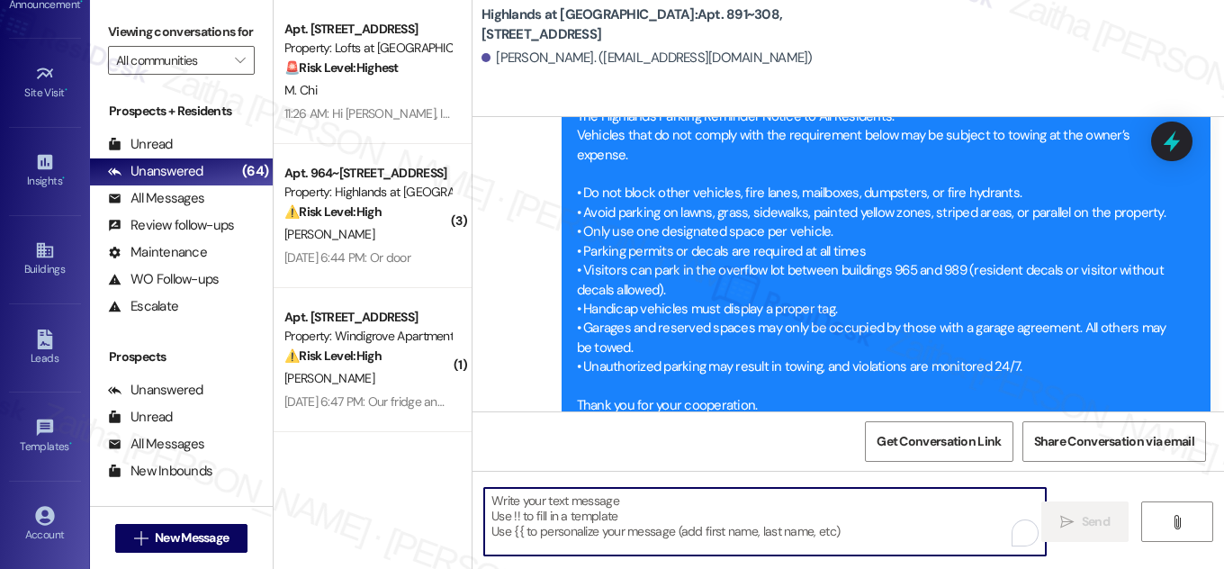
click at [538, 504] on textarea "To enrich screen reader interactions, please activate Accessibility in Grammarl…" at bounding box center [765, 522] width 562 height 68
paste textarea "Hi {{first_name}}! NOTICE: Quarterly air filter changes and unit inspections wi…"
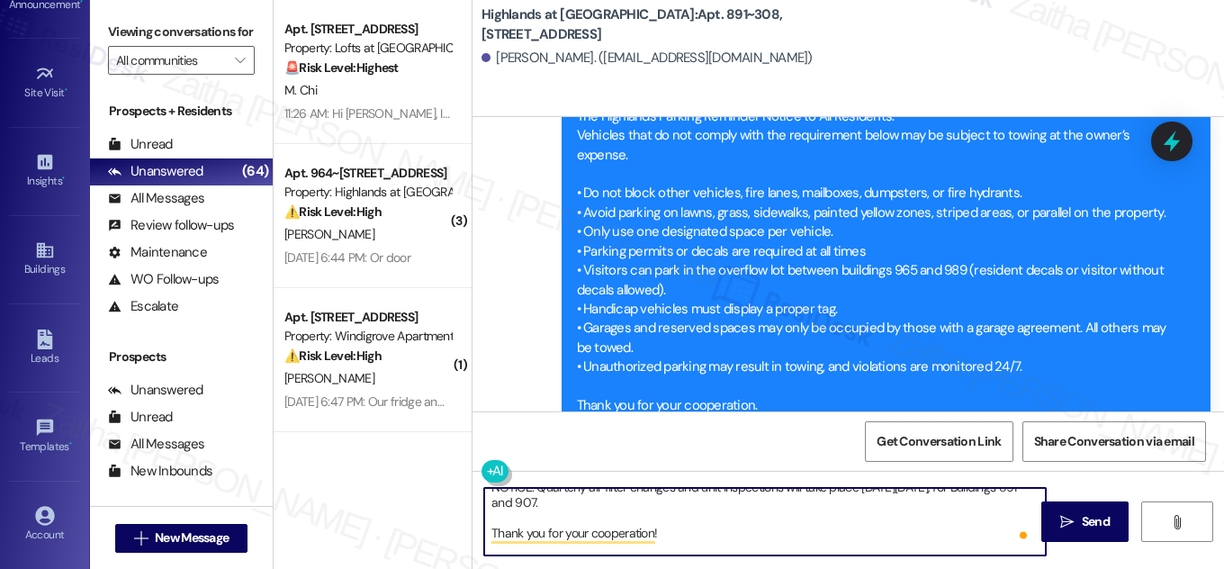
scroll to position [66, 0]
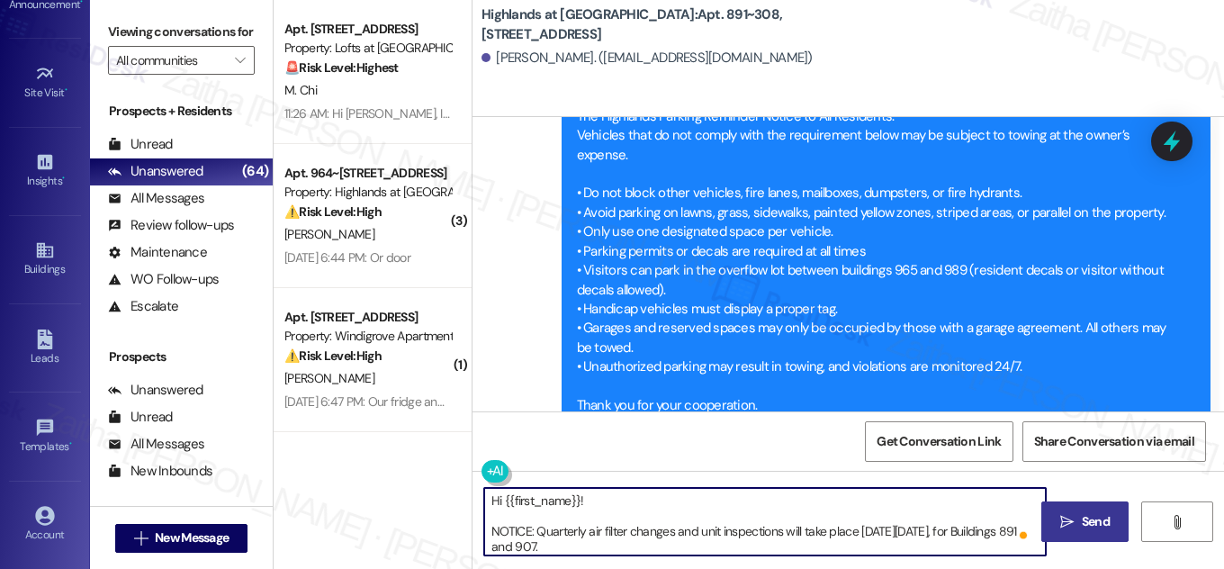
type textarea "Hi {{first_name}}! NOTICE: Quarterly air filter changes and unit inspections wi…"
click at [1097, 511] on button " Send" at bounding box center [1085, 522] width 87 height 41
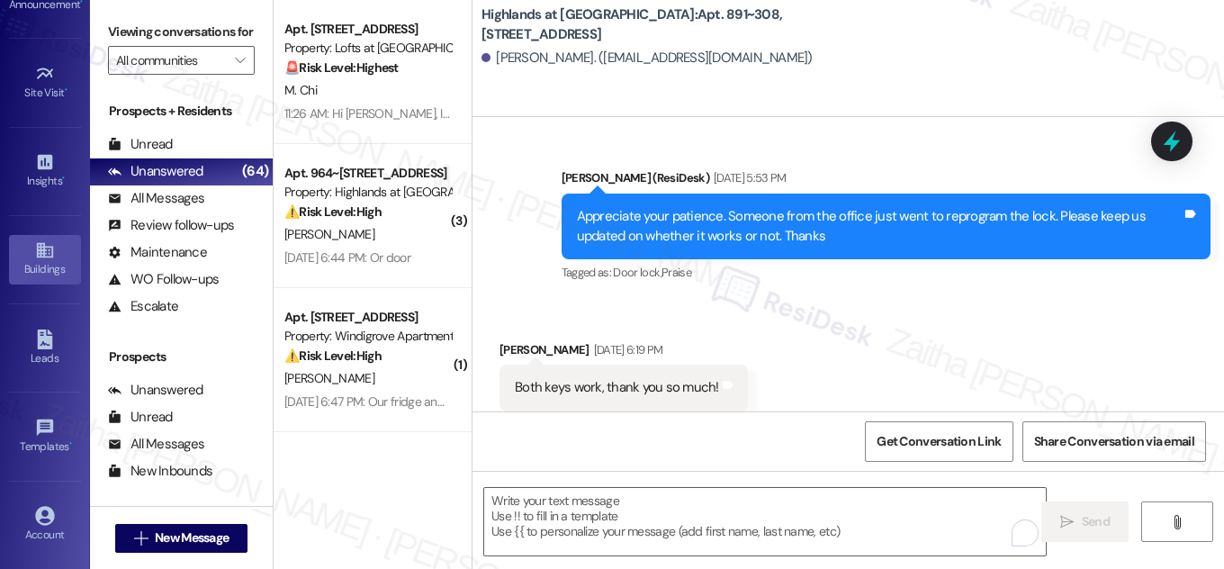
click at [37, 277] on link "Buildings" at bounding box center [45, 259] width 72 height 49
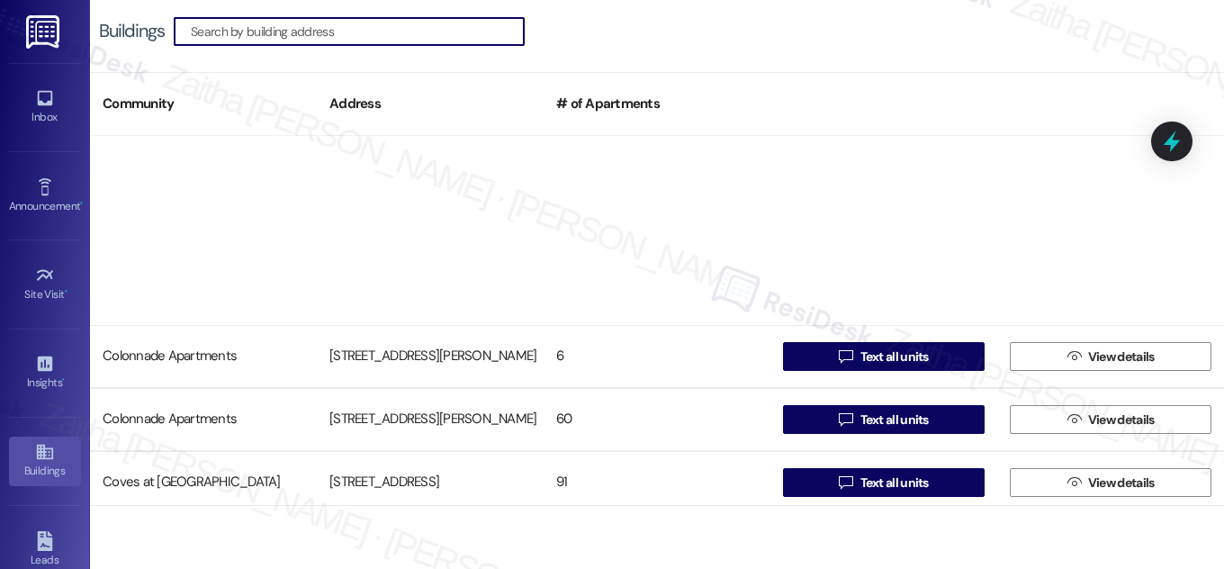
scroll to position [327, 0]
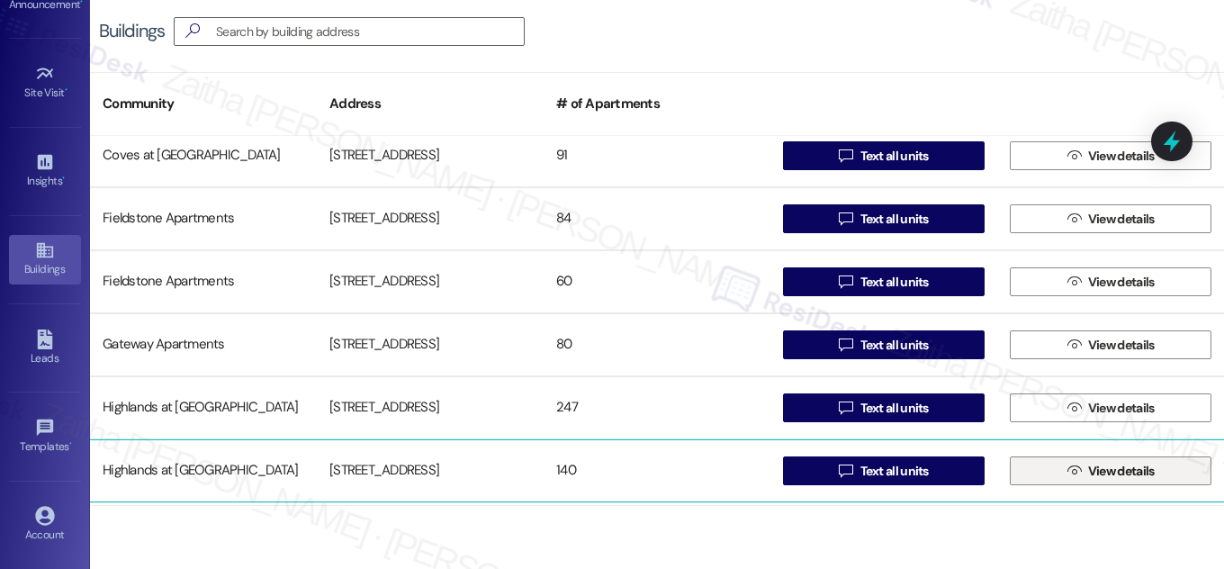
click at [1142, 477] on span "View details" at bounding box center [1122, 471] width 67 height 19
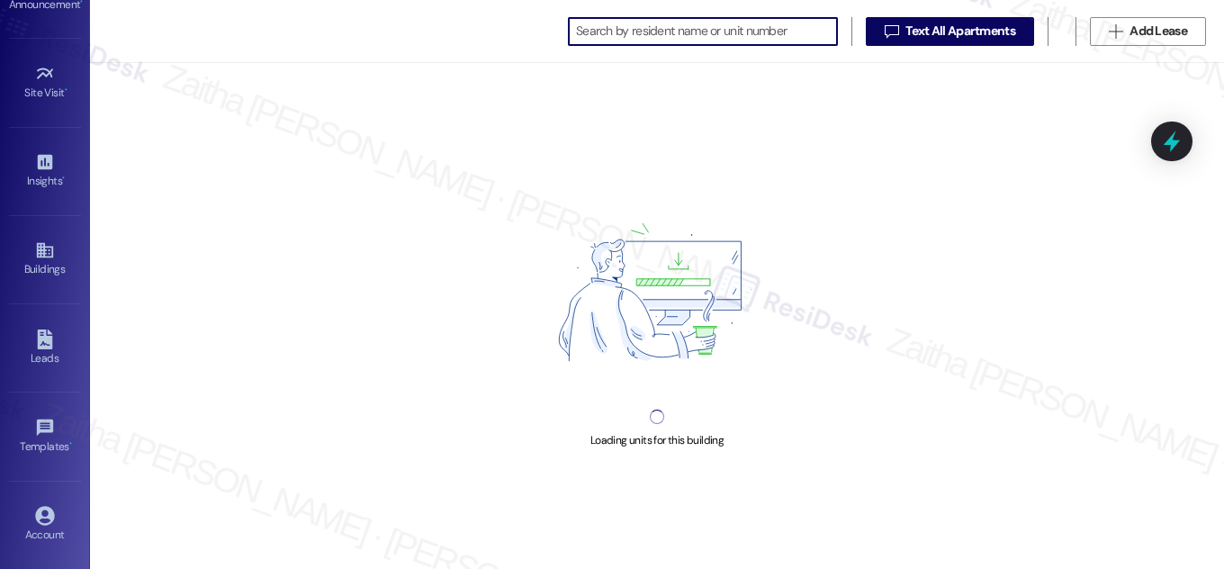
click at [662, 35] on input at bounding box center [706, 31] width 261 height 25
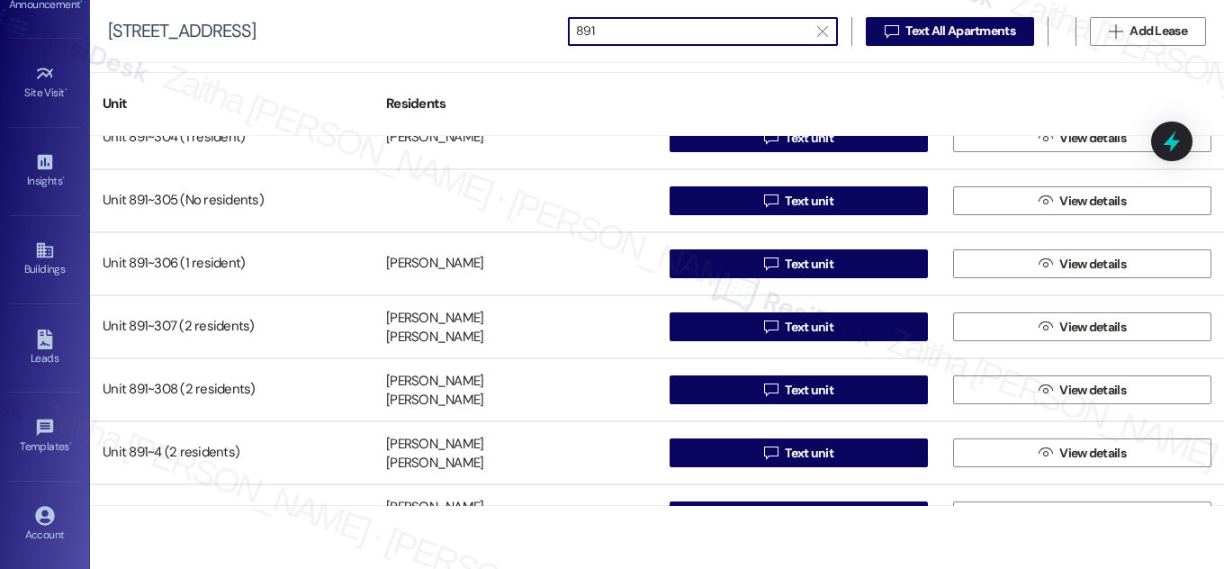
scroll to position [1269, 0]
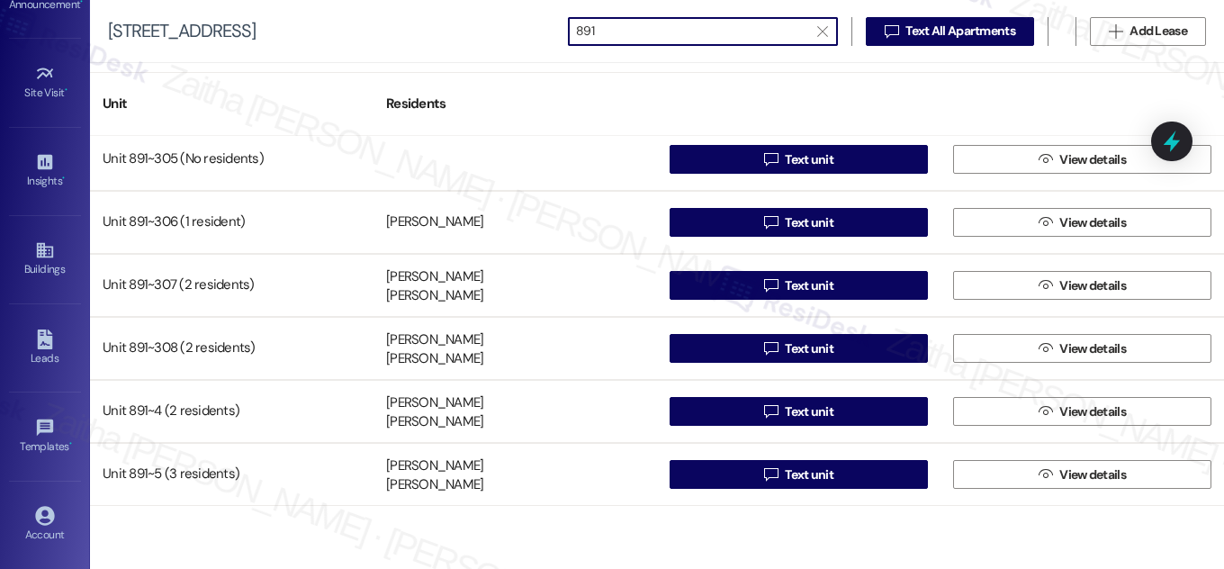
type input "891"
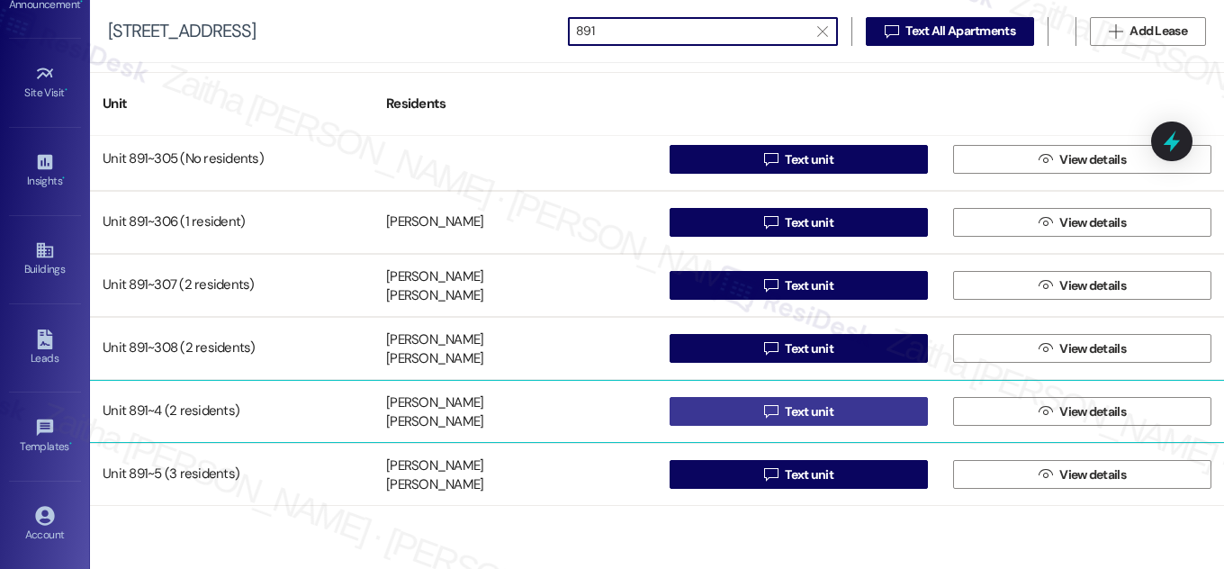
click at [773, 402] on span " Text unit" at bounding box center [799, 411] width 77 height 27
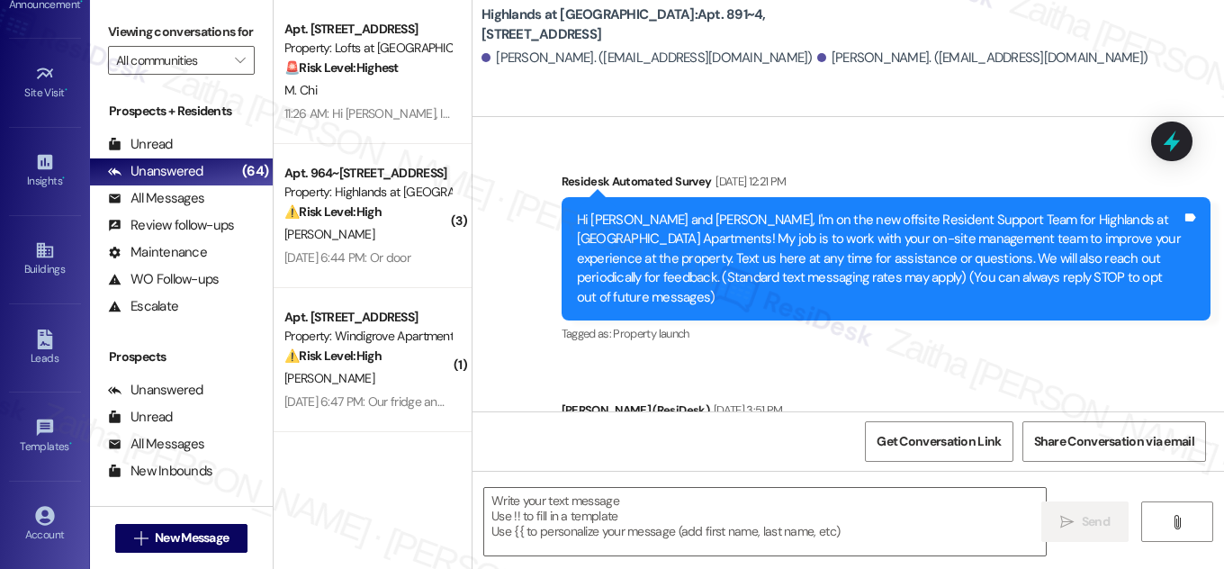
scroll to position [12040, 0]
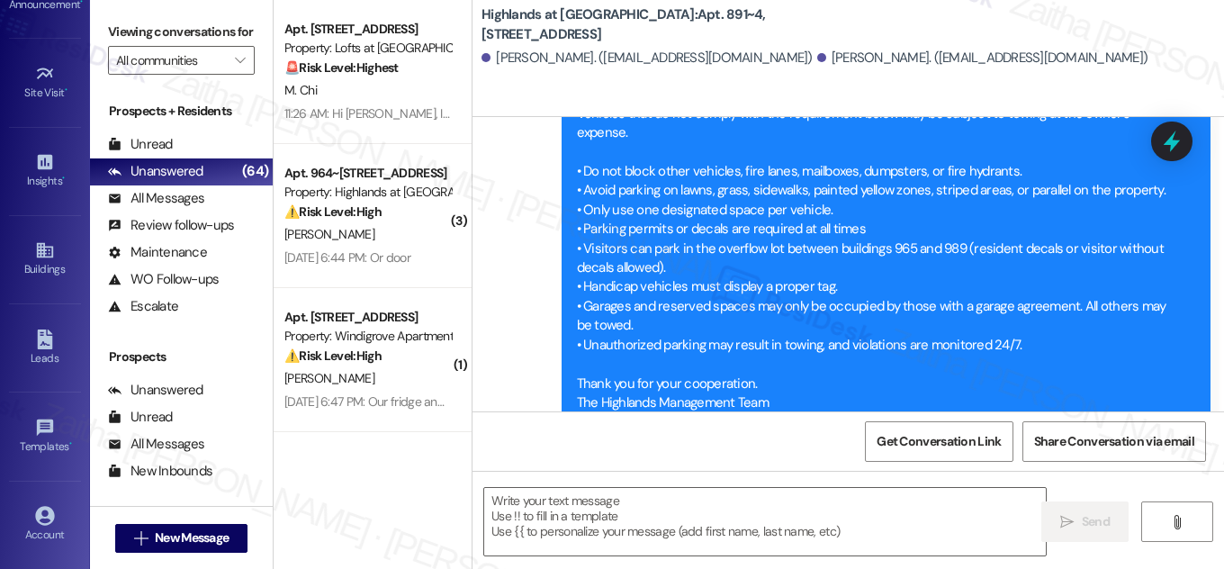
type textarea "Fetching suggested responses. Please feel free to read through the conversation…"
click at [751, 14] on b "Highlands at [GEOGRAPHIC_DATA]: Apt. 891~4, [STREET_ADDRESS]" at bounding box center [662, 24] width 360 height 39
drag, startPoint x: 747, startPoint y: 13, endPoint x: 746, endPoint y: 25, distance: 12.7
click at [746, 25] on b "Highlands at Huckleberry Ridge Apartments: Apt. 891~4, 535 II Blackrock Drive" at bounding box center [662, 24] width 360 height 39
copy b "Apt. 891~4, 535 II Blackrock Drive"
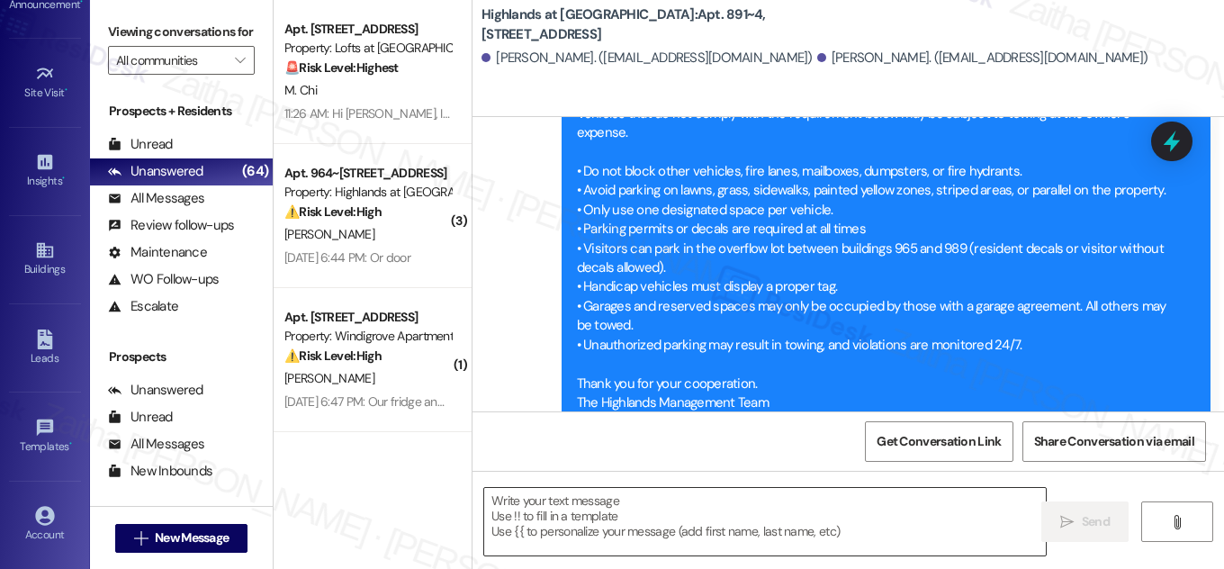
click at [627, 502] on textarea at bounding box center [765, 522] width 562 height 68
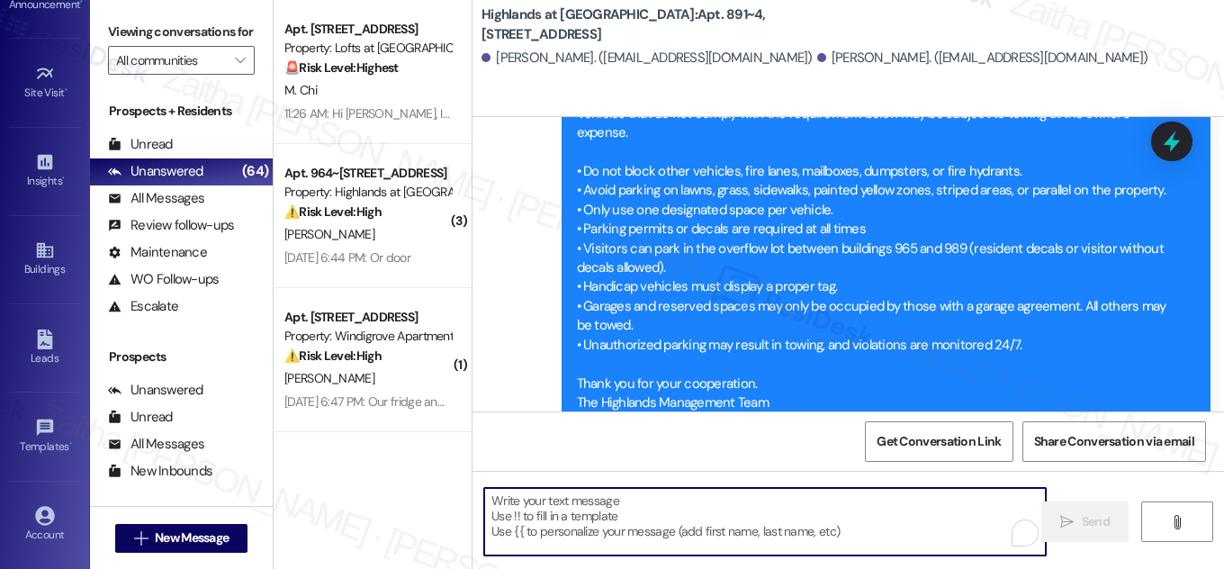
paste textarea "Hi {{first_name}}! NOTICE: Quarterly air filter changes and unit inspections wi…"
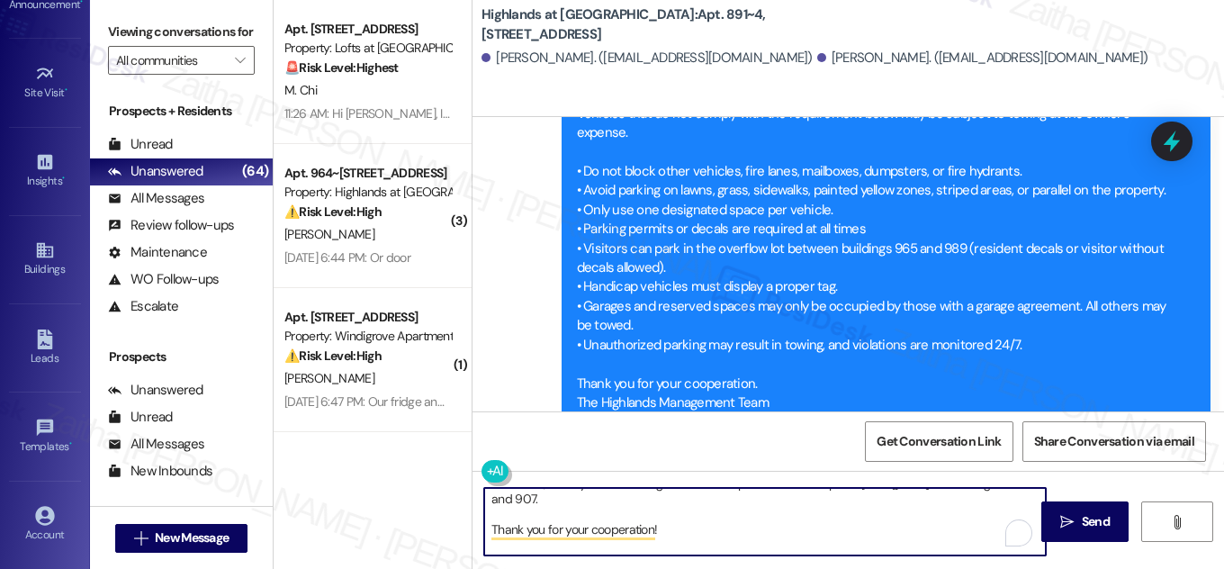
scroll to position [66, 0]
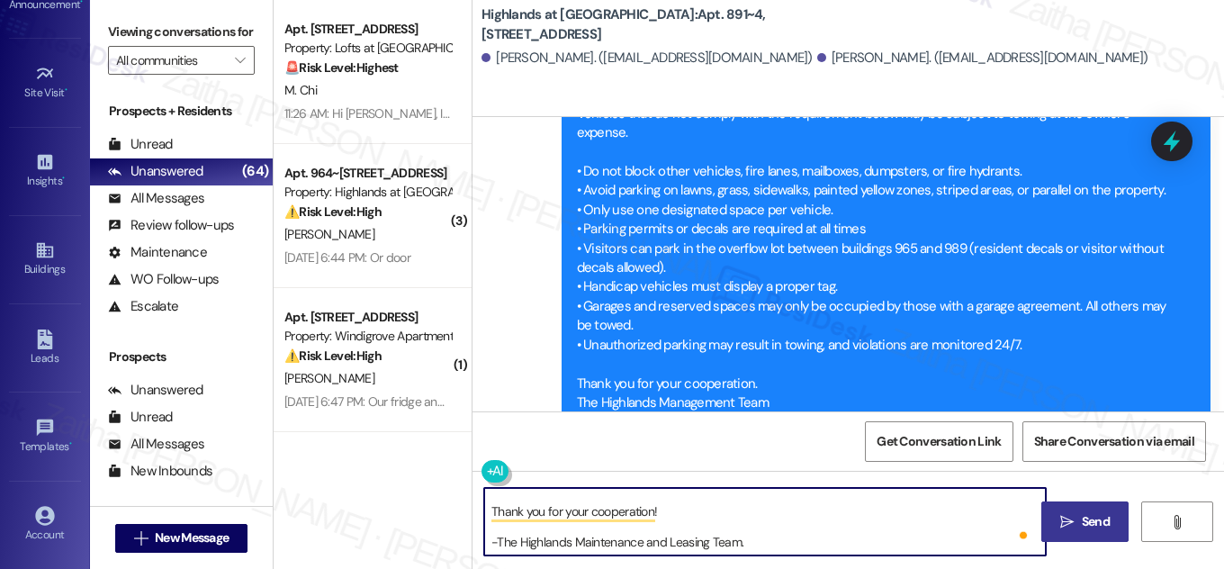
type textarea "Hi {{first_name}}! NOTICE: Quarterly air filter changes and unit inspections wi…"
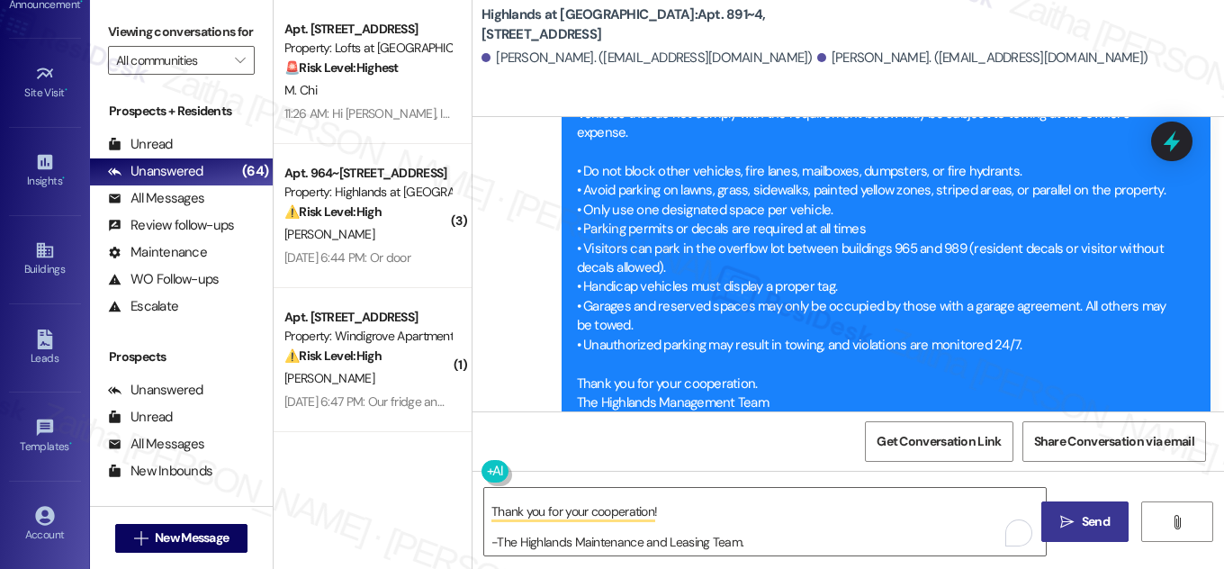
click at [1089, 520] on span "Send" at bounding box center [1096, 521] width 28 height 19
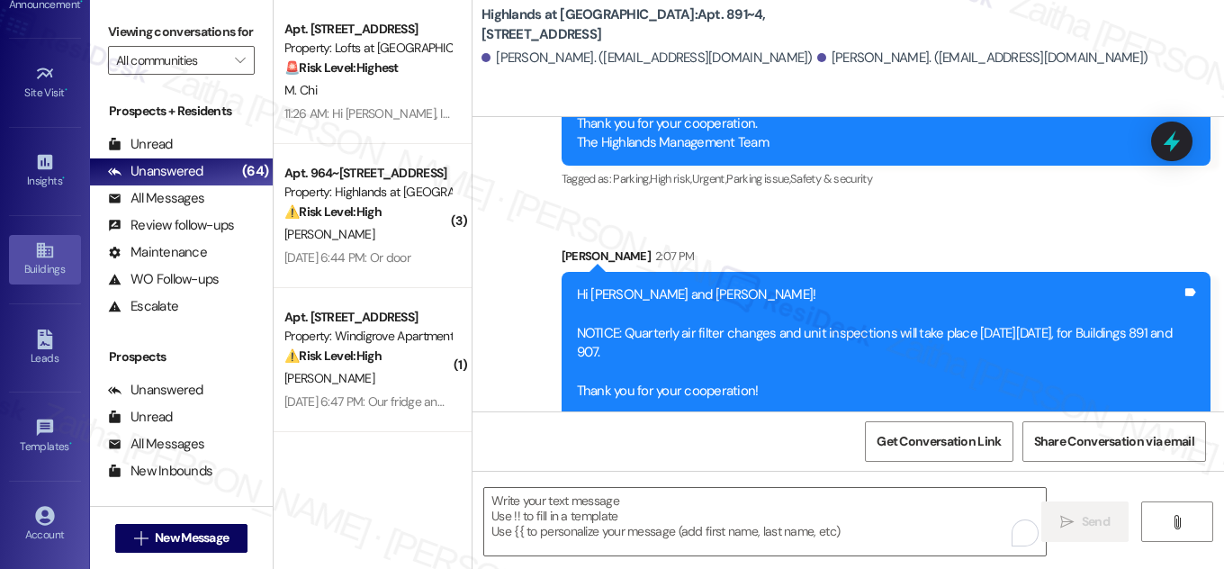
click at [39, 273] on div "Buildings" at bounding box center [45, 269] width 90 height 18
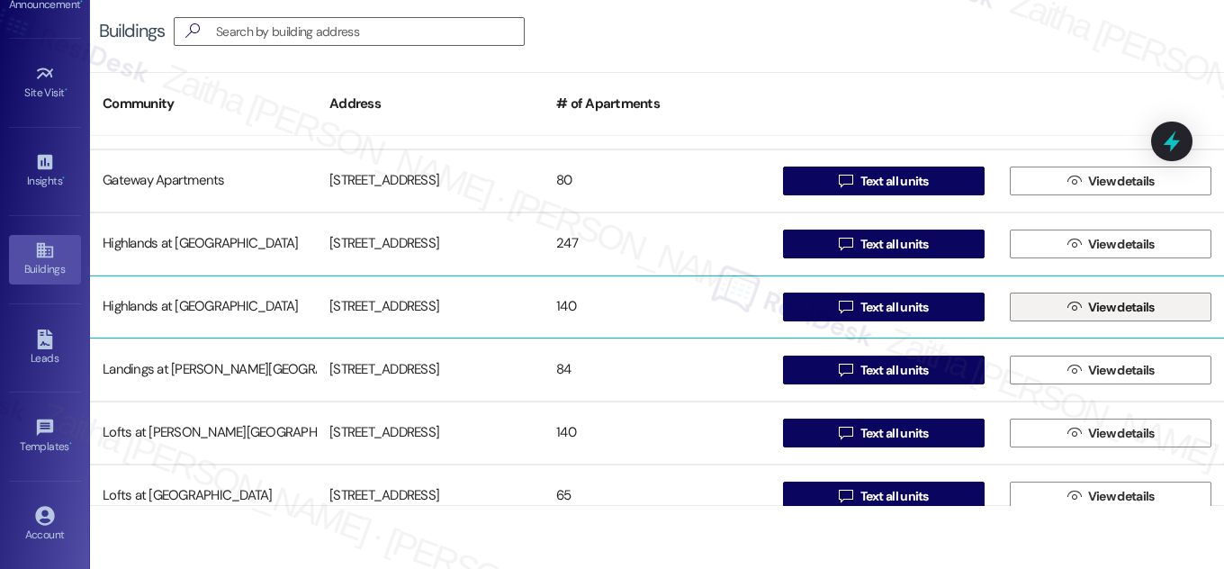
click at [1095, 306] on span "View details" at bounding box center [1122, 307] width 67 height 19
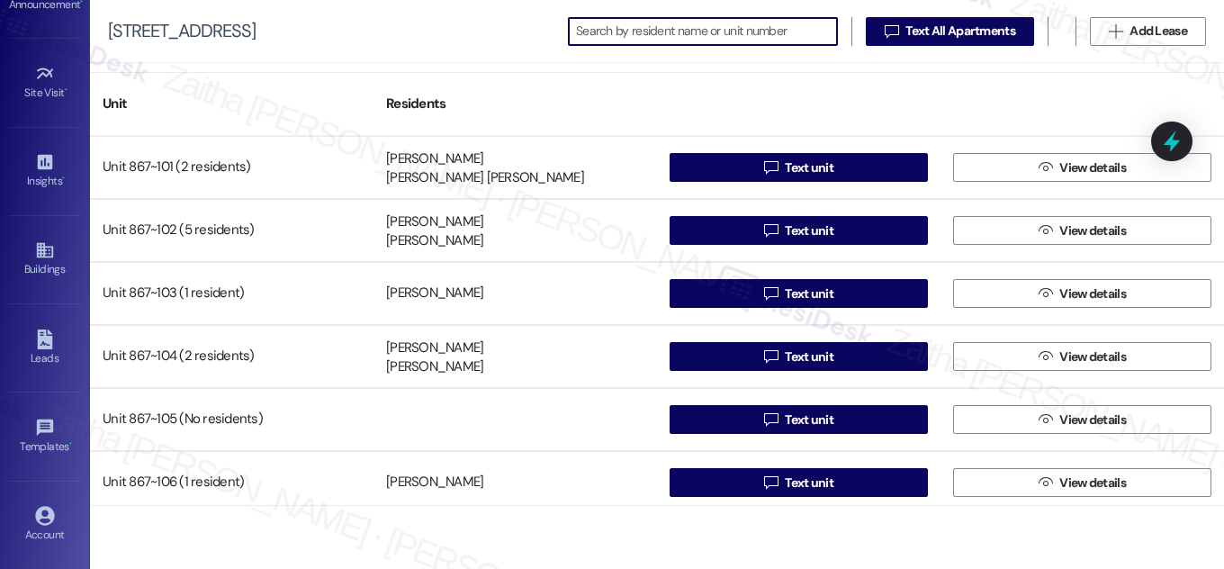
click at [671, 24] on input at bounding box center [706, 31] width 261 height 25
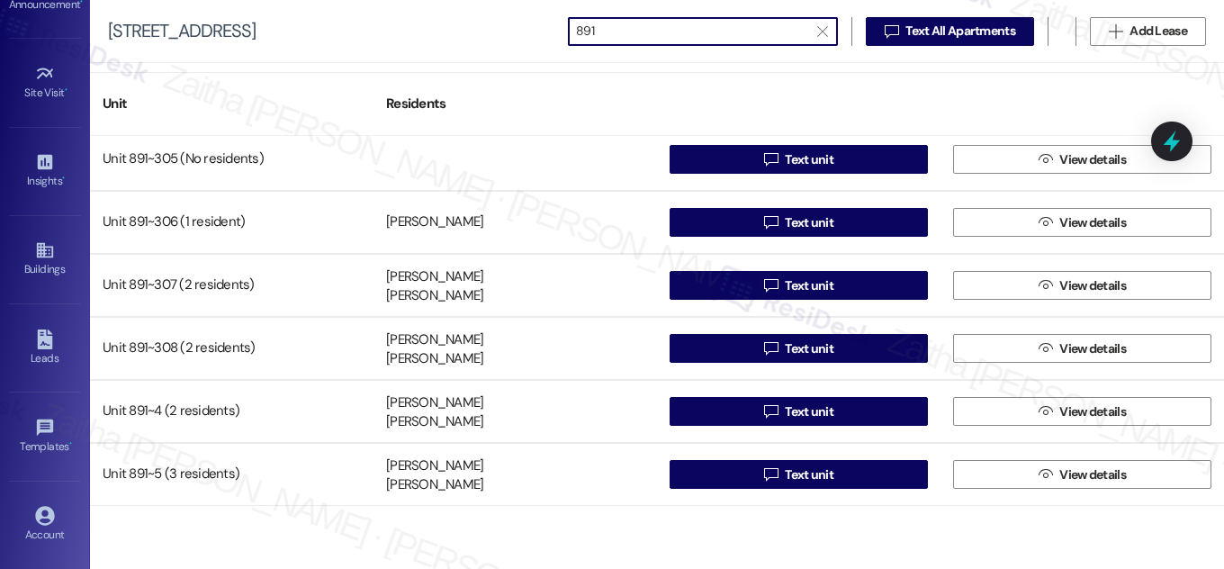
type input "891"
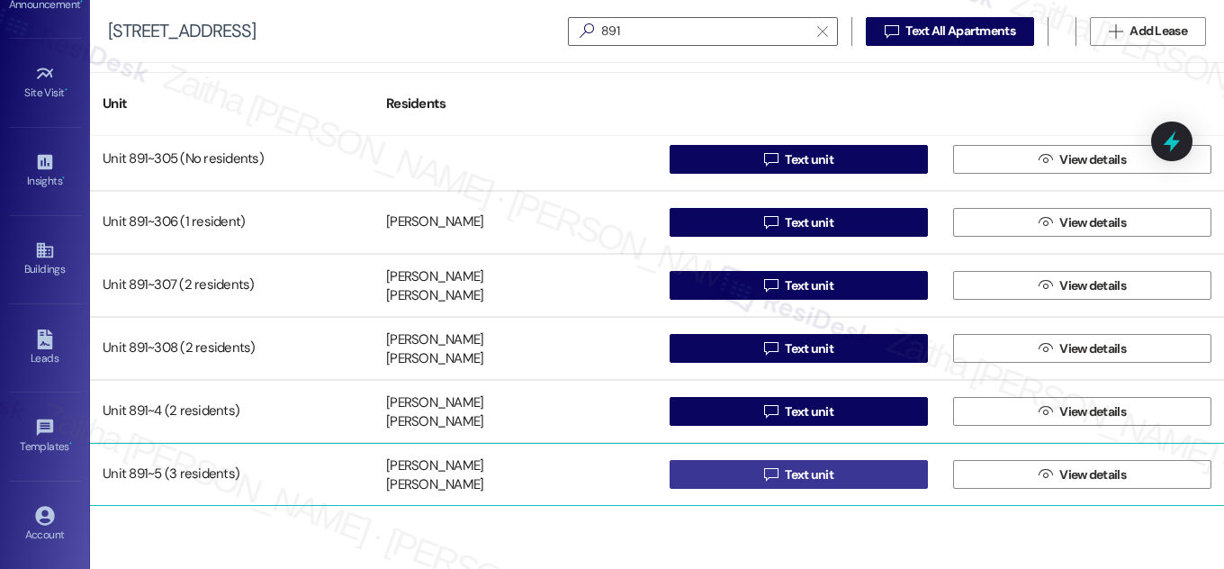
click at [845, 468] on button " Text unit" at bounding box center [799, 474] width 258 height 29
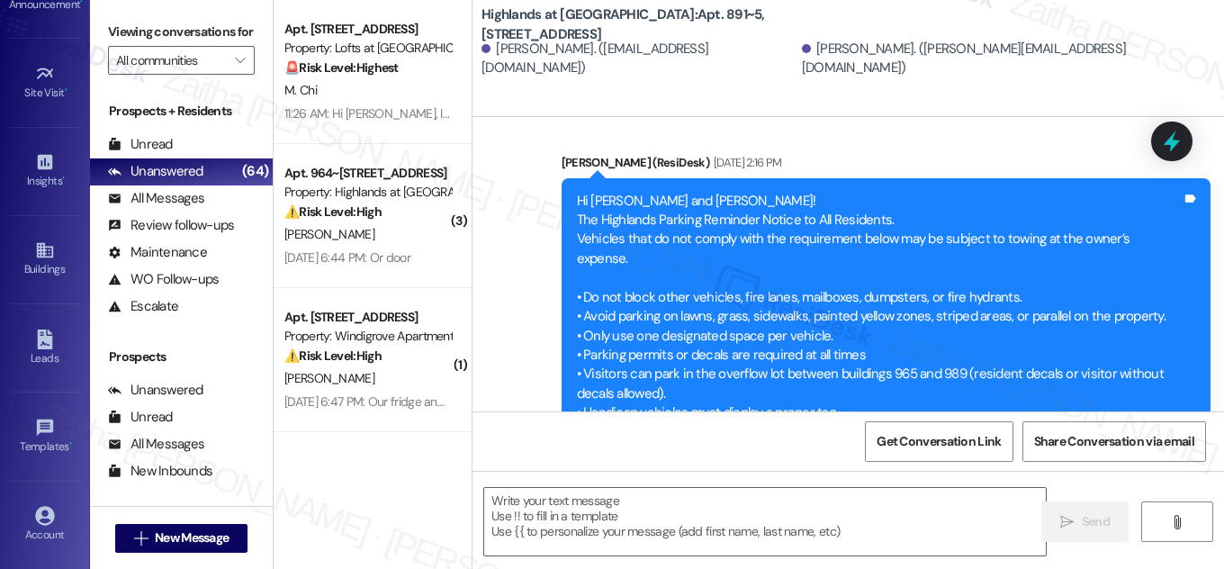
type textarea "Fetching suggested responses. Please feel free to read through the conversation…"
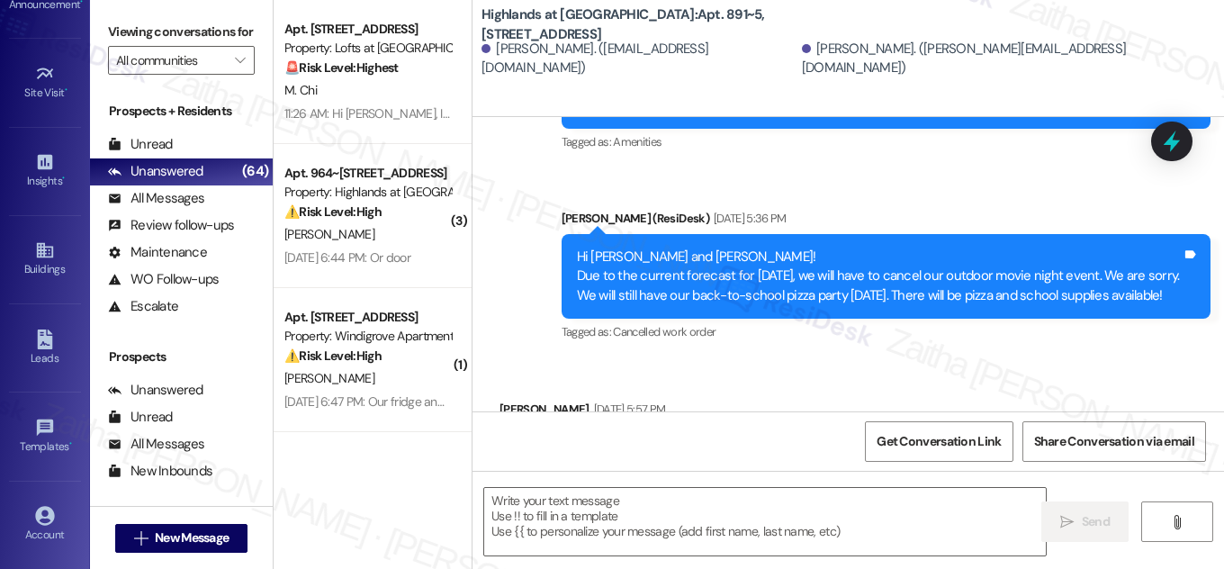
drag, startPoint x: 747, startPoint y: 8, endPoint x: 753, endPoint y: 25, distance: 17.9
click at [753, 25] on b "Highlands at Huckleberry Ridge Apartments: Apt. 891~5, 535 II Blackrock Drive" at bounding box center [662, 24] width 360 height 39
copy b "Apt. 891~5, 535 II Blackrock Drive"
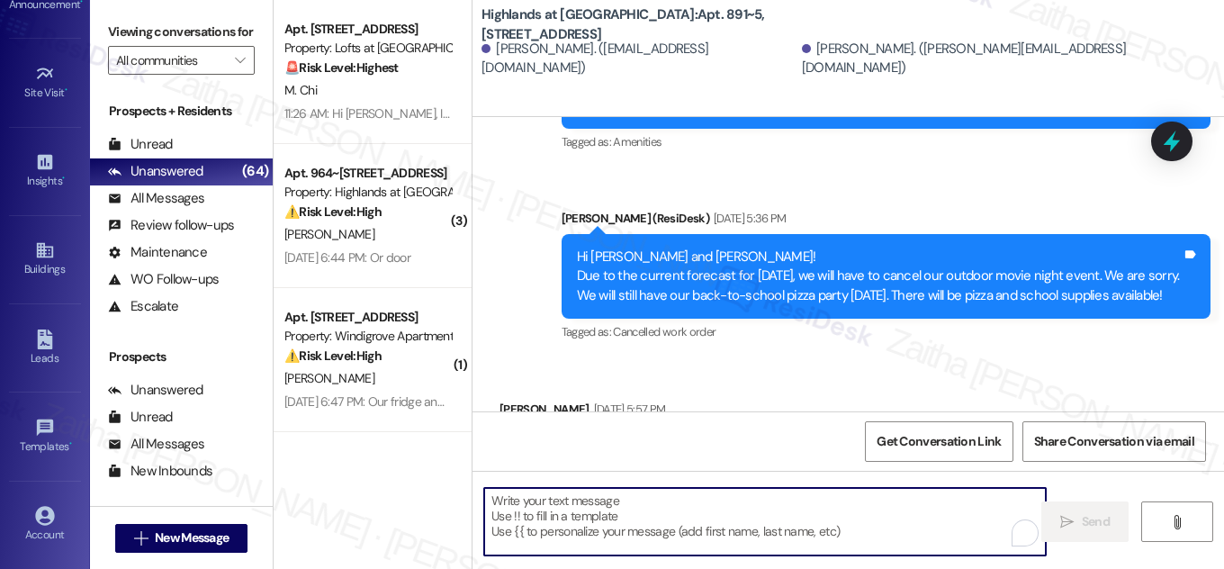
click at [602, 504] on textarea "To enrich screen reader interactions, please activate Accessibility in Grammarl…" at bounding box center [765, 522] width 562 height 68
paste textarea "Hi {{first_name}}! NOTICE: Quarterly air filter changes and unit inspections wi…"
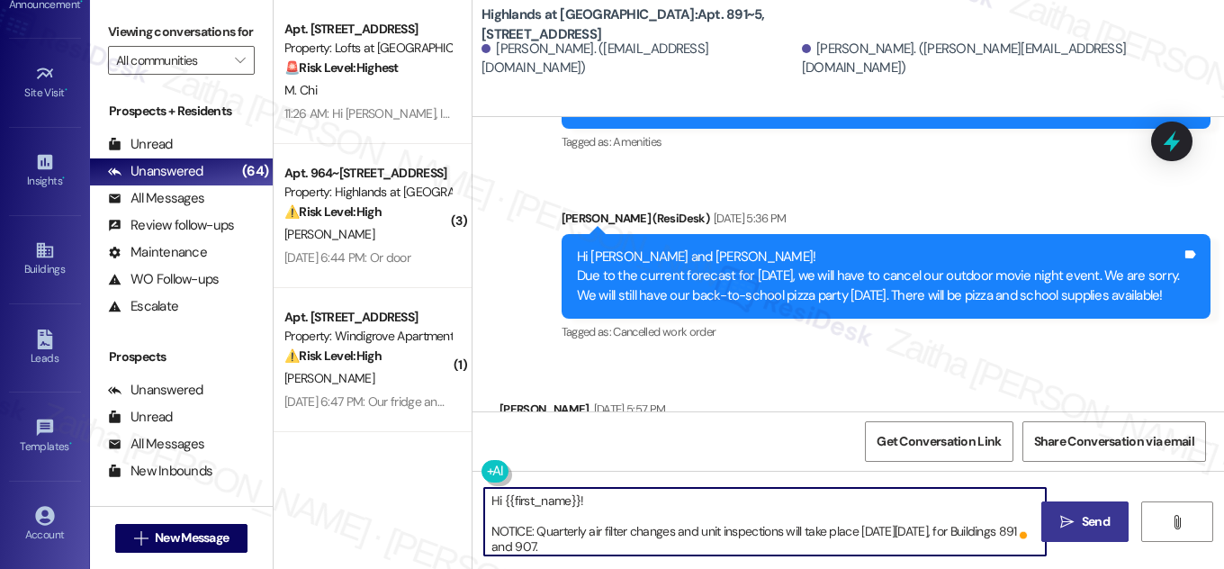
type textarea "Hi {{first_name}}! NOTICE: Quarterly air filter changes and unit inspections wi…"
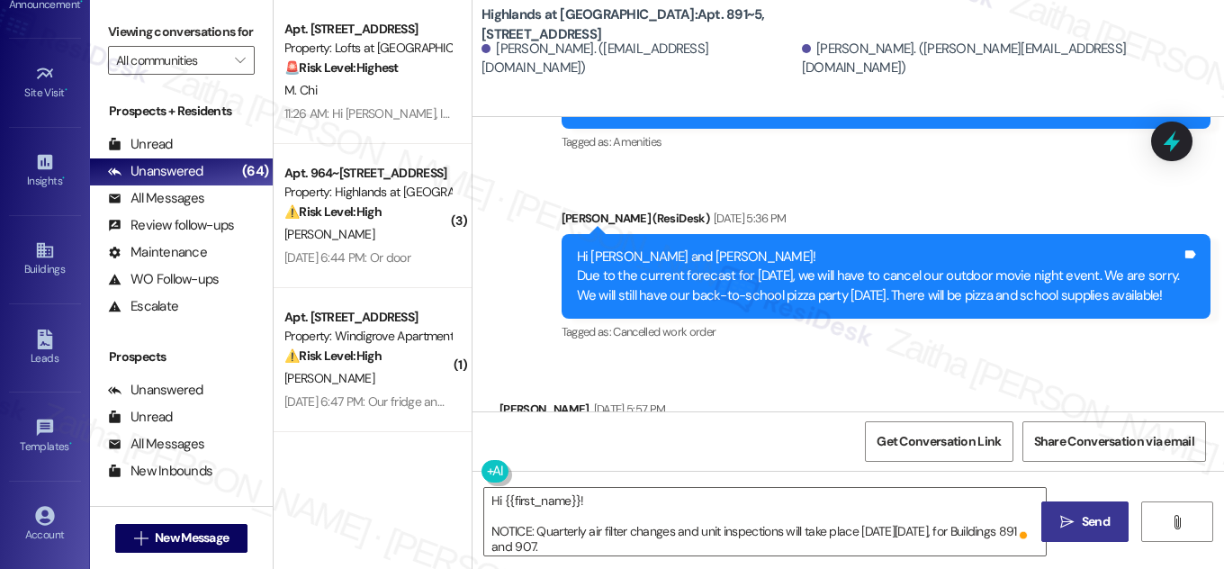
click at [1104, 515] on span "Send" at bounding box center [1096, 521] width 28 height 19
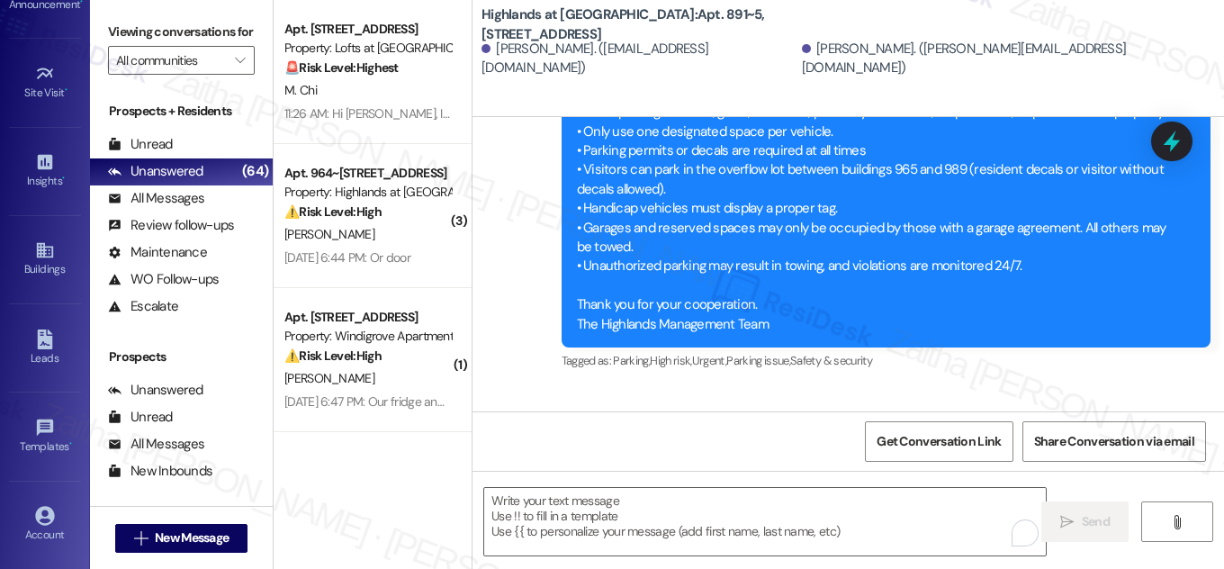
scroll to position [20259, 0]
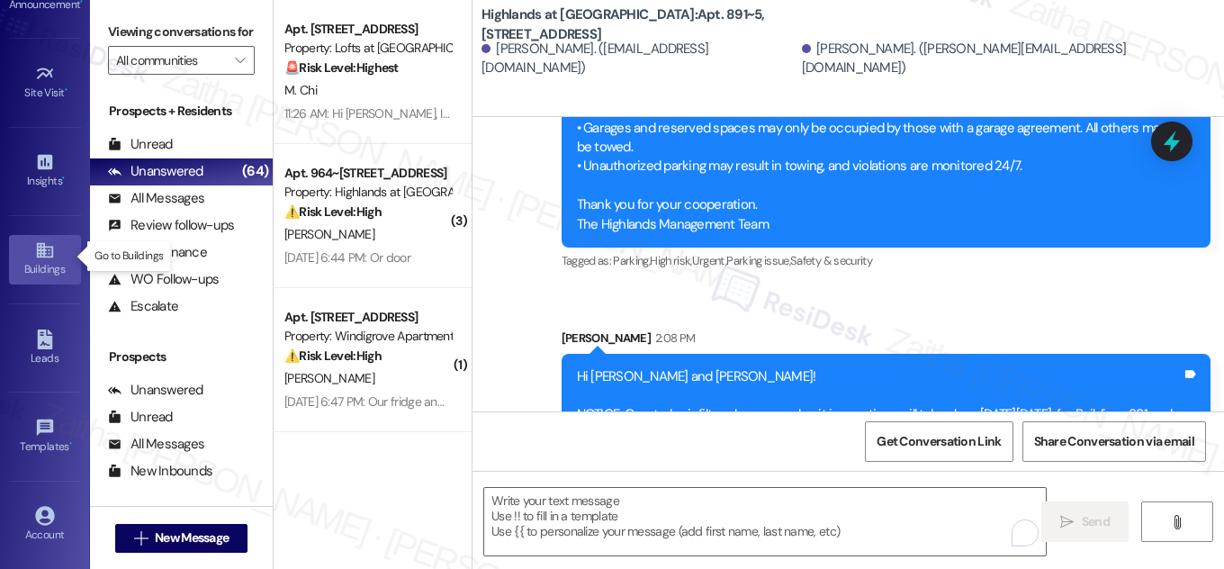
click at [45, 267] on div "Buildings" at bounding box center [45, 269] width 90 height 18
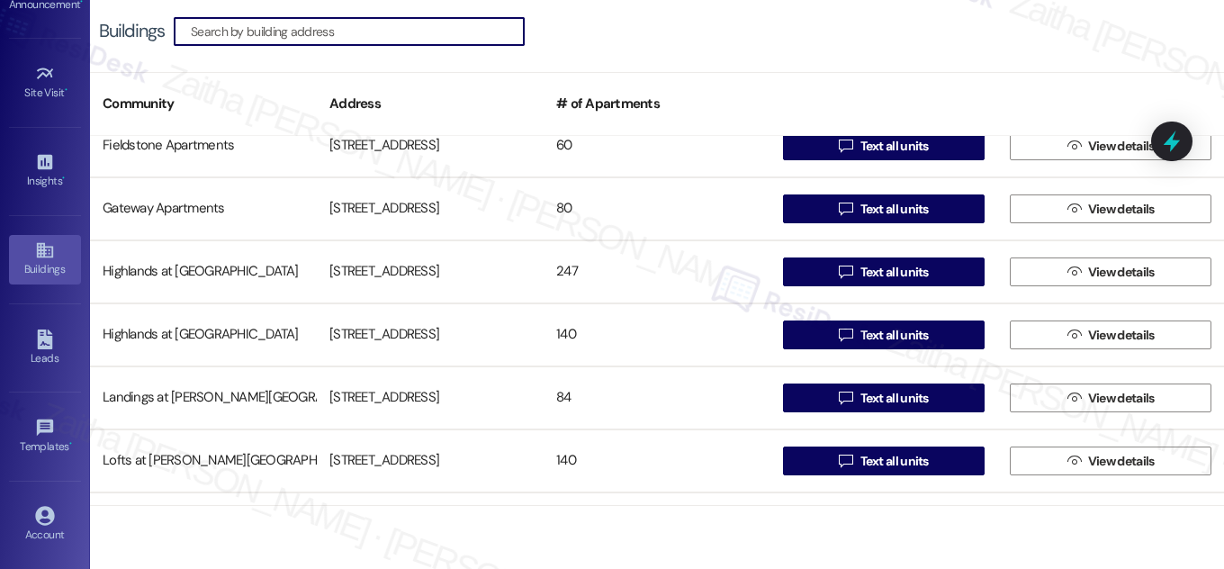
scroll to position [491, 0]
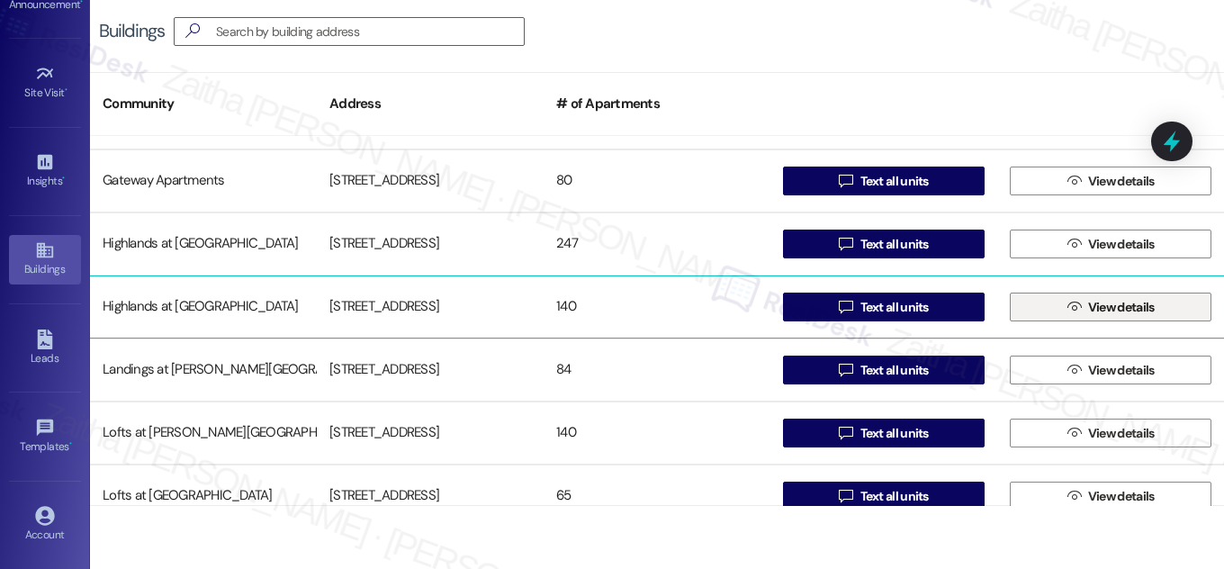
click at [1101, 312] on span "View details" at bounding box center [1122, 307] width 67 height 19
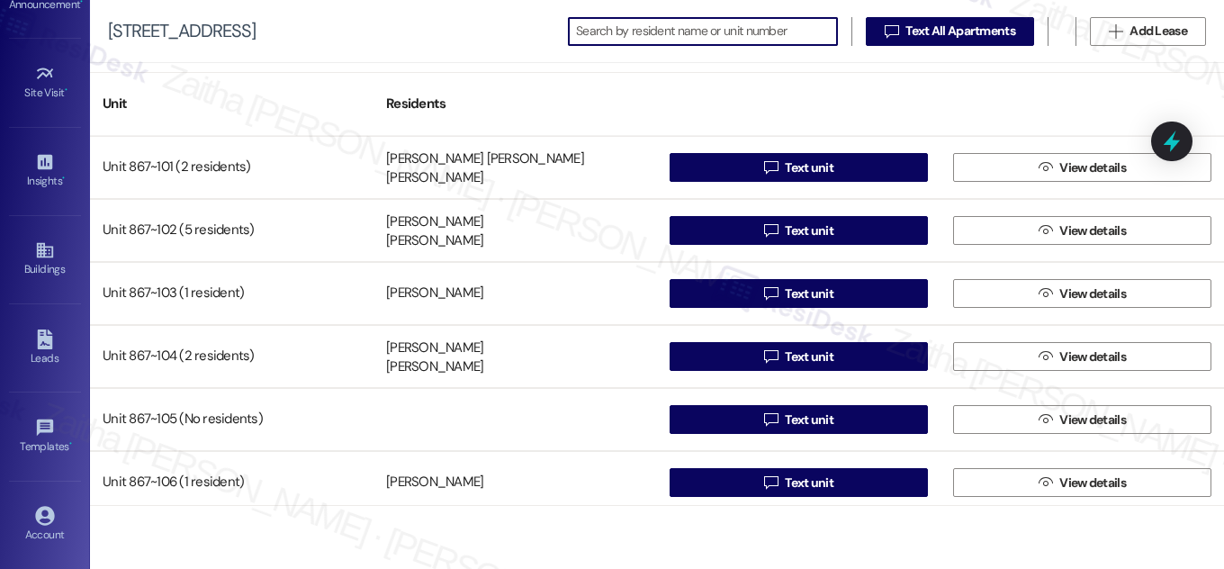
click at [619, 34] on input at bounding box center [706, 31] width 261 height 25
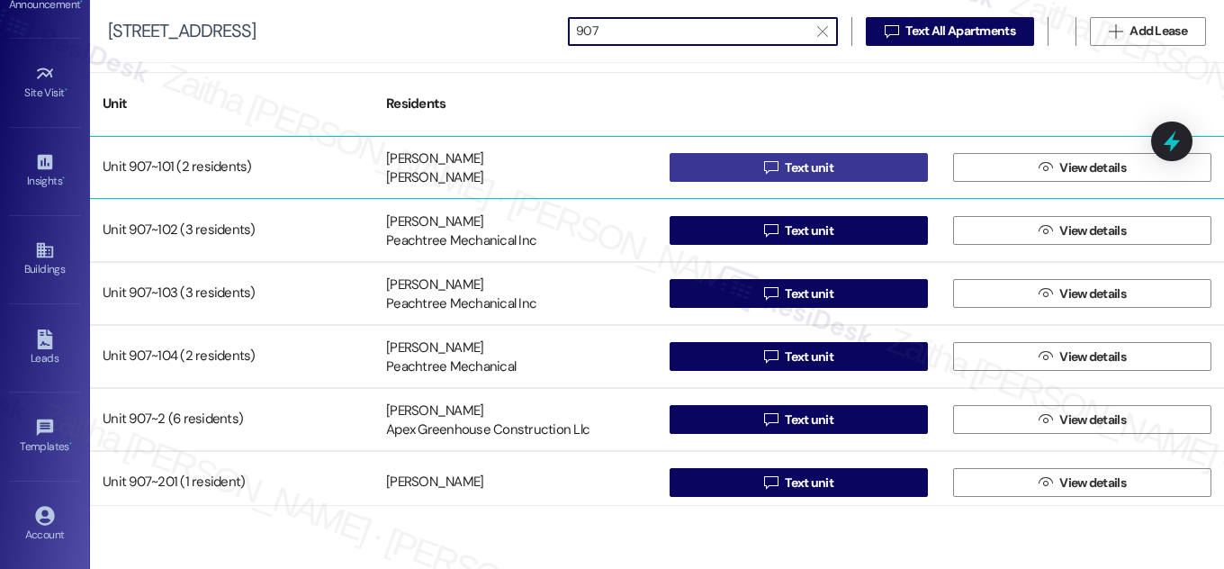
type input "907"
click at [827, 167] on span "Text unit" at bounding box center [809, 167] width 49 height 19
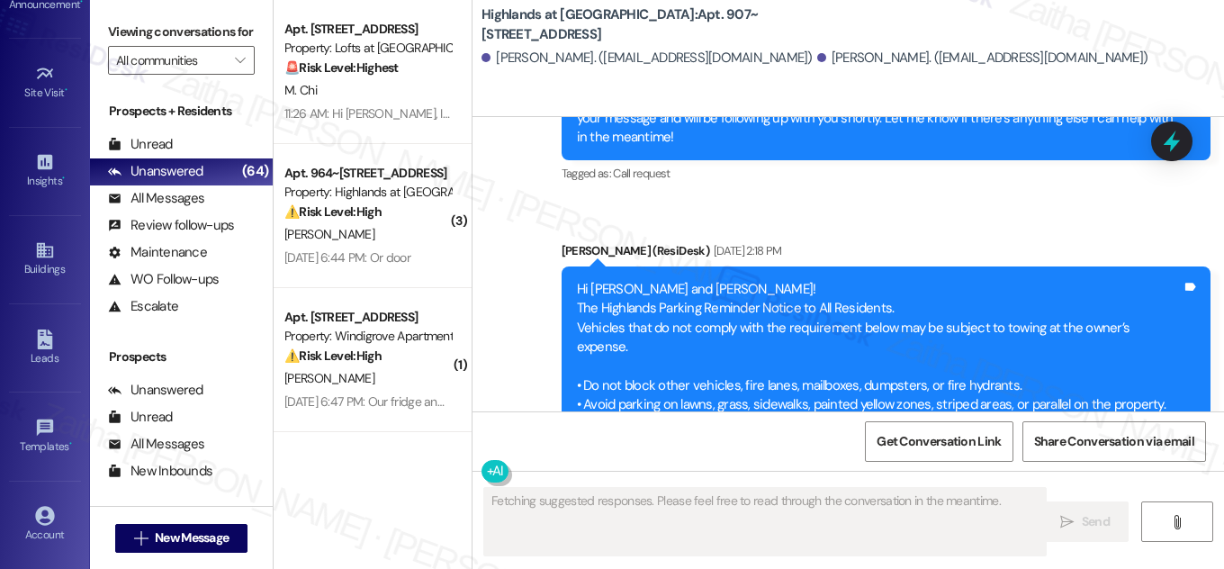
scroll to position [22439, 0]
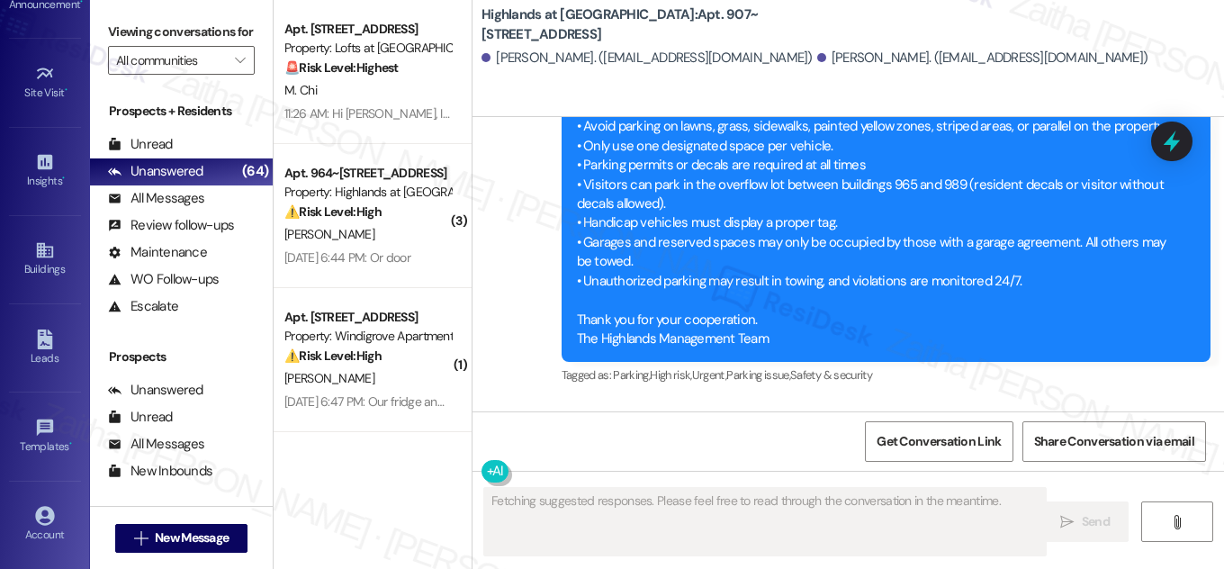
drag, startPoint x: 746, startPoint y: 10, endPoint x: 751, endPoint y: 29, distance: 19.4
click at [751, 29] on b "Highlands at Huckleberry Ridge Apartments: Apt. 907~101, 535 II Blackrock Drive" at bounding box center [662, 24] width 360 height 39
copy b "Apt. 907~101, 535 II Blackrock Drive"
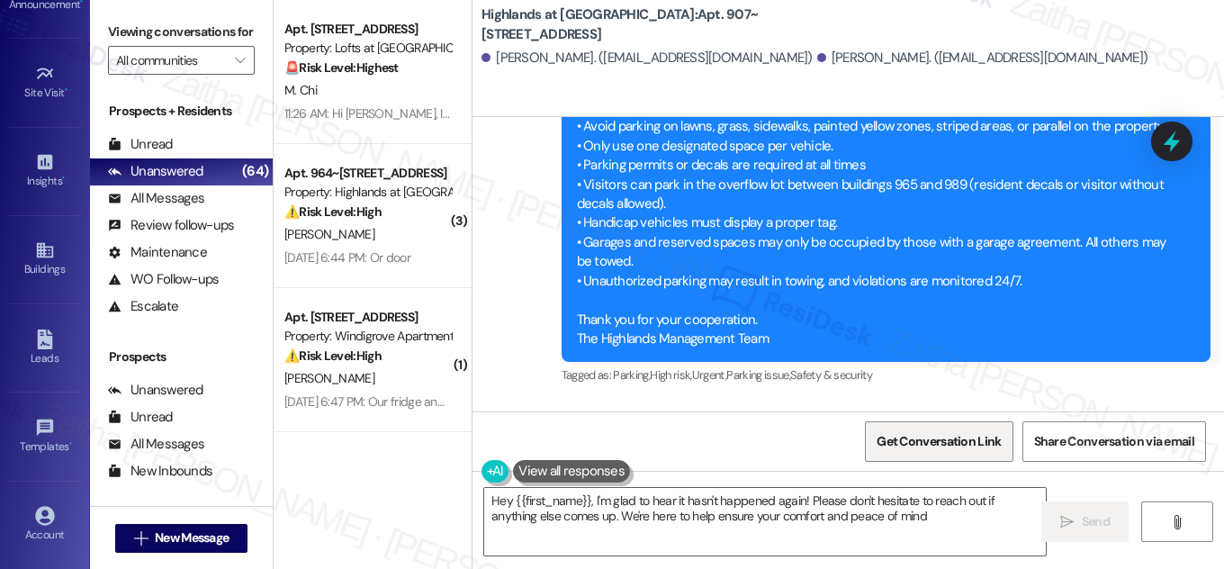
type textarea "Hey {{first_name}}, I'm glad to hear it hasn't happened again! Please don't hes…"
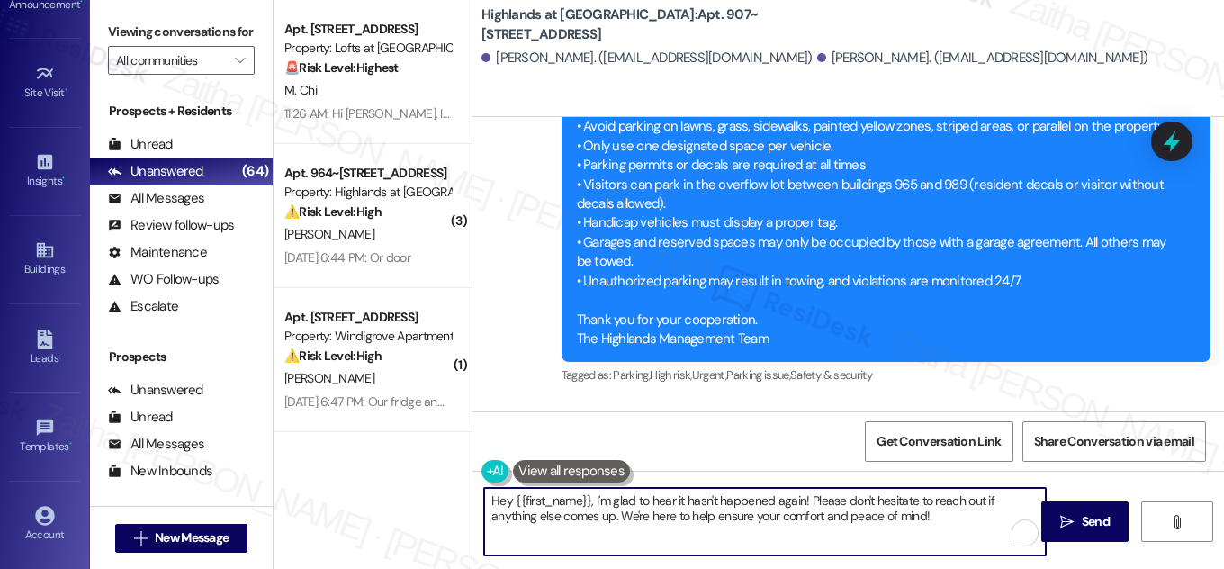
drag, startPoint x: 898, startPoint y: 526, endPoint x: 488, endPoint y: 492, distance: 411.1
click at [488, 492] on textarea "Hey {{first_name}}, I'm glad to hear it hasn't happened again! Please don't hes…" at bounding box center [765, 522] width 562 height 68
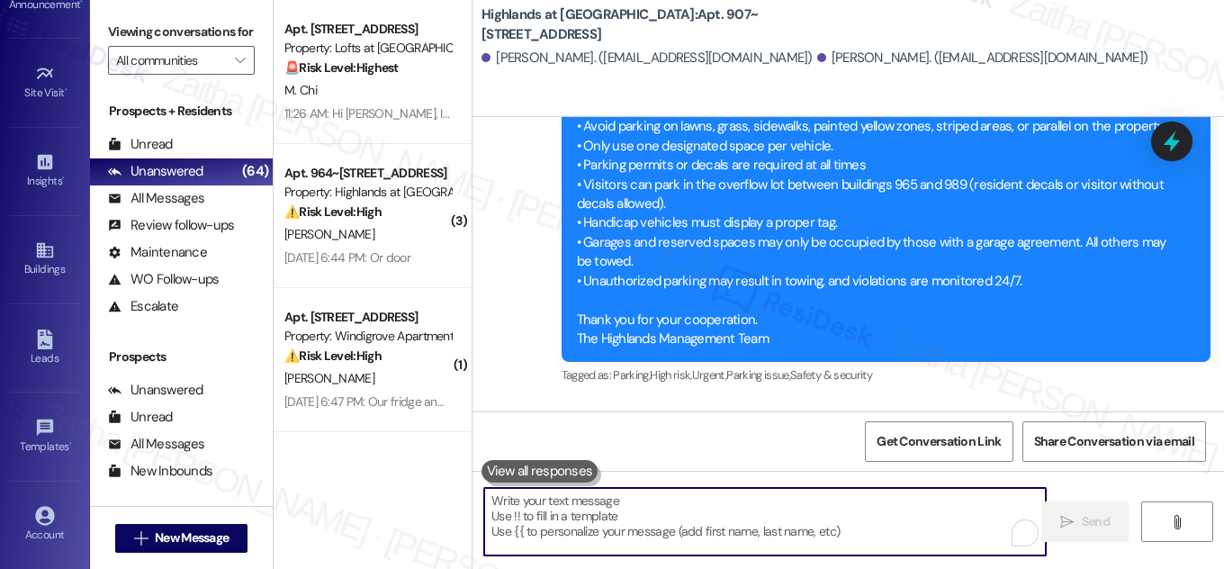
paste textarea "Hi {{first_name}}! NOTICE: Quarterly air filter changes and unit inspections wi…"
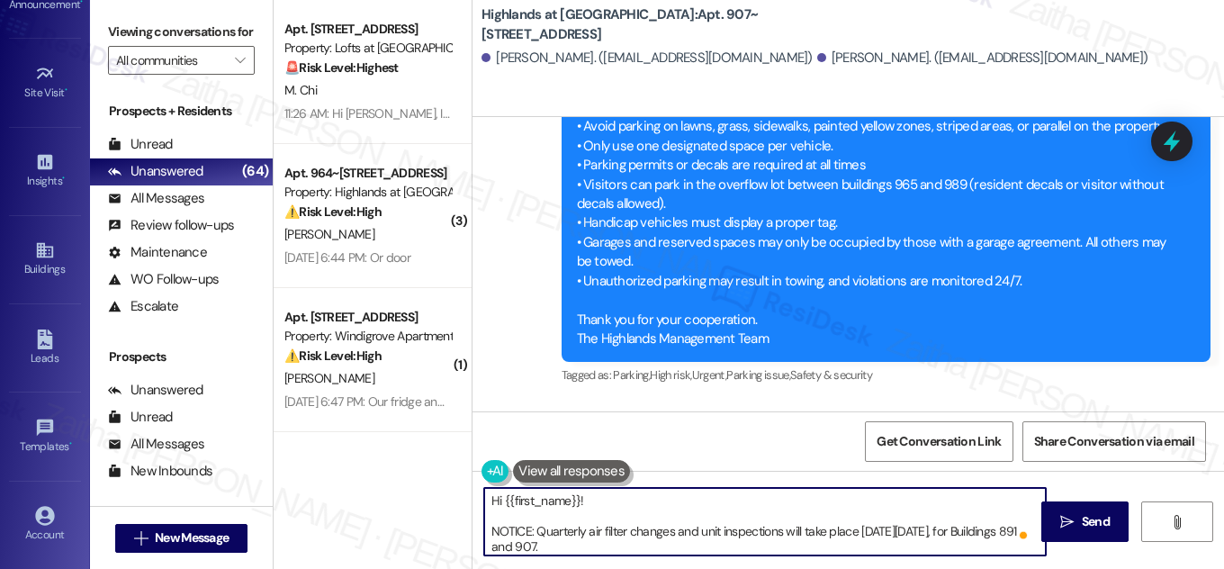
scroll to position [47, 0]
type textarea "Hi {{first_name}}! NOTICE: Quarterly air filter changes and unit inspections wi…"
click at [1106, 515] on span "Send" at bounding box center [1096, 521] width 28 height 19
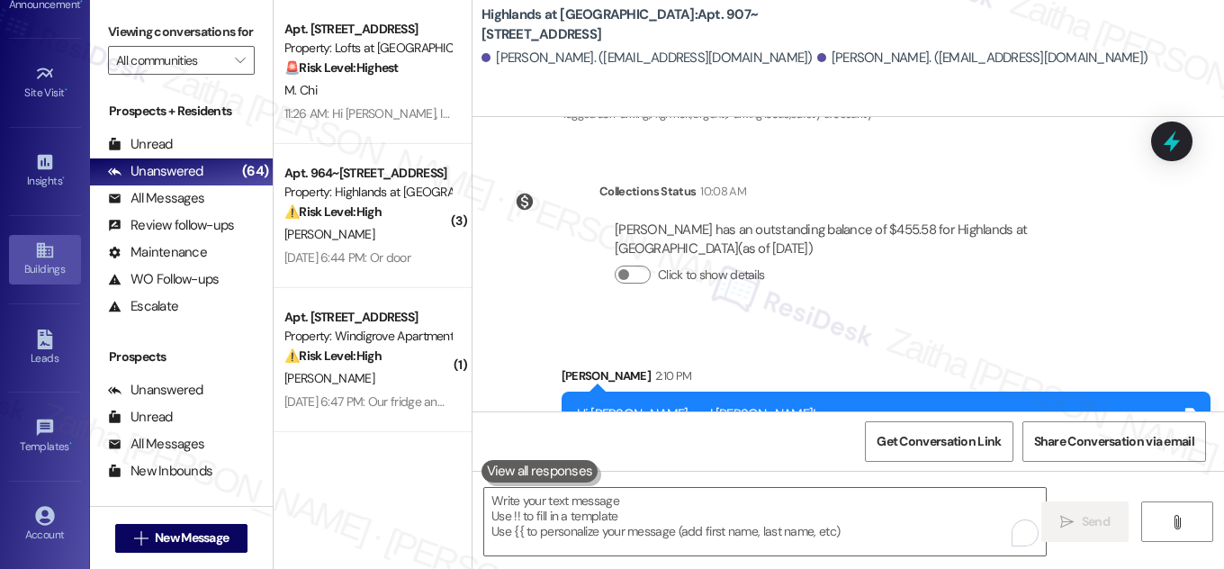
click at [36, 264] on div "Buildings" at bounding box center [45, 269] width 90 height 18
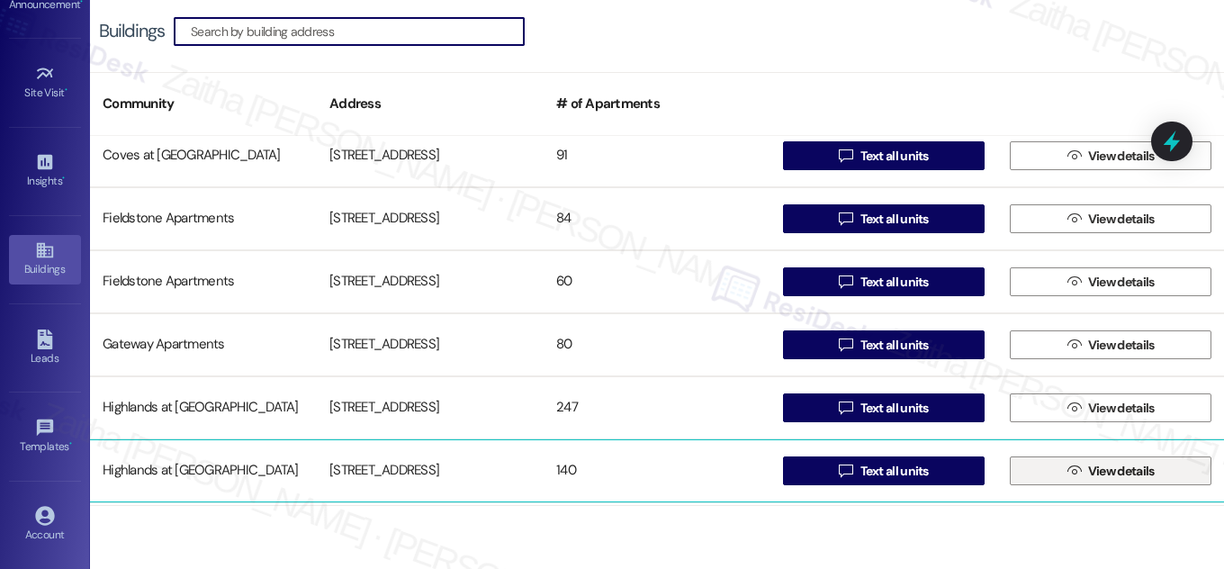
click at [1092, 470] on span "View details" at bounding box center [1122, 471] width 67 height 19
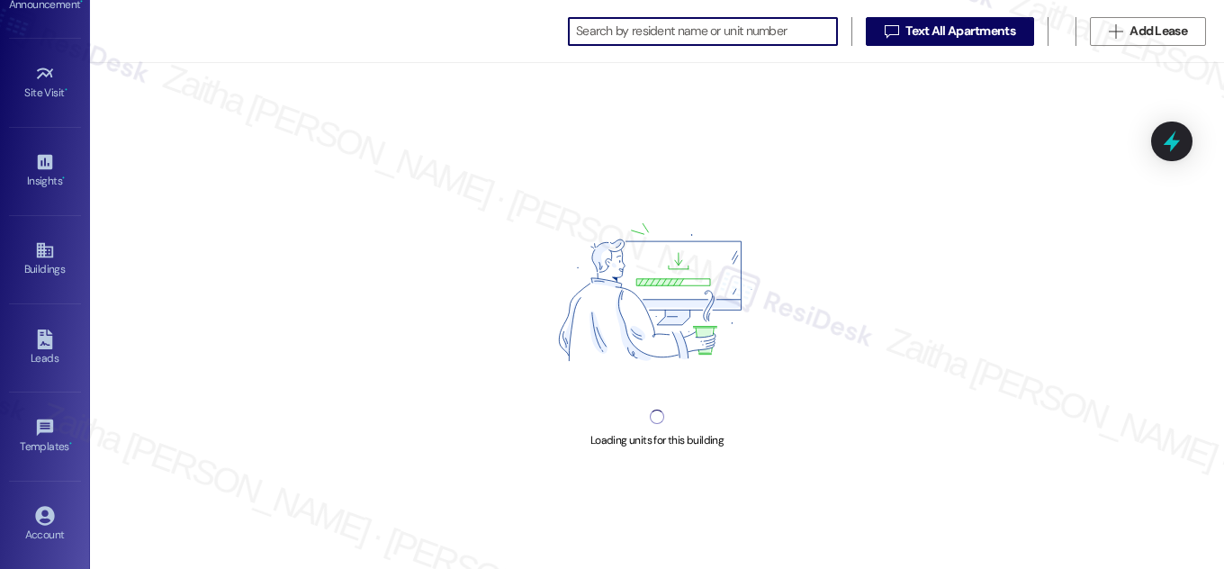
click at [648, 25] on input at bounding box center [706, 31] width 261 height 25
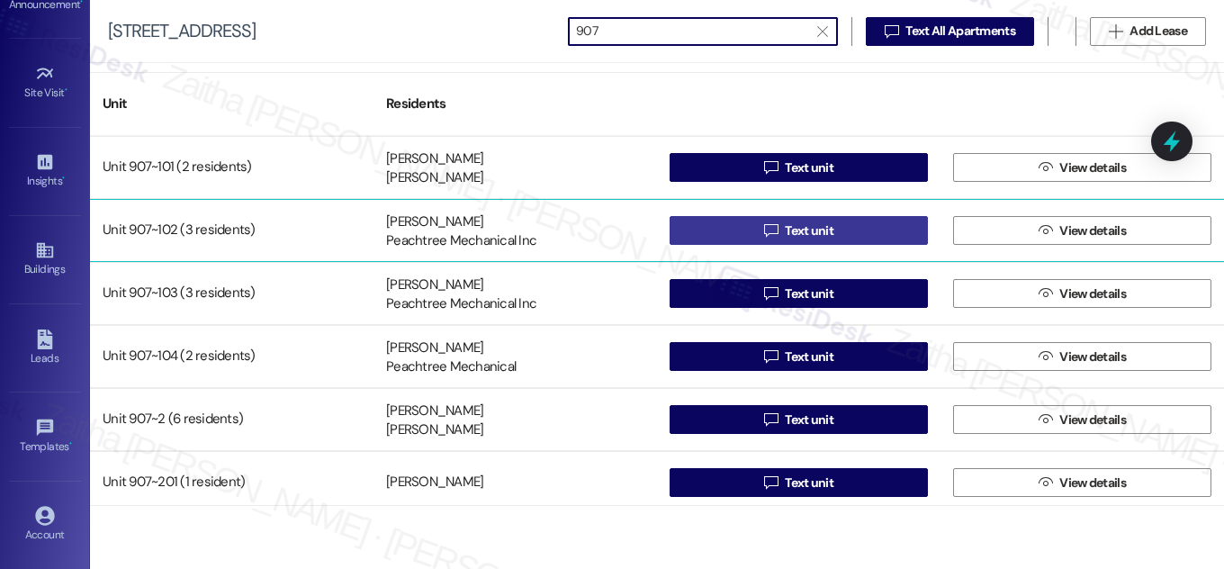
type input "907"
click at [815, 235] on span "Text unit" at bounding box center [809, 230] width 49 height 19
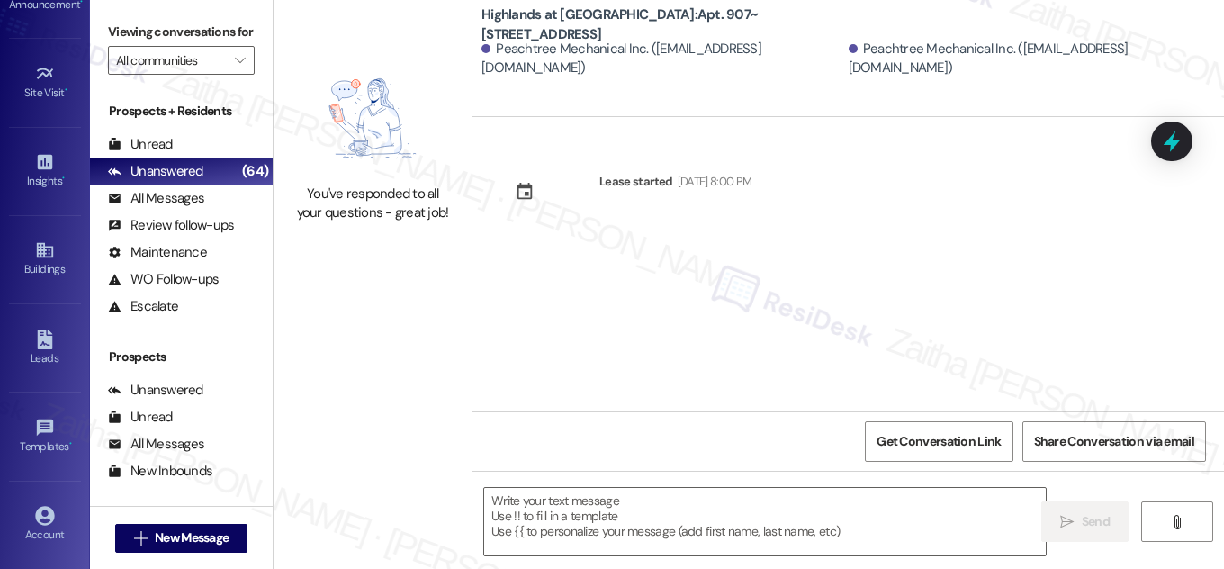
type textarea "Fetching suggested responses. Please feel free to read through the conversation…"
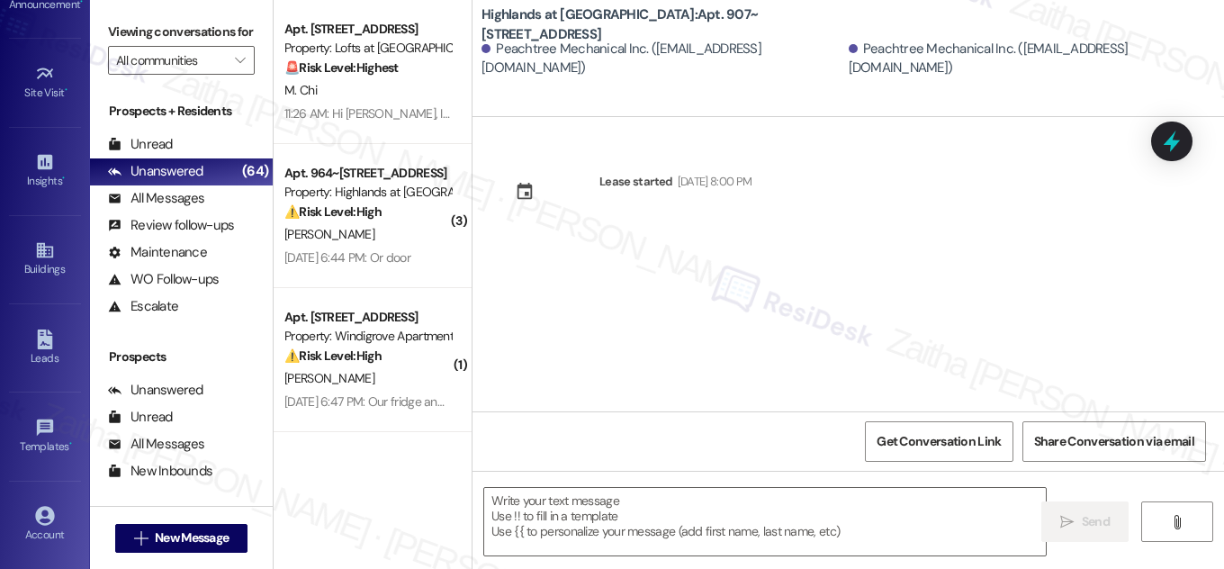
type textarea "Fetching suggested responses. Please feel free to read through the conversation…"
drag, startPoint x: 746, startPoint y: 14, endPoint x: 749, endPoint y: 28, distance: 14.7
click at [749, 28] on b "Highlands at Huckleberry Ridge Apartments: Apt. 907~102, 535 II Blackrock Drive" at bounding box center [662, 24] width 360 height 39
copy b "Apt. 907~102, 535 II Blackrock Drive"
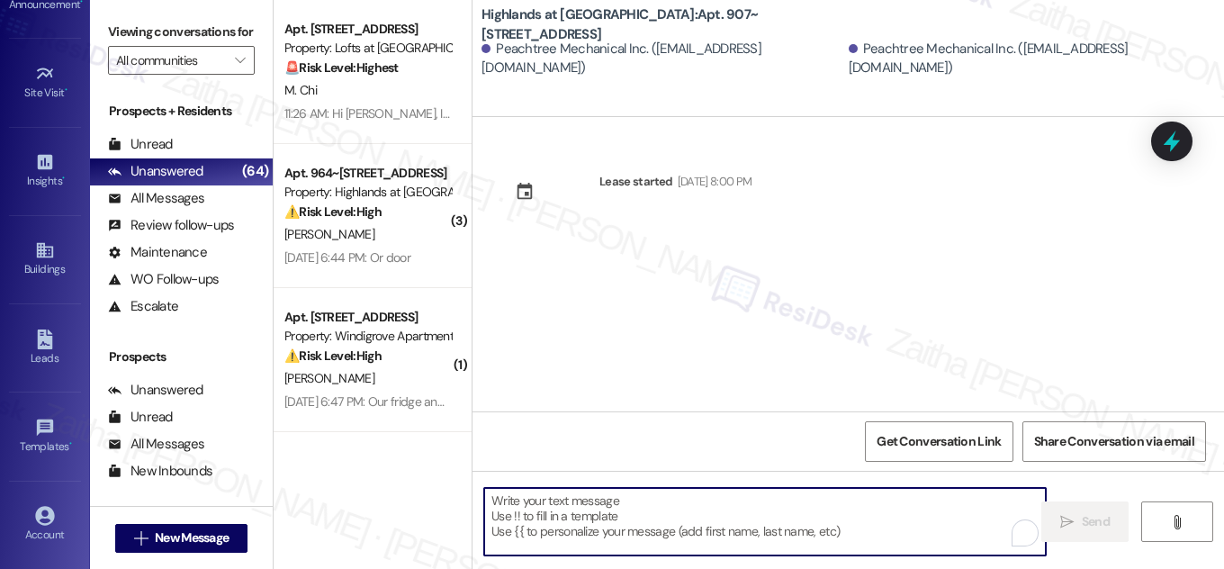
click at [583, 517] on textarea "To enrich screen reader interactions, please activate Accessibility in Grammarl…" at bounding box center [765, 522] width 562 height 68
paste textarea "Hi {{first_name}}! NOTICE: Quarterly air filter changes and unit inspections wi…"
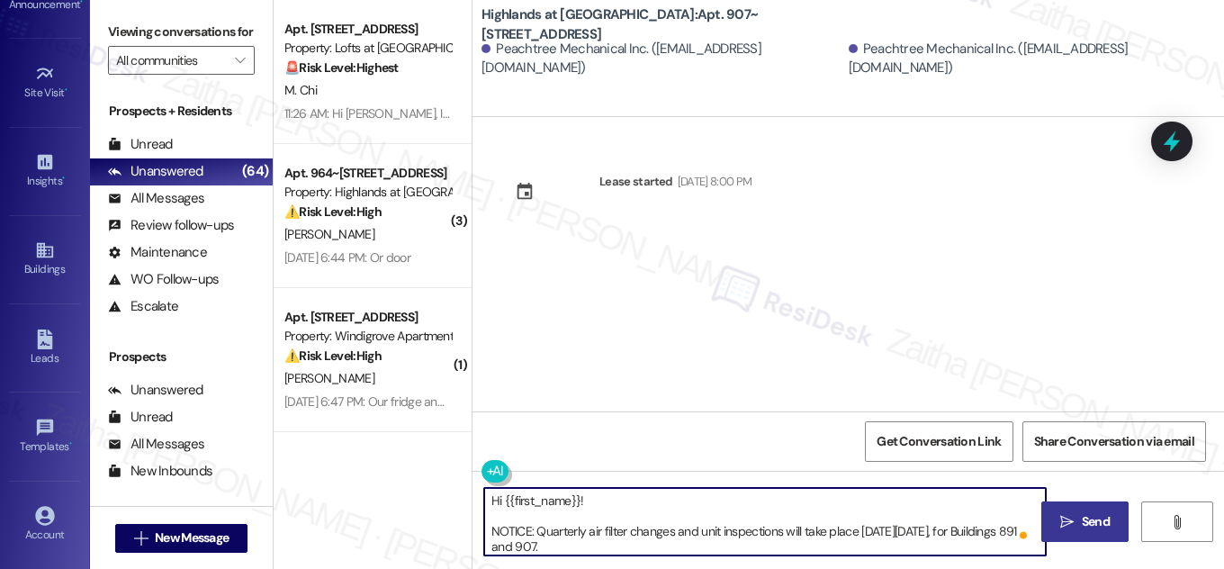
type textarea "Hi {{first_name}}! NOTICE: Quarterly air filter changes and unit inspections wi…"
drag, startPoint x: 1104, startPoint y: 520, endPoint x: 1092, endPoint y: 502, distance: 22.2
click at [1104, 520] on span "Send" at bounding box center [1096, 521] width 28 height 19
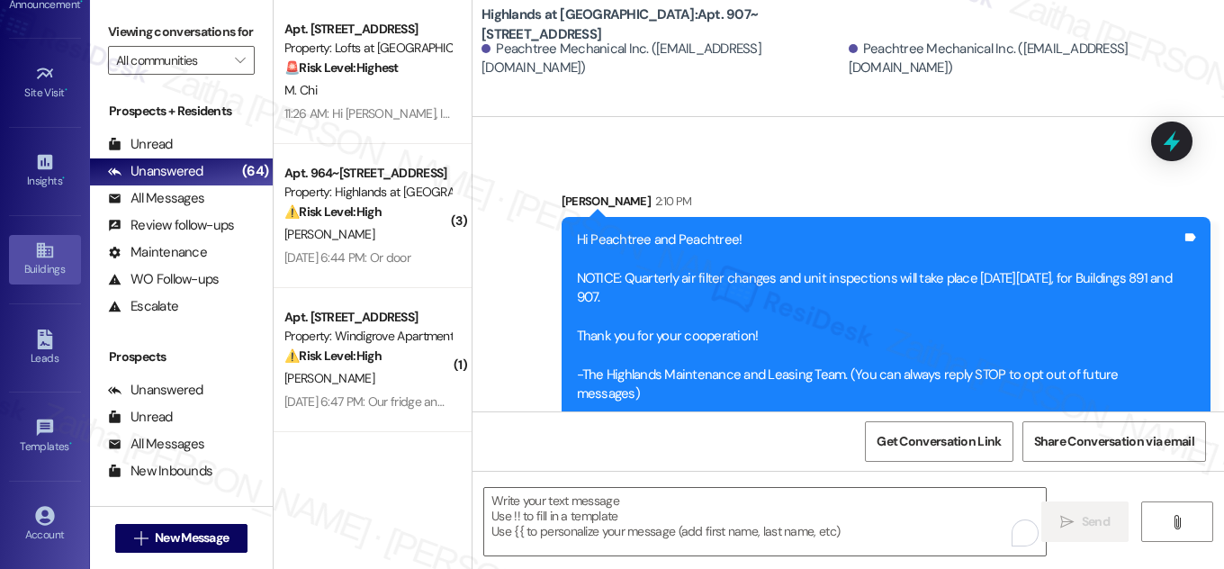
click at [50, 253] on icon at bounding box center [45, 250] width 20 height 20
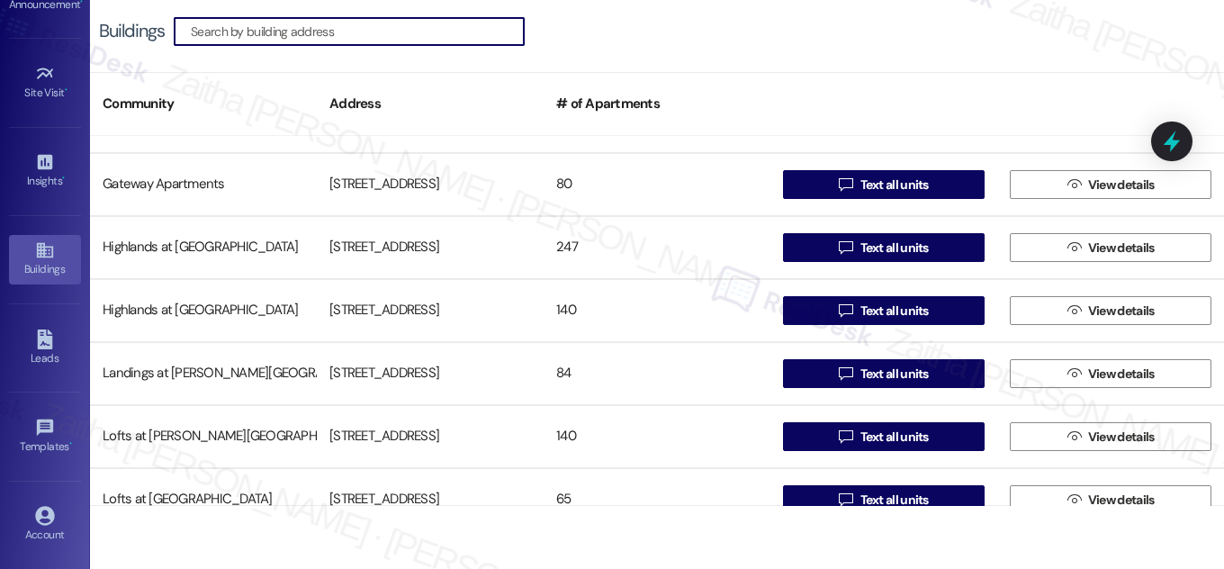
scroll to position [491, 0]
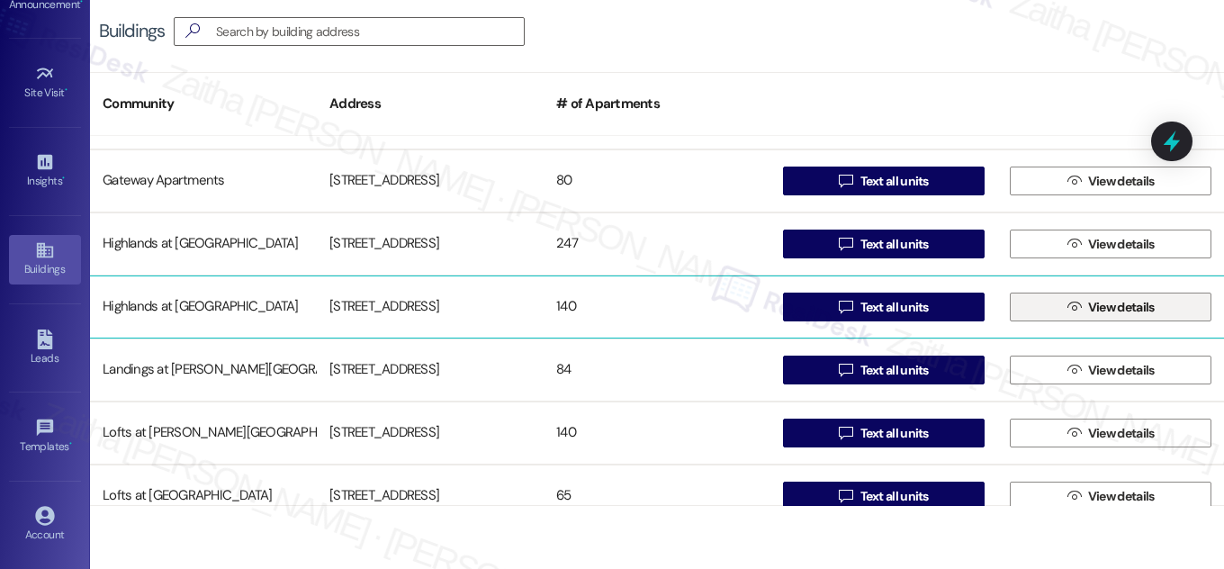
click at [1125, 309] on span "View details" at bounding box center [1122, 307] width 67 height 19
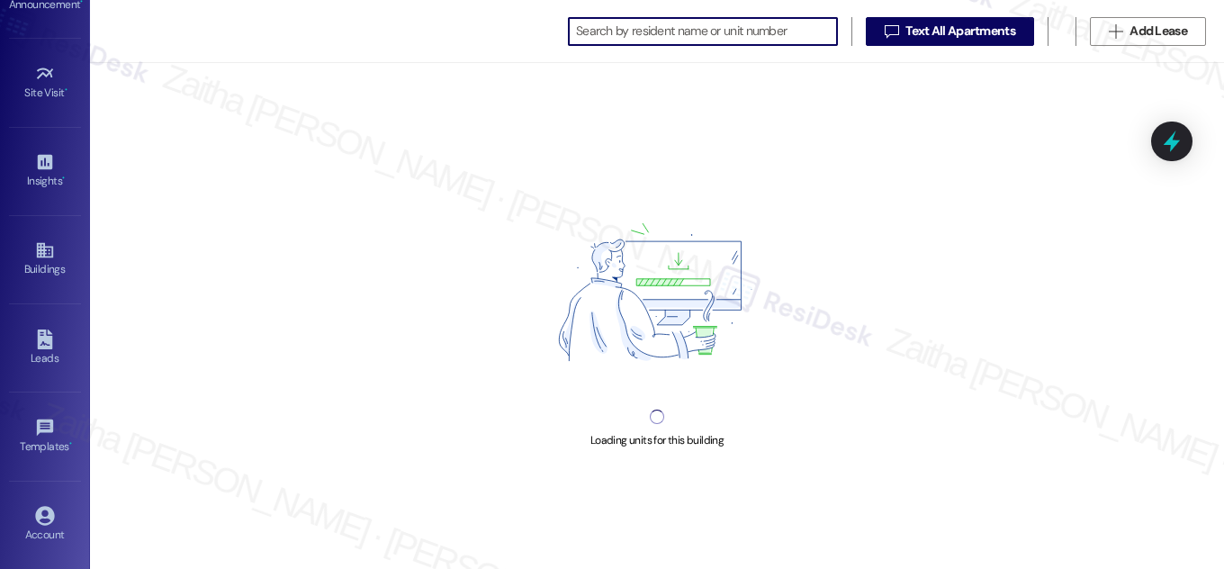
click at [650, 28] on input at bounding box center [706, 31] width 261 height 25
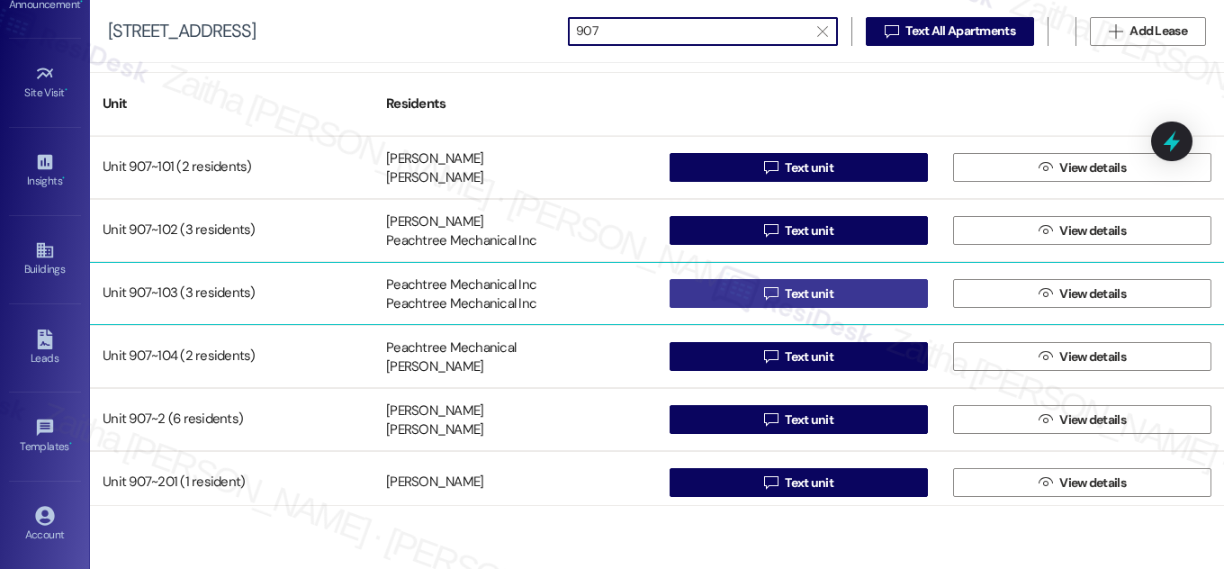
type input "907"
click at [820, 294] on span "Text unit" at bounding box center [809, 294] width 49 height 19
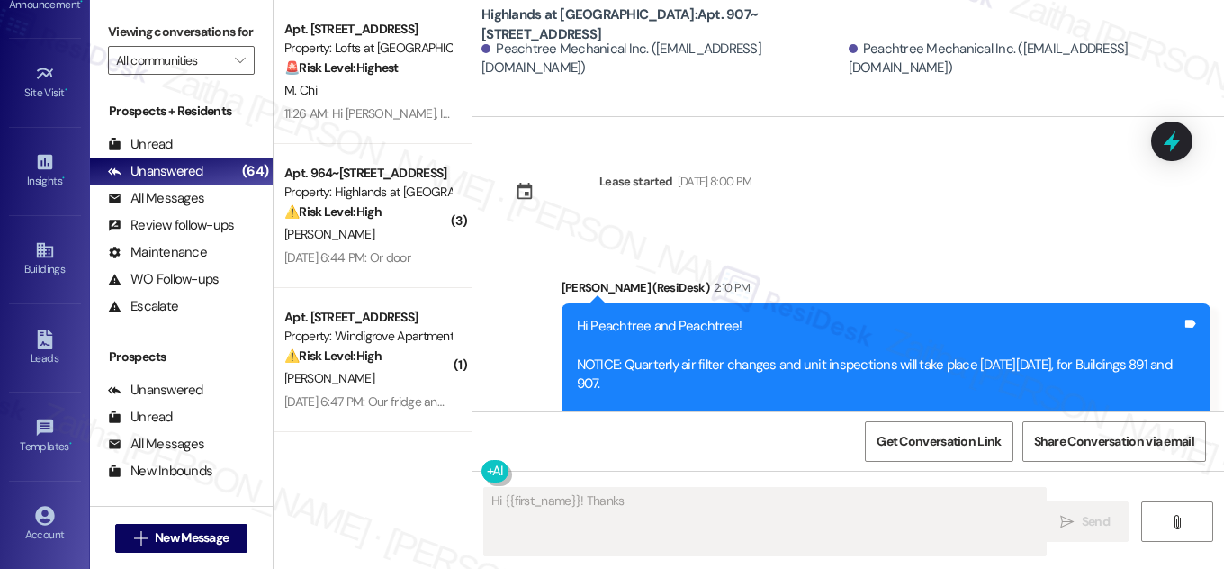
drag, startPoint x: 744, startPoint y: 14, endPoint x: 749, endPoint y: 27, distance: 13.7
click at [749, 27] on b "Highlands at Huckleberry Ridge Apartments: Apt. 907~102, 535 II Blackrock Drive" at bounding box center [662, 24] width 360 height 39
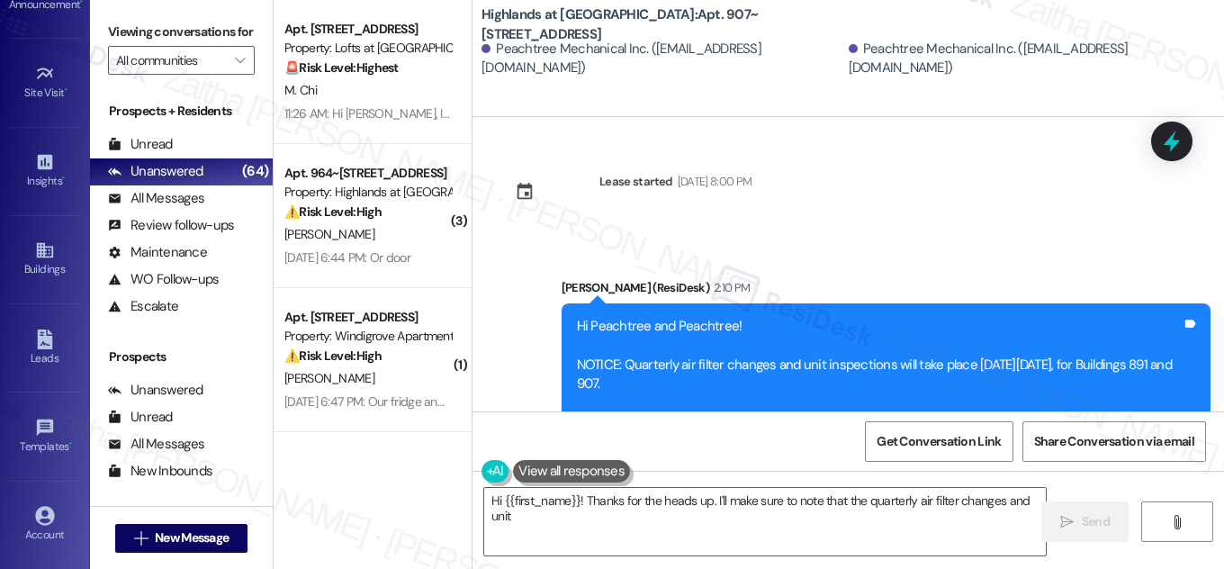
copy b "Apt. 907~102, 535 II Blackrock Drive"
type textarea "Hi {{first_name}}! Thanks for the heads up. I'll make sure to note that the qua…"
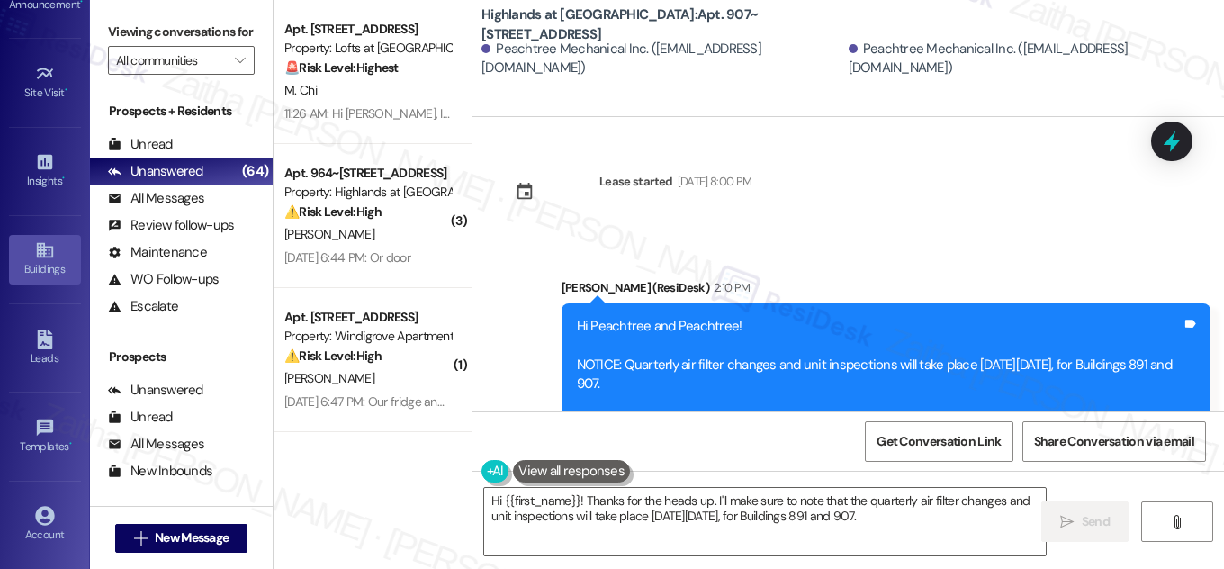
click at [36, 260] on div "Buildings" at bounding box center [45, 269] width 90 height 18
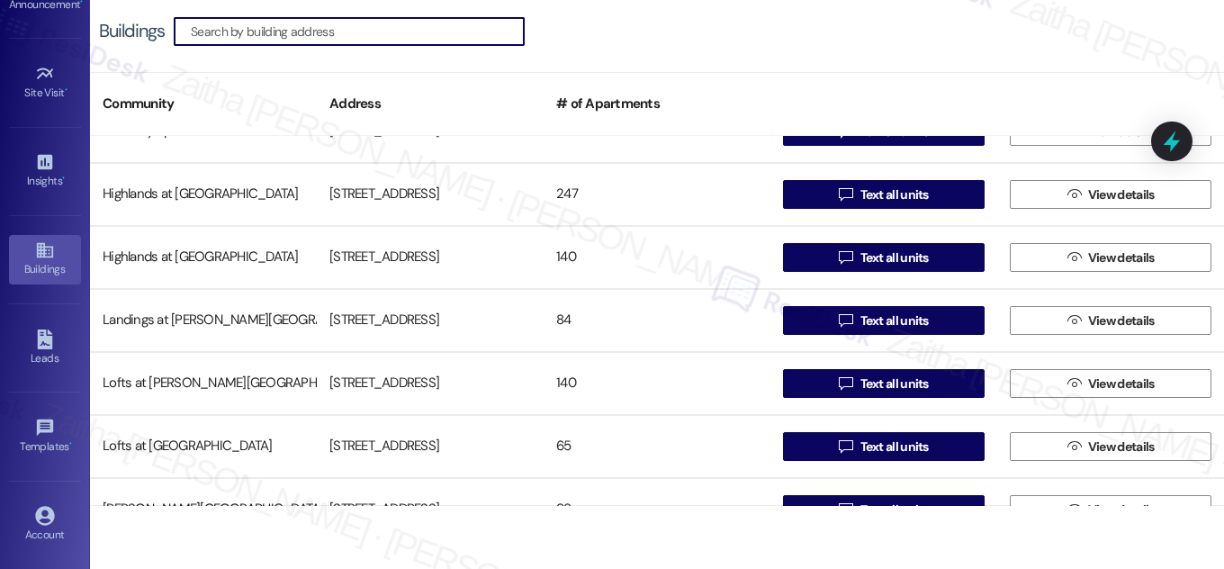
scroll to position [573, 0]
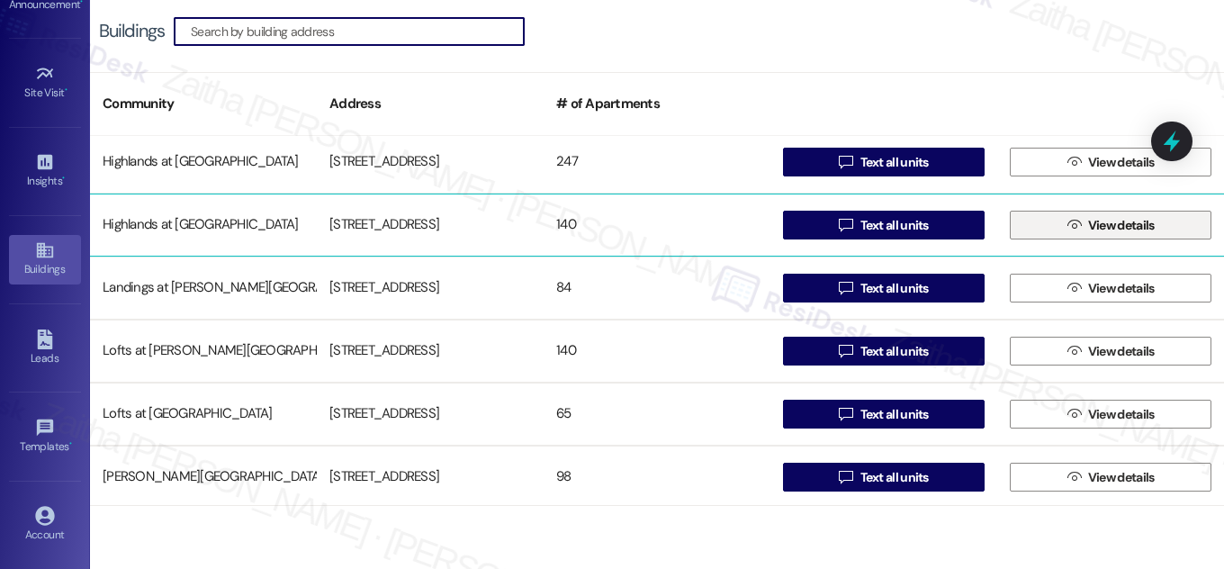
click at [1125, 228] on span "View details" at bounding box center [1122, 225] width 67 height 19
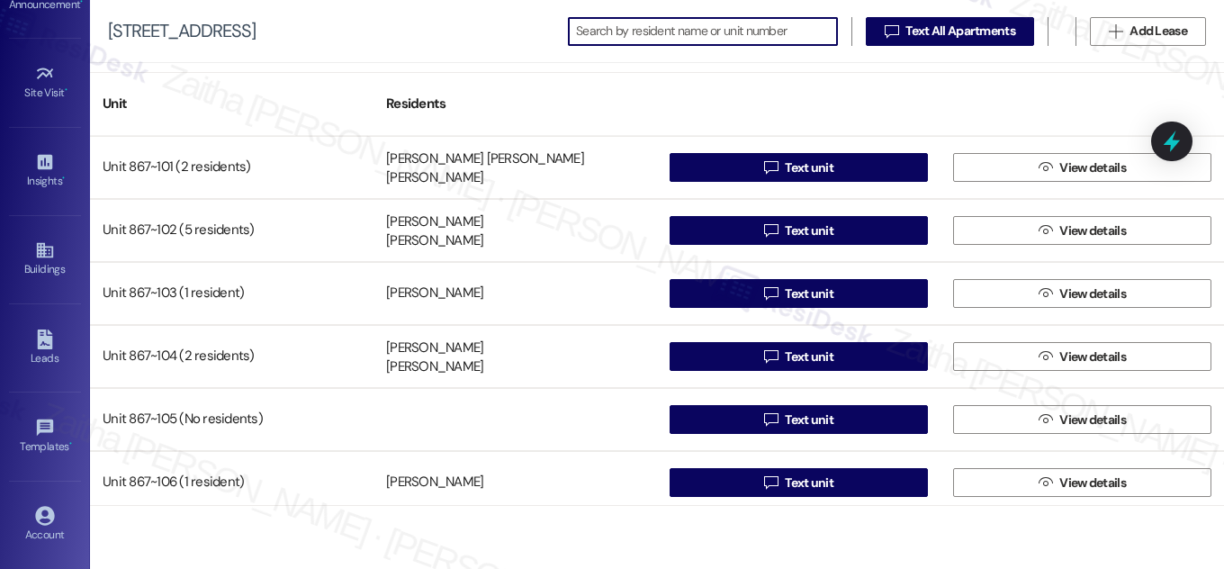
click at [682, 31] on input at bounding box center [706, 31] width 261 height 25
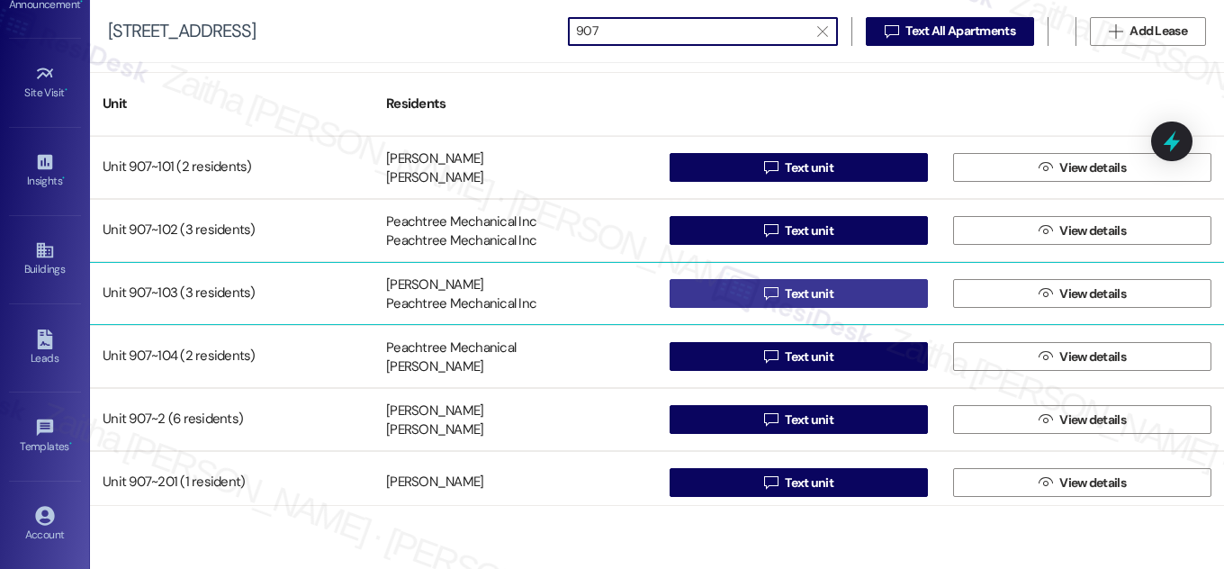
type input "907"
click at [835, 300] on button " Text unit" at bounding box center [799, 293] width 258 height 29
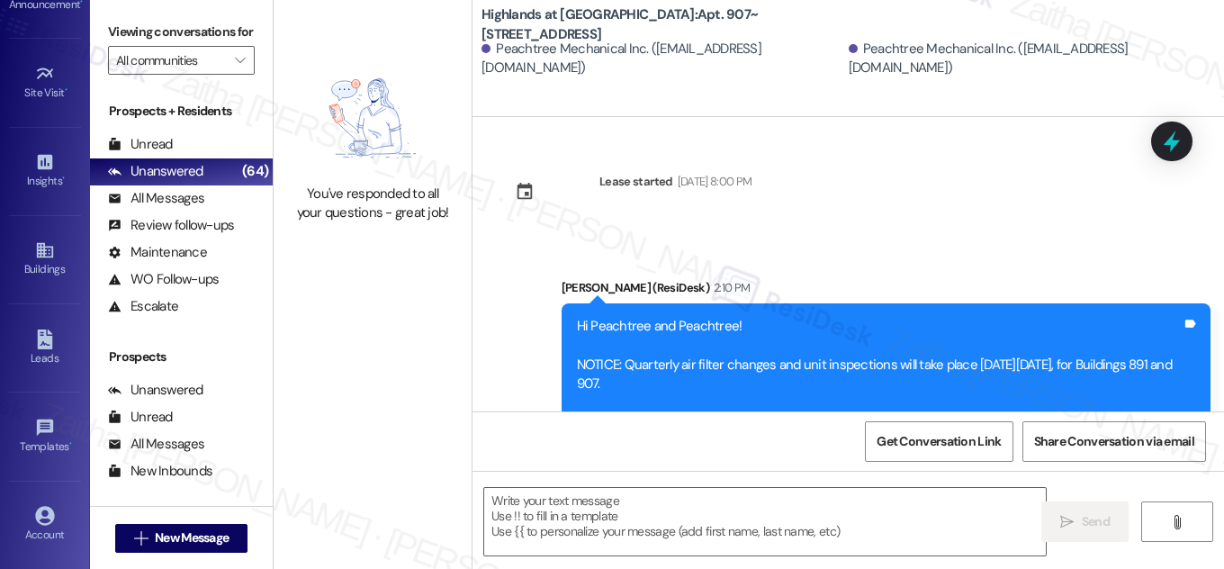
type textarea "Fetching suggested responses. Please feel free to read through the conversation…"
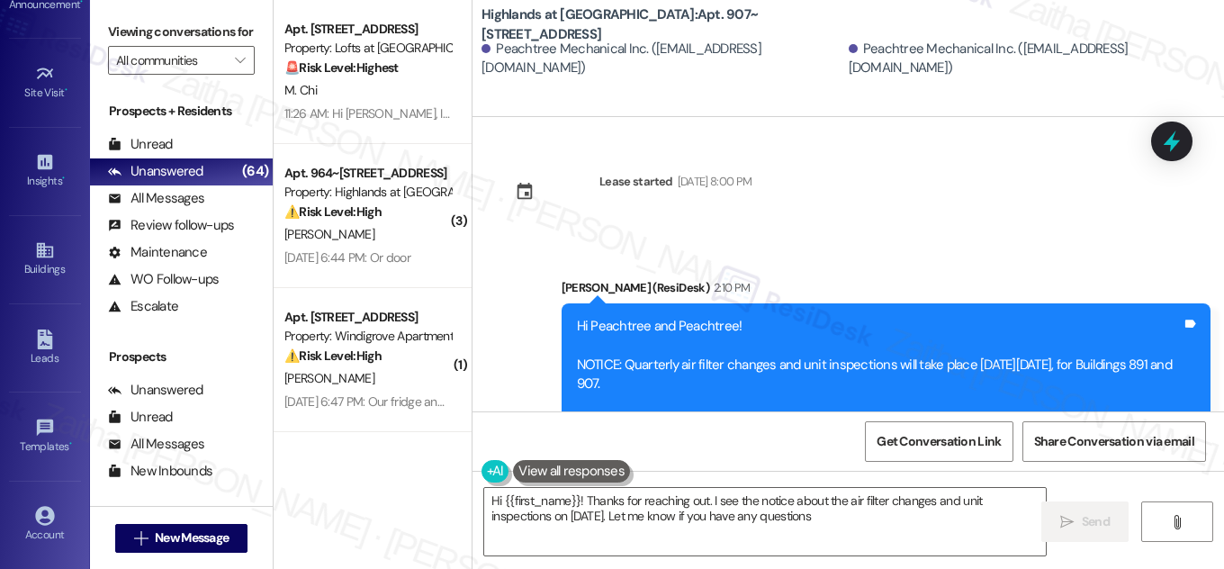
type textarea "Hi {{first_name}}! Thanks for reaching out. I see the notice about the air filt…"
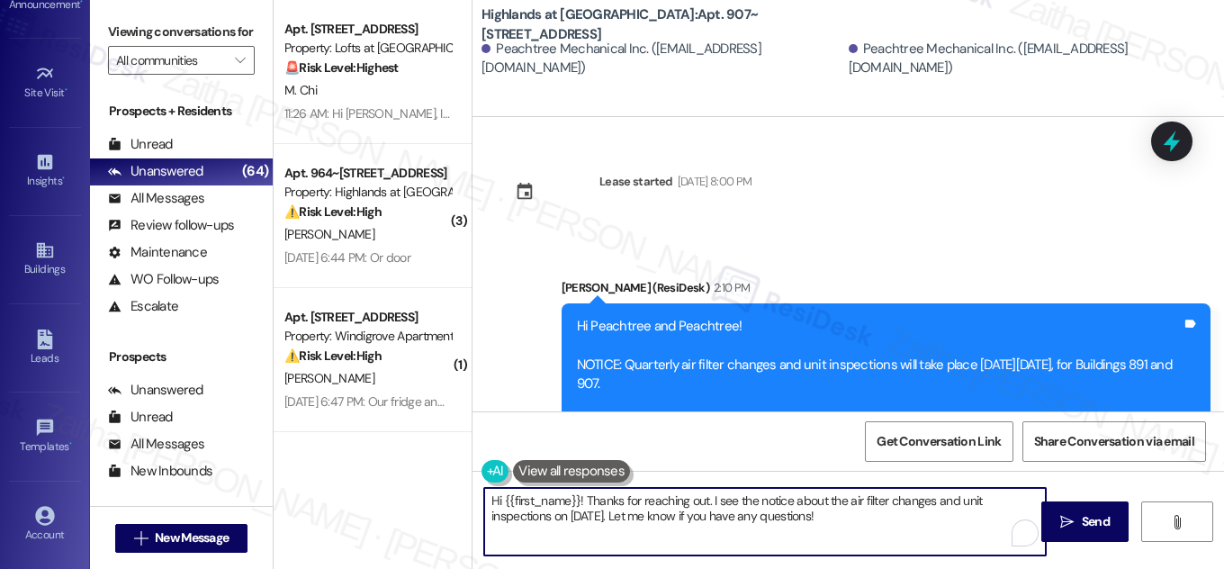
drag, startPoint x: 483, startPoint y: 501, endPoint x: 880, endPoint y: 542, distance: 399.2
click at [878, 546] on textarea "Hi {{first_name}}! Thanks for reaching out. I see the notice about the air filt…" at bounding box center [765, 522] width 562 height 68
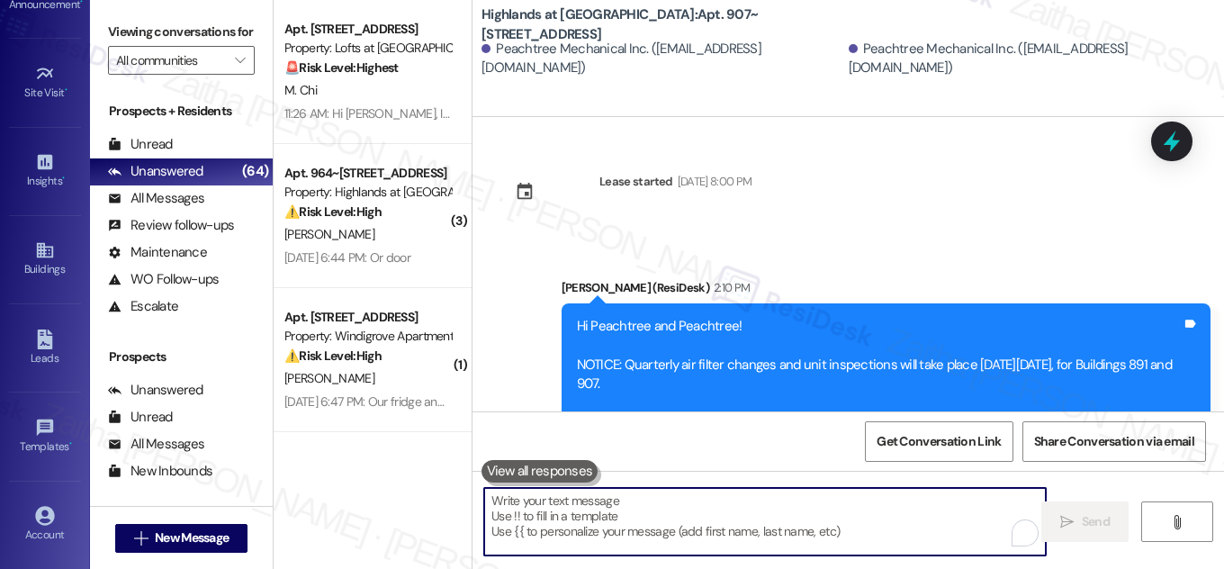
paste textarea "Hi {{first_name}}! NOTICE: Quarterly air filter changes and unit inspections wi…"
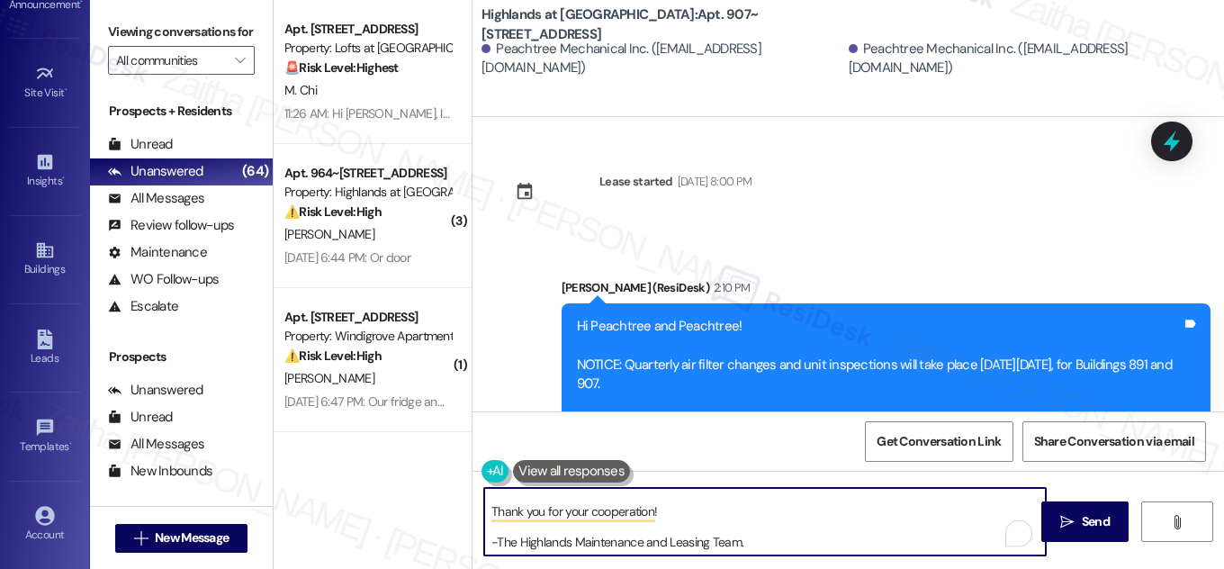
scroll to position [32, 0]
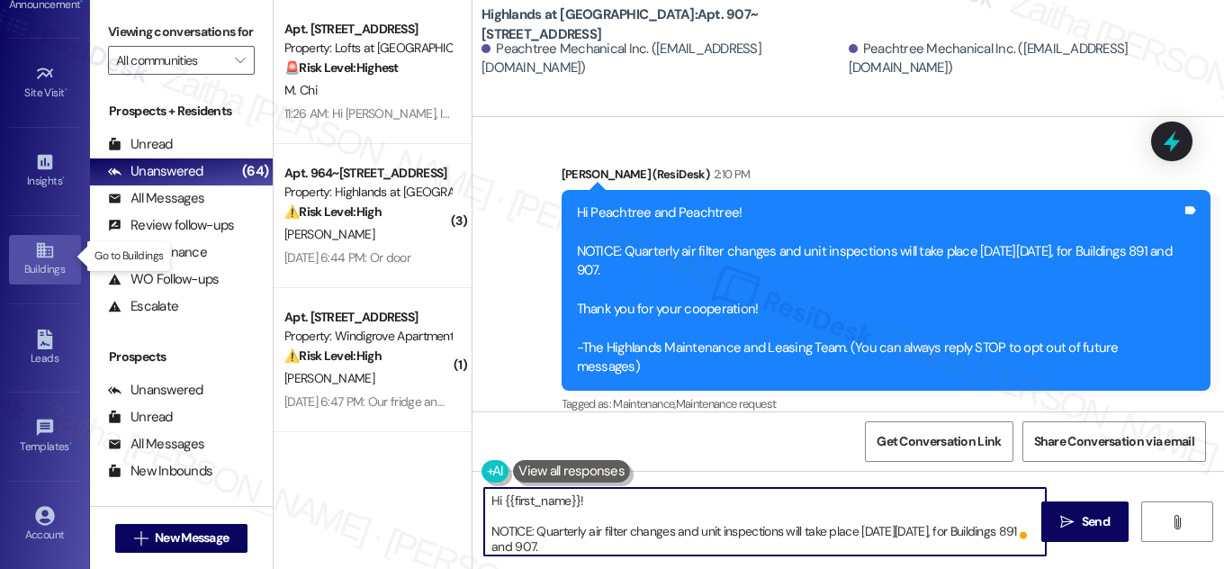
type textarea "Hi {{first_name}}! NOTICE: Quarterly air filter changes and unit inspections wi…"
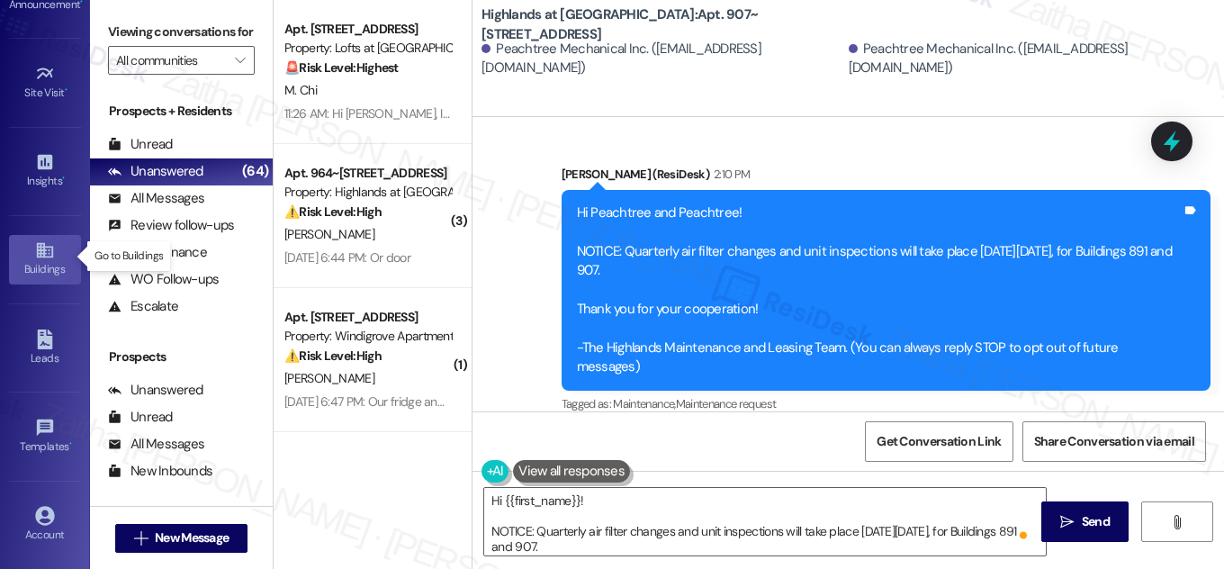
click at [41, 260] on div "Buildings" at bounding box center [45, 269] width 90 height 18
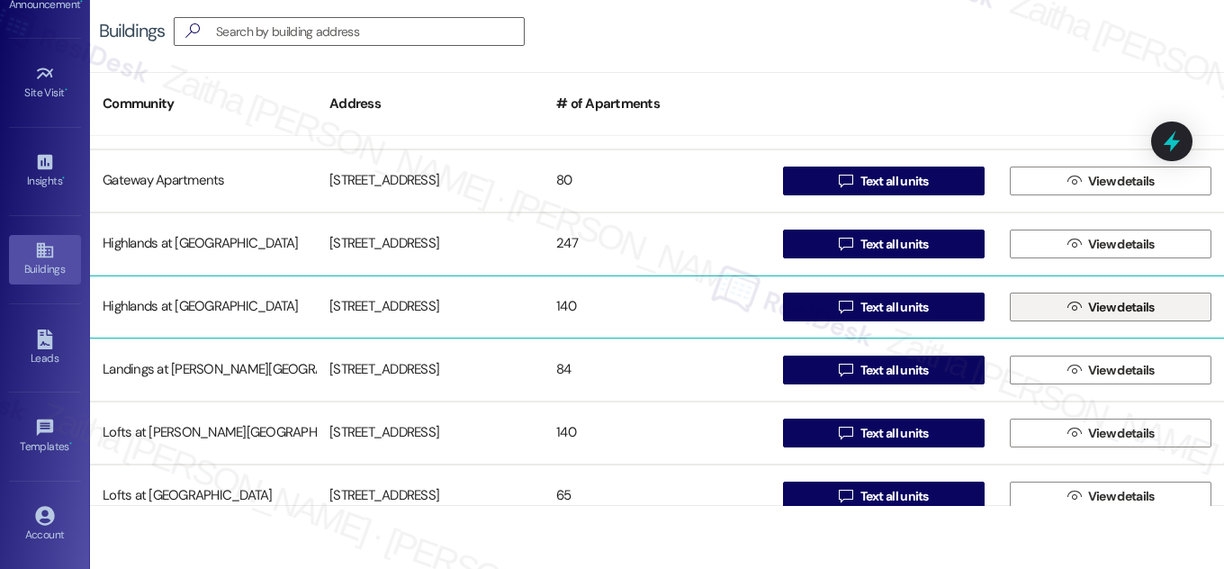
click at [1102, 302] on span "View details" at bounding box center [1122, 307] width 67 height 19
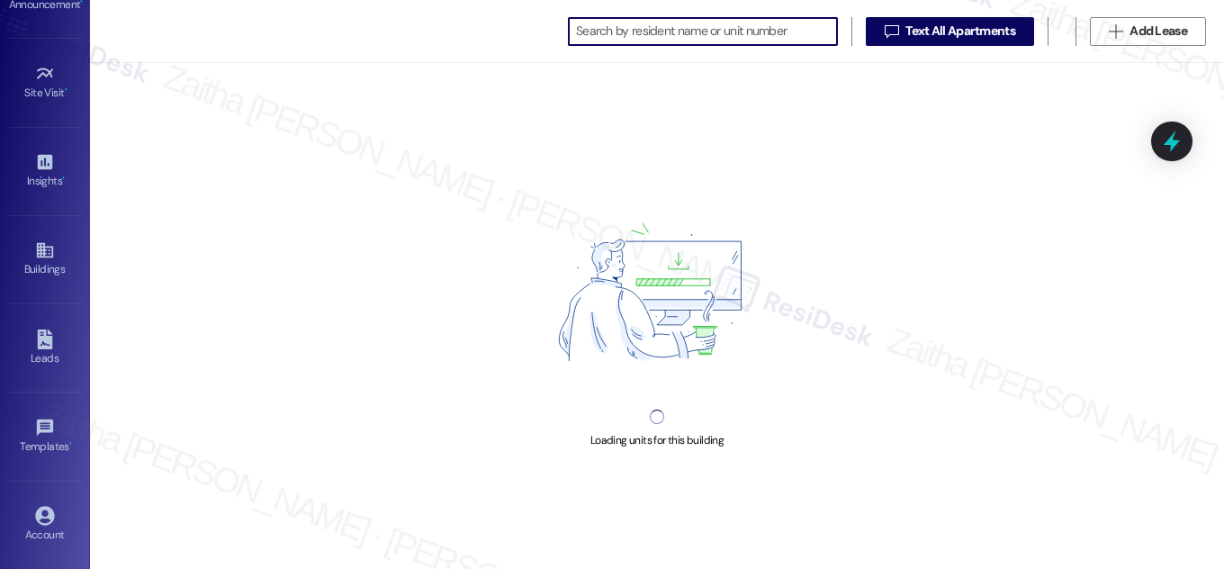
click at [610, 28] on input at bounding box center [706, 31] width 261 height 25
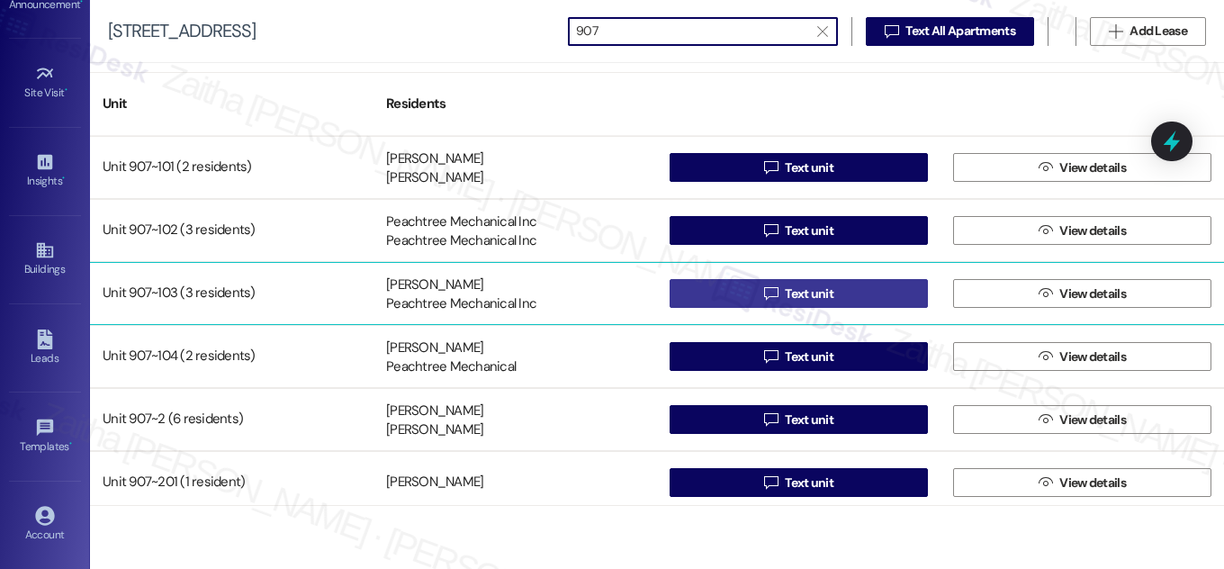
type input "907"
click at [813, 292] on span "Text unit" at bounding box center [809, 294] width 49 height 19
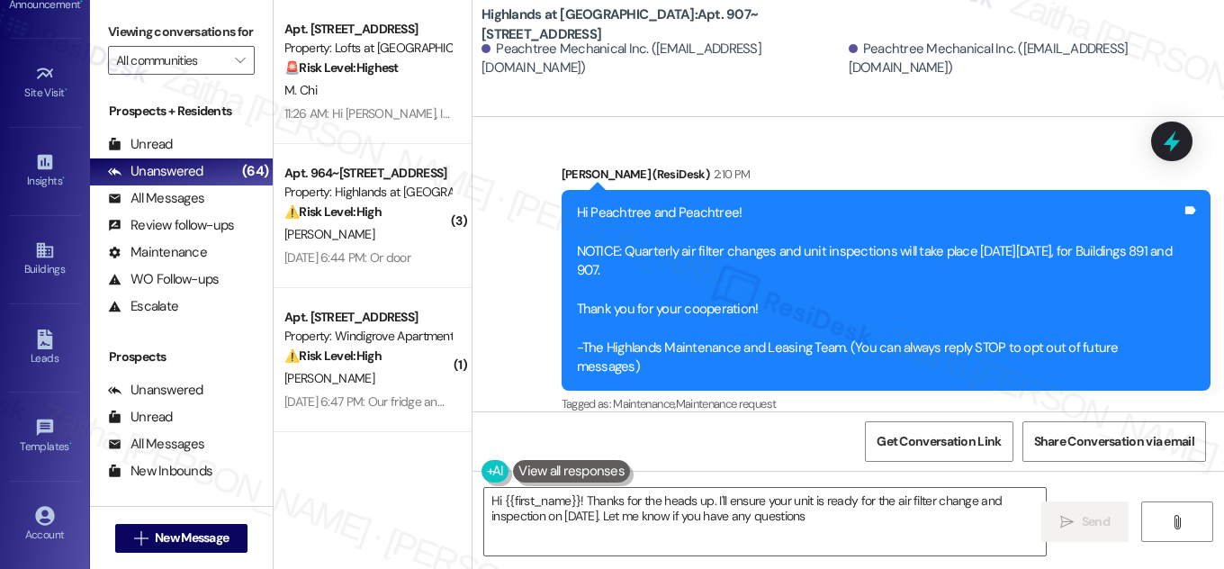
type textarea "Hi {{first_name}}! Thanks for the heads up. I'll ensure your unit is ready for …"
click at [41, 246] on icon at bounding box center [45, 250] width 20 height 20
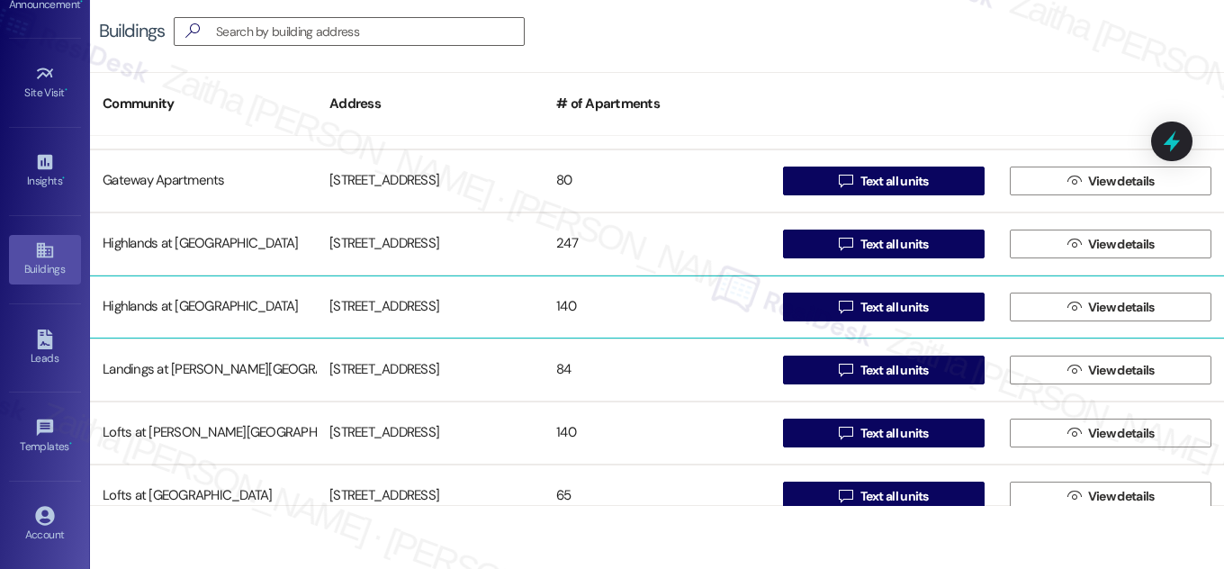
click at [1095, 321] on div " View details" at bounding box center [1111, 307] width 227 height 36
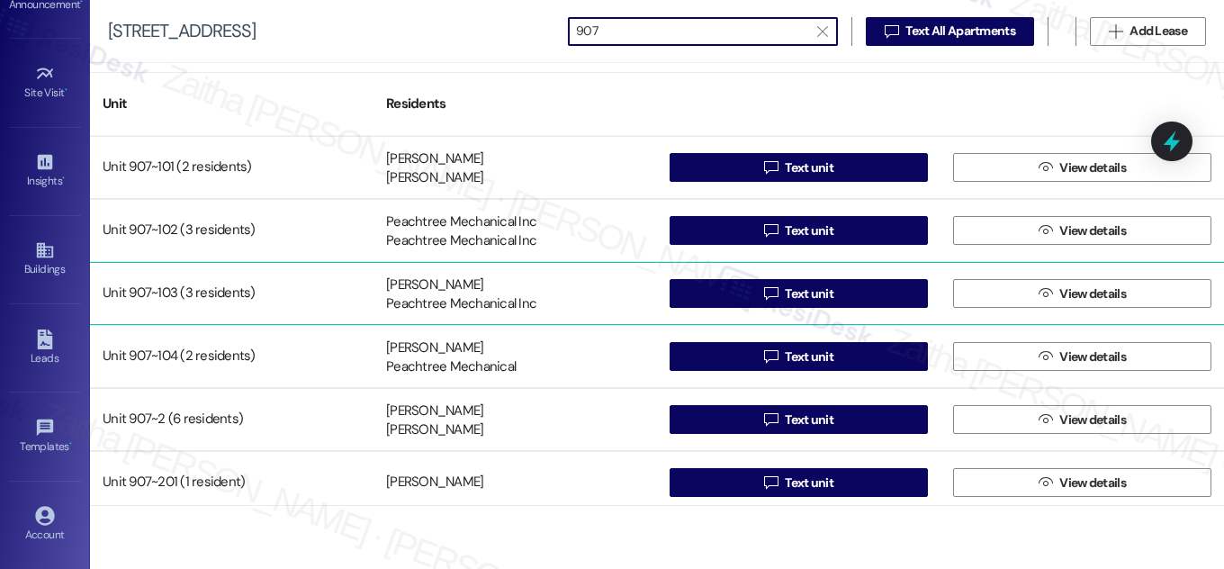
type input "907"
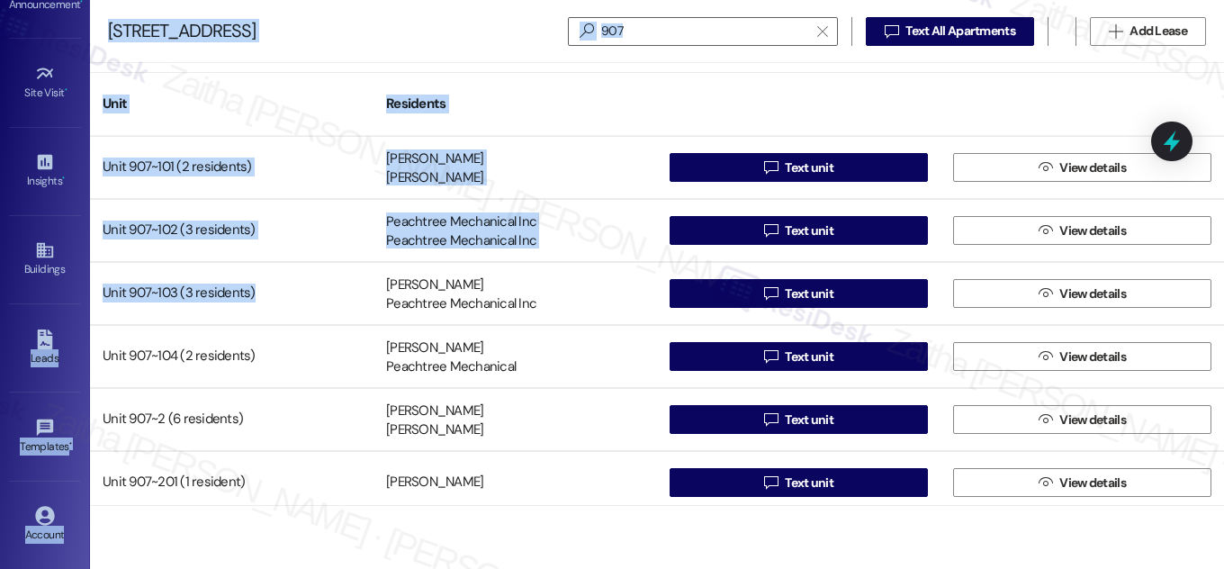
drag, startPoint x: 288, startPoint y: 282, endPoint x: 83, endPoint y: 294, distance: 205.6
click at [83, 294] on div "Inbox Go to Inbox Announcement • Send A Text Announcement Site Visit • Go to Si…" at bounding box center [612, 284] width 1224 height 569
click at [675, 25] on input "907" at bounding box center [692, 31] width 232 height 25
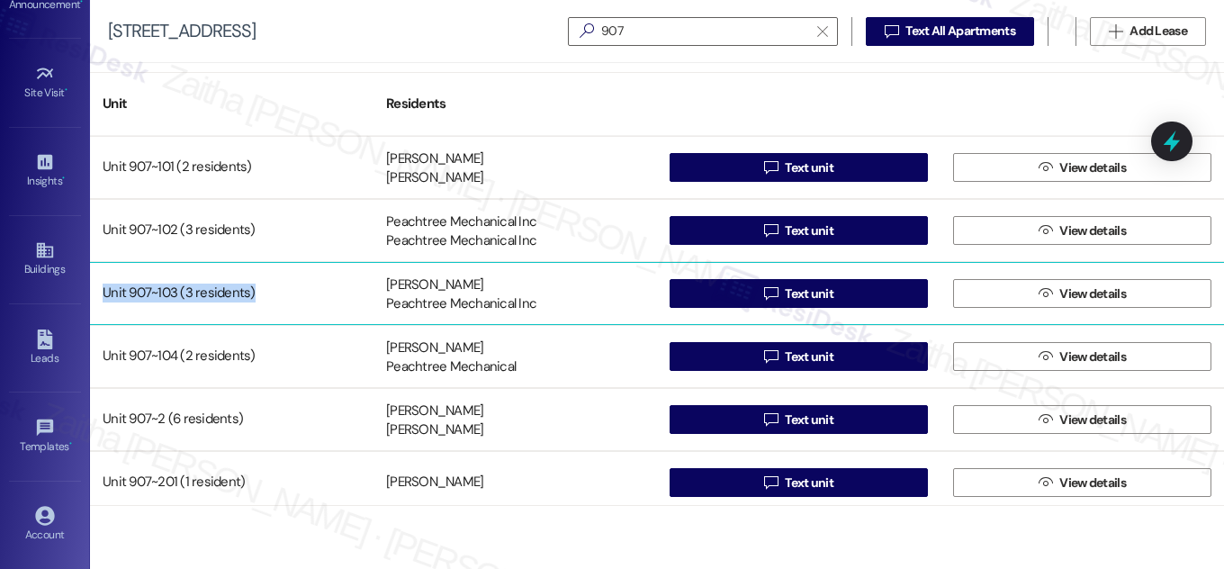
drag, startPoint x: 262, startPoint y: 293, endPoint x: 95, endPoint y: 299, distance: 167.6
click at [95, 299] on div "Unit 907~103 (3 residents)" at bounding box center [232, 294] width 284 height 36
copy div "Unit 907~103 (3 residents)"
click at [827, 294] on span "Text unit" at bounding box center [809, 294] width 49 height 19
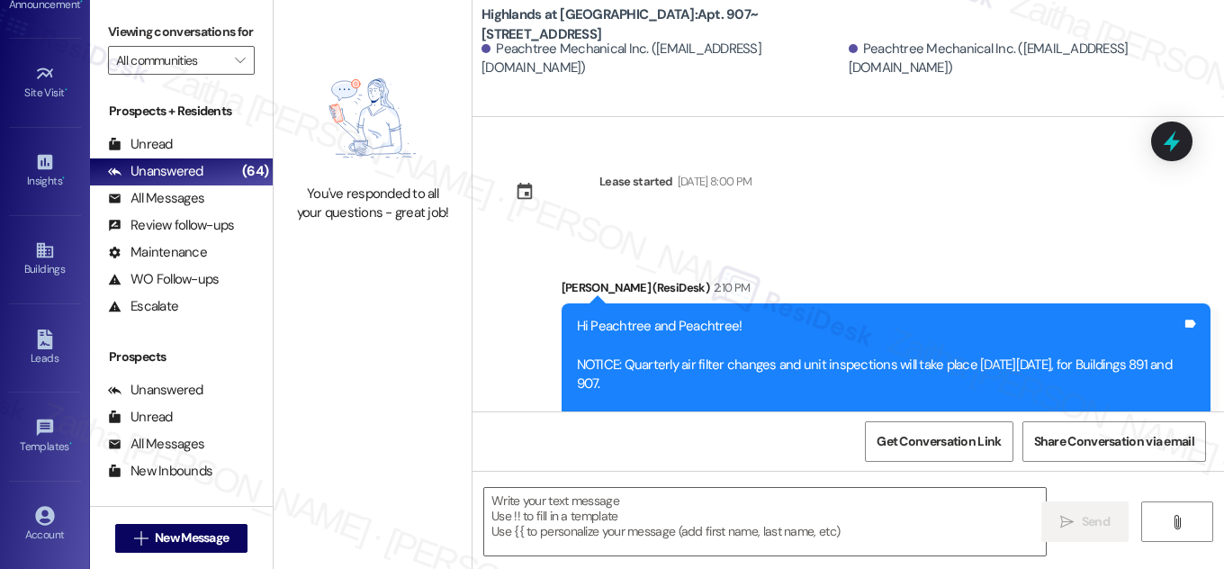
type textarea "Fetching suggested responses. Please feel free to read through the conversation…"
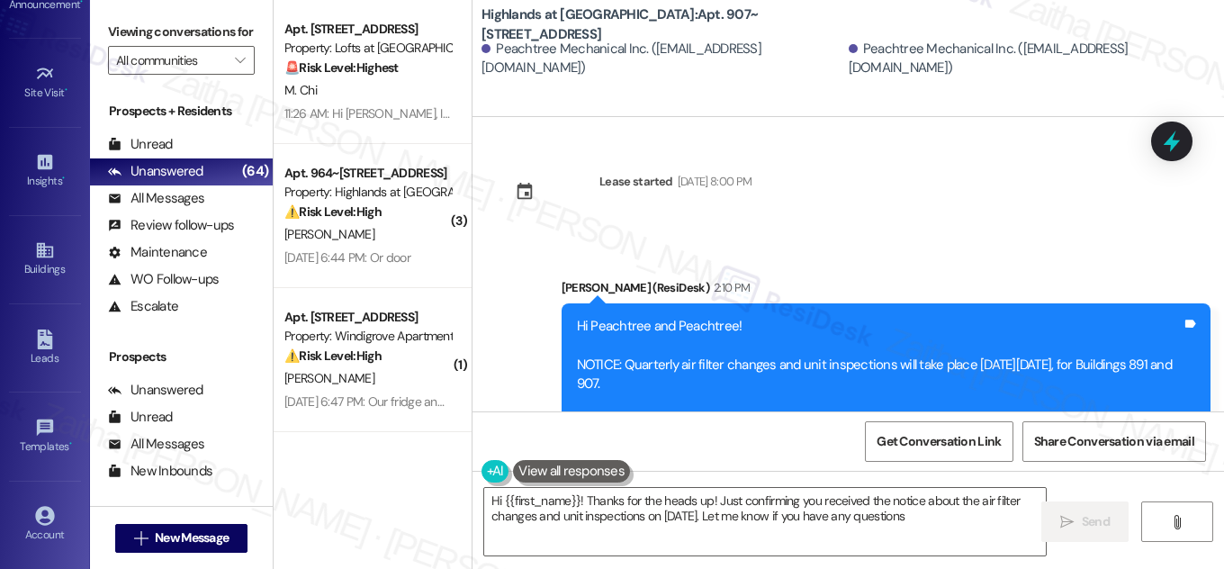
type textarea "Hi {{first_name}}! Thanks for the heads up! Just confirming you received the no…"
click at [48, 275] on div "Buildings" at bounding box center [45, 269] width 90 height 18
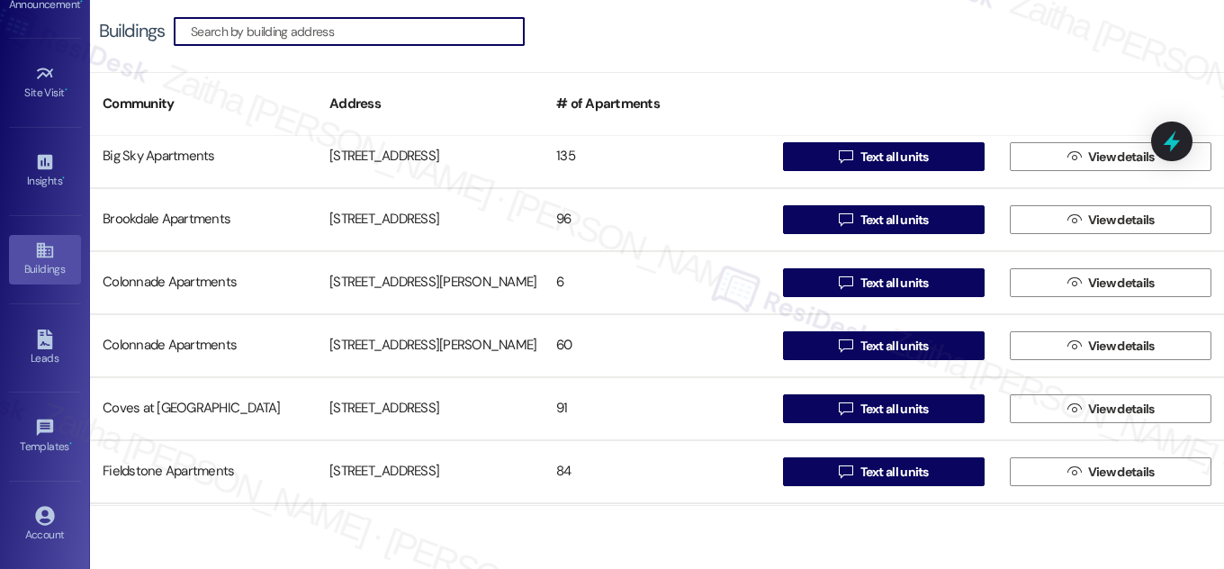
scroll to position [409, 0]
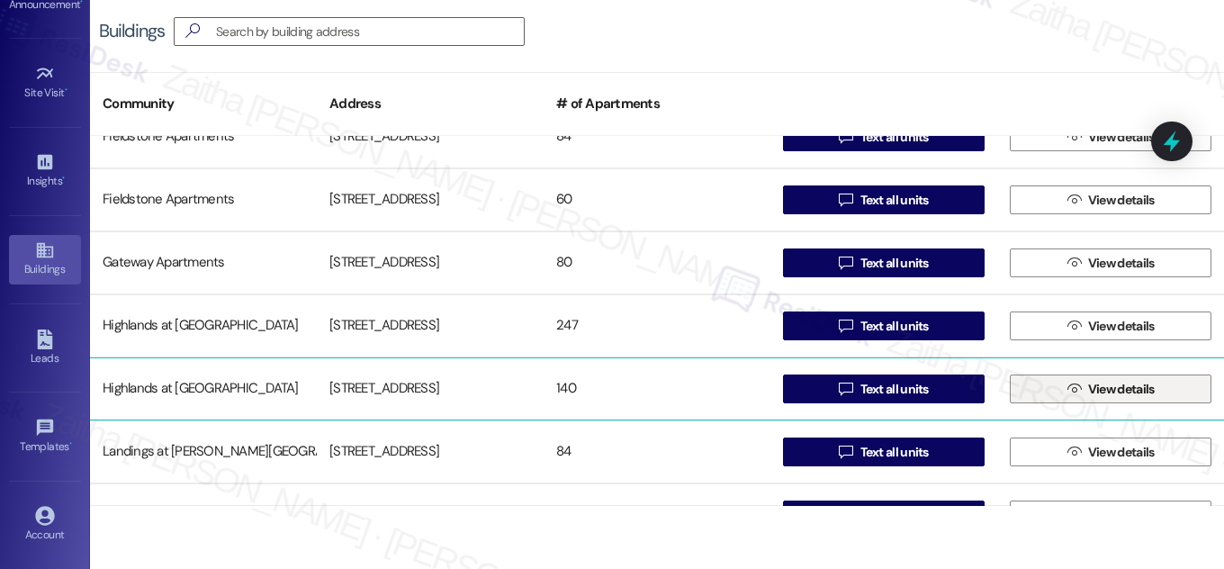
click at [1135, 392] on span "View details" at bounding box center [1122, 389] width 67 height 19
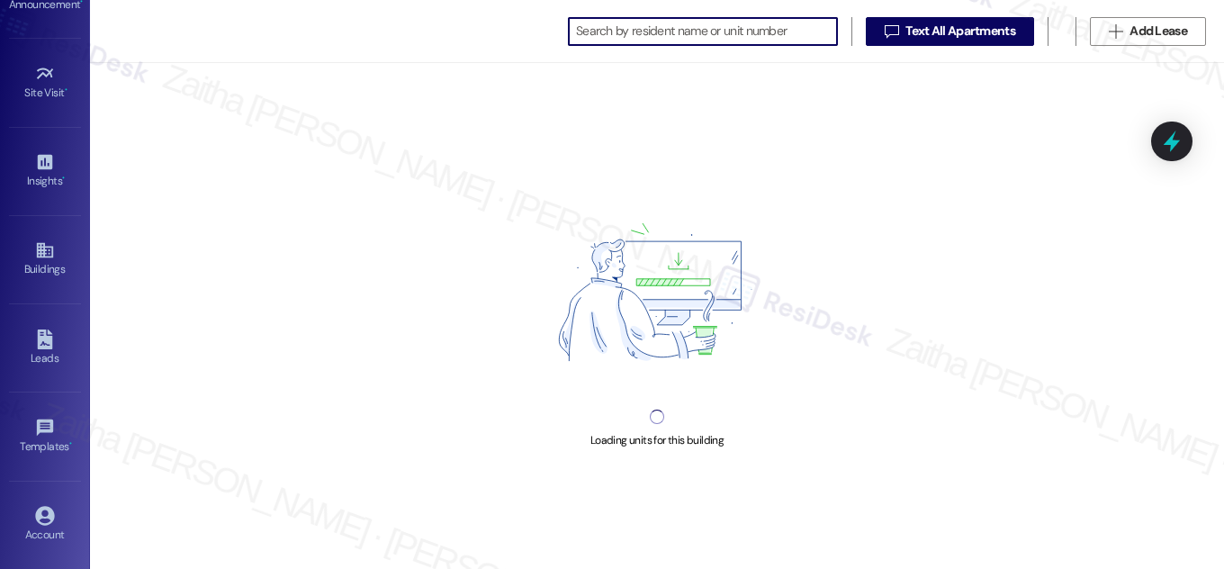
click at [658, 29] on input at bounding box center [706, 31] width 261 height 25
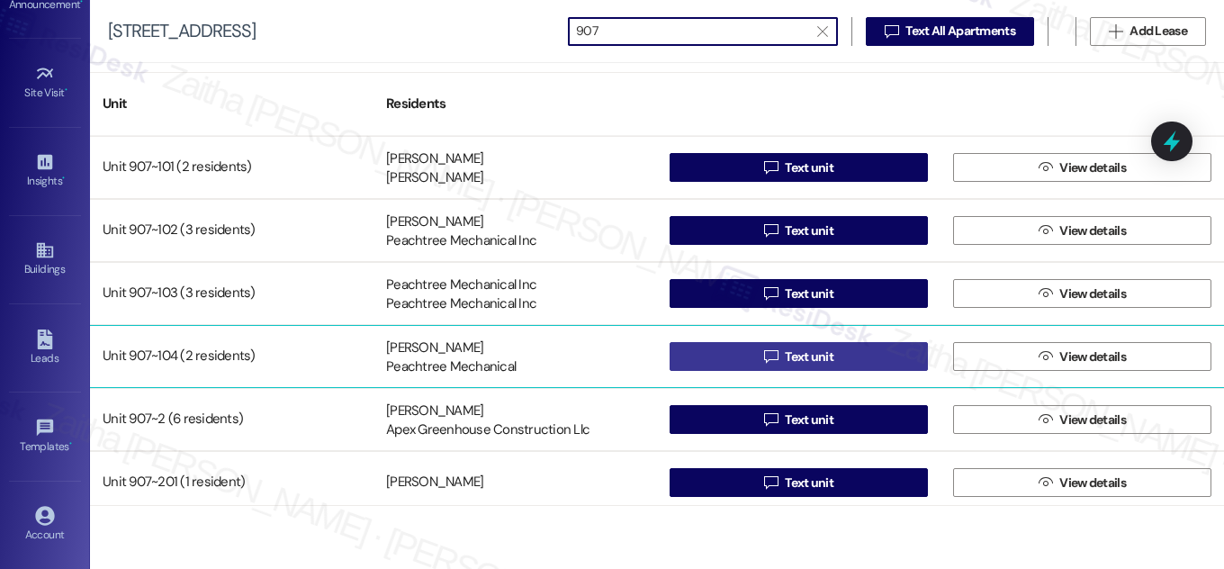
type input "907"
click at [821, 352] on span "Text unit" at bounding box center [809, 357] width 49 height 19
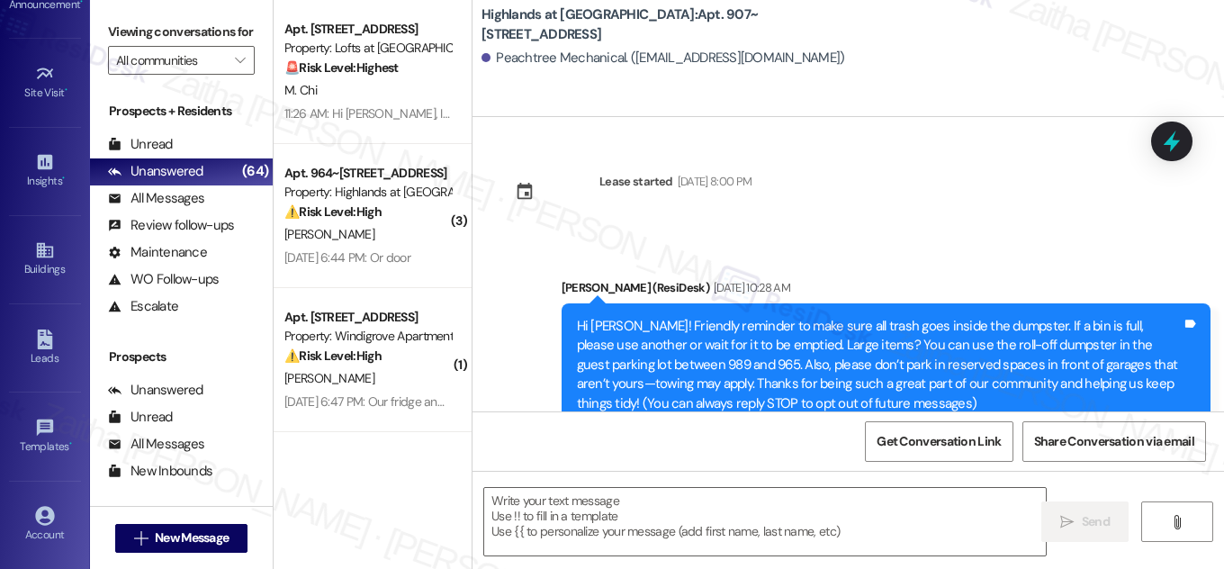
type textarea "Fetching suggested responses. Please feel free to read through the conversation…"
drag, startPoint x: 744, startPoint y: 16, endPoint x: 749, endPoint y: 28, distance: 12.9
click at [749, 28] on b "Highlands at Huckleberry Ridge Apartments: Apt. 907~104, 535 II Blackrock Drive" at bounding box center [662, 24] width 360 height 39
copy b "Apt. 907~104, 535 II Blackrock Drive"
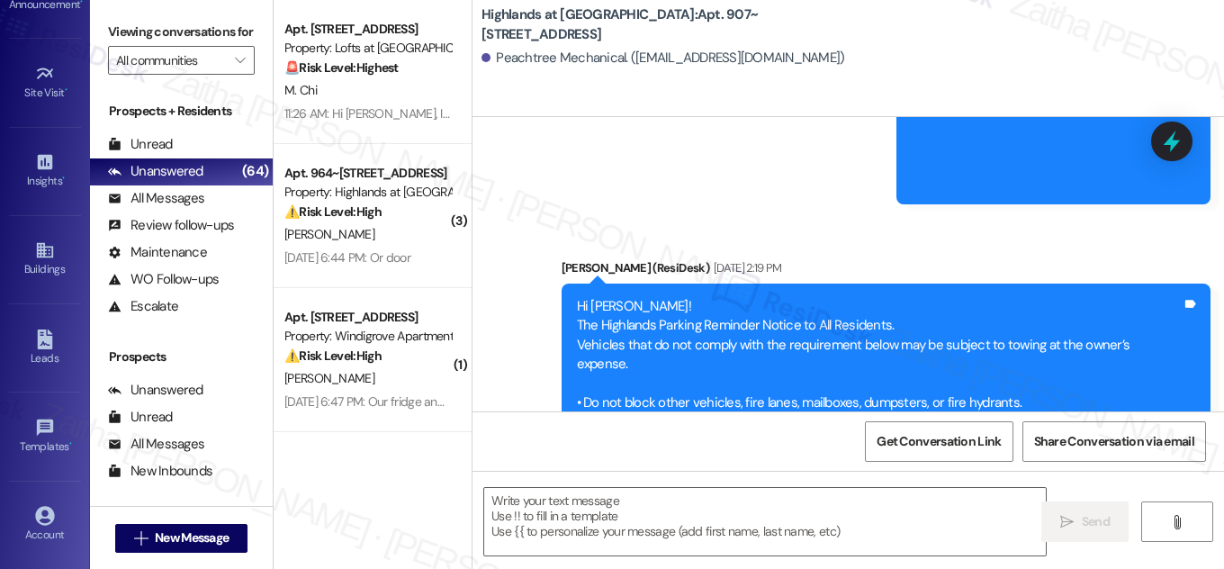
scroll to position [1413, 0]
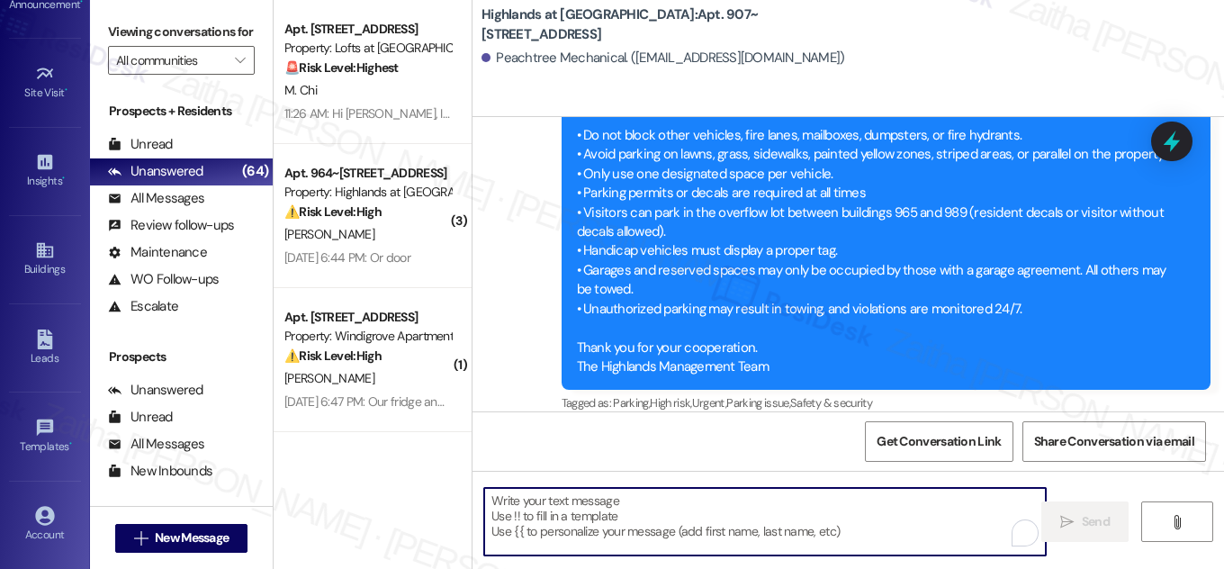
click at [586, 517] on textarea "To enrich screen reader interactions, please activate Accessibility in Grammarl…" at bounding box center [765, 522] width 562 height 68
paste textarea "Hi {{first_name}}! NOTICE: Quarterly air filter changes and unit inspections wi…"
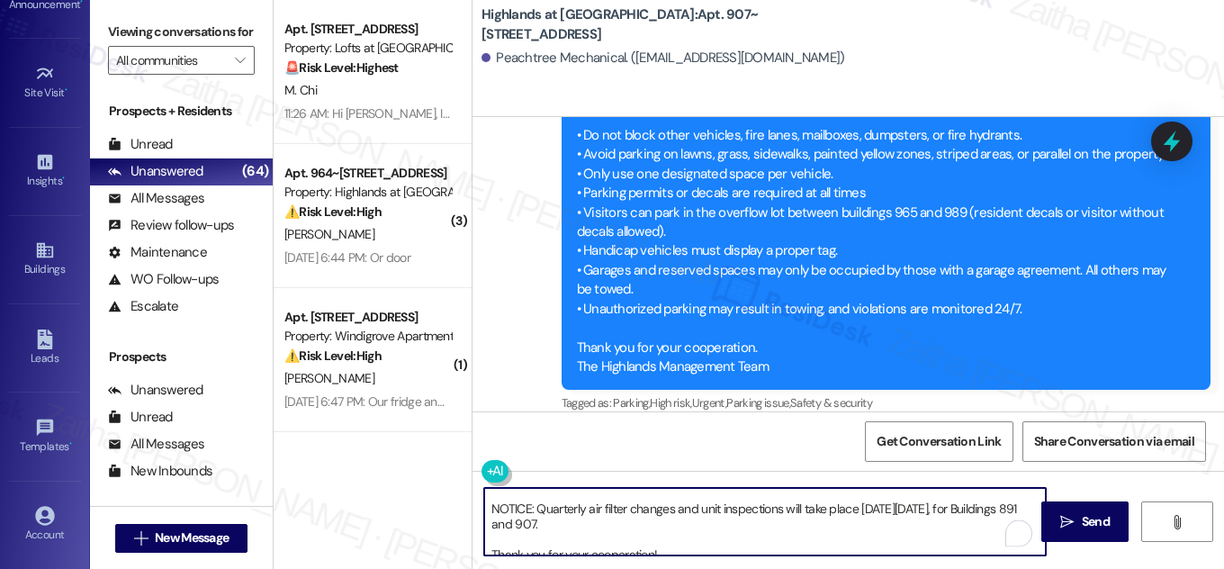
scroll to position [0, 0]
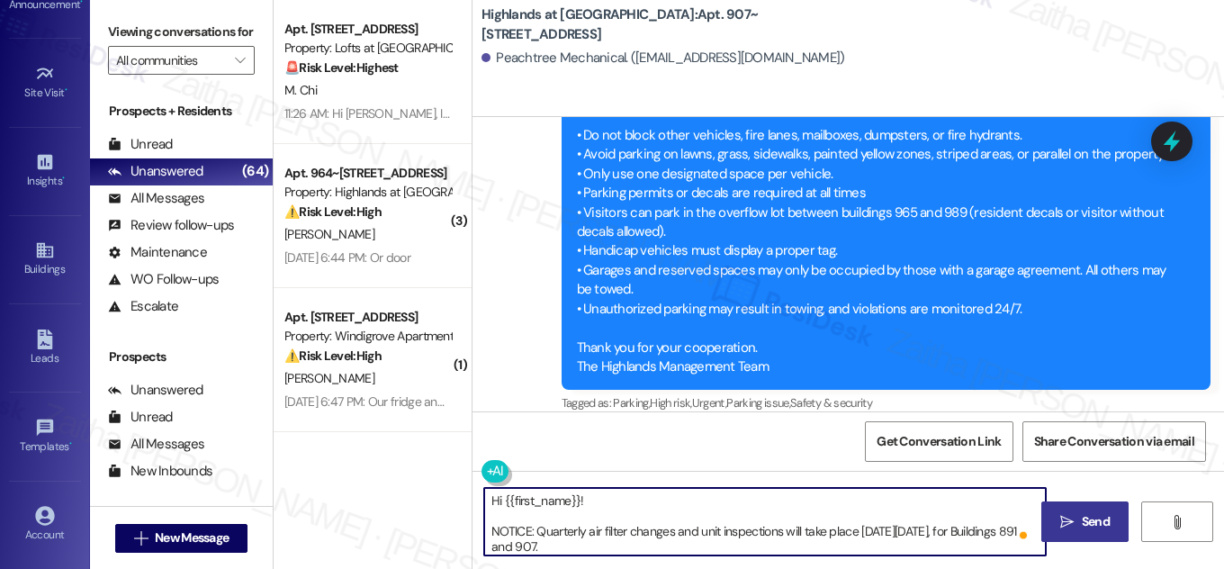
type textarea "Hi {{first_name}}! NOTICE: Quarterly air filter changes and unit inspections wi…"
click at [1076, 515] on span " Send" at bounding box center [1085, 521] width 57 height 19
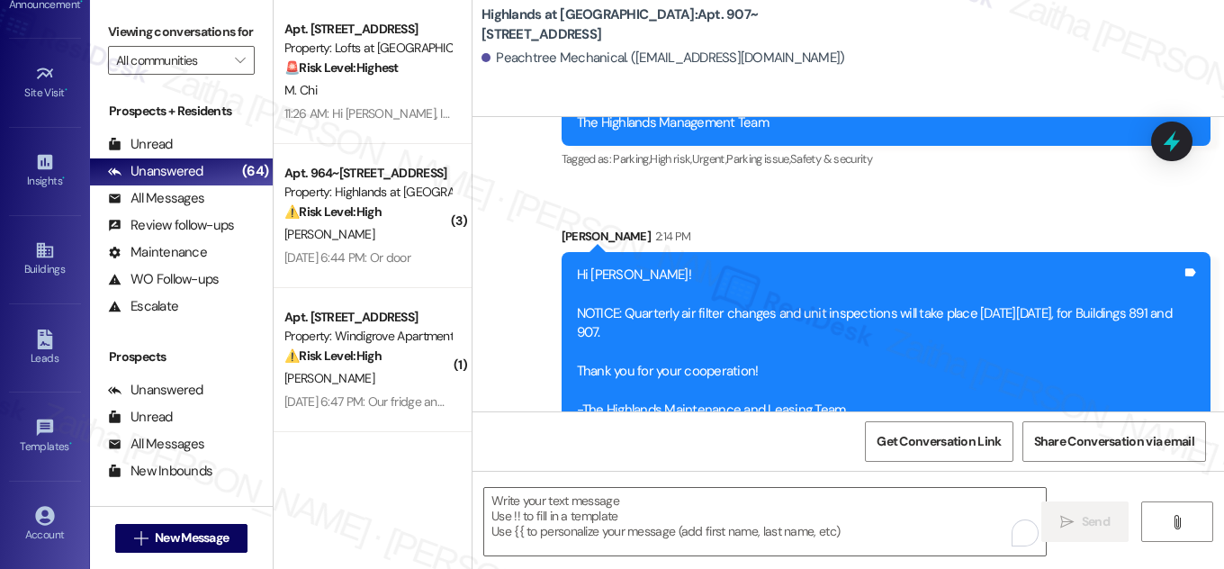
scroll to position [1673, 0]
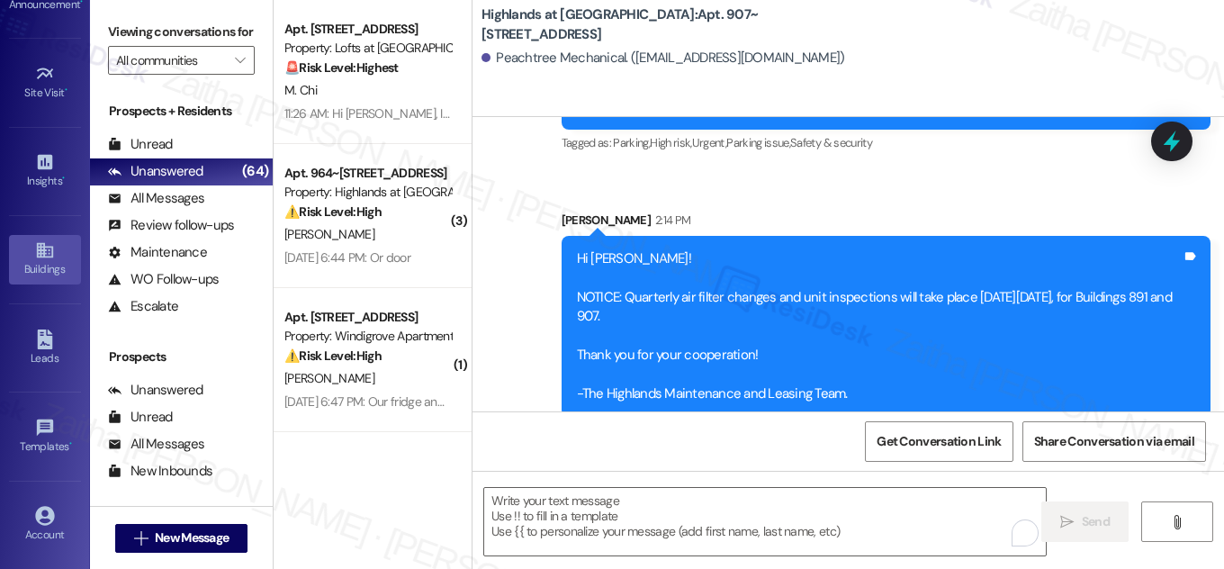
click at [32, 268] on div "Buildings" at bounding box center [45, 269] width 90 height 18
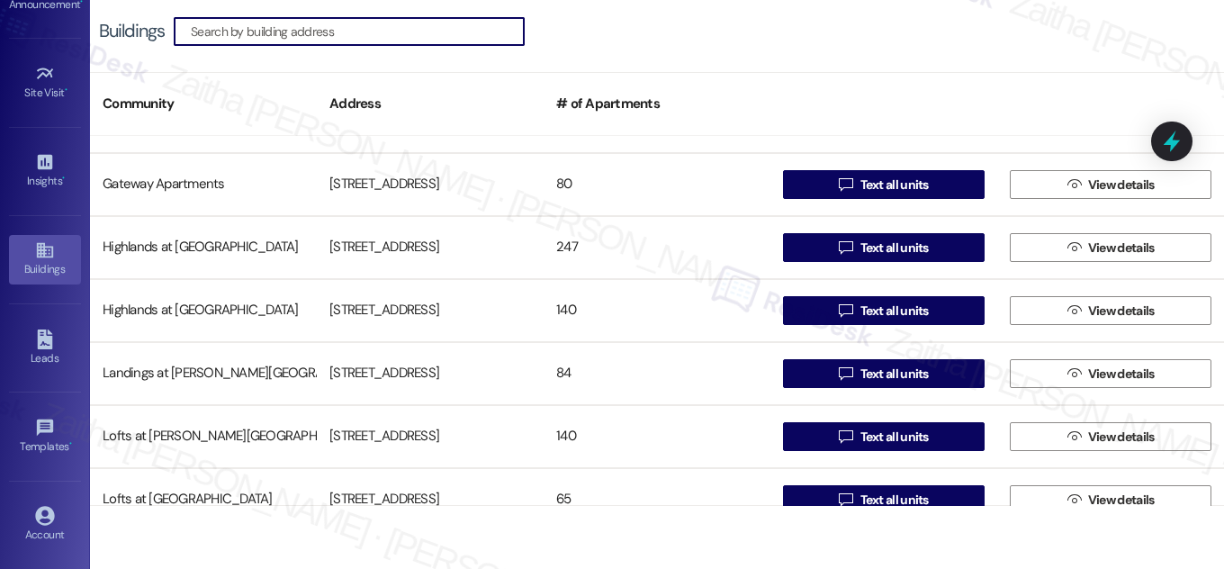
scroll to position [491, 0]
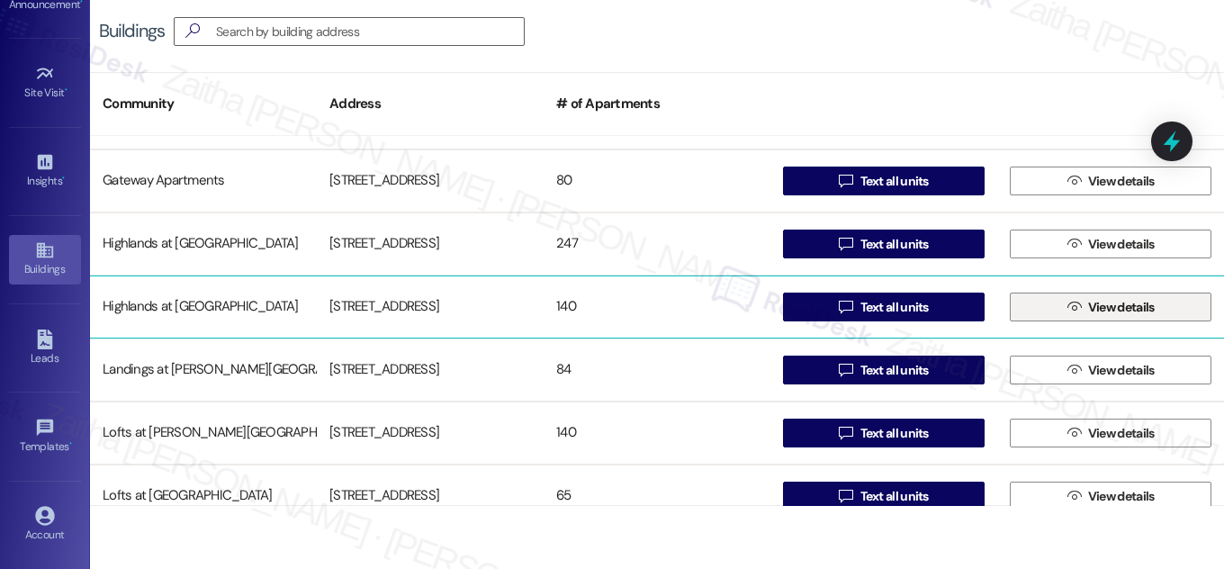
click at [1125, 305] on span "View details" at bounding box center [1122, 307] width 67 height 19
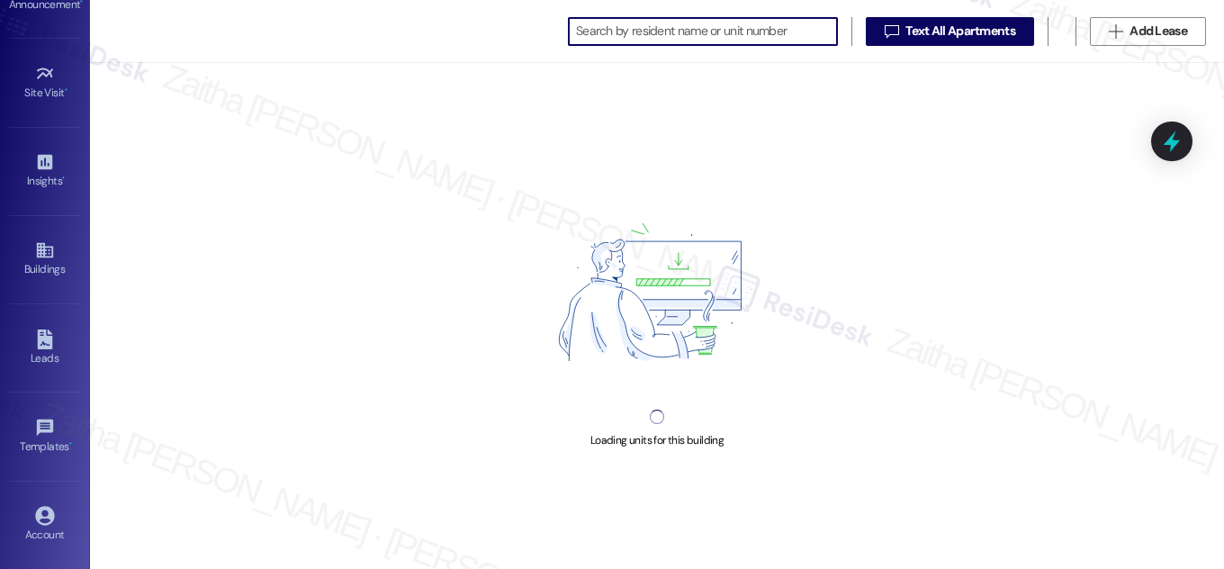
click at [692, 38] on input at bounding box center [706, 31] width 261 height 25
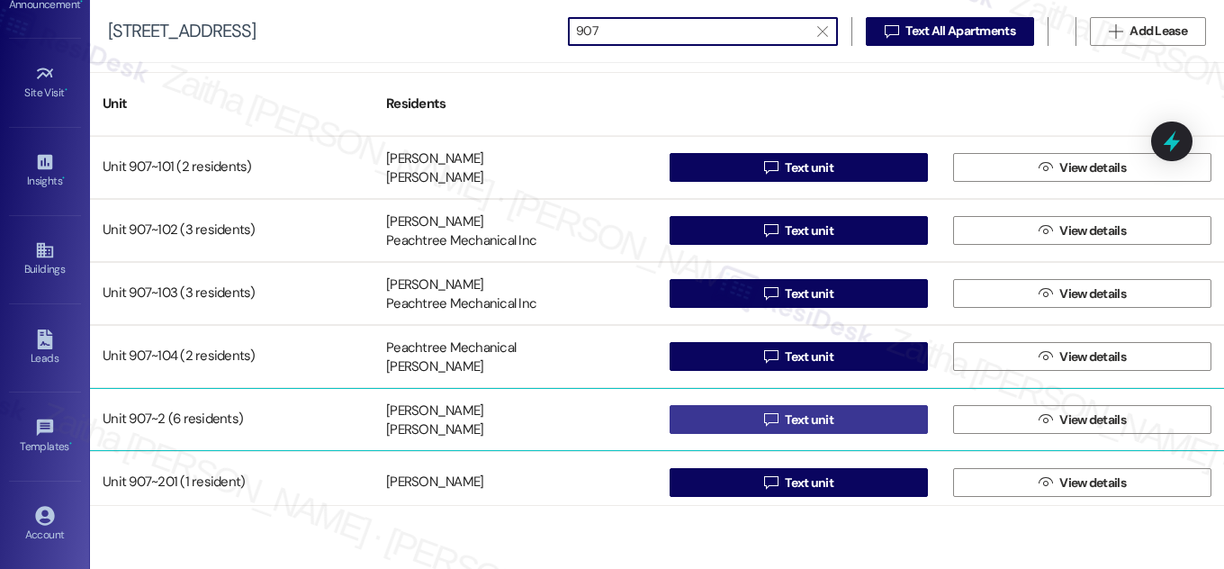
type input "907"
click at [820, 420] on span "Text unit" at bounding box center [809, 420] width 49 height 19
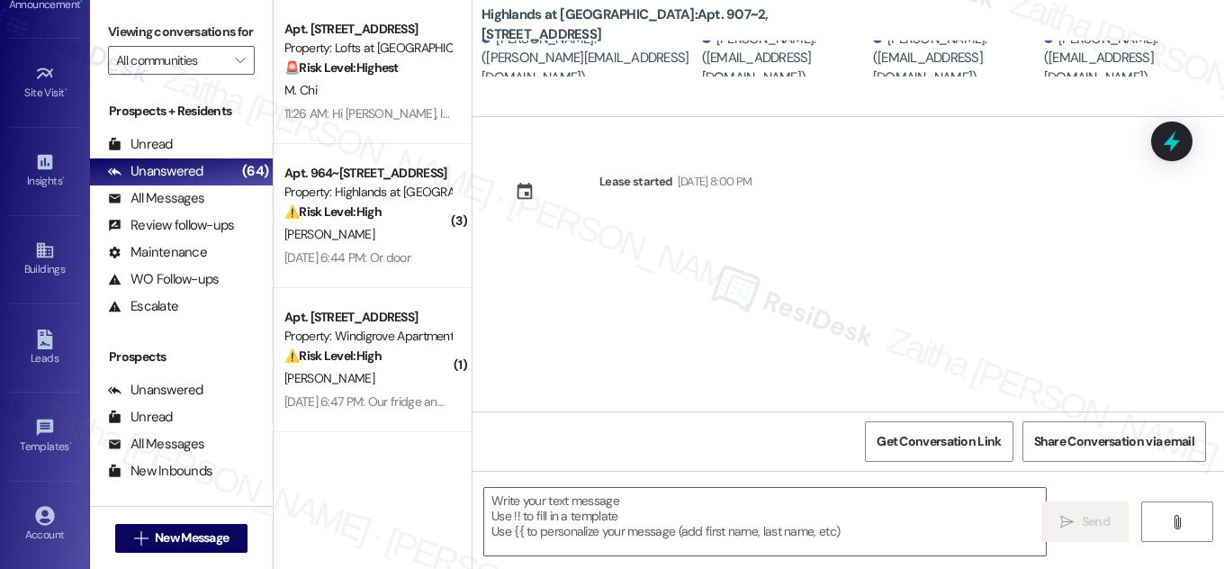
type textarea "Fetching suggested responses. Please feel free to read through the conversation…"
click at [749, 23] on b "Highlands at Huckleberry Ridge Apartments: Apt. 907~2, 535 II Blackrock Drive" at bounding box center [662, 24] width 360 height 39
drag, startPoint x: 742, startPoint y: 9, endPoint x: 746, endPoint y: 31, distance: 22.1
click at [746, 31] on b "Highlands at Huckleberry Ridge Apartments: Apt. 907~2, 535 II Blackrock Drive" at bounding box center [662, 24] width 360 height 39
copy b "Apt. 907~2, 535 II Blackrock Drive"
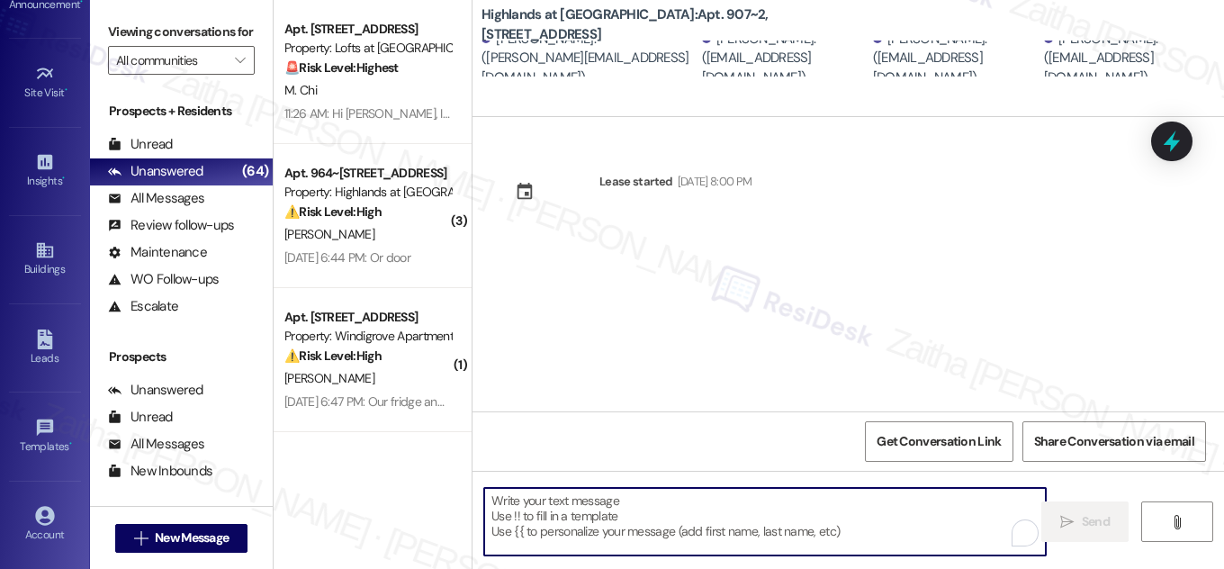
click at [611, 513] on textarea "To enrich screen reader interactions, please activate Accessibility in Grammarl…" at bounding box center [765, 522] width 562 height 68
paste textarea "Hi {{first_name}}! NOTICE: Quarterly air filter changes and unit inspections wi…"
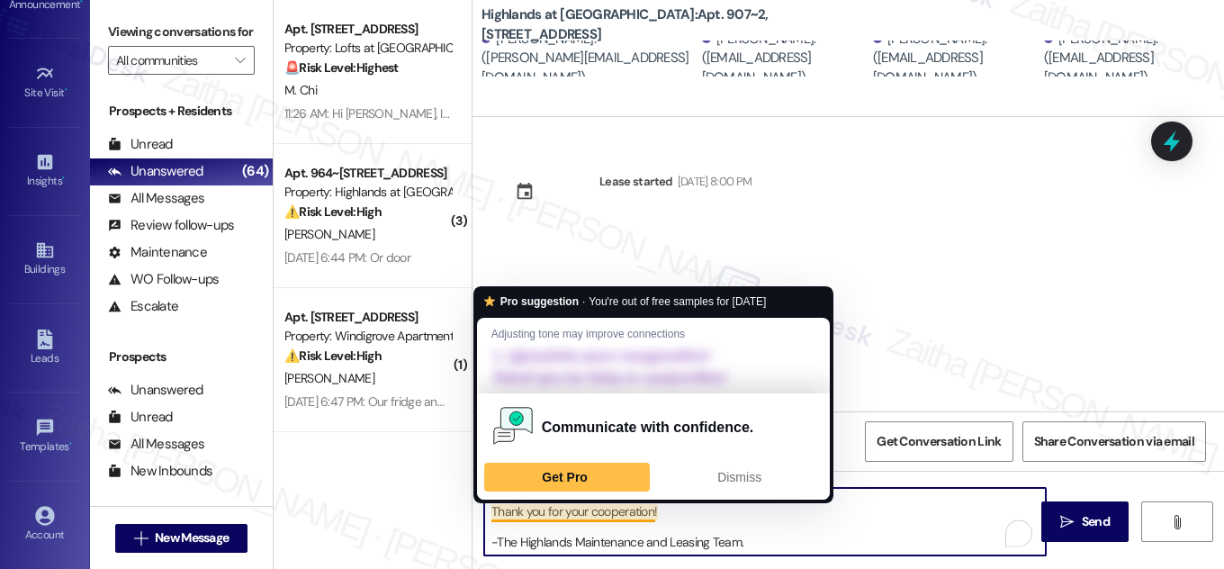
scroll to position [19, 0]
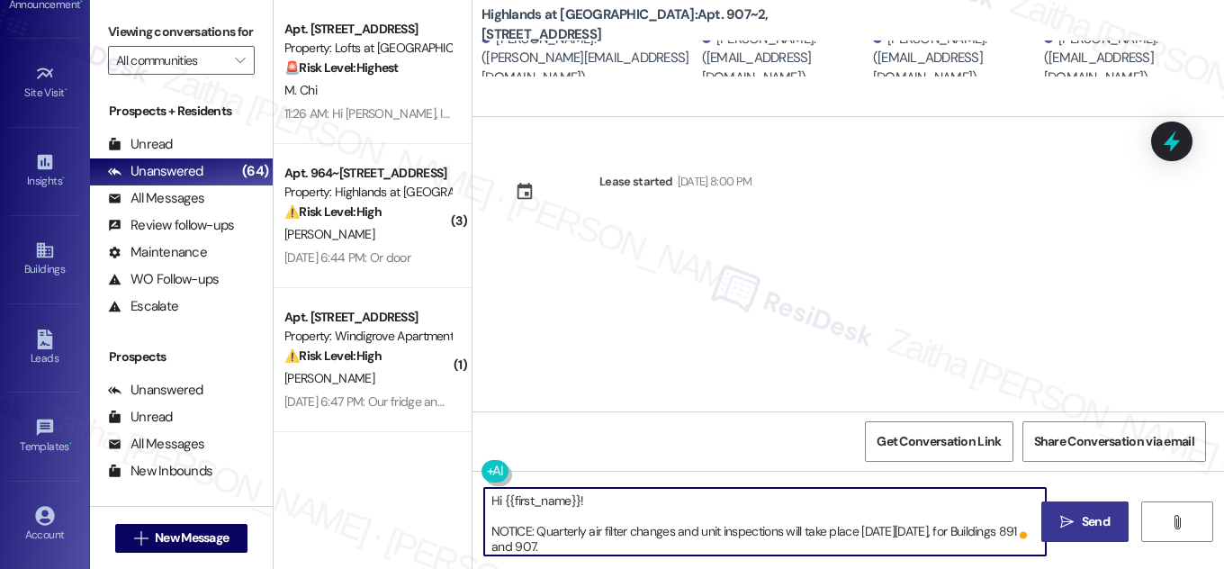
type textarea "Hi {{first_name}}! NOTICE: Quarterly air filter changes and unit inspections wi…"
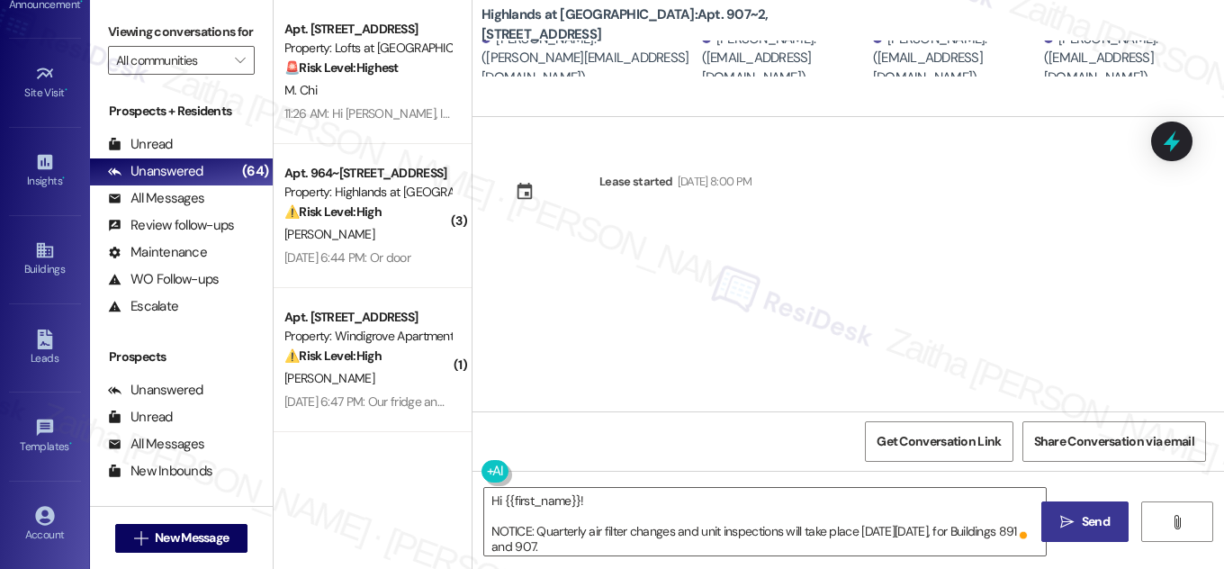
click at [1088, 521] on span "Send" at bounding box center [1096, 521] width 28 height 19
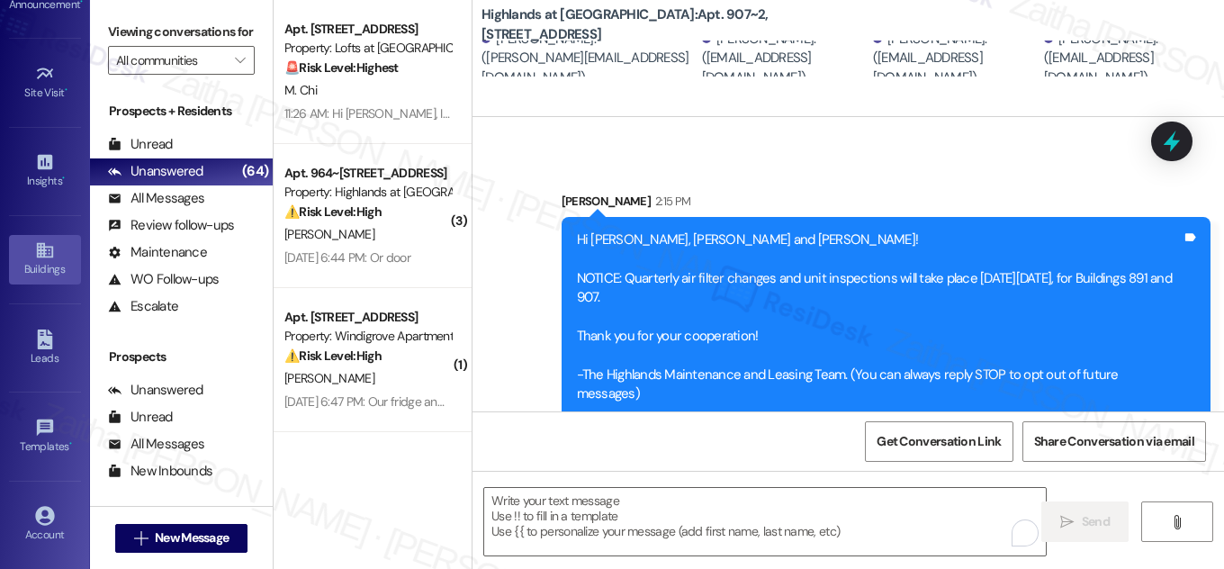
click at [31, 267] on div "Buildings" at bounding box center [45, 269] width 90 height 18
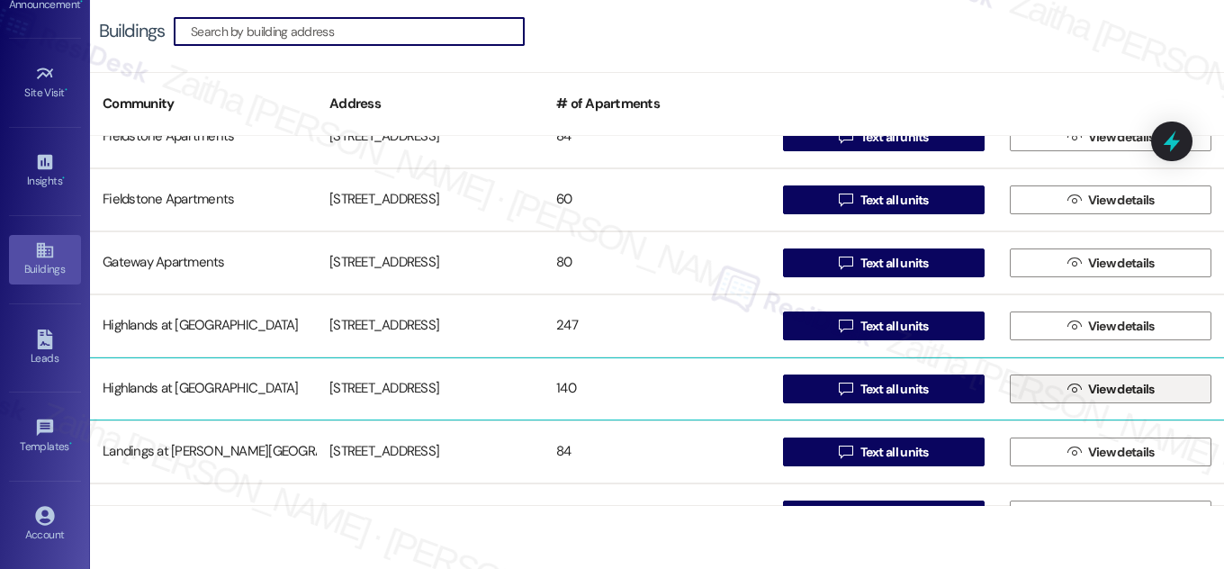
click at [1116, 392] on span "View details" at bounding box center [1122, 389] width 67 height 19
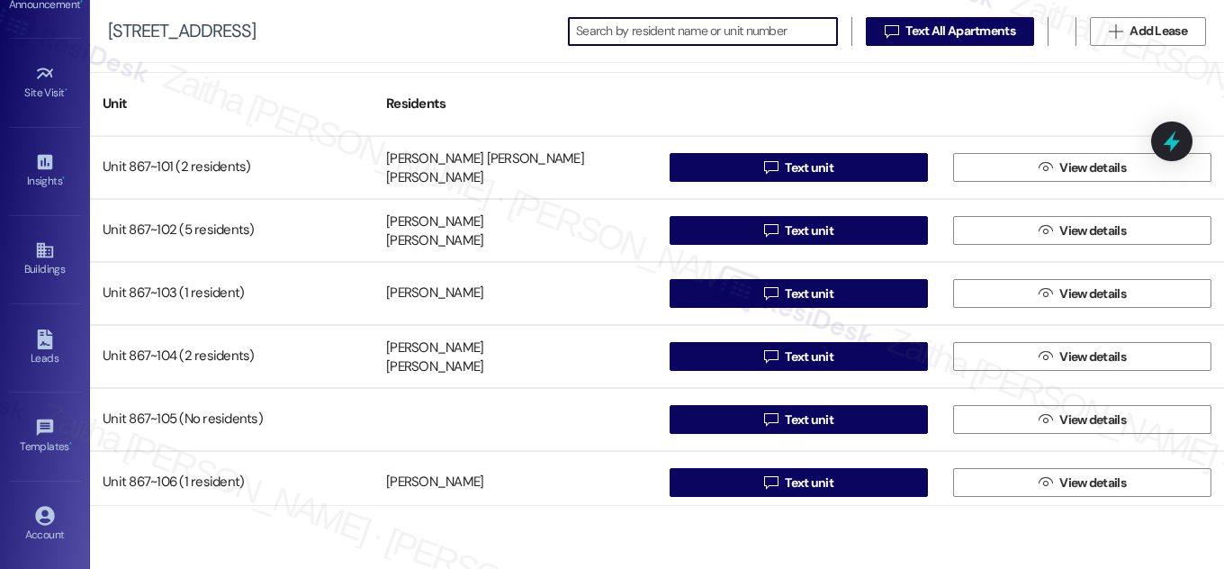
click at [685, 29] on input at bounding box center [706, 31] width 261 height 25
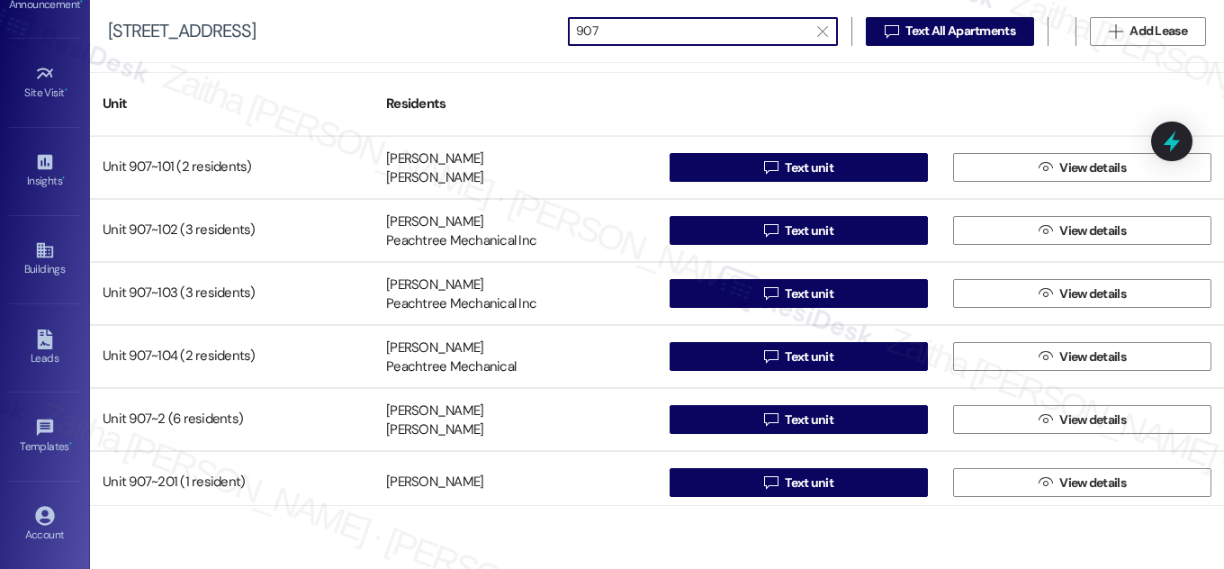
type input "907"
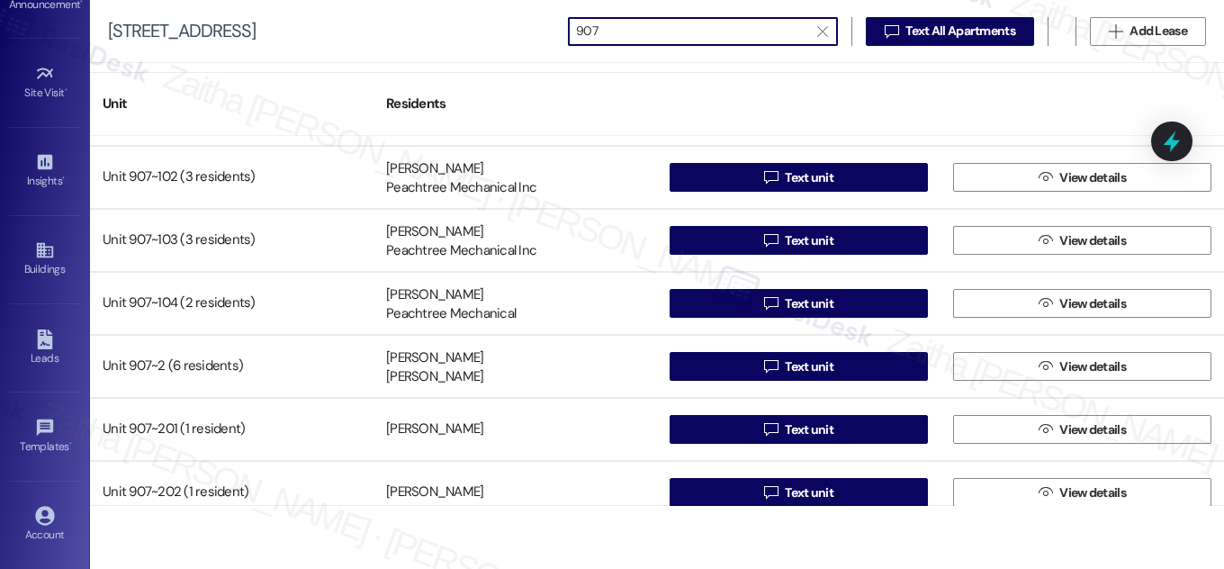
scroll to position [81, 0]
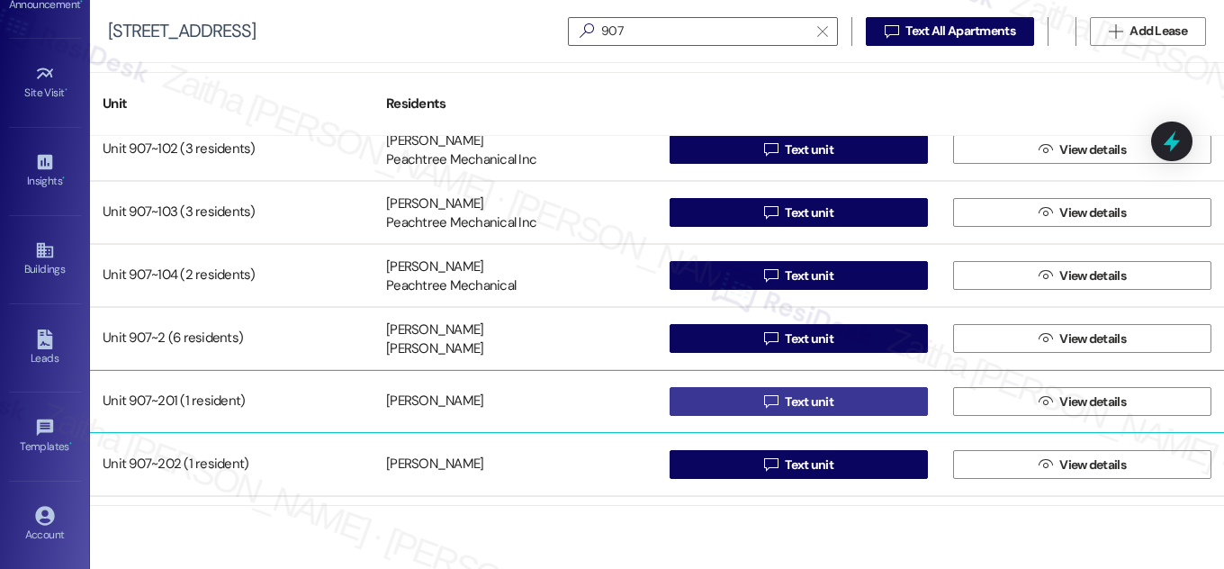
click at [817, 395] on span "Text unit" at bounding box center [809, 402] width 49 height 19
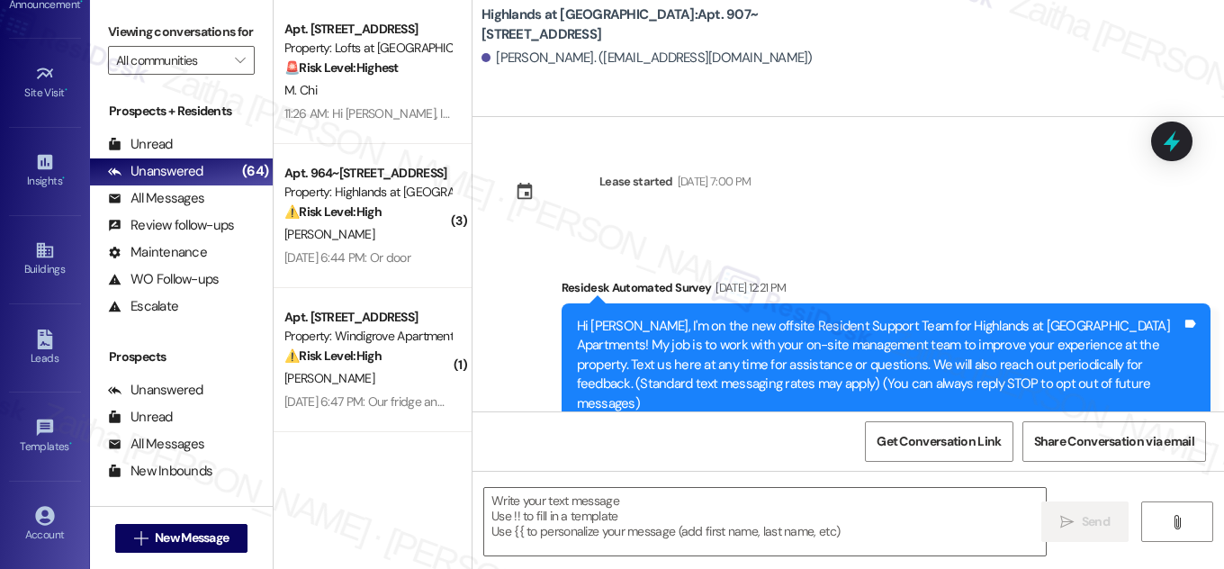
type textarea "Fetching suggested responses. Please feel free to read through the conversation…"
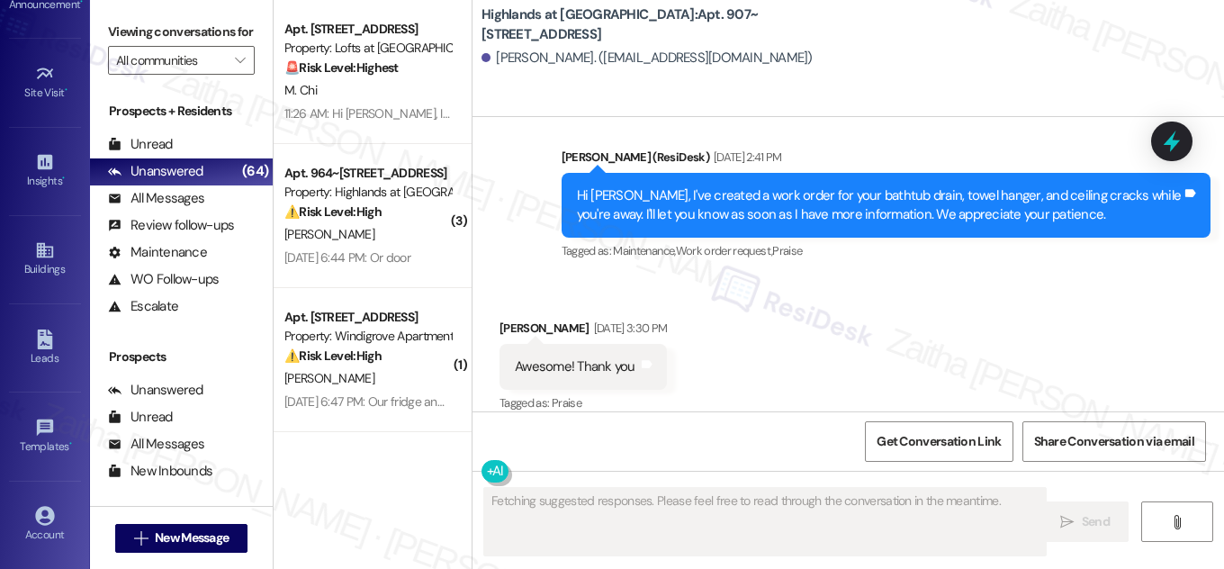
scroll to position [17164, 0]
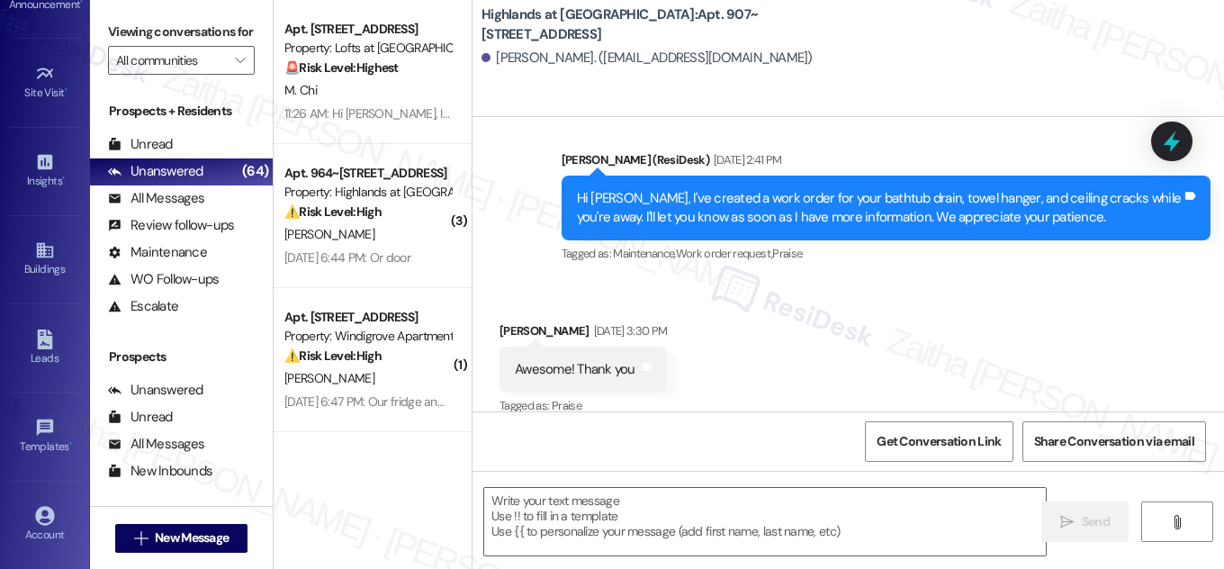
drag, startPoint x: 746, startPoint y: 14, endPoint x: 753, endPoint y: 32, distance: 20.2
click at [753, 32] on b "Highlands at [GEOGRAPHIC_DATA]: Apt. 907~[STREET_ADDRESS]" at bounding box center [662, 24] width 360 height 39
copy b "Apt. 907~[STREET_ADDRESS]"
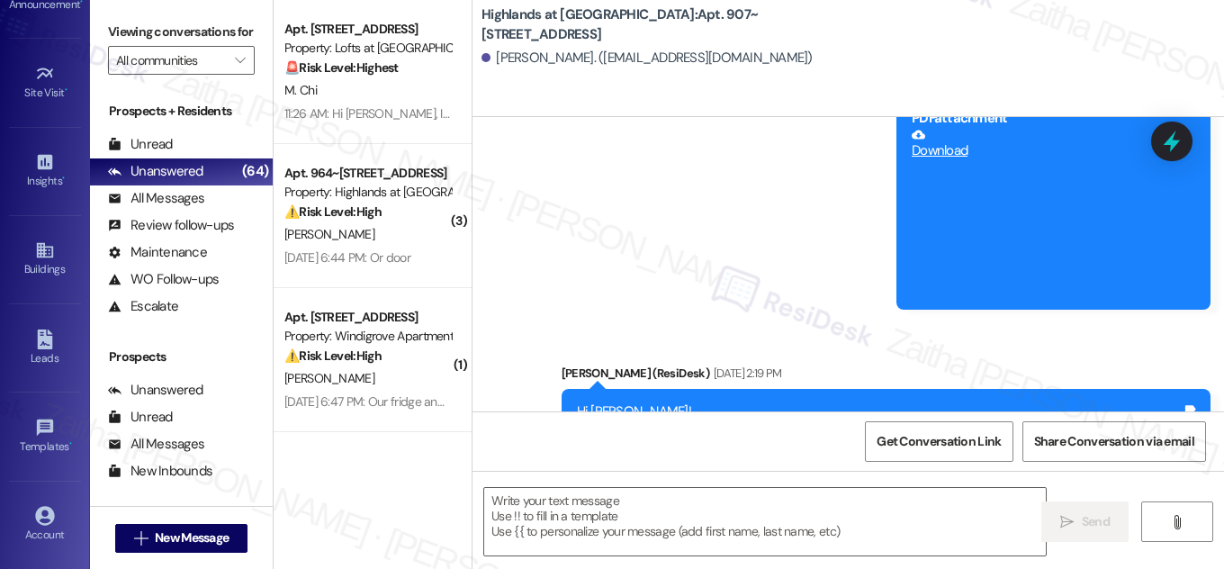
scroll to position [19705, 0]
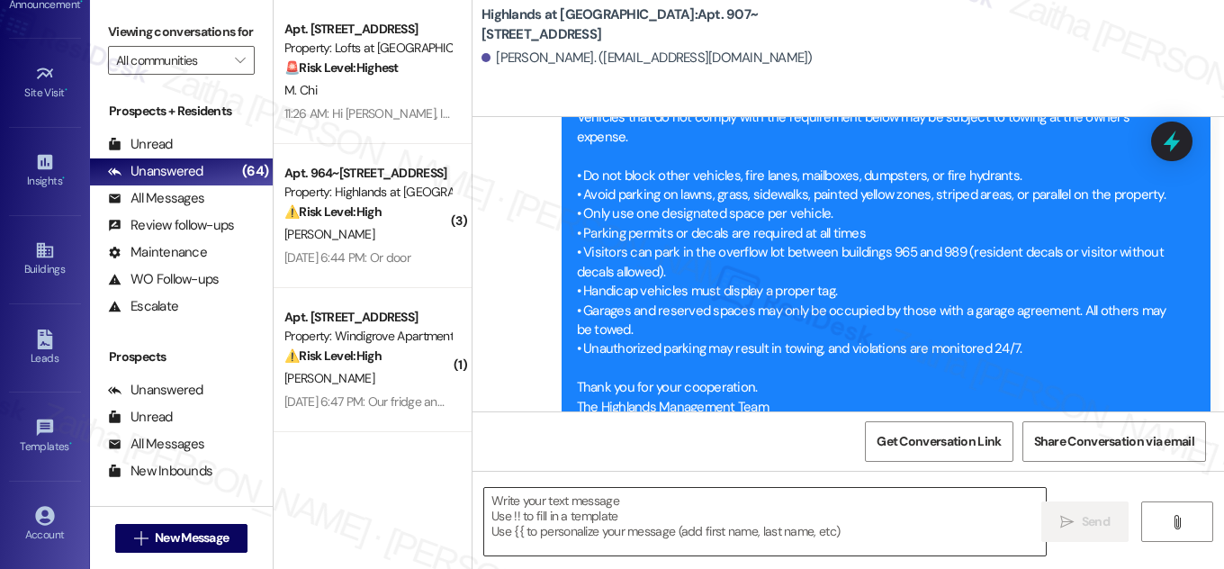
click at [651, 522] on textarea at bounding box center [765, 522] width 562 height 68
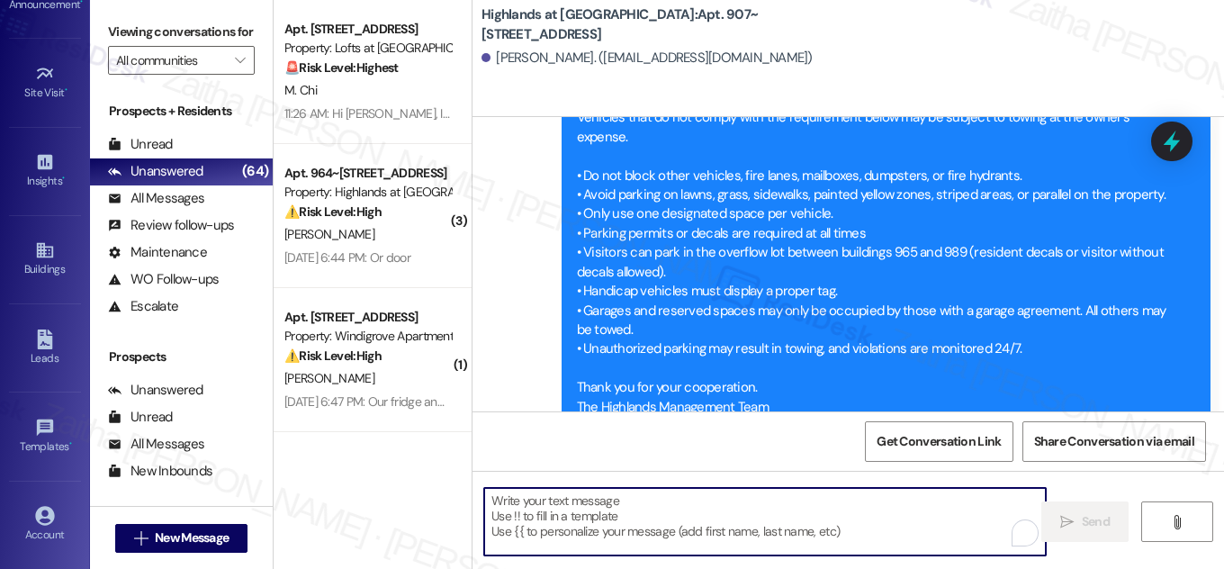
paste textarea "Hi {{first_name}}! NOTICE: Quarterly air filter changes and unit inspections wi…"
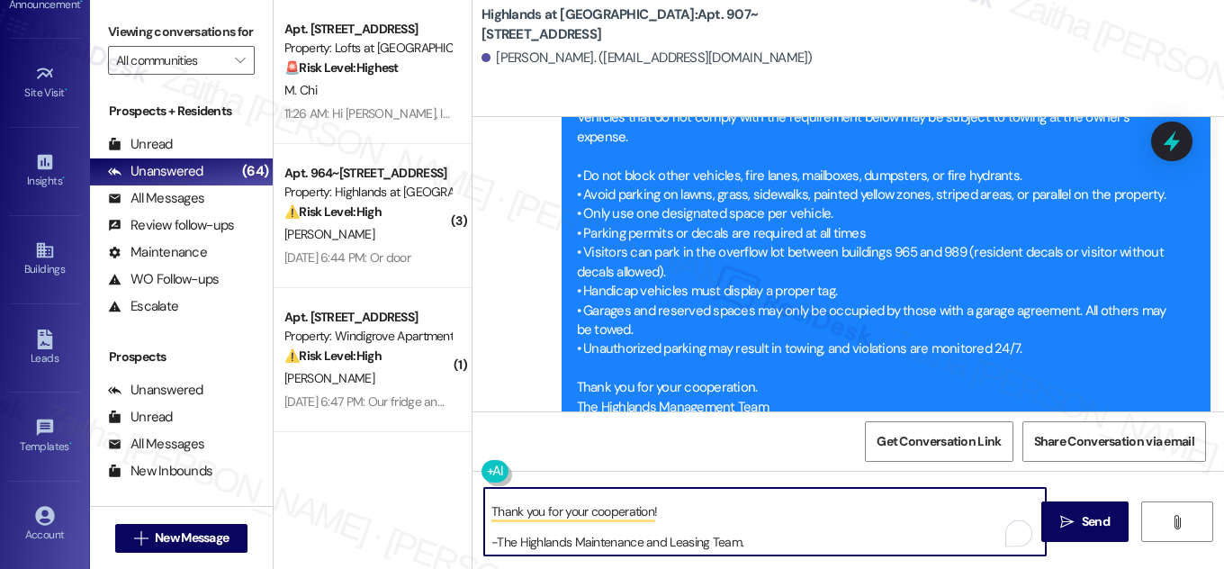
scroll to position [0, 0]
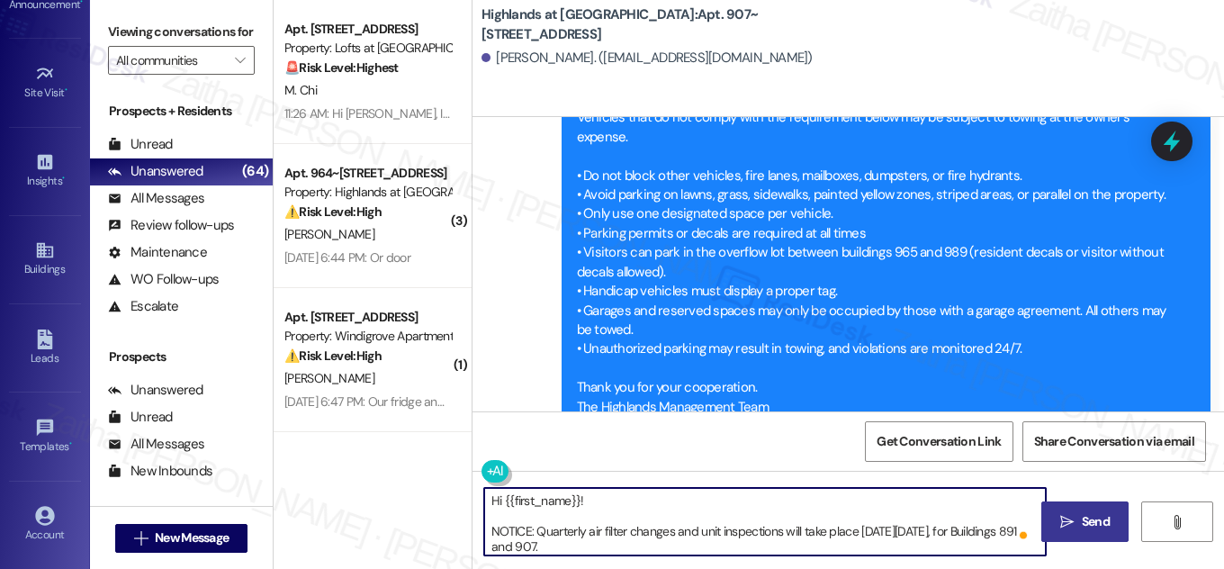
type textarea "Hi {{first_name}}! NOTICE: Quarterly air filter changes and unit inspections wi…"
click at [1099, 518] on span "Send" at bounding box center [1096, 521] width 28 height 19
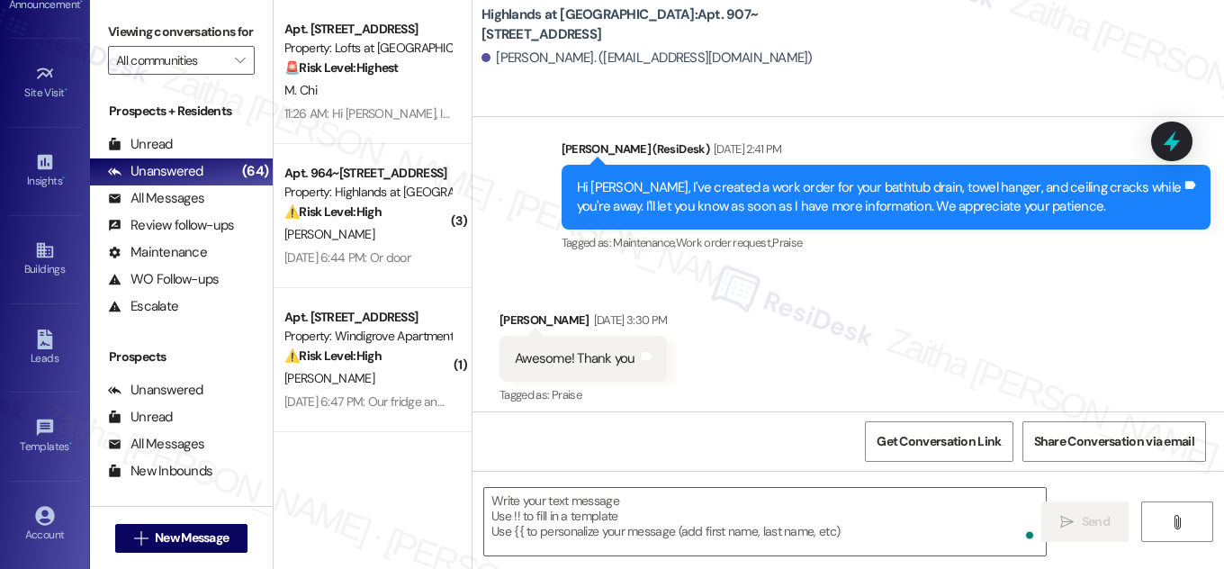
scroll to position [17164, 0]
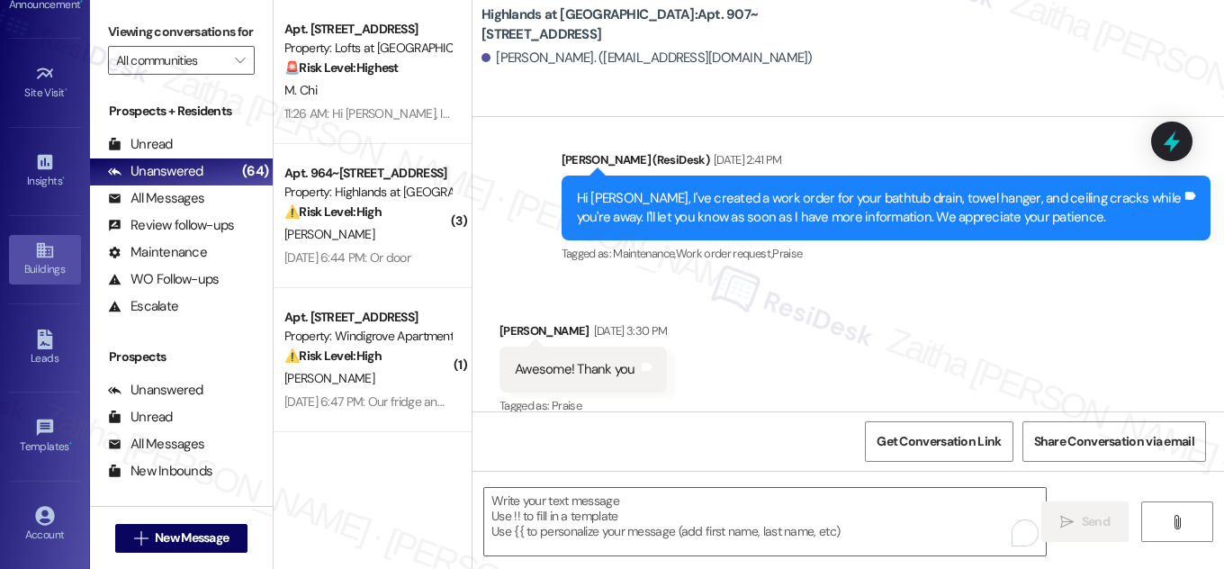
click at [44, 266] on div "Buildings" at bounding box center [45, 269] width 90 height 18
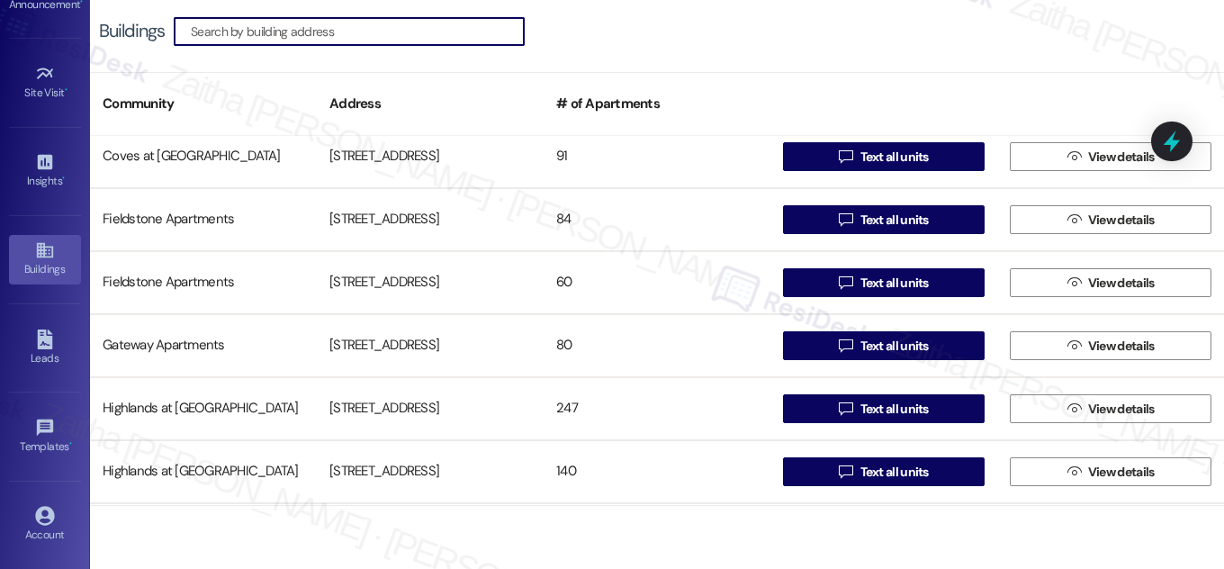
scroll to position [327, 0]
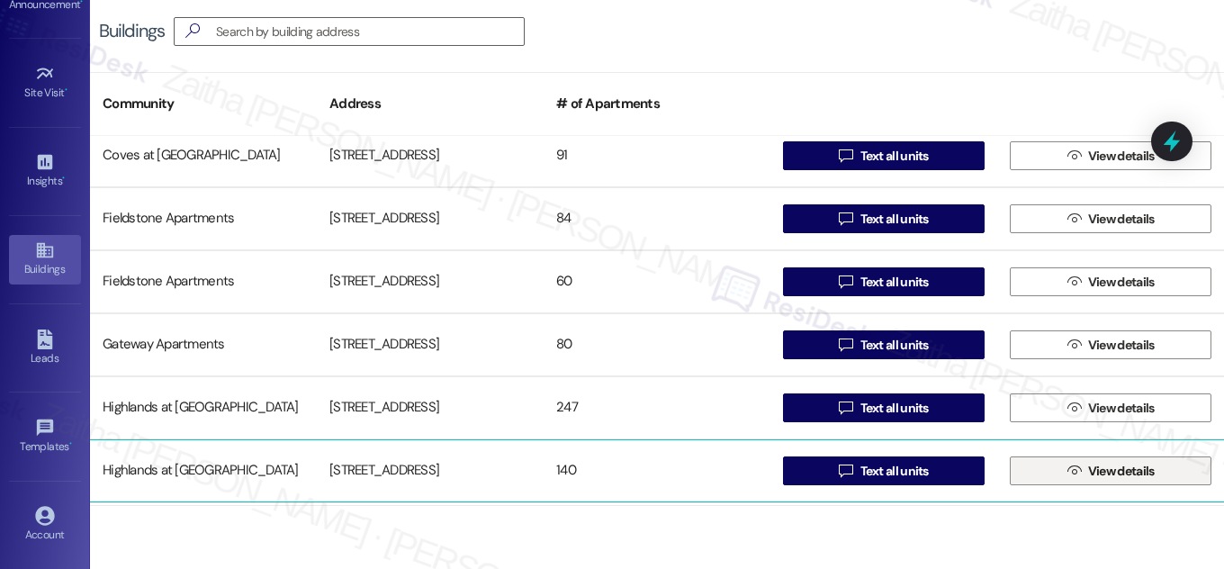
click at [1116, 467] on span "View details" at bounding box center [1122, 471] width 67 height 19
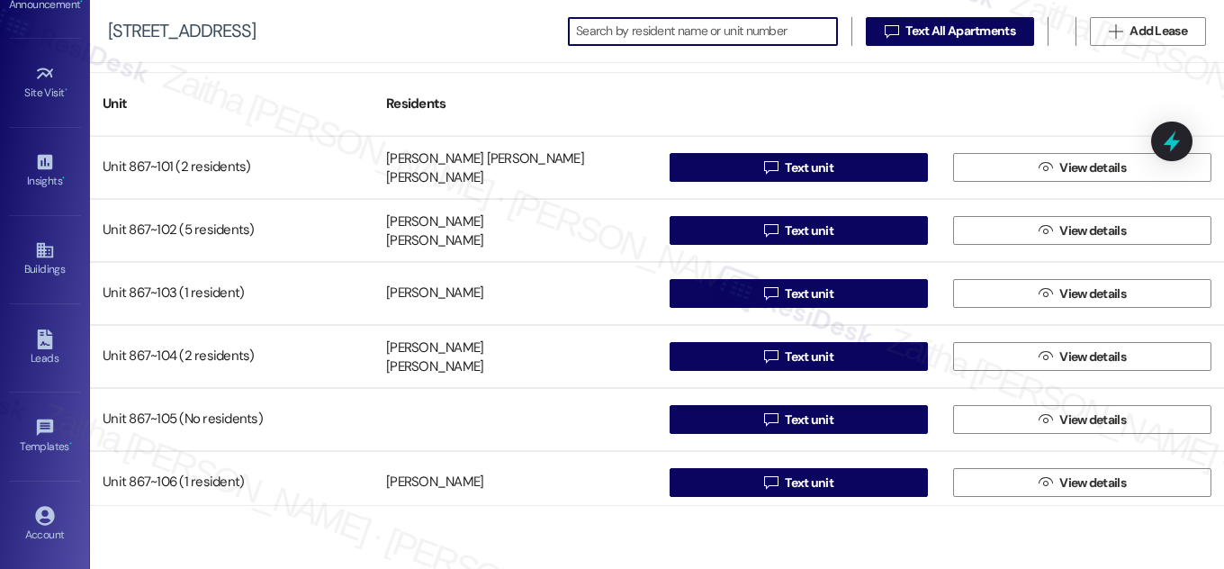
click at [679, 28] on input at bounding box center [706, 31] width 261 height 25
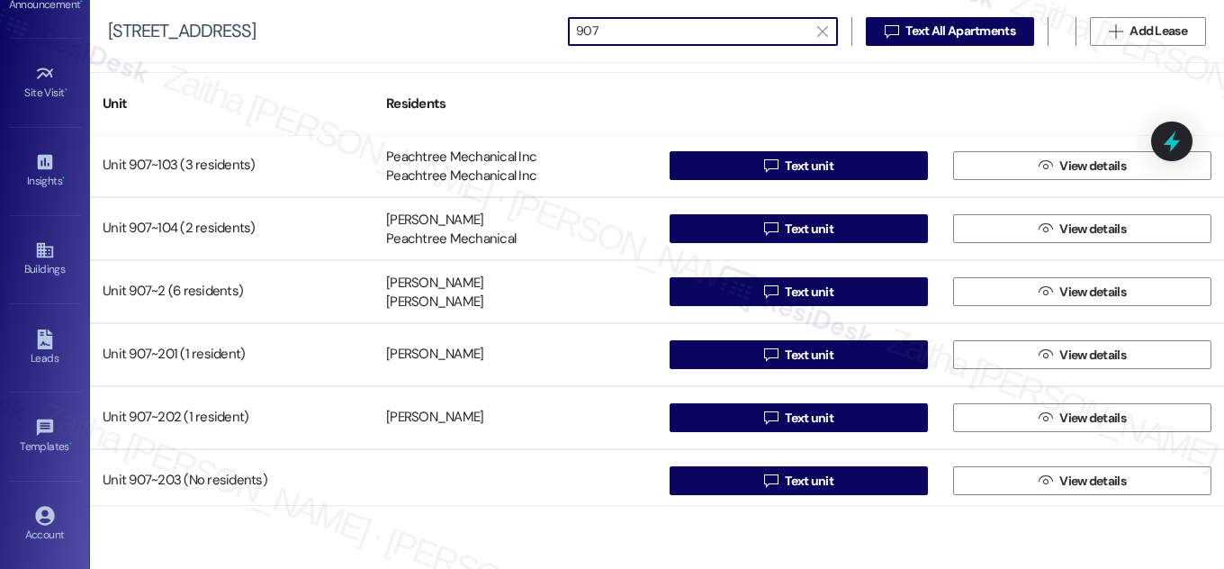
scroll to position [163, 0]
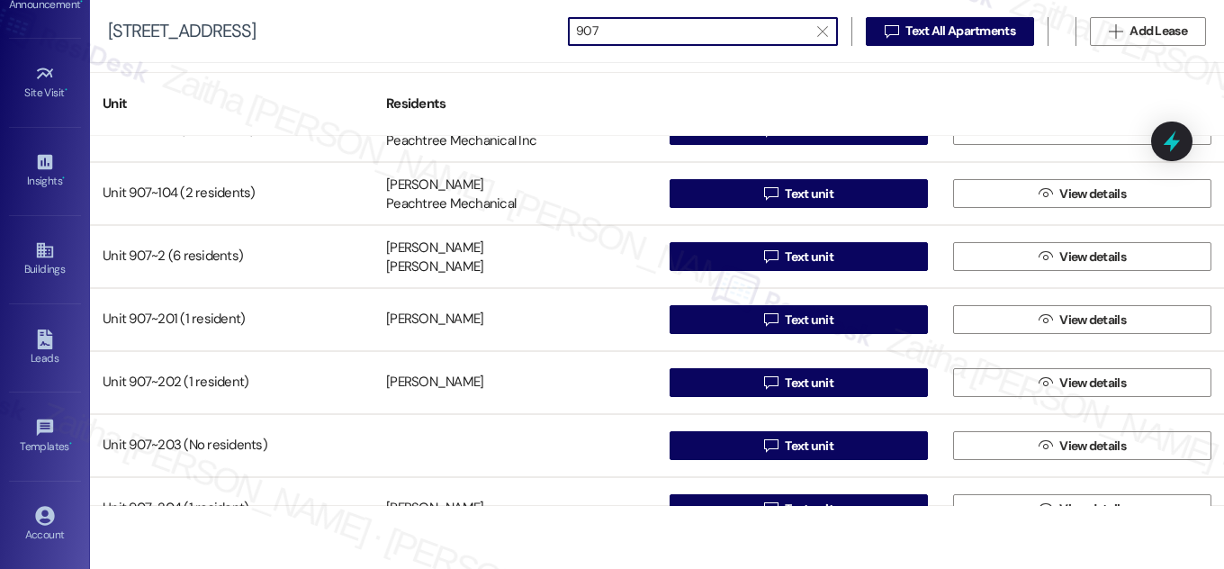
type input "907"
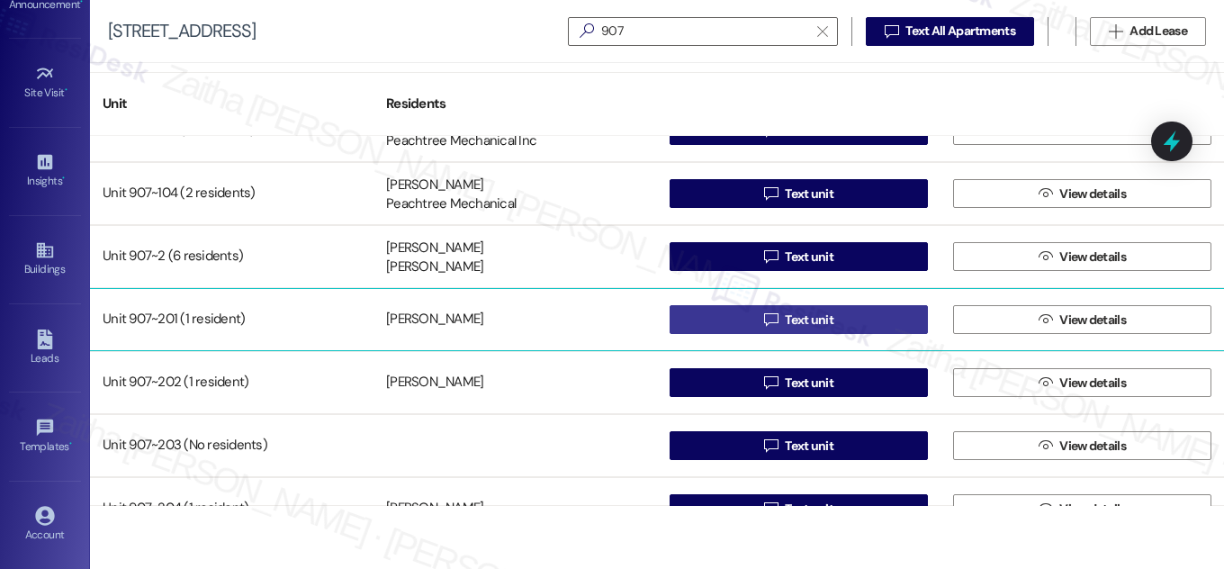
click at [816, 313] on span "Text unit" at bounding box center [809, 320] width 49 height 19
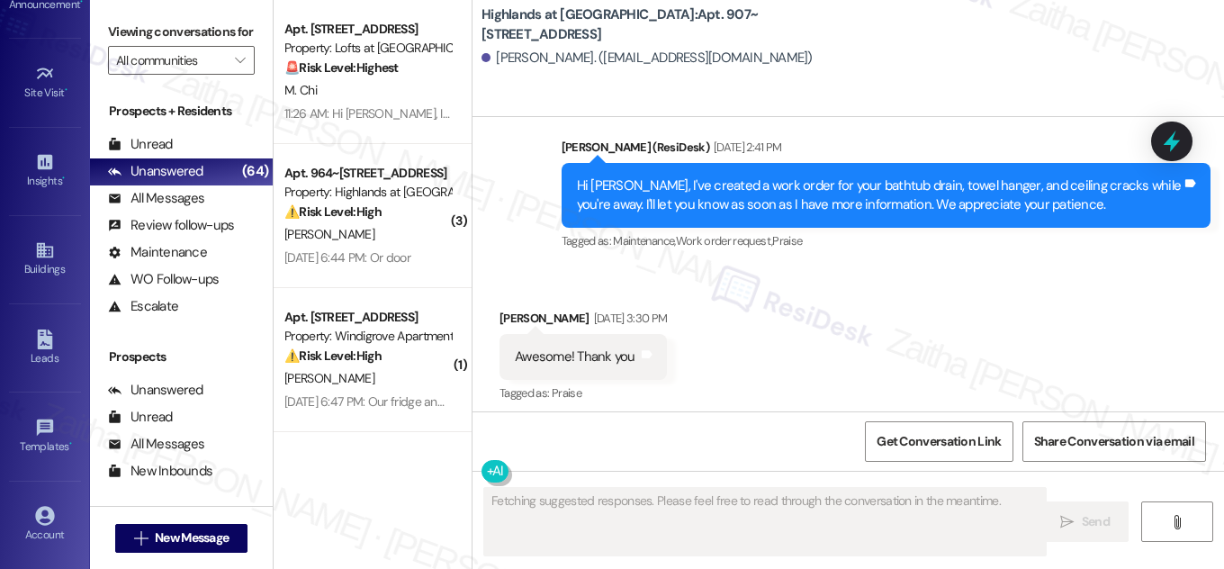
scroll to position [17164, 0]
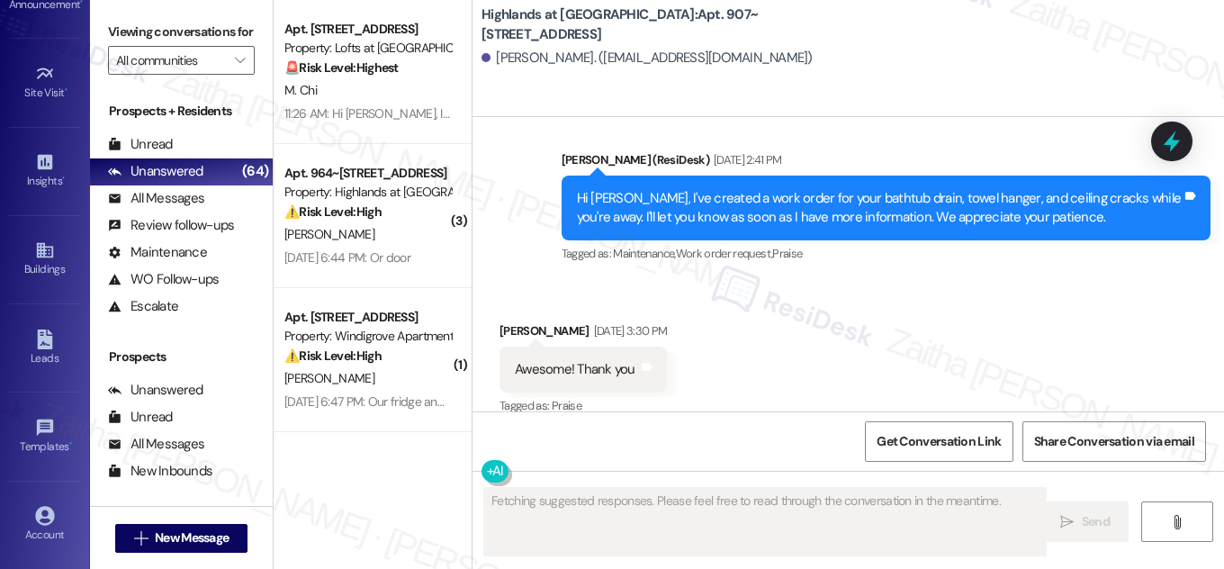
drag, startPoint x: 747, startPoint y: 14, endPoint x: 742, endPoint y: 42, distance: 29.3
click at [742, 42] on b "Highlands at Huckleberry Ridge Apartments: Apt. 907~201, 535 II Blackrock Drive" at bounding box center [662, 24] width 360 height 39
copy b "Apt. 907~201, 535 II Blackrock Drive"
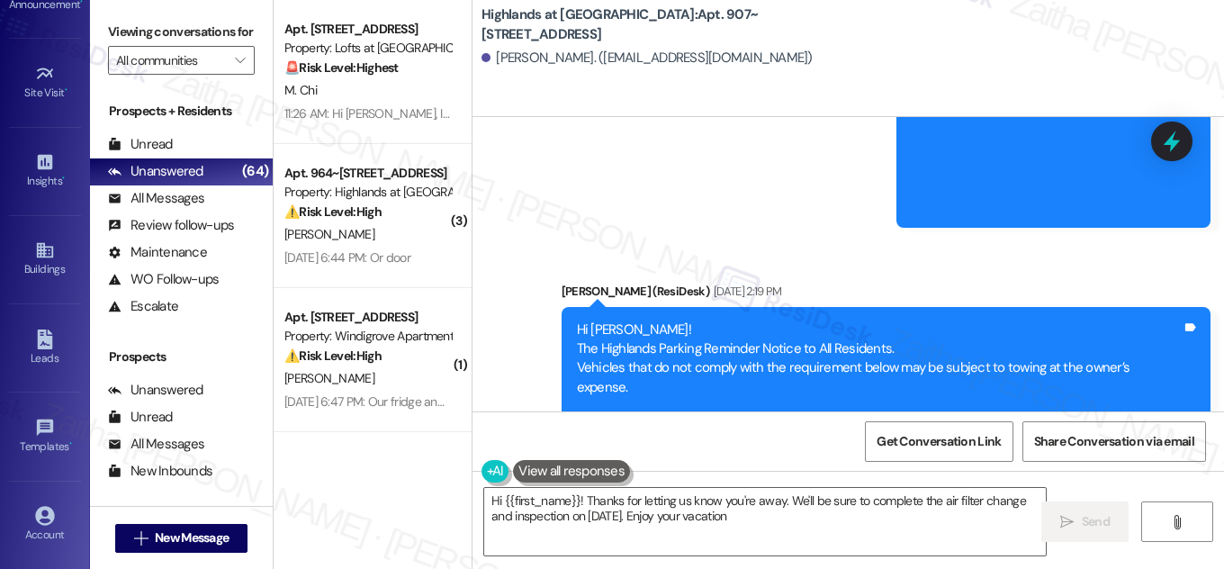
type textarea "Hi {{first_name}}! Thanks for letting us know you're away. We'll be sure to com…"
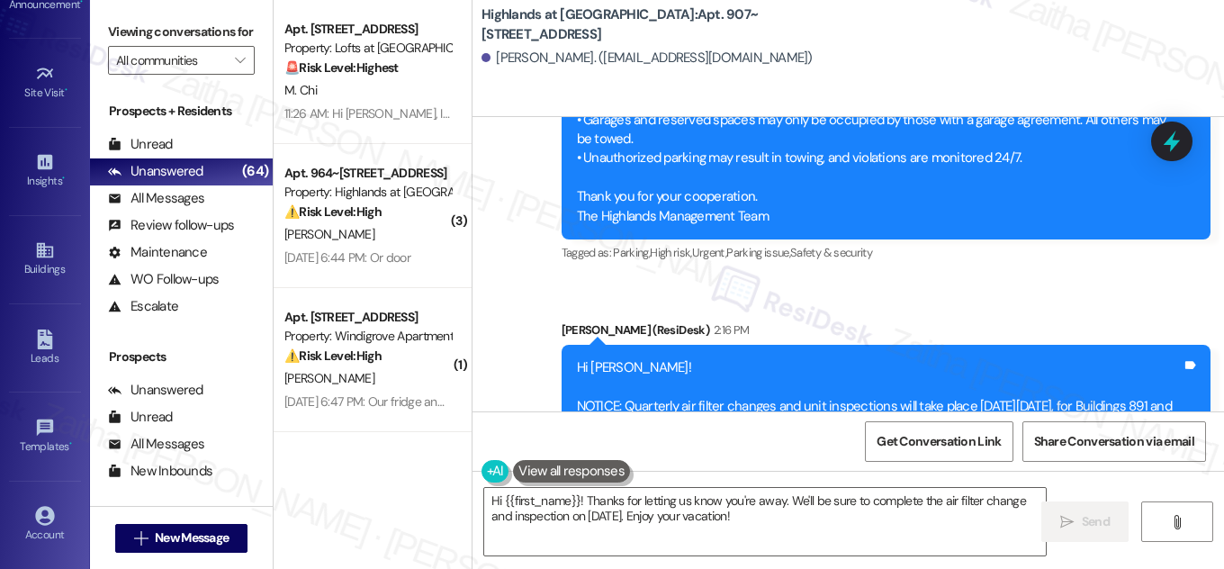
scroll to position [19993, 0]
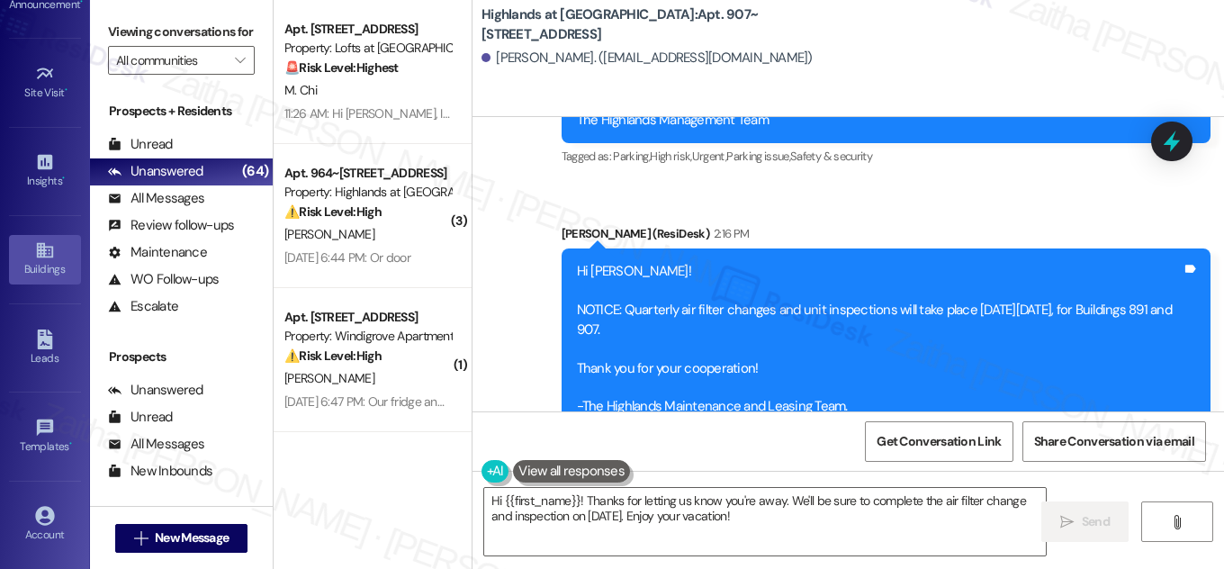
click at [38, 260] on div "Buildings" at bounding box center [45, 269] width 90 height 18
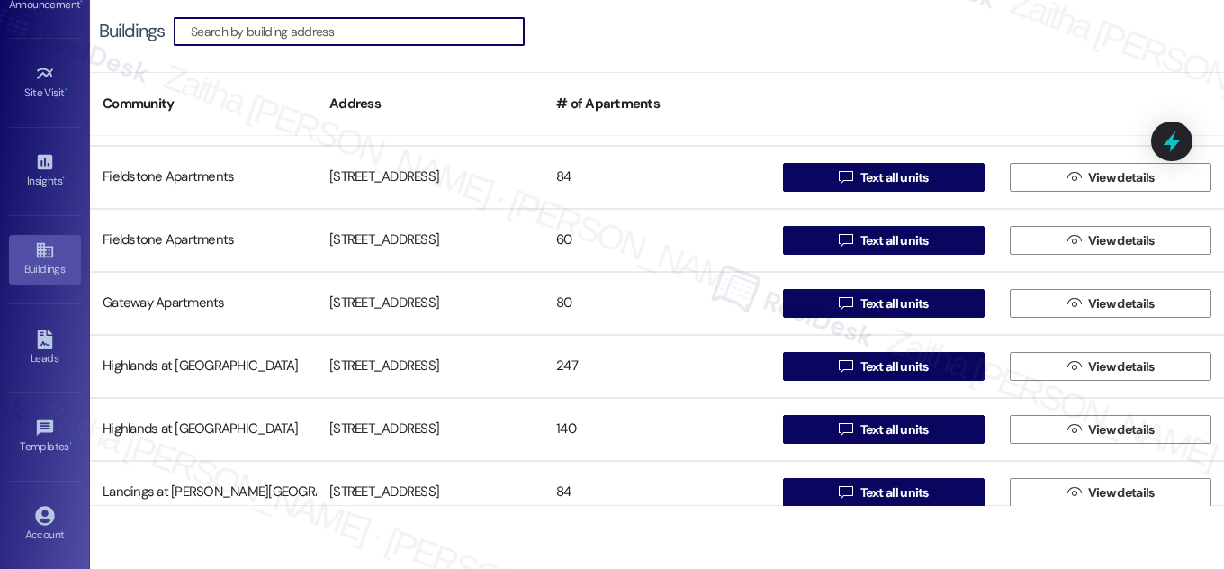
scroll to position [491, 0]
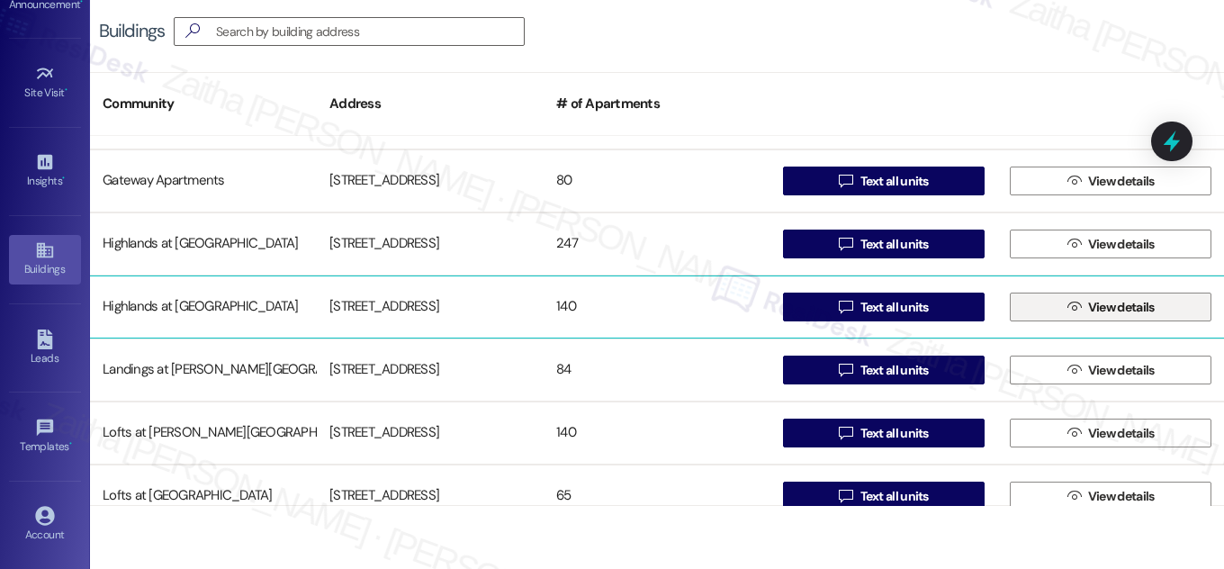
click at [1128, 304] on span "View details" at bounding box center [1122, 307] width 67 height 19
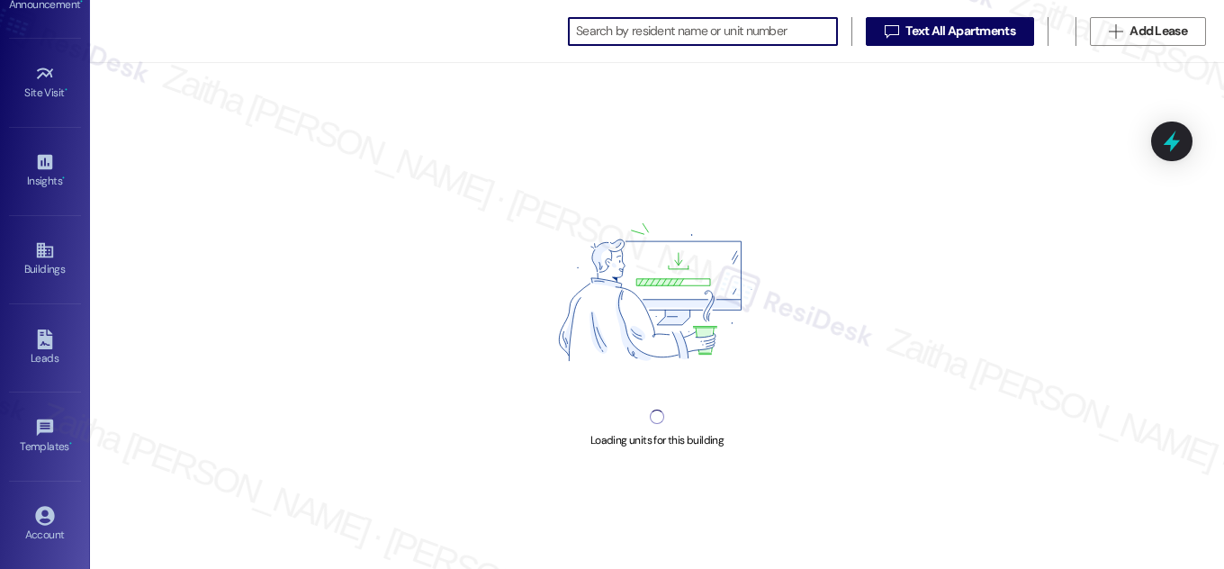
click at [768, 25] on input at bounding box center [706, 31] width 261 height 25
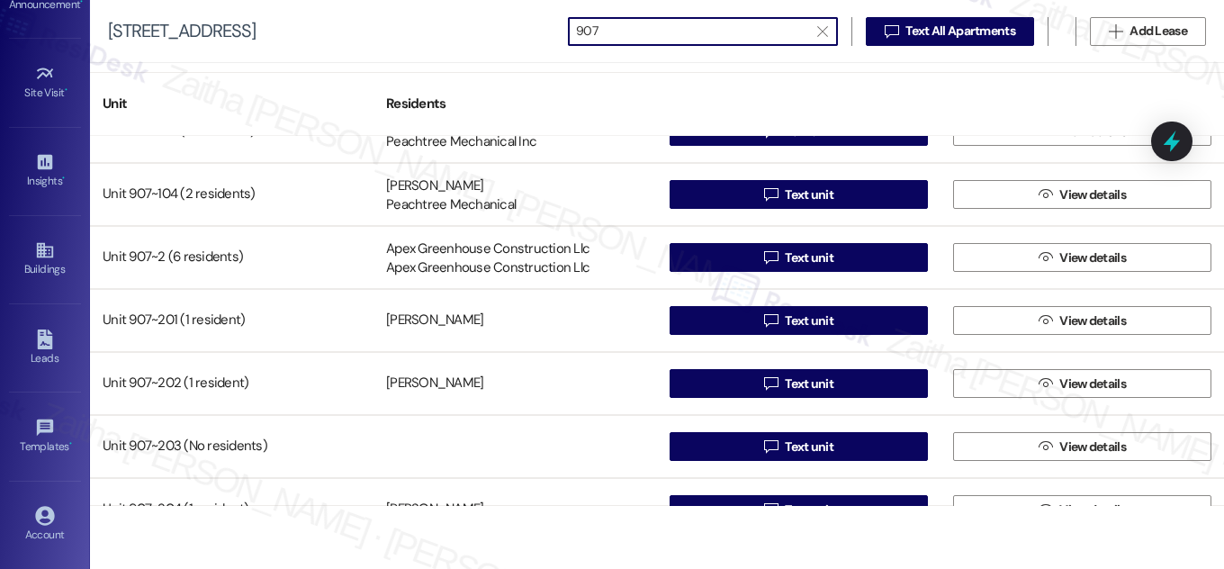
scroll to position [163, 0]
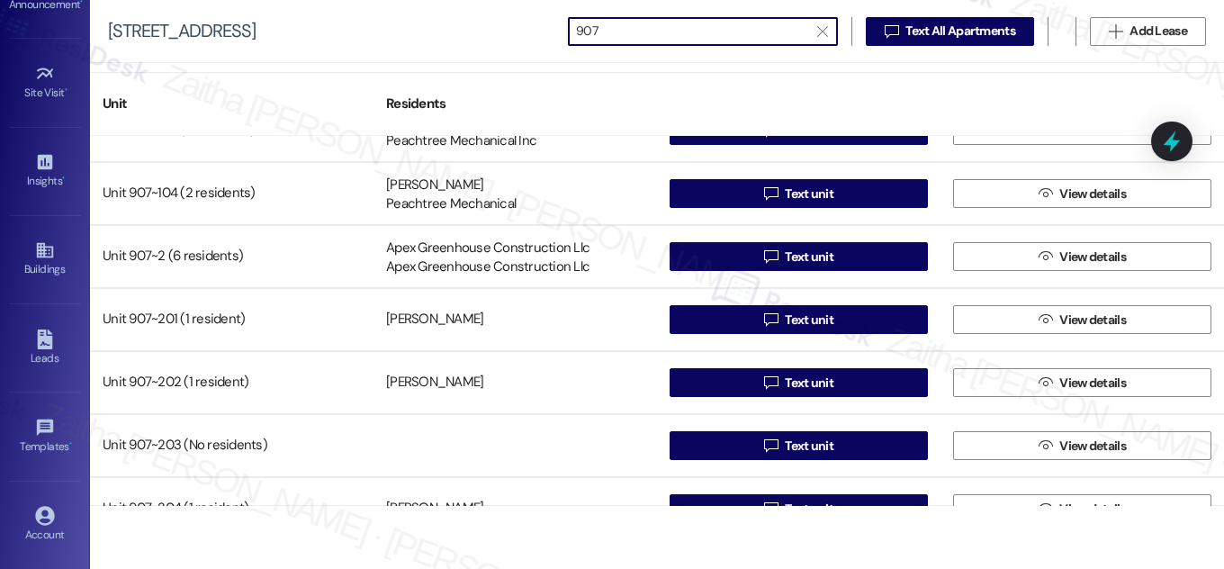
type input "907"
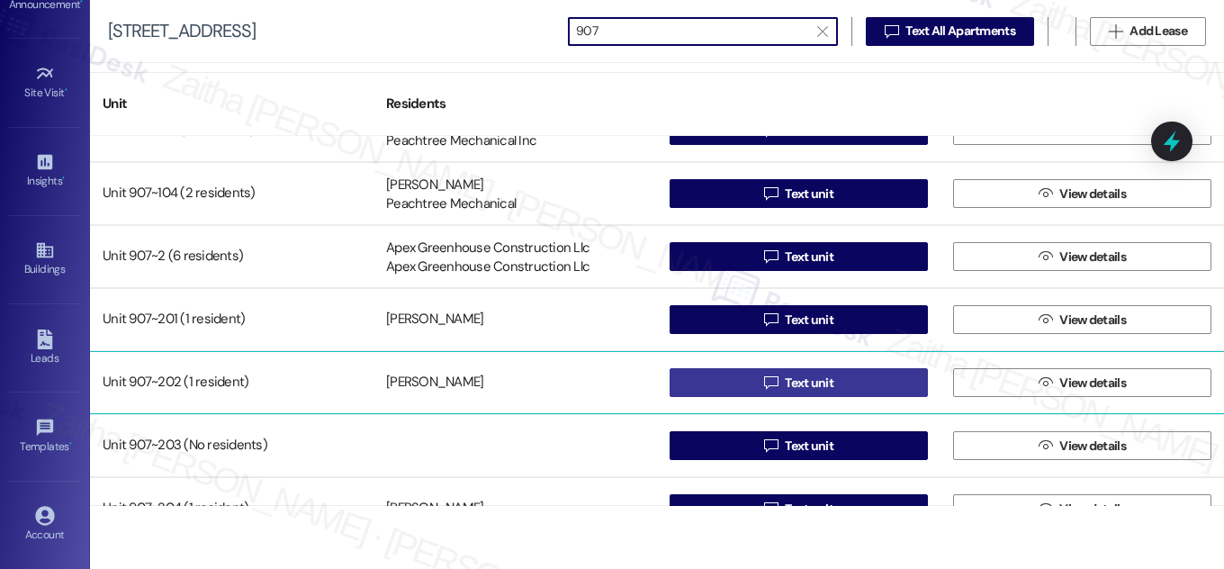
click at [827, 386] on span "Text unit" at bounding box center [809, 383] width 49 height 19
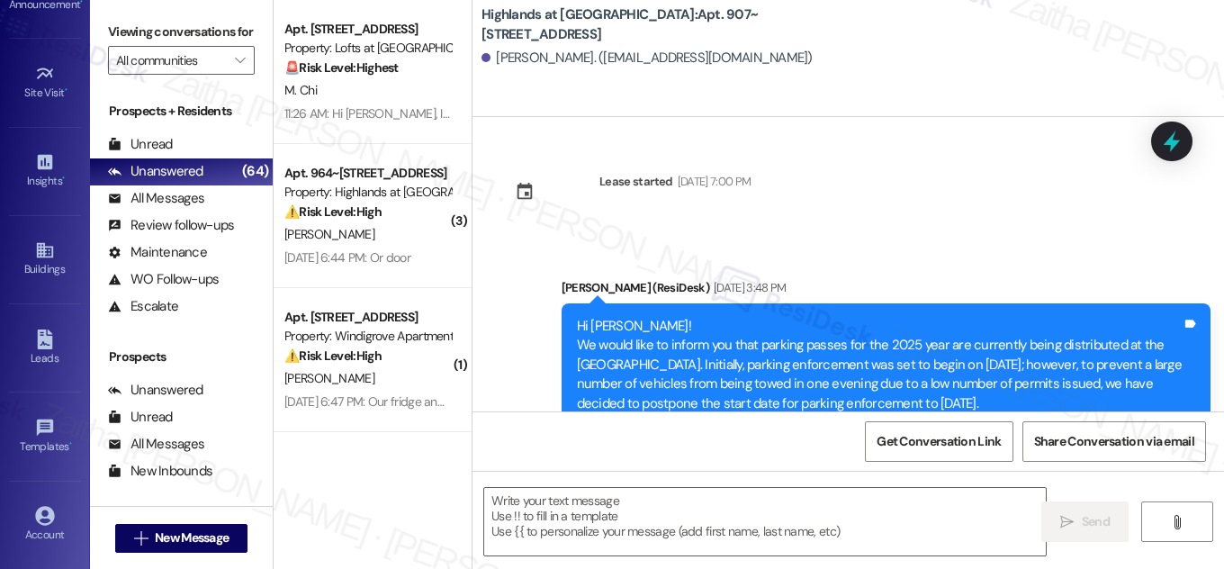
scroll to position [15414, 0]
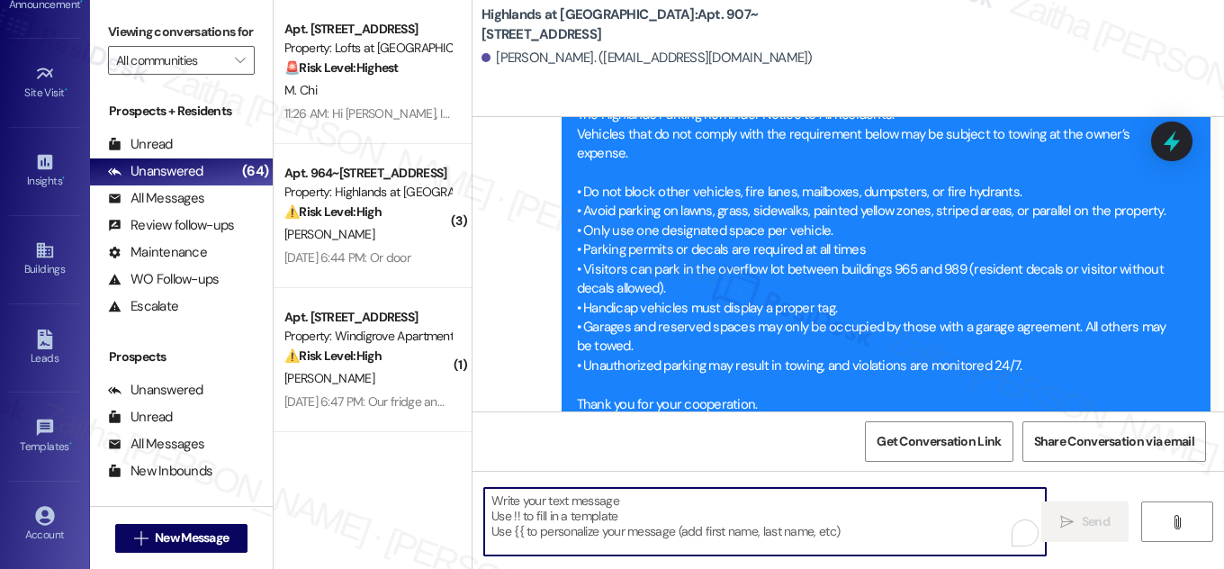
click at [603, 497] on textarea "To enrich screen reader interactions, please activate Accessibility in Grammarl…" at bounding box center [765, 522] width 562 height 68
paste textarea "Hi {{first_name}}! NOTICE: Quarterly air filter changes and unit inspections wi…"
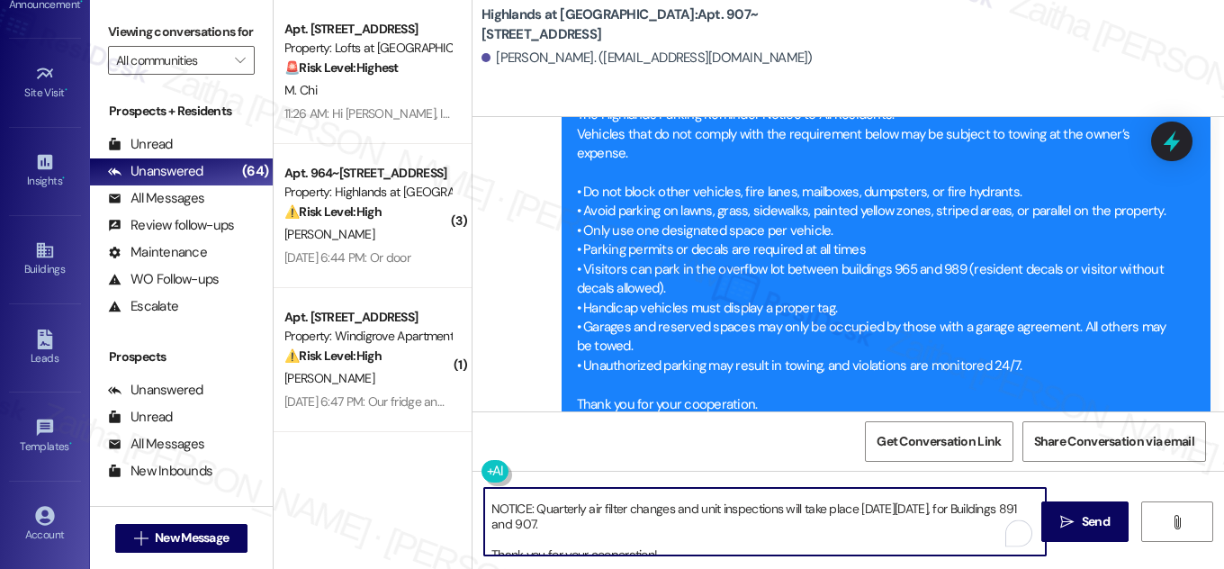
scroll to position [0, 0]
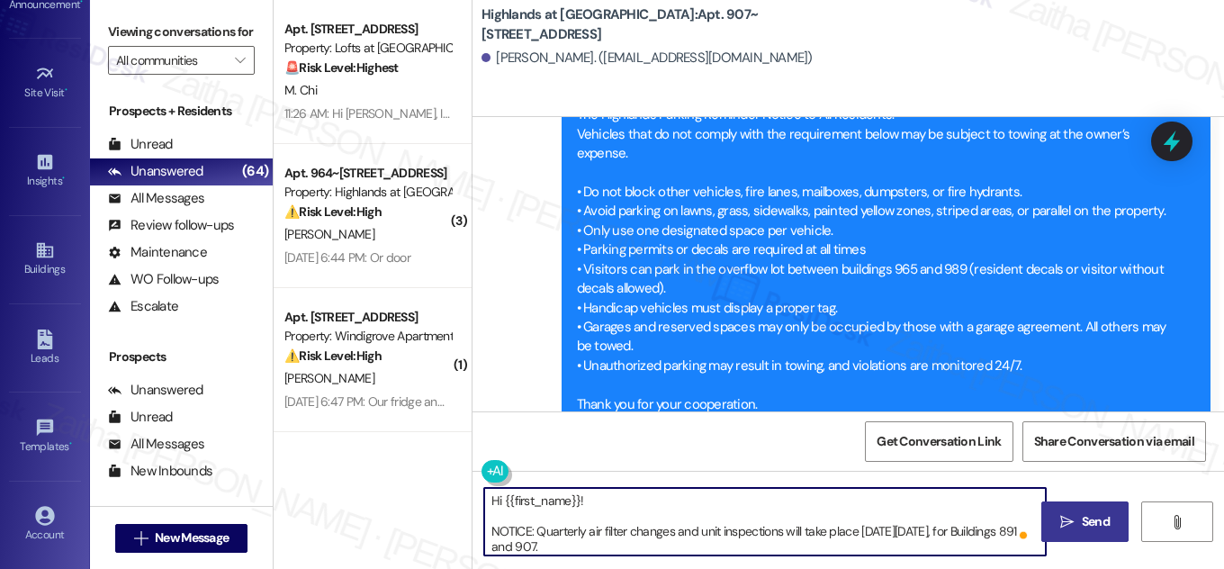
type textarea "Hi {{first_name}}! NOTICE: Quarterly air filter changes and unit inspections wi…"
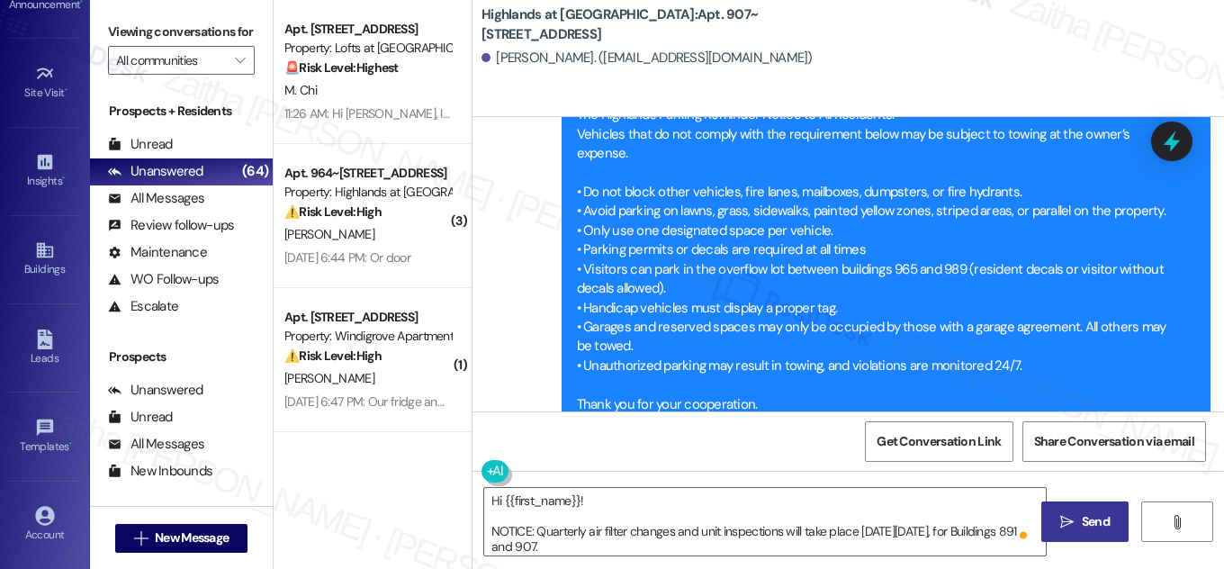
click at [1104, 529] on span "Send" at bounding box center [1096, 521] width 28 height 19
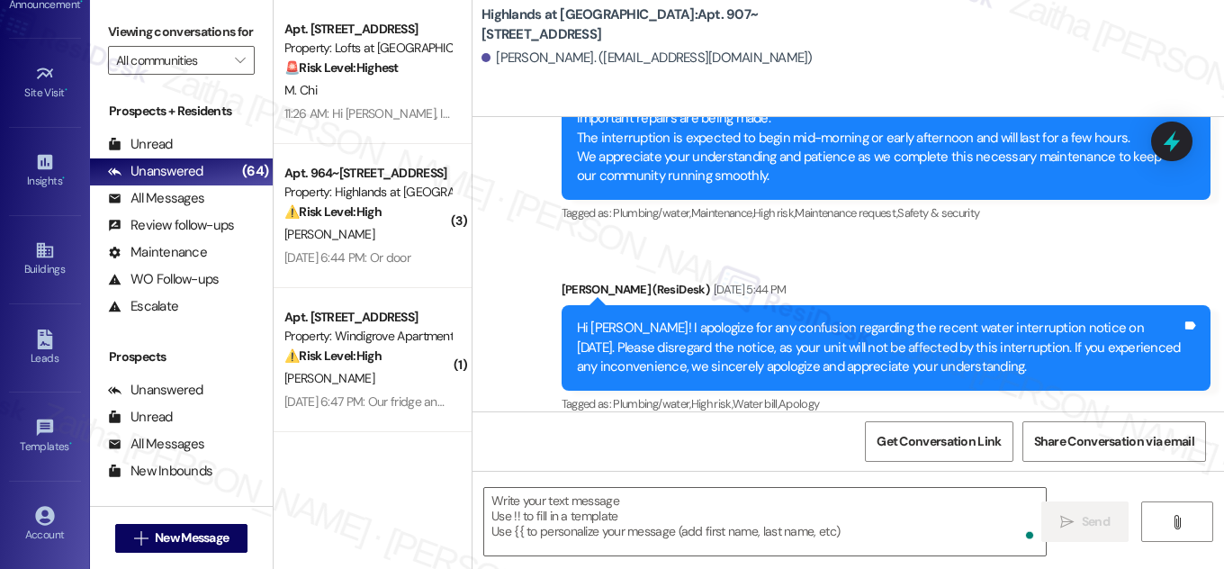
scroll to position [4207, 0]
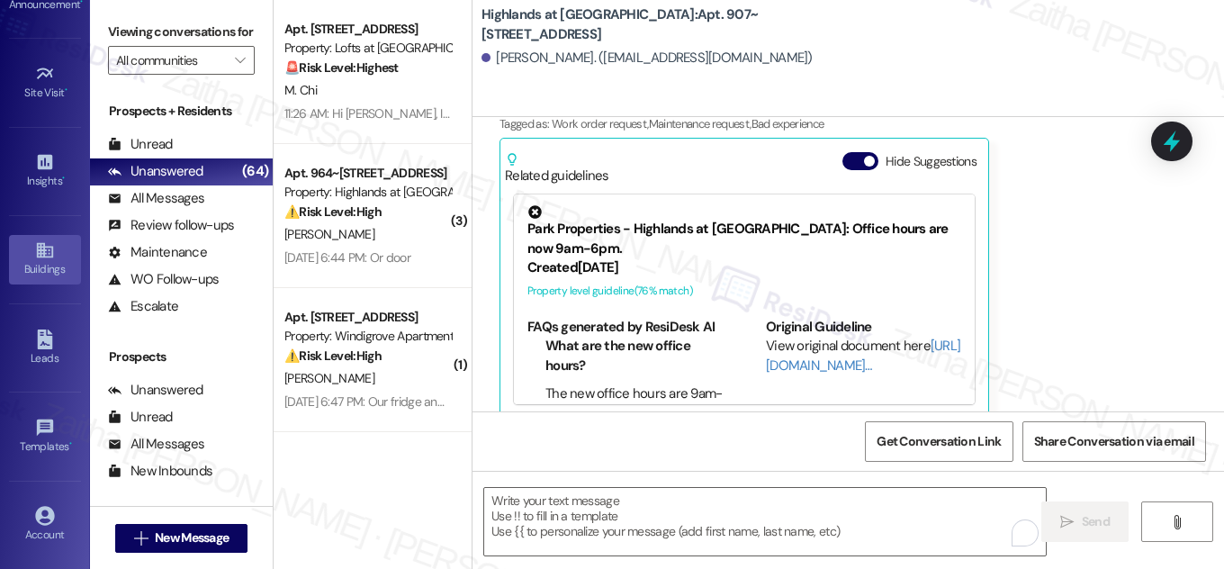
click at [39, 254] on icon at bounding box center [45, 250] width 20 height 20
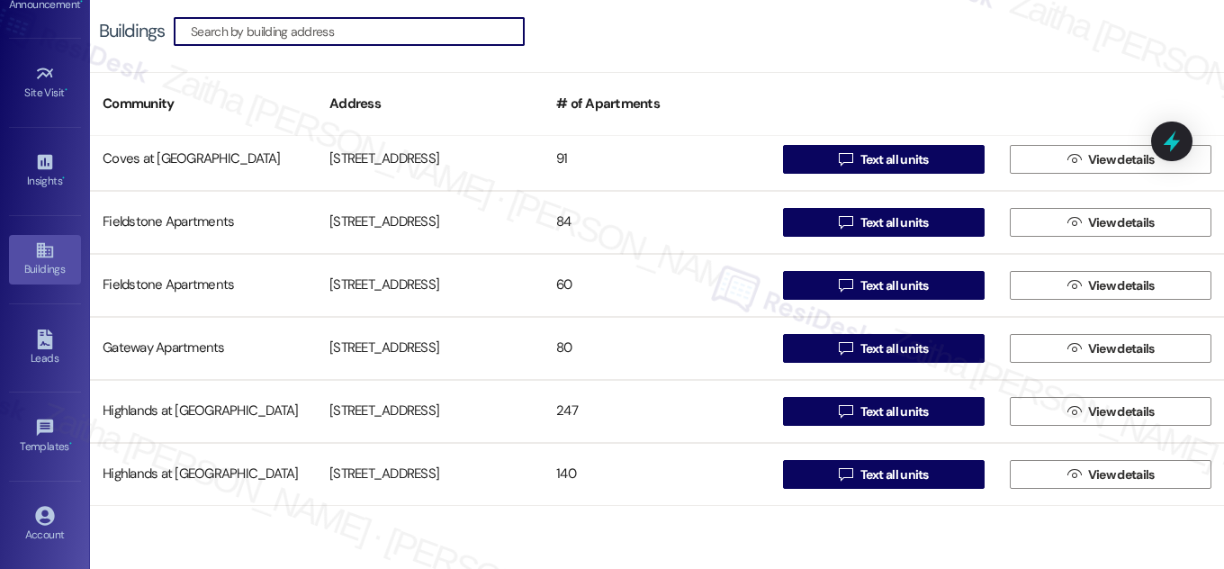
scroll to position [327, 0]
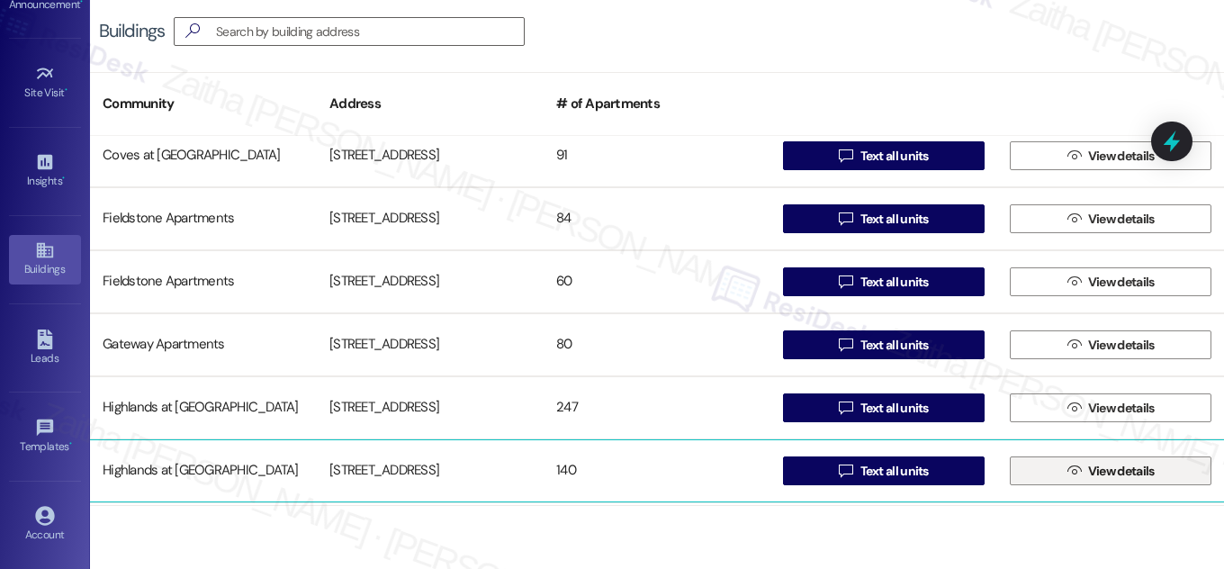
click at [1102, 471] on span "View details" at bounding box center [1122, 471] width 67 height 19
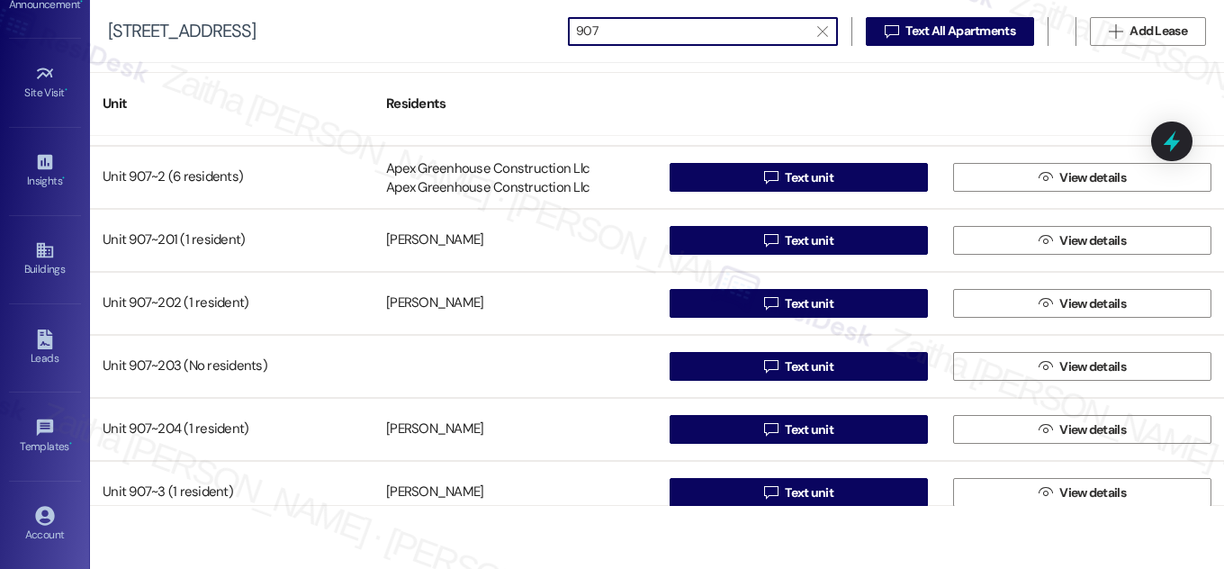
scroll to position [245, 0]
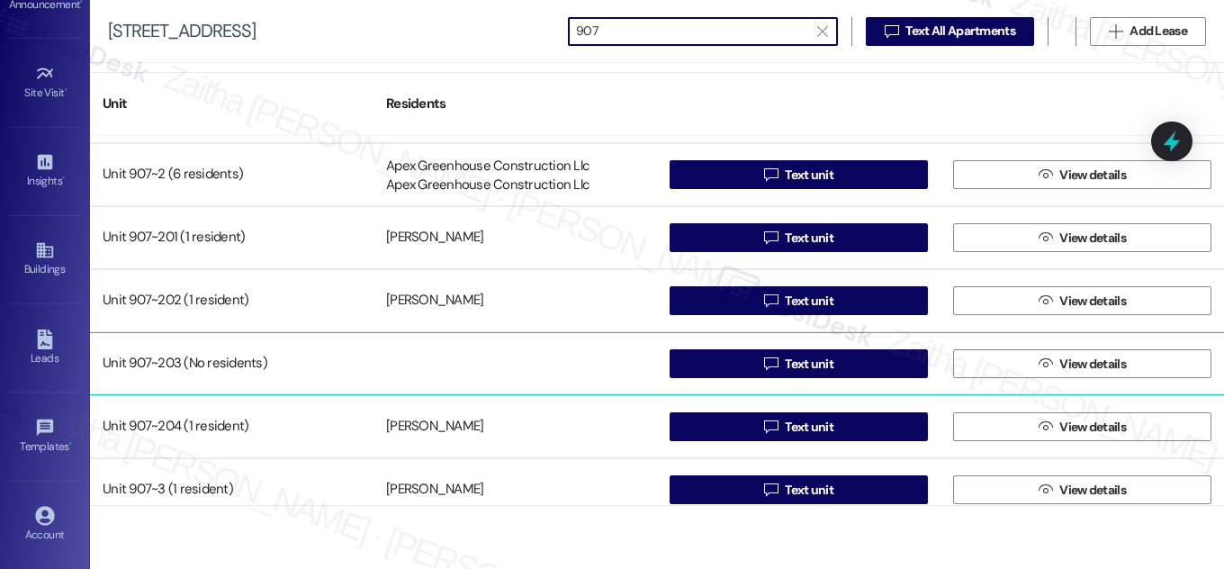
type input "907"
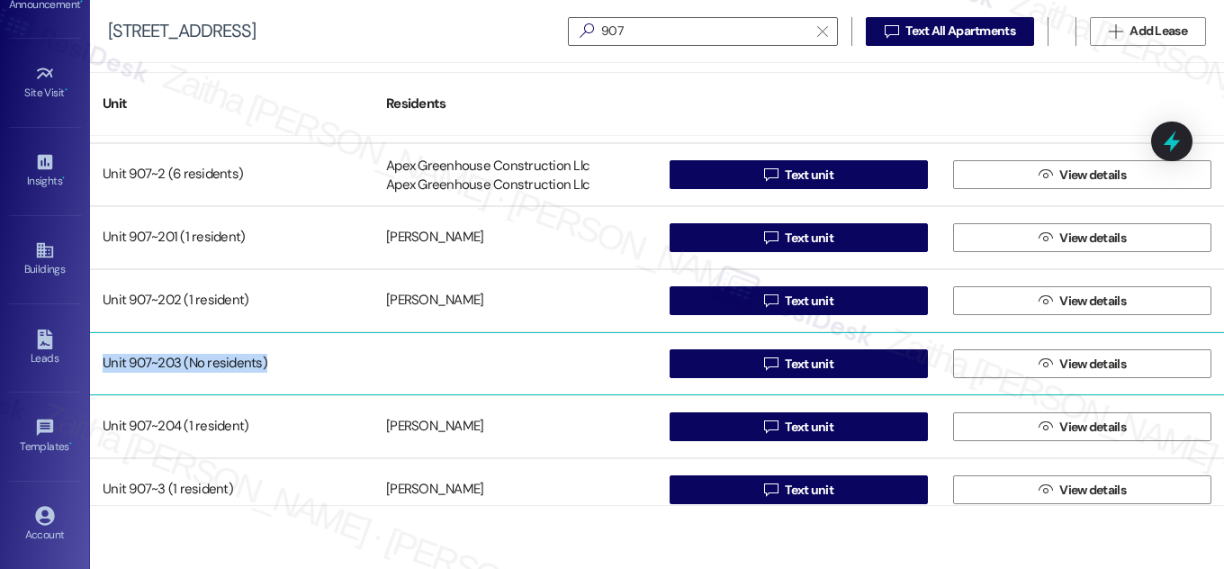
drag, startPoint x: 285, startPoint y: 364, endPoint x: 102, endPoint y: 362, distance: 183.7
click at [102, 362] on div "Unit 907~203 (No residents)" at bounding box center [232, 364] width 284 height 36
copy div "Unit 907~203 (No residents)"
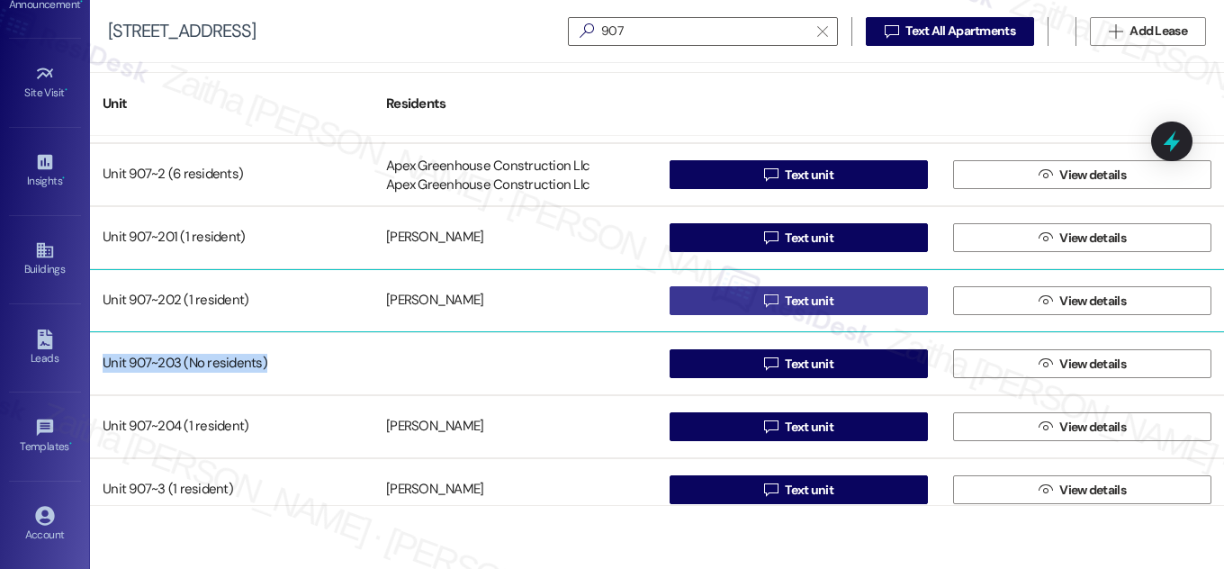
click at [833, 299] on span "Text unit" at bounding box center [810, 301] width 56 height 19
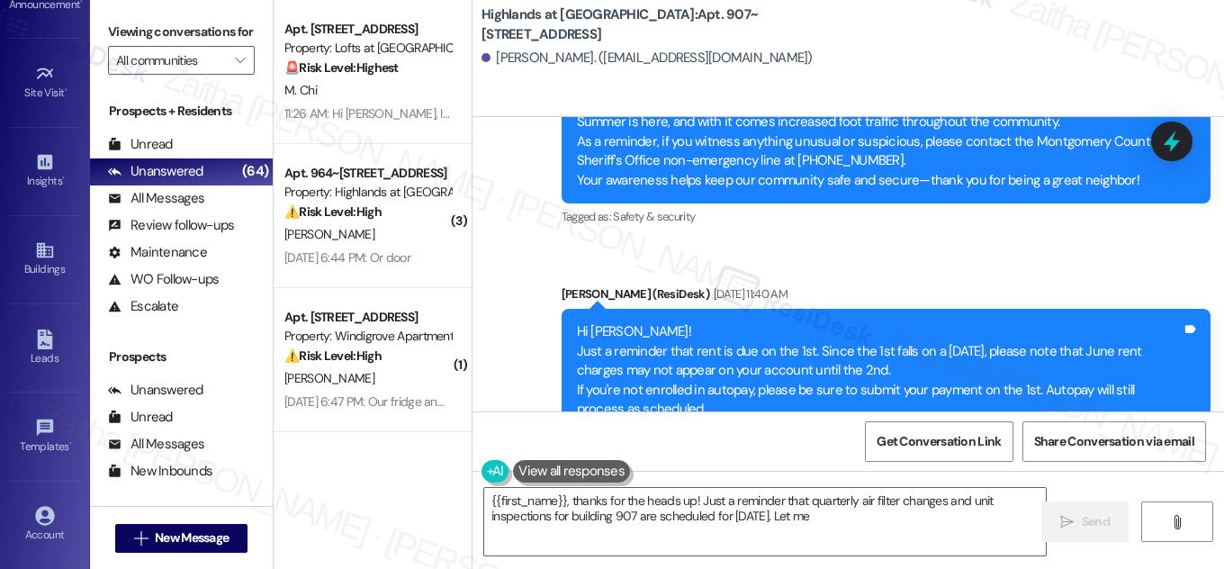
scroll to position [10641, 0]
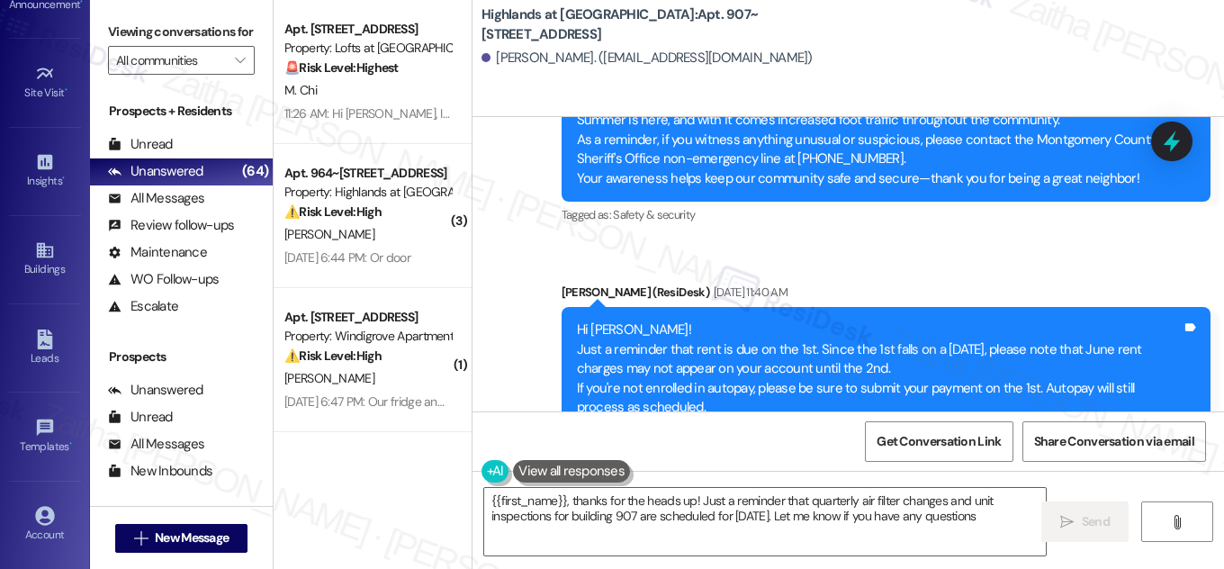
type textarea "{{first_name}}, thanks for the heads up! Just a reminder that quarterly air fil…"
drag, startPoint x: 1210, startPoint y: 321, endPoint x: 1206, endPoint y: 396, distance: 75.8
click at [1206, 396] on div "Announcement, sent via SMS Sarah (ResiDesk) May 27, 2025 at 11:40 AM Hi Melissa…" at bounding box center [886, 379] width 677 height 221
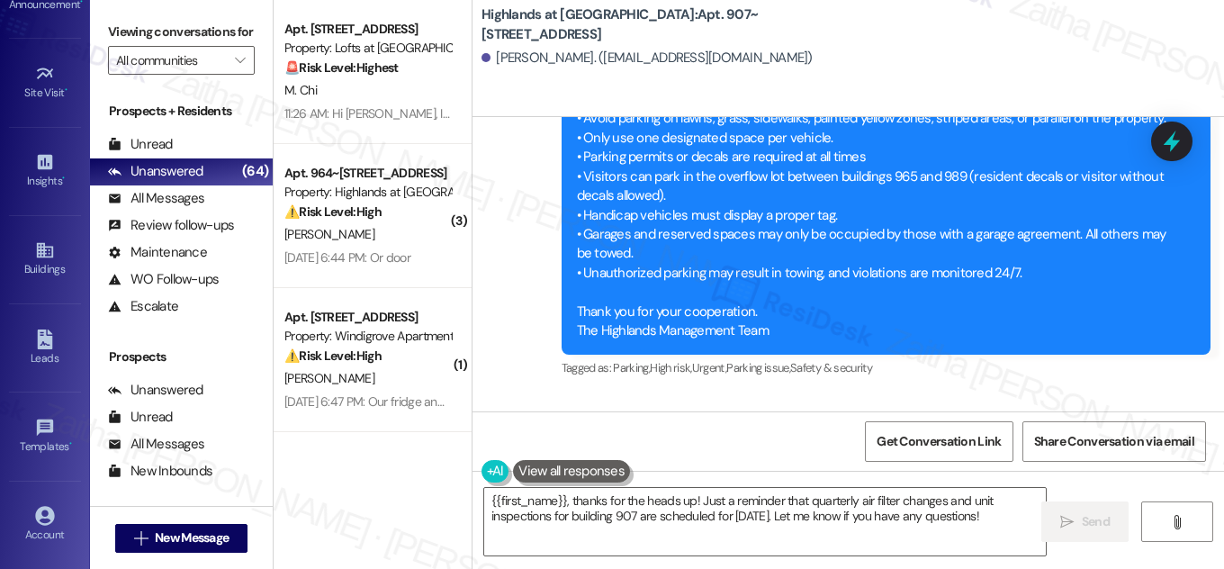
scroll to position [15701, 0]
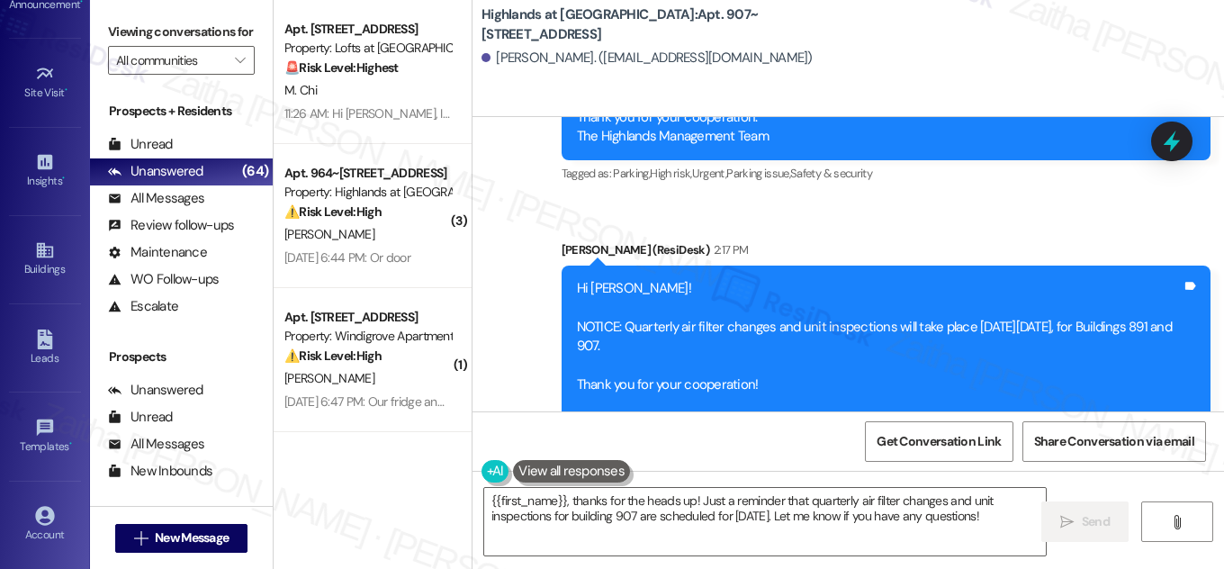
drag, startPoint x: 748, startPoint y: 11, endPoint x: 745, endPoint y: 32, distance: 21.9
click at [745, 32] on b "Highlands at Huckleberry Ridge Apartments: Apt. 907~202, 535 II Blackrock Drive" at bounding box center [662, 24] width 360 height 39
copy b "Apt. 907~202, 535 II Blackrock Drive"
click at [38, 268] on div "Buildings" at bounding box center [45, 269] width 90 height 18
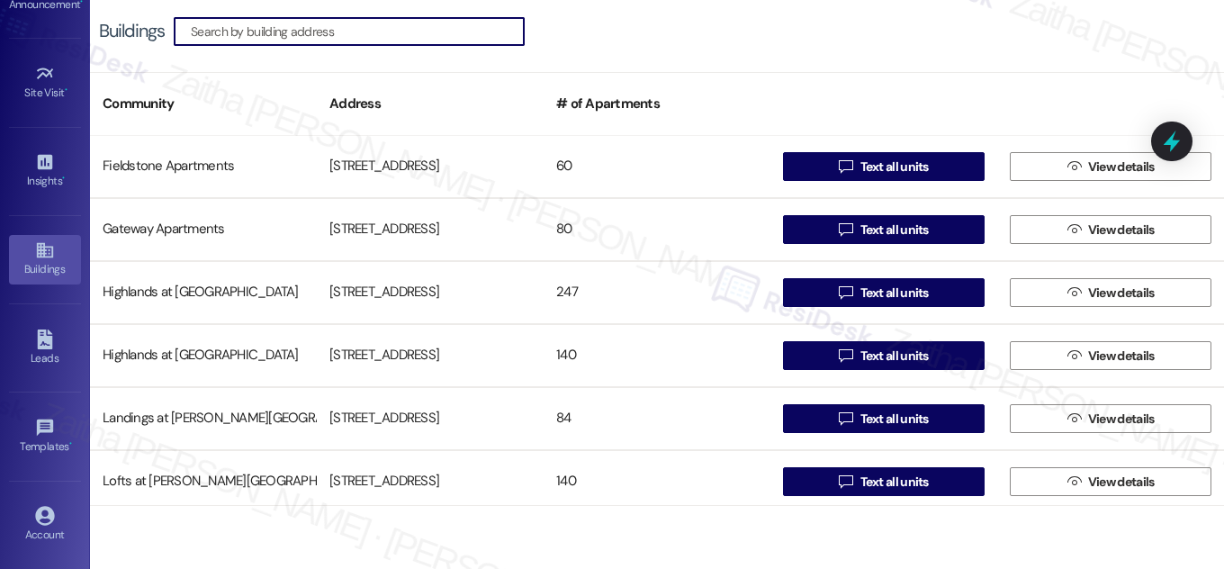
scroll to position [491, 0]
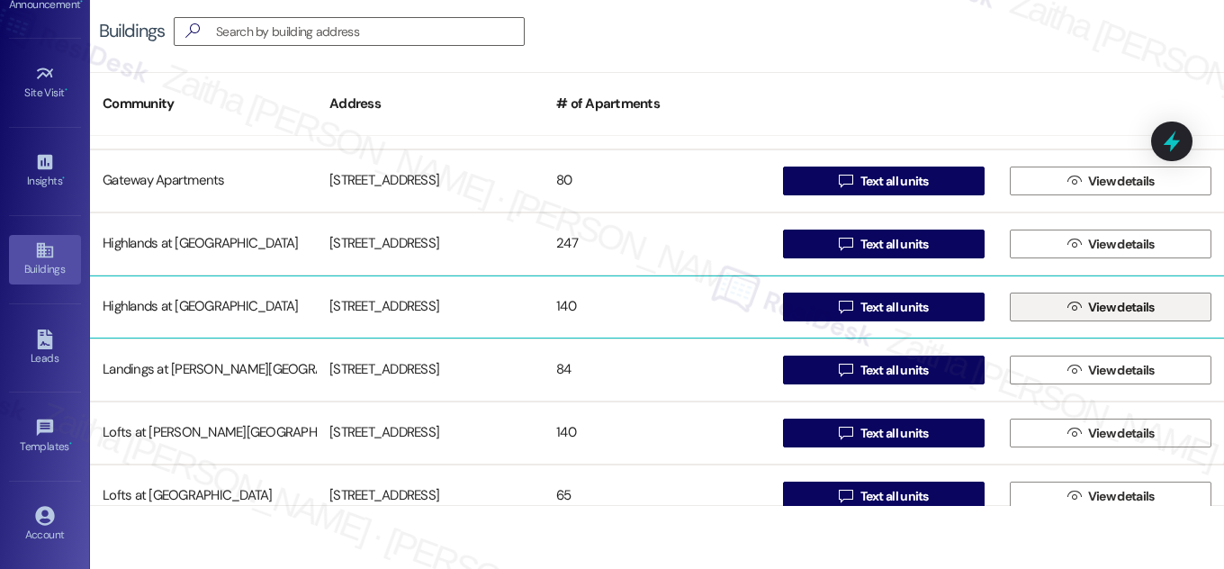
click at [1089, 304] on span "View details" at bounding box center [1122, 307] width 67 height 19
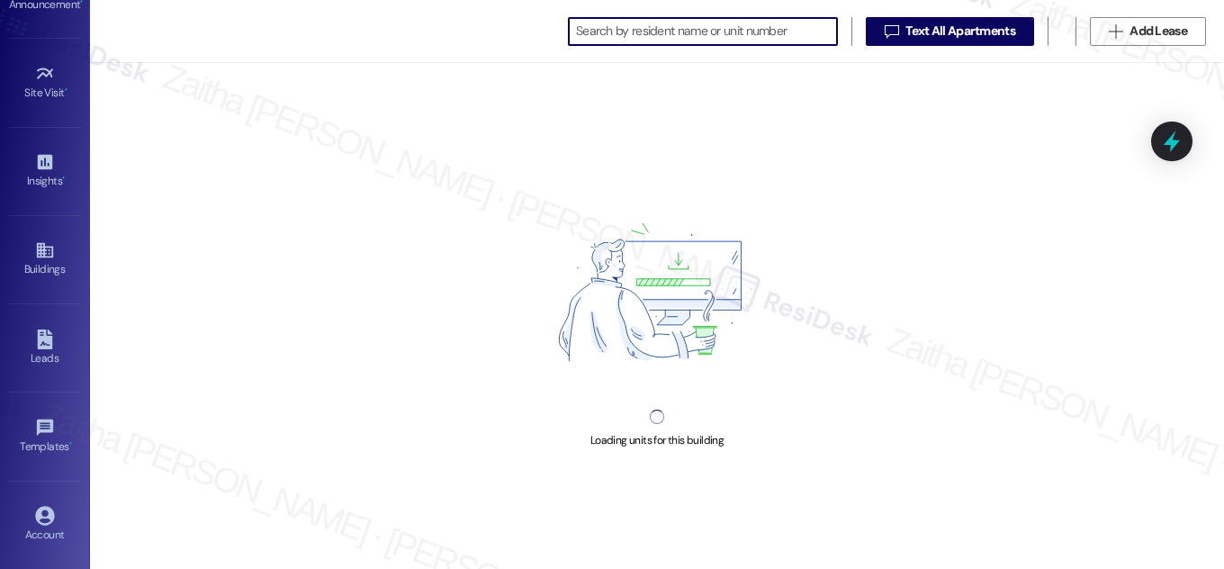
click at [632, 31] on input at bounding box center [706, 31] width 261 height 25
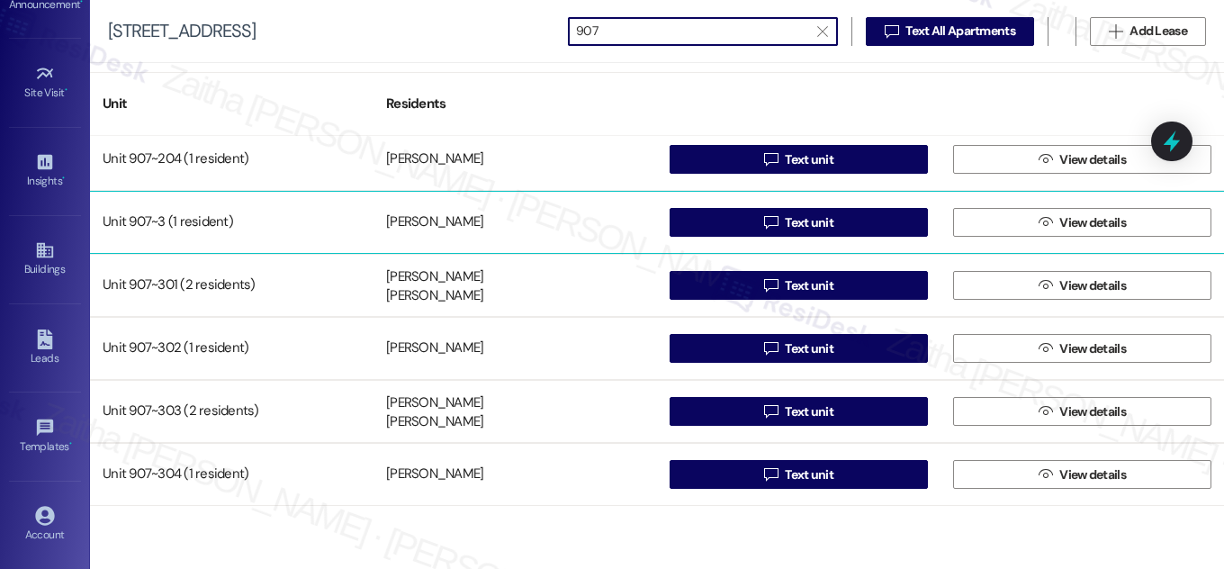
scroll to position [430, 0]
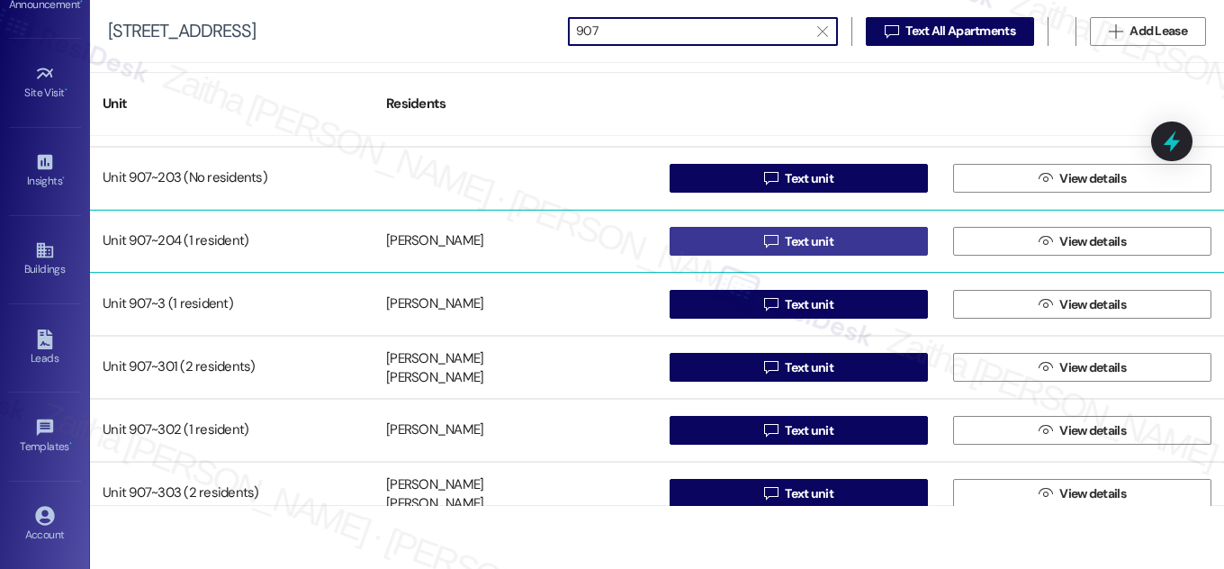
type input "907"
click at [806, 234] on span "Text unit" at bounding box center [809, 241] width 49 height 19
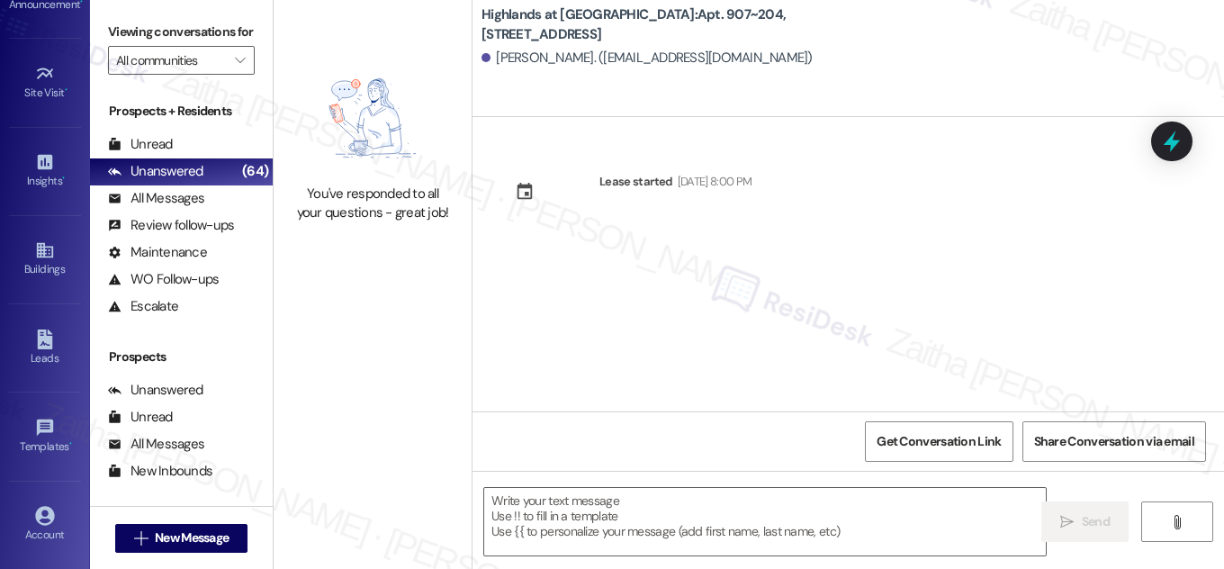
type textarea "Fetching suggested responses. Please feel free to read through the conversation…"
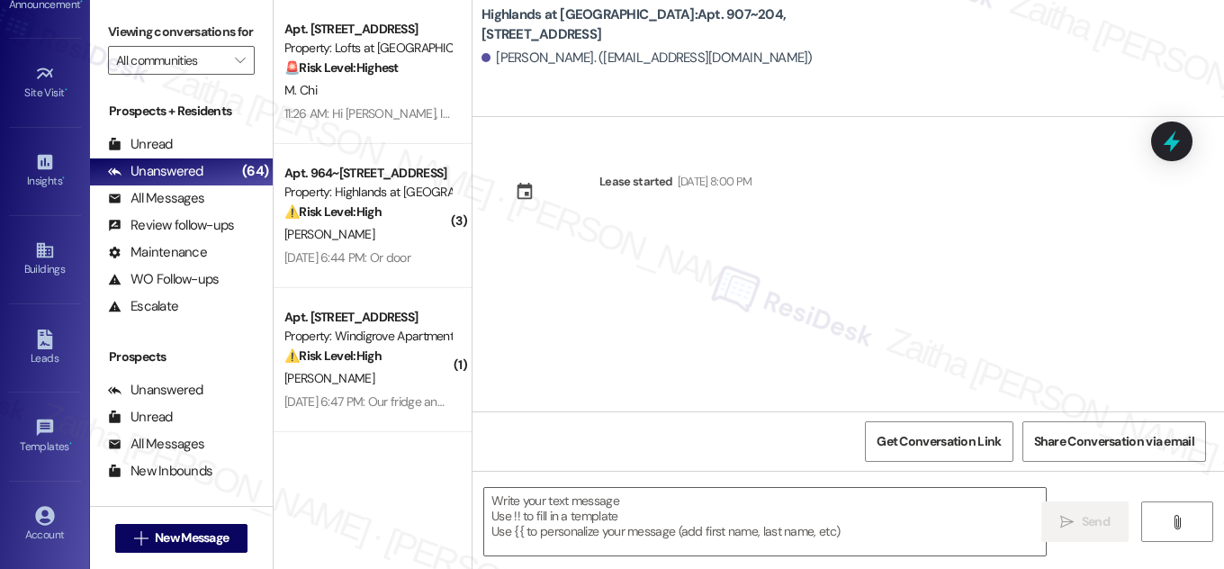
type textarea "Fetching suggested responses. Please feel free to read through the conversation…"
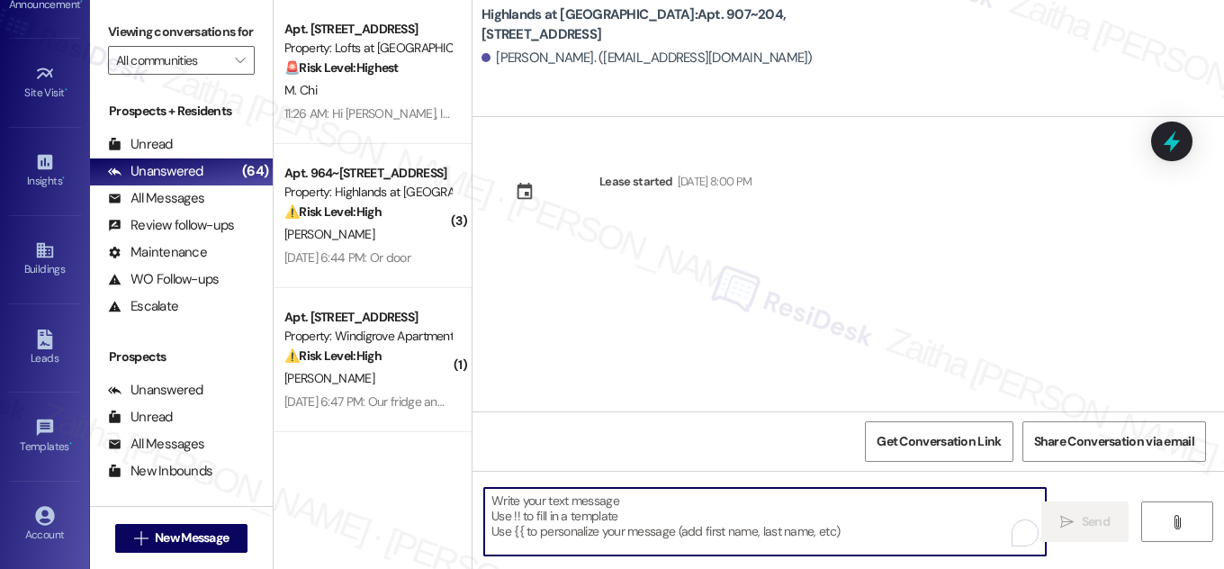
click at [583, 500] on textarea "To enrich screen reader interactions, please activate Accessibility in Grammarl…" at bounding box center [765, 522] width 562 height 68
paste textarea "Hi {{first_name}}! NOTICE: Quarterly air filter changes and unit inspections wi…"
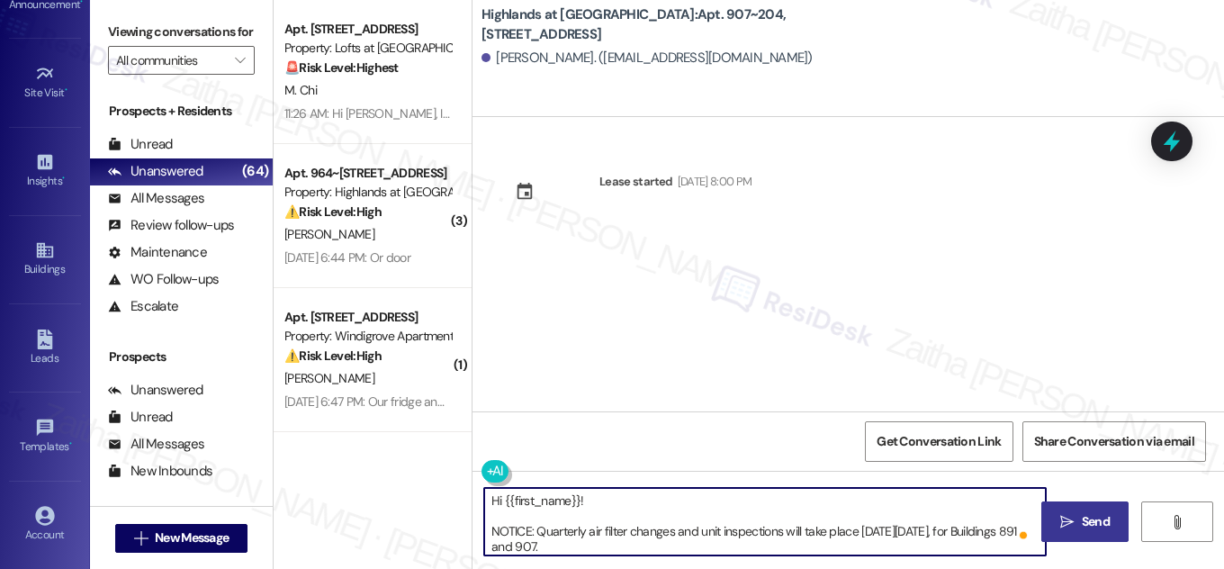
type textarea "Hi {{first_name}}! NOTICE: Quarterly air filter changes and unit inspections wi…"
click at [1102, 520] on span "Send" at bounding box center [1096, 521] width 28 height 19
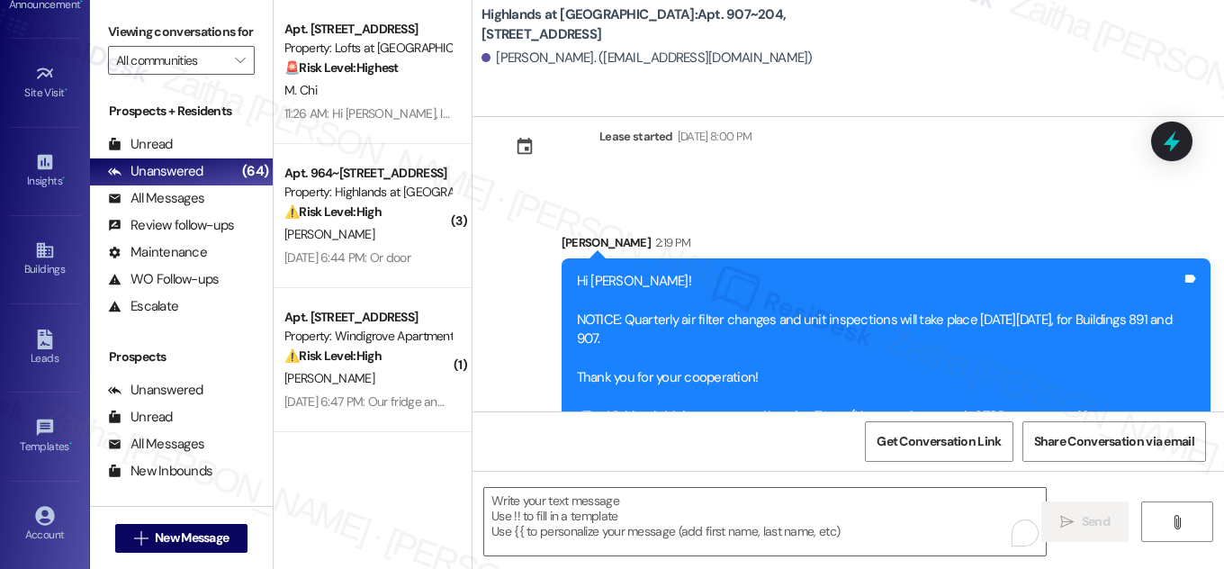
scroll to position [86, 0]
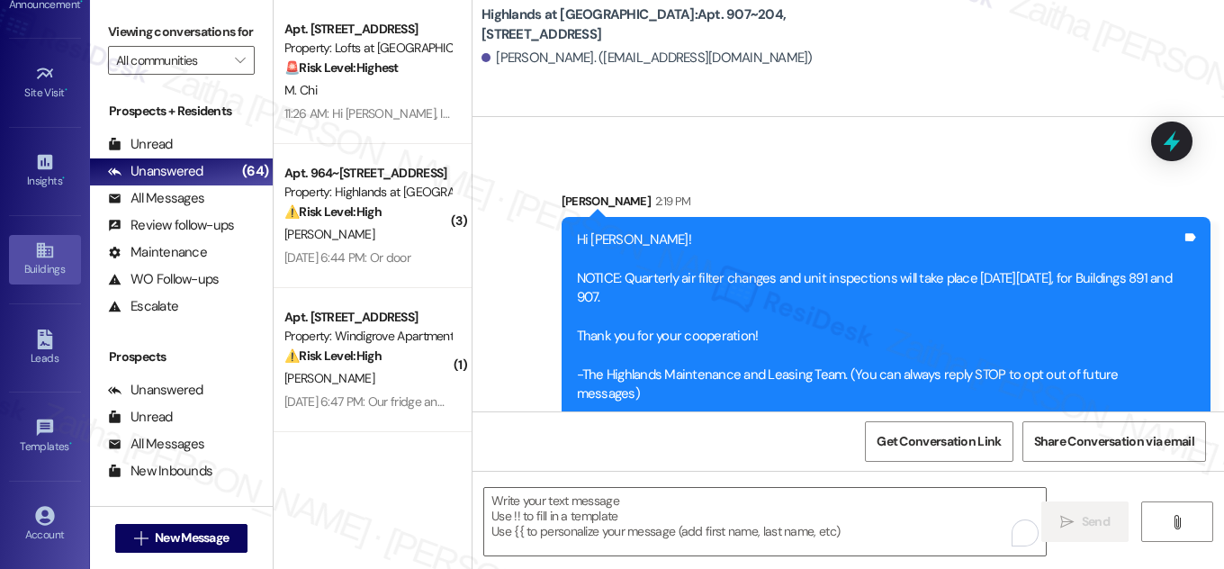
click at [29, 254] on link "Buildings" at bounding box center [45, 259] width 72 height 49
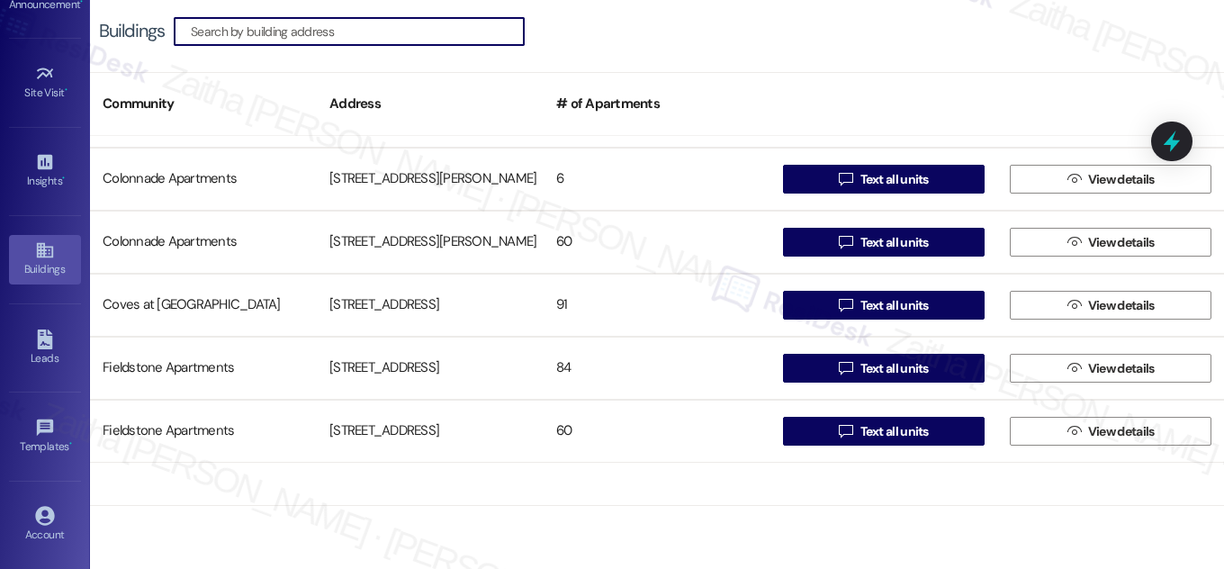
scroll to position [409, 0]
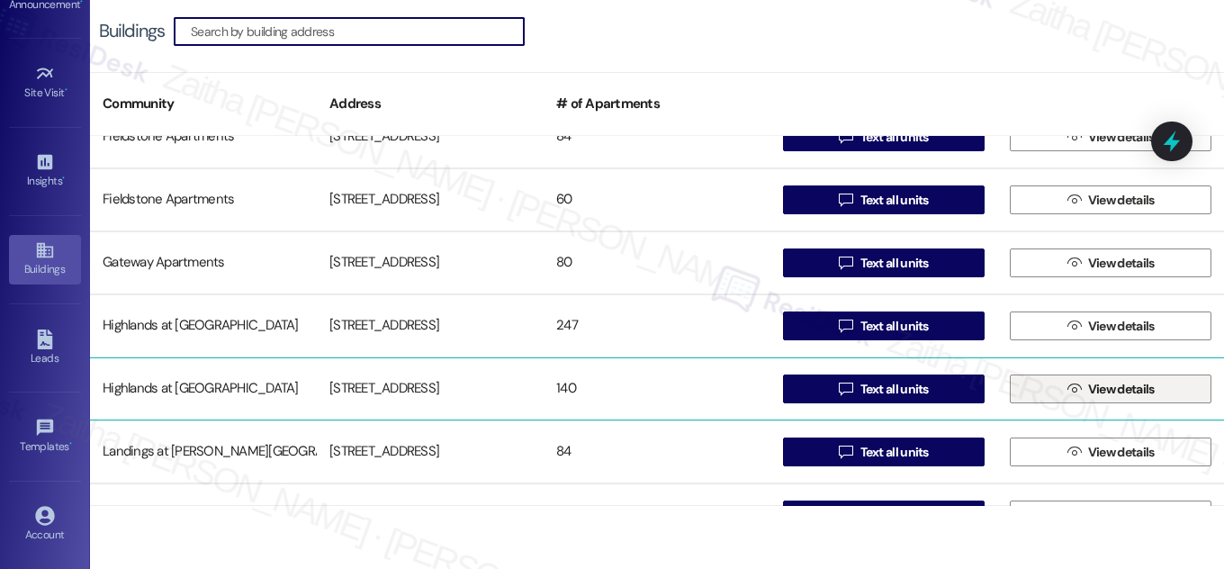
click at [1141, 391] on span "View details" at bounding box center [1122, 389] width 67 height 19
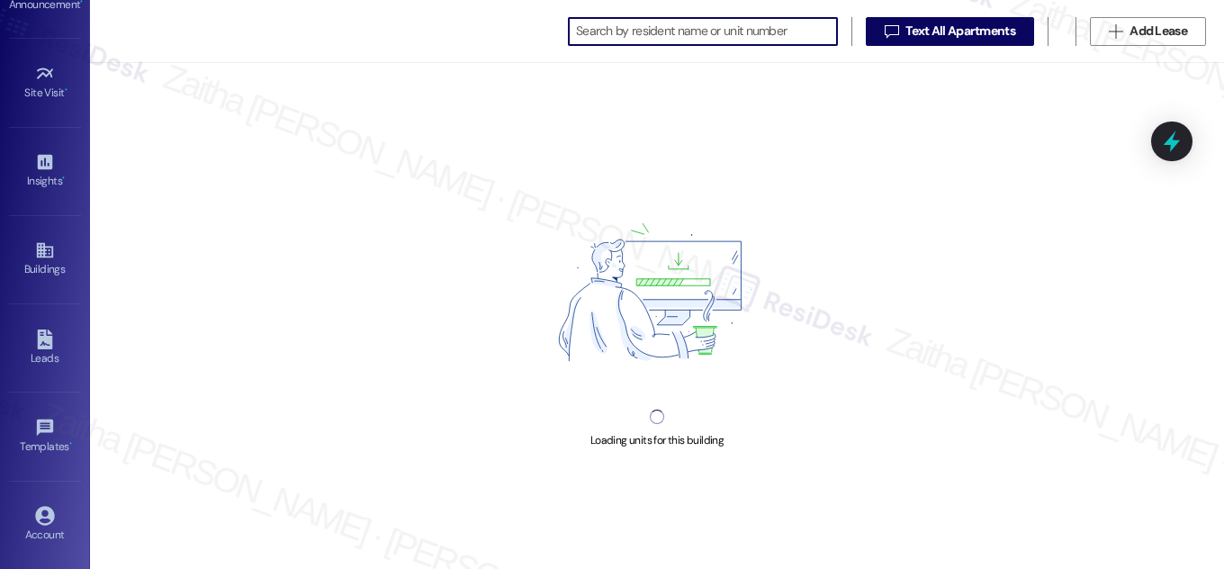
click at [709, 39] on input at bounding box center [706, 31] width 261 height 25
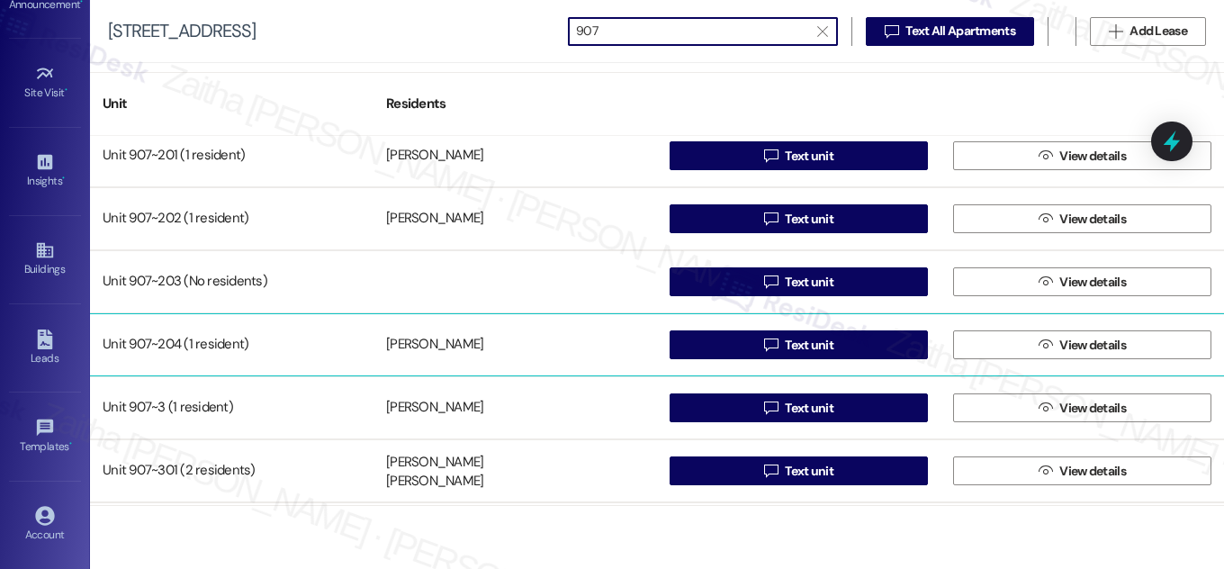
scroll to position [409, 0]
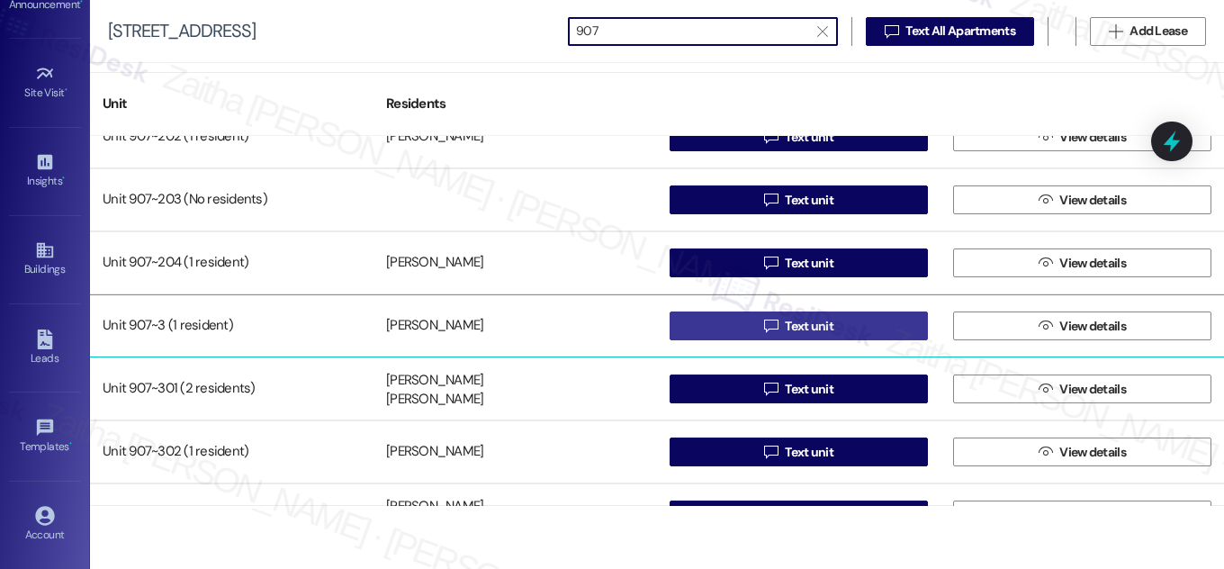
type input "907"
click at [818, 321] on span "Text unit" at bounding box center [809, 326] width 49 height 19
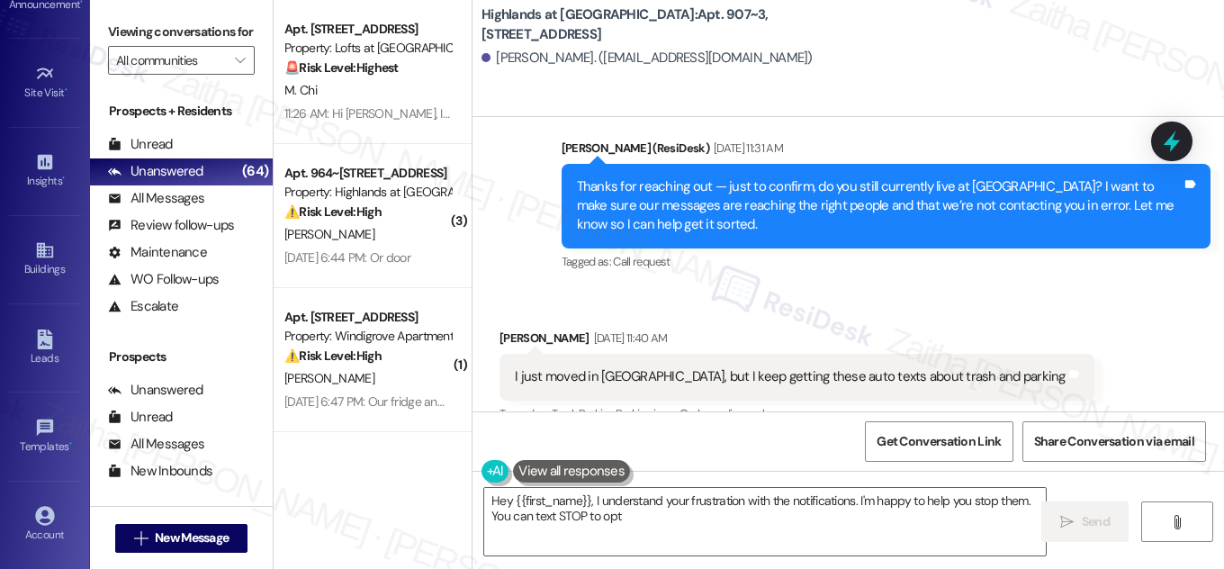
scroll to position [1711, 0]
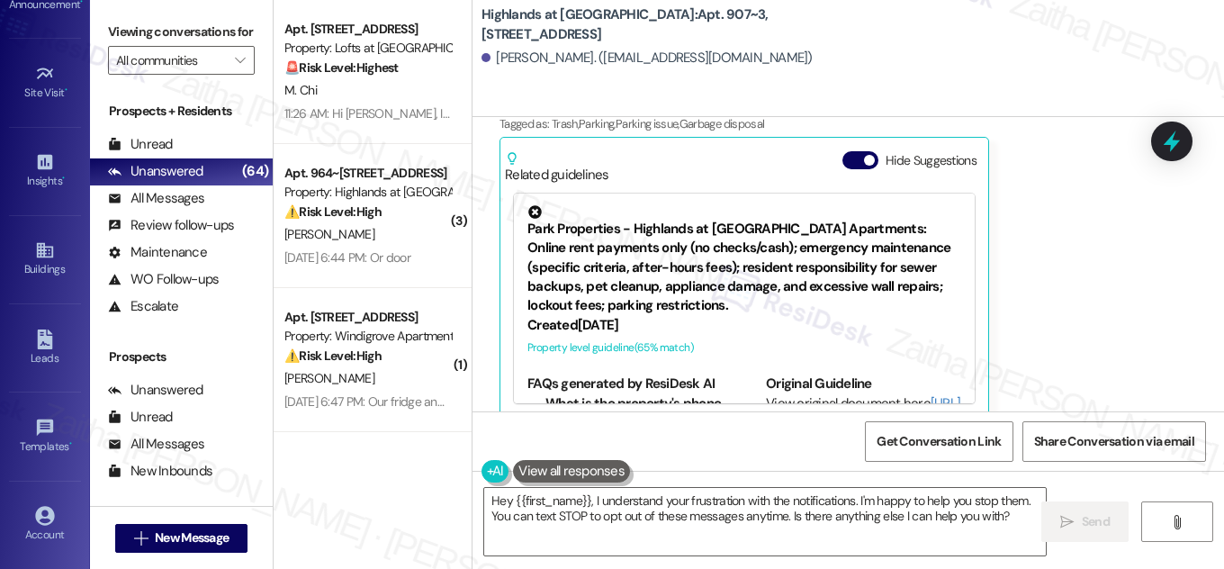
drag, startPoint x: 773, startPoint y: 13, endPoint x: 775, endPoint y: 30, distance: 17.3
click at [775, 30] on b "Highlands at Huckleberry Ridge Apartments: Apt. 907~3, 535 II Blackrock Drive" at bounding box center [662, 24] width 360 height 39
copy b "907~3, 535 II Blackrock Drive"
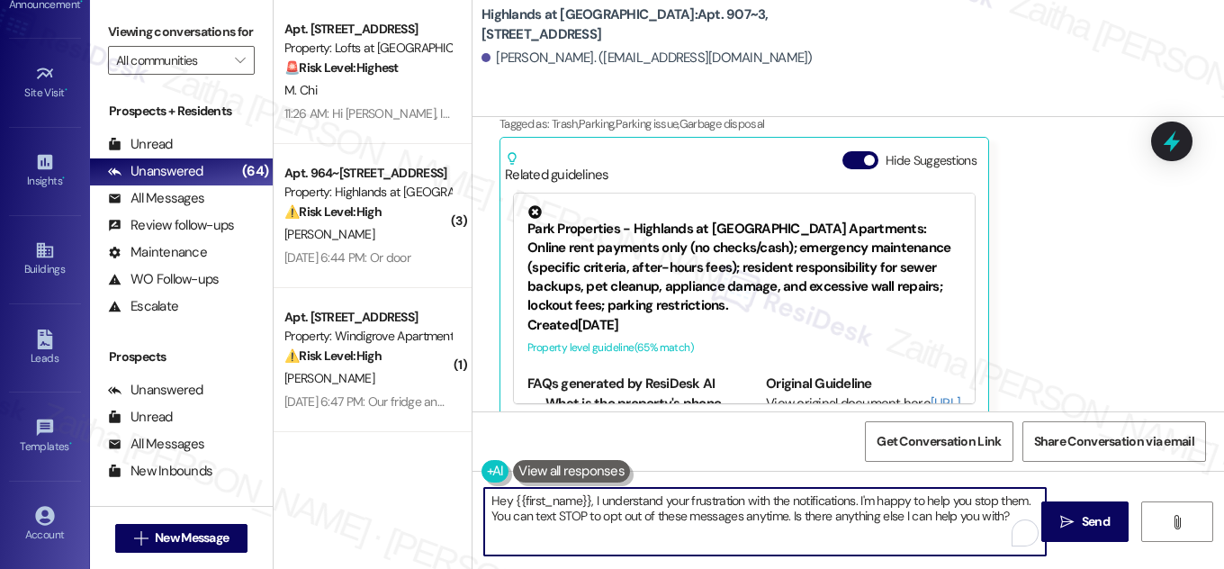
drag, startPoint x: 492, startPoint y: 501, endPoint x: 925, endPoint y: 529, distance: 434.0
click at [1008, 529] on div "Hey {{first_name}}, I understand your frustration with the notifications. I'm h…" at bounding box center [765, 521] width 564 height 69
type textarea "H"
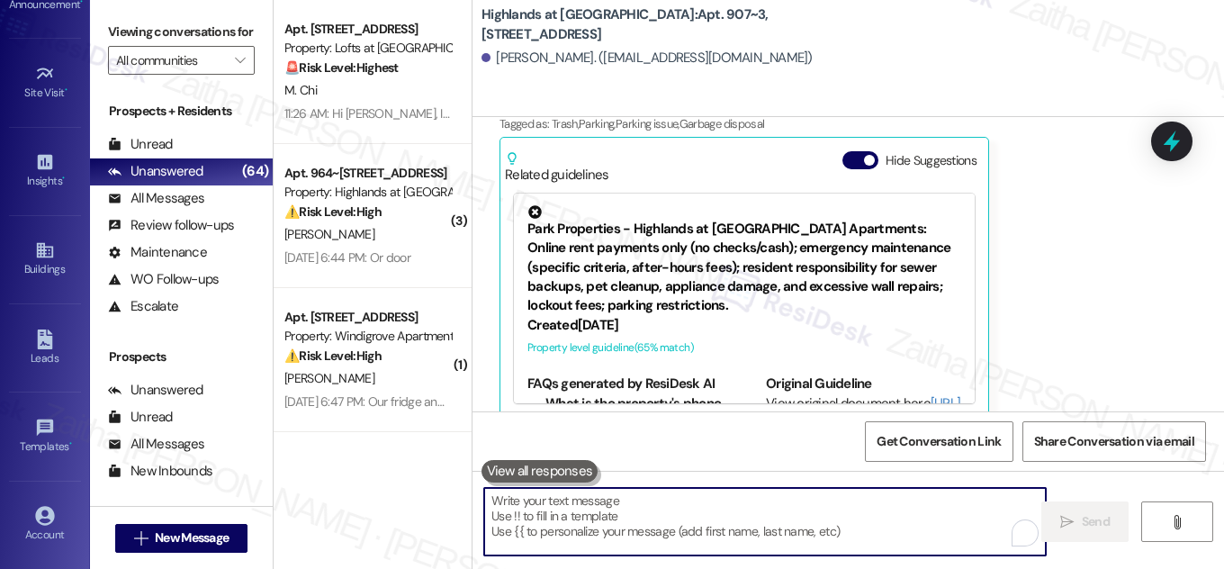
paste textarea "Hi {{first_name}}! NOTICE: Quarterly air filter changes and unit inspections wi…"
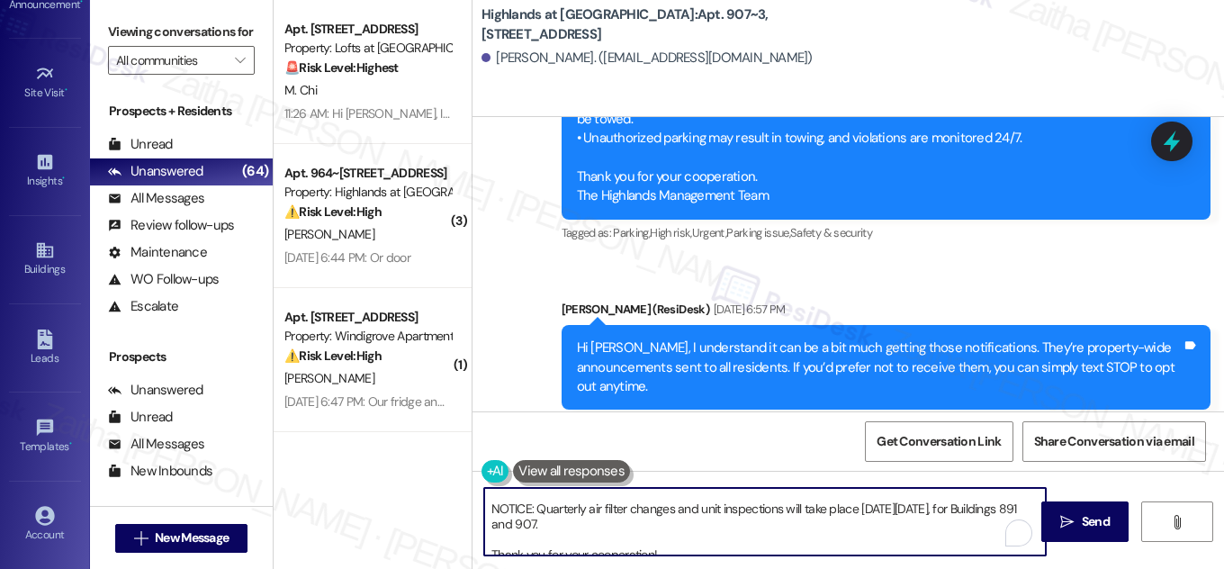
scroll to position [0, 0]
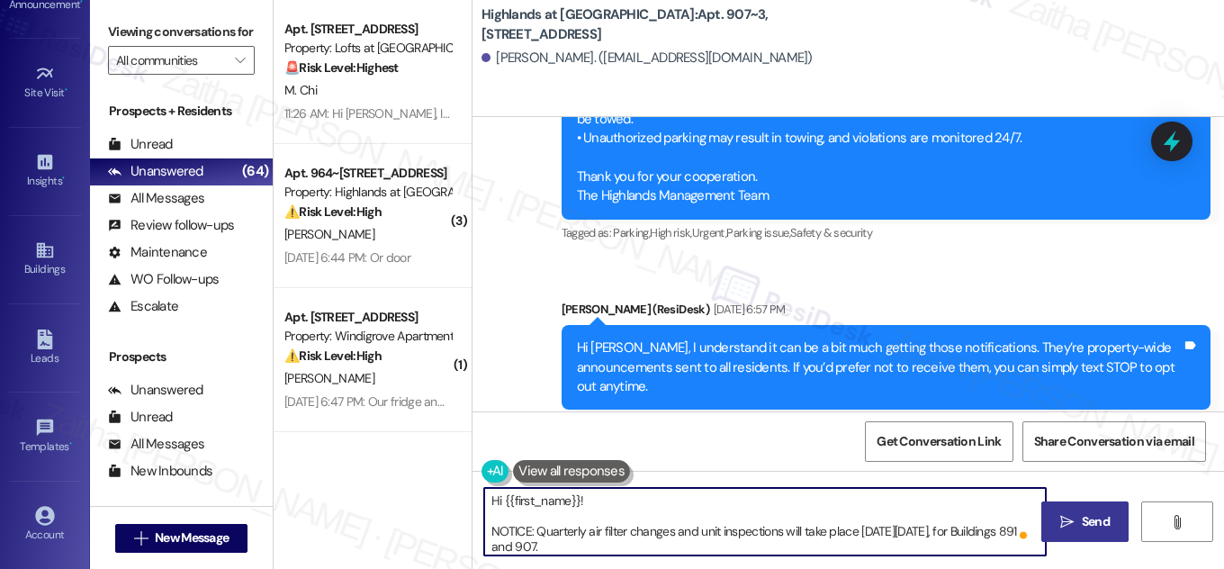
type textarea "Hi {{first_name}}! NOTICE: Quarterly air filter changes and unit inspections wi…"
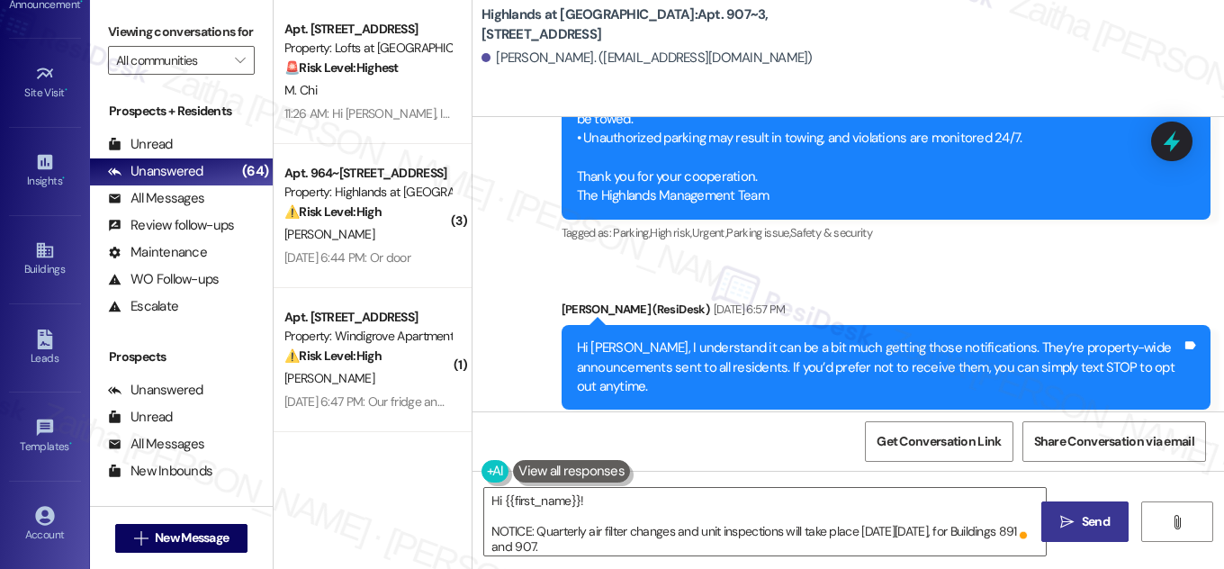
click at [1093, 524] on span "Send" at bounding box center [1096, 521] width 28 height 19
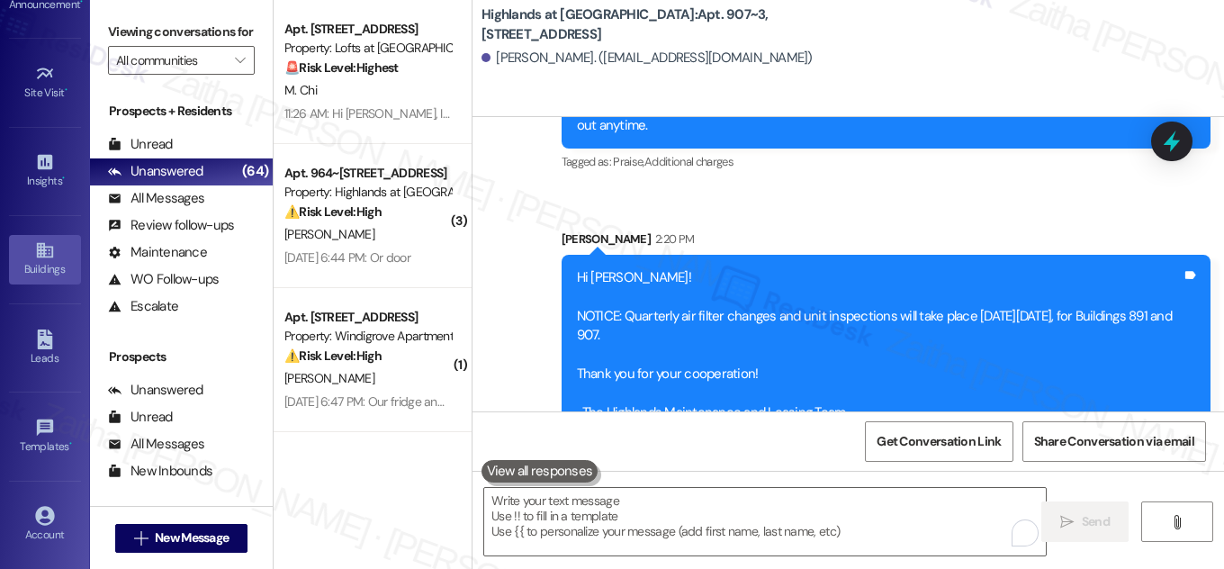
click at [51, 267] on div "Buildings" at bounding box center [45, 269] width 90 height 18
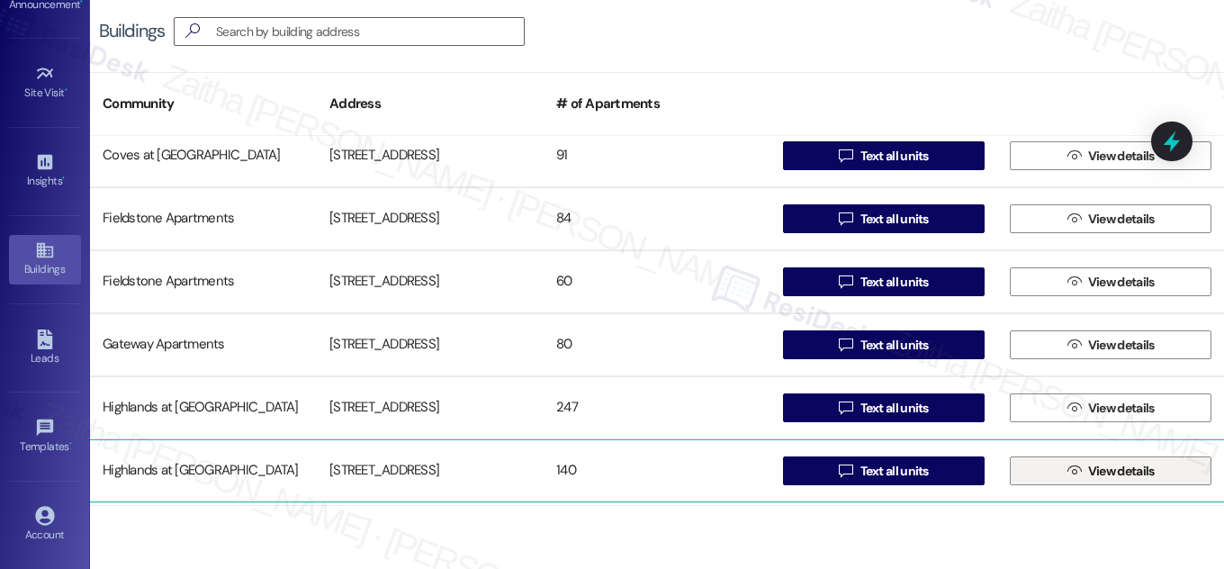
click at [1107, 462] on span "View details" at bounding box center [1122, 471] width 67 height 19
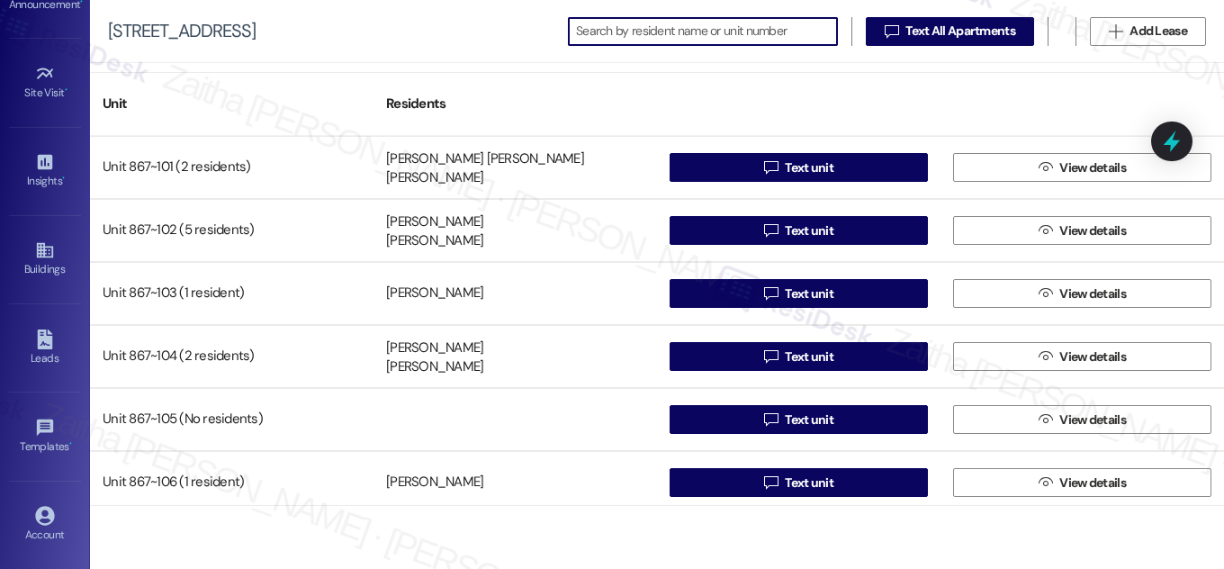
click at [654, 35] on input at bounding box center [706, 31] width 261 height 25
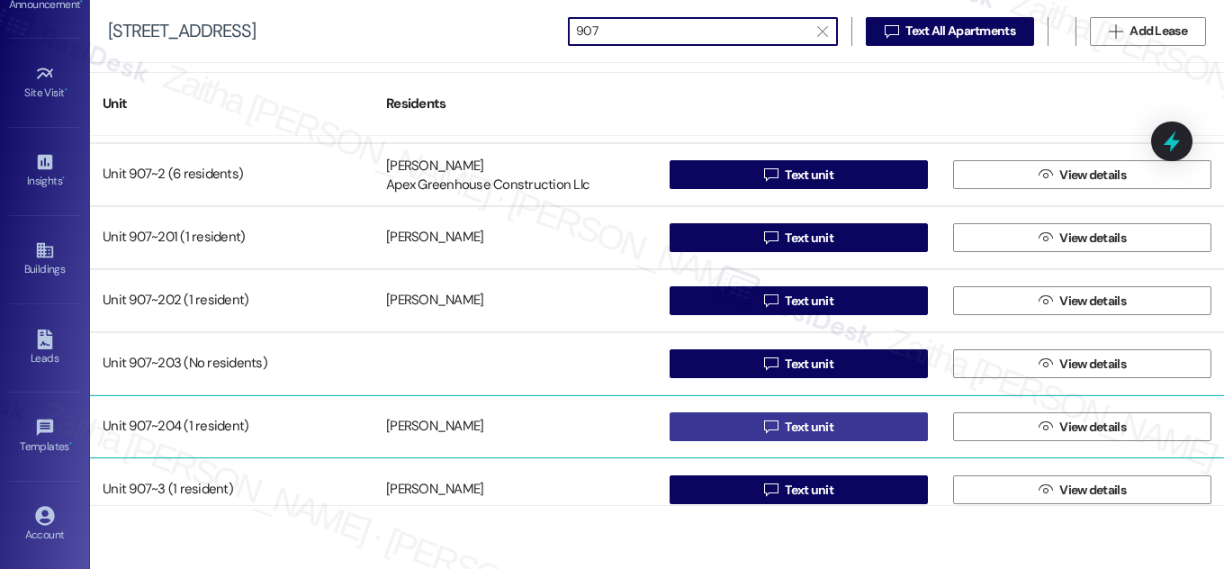
type input "907"
click at [831, 428] on span "Text unit" at bounding box center [810, 427] width 56 height 19
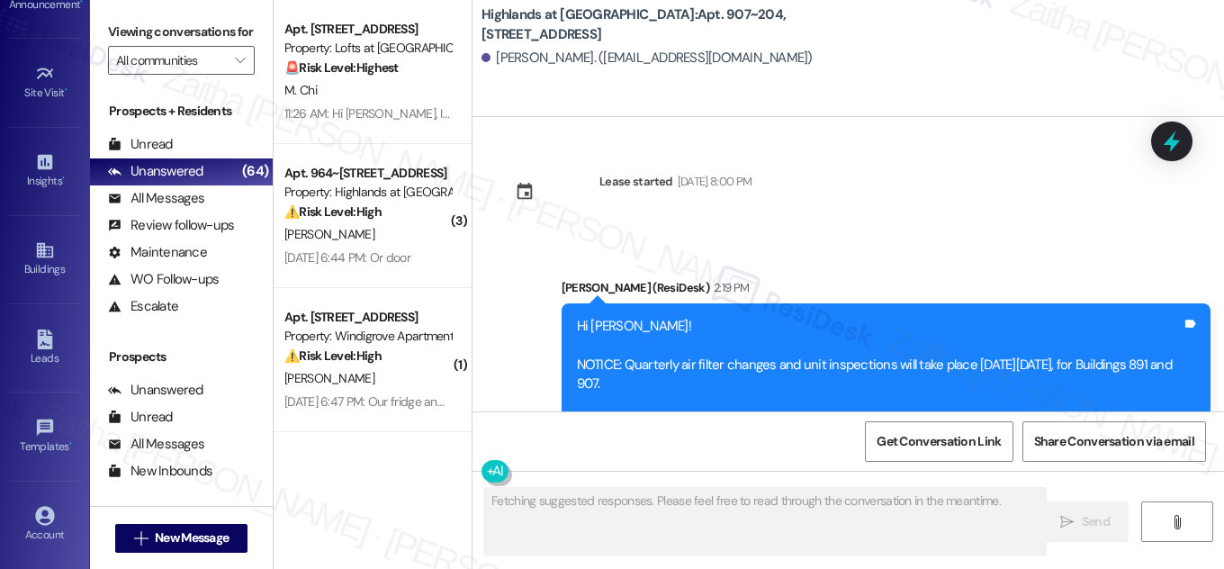
drag, startPoint x: 746, startPoint y: 11, endPoint x: 756, endPoint y: 27, distance: 19.0
click at [756, 27] on b "Highlands at Huckleberry Ridge Apartments: Apt. 907~204, 535 II Blackrock Drive" at bounding box center [662, 24] width 360 height 39
copy b "Apt. 907~204, 535 II Blackrock Drive"
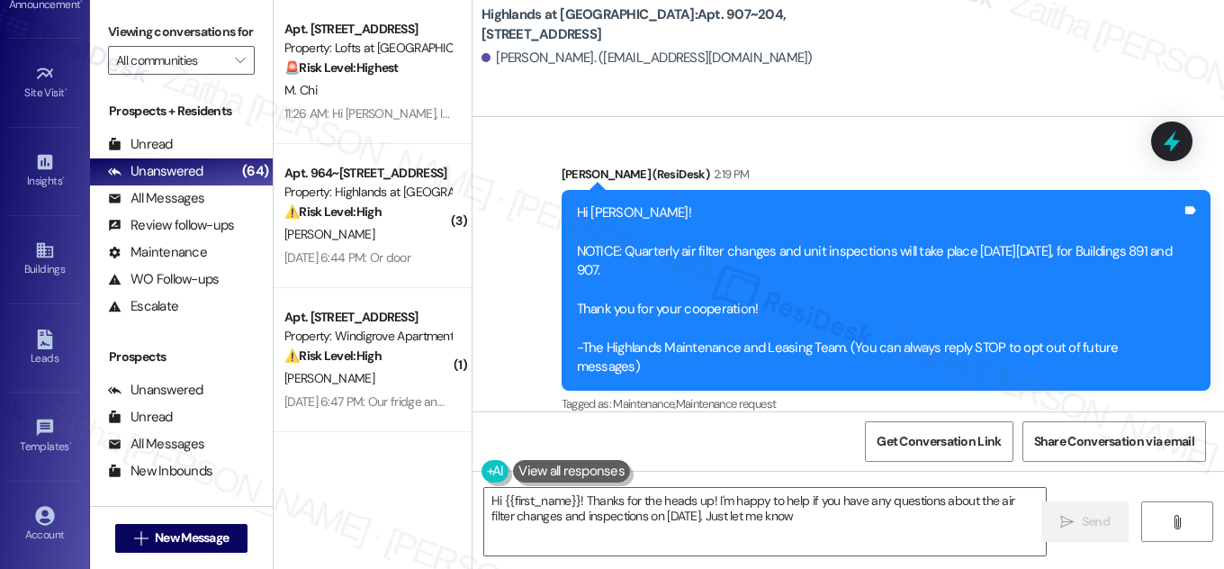
type textarea "Hi {{first_name}}! Thanks for the heads up! I'm happy to help if you have any q…"
click at [39, 270] on div "Buildings" at bounding box center [45, 269] width 90 height 18
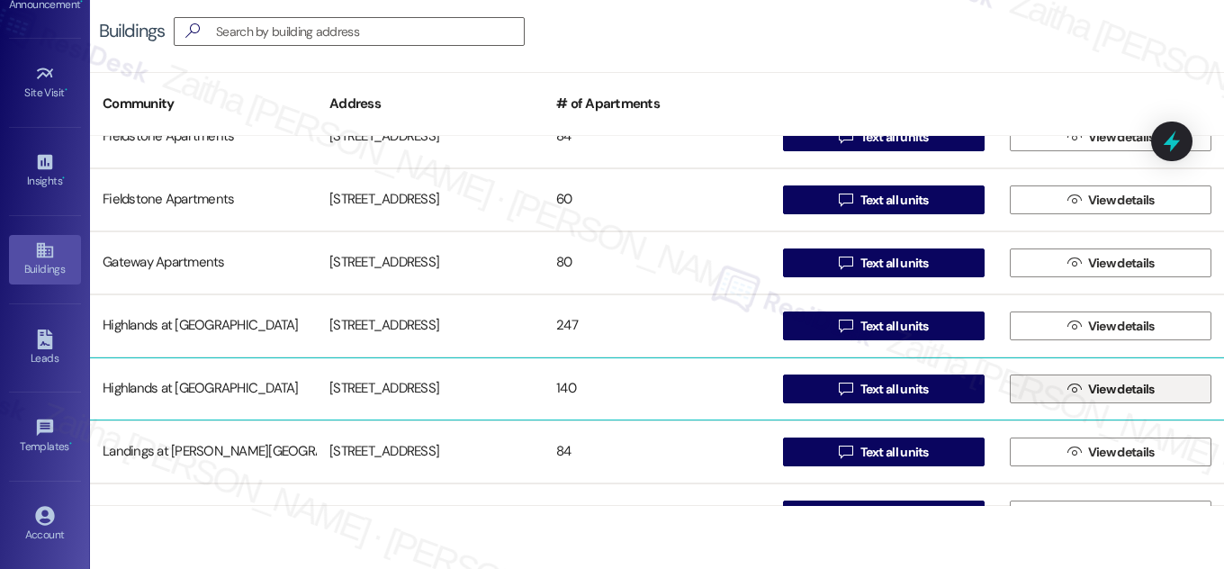
click at [1092, 393] on span "View details" at bounding box center [1122, 389] width 67 height 19
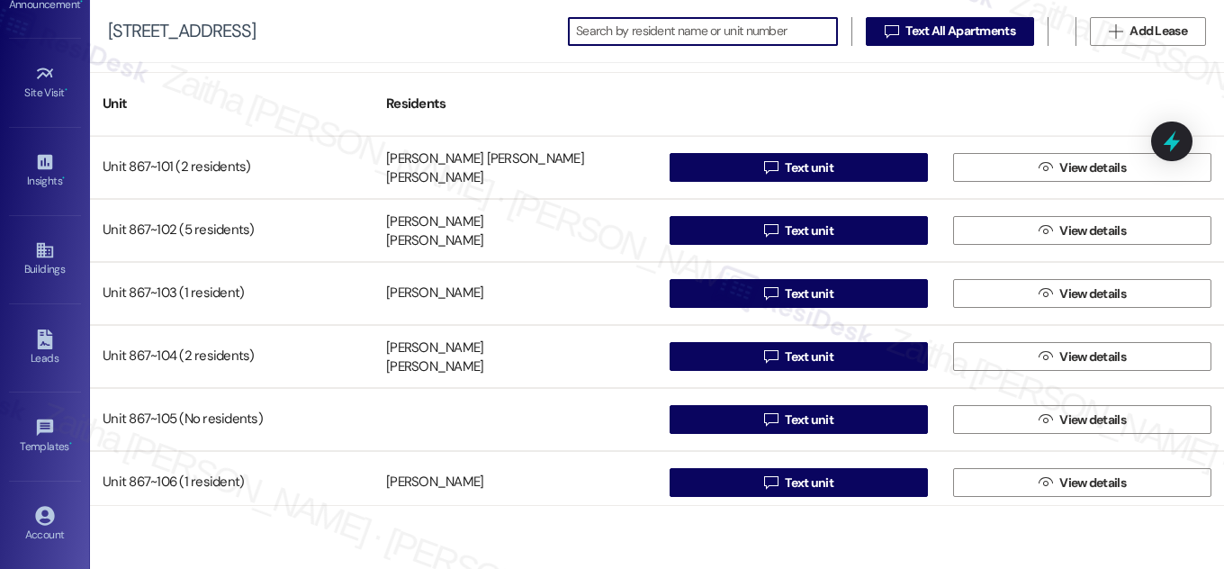
click at [664, 25] on input at bounding box center [706, 31] width 261 height 25
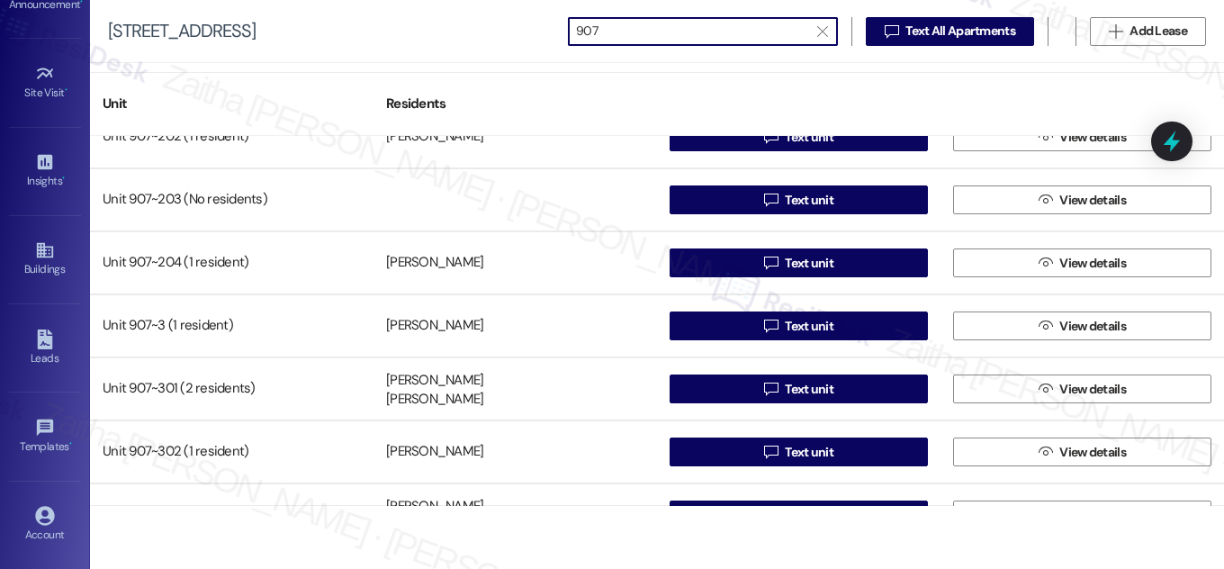
type input "907"
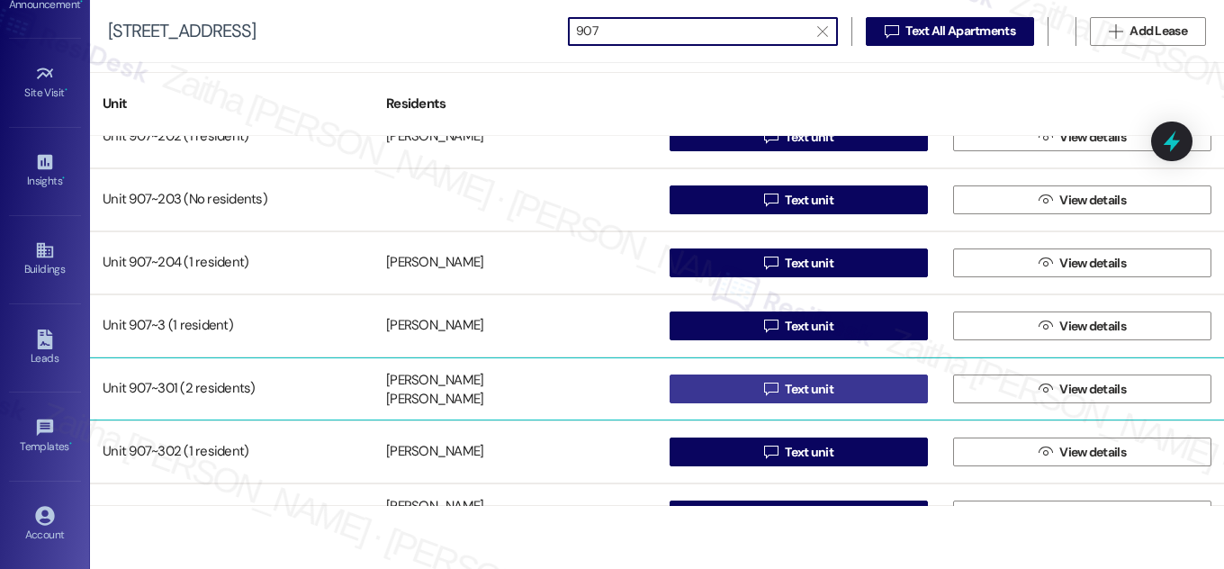
click at [786, 386] on span "Text unit" at bounding box center [809, 389] width 49 height 19
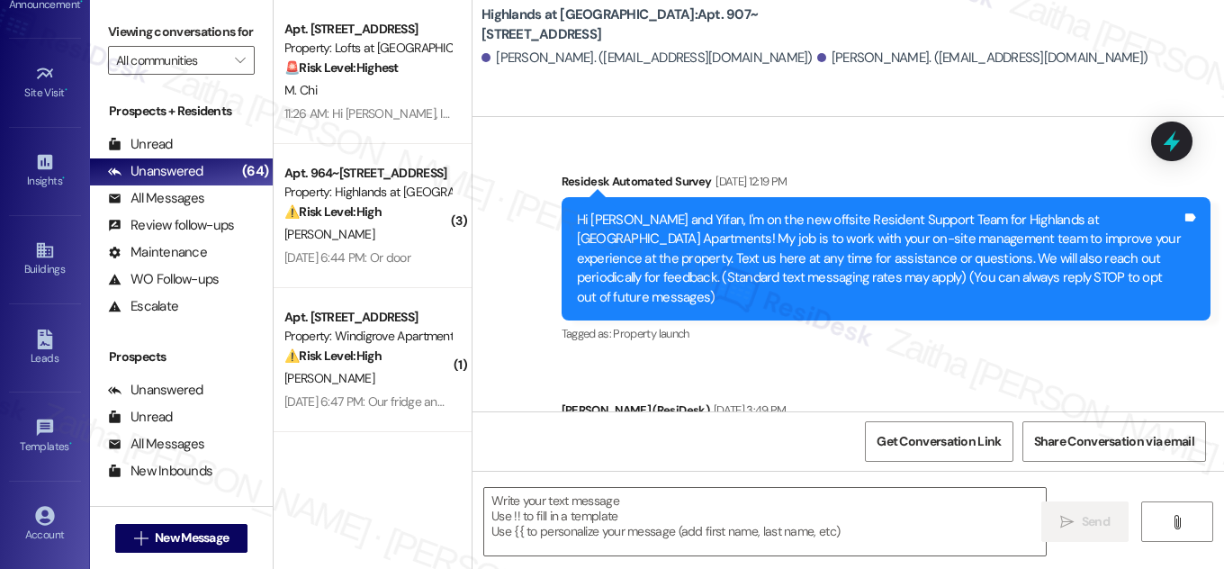
type textarea "Fetching suggested responses. Please feel free to read through the conversation…"
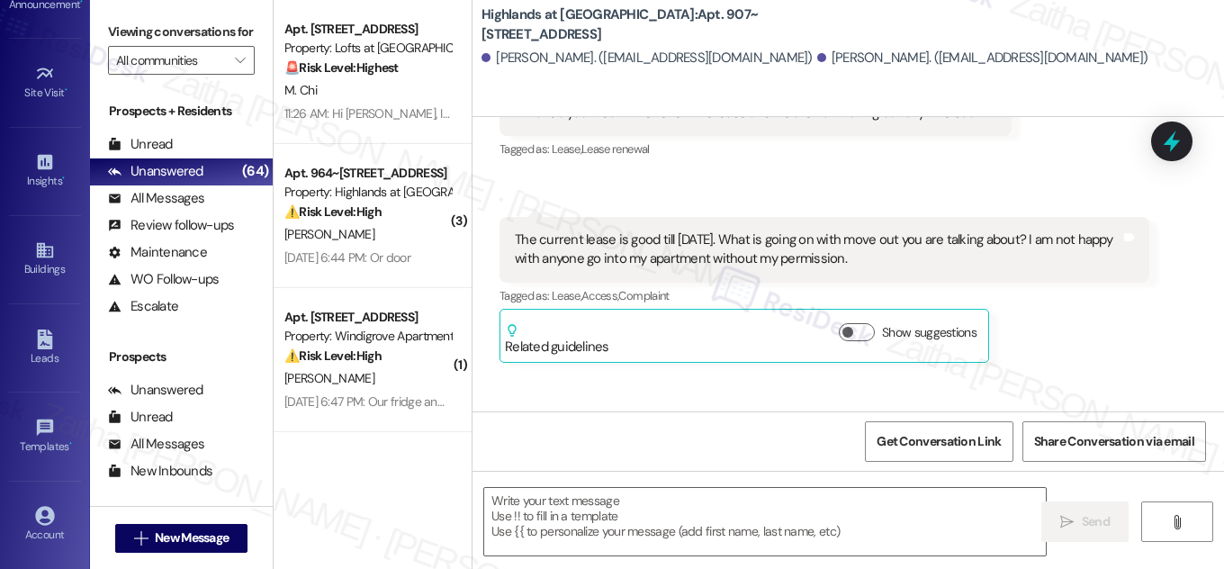
scroll to position [14040, 0]
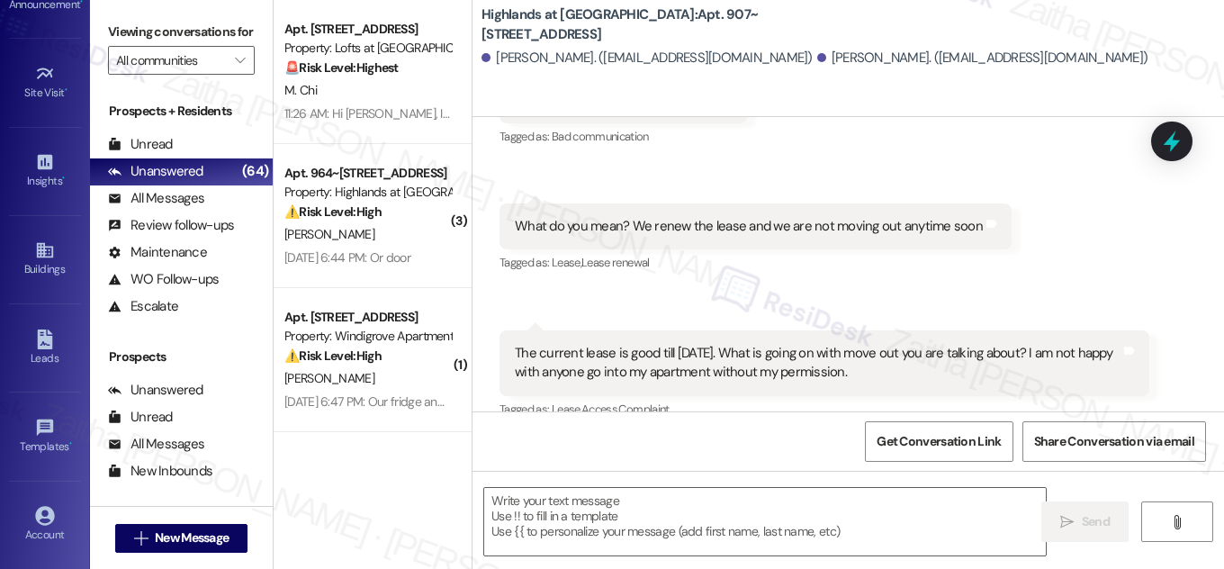
drag, startPoint x: 746, startPoint y: 14, endPoint x: 751, endPoint y: 27, distance: 14.2
click at [754, 28] on b "Highlands at Huckleberry Ridge Apartments: Apt. 907~301, 535 II Blackrock Drive" at bounding box center [662, 24] width 360 height 39
copy b "Apt. 907~301, 535 II Blackrock Drive"
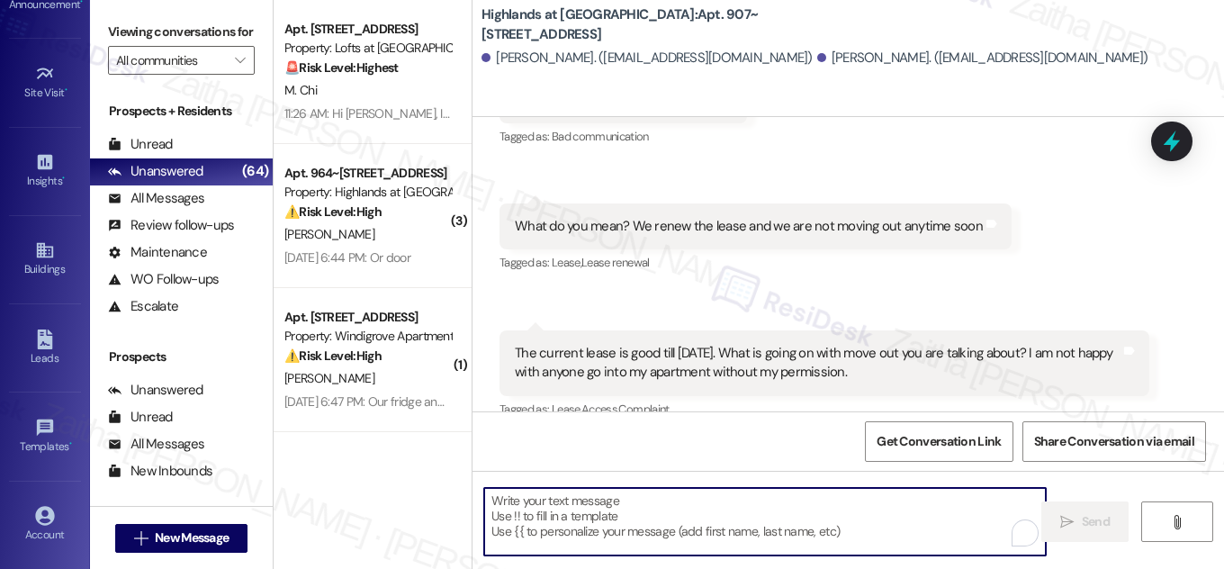
click at [605, 505] on textarea "To enrich screen reader interactions, please activate Accessibility in Grammarl…" at bounding box center [765, 522] width 562 height 68
paste textarea "Hi {{first_name}}! NOTICE: Quarterly air filter changes and unit inspections wi…"
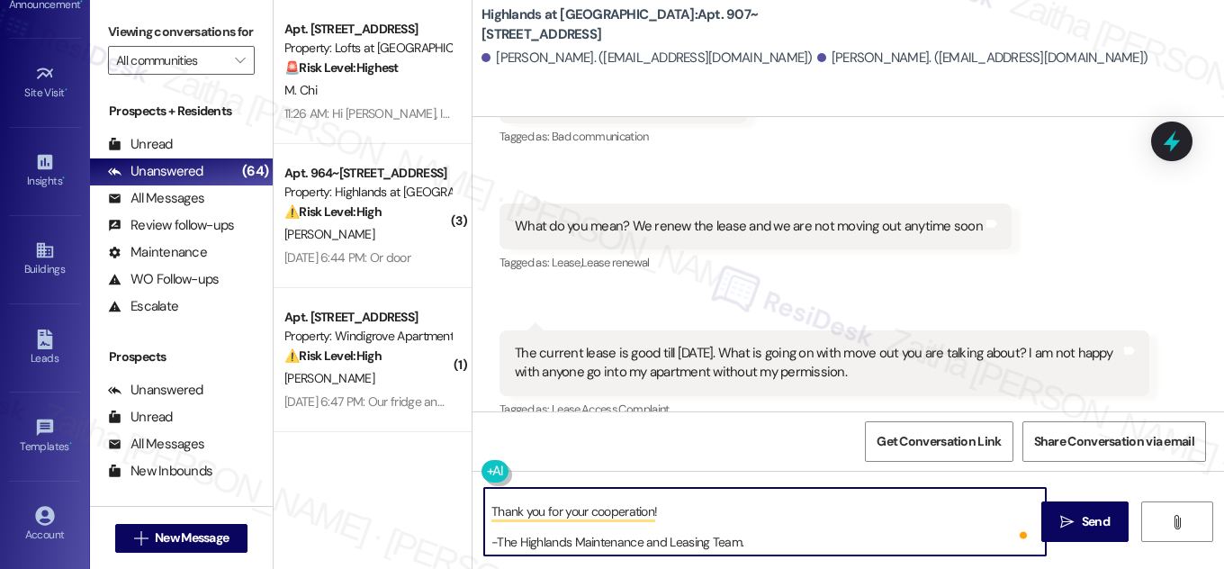
scroll to position [0, 0]
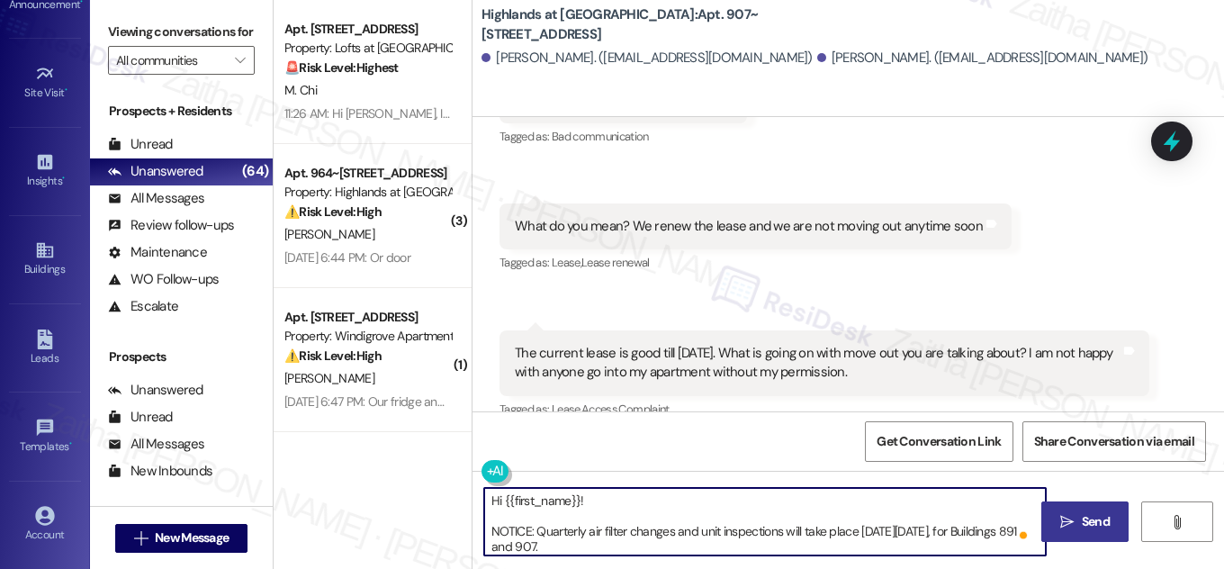
type textarea "Hi {{first_name}}! NOTICE: Quarterly air filter changes and unit inspections wi…"
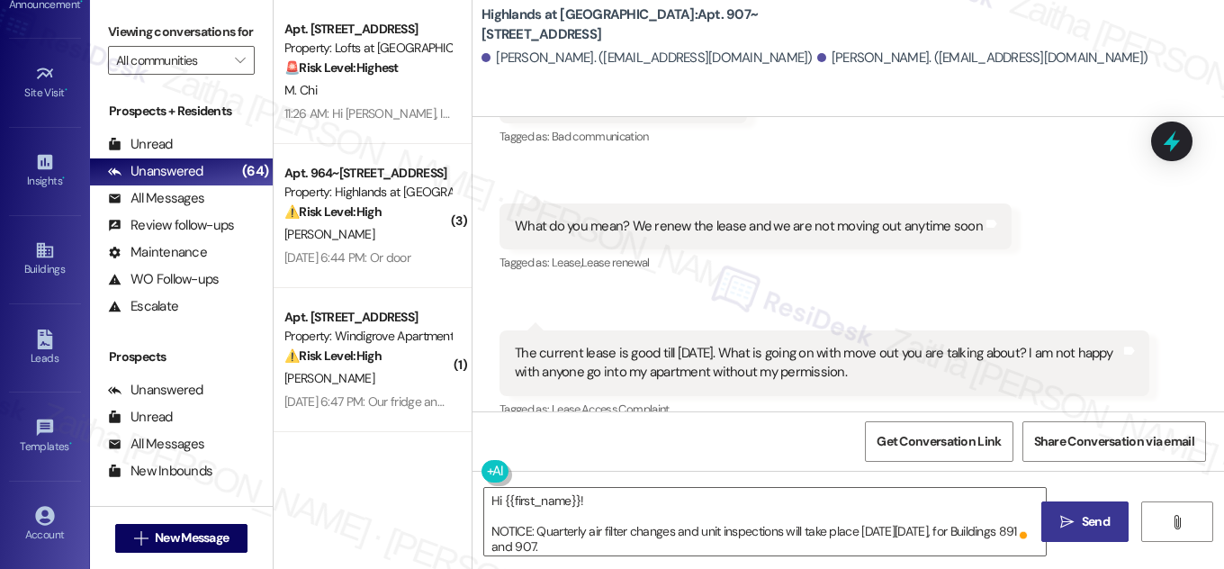
click at [1081, 505] on button " Send" at bounding box center [1085, 522] width 87 height 41
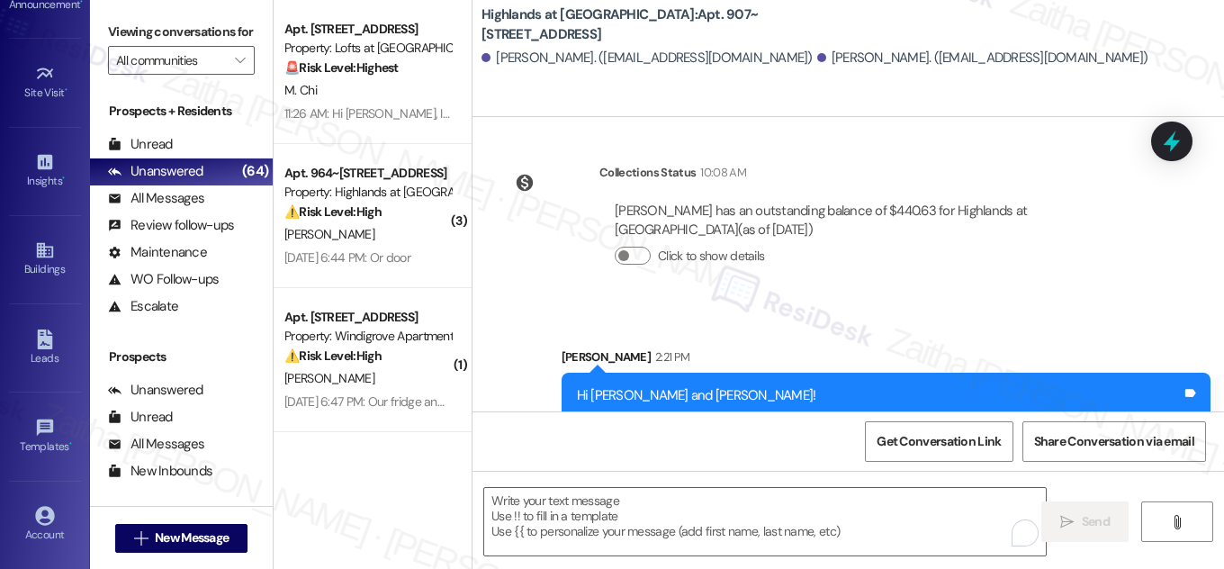
scroll to position [18324, 0]
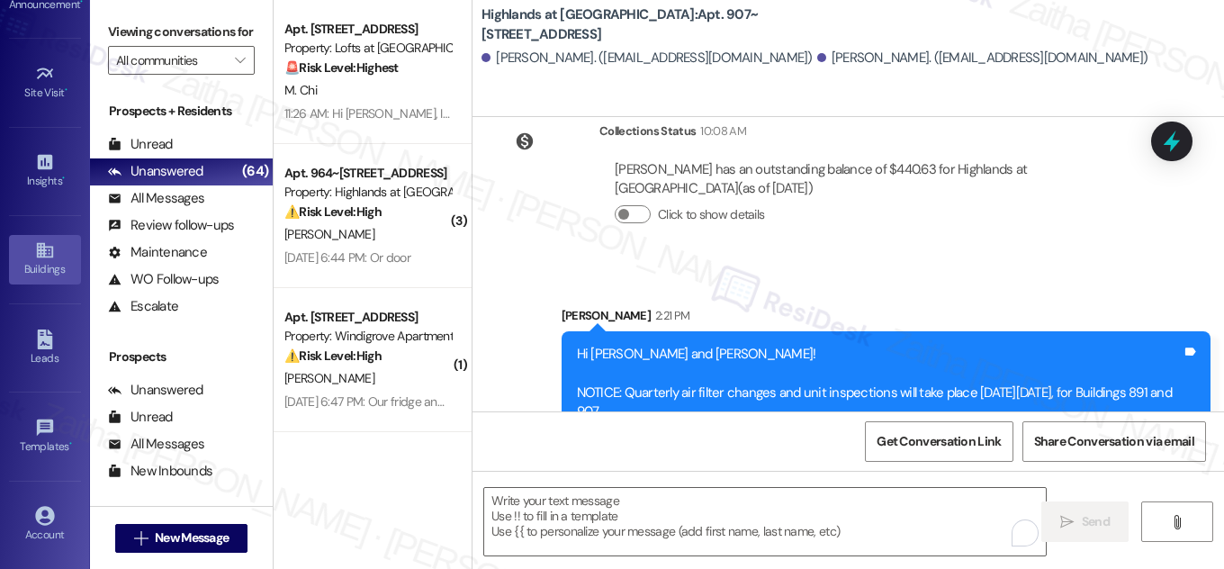
click at [38, 266] on div "Buildings" at bounding box center [45, 269] width 90 height 18
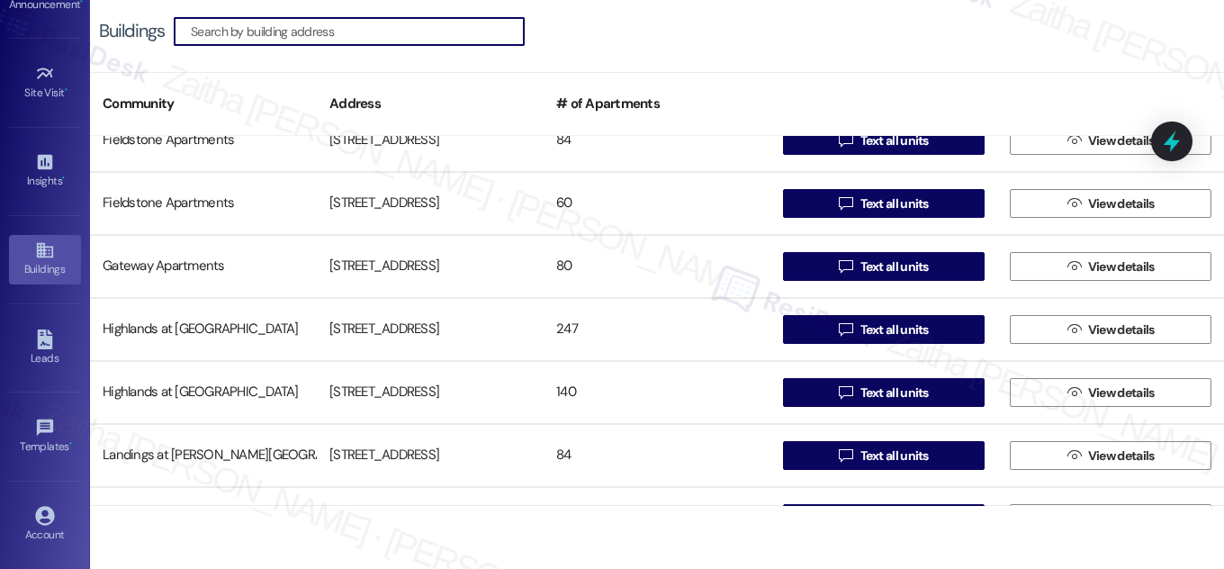
scroll to position [409, 0]
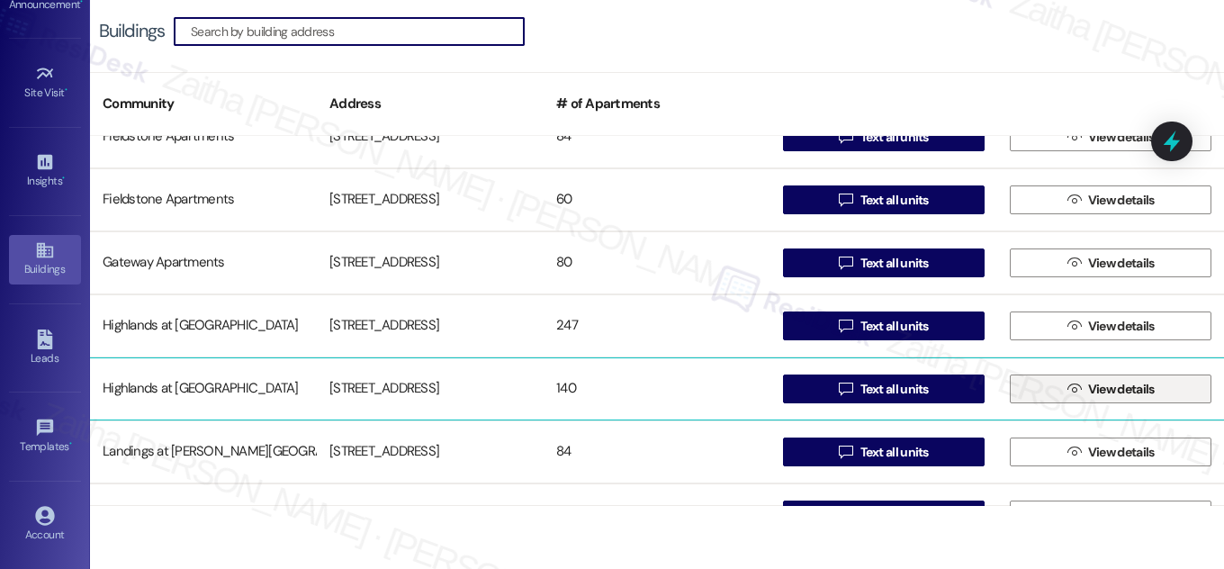
click at [1075, 391] on span " View details" at bounding box center [1111, 388] width 95 height 27
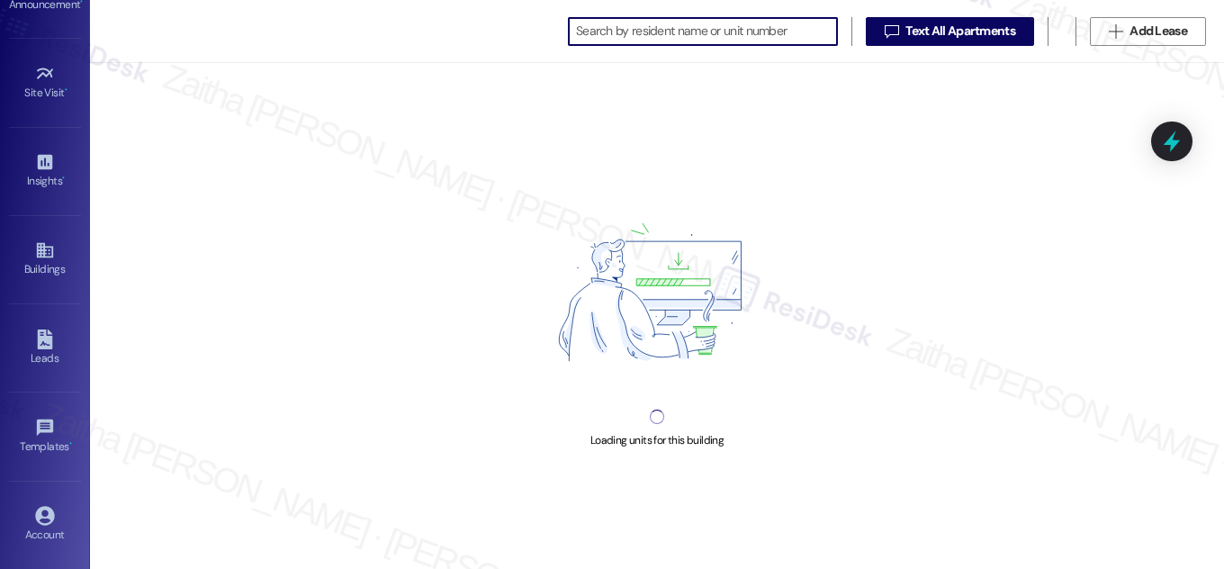
click at [667, 41] on input at bounding box center [706, 31] width 261 height 25
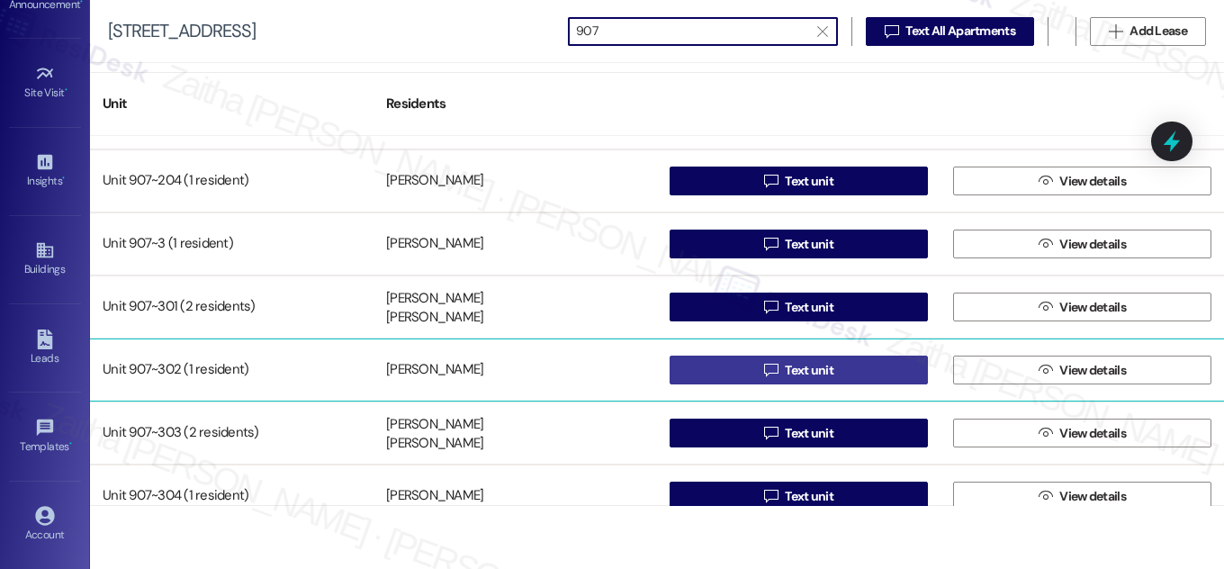
type input "907"
click at [824, 369] on span "Text unit" at bounding box center [809, 370] width 49 height 19
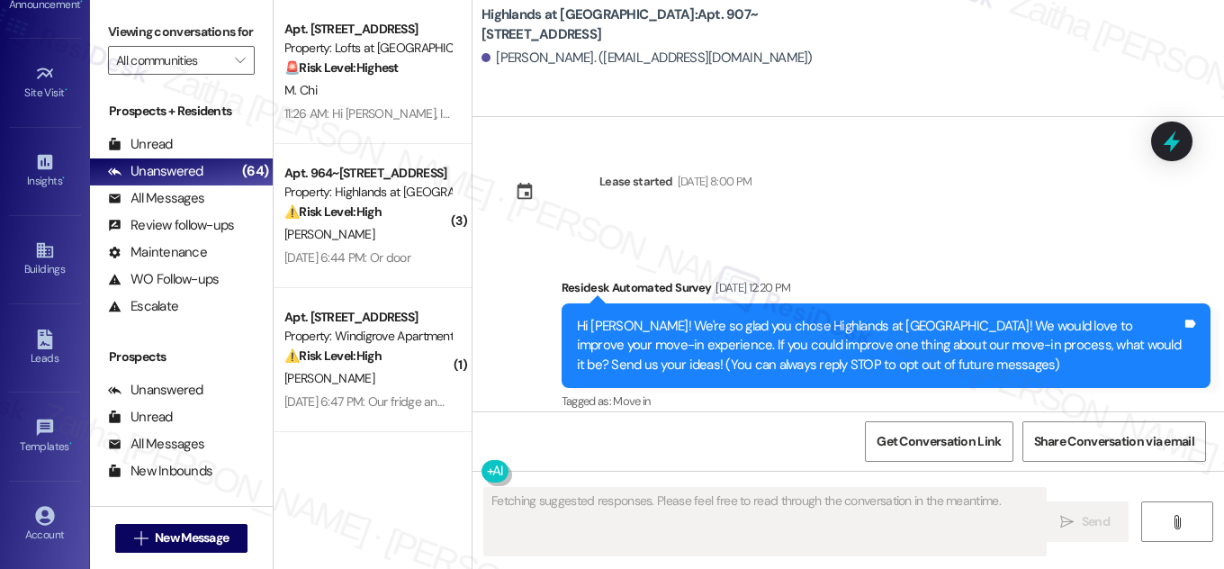
drag, startPoint x: 747, startPoint y: 12, endPoint x: 754, endPoint y: 25, distance: 14.9
click at [754, 25] on b "Highlands at Huckleberry Ridge Apartments: Apt. 907~302, 535 II Blackrock Drive" at bounding box center [662, 24] width 360 height 39
copy b "Apt. 907~302, 535 II Blackrock Drive"
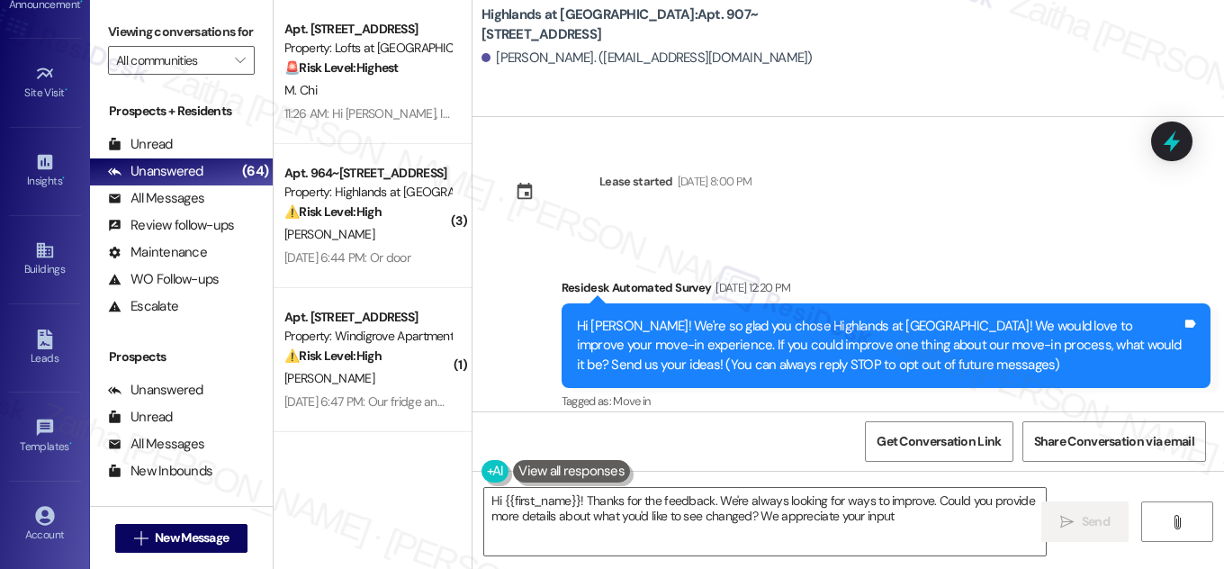
type textarea "Hi {{first_name}}! Thanks for the feedback. We're always looking for ways to im…"
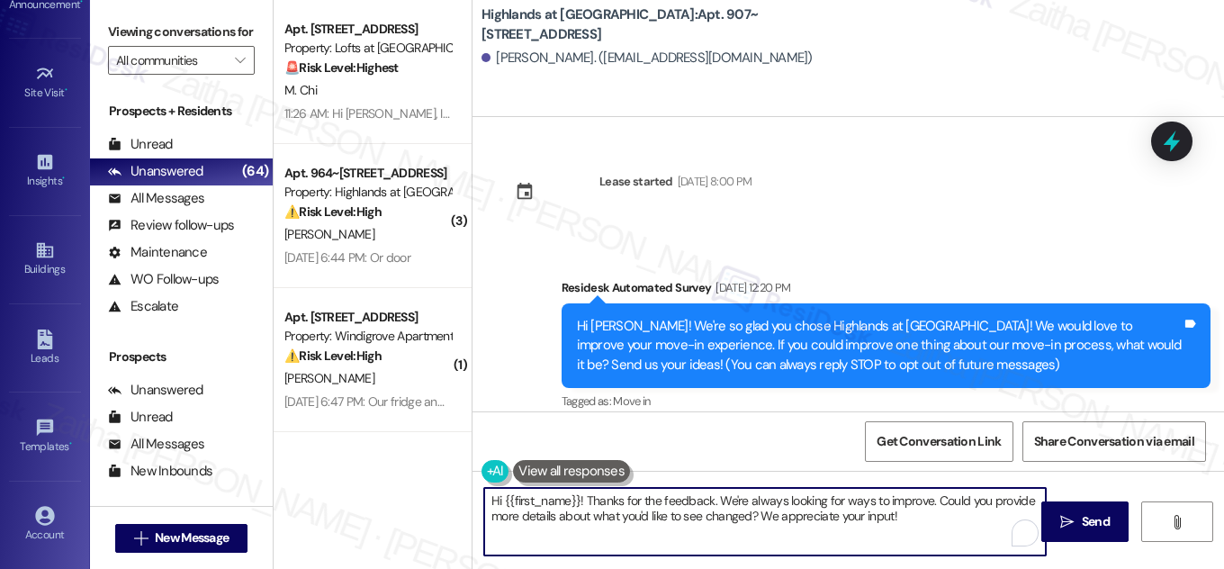
drag, startPoint x: 483, startPoint y: 499, endPoint x: 949, endPoint y: 511, distance: 466.5
click at [948, 511] on textarea "Hi {{first_name}}! Thanks for the feedback. We're always looking for ways to im…" at bounding box center [765, 522] width 562 height 68
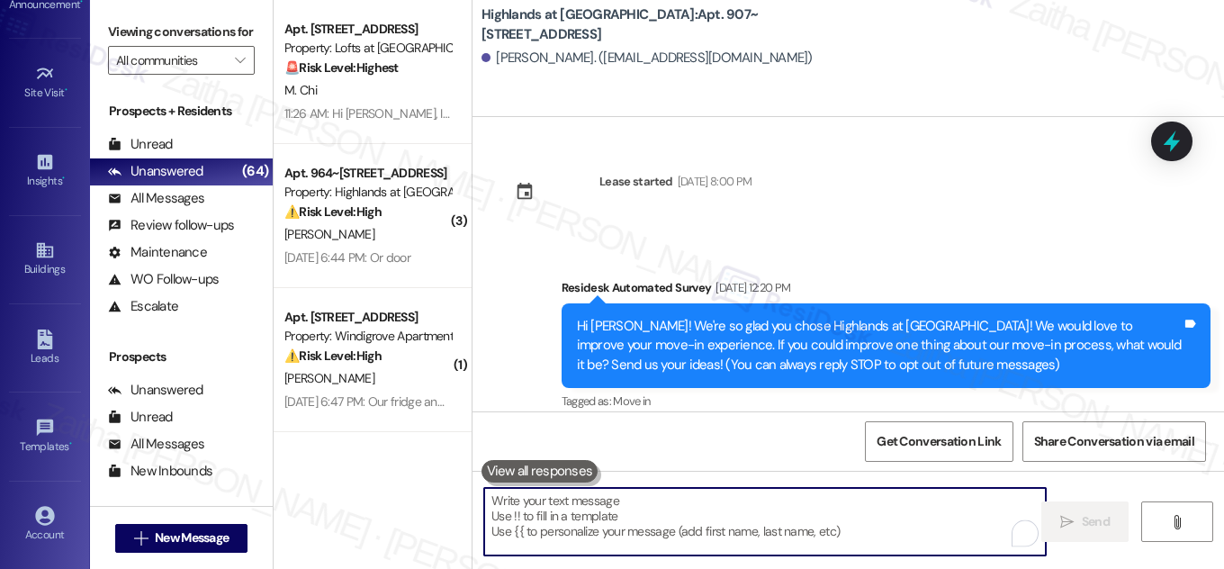
paste textarea "Hi {{first_name}}! NOTICE: Quarterly air filter changes and unit inspections wi…"
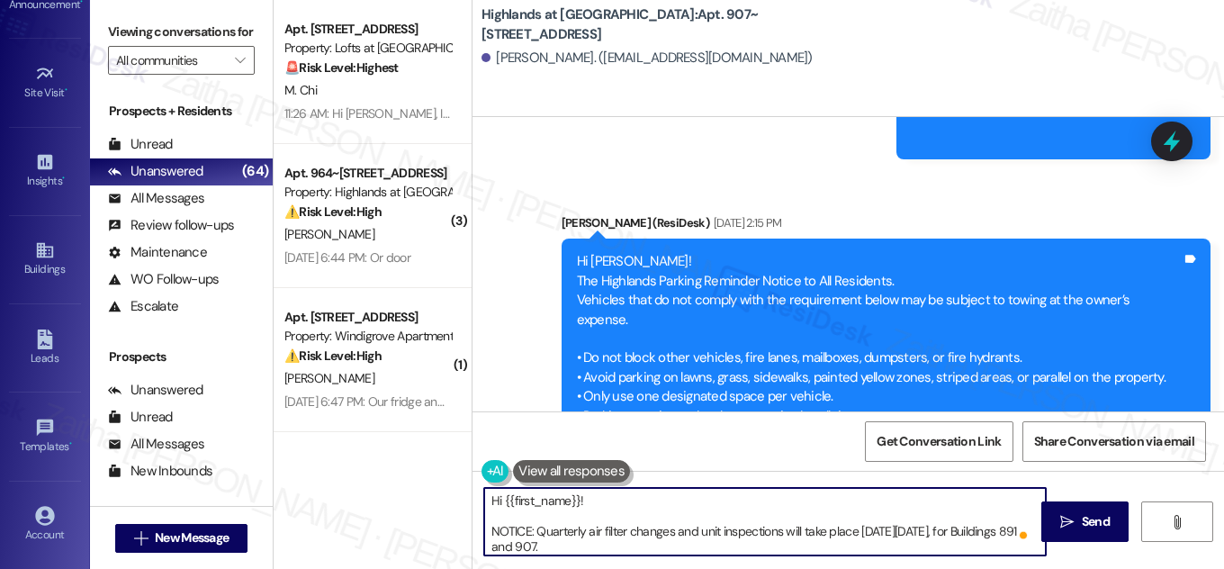
scroll to position [1183, 0]
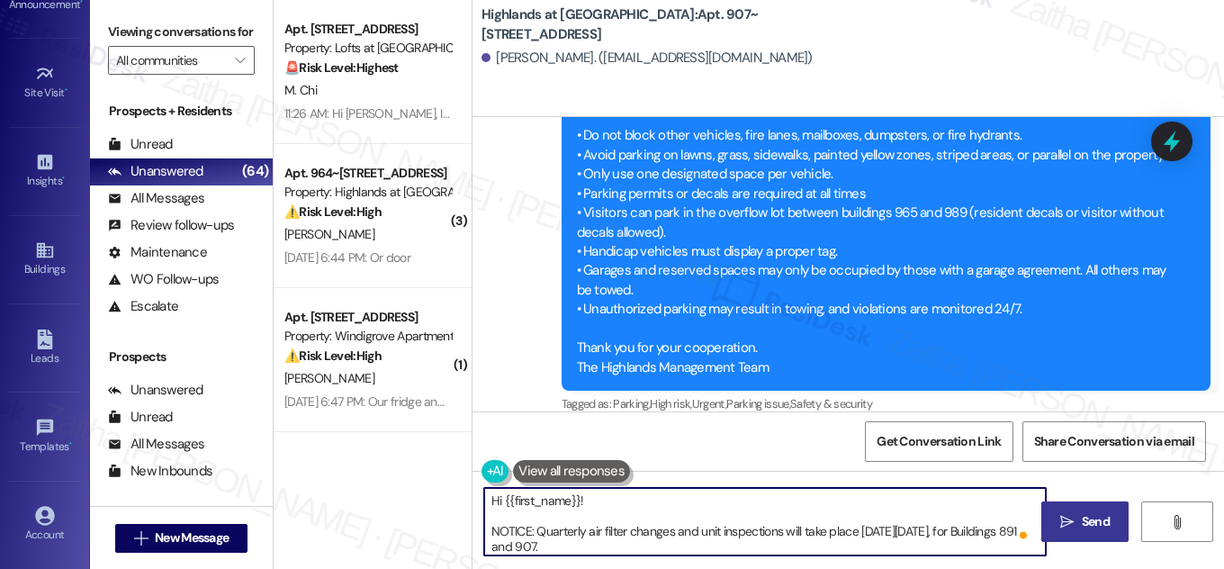
type textarea "Hi {{first_name}}! NOTICE: Quarterly air filter changes and unit inspections wi…"
click at [1105, 515] on span "Send" at bounding box center [1096, 521] width 28 height 19
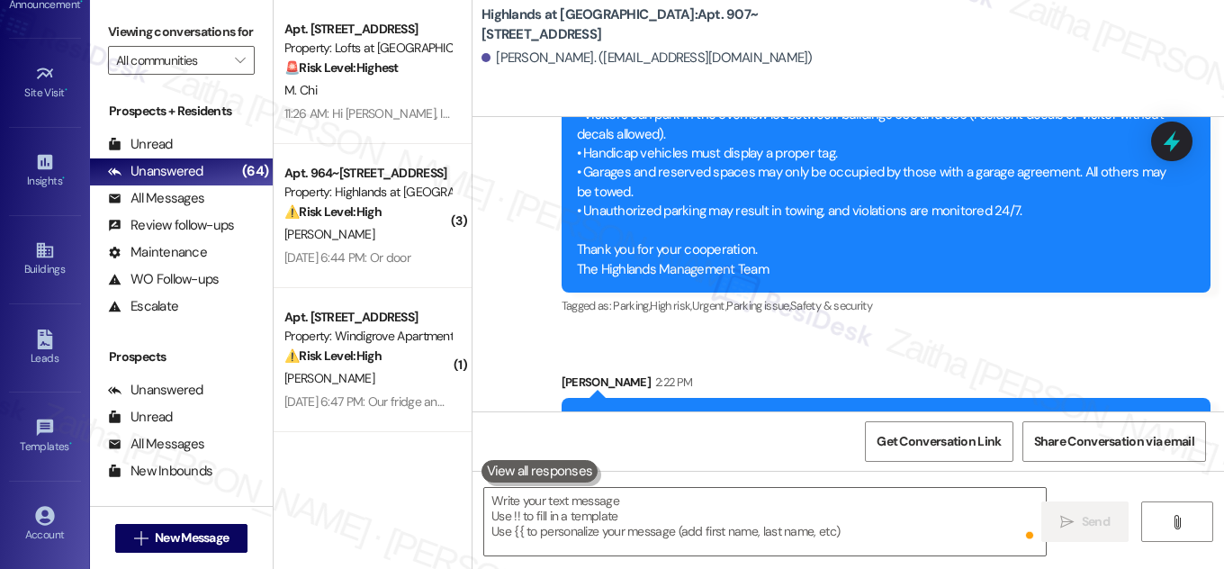
scroll to position [1444, 0]
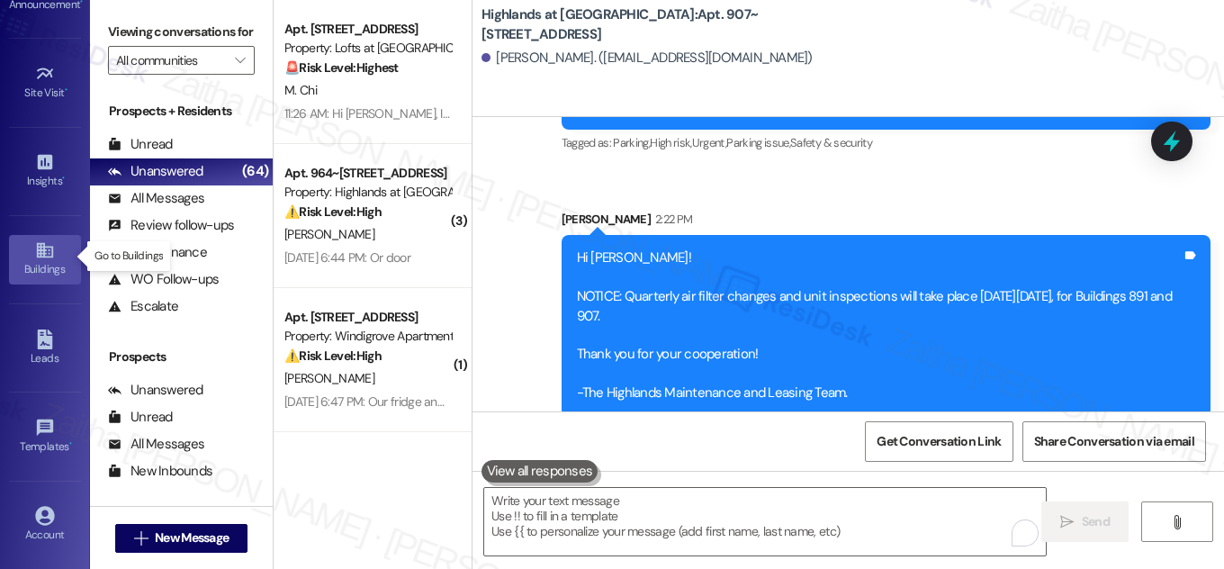
click at [50, 261] on div "Buildings" at bounding box center [45, 269] width 90 height 18
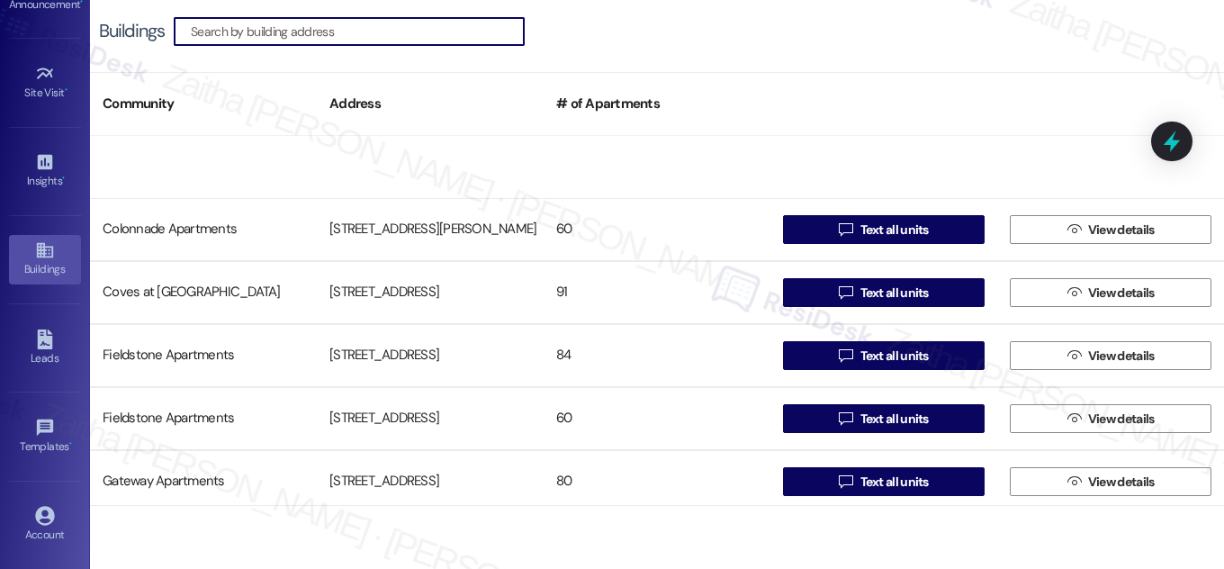
scroll to position [327, 0]
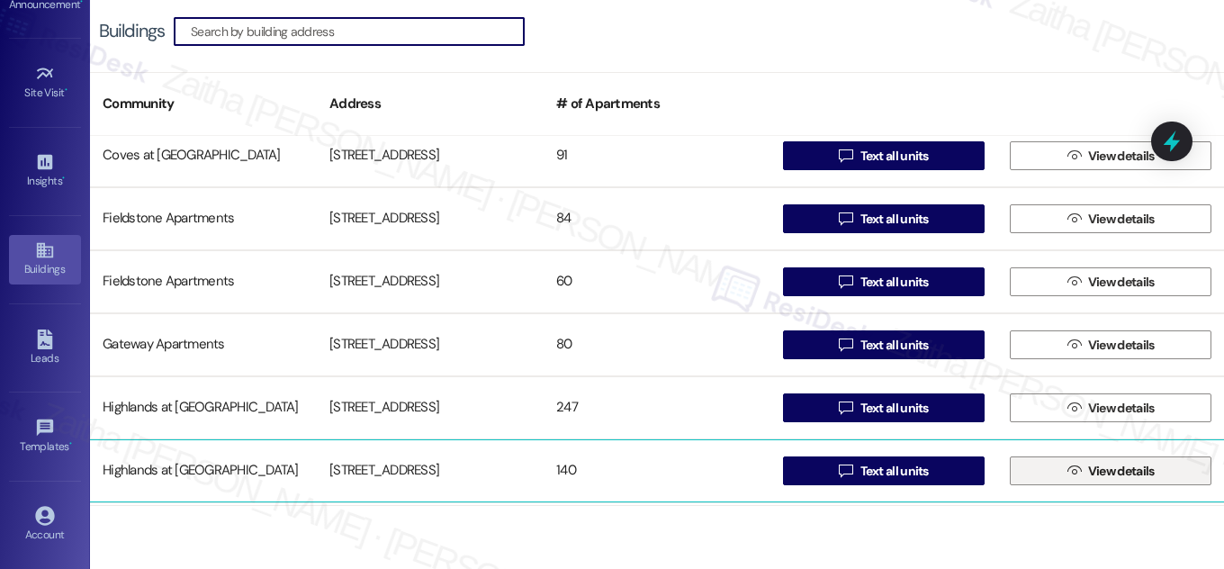
click at [1068, 467] on icon "" at bounding box center [1075, 471] width 14 height 14
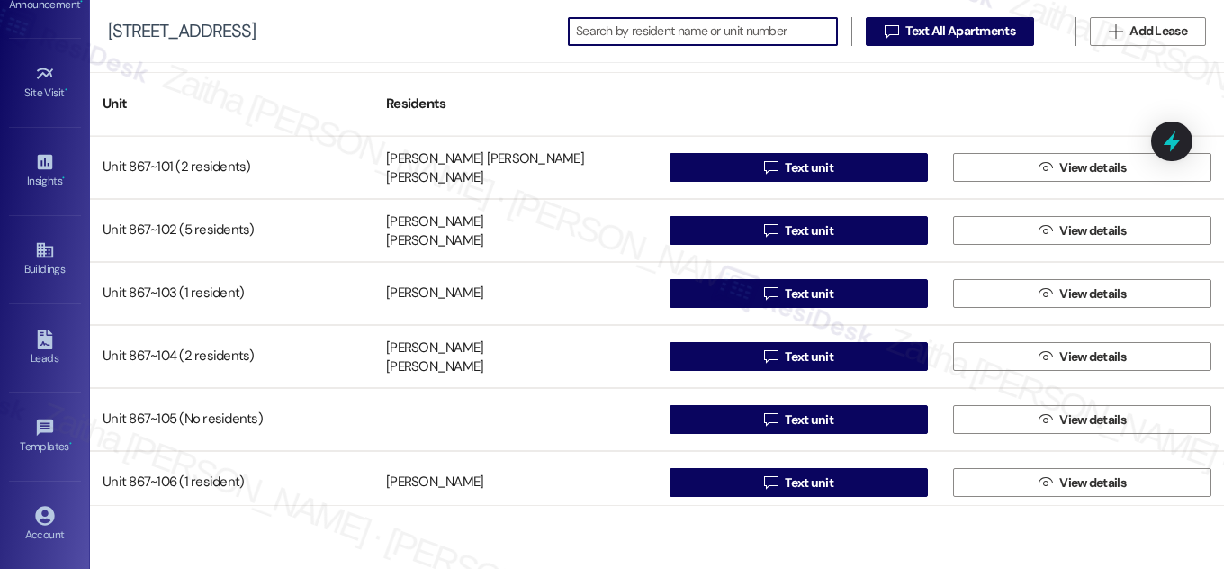
click at [674, 35] on input at bounding box center [706, 31] width 261 height 25
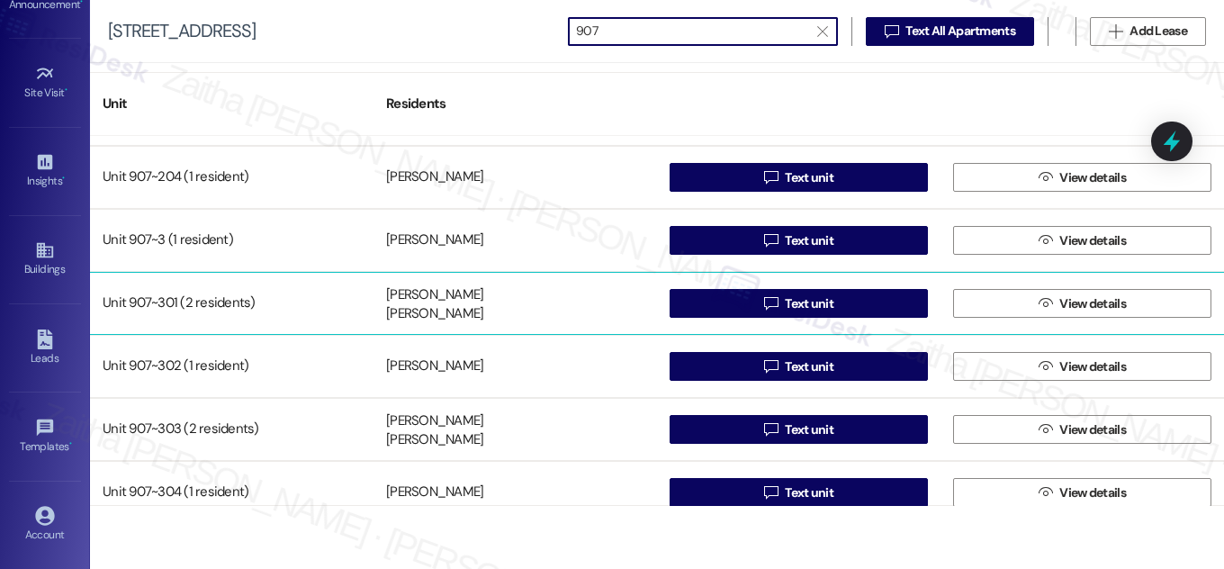
scroll to position [512, 0]
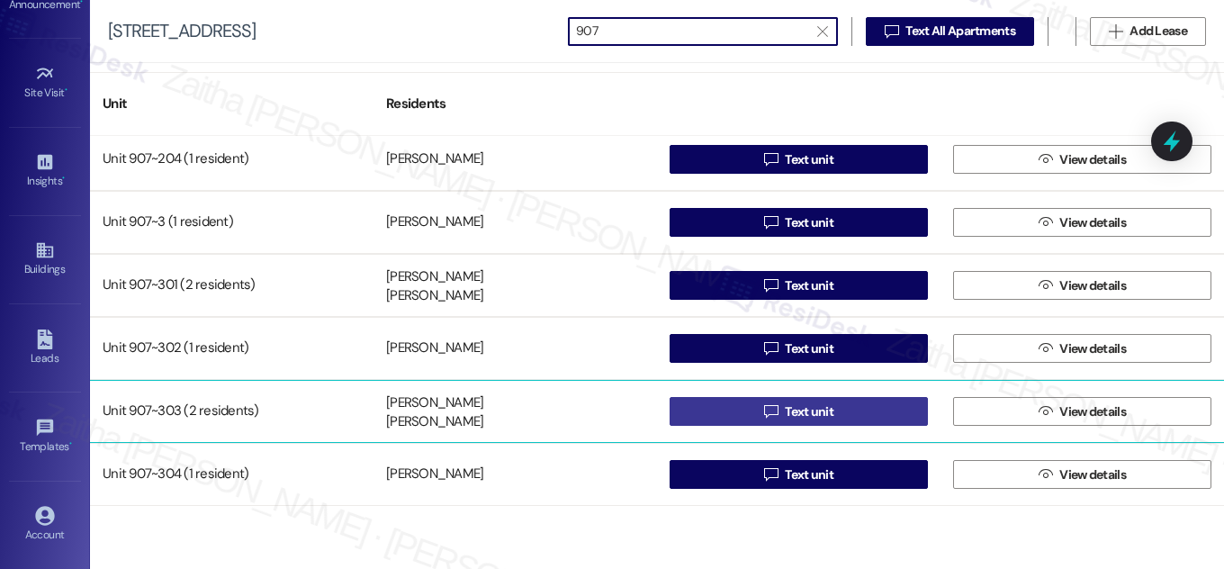
type input "907"
click at [854, 411] on button " Text unit" at bounding box center [799, 411] width 258 height 29
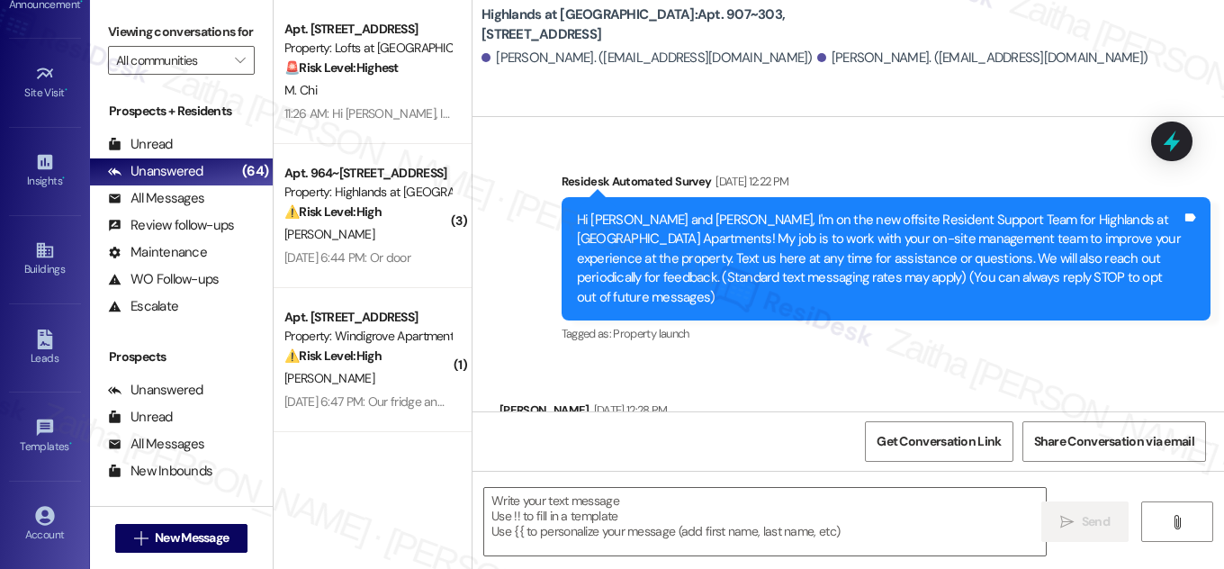
type textarea "Fetching suggested responses. Please feel free to read through the conversation…"
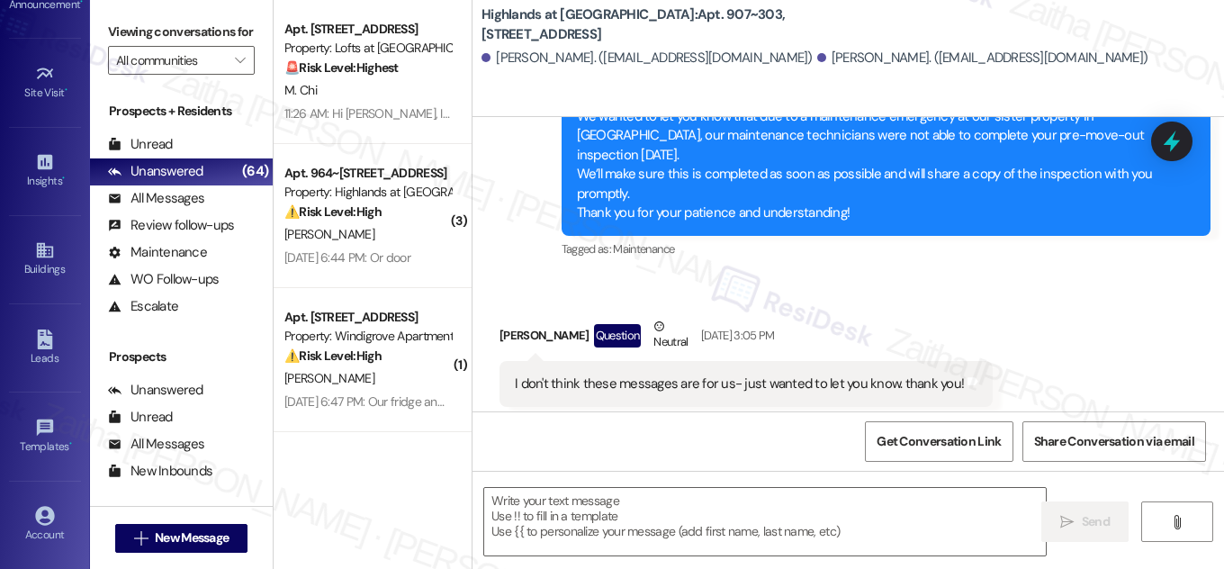
scroll to position [20789, 0]
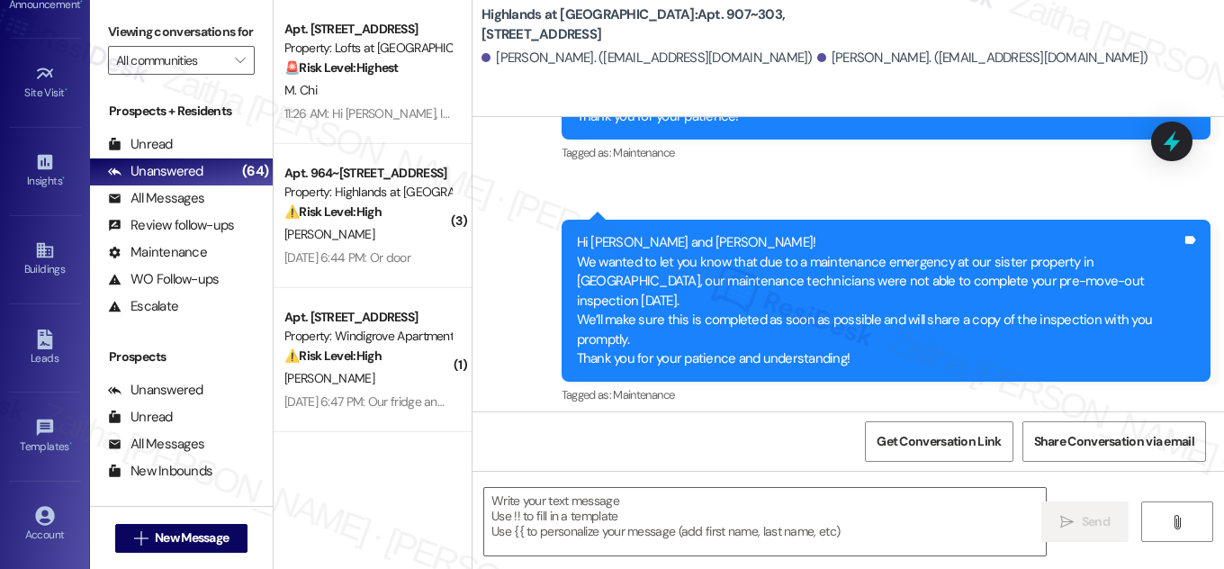
drag, startPoint x: 746, startPoint y: 17, endPoint x: 752, endPoint y: 30, distance: 13.7
click at [752, 30] on b "Highlands at Huckleberry Ridge Apartments: Apt. 907~303, 535 II Blackrock Drive" at bounding box center [662, 24] width 360 height 39
copy b "Apt. 907~303, [STREET_ADDRESS]"
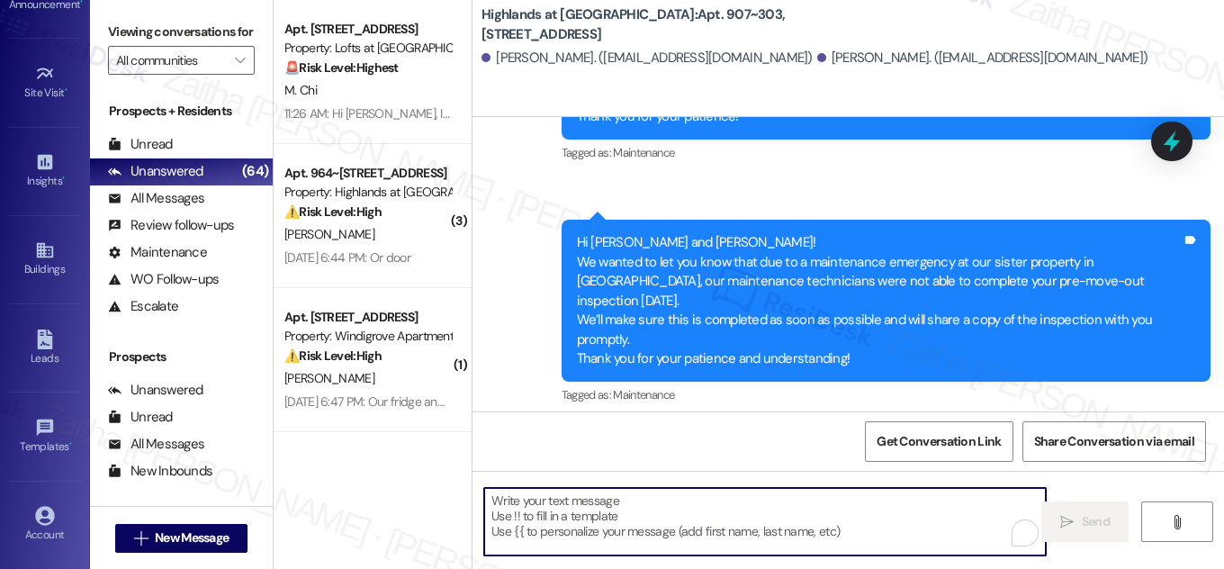
click at [606, 520] on textarea "To enrich screen reader interactions, please activate Accessibility in Grammarl…" at bounding box center [765, 522] width 562 height 68
paste textarea "Hi {{first_name}}! NOTICE: Quarterly air filter changes and unit inspections wi…"
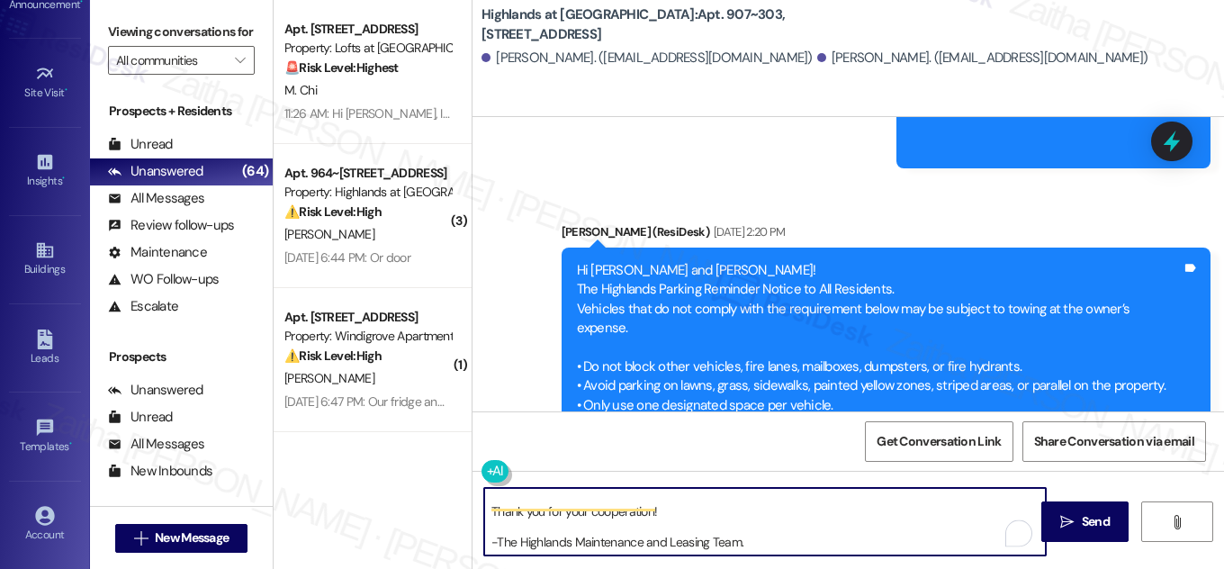
scroll to position [24341, 0]
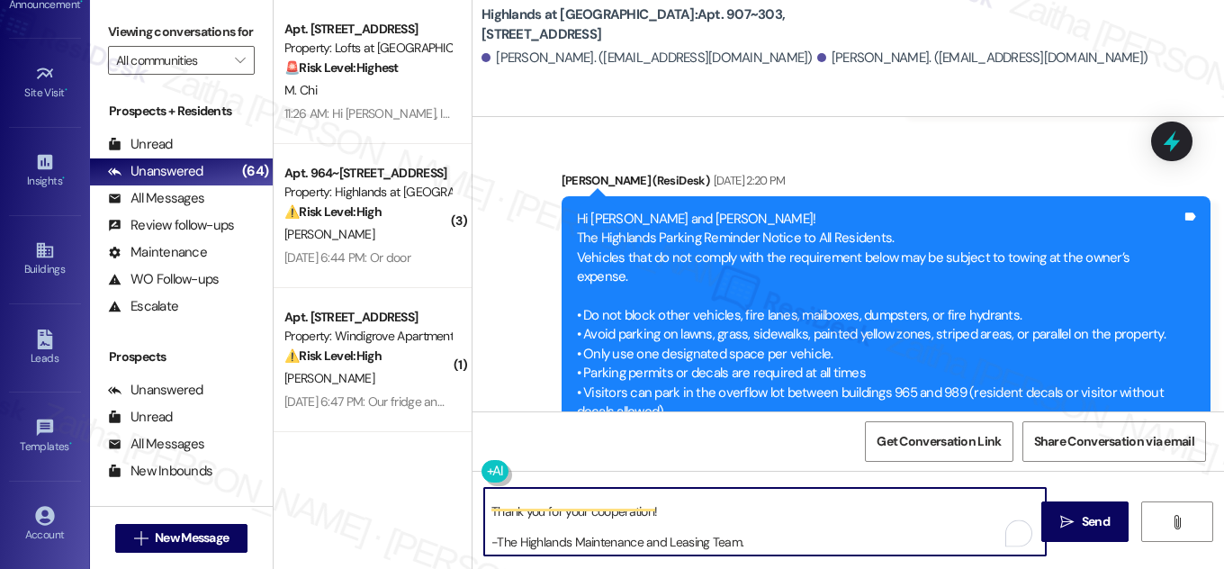
type textarea "Hi {{first_name}}! NOTICE: Quarterly air filter changes and unit inspections wi…"
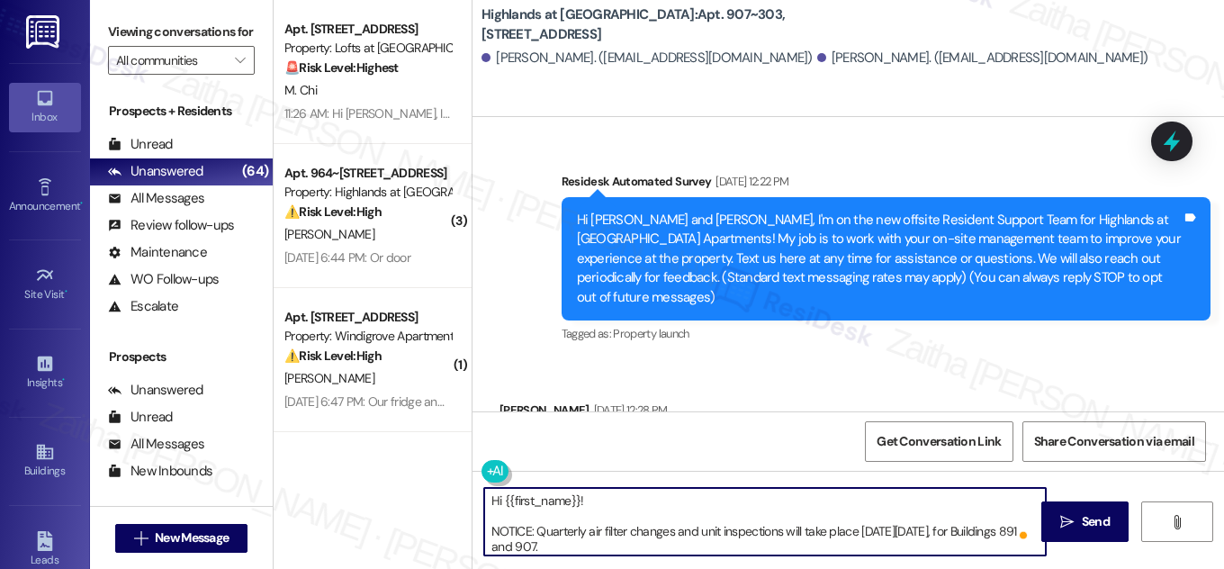
scroll to position [66, 0]
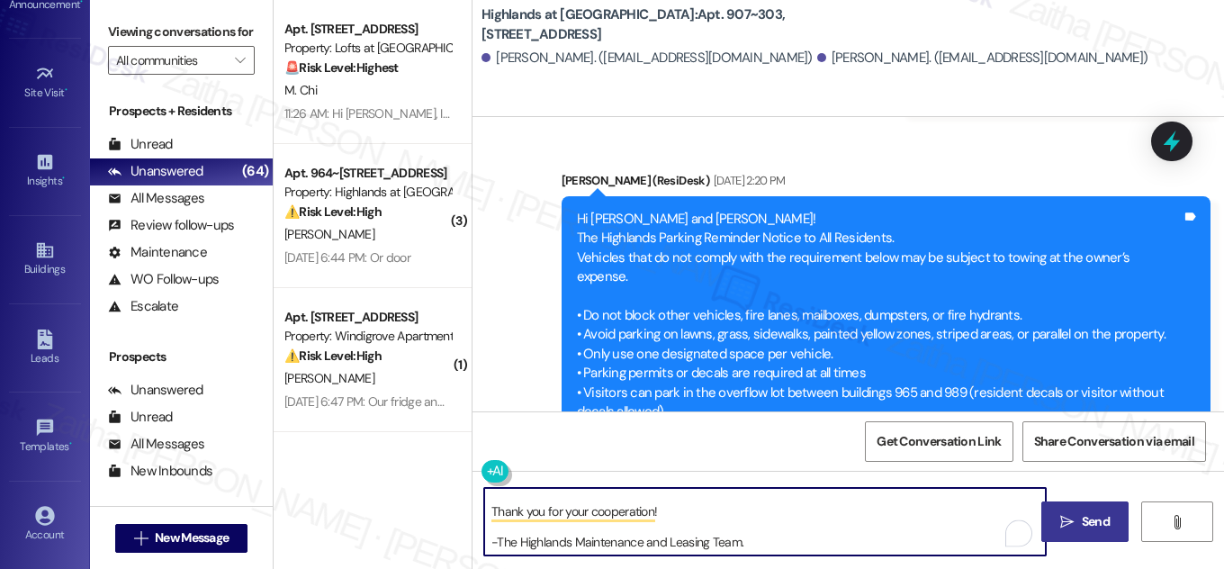
type textarea "Hi {{first_name}}! NOTICE: Quarterly air filter changes and unit inspections wi…"
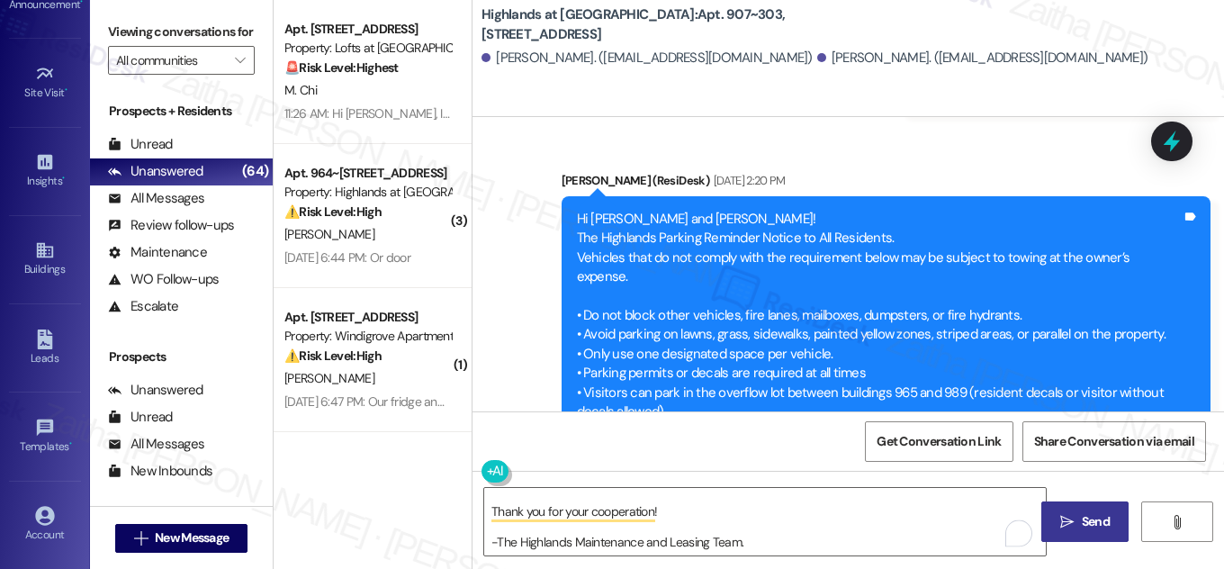
click at [1089, 526] on span "Send" at bounding box center [1096, 521] width 28 height 19
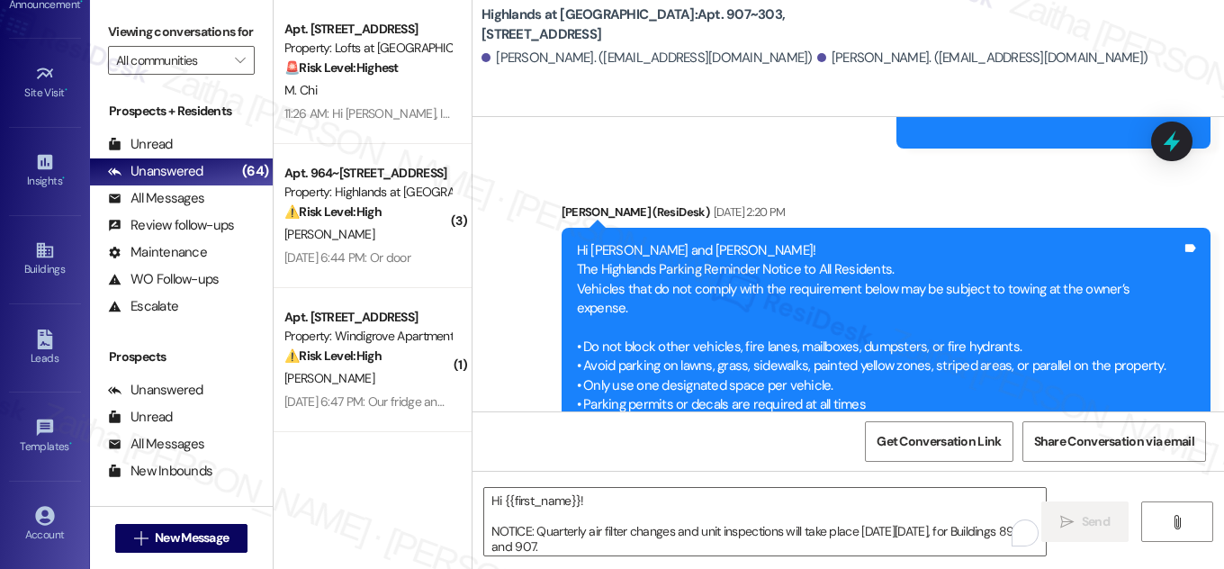
scroll to position [24603, 0]
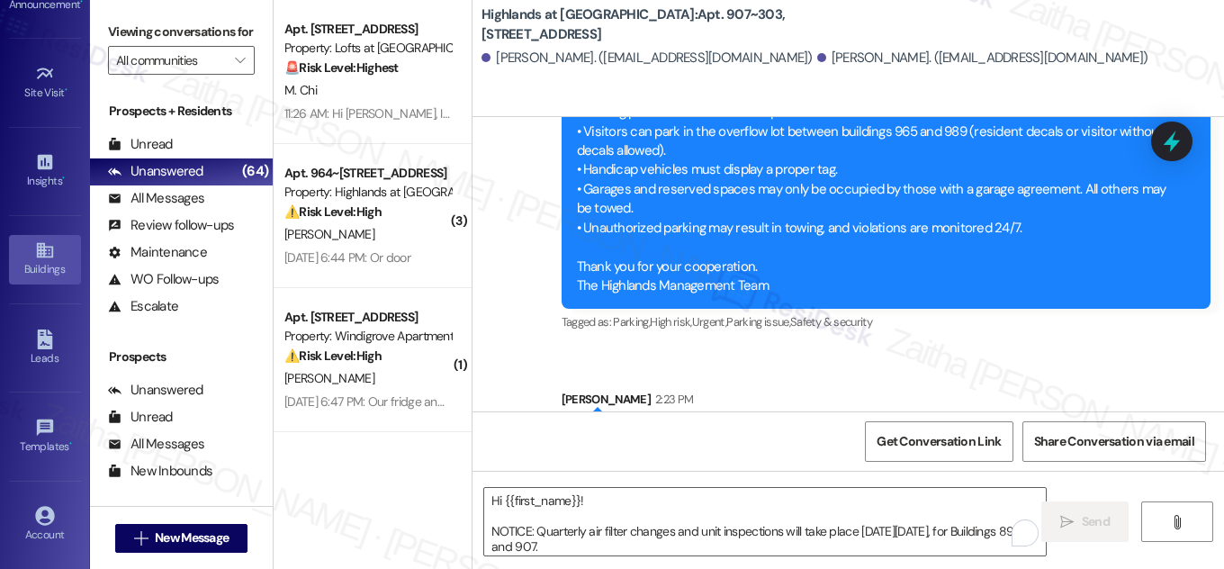
click at [45, 274] on div "Buildings" at bounding box center [45, 269] width 90 height 18
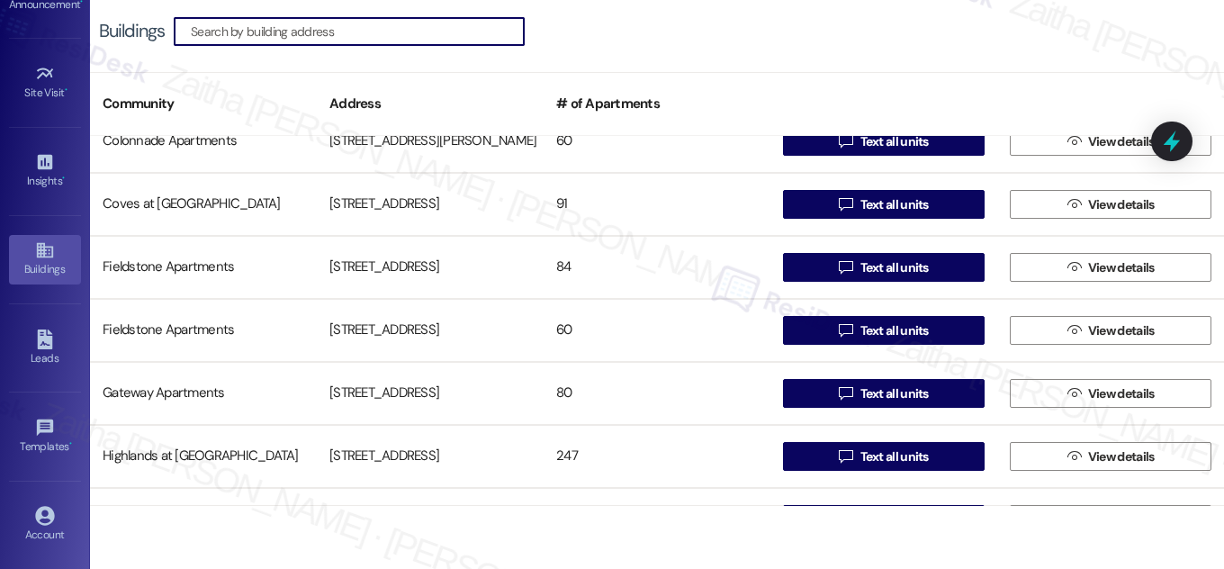
scroll to position [327, 0]
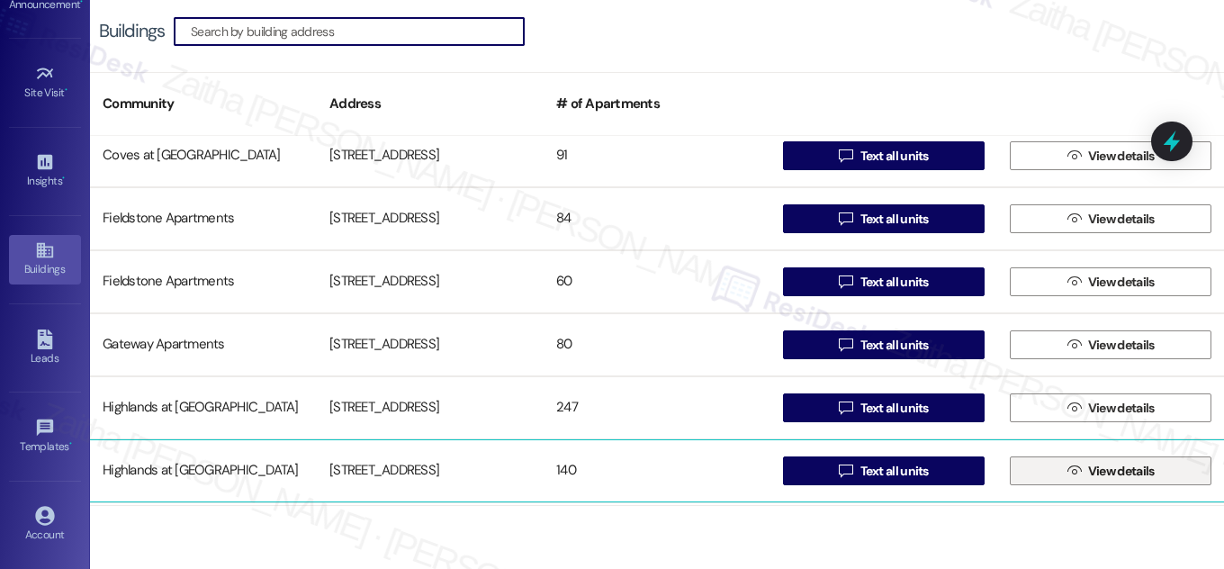
click at [1085, 466] on span "View details" at bounding box center [1122, 471] width 74 height 19
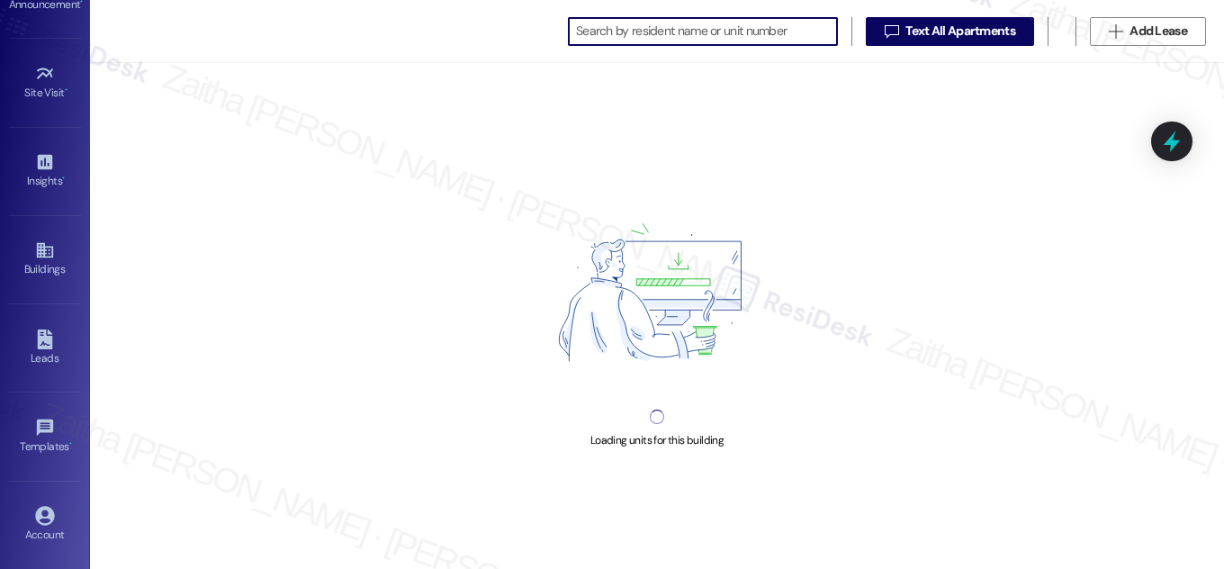
click at [696, 31] on input at bounding box center [706, 31] width 261 height 25
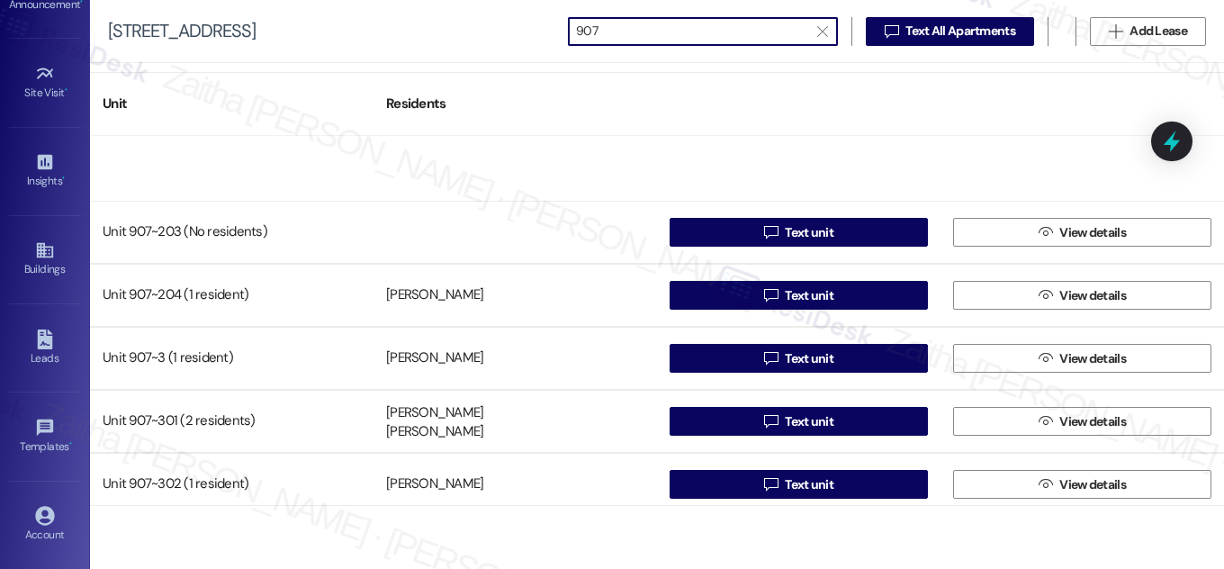
scroll to position [512, 0]
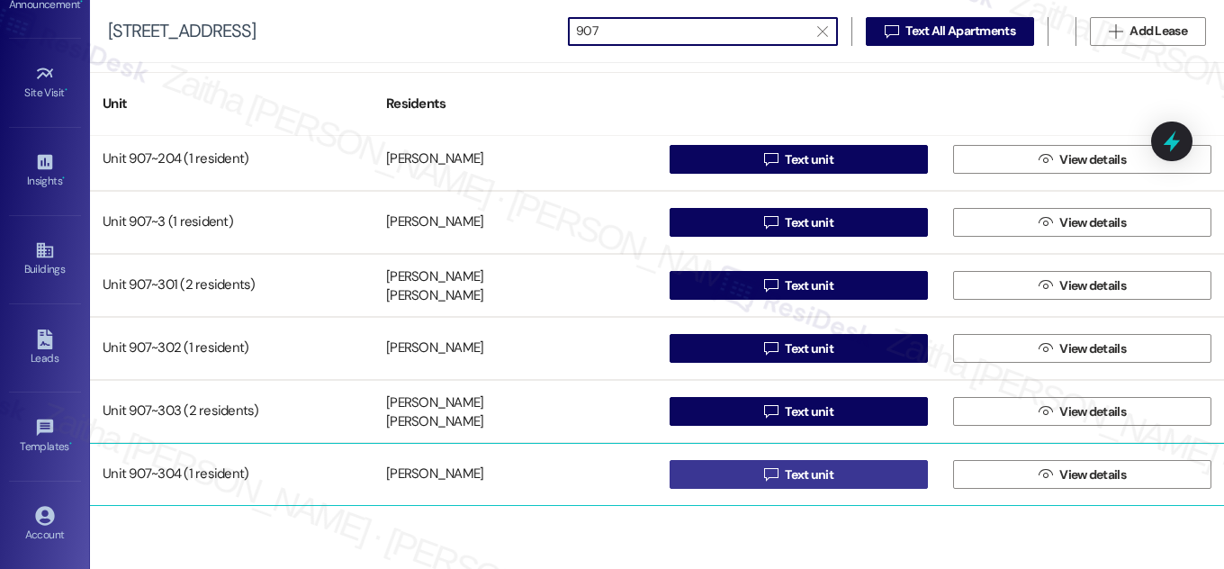
type input "907"
click at [812, 470] on span "Text unit" at bounding box center [809, 474] width 49 height 19
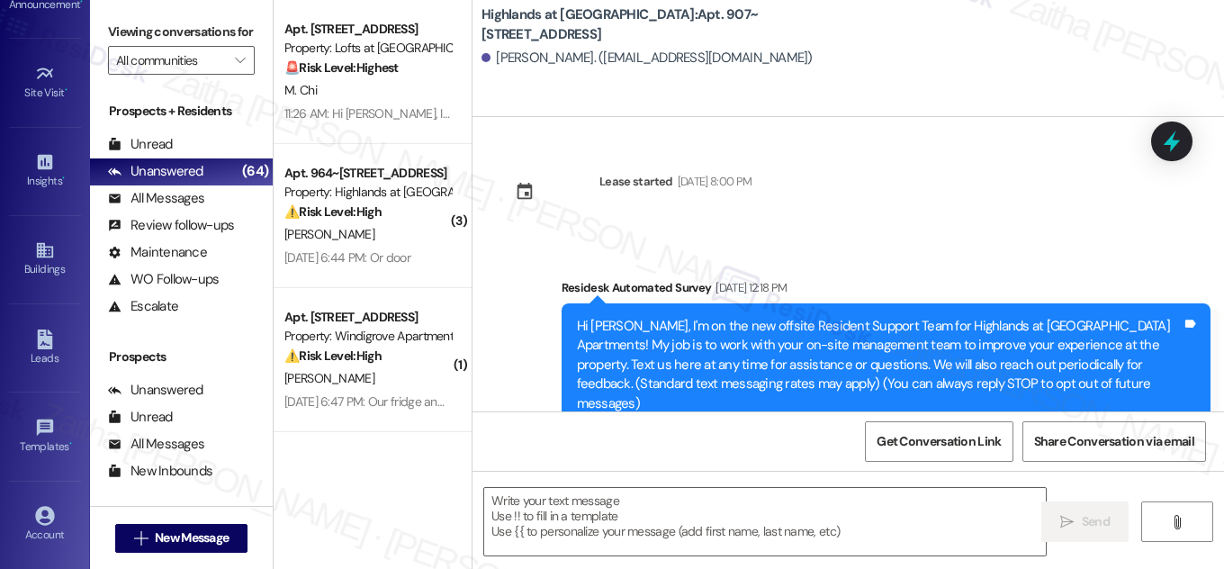
type textarea "Fetching suggested responses. Please feel free to read through the conversation…"
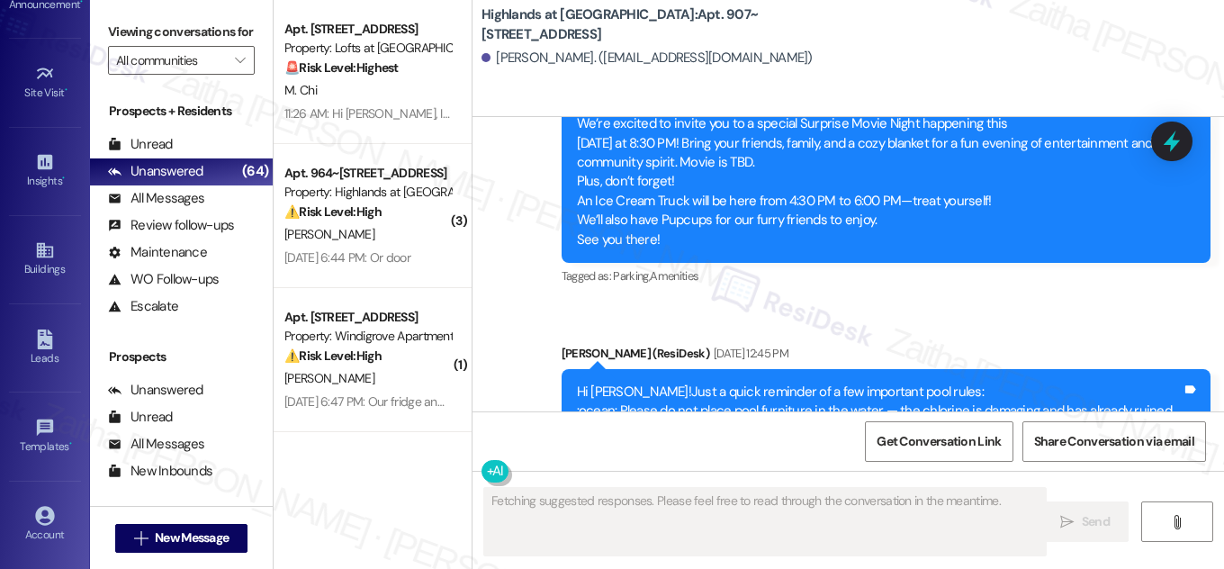
scroll to position [10244, 0]
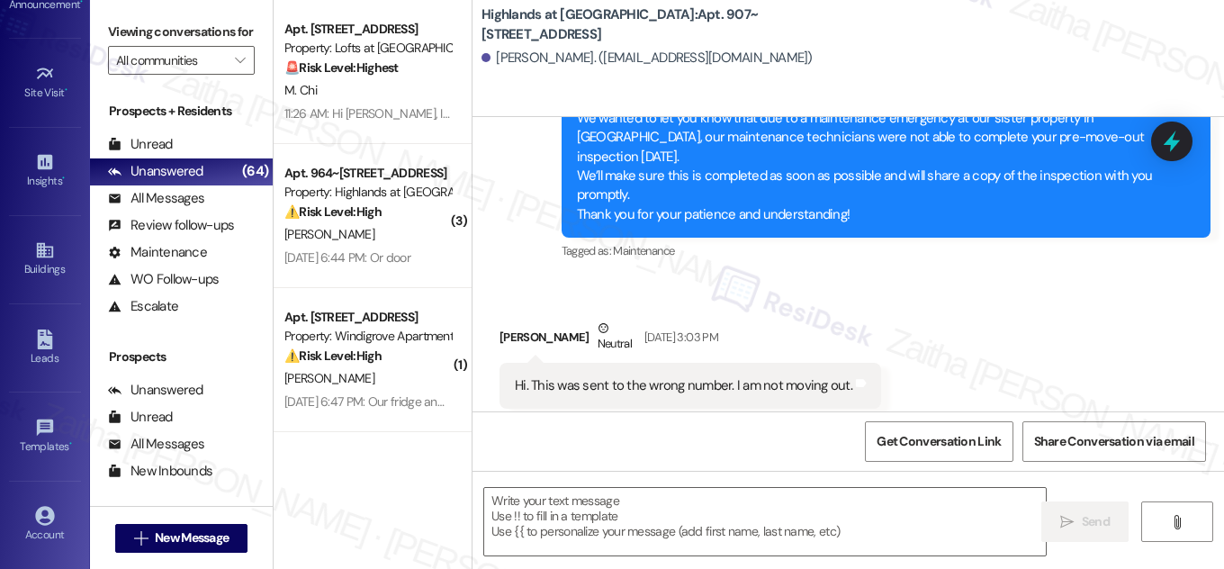
drag, startPoint x: 746, startPoint y: 18, endPoint x: 750, endPoint y: 36, distance: 18.6
click at [750, 36] on b "Highlands at [GEOGRAPHIC_DATA]: Apt. 907~[STREET_ADDRESS]" at bounding box center [662, 24] width 360 height 39
copy b "Apt. 907~[STREET_ADDRESS]"
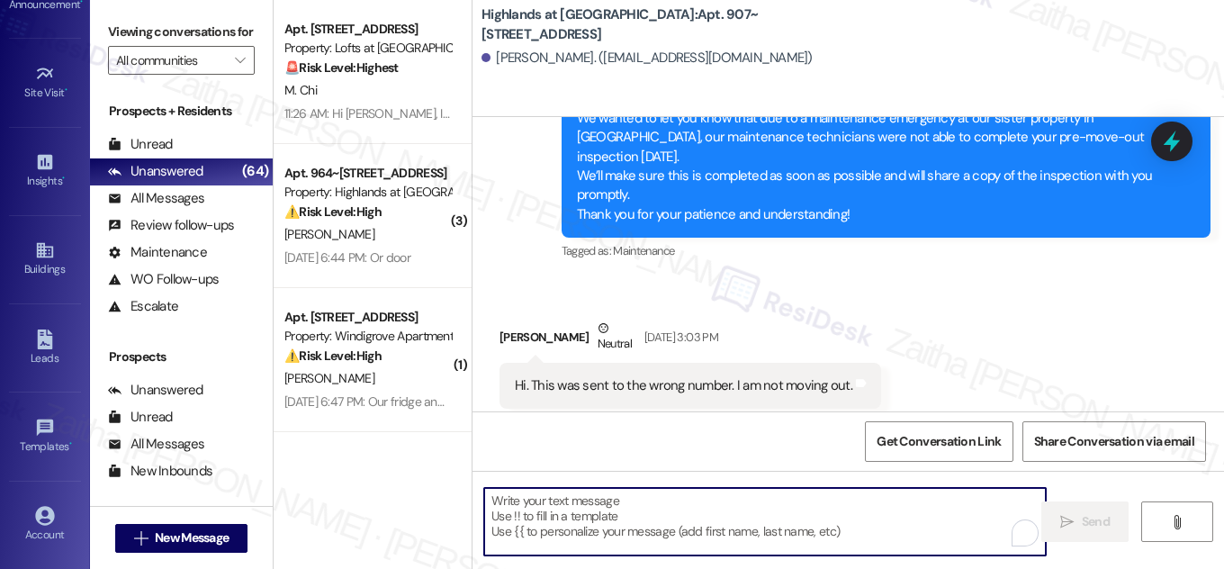
click at [646, 508] on textarea "To enrich screen reader interactions, please activate Accessibility in Grammarl…" at bounding box center [765, 522] width 562 height 68
paste textarea "Hi {{first_name}}! NOTICE: Quarterly air filter changes and unit inspections wi…"
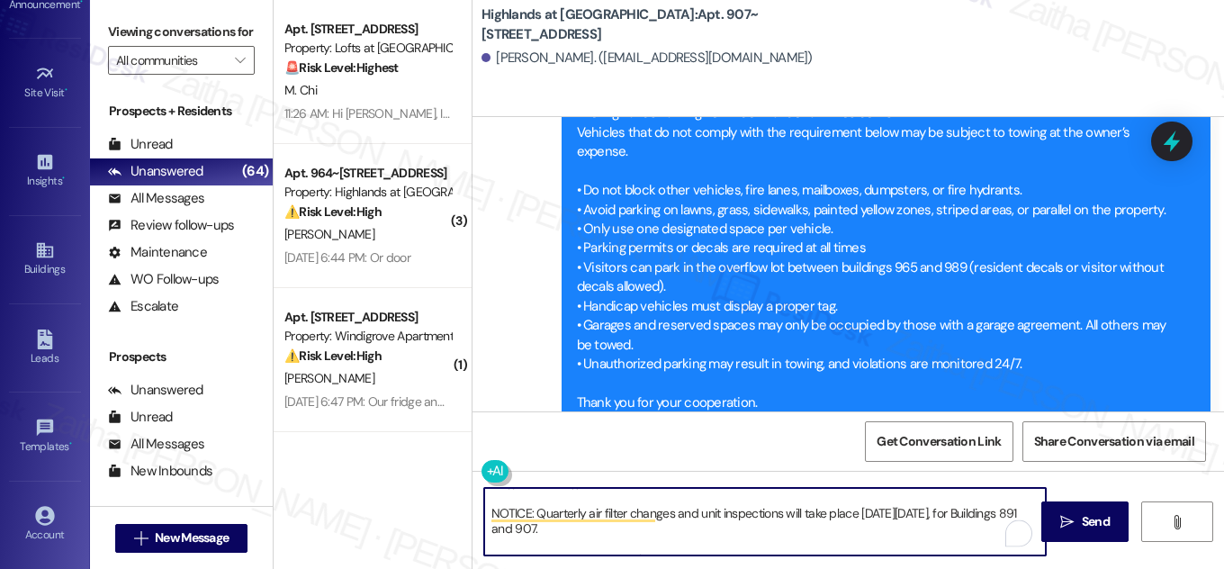
scroll to position [0, 0]
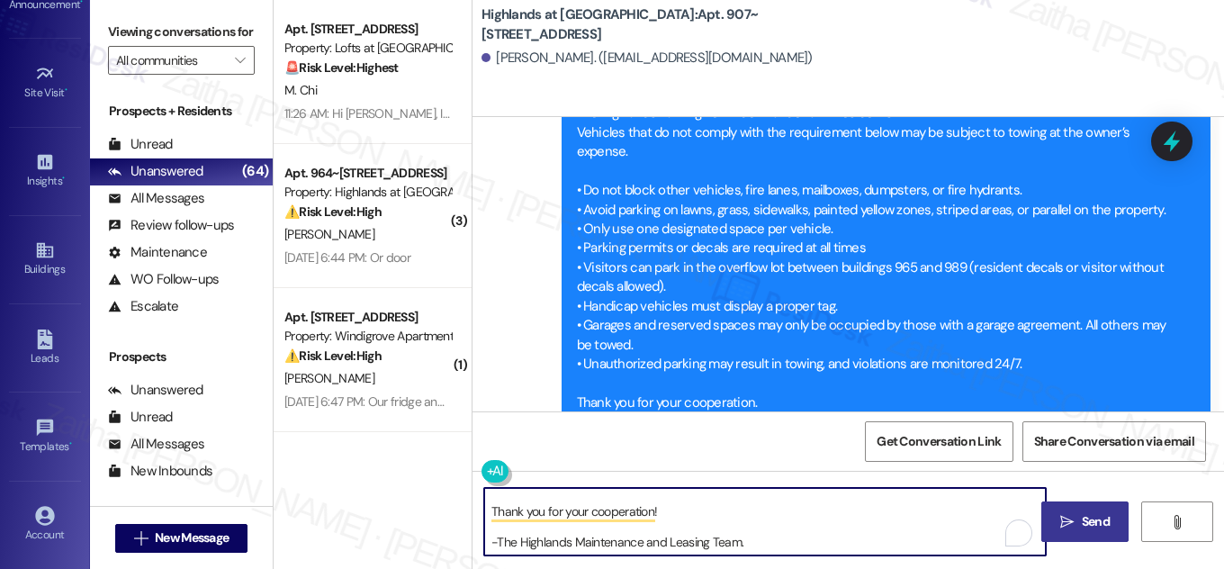
type textarea "Hi {{first_name}}! NOTICE: Quarterly air filter changes and unit inspections wi…"
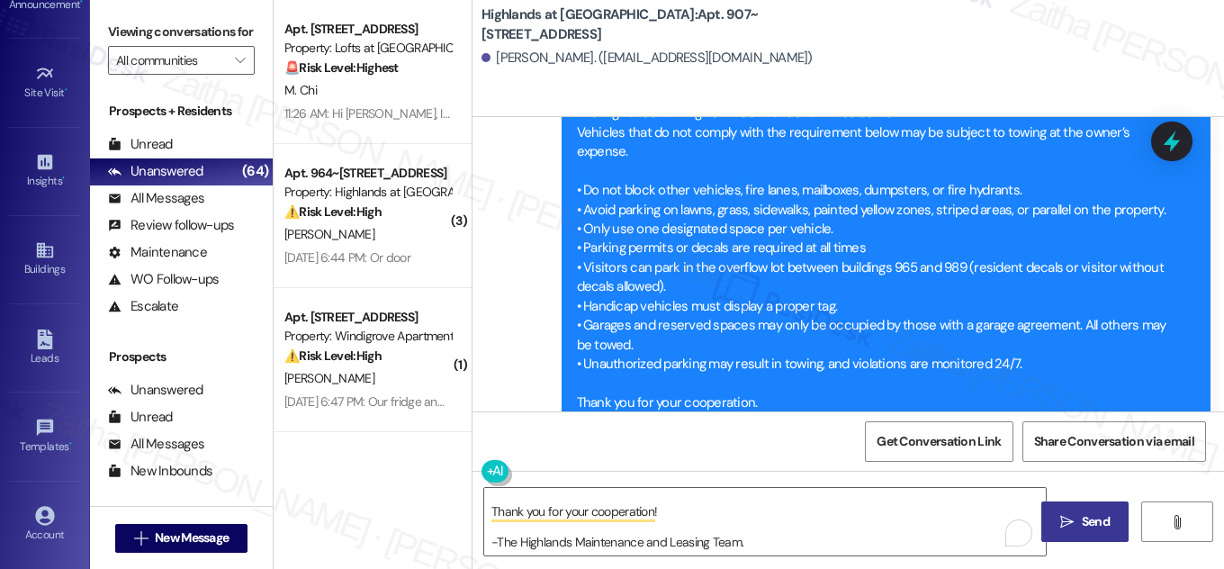
click at [1086, 522] on span "Send" at bounding box center [1096, 521] width 28 height 19
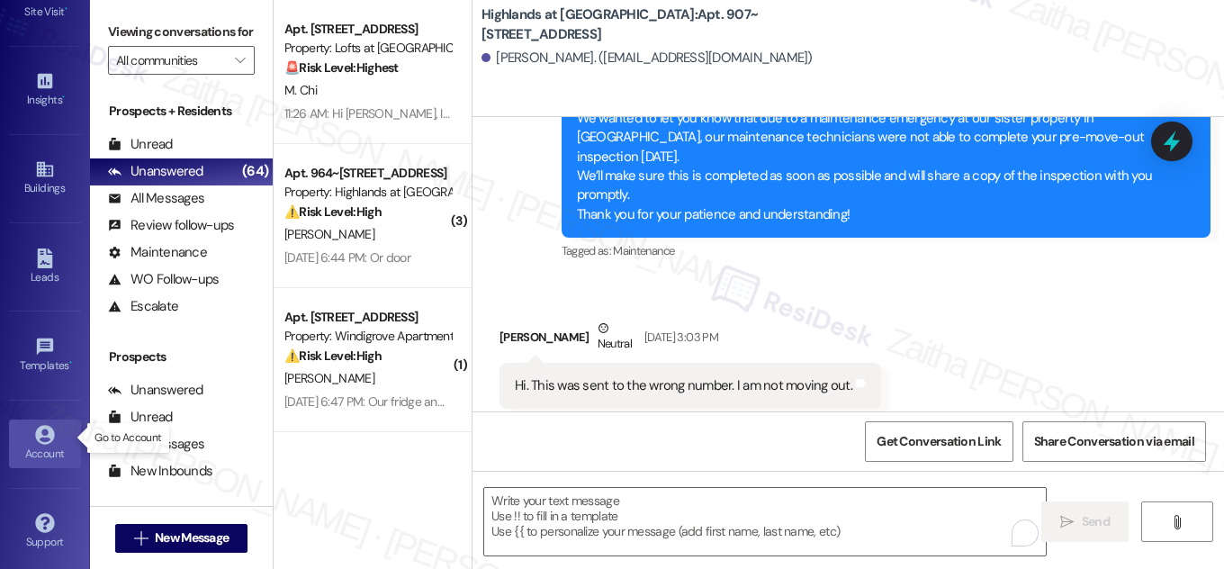
click at [52, 446] on div "Account" at bounding box center [45, 454] width 90 height 18
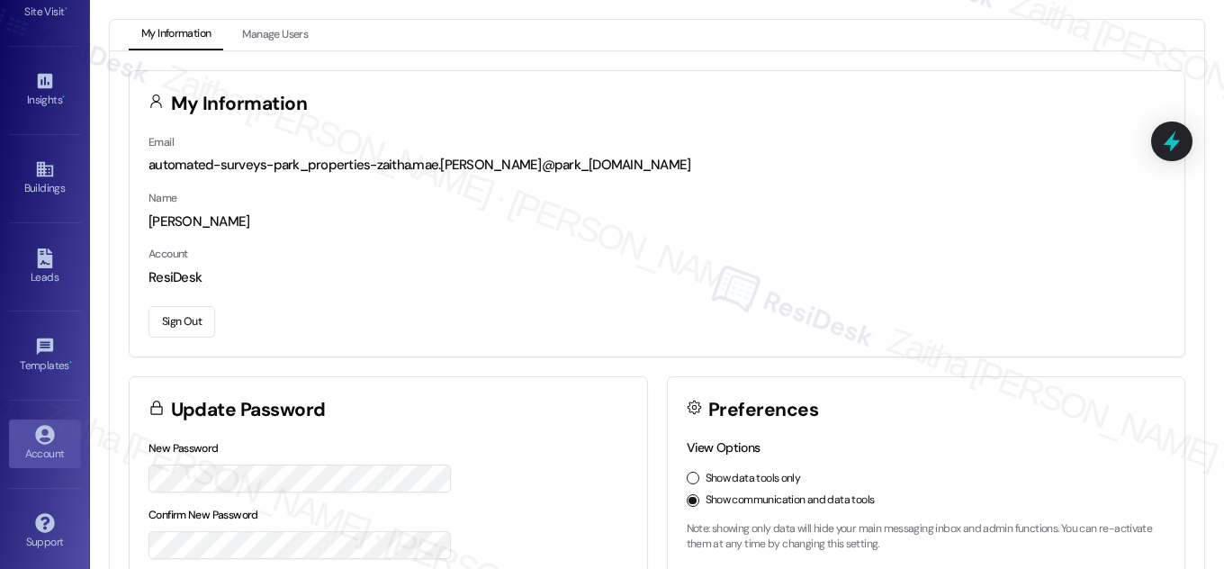
click at [187, 324] on button "Sign Out" at bounding box center [182, 322] width 67 height 32
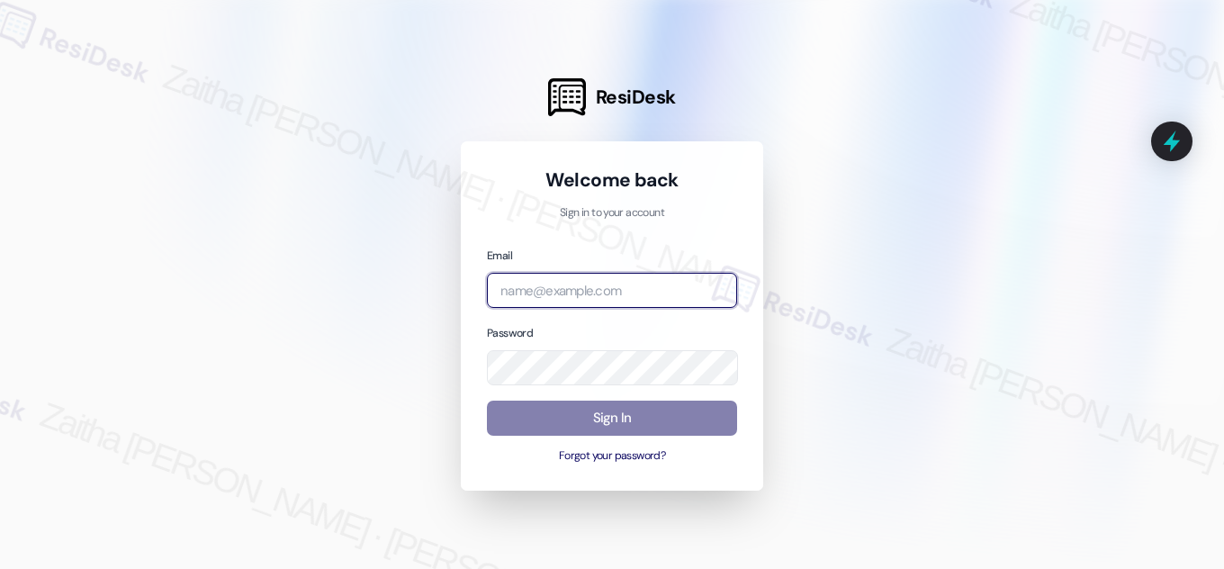
click at [552, 279] on input "email" at bounding box center [612, 290] width 250 height 35
type input "automated-surveys-park_properties-zaitha.mae.[PERSON_NAME]@park_[DOMAIN_NAME]"
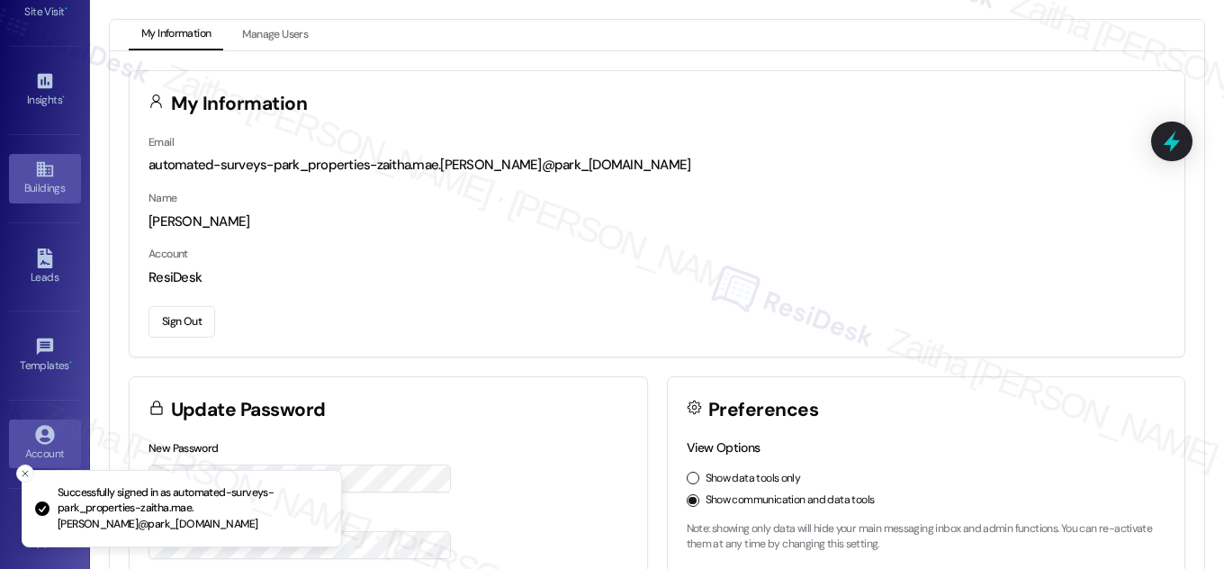
click at [52, 179] on div "Buildings" at bounding box center [45, 188] width 90 height 18
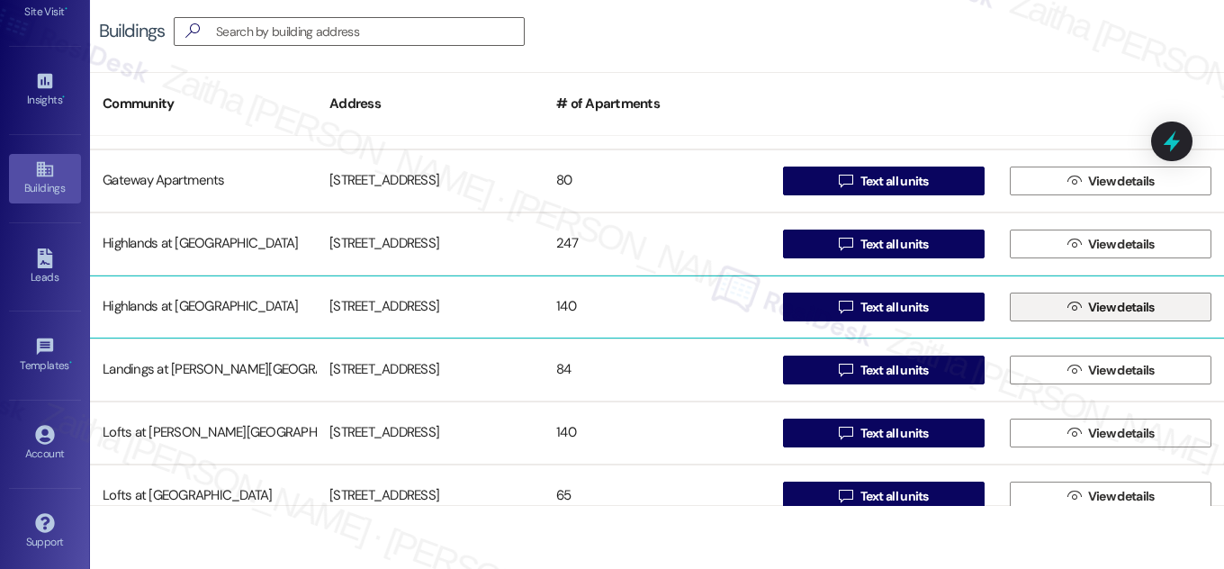
click at [1100, 310] on span "View details" at bounding box center [1122, 307] width 67 height 19
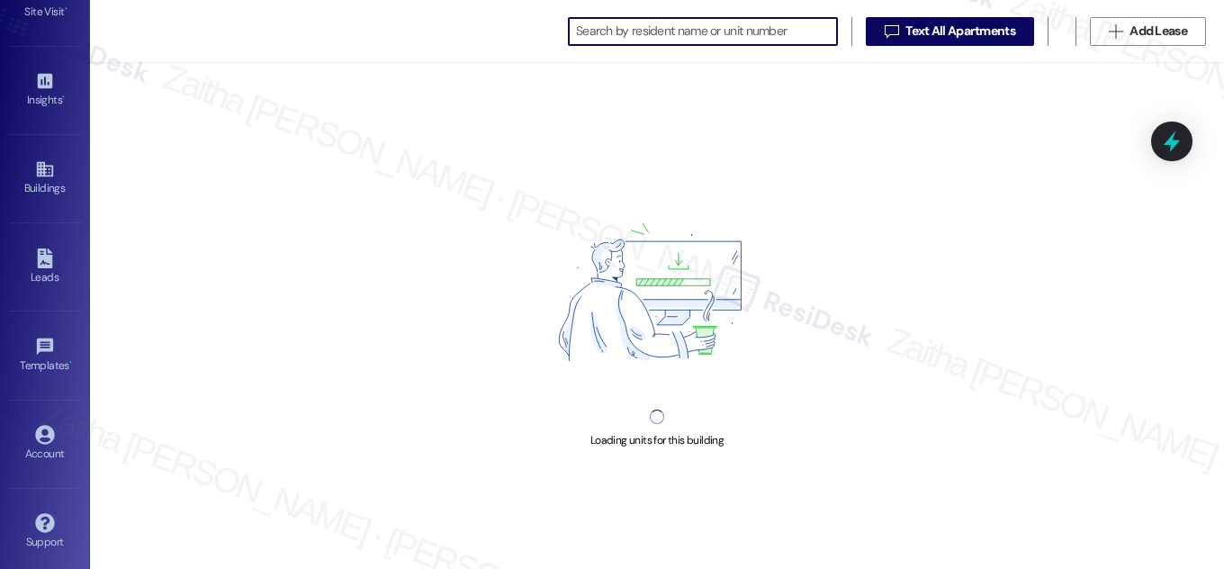
click at [682, 30] on input at bounding box center [706, 31] width 261 height 25
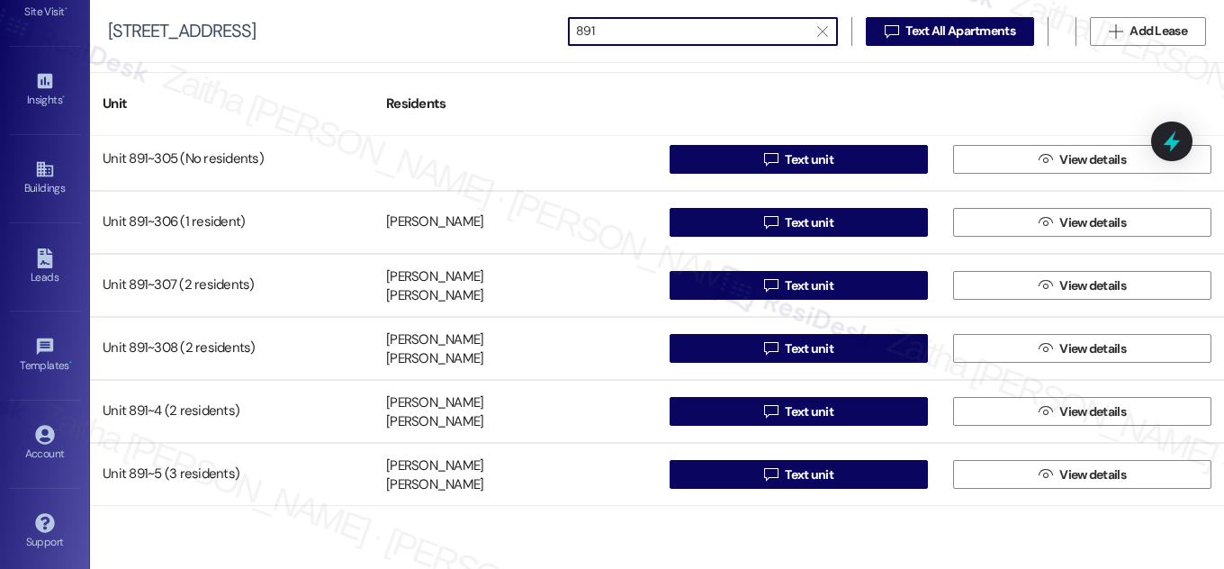
type input "891"
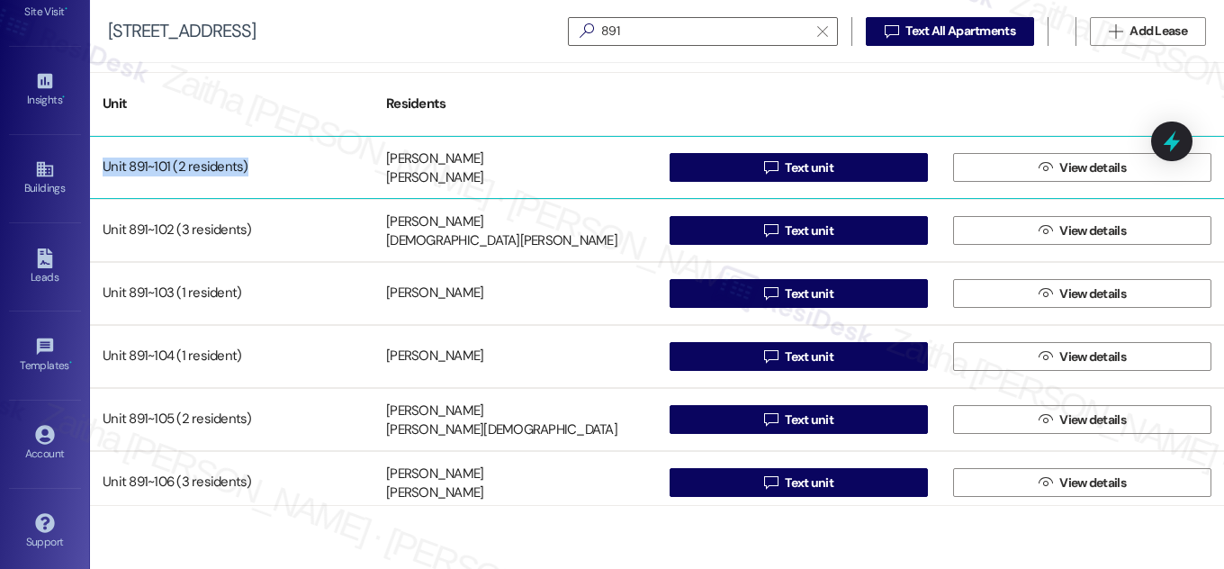
drag, startPoint x: 278, startPoint y: 166, endPoint x: 103, endPoint y: 169, distance: 175.6
click at [103, 169] on div "Unit 891~101 (2 residents)" at bounding box center [232, 167] width 284 height 36
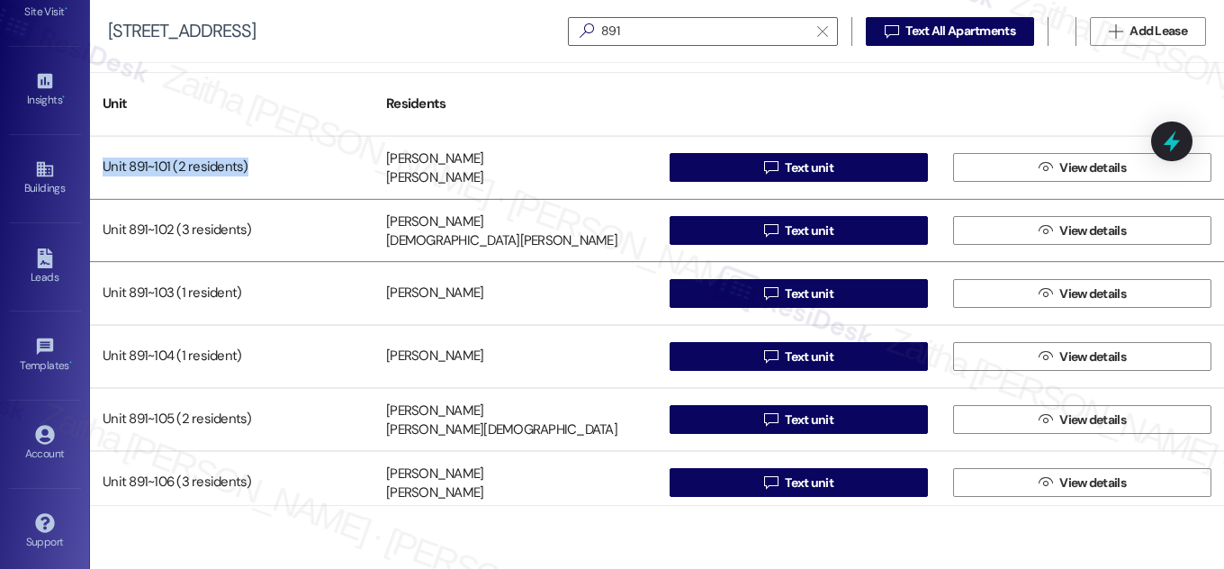
copy div "Unit 891~101 (2 residents)"
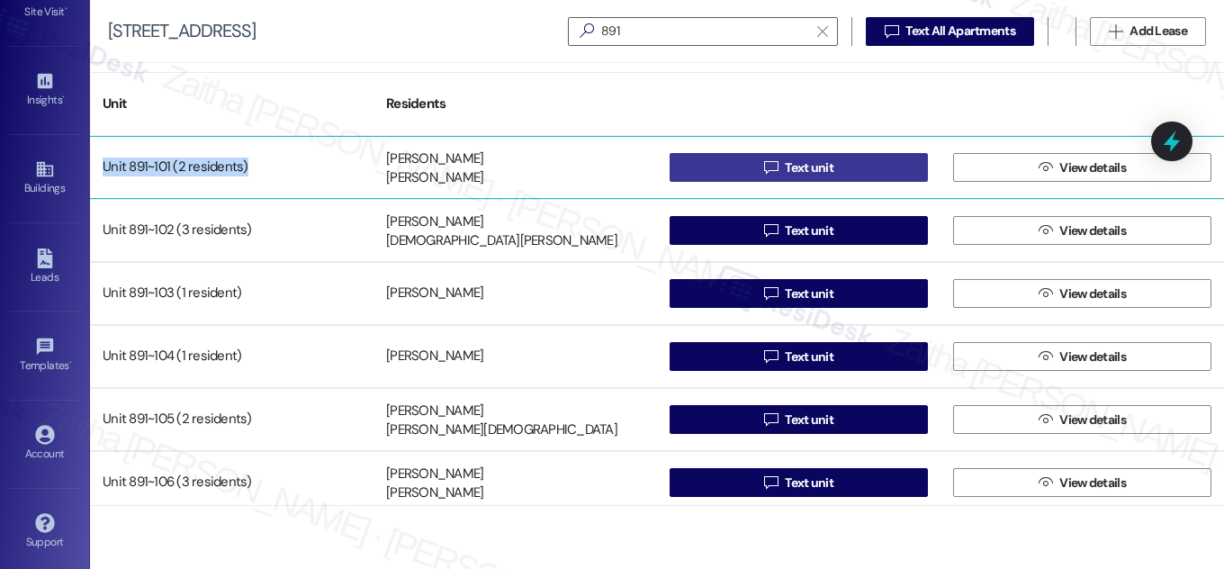
click at [840, 174] on button " Text unit" at bounding box center [799, 167] width 258 height 29
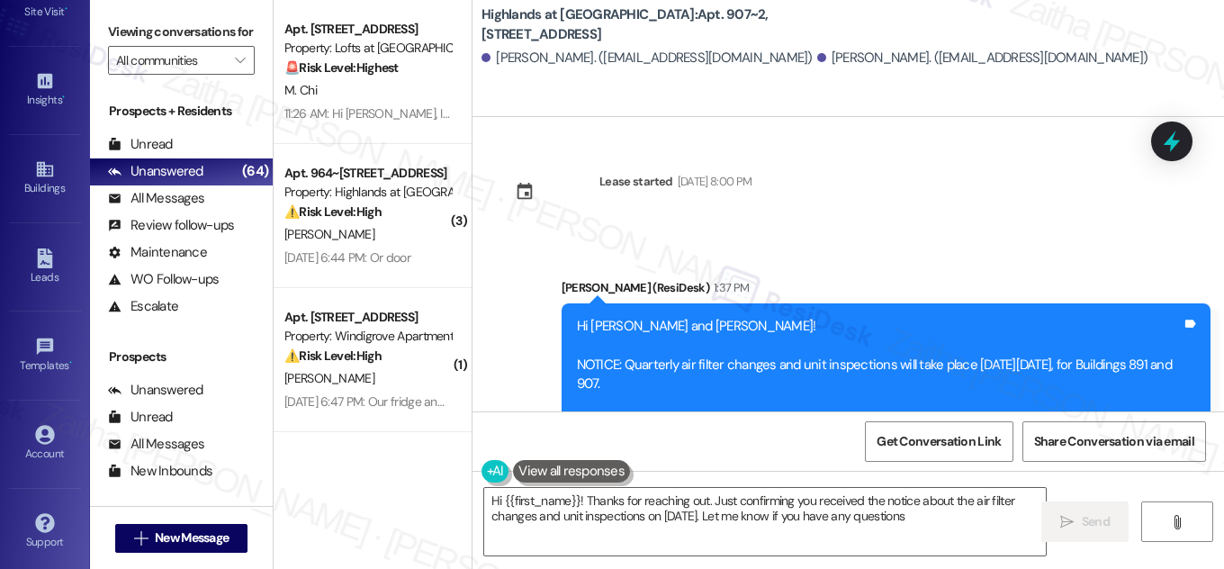
type textarea "Hi {{first_name}}! Thanks for reaching out. Just confirming you received the no…"
click at [39, 183] on div "Buildings" at bounding box center [45, 188] width 90 height 18
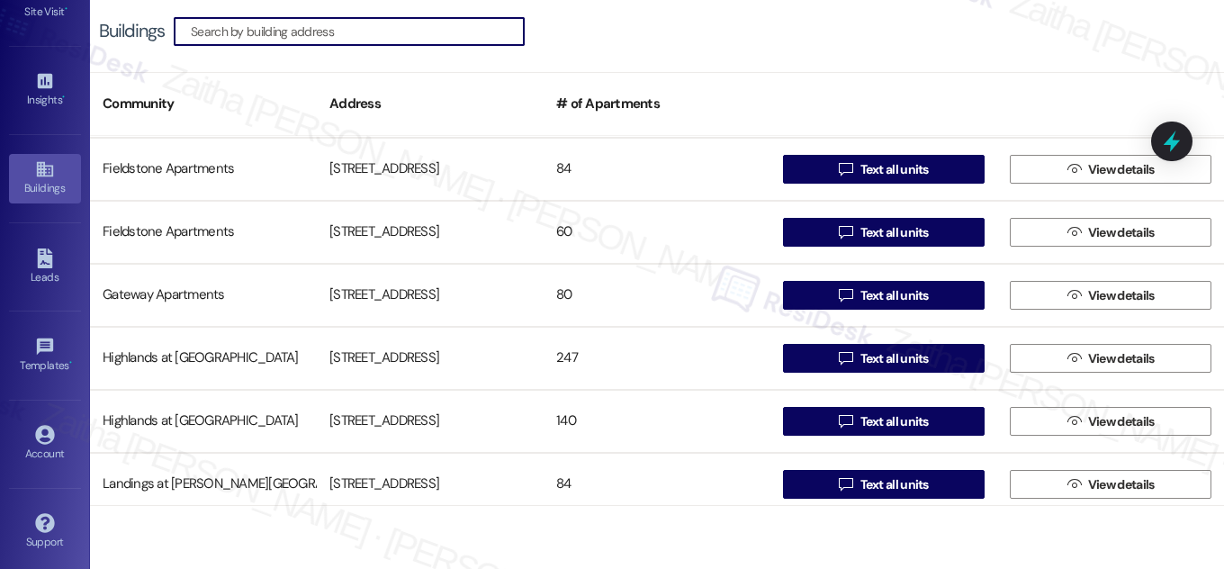
scroll to position [409, 0]
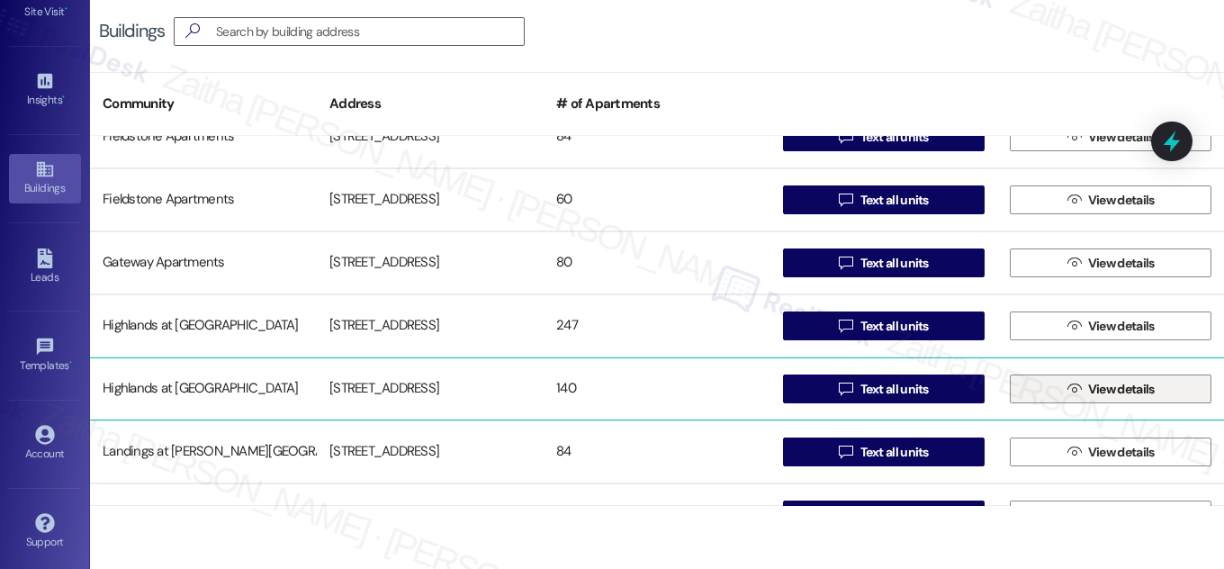
click at [1101, 392] on span "View details" at bounding box center [1122, 389] width 67 height 19
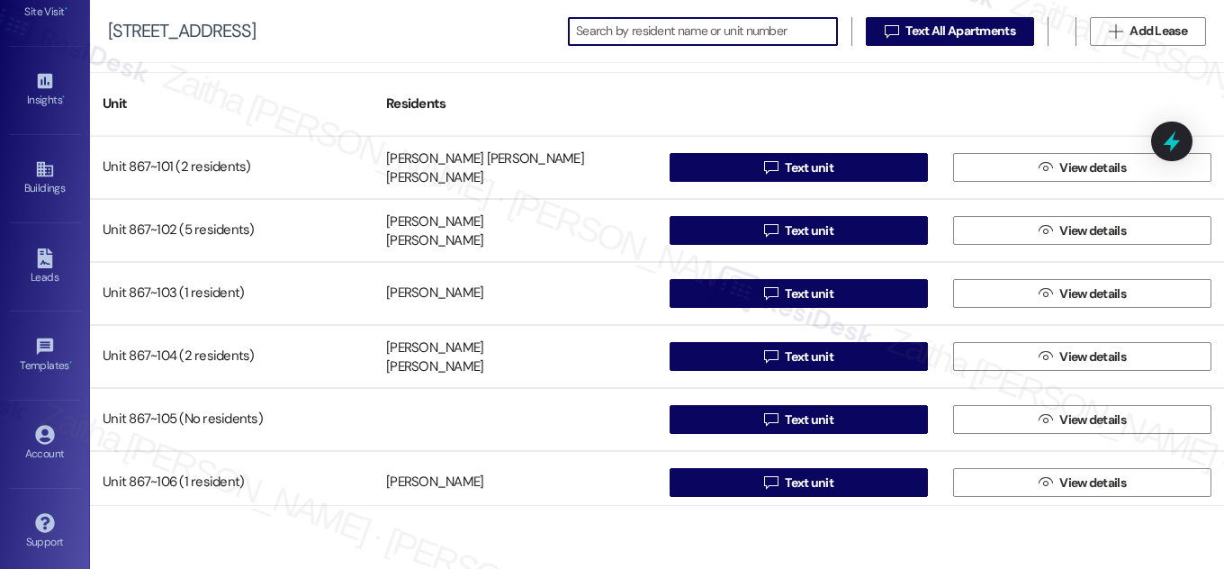
click at [664, 40] on input at bounding box center [706, 31] width 261 height 25
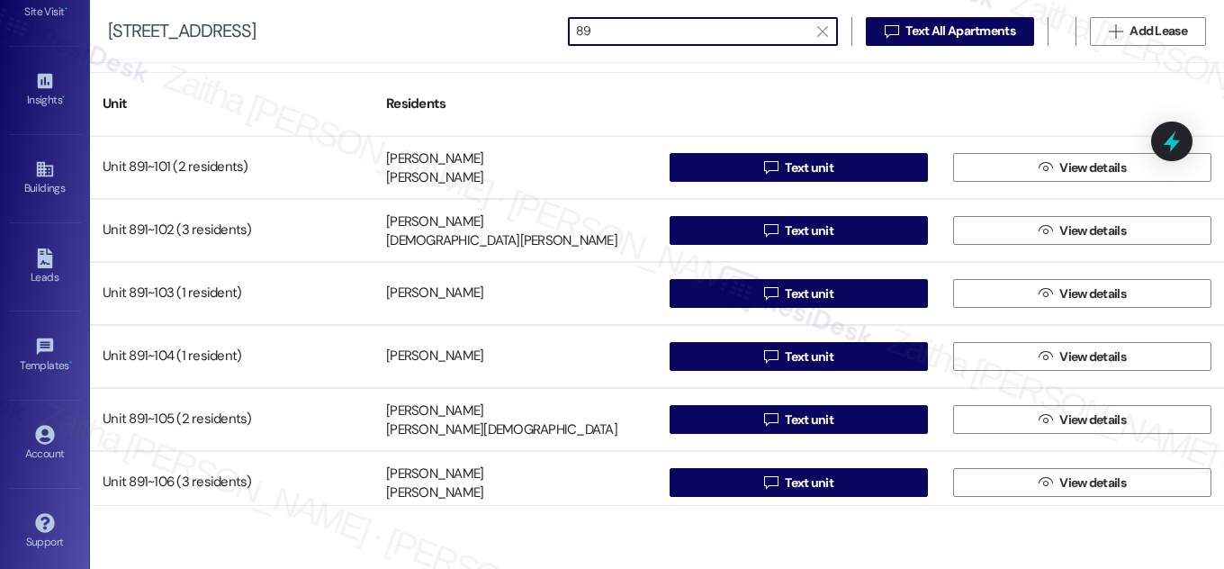
type input "8"
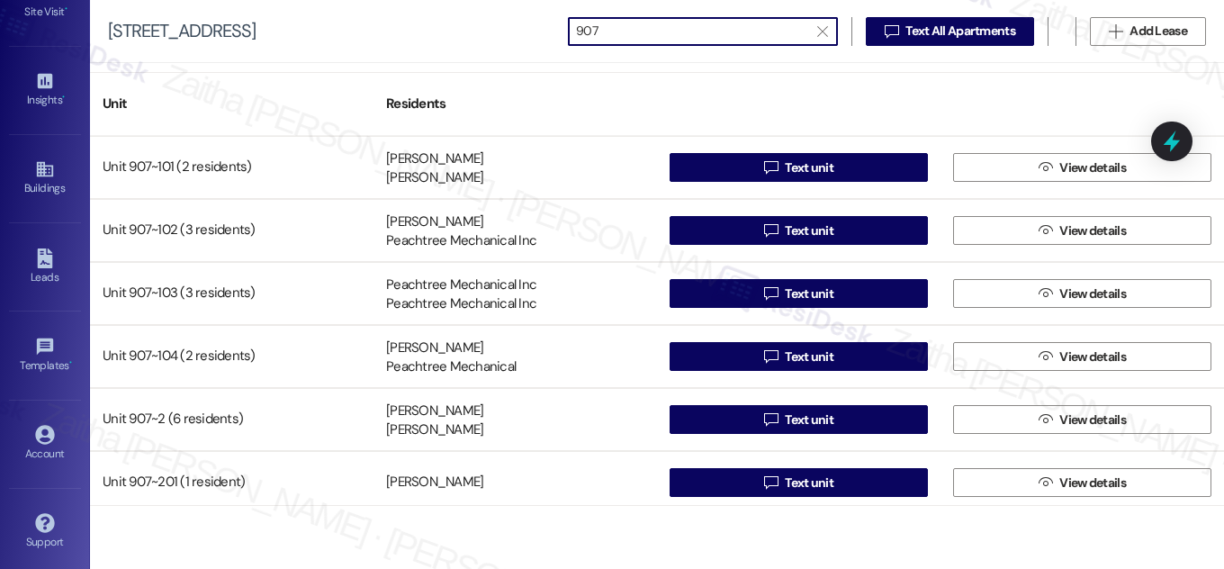
type input "907"
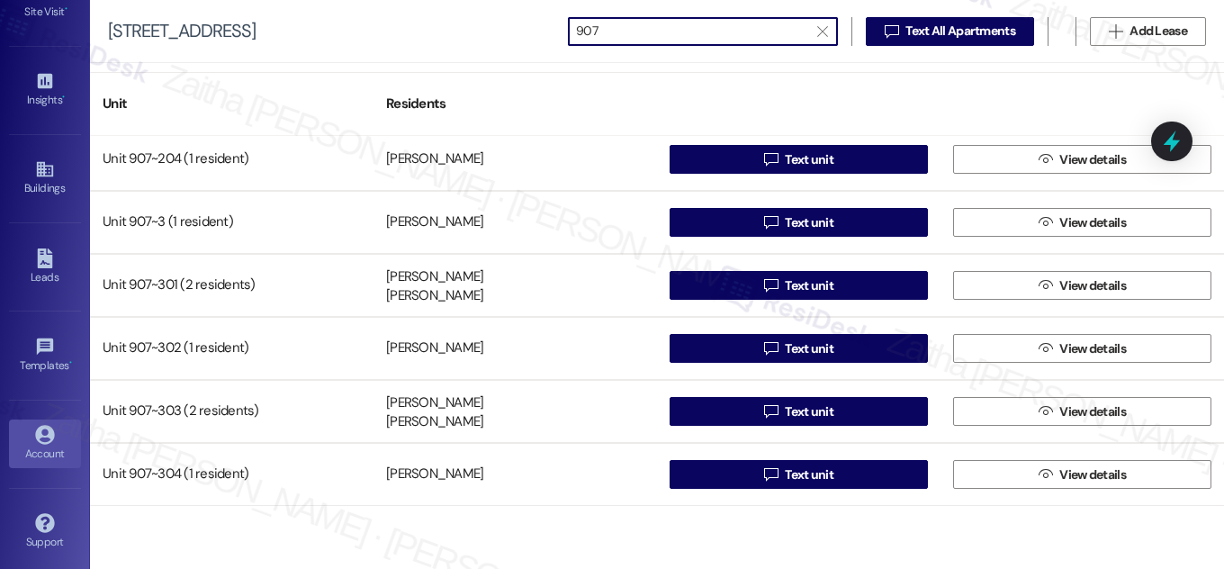
click at [46, 427] on icon at bounding box center [44, 434] width 19 height 19
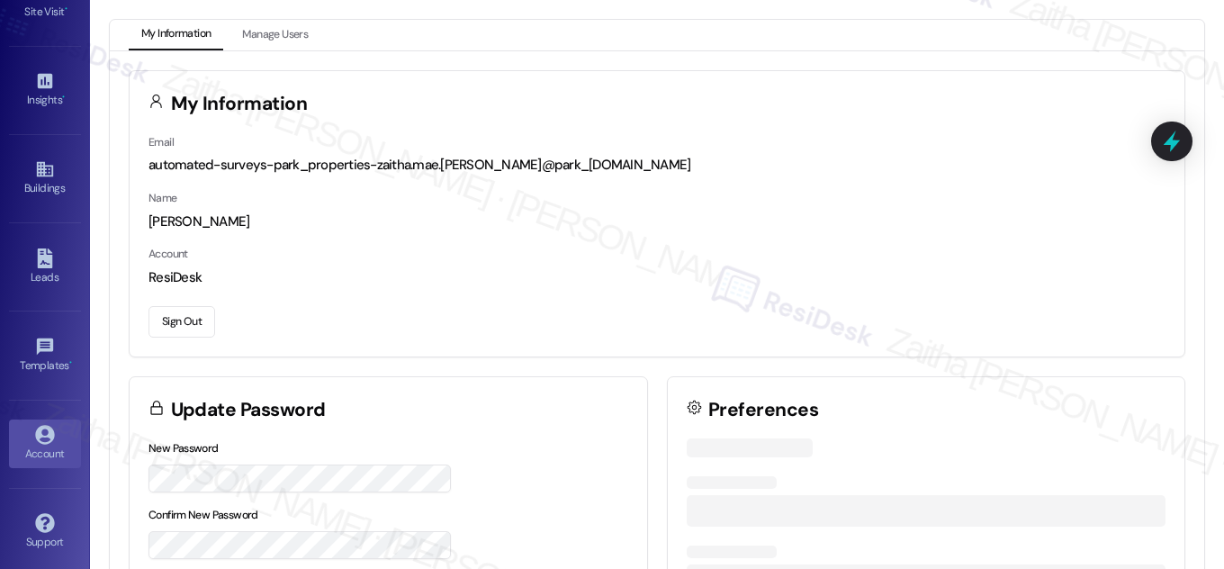
click at [196, 320] on button "Sign Out" at bounding box center [182, 322] width 67 height 32
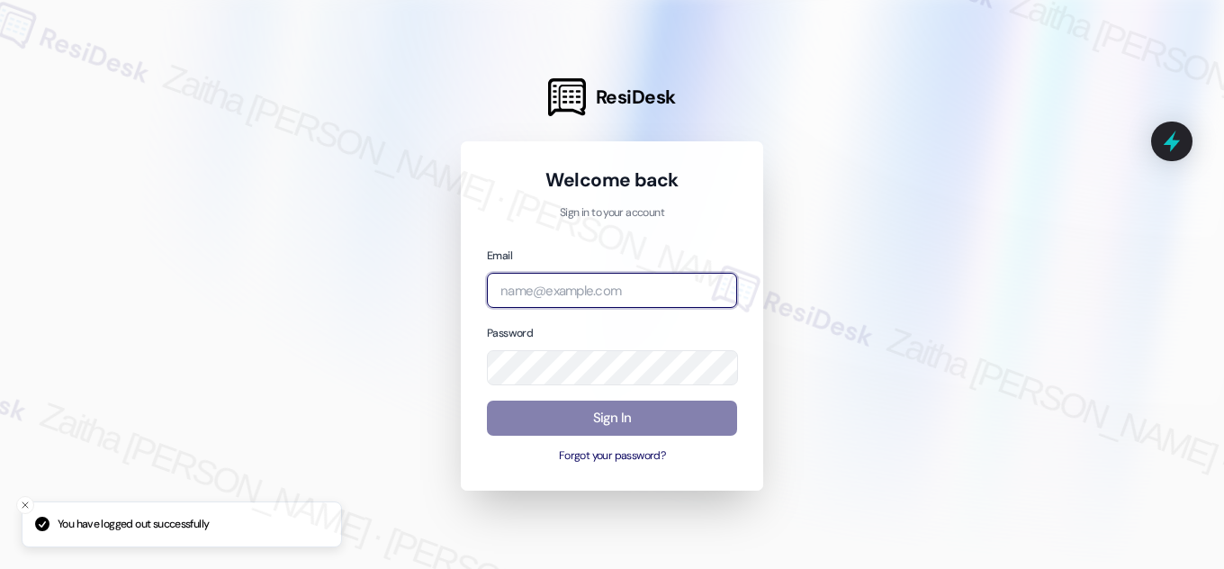
click at [603, 290] on input "email" at bounding box center [612, 290] width 250 height 35
type input "automated-surveys-[MEDICAL_DATA]_formerly_regency-zaitha.mae.[PERSON_NAME]@[MED…"
